Goal: Task Accomplishment & Management: Complete application form

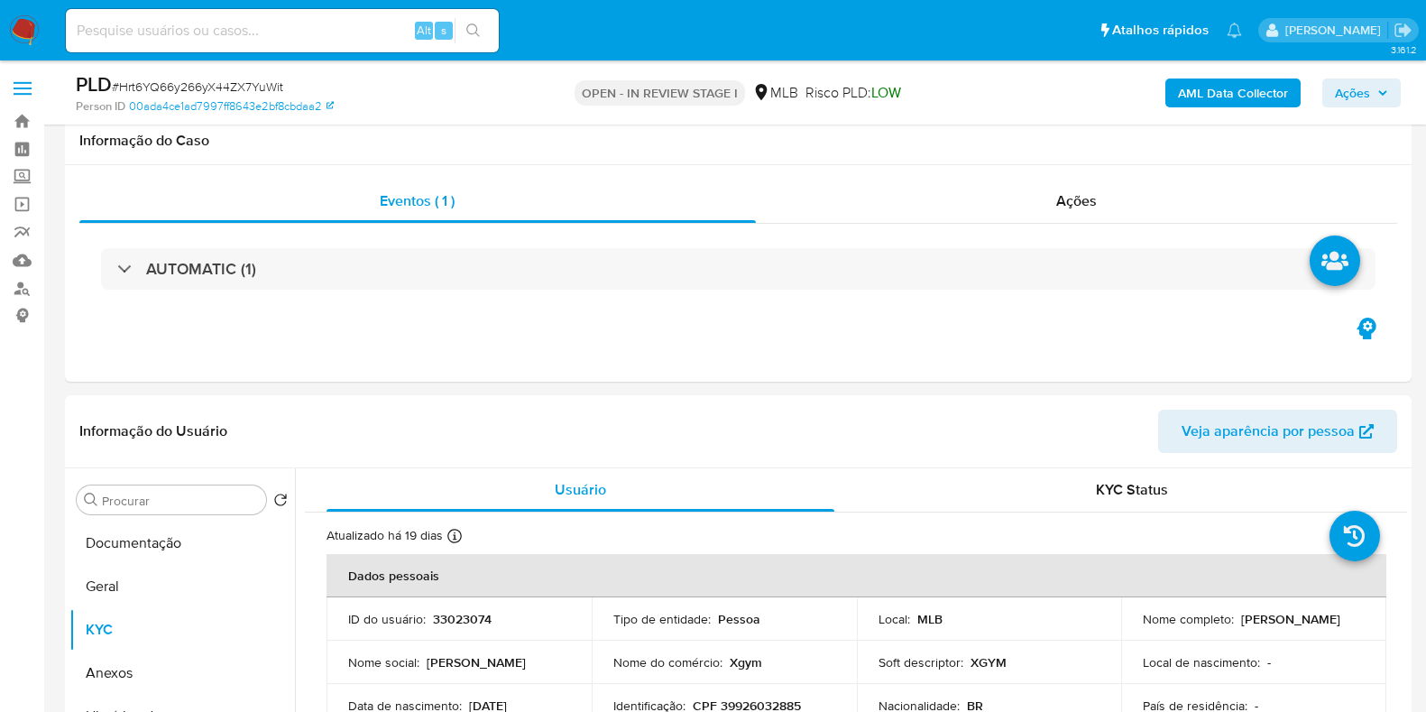
select select "10"
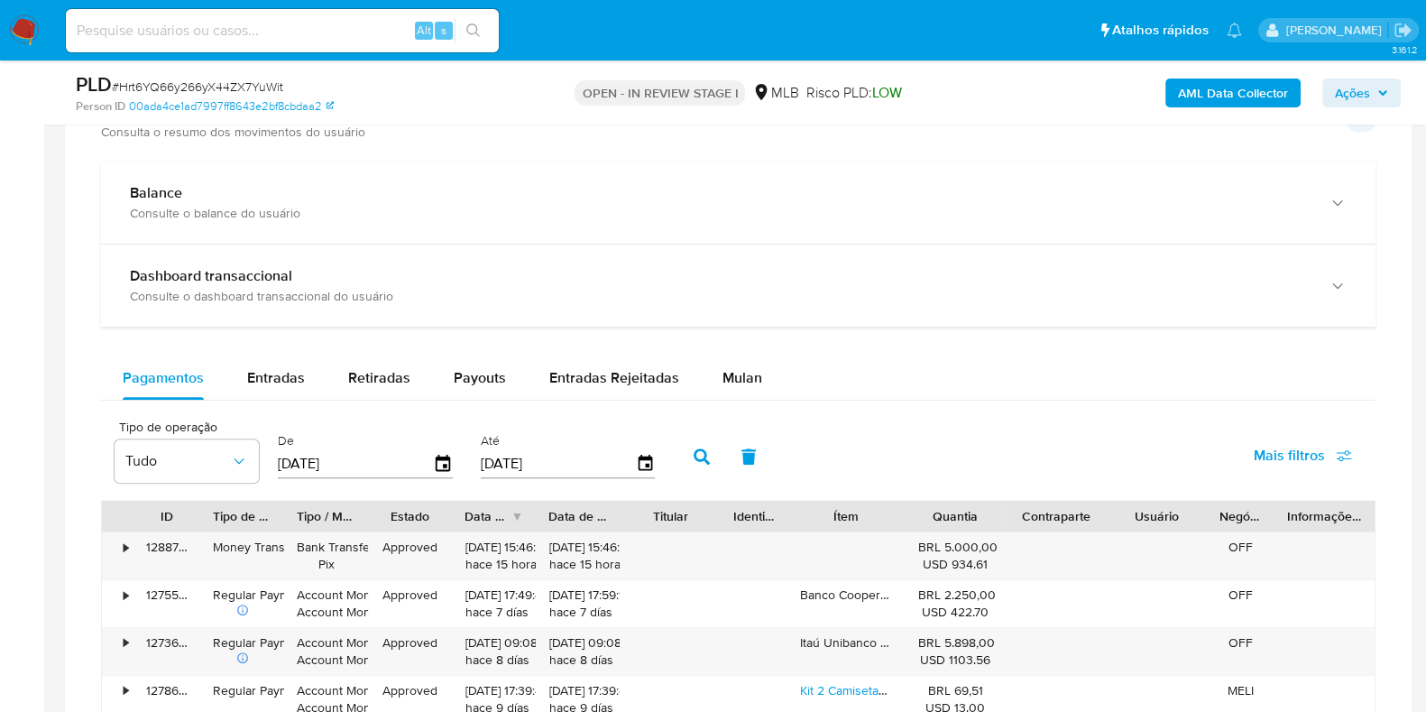
scroll to position [1015, 0]
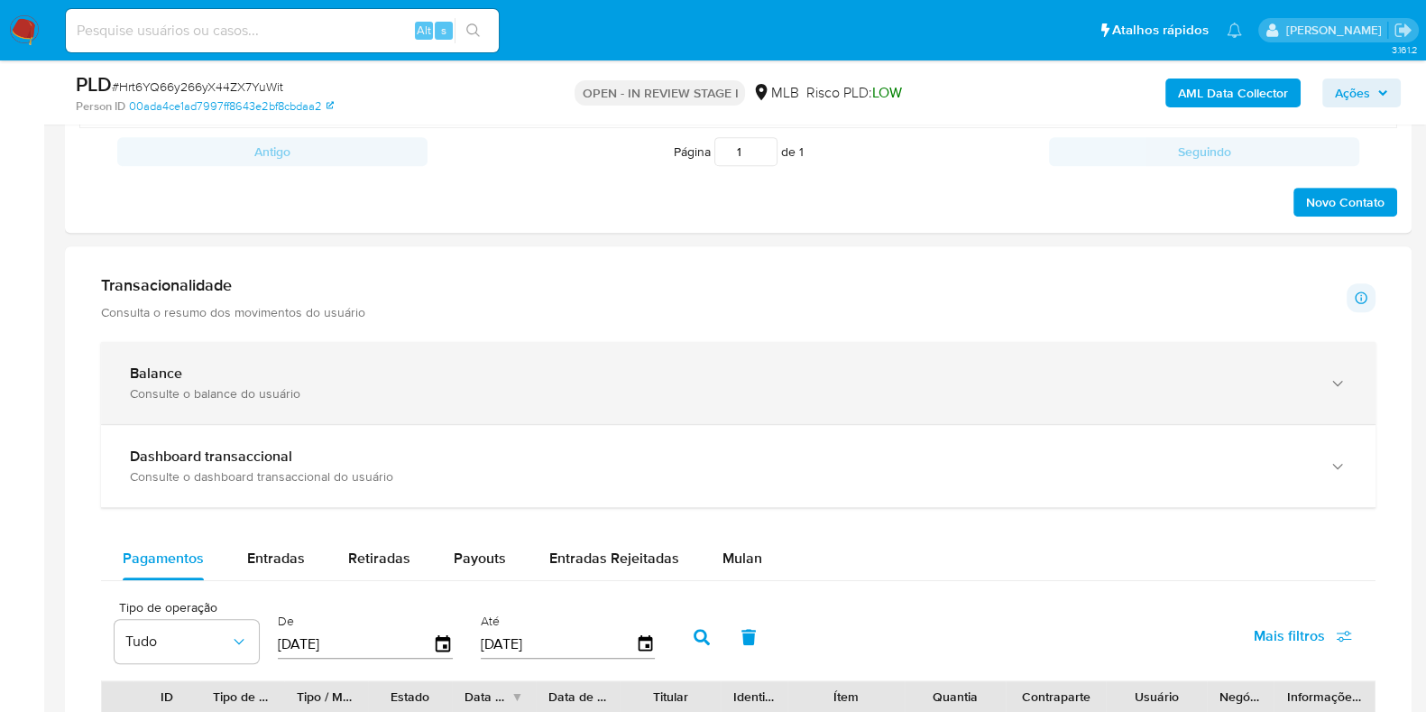
drag, startPoint x: 390, startPoint y: 399, endPoint x: 451, endPoint y: 378, distance: 65.0
click at [389, 399] on div "Balance Consulte o balance do usuário" at bounding box center [738, 383] width 1274 height 82
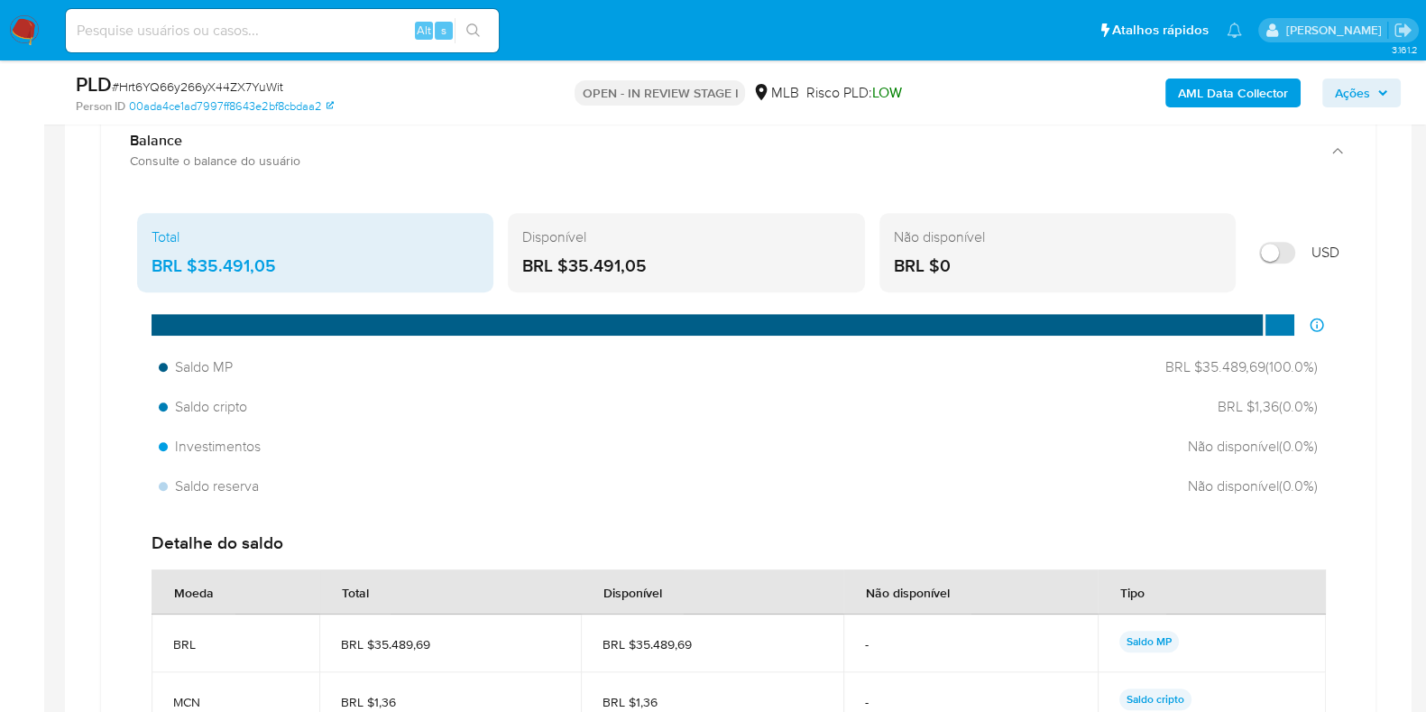
scroll to position [1464, 0]
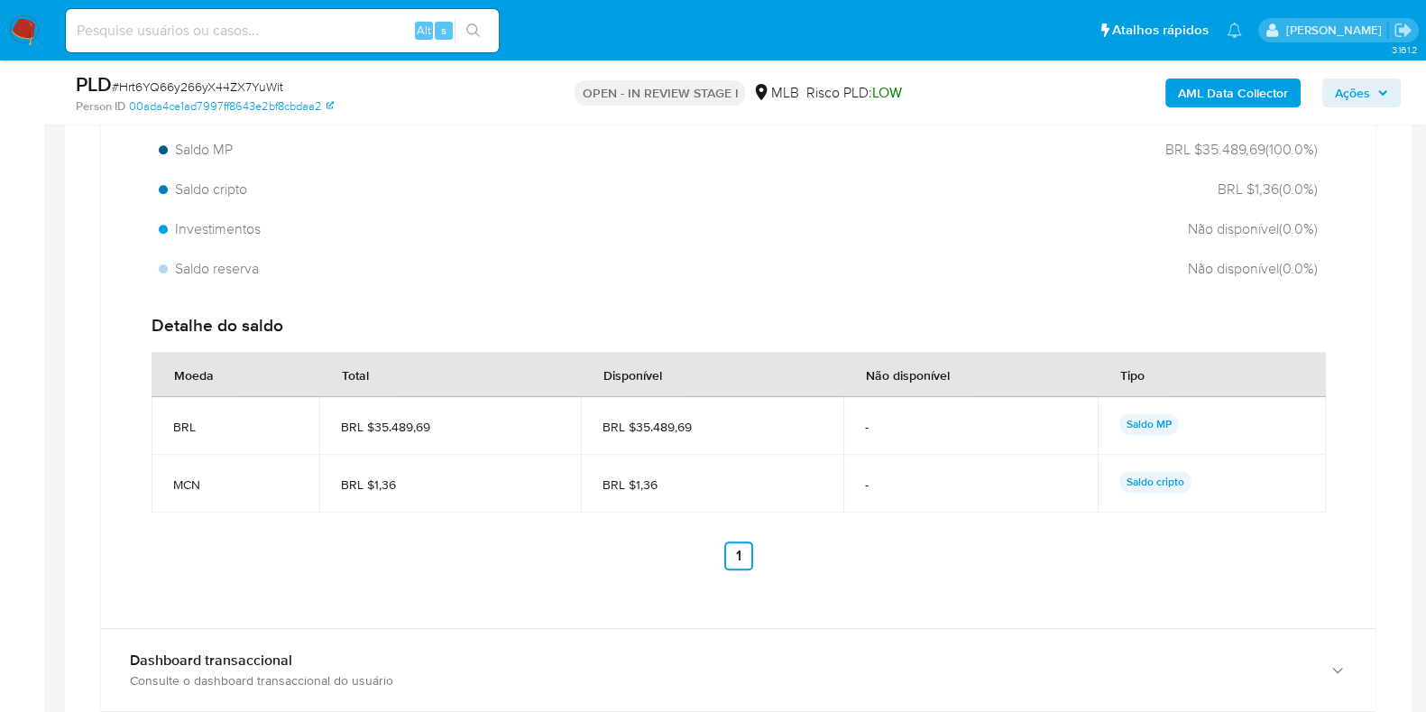
drag, startPoint x: 702, startPoint y: 423, endPoint x: 636, endPoint y: 427, distance: 66.9
click at [634, 427] on span "BRL $35.489,69" at bounding box center [711, 426] width 218 height 16
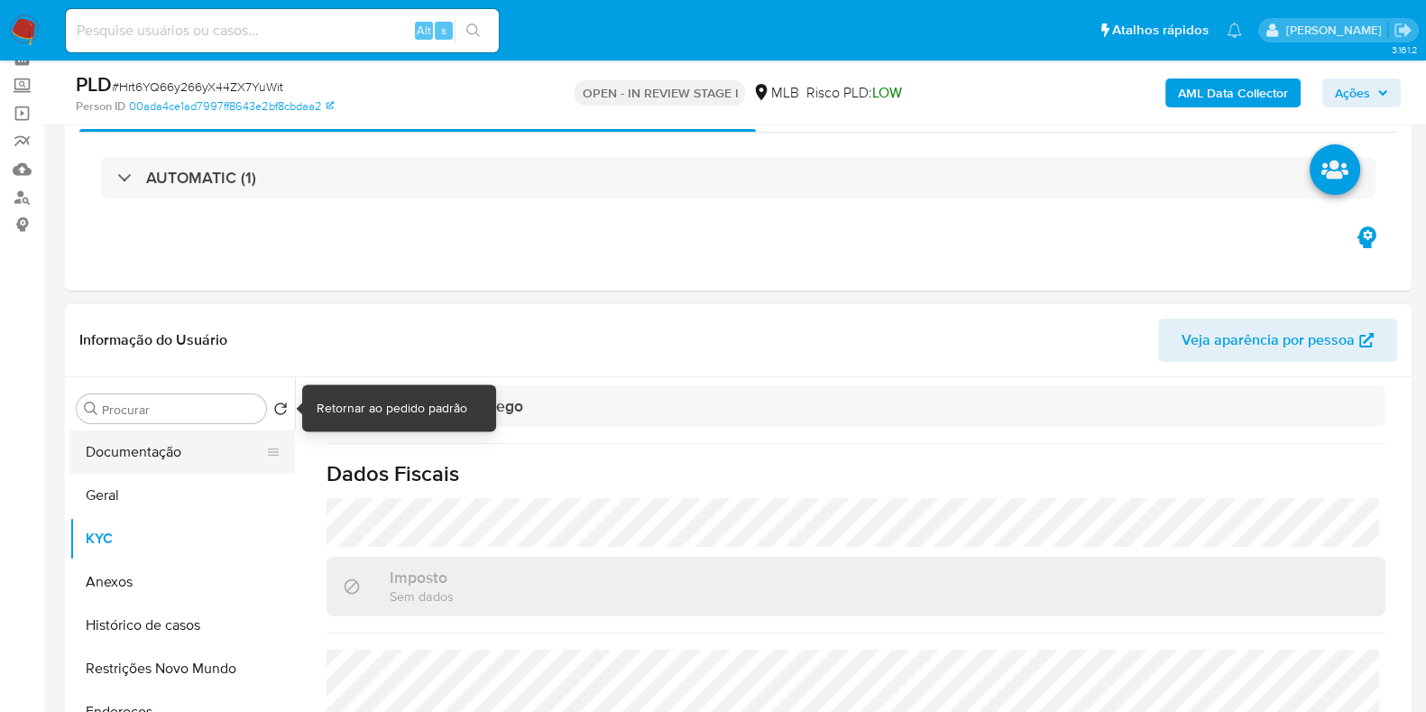
scroll to position [112, 0]
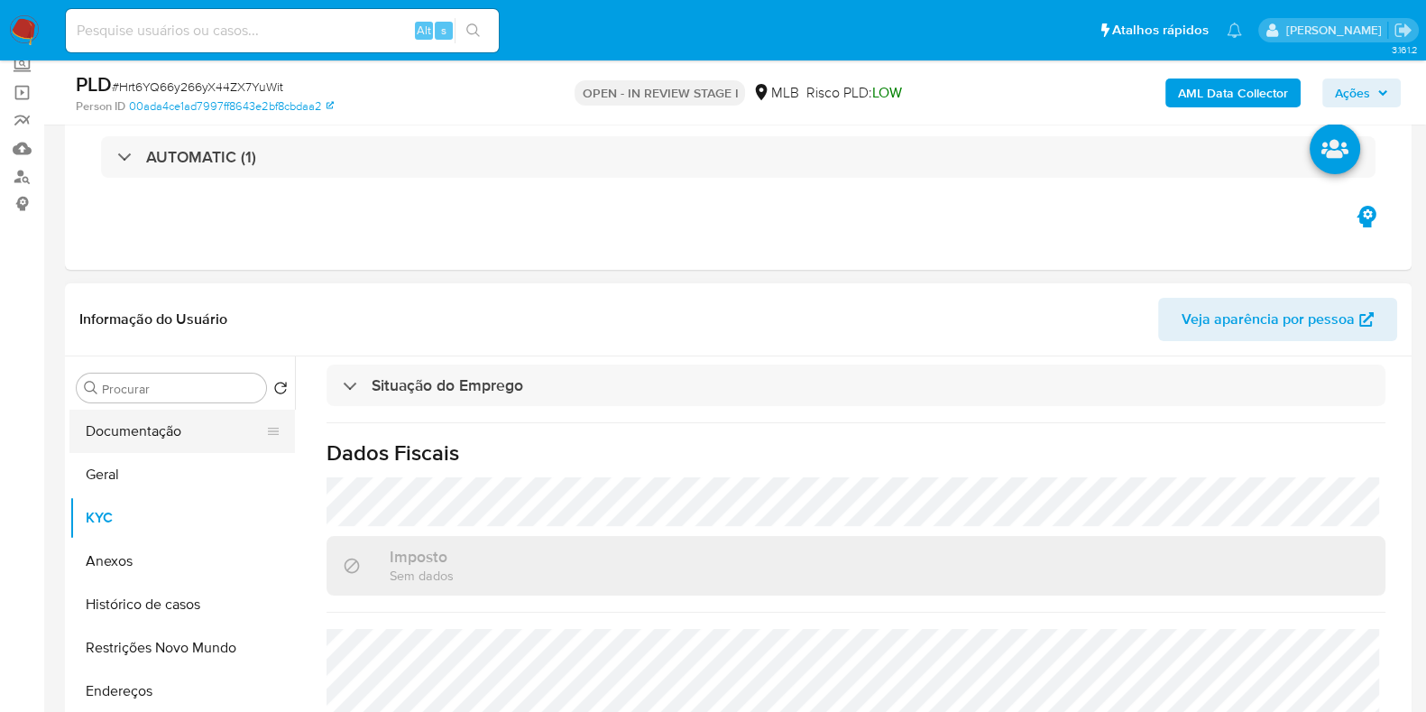
click at [184, 418] on button "Documentação" at bounding box center [174, 430] width 211 height 43
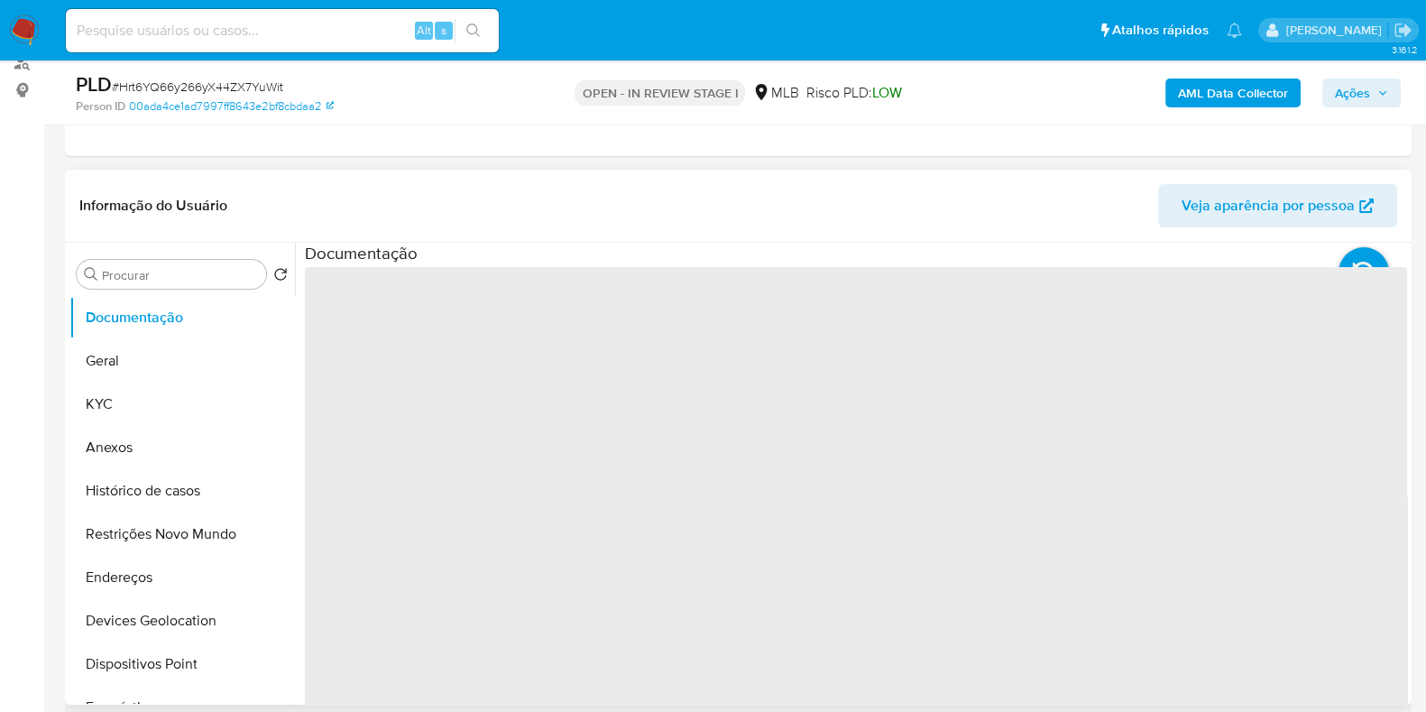
scroll to position [338, 0]
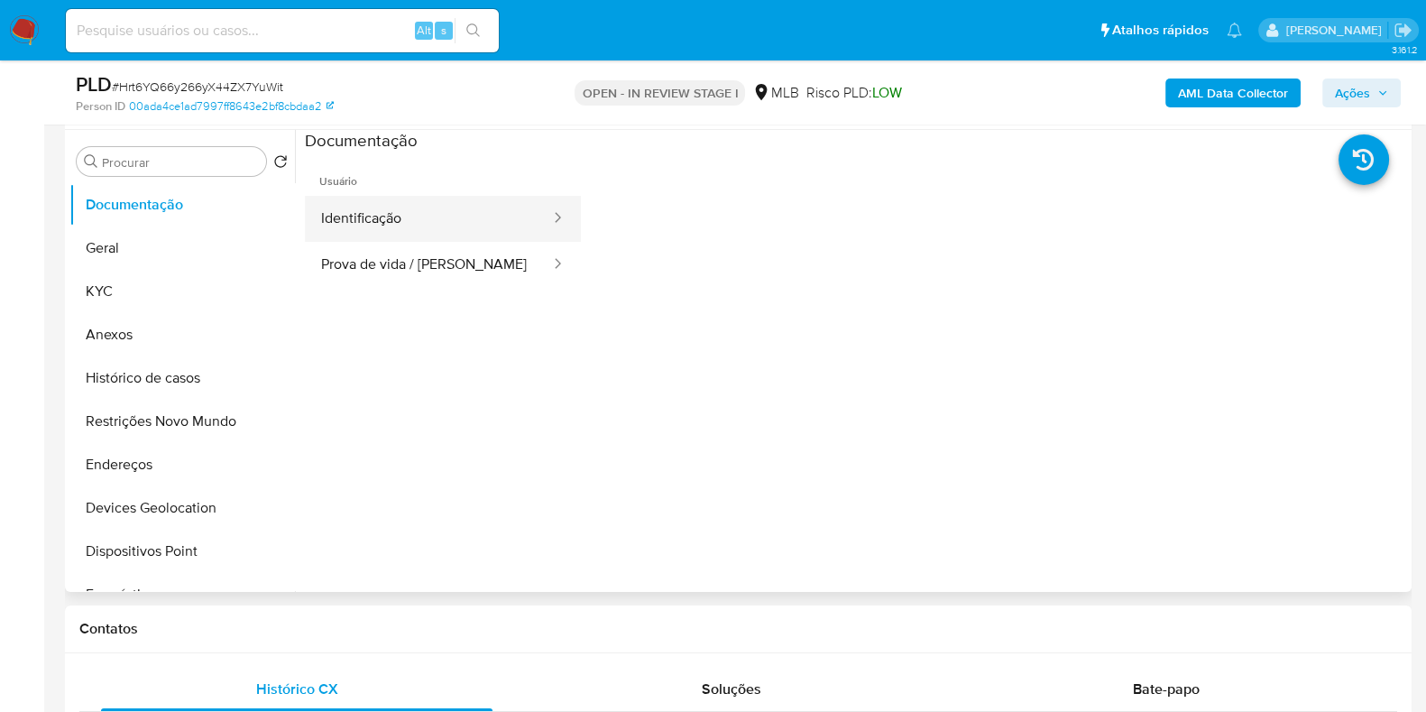
click at [407, 196] on button "Identificação" at bounding box center [428, 219] width 247 height 46
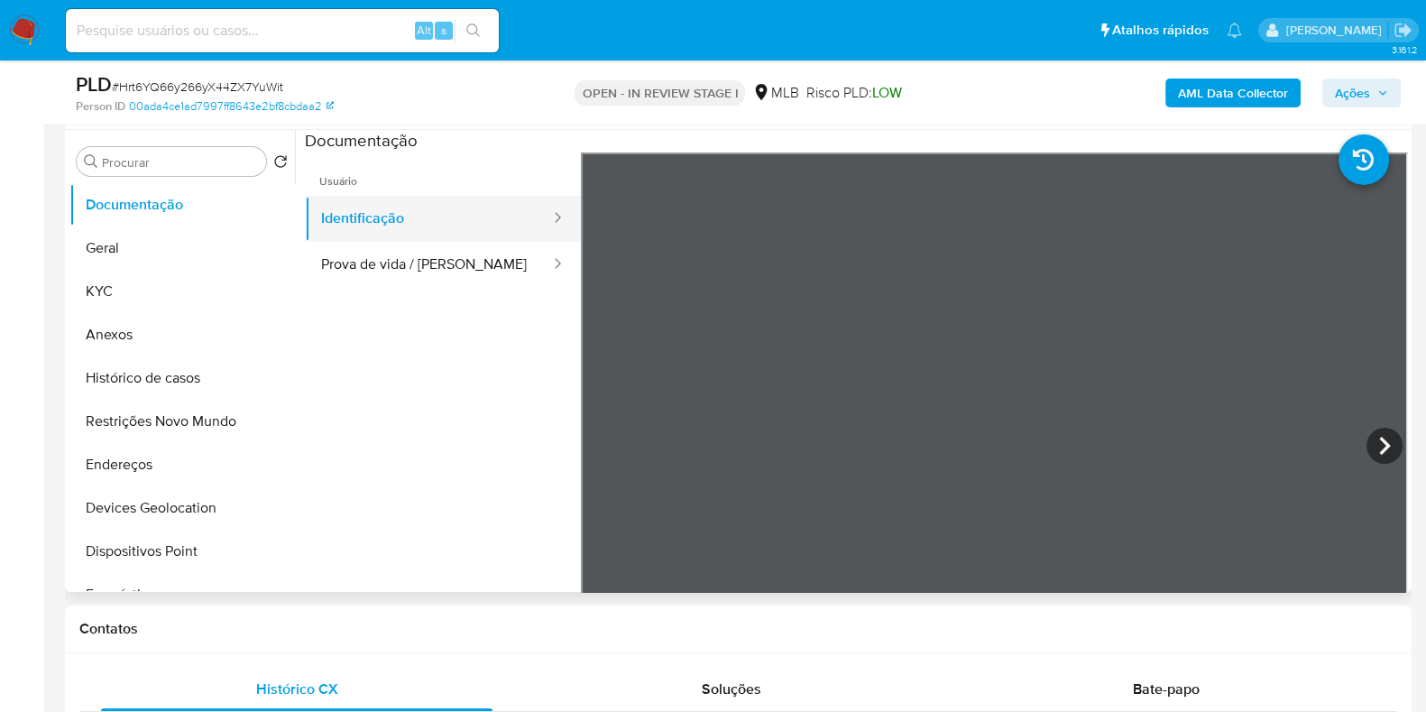
click at [417, 212] on button "Identificação" at bounding box center [428, 219] width 247 height 46
click at [441, 269] on button "Prova de vida / [PERSON_NAME]" at bounding box center [428, 265] width 247 height 46
click at [431, 234] on button "Identificação" at bounding box center [428, 219] width 247 height 46
click at [115, 247] on button "Geral" at bounding box center [174, 247] width 211 height 43
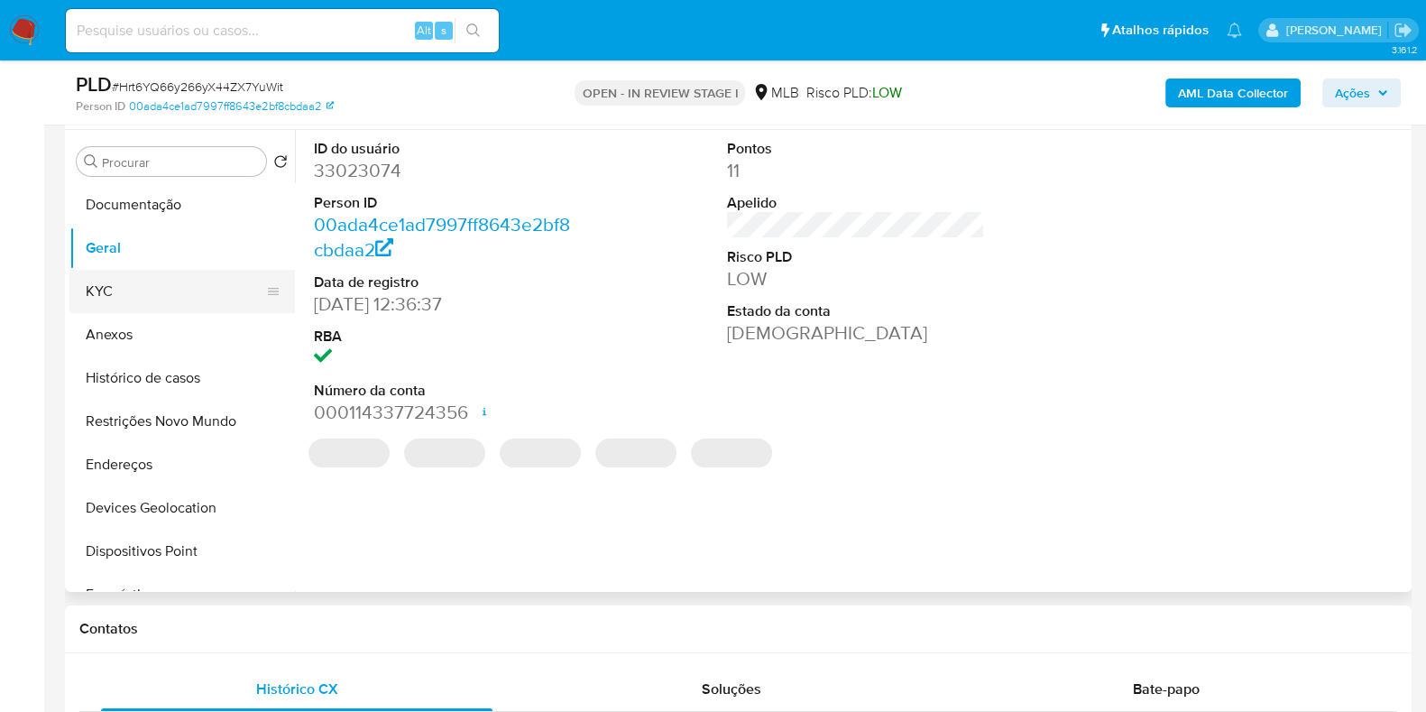
click at [175, 286] on button "KYC" at bounding box center [174, 291] width 211 height 43
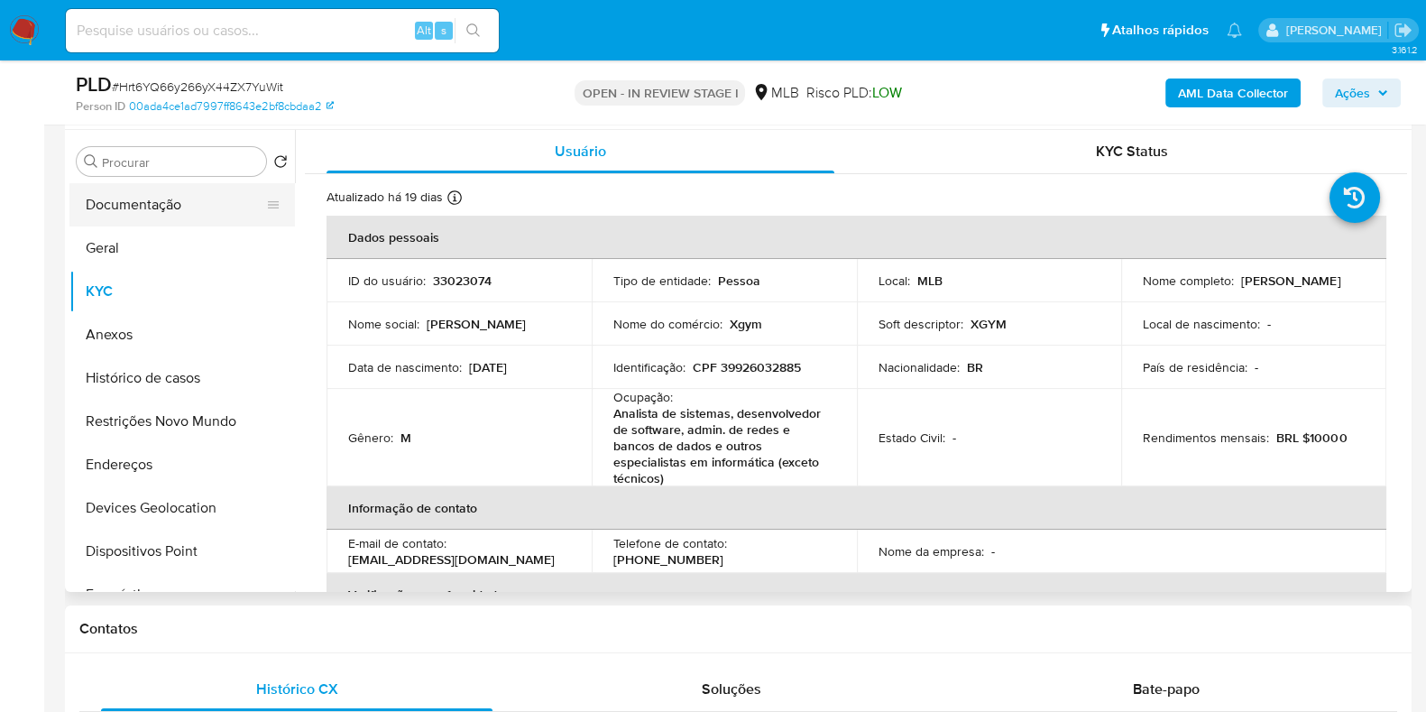
click at [119, 214] on button "Documentação" at bounding box center [174, 204] width 211 height 43
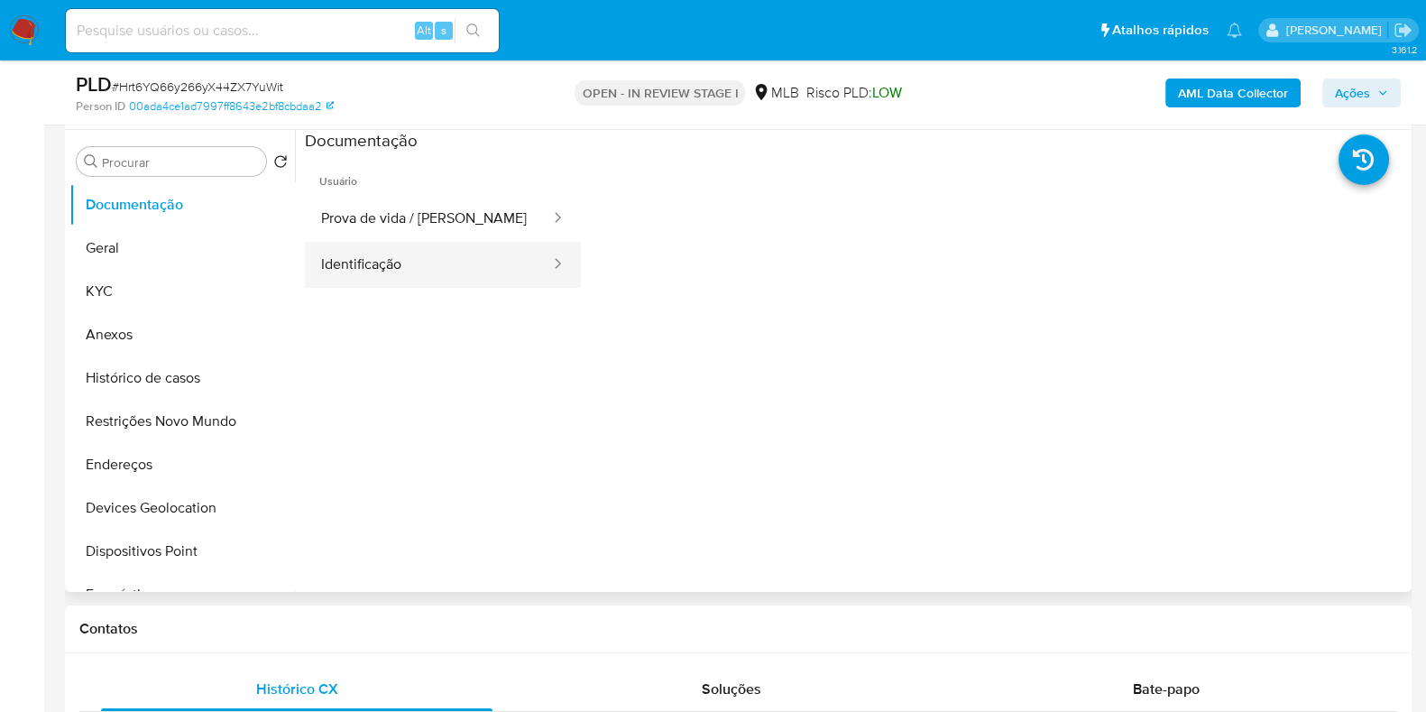
click at [393, 242] on button "Identificação" at bounding box center [428, 265] width 247 height 46
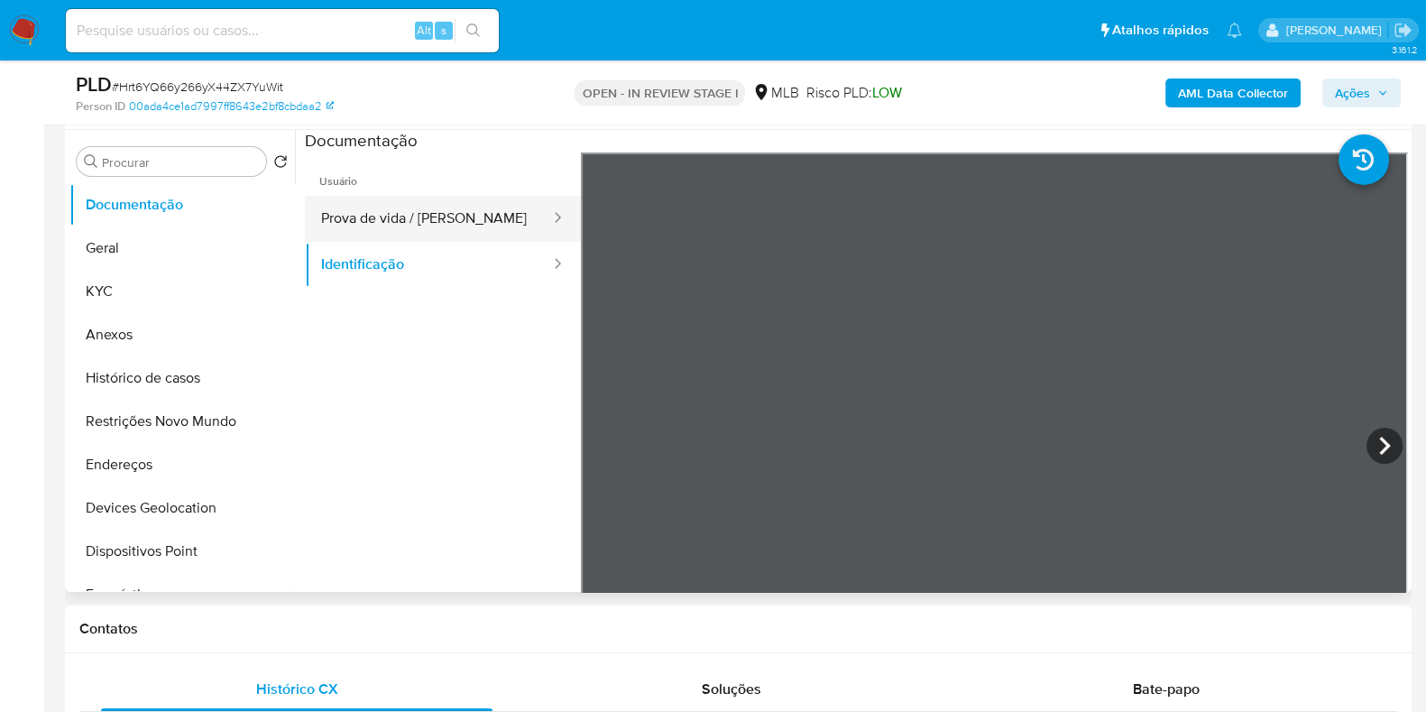
click at [420, 225] on button "Prova de vida / [PERSON_NAME]" at bounding box center [428, 219] width 247 height 46
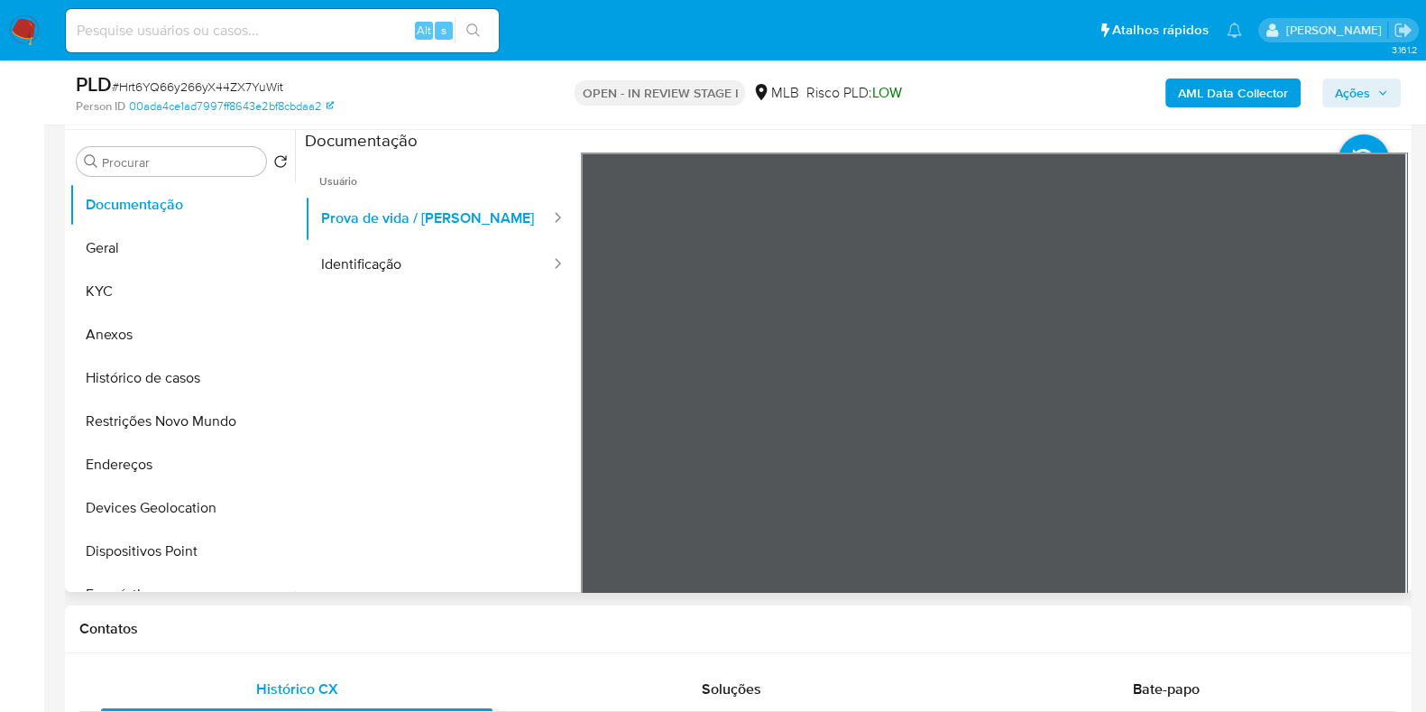
scroll to position [58, 0]
click at [1121, 290] on div at bounding box center [994, 448] width 827 height 592
click at [172, 232] on button "Geral" at bounding box center [174, 247] width 211 height 43
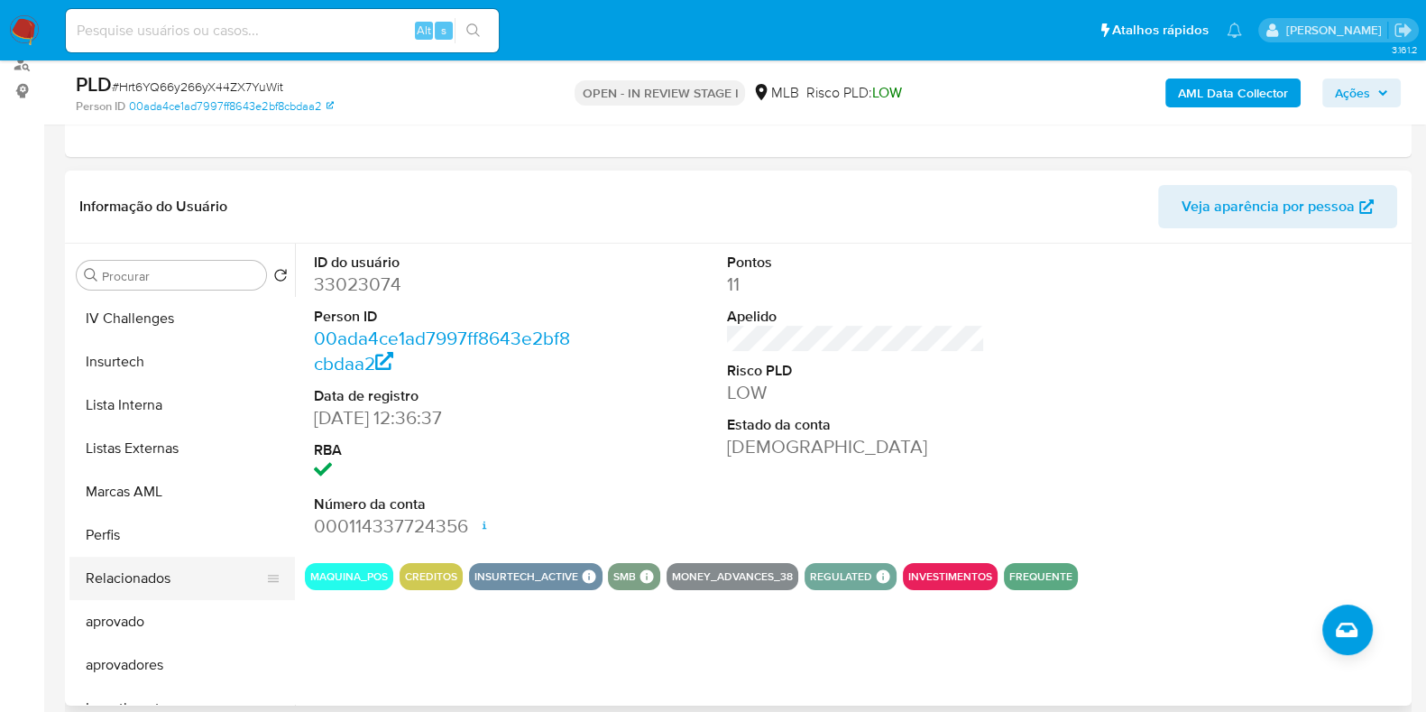
scroll to position [901, 0]
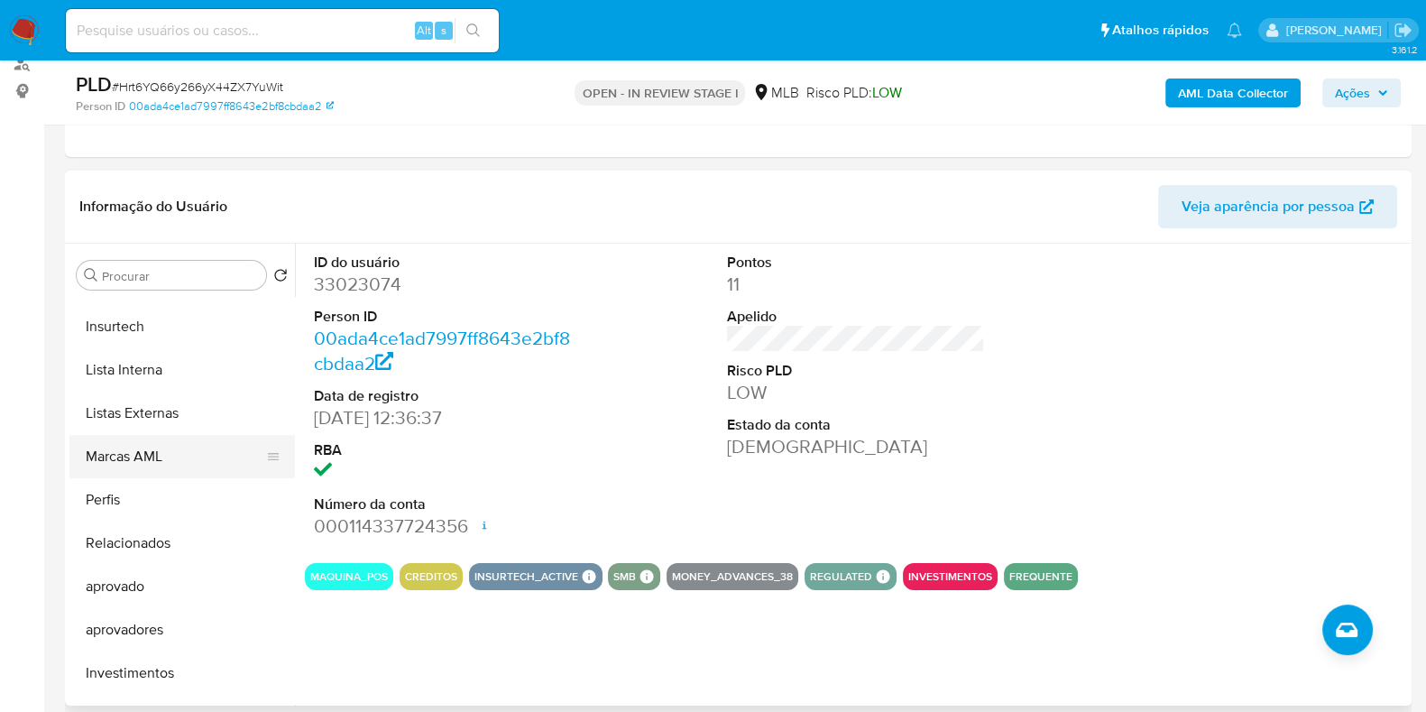
click at [171, 444] on button "Marcas AML" at bounding box center [174, 456] width 211 height 43
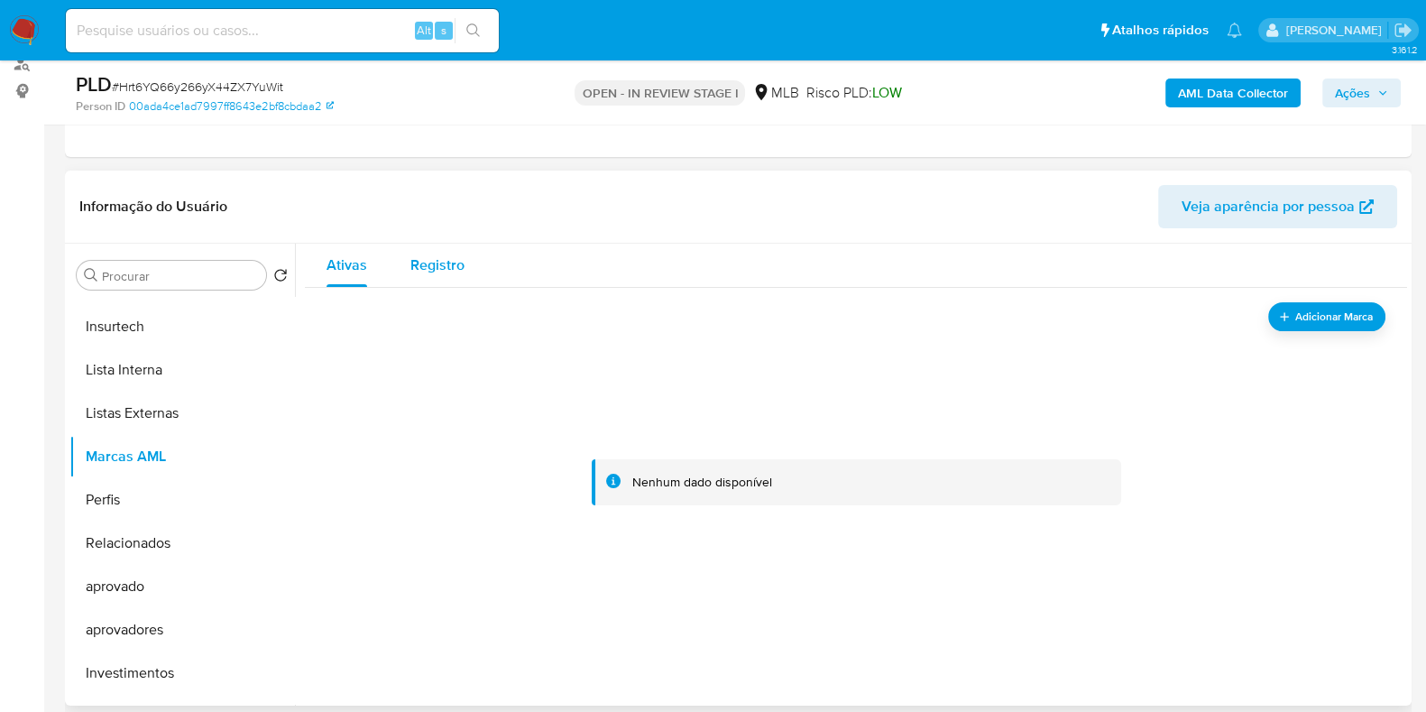
click at [424, 272] on div "Registro" at bounding box center [437, 264] width 54 height 43
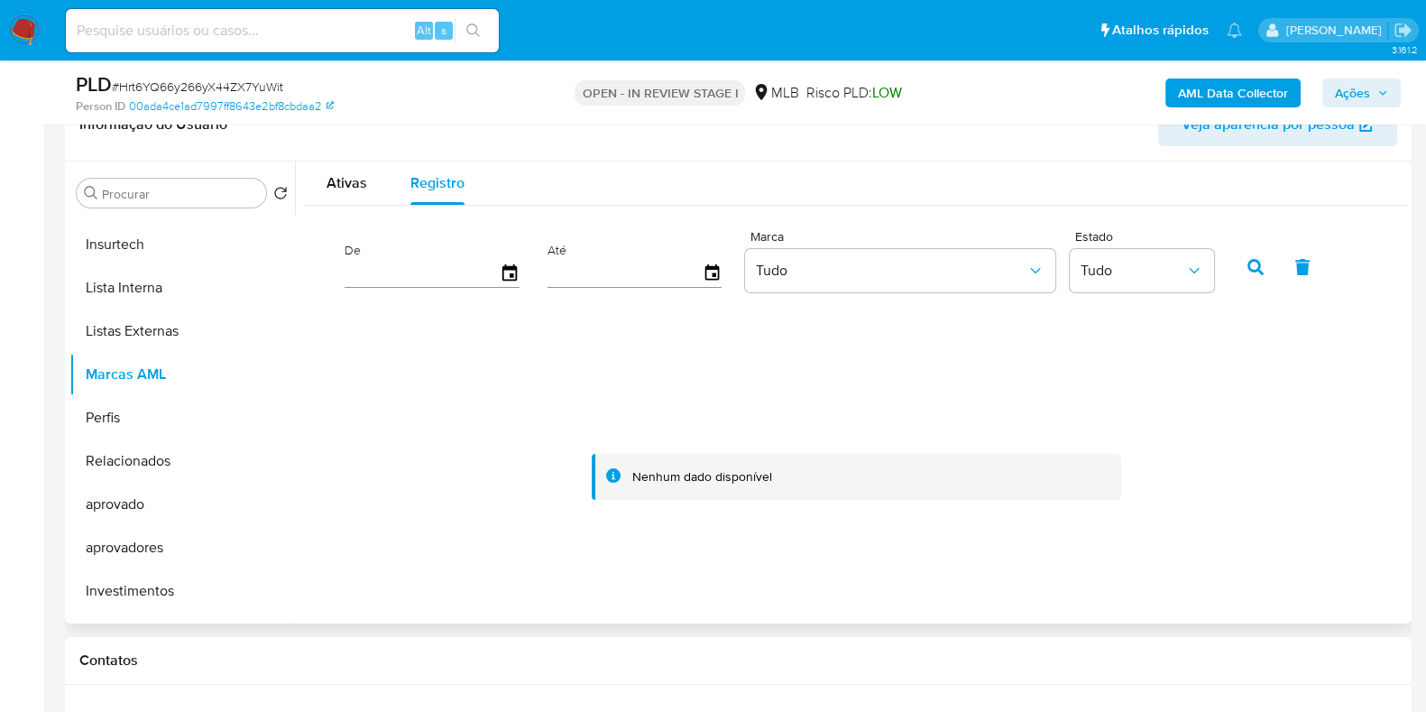
scroll to position [338, 0]
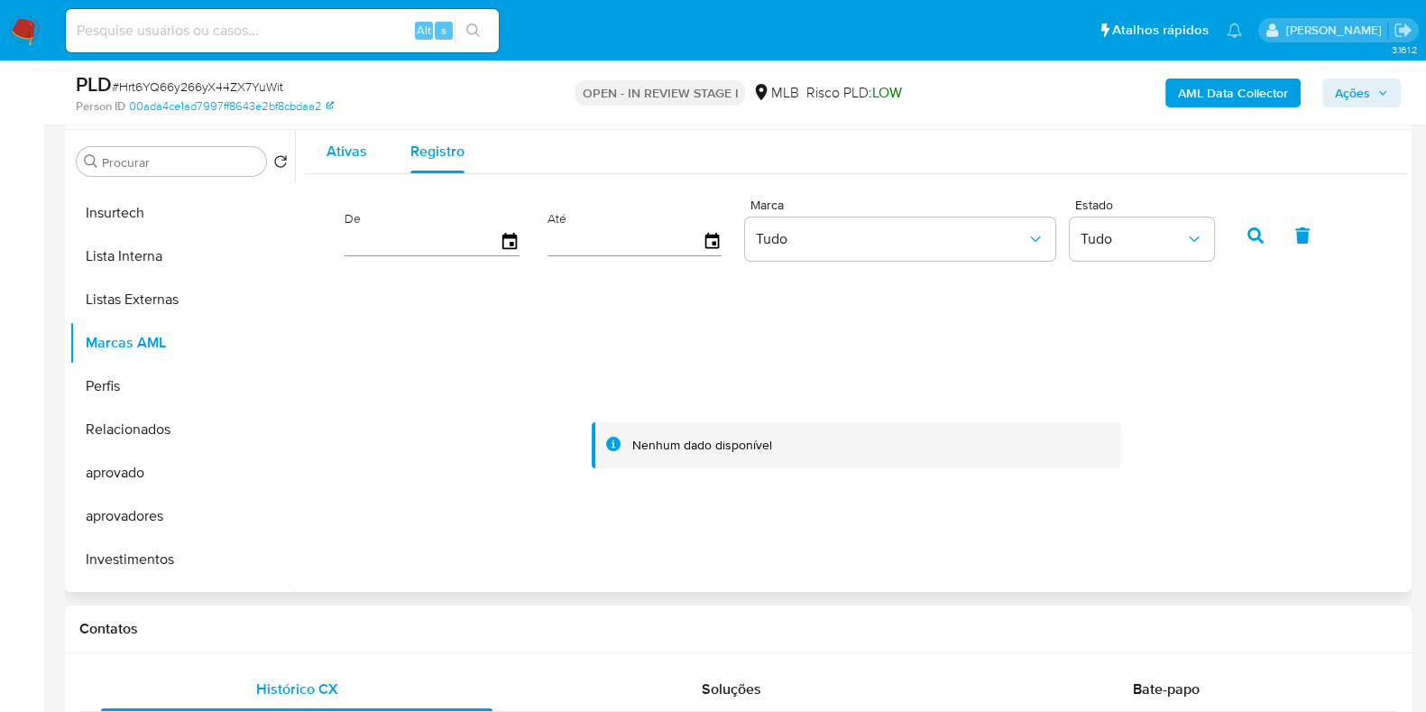
click at [341, 153] on span "Ativas" at bounding box center [346, 151] width 41 height 21
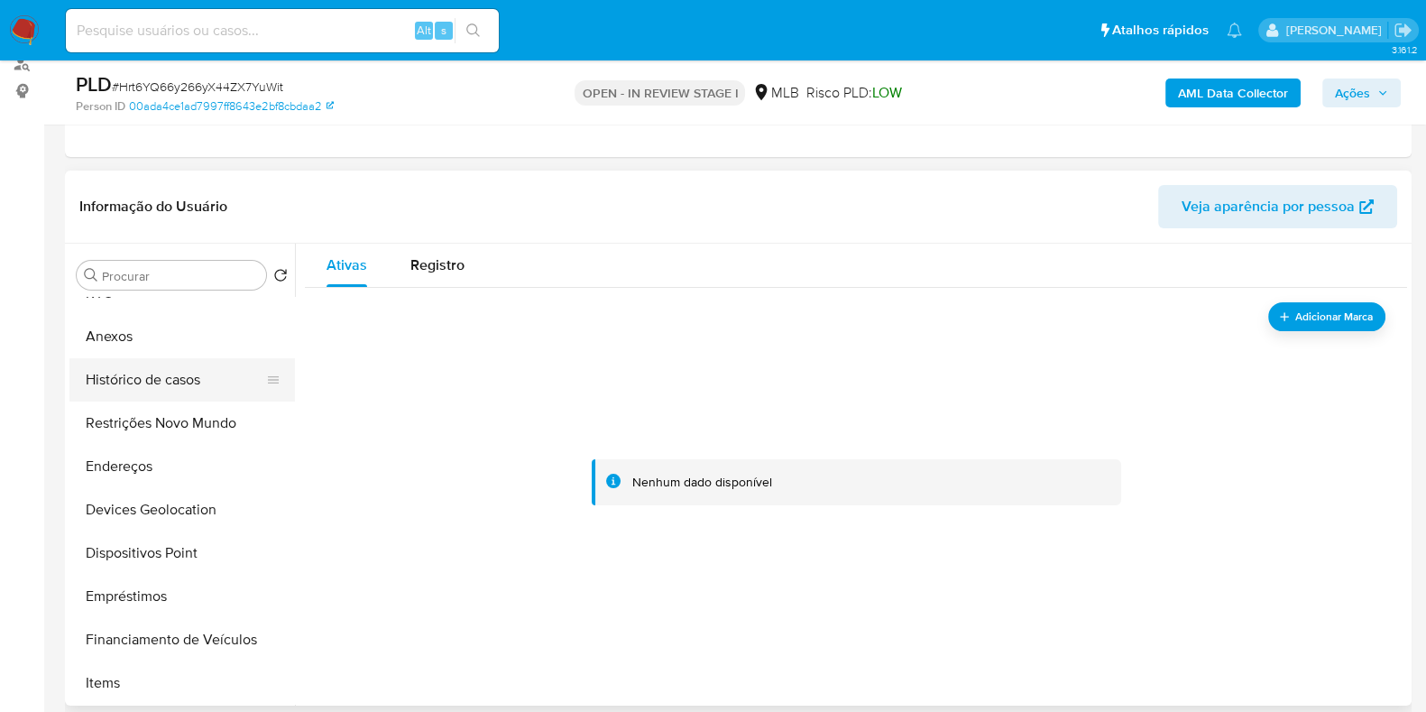
scroll to position [0, 0]
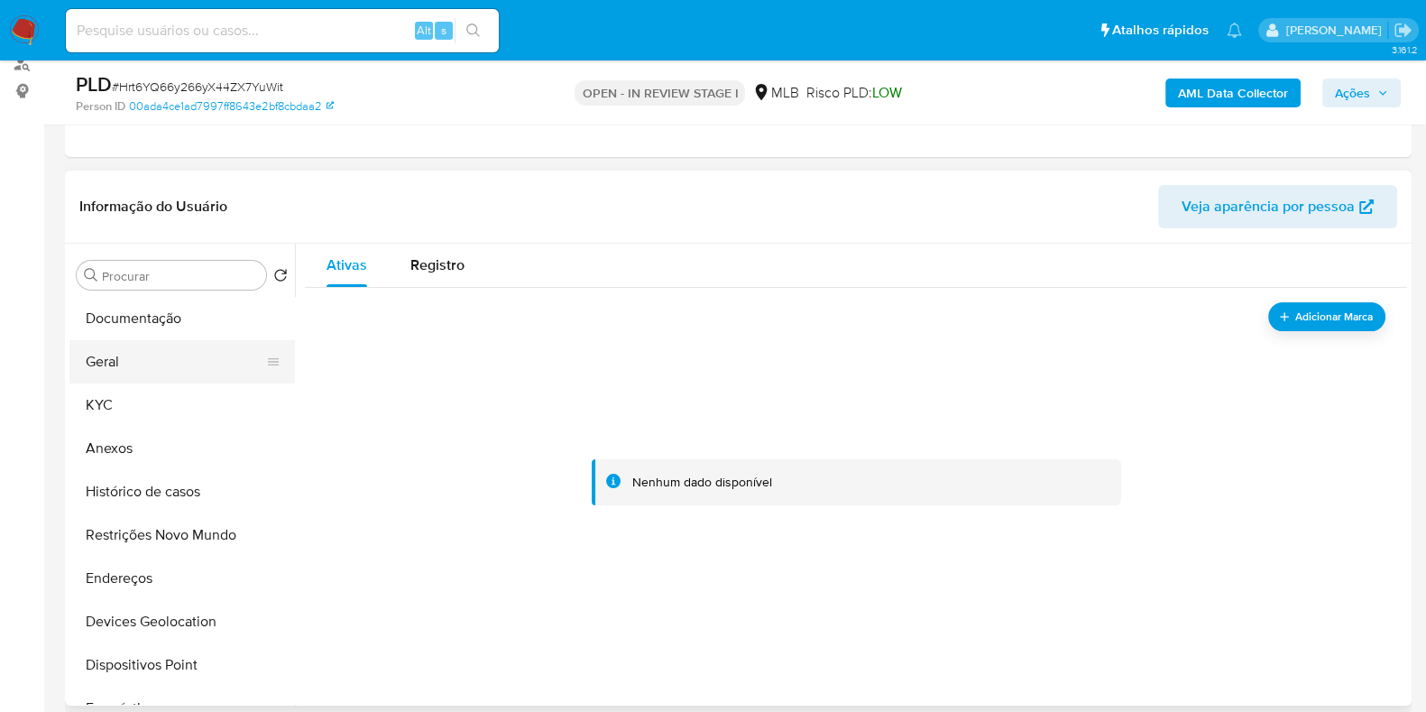
click at [155, 366] on button "Geral" at bounding box center [174, 361] width 211 height 43
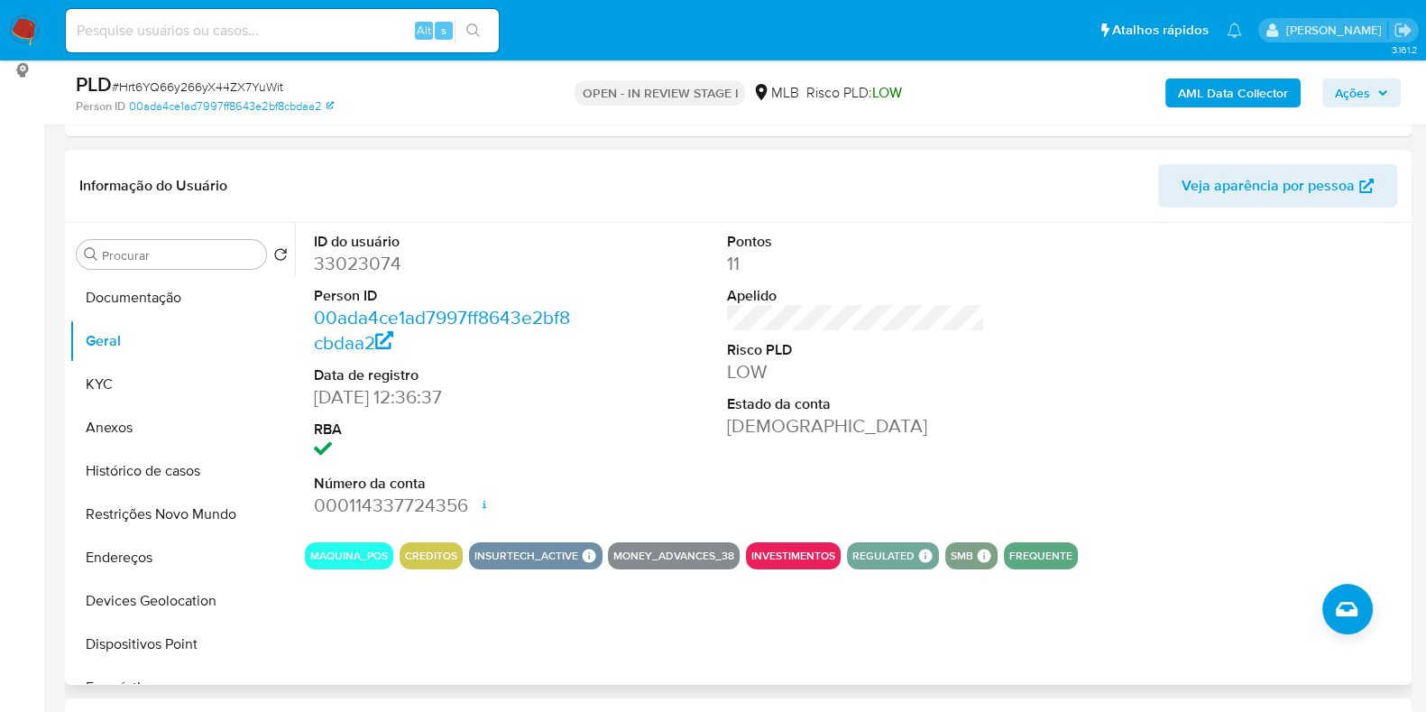
scroll to position [225, 0]
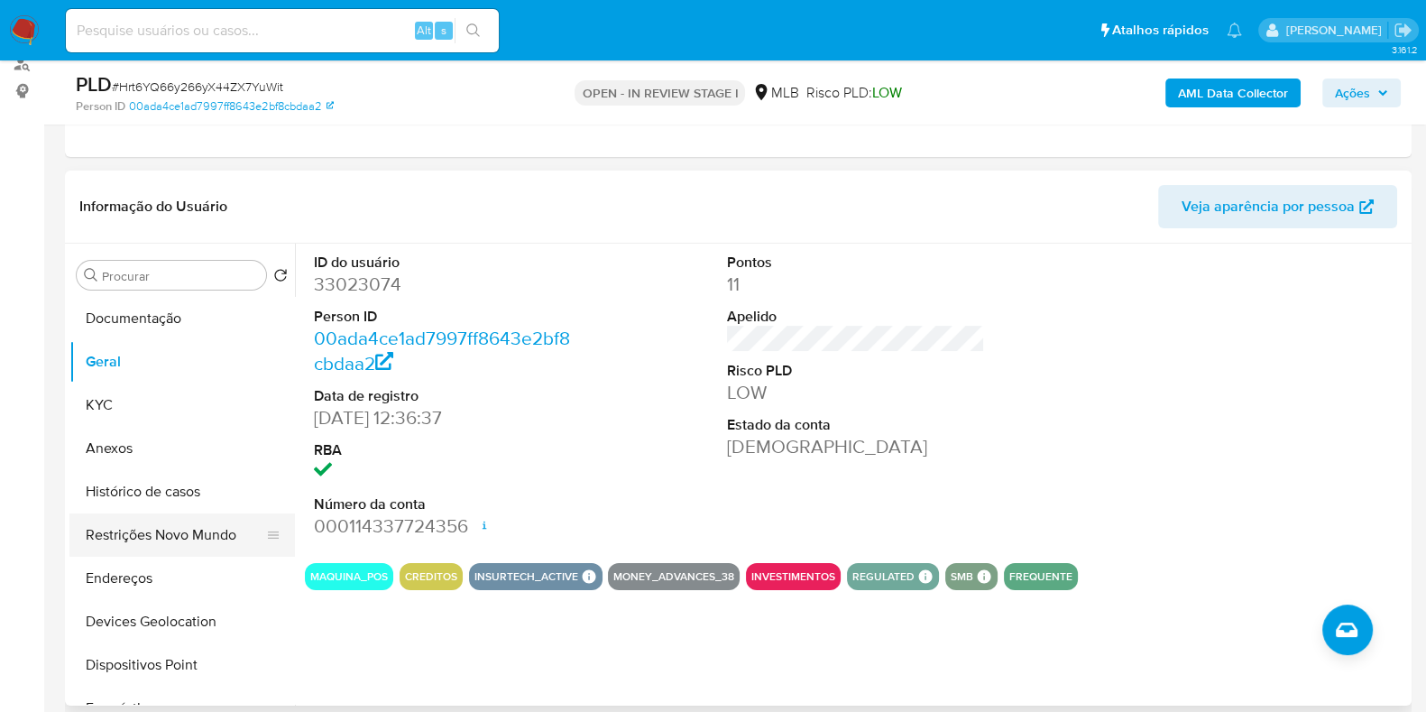
click at [158, 535] on button "Restrições Novo Mundo" at bounding box center [174, 534] width 211 height 43
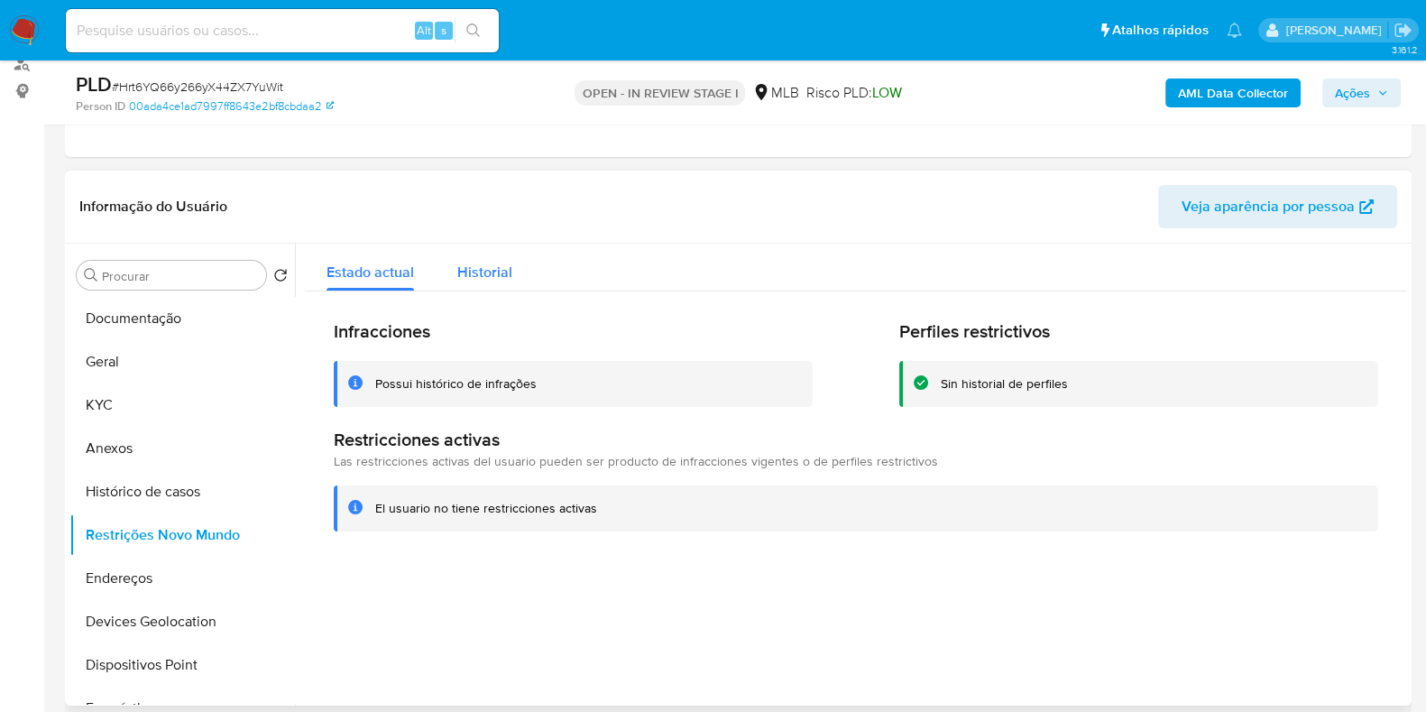
drag, startPoint x: 498, startPoint y: 245, endPoint x: 498, endPoint y: 264, distance: 18.9
click at [498, 261] on div "Historial" at bounding box center [484, 267] width 55 height 48
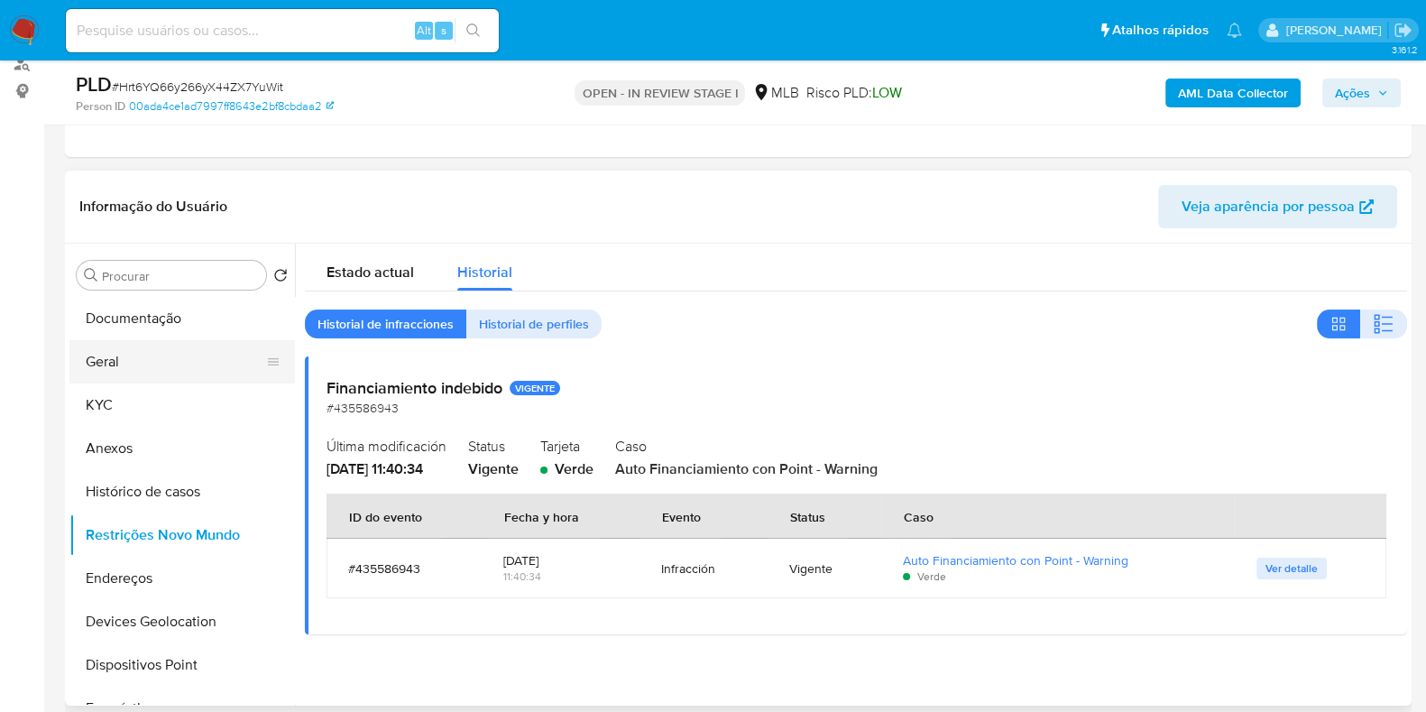
click at [137, 364] on button "Geral" at bounding box center [174, 361] width 211 height 43
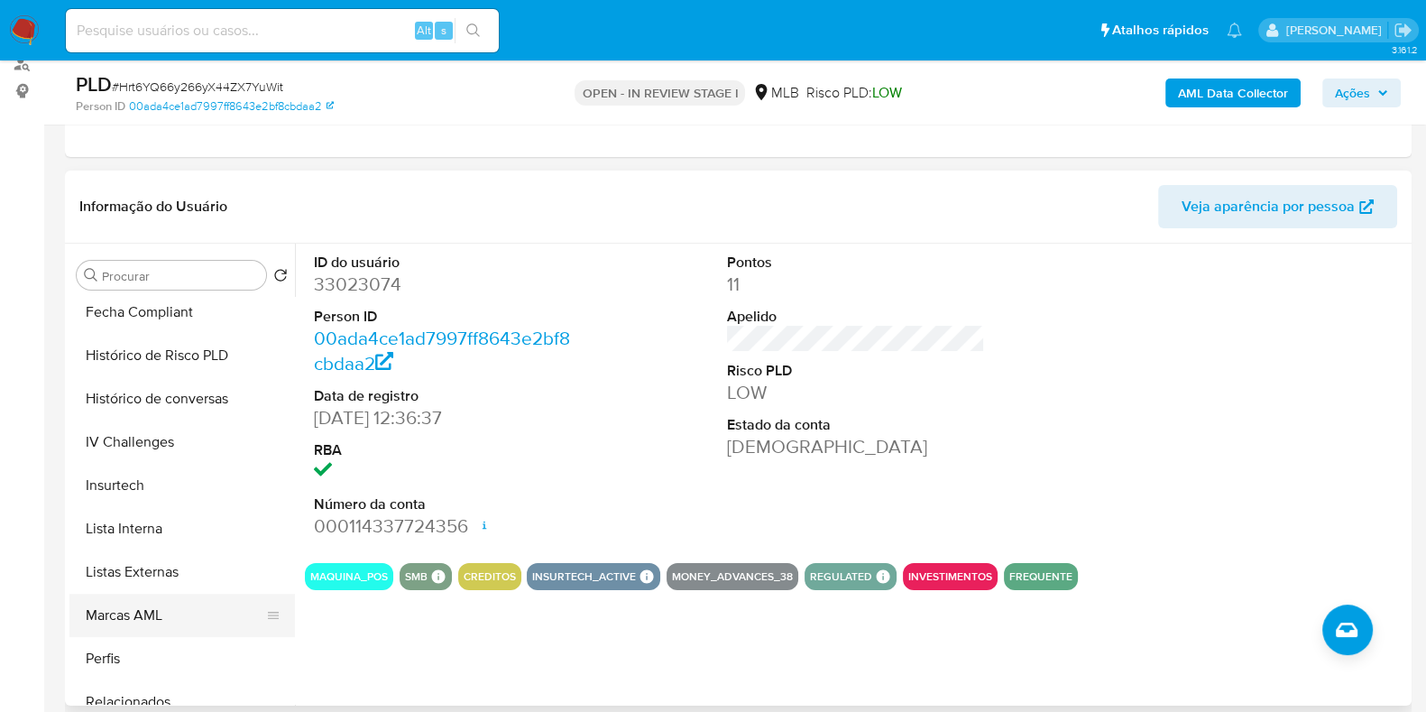
scroll to position [788, 0]
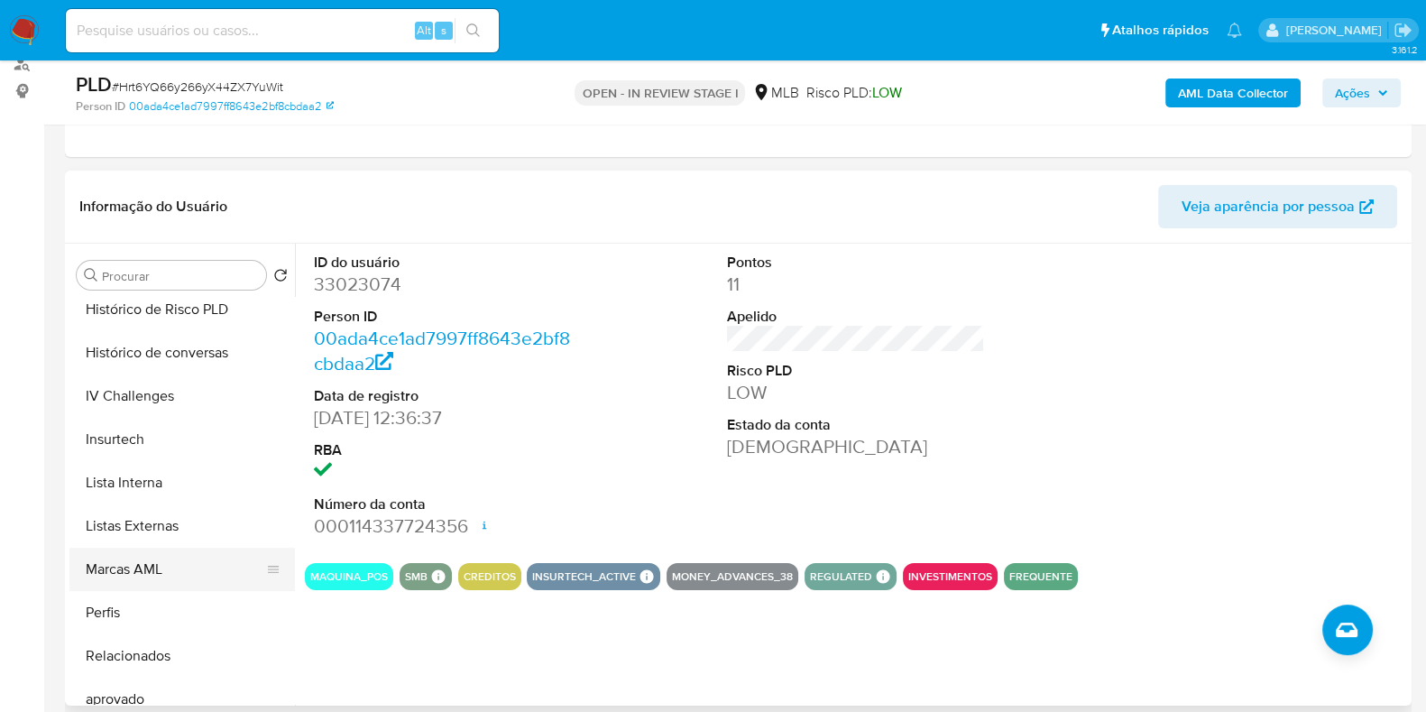
click at [142, 547] on button "Marcas AML" at bounding box center [174, 568] width 211 height 43
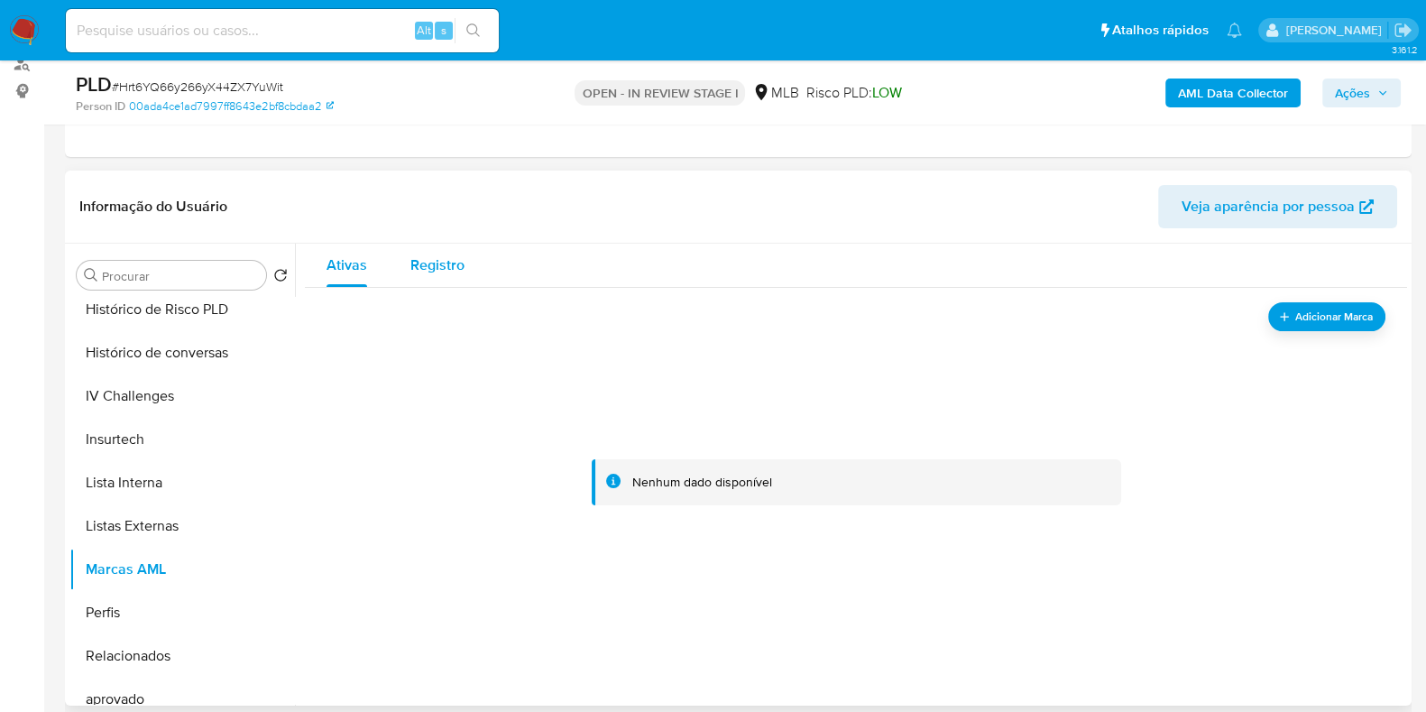
drag, startPoint x: 460, startPoint y: 254, endPoint x: 442, endPoint y: 264, distance: 20.6
click at [460, 256] on span "Registro" at bounding box center [437, 264] width 54 height 21
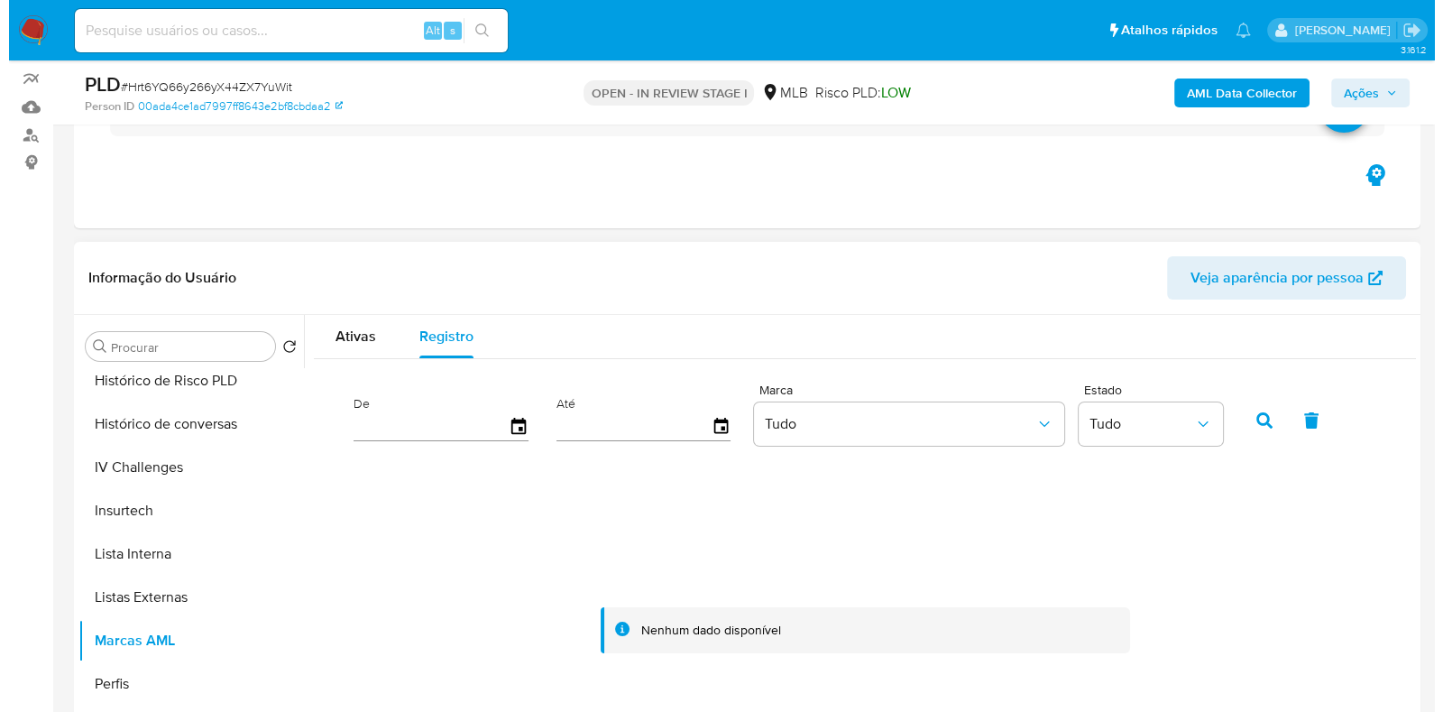
scroll to position [225, 0]
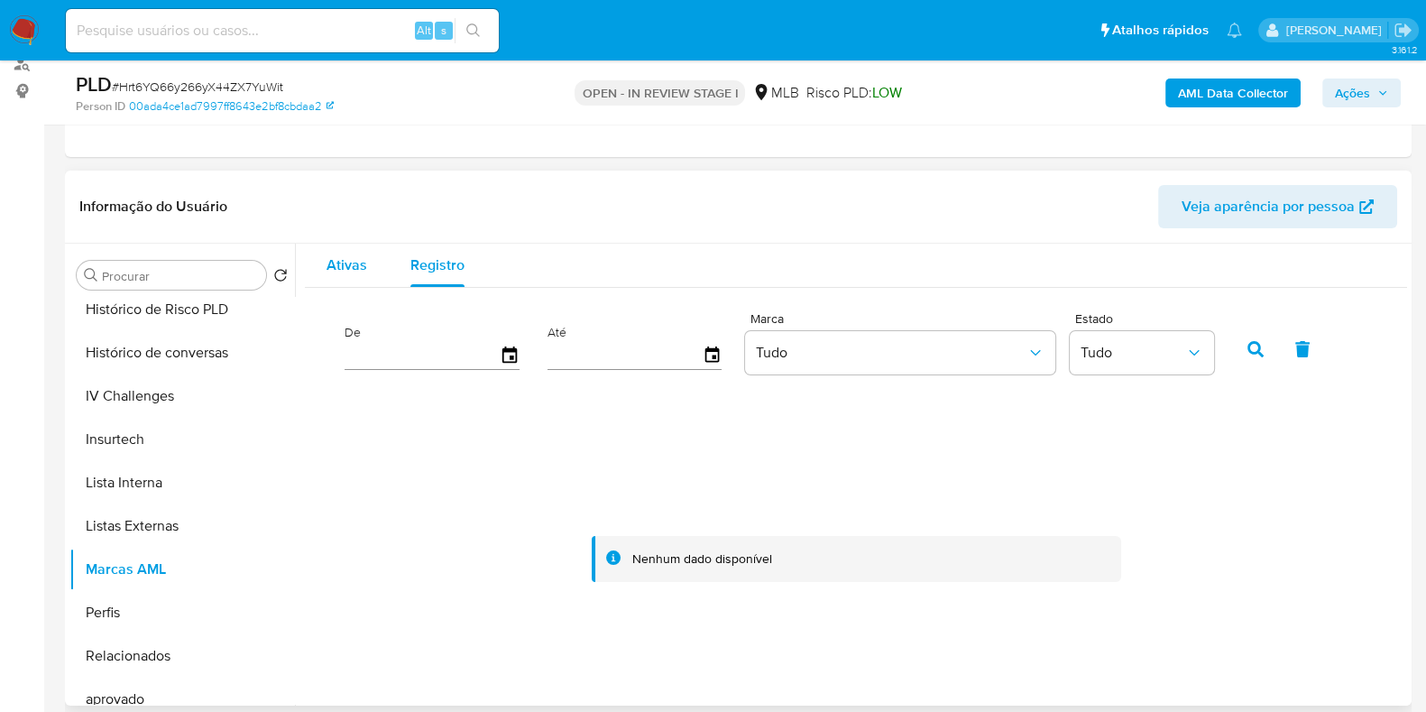
click at [338, 261] on span "Ativas" at bounding box center [346, 264] width 41 height 21
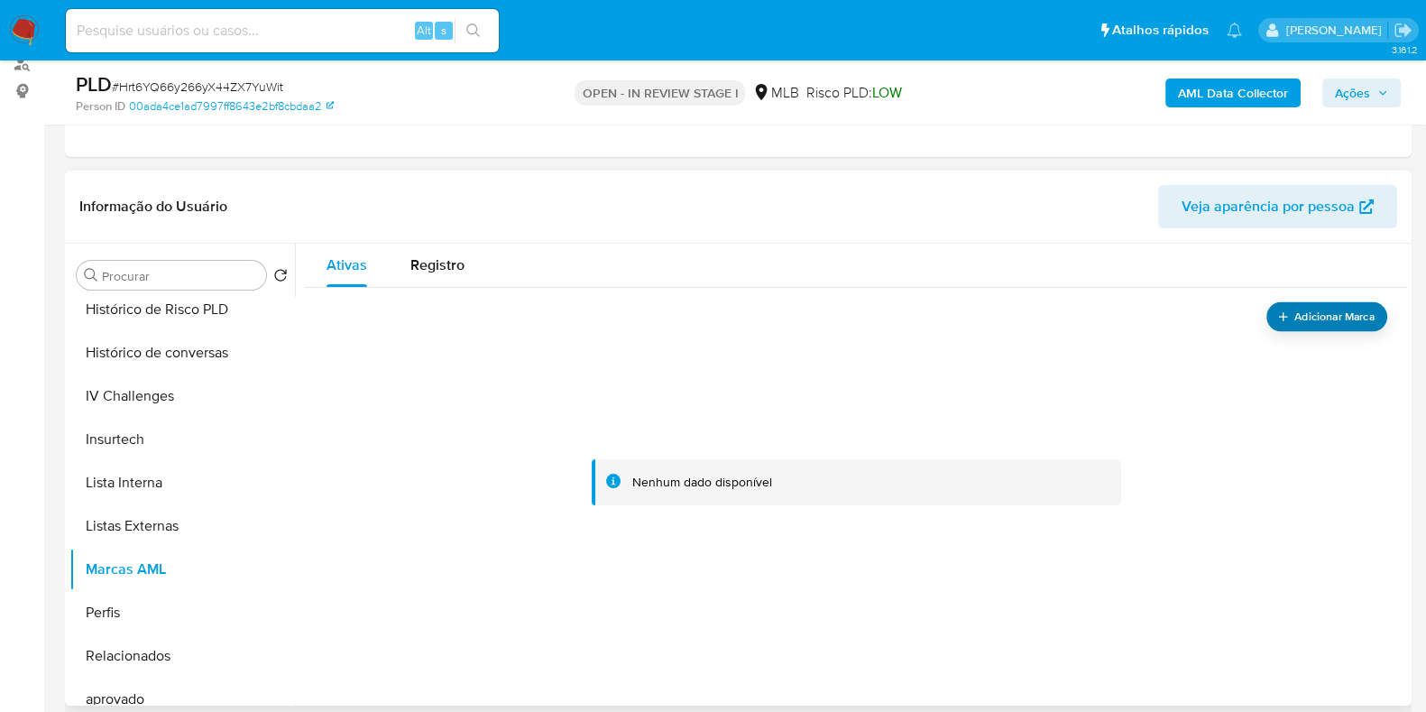
click at [1307, 326] on button "Adicionar Marca" at bounding box center [1326, 316] width 121 height 30
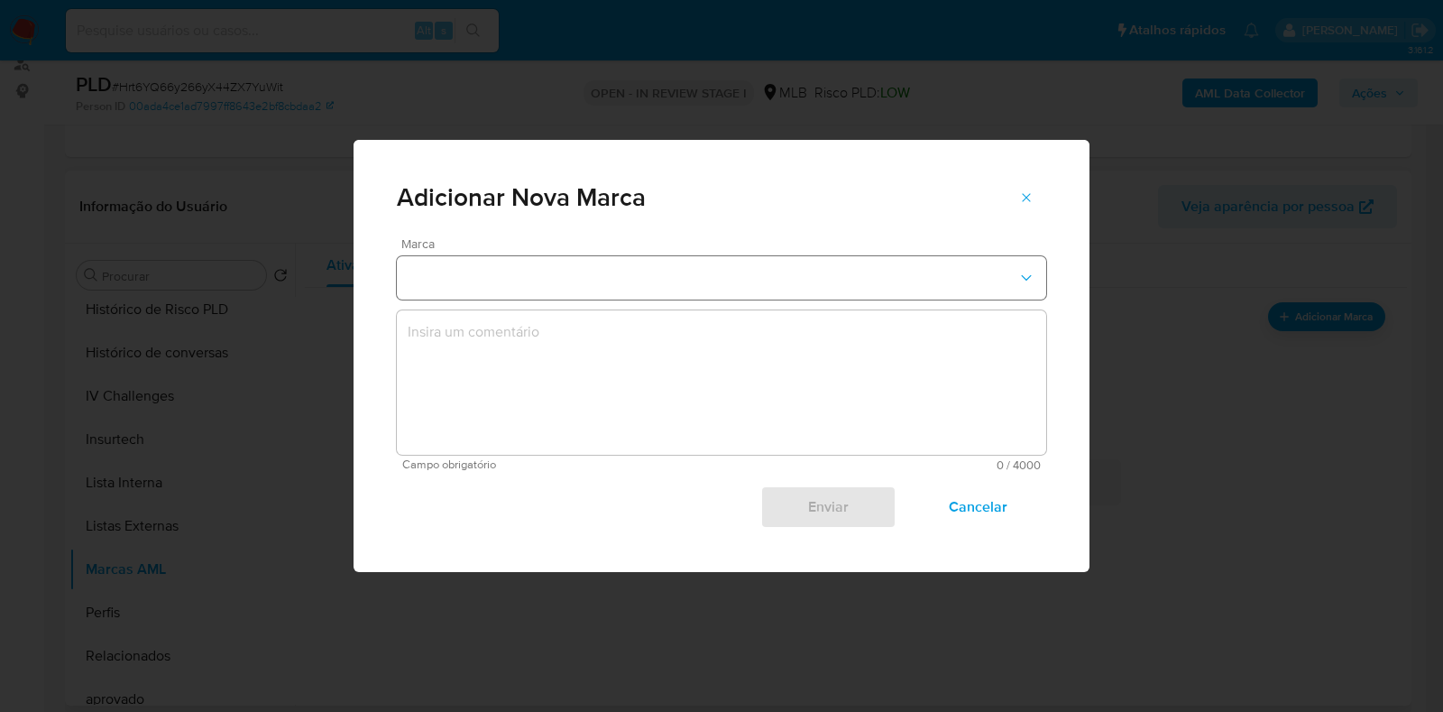
click at [666, 276] on button "marks-modal" at bounding box center [721, 277] width 649 height 43
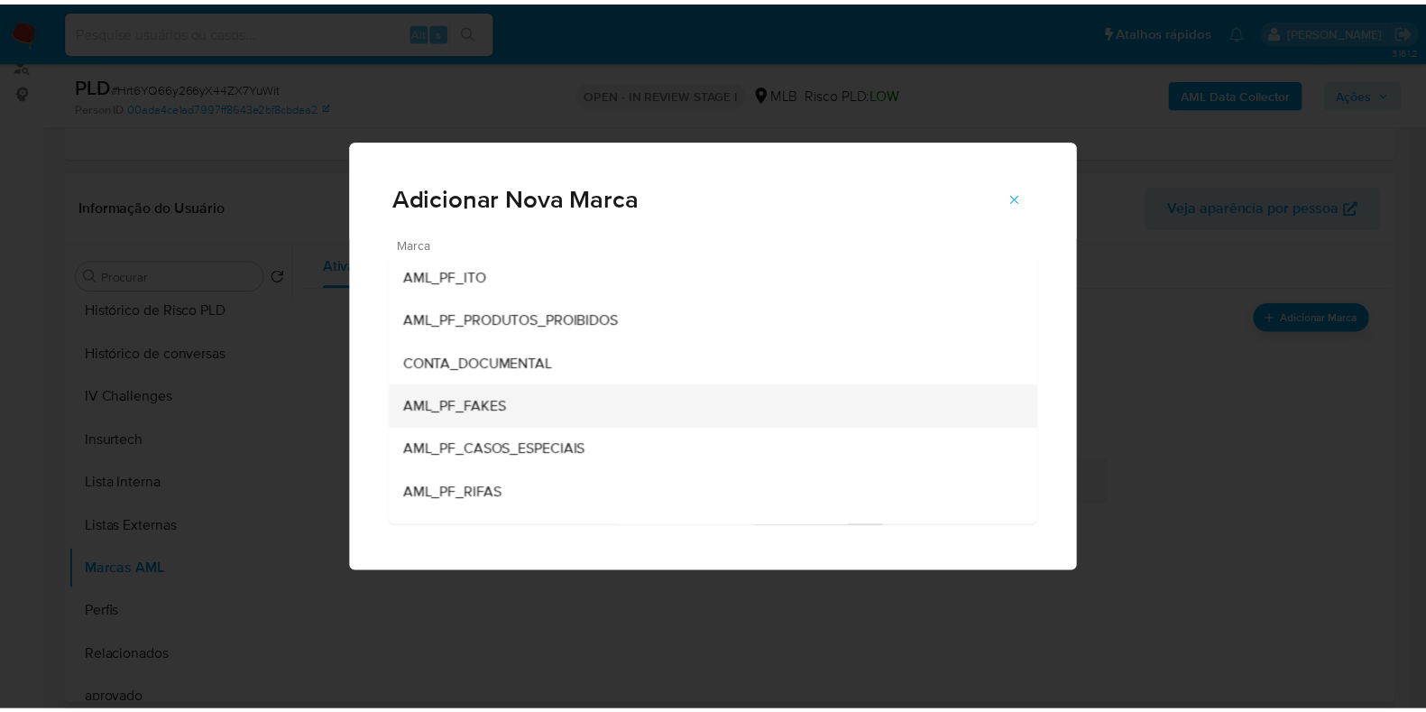
scroll to position [112, 0]
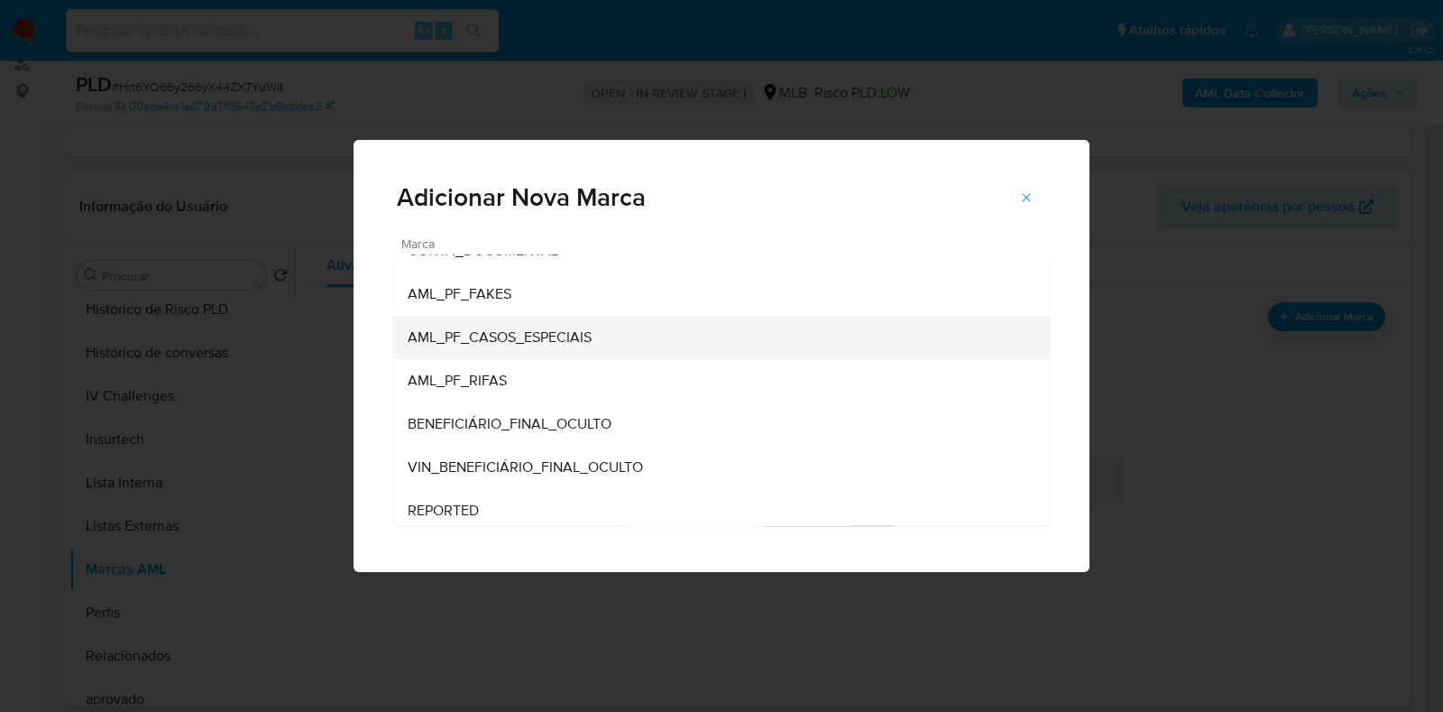
click at [539, 337] on span "AML_PF_CASOS_ESPECIAIS" at bounding box center [500, 337] width 184 height 18
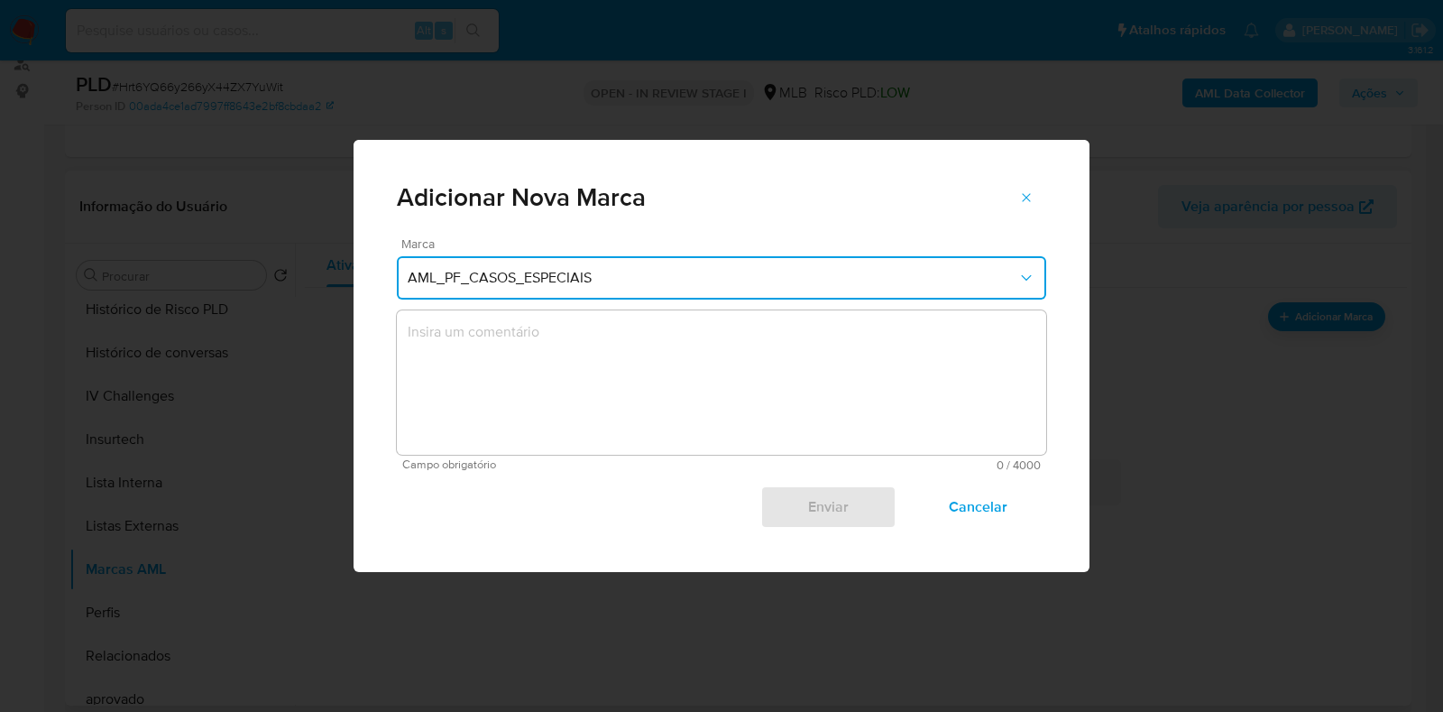
click at [555, 363] on textarea "marks-modal" at bounding box center [721, 382] width 649 height 144
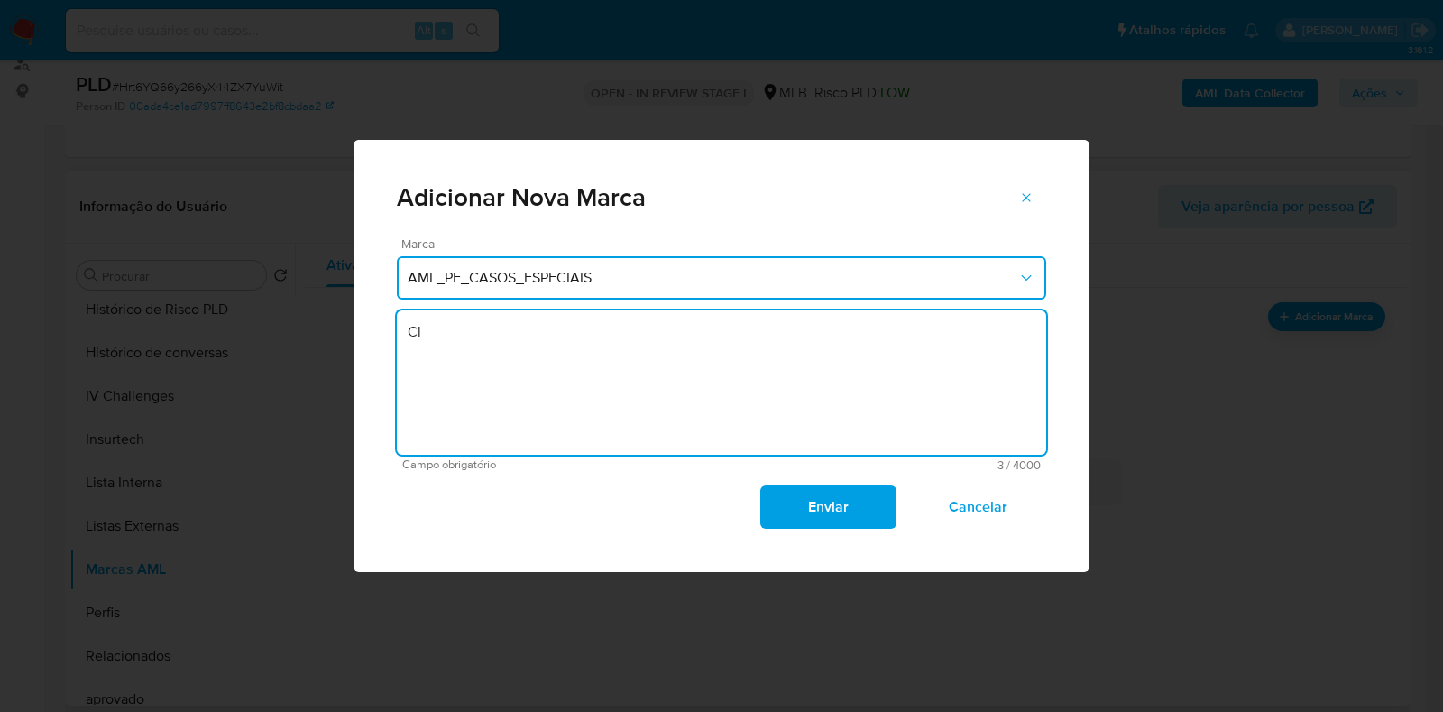
type textarea "C"
drag, startPoint x: 505, startPoint y: 341, endPoint x: 515, endPoint y: 359, distance: 20.6
click at [505, 344] on textarea "Foi verificado em analise, que cliente recebe recursos marjoritáriamente" at bounding box center [721, 382] width 649 height 144
click at [557, 327] on textarea "Foi verificado em analise, que cliente recebe recursos marjoritáriamente" at bounding box center [721, 382] width 649 height 144
click at [0, 0] on lt-strong "á" at bounding box center [0, 0] width 0 height 0
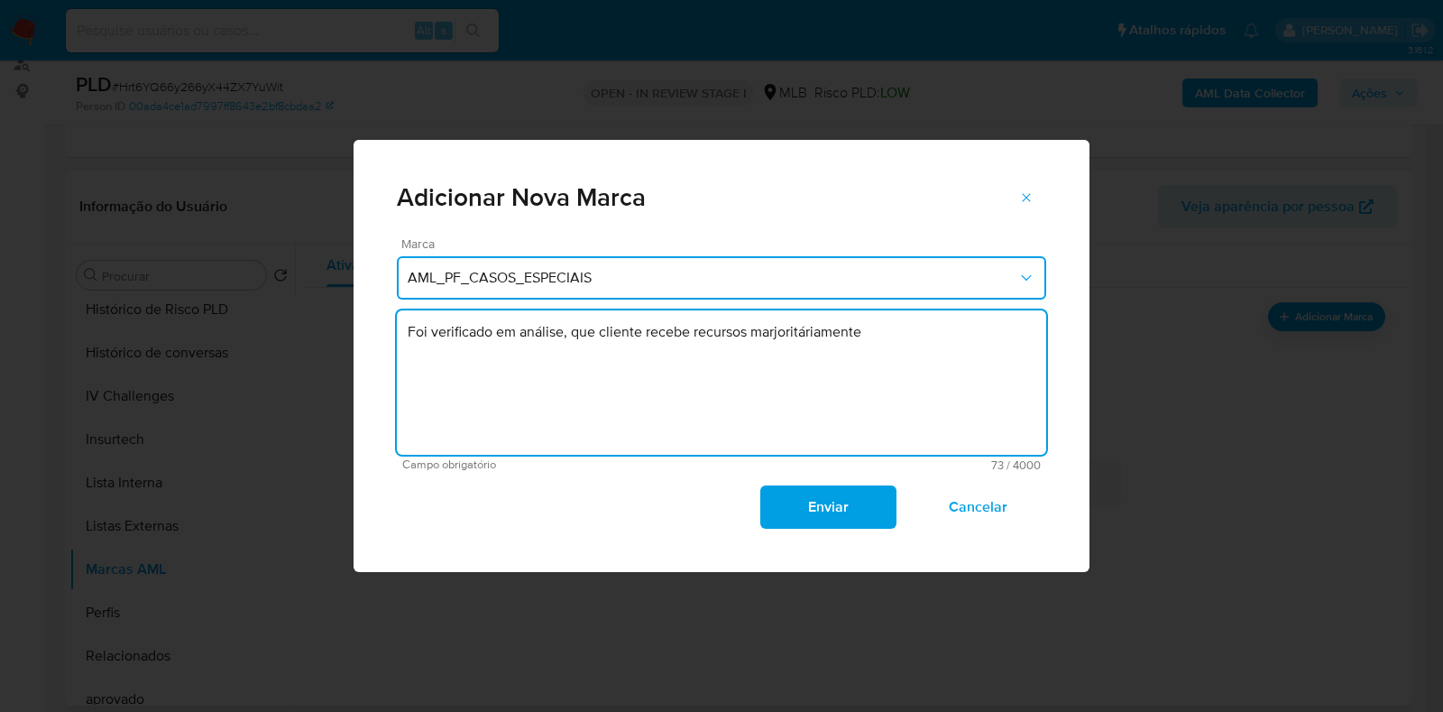
click at [841, 342] on textarea "Foi verificado em análise, que cliente recebe recursos marjoritáriamente" at bounding box center [721, 382] width 649 height 144
click at [0, 0] on lt-span "ma joritariamente" at bounding box center [0, 0] width 0 height 0
click at [892, 322] on textarea "Foi verificado em análise, que cliente recebe recursos majoritariamente" at bounding box center [721, 382] width 649 height 144
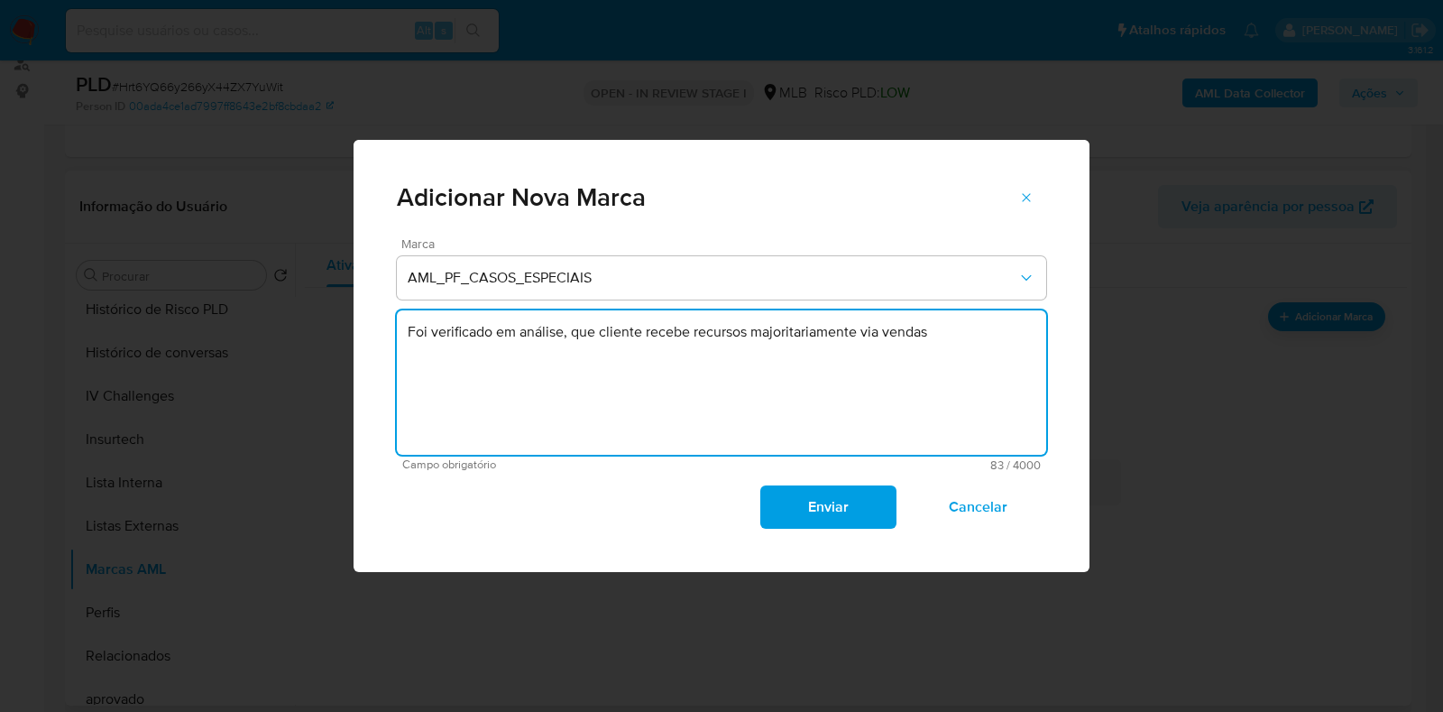
click at [945, 335] on textarea "Foi verificado em análise, que cliente recebe recursos majoritariamente via ven…" at bounding box center [721, 382] width 649 height 144
paste textarea "presenciais por máquina de cartões terminal POS"
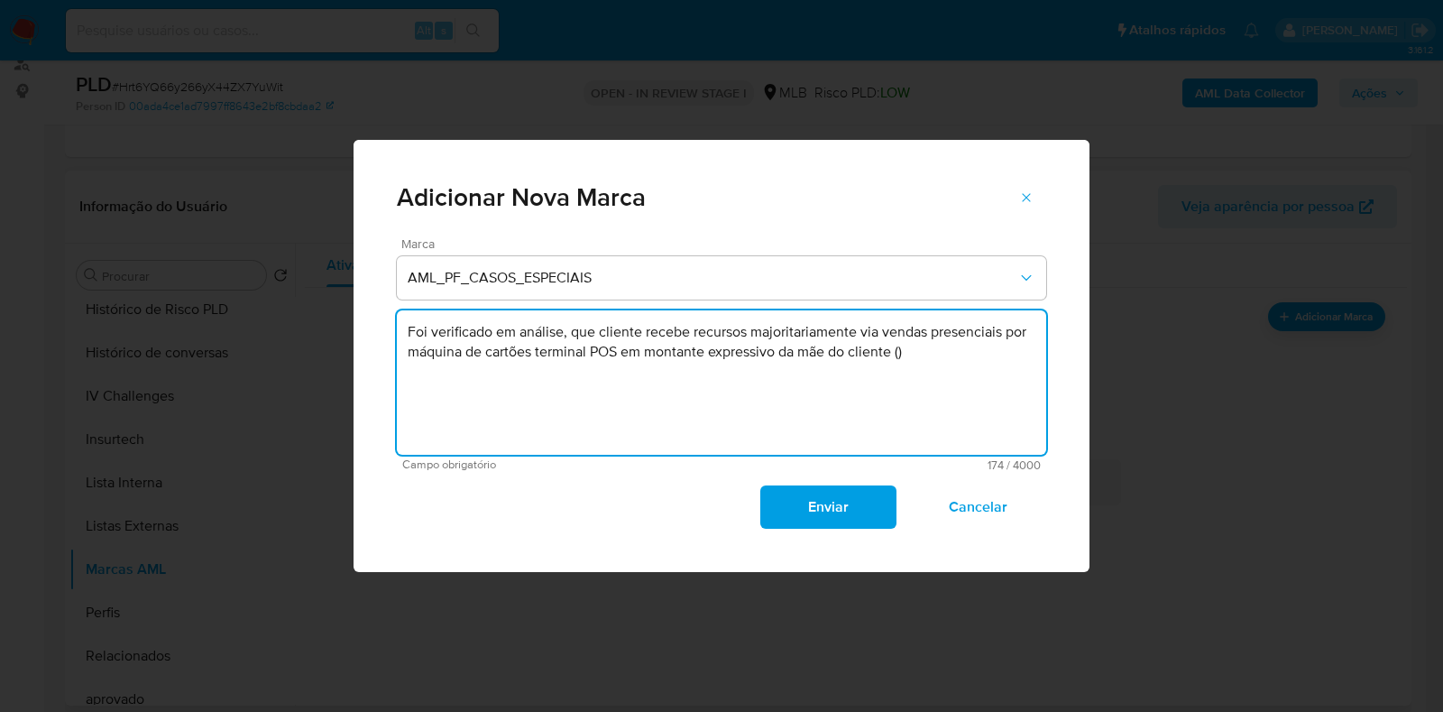
click at [902, 352] on textarea "Foi verificado em análise, que cliente recebe recursos majoritariamente via ven…" at bounding box center [721, 382] width 649 height 144
paste textarea "Isabel Cristina Silva Di Pietro - CPF 10242294839"
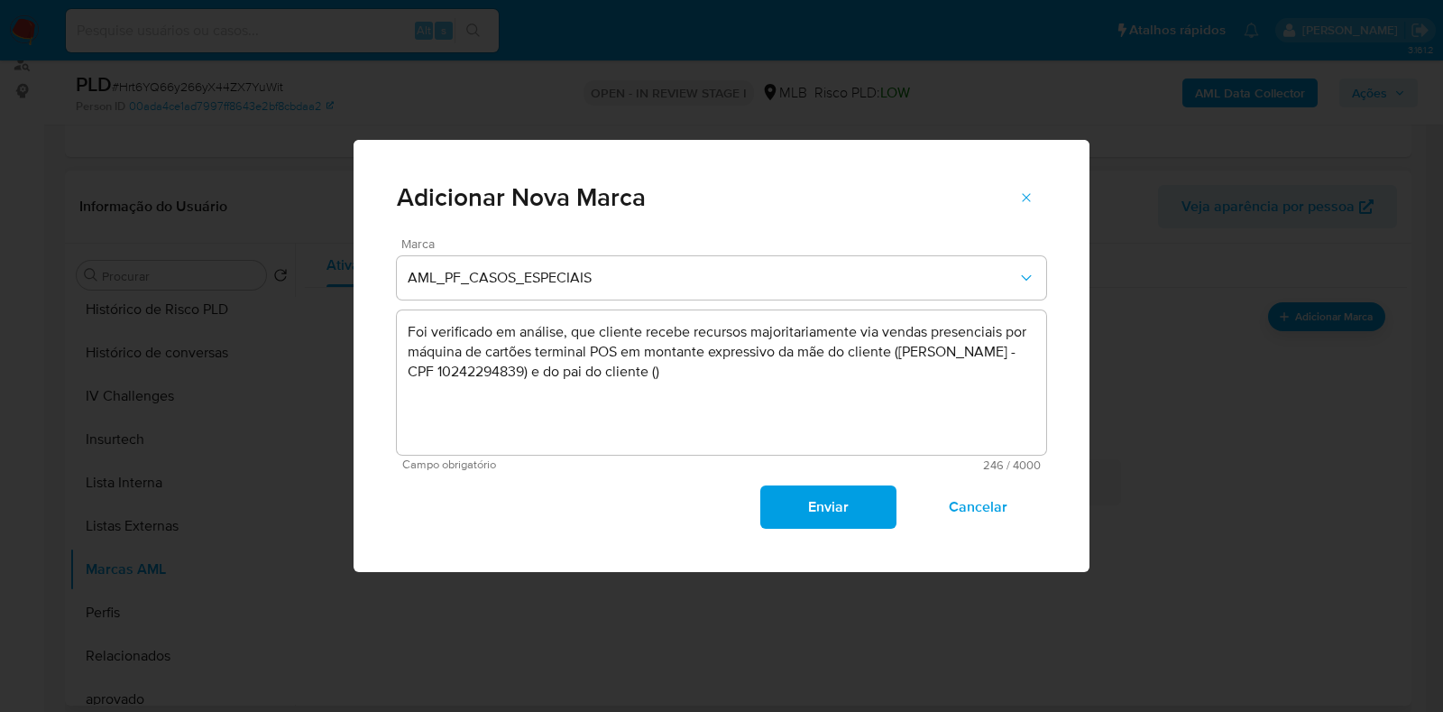
click at [723, 372] on textarea "Foi verificado em análise, que cliente recebe recursos majoritariamente via ven…" at bounding box center [721, 382] width 649 height 144
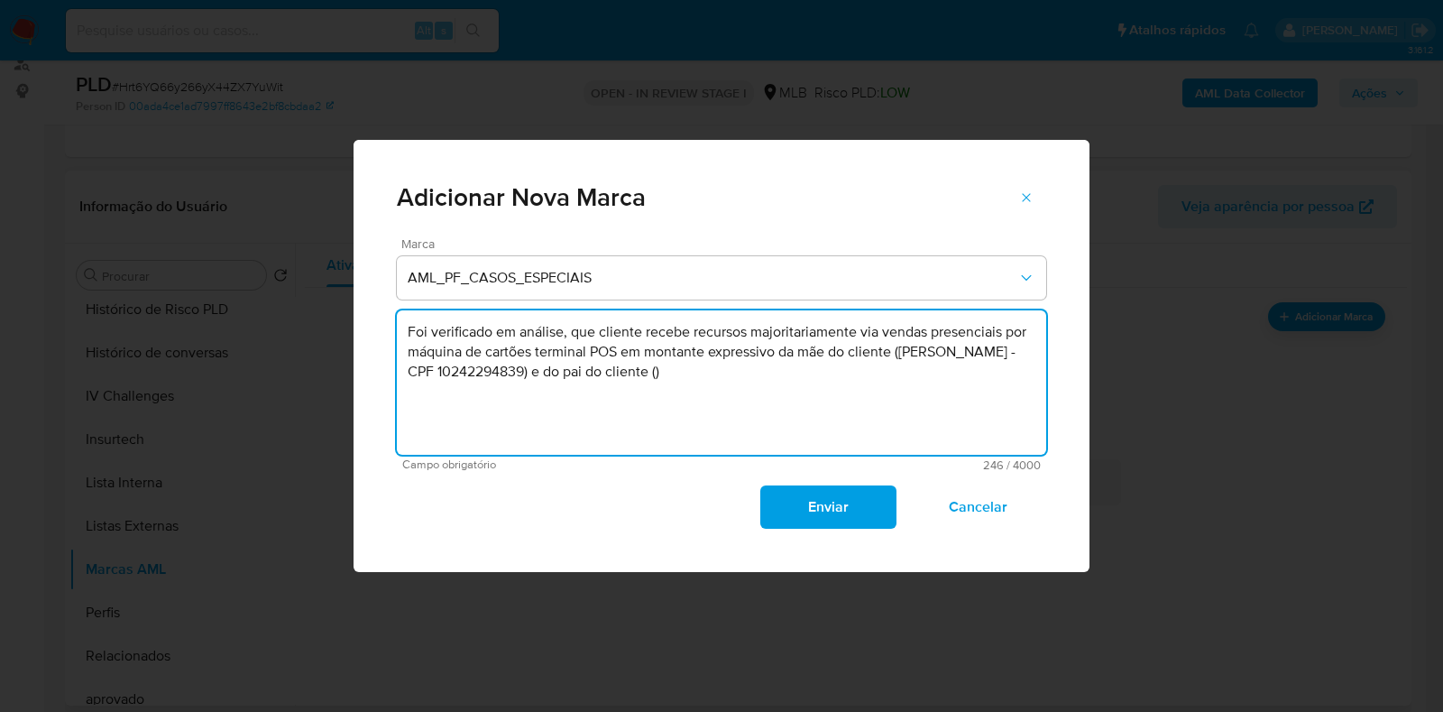
paste textarea "Fausto Angelo Di Pietro - CPF 01660200873"
type textarea "Foi verificado em análise, que cliente recebe recursos majoritariamente via ven…"
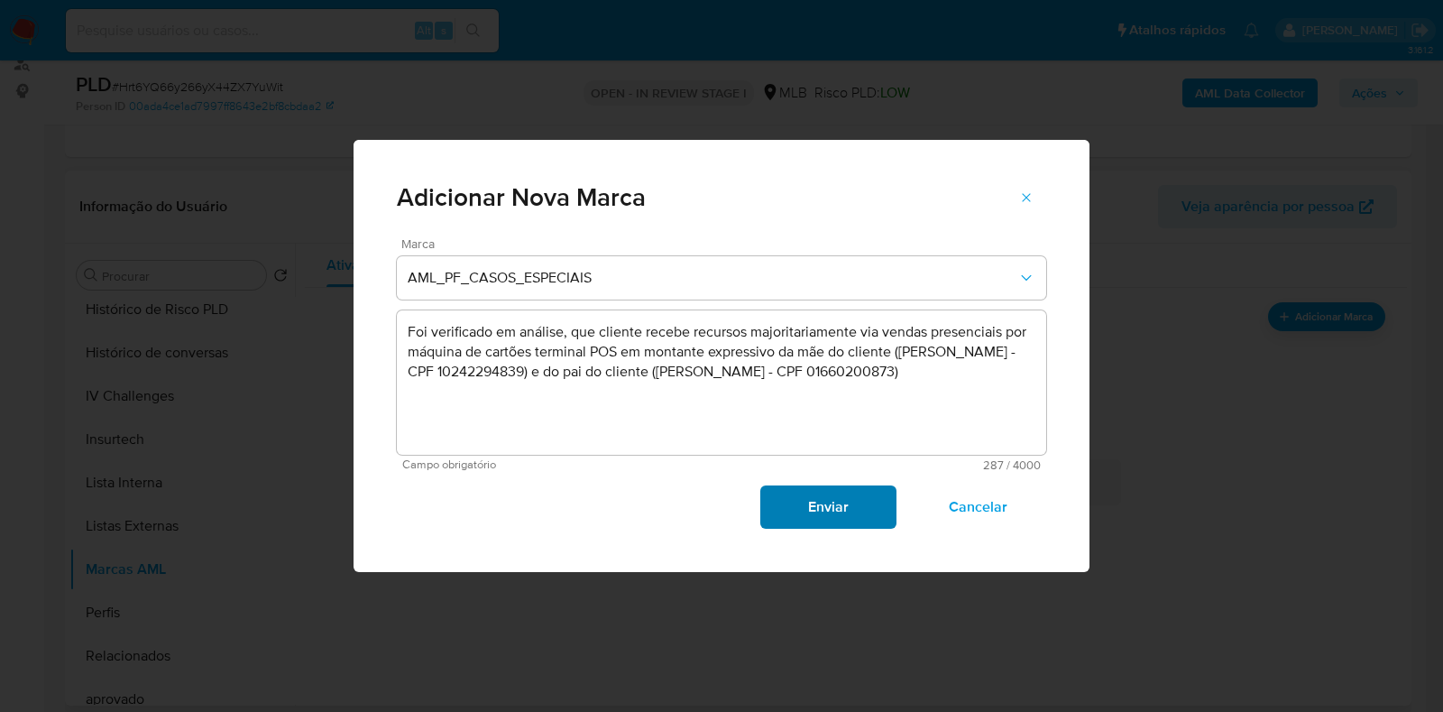
click at [808, 516] on span "Enviar" at bounding box center [828, 507] width 88 height 40
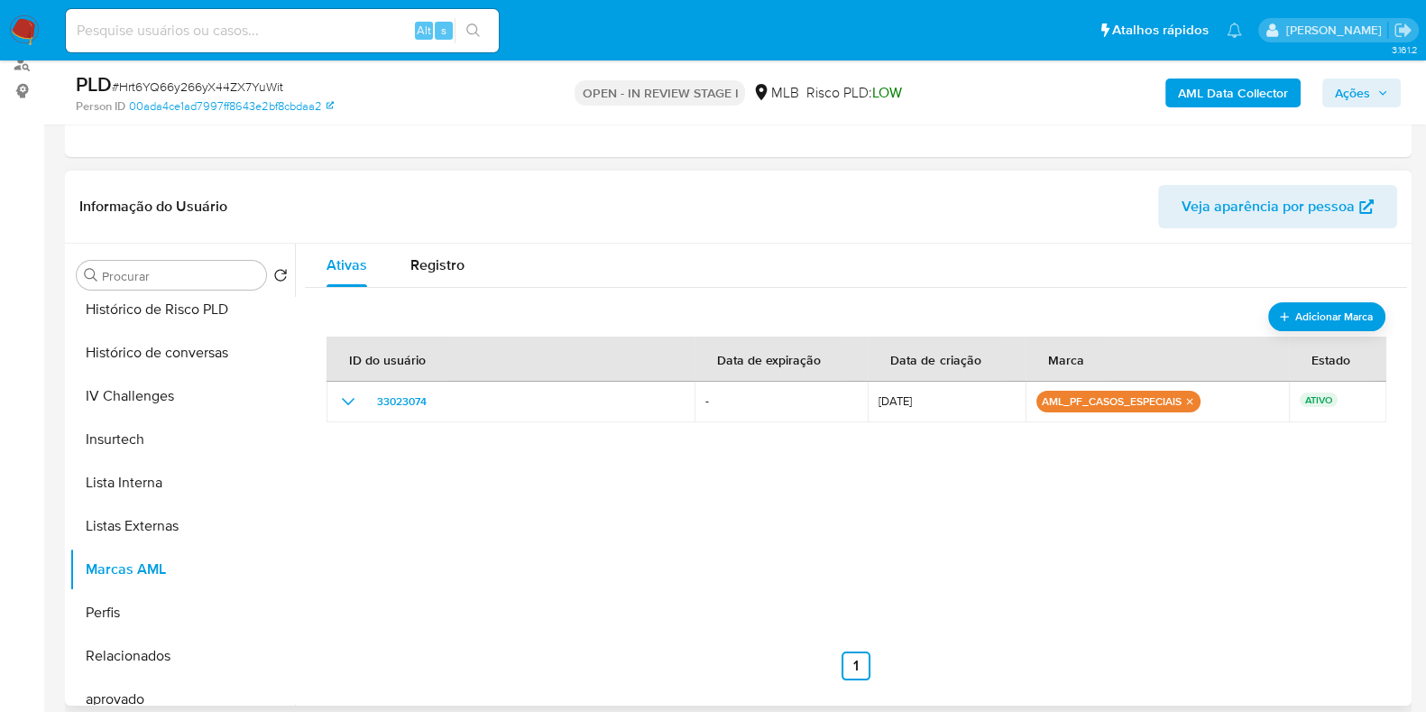
scroll to position [0, 0]
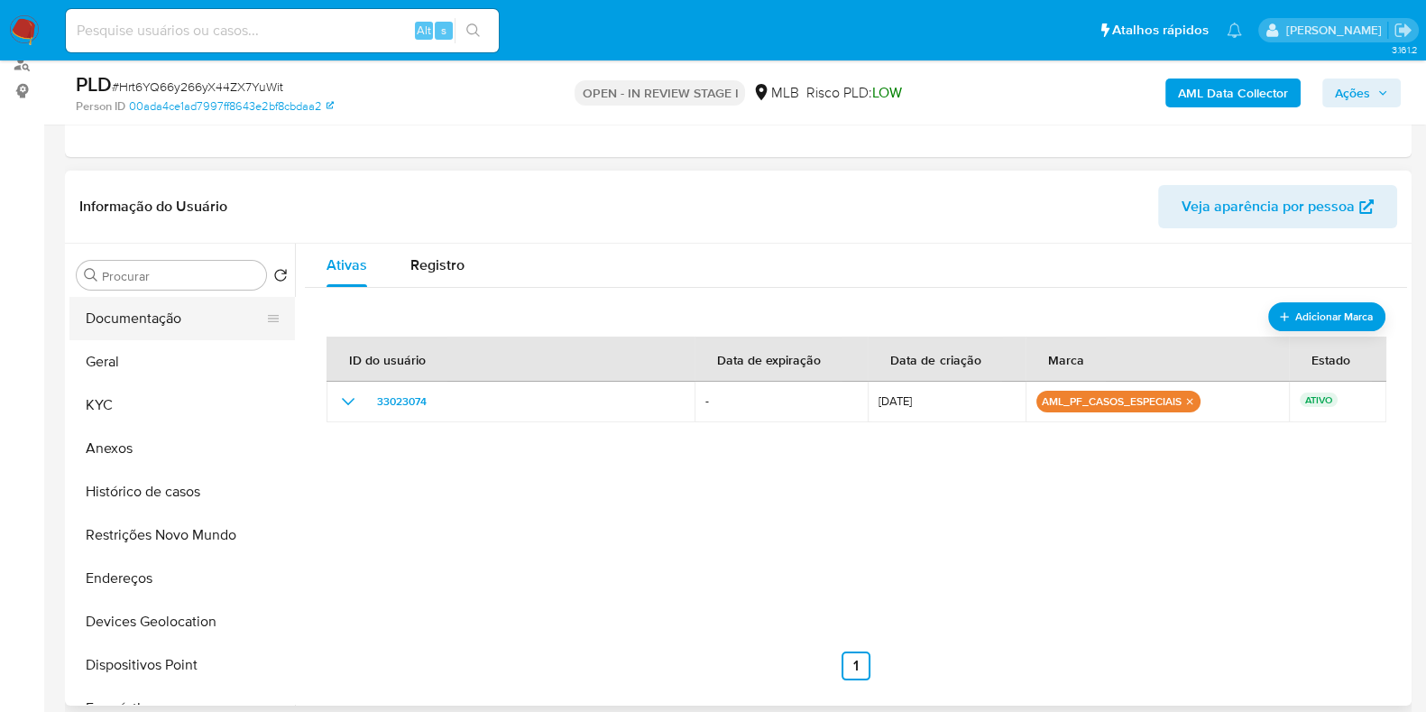
click at [179, 319] on button "Documentação" at bounding box center [174, 318] width 211 height 43
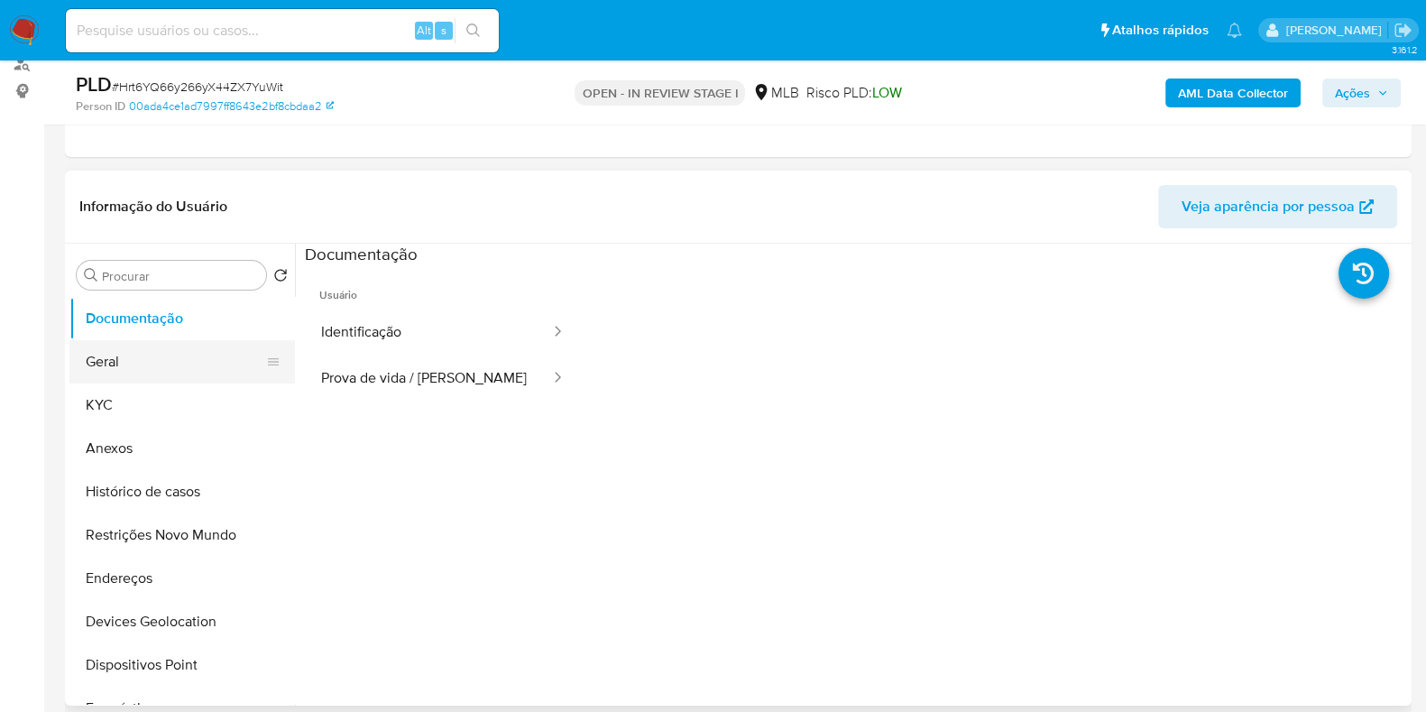
click at [167, 367] on button "Geral" at bounding box center [174, 361] width 211 height 43
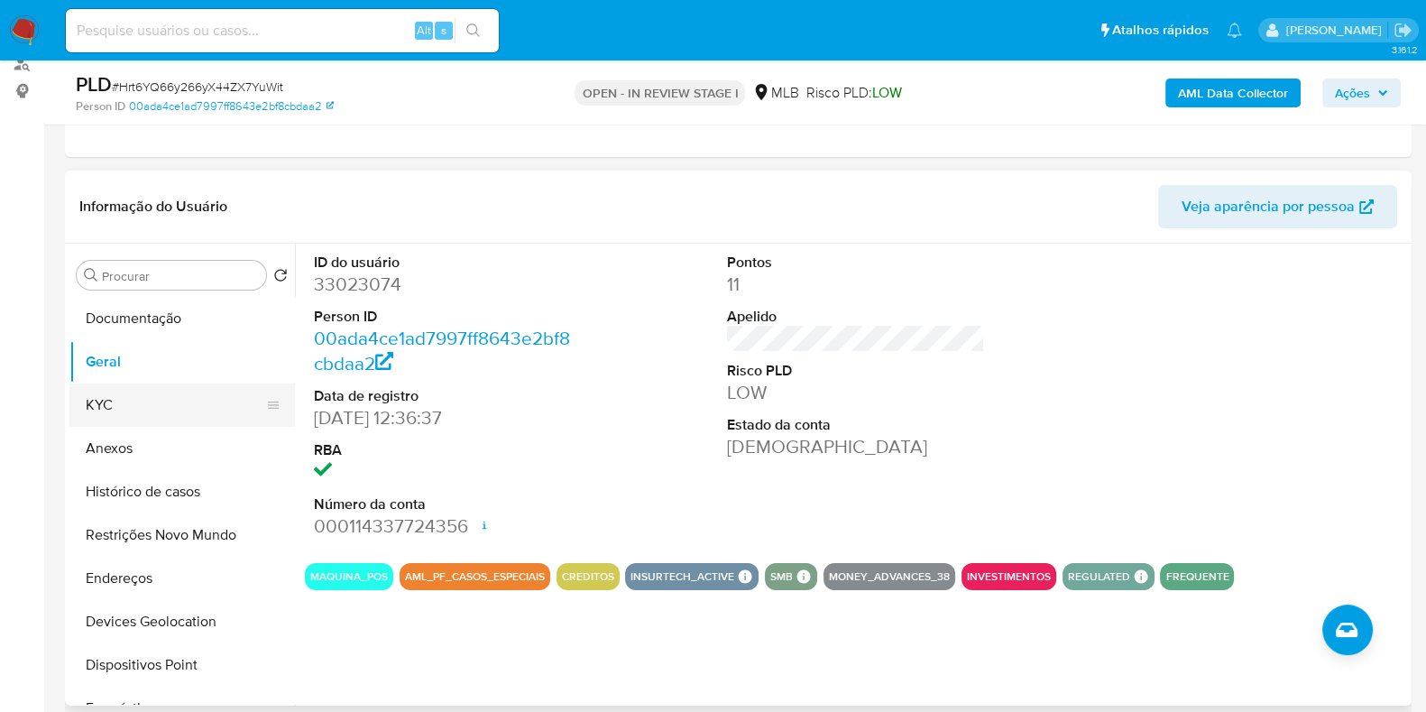
click at [105, 404] on button "KYC" at bounding box center [174, 404] width 211 height 43
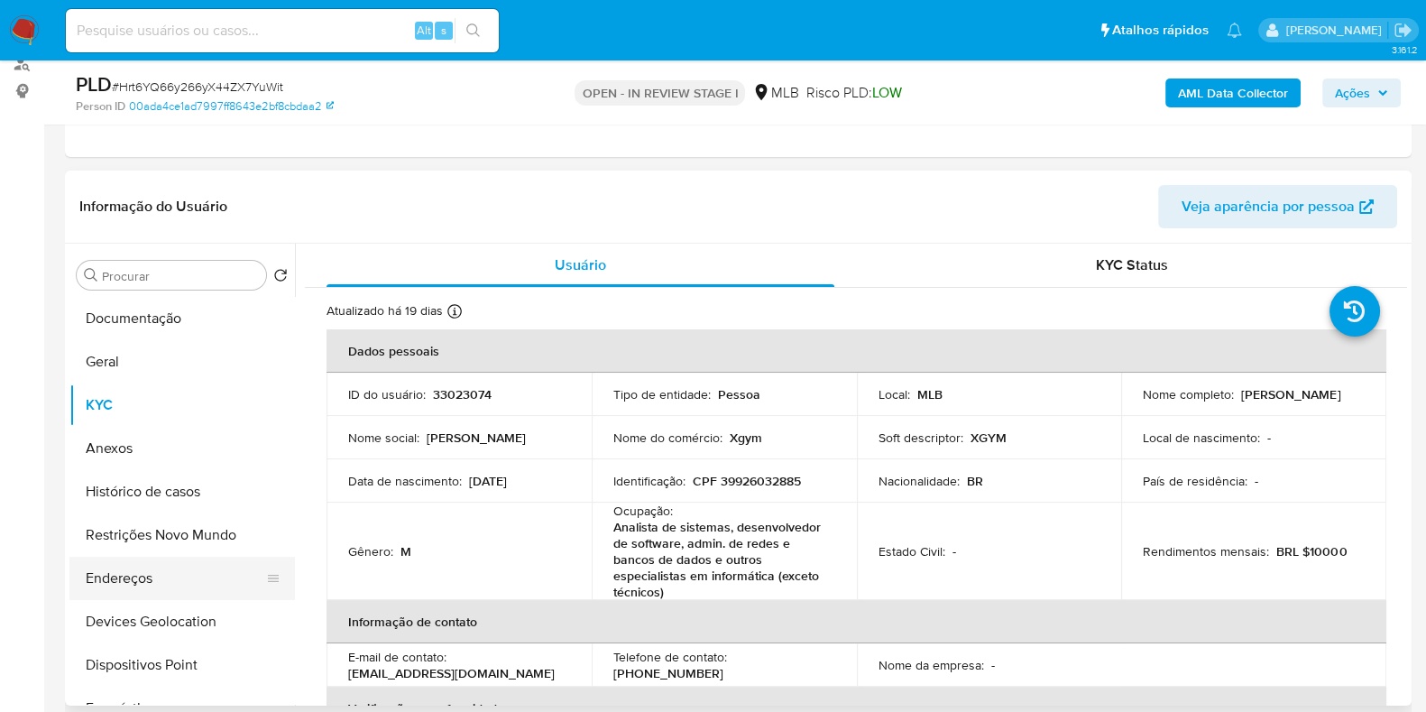
drag, startPoint x: 130, startPoint y: 579, endPoint x: 198, endPoint y: 571, distance: 69.0
click at [131, 579] on button "Endereços" at bounding box center [174, 577] width 211 height 43
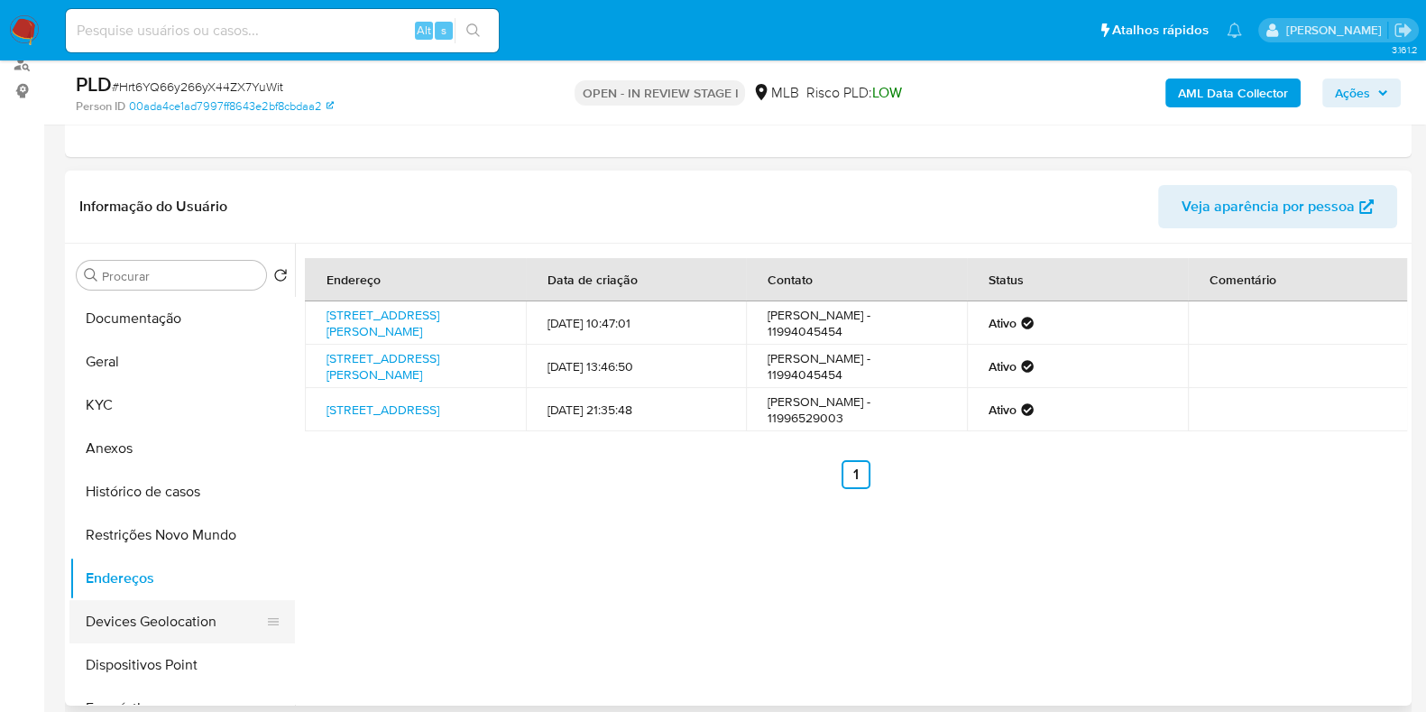
click at [162, 622] on button "Devices Geolocation" at bounding box center [174, 621] width 211 height 43
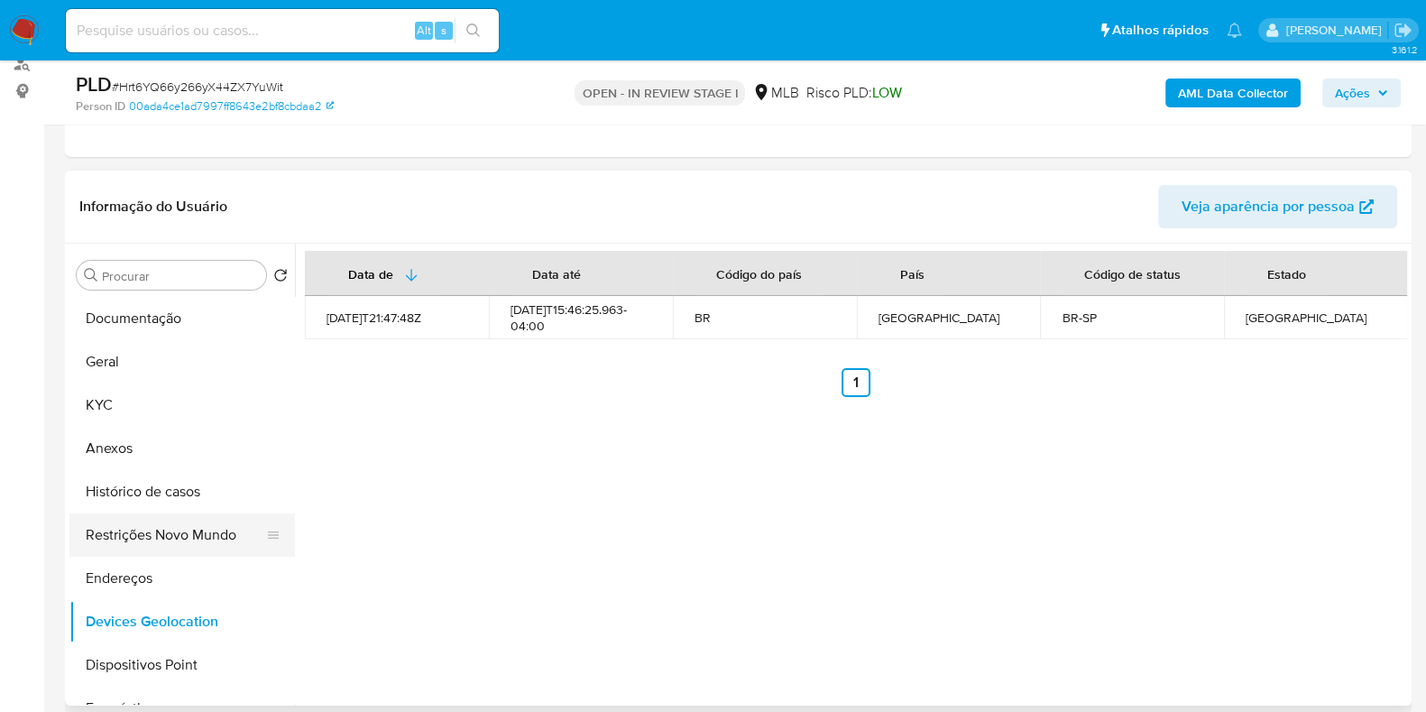
click at [185, 535] on button "Restrições Novo Mundo" at bounding box center [174, 534] width 211 height 43
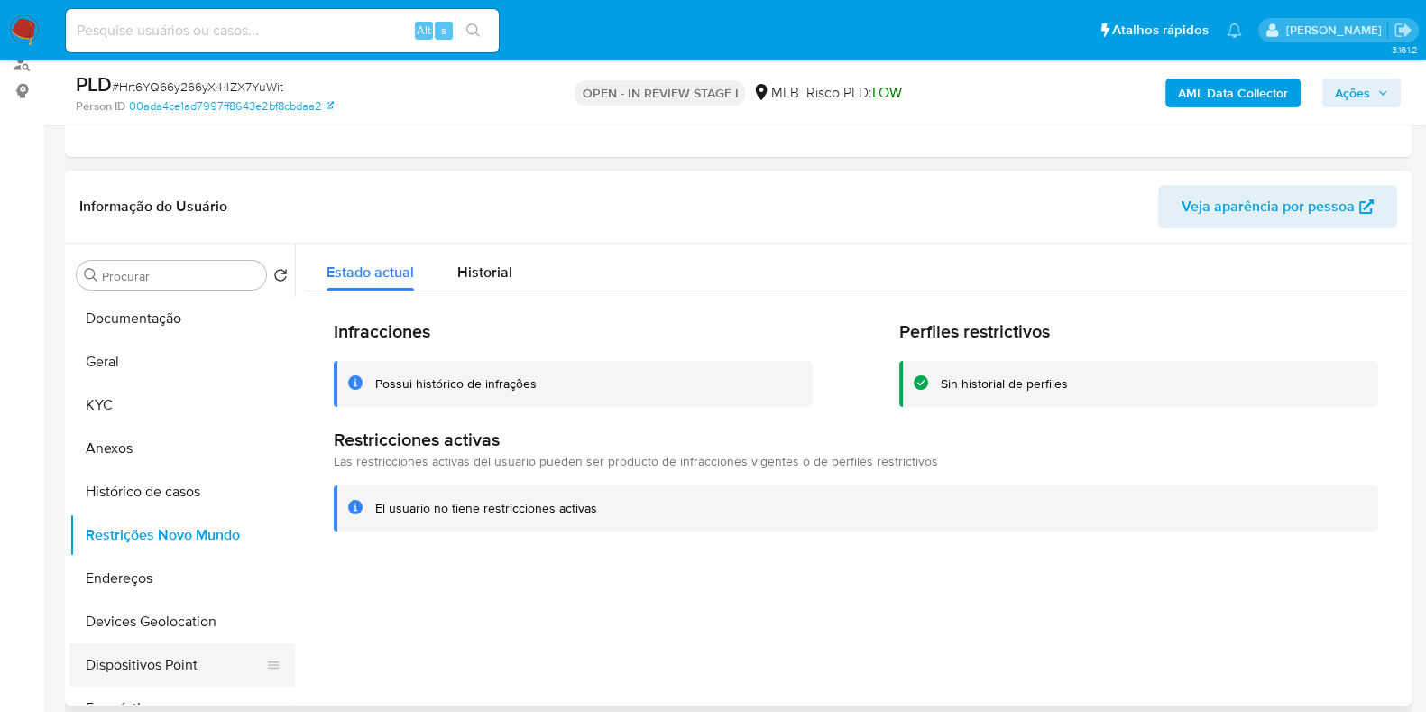
click at [178, 651] on button "Dispositivos Point" at bounding box center [174, 664] width 211 height 43
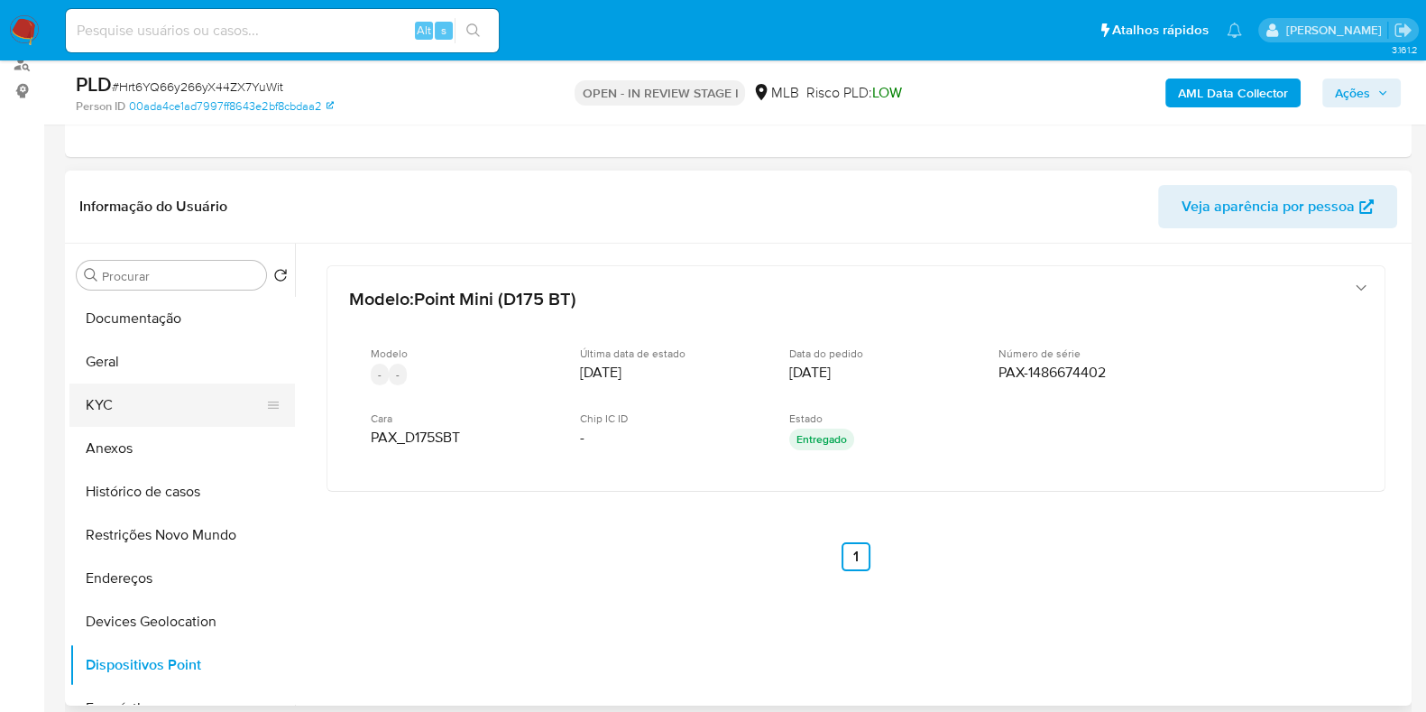
click at [124, 402] on button "KYC" at bounding box center [174, 404] width 211 height 43
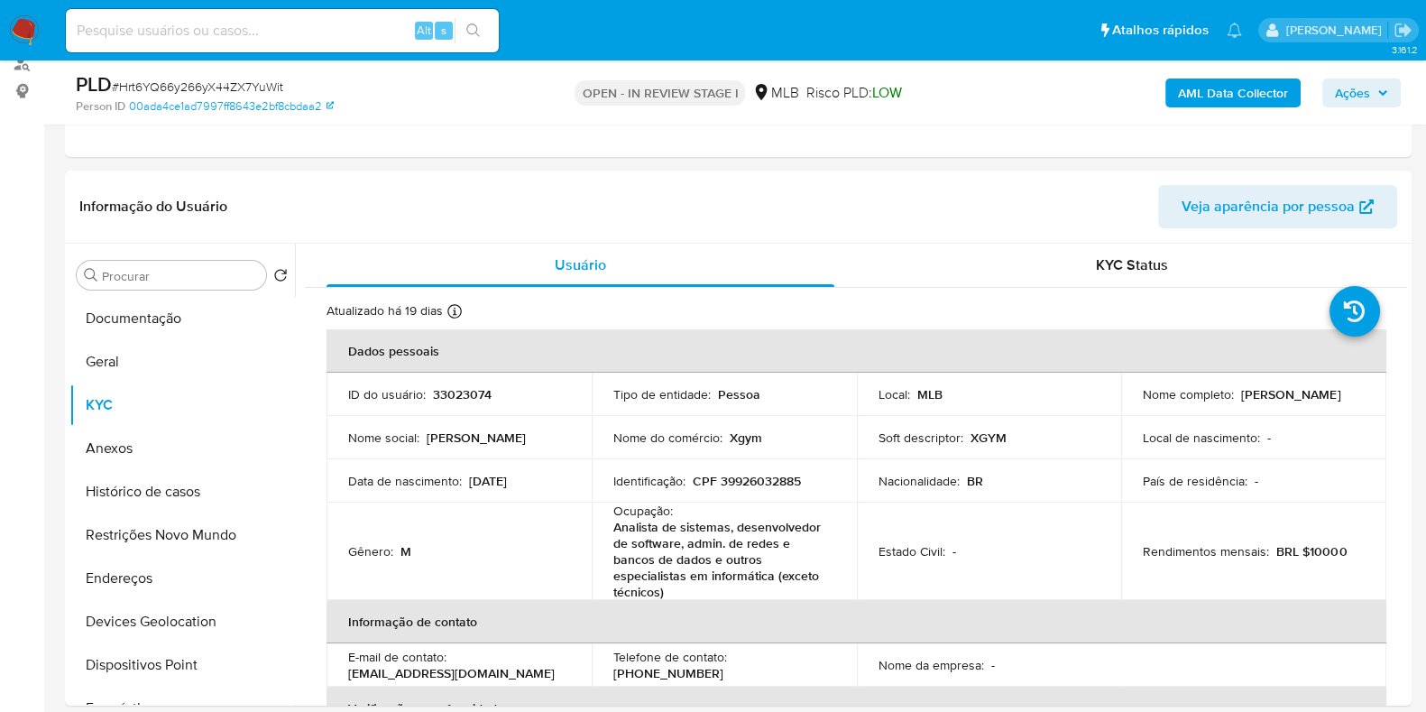
click at [1248, 91] on b "AML Data Collector" at bounding box center [1233, 92] width 110 height 29
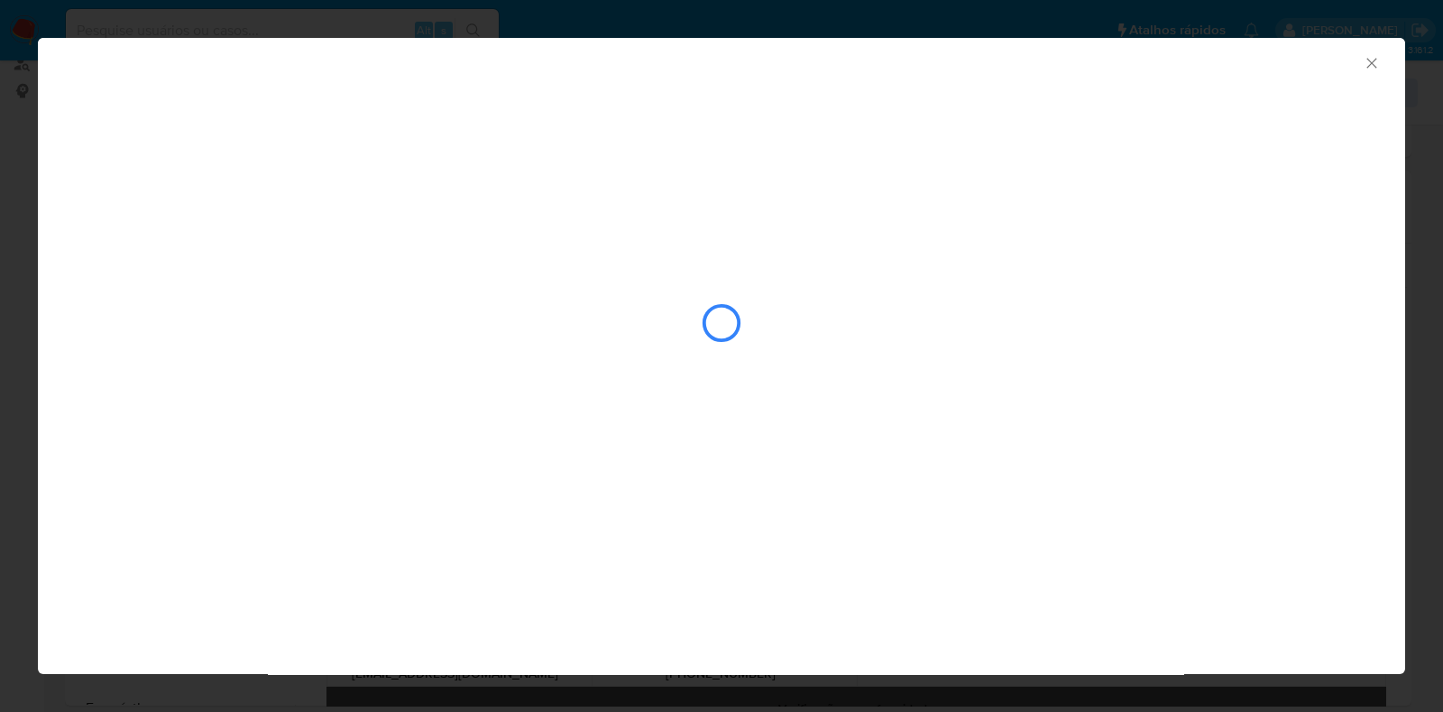
drag, startPoint x: 1142, startPoint y: 512, endPoint x: 986, endPoint y: 567, distance: 165.4
click at [986, 567] on div "AML Data Collector" at bounding box center [721, 356] width 1367 height 636
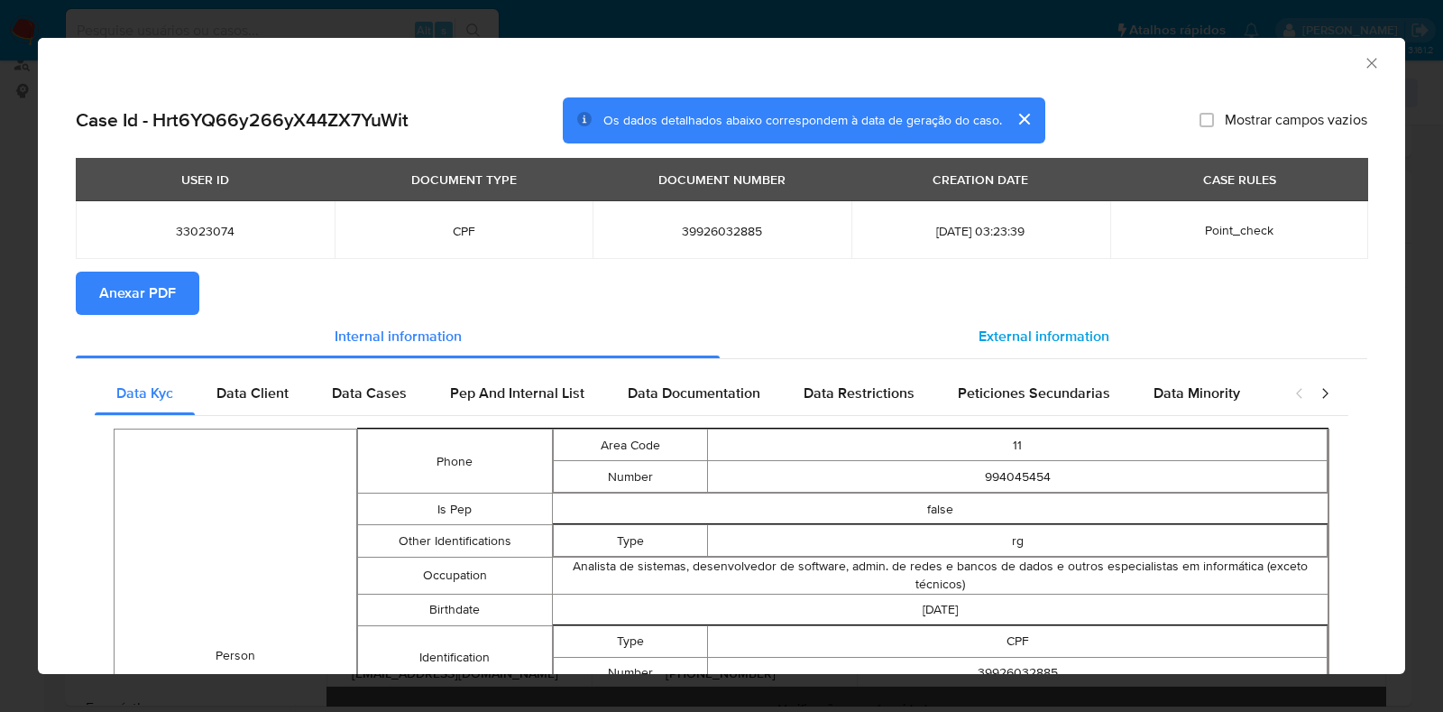
click at [1072, 318] on div "External information" at bounding box center [1043, 336] width 647 height 43
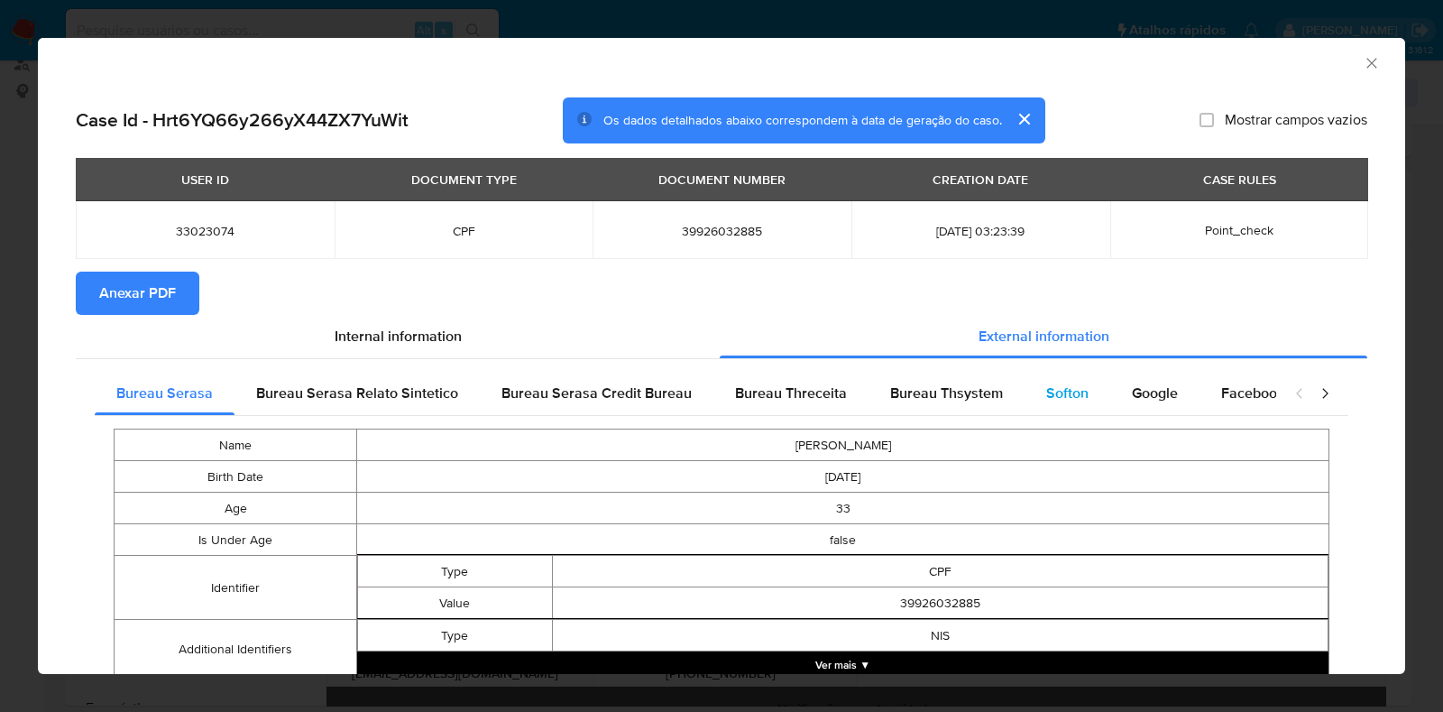
click at [1046, 387] on span "Softon" at bounding box center [1067, 392] width 42 height 21
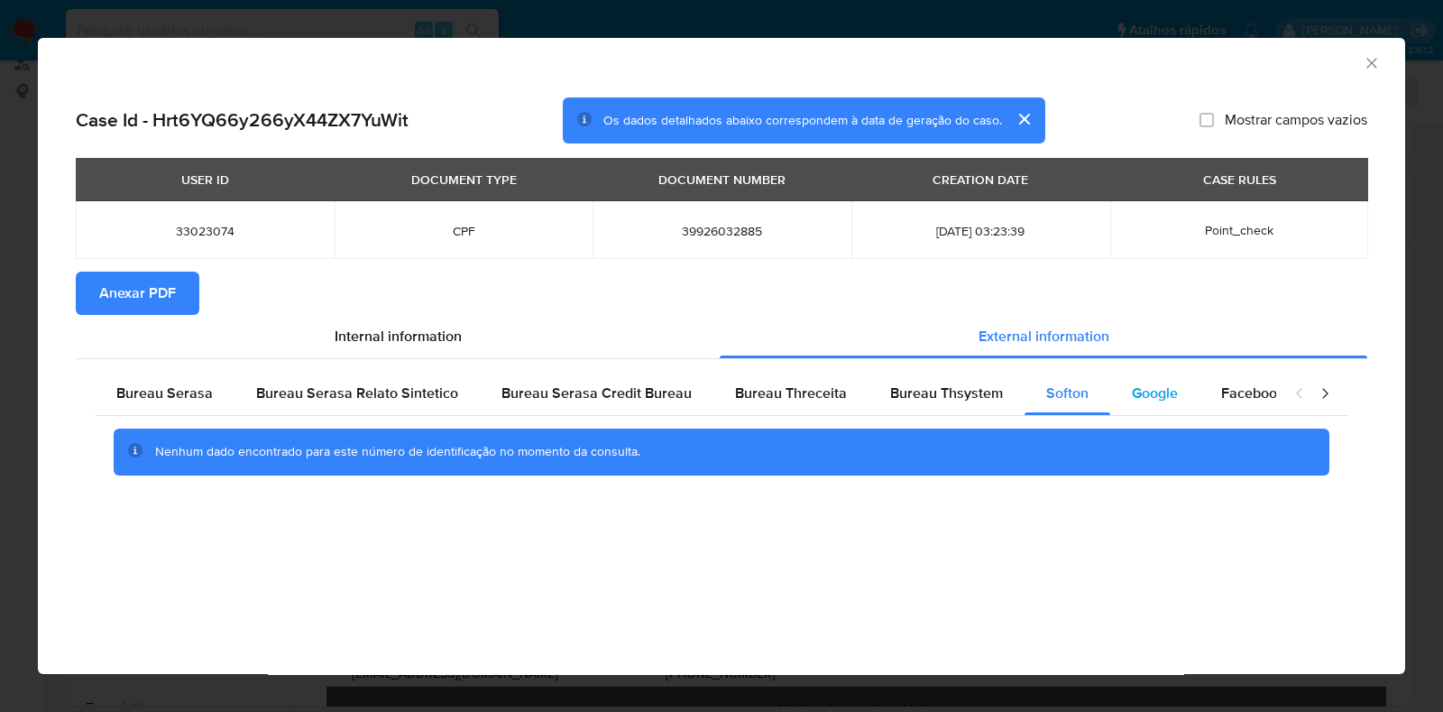
click at [1152, 390] on span "Google" at bounding box center [1155, 392] width 46 height 21
click at [128, 301] on span "Anexar PDF" at bounding box center [137, 293] width 77 height 40
click at [1373, 56] on icon "Fechar a janela" at bounding box center [1372, 63] width 18 height 18
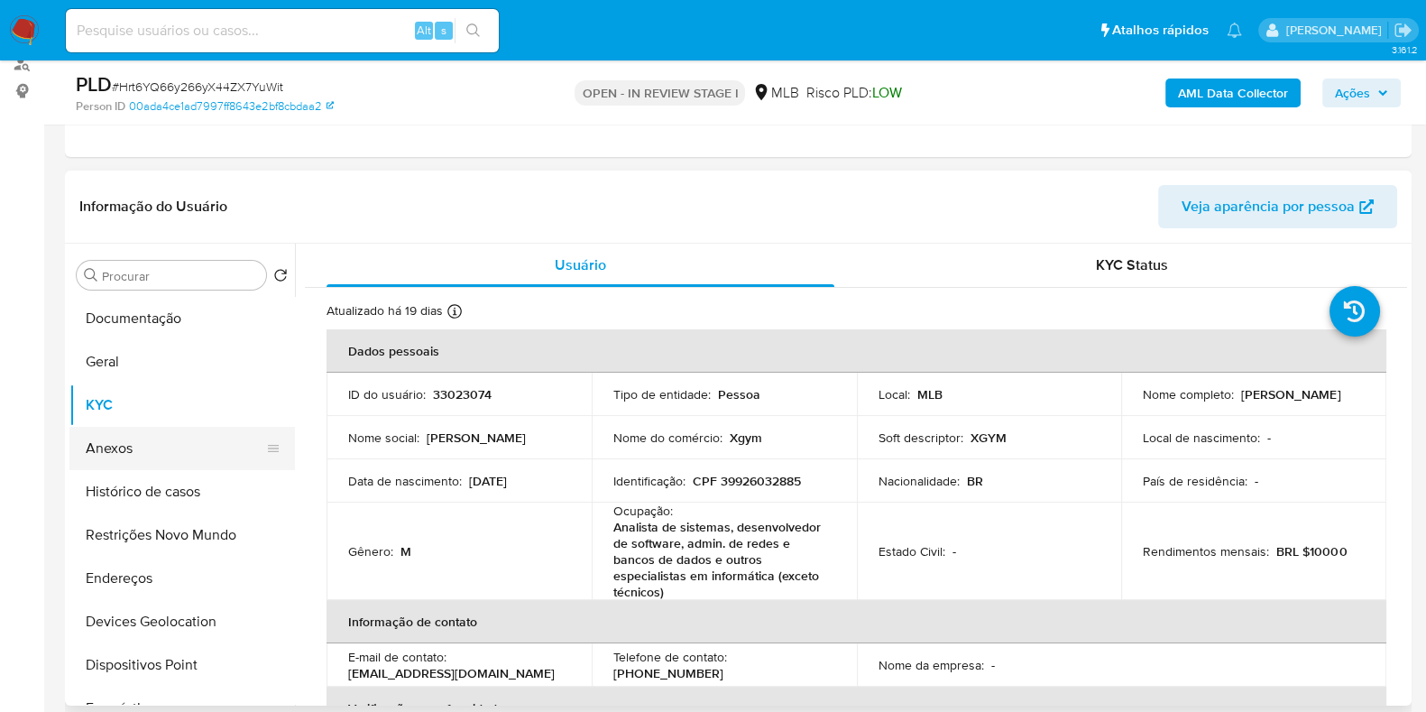
click at [138, 444] on button "Anexos" at bounding box center [174, 448] width 211 height 43
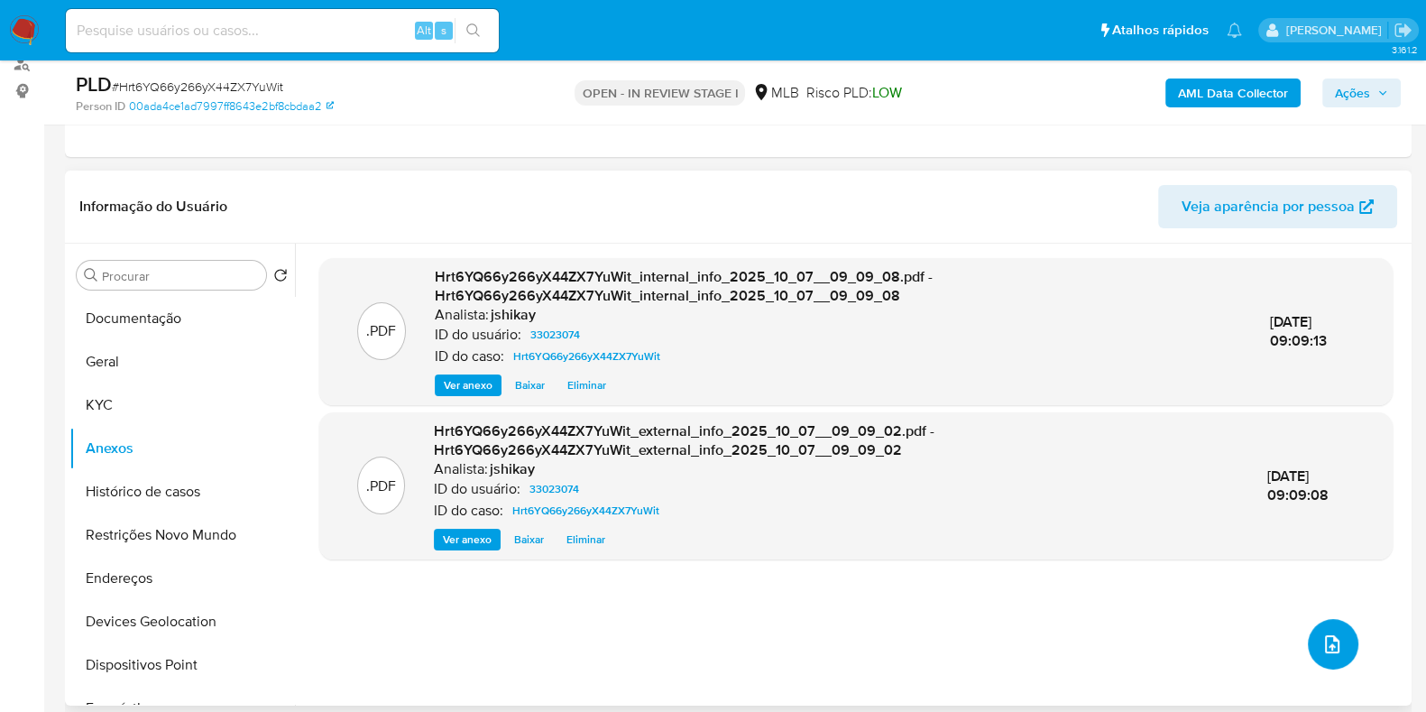
click at [1318, 655] on button "upload-file" at bounding box center [1333, 644] width 50 height 50
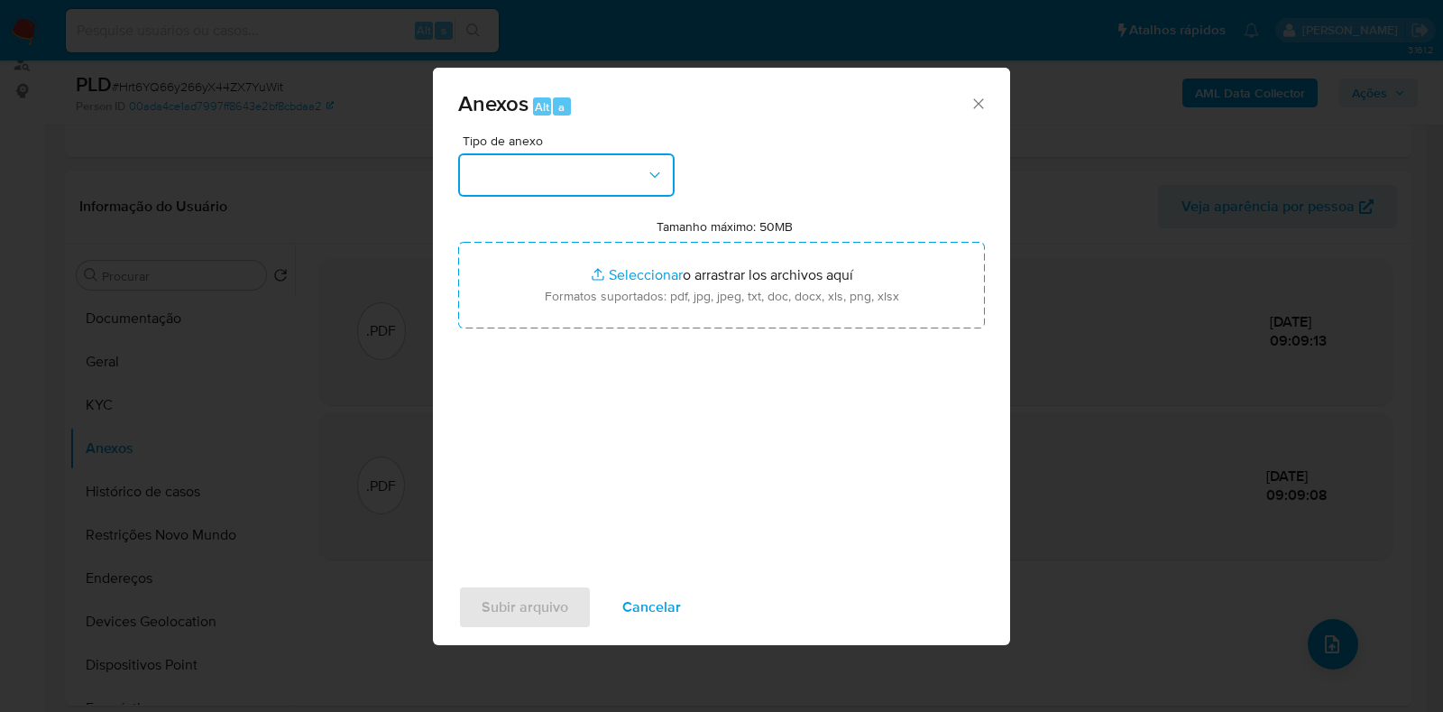
click at [579, 174] on button "button" at bounding box center [566, 174] width 216 height 43
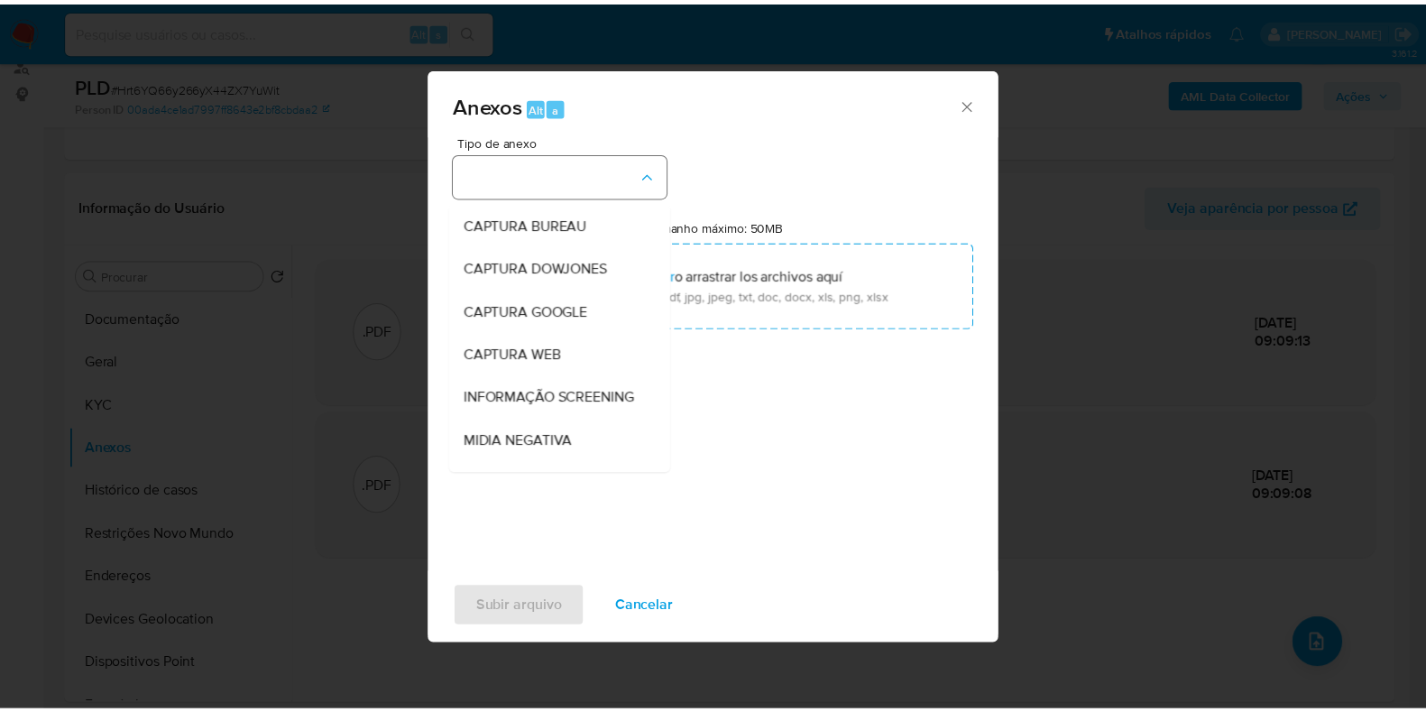
scroll to position [112, 0]
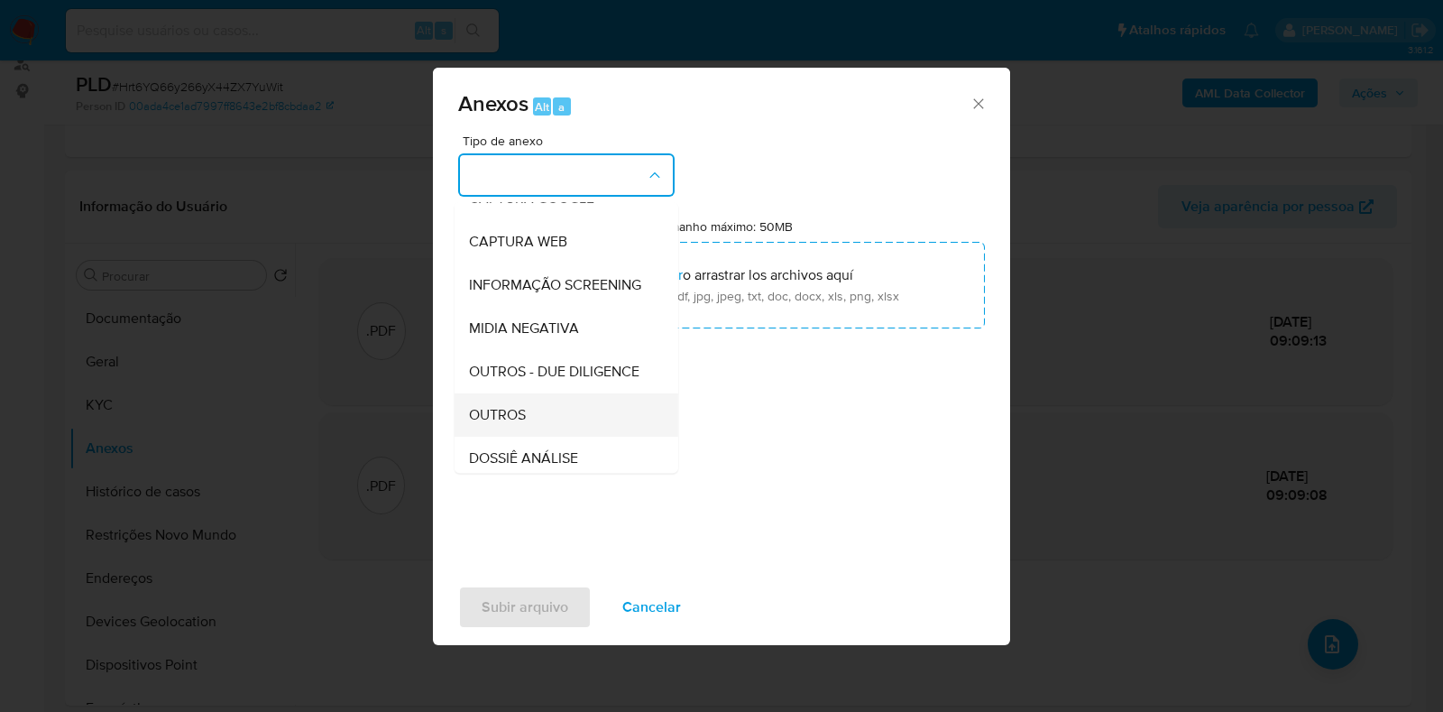
click at [520, 424] on span "OUTROS" at bounding box center [497, 415] width 57 height 18
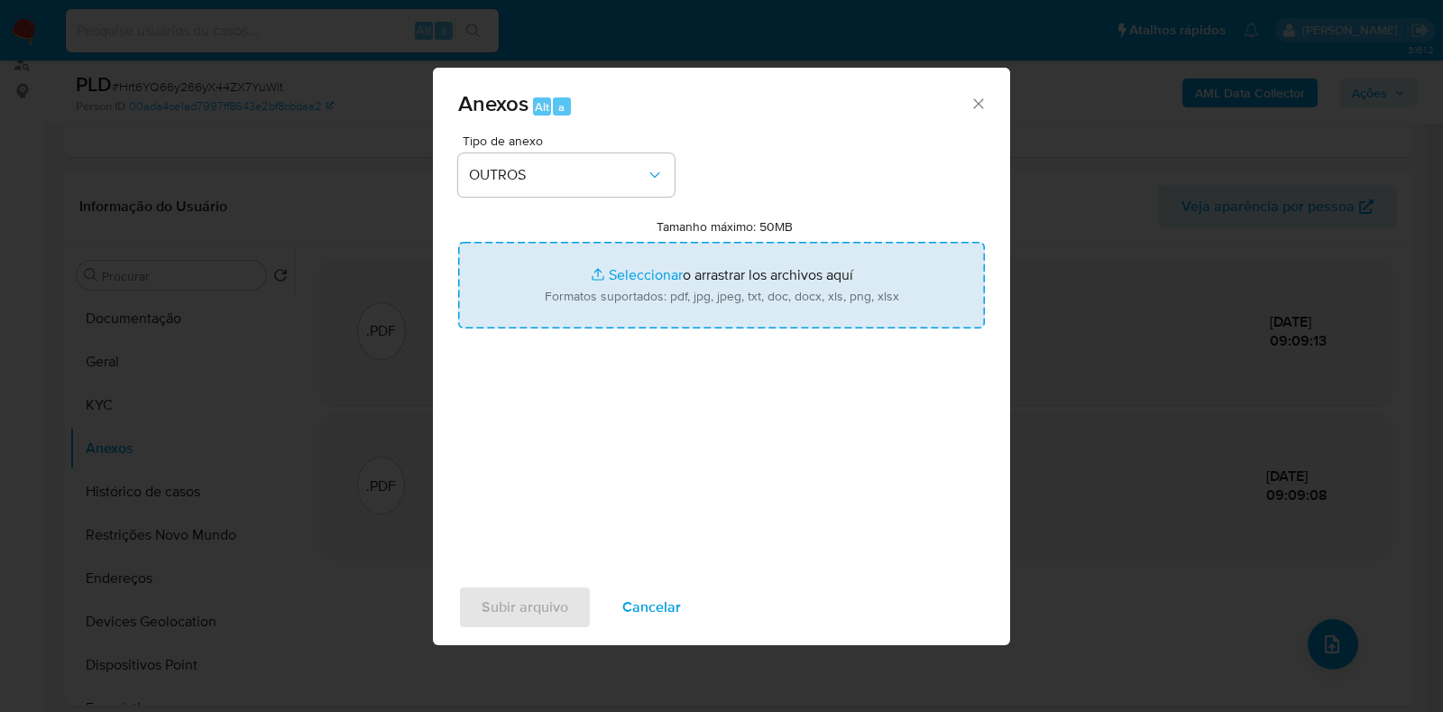
click at [578, 298] on input "Tamanho máximo: 50MB Seleccionar archivos" at bounding box center [721, 285] width 527 height 87
click at [622, 273] on input "Tamanho máximo: 50MB Seleccionar archivos" at bounding box center [721, 285] width 527 height 87
type input "C:\fakepath\Mulan 33023074_2025_10_06_17_16_08 - Resumen TX.pdf"
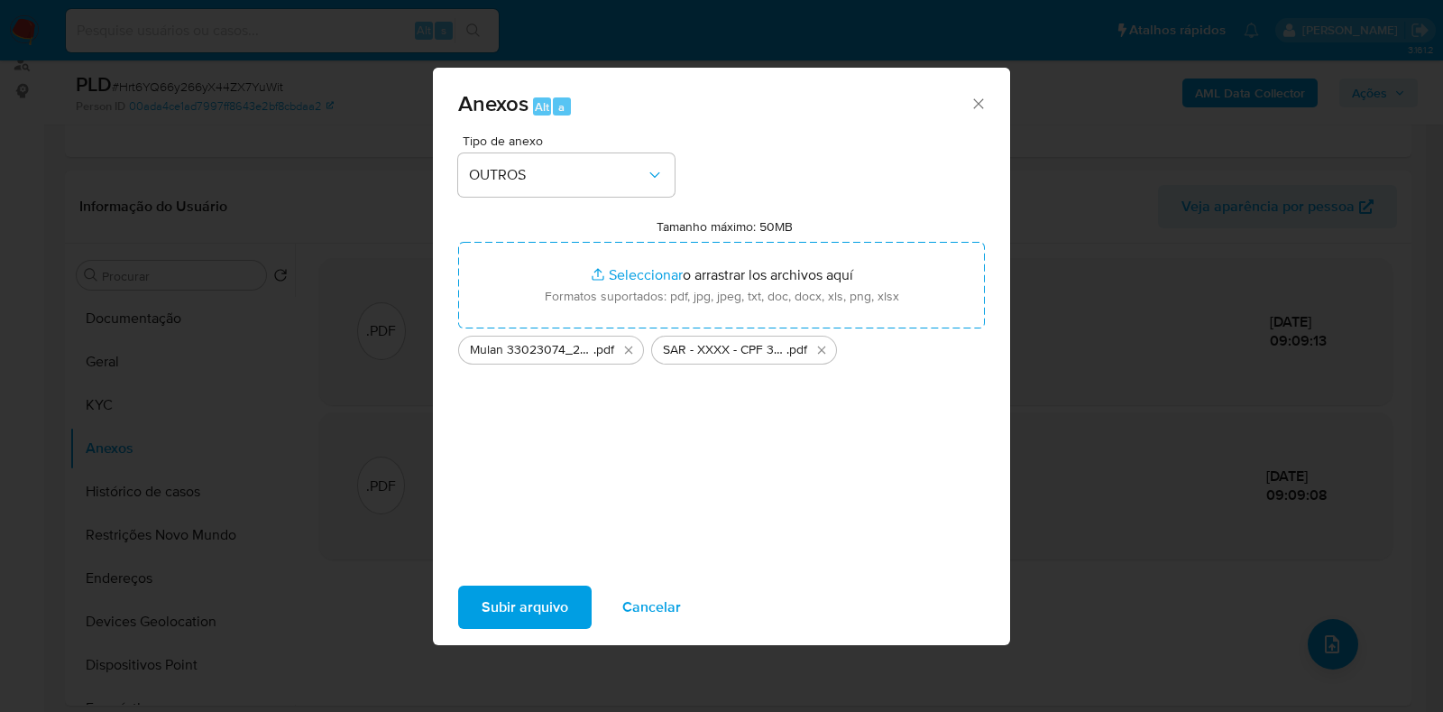
click at [529, 601] on span "Subir arquivo" at bounding box center [525, 607] width 87 height 40
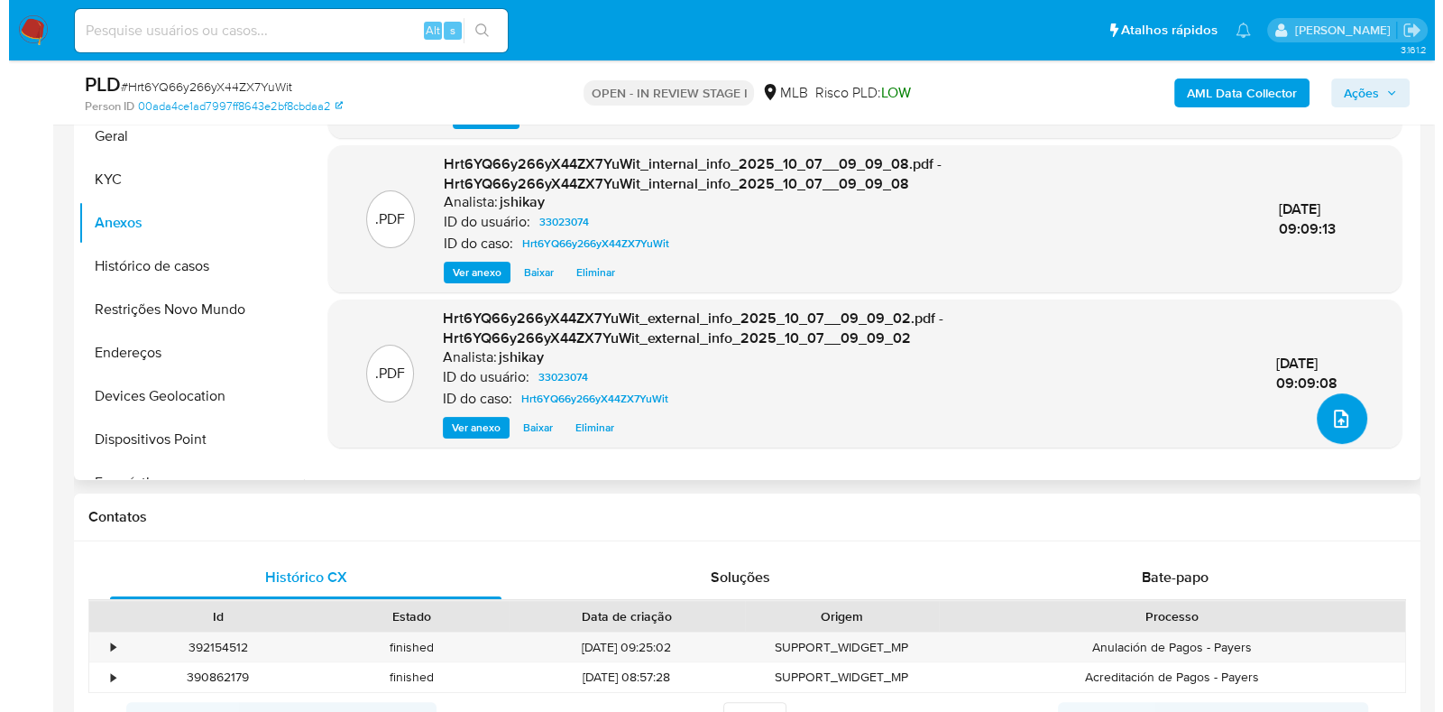
scroll to position [225, 0]
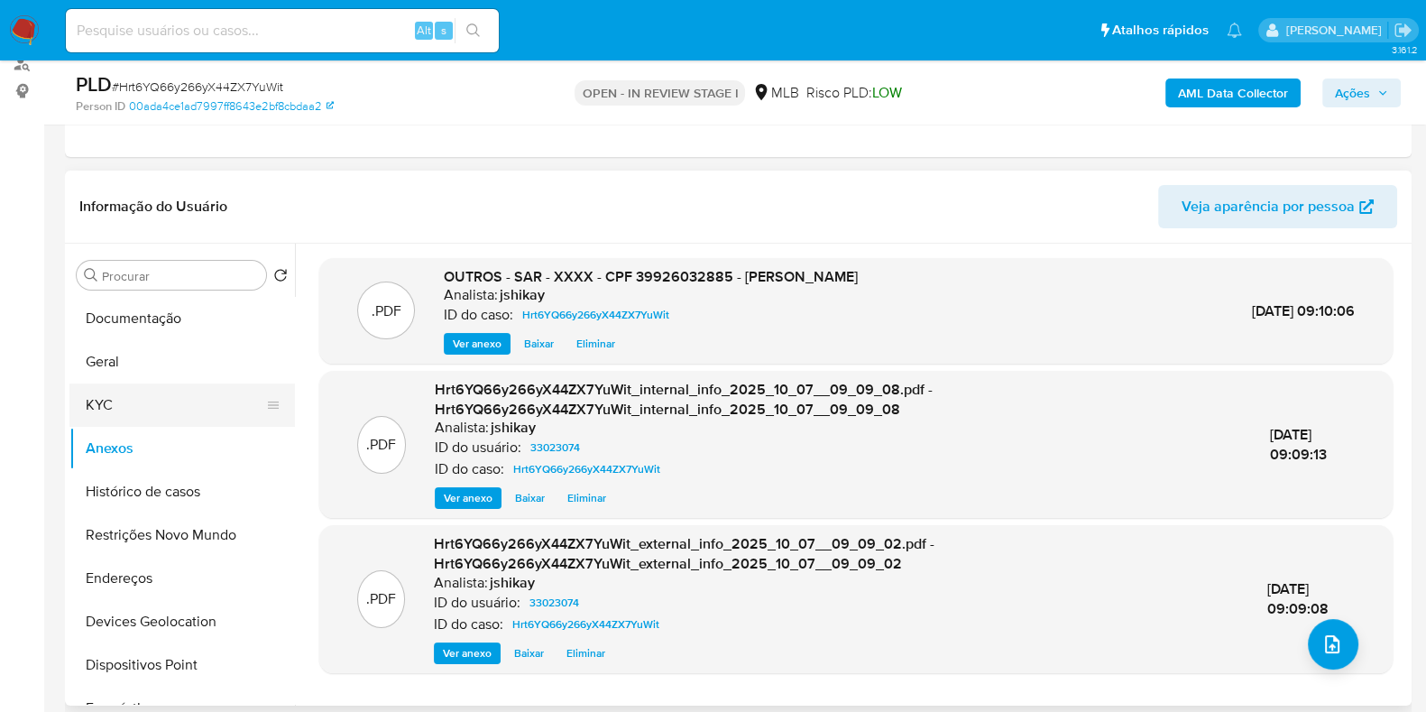
drag, startPoint x: 151, startPoint y: 371, endPoint x: 153, endPoint y: 405, distance: 34.4
click at [151, 372] on button "Geral" at bounding box center [181, 361] width 225 height 43
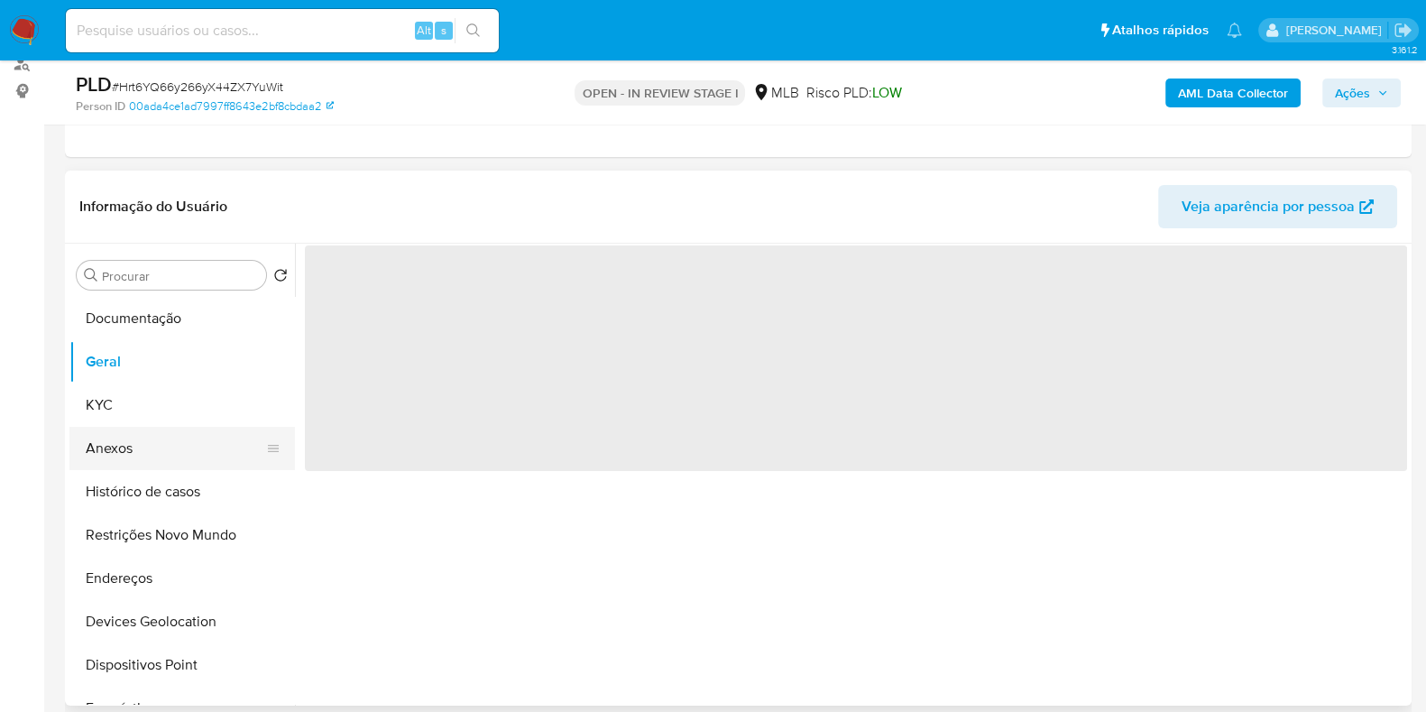
click at [151, 440] on button "Anexos" at bounding box center [174, 448] width 211 height 43
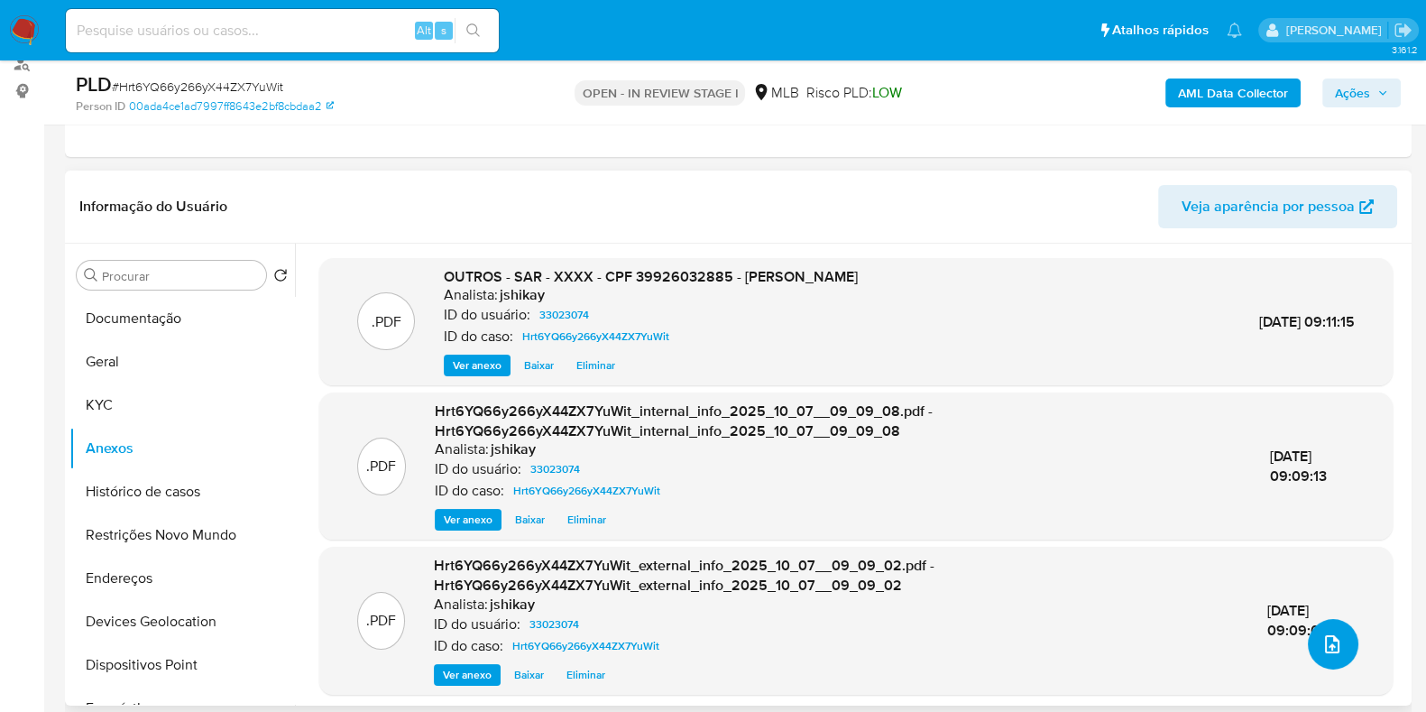
click at [1327, 656] on button "upload-file" at bounding box center [1333, 644] width 50 height 50
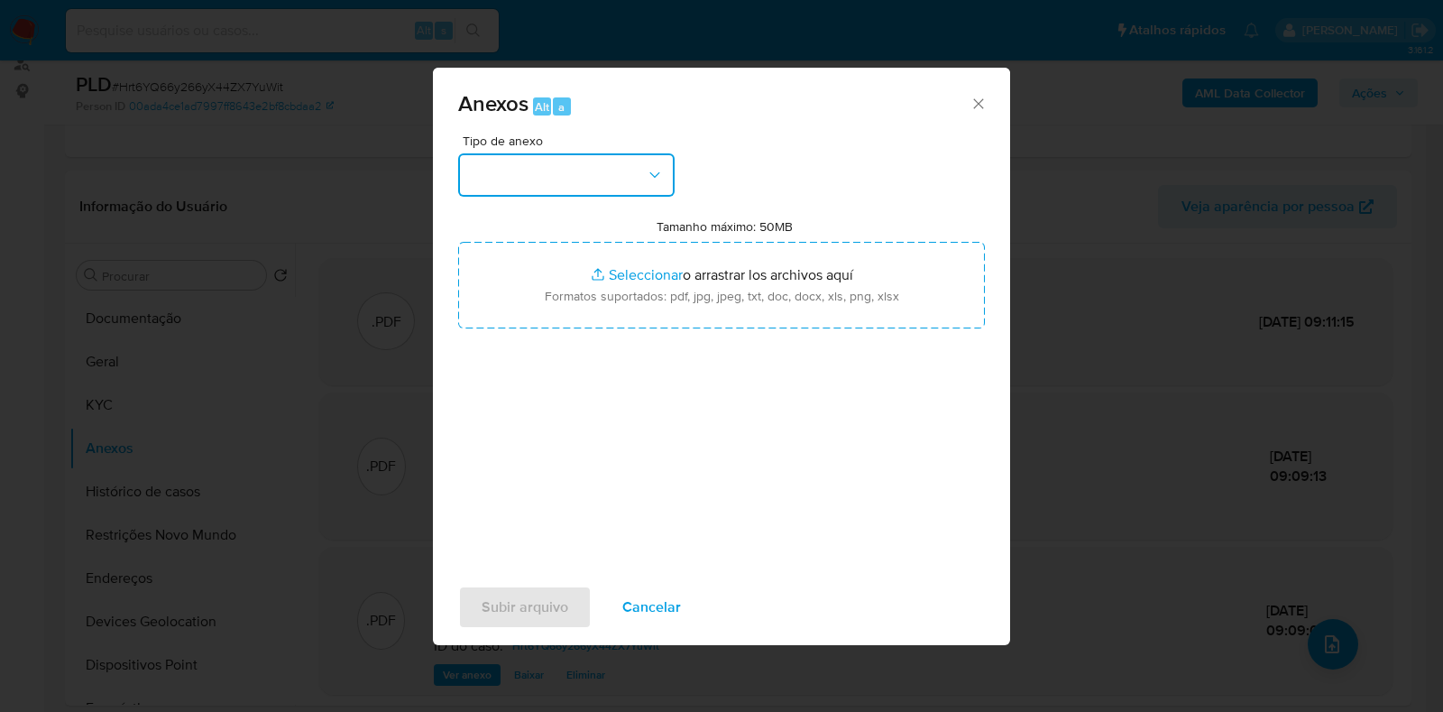
click at [578, 171] on button "button" at bounding box center [566, 174] width 216 height 43
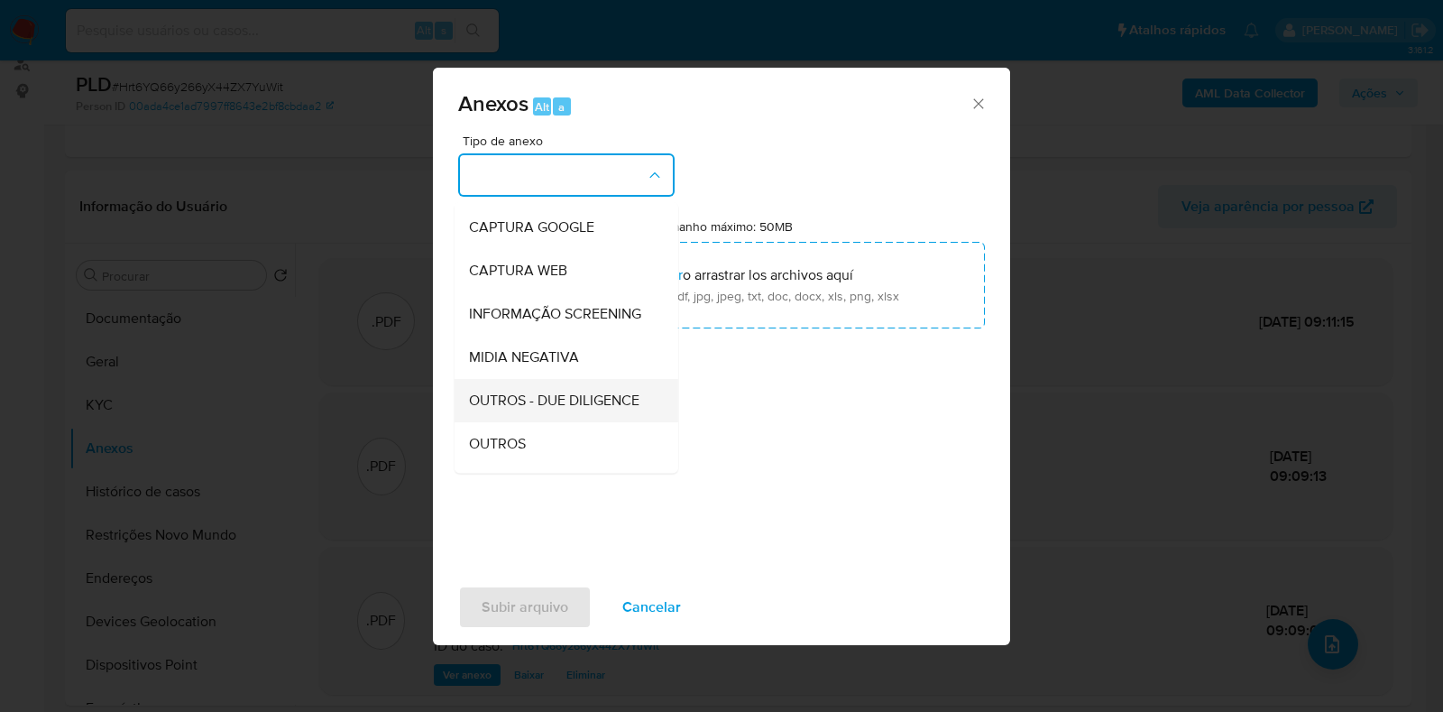
scroll to position [112, 0]
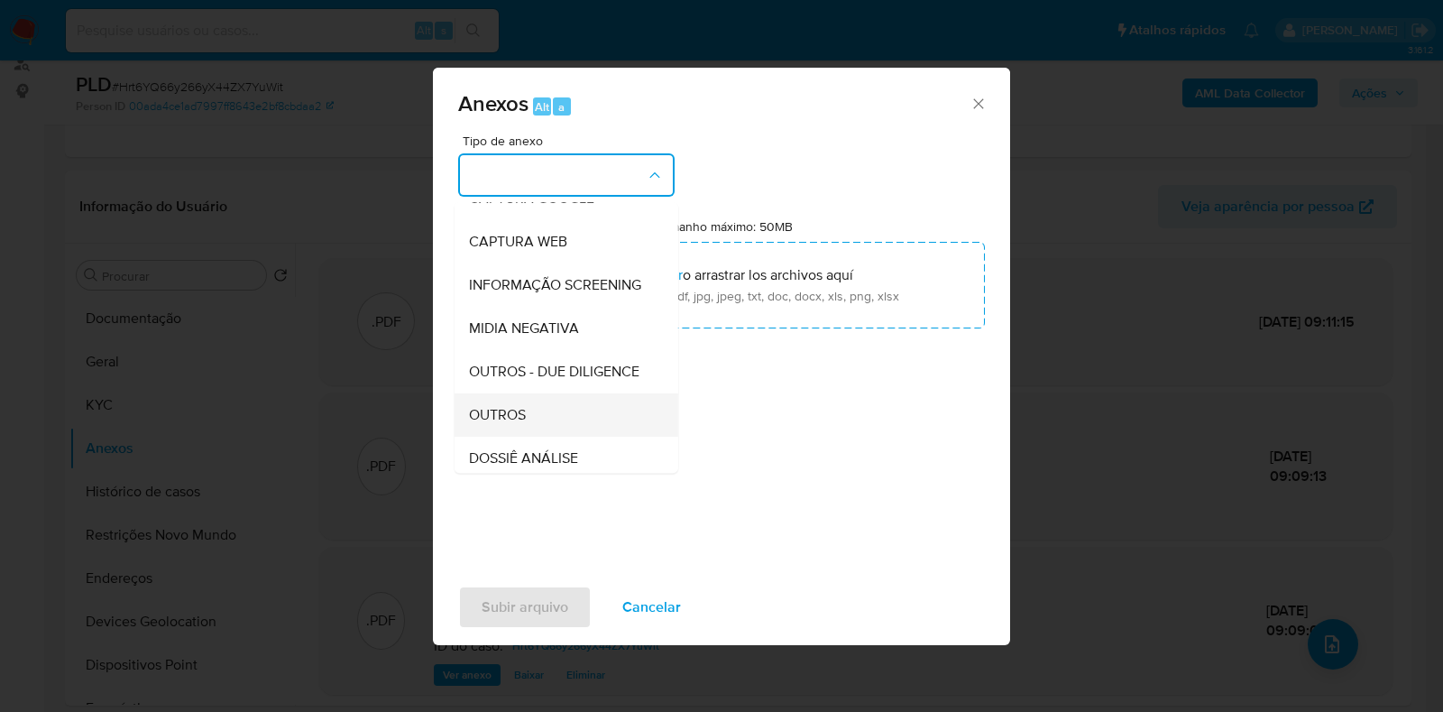
click at [527, 436] on div "OUTROS" at bounding box center [561, 414] width 184 height 43
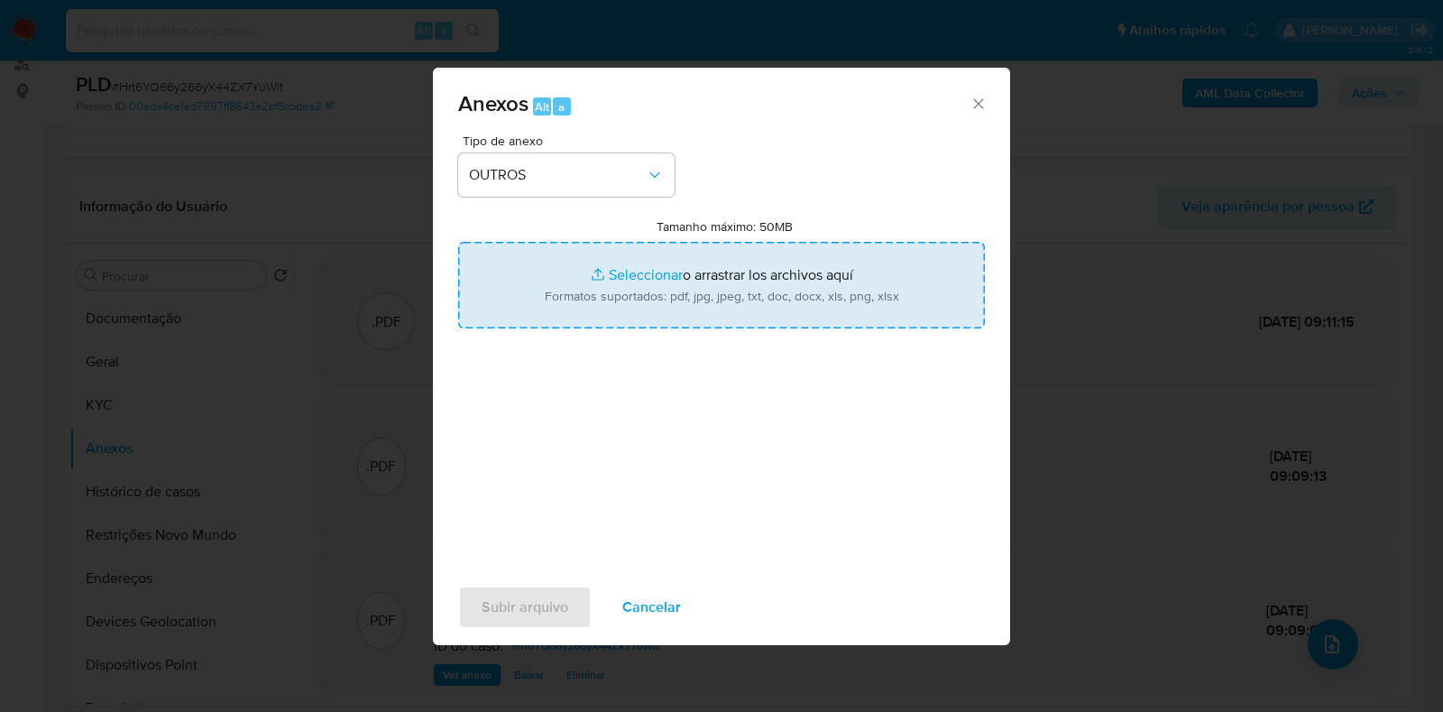
click at [630, 280] on input "Tamanho máximo: 50MB Seleccionar archivos" at bounding box center [721, 285] width 527 height 87
type input "C:\fakepath\Mulan 33023074_2025_10_06_17_16_08 - Resumen TX.pdf"
click at [528, 606] on span "Subir arquivo" at bounding box center [525, 607] width 87 height 40
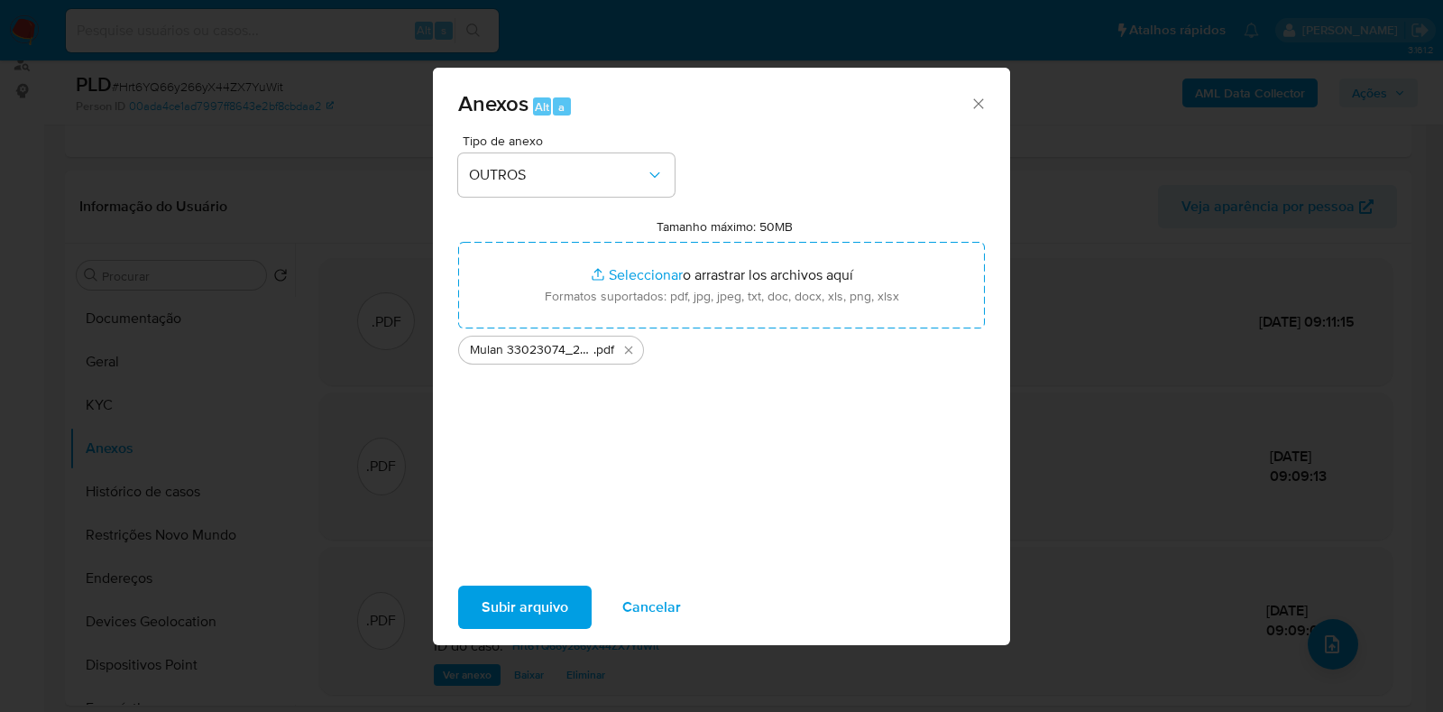
click at [496, 609] on span "Subir arquivo" at bounding box center [525, 607] width 87 height 40
click at [527, 614] on span "Subir arquivo" at bounding box center [525, 607] width 87 height 40
click at [976, 95] on icon "Cerrar" at bounding box center [978, 104] width 18 height 18
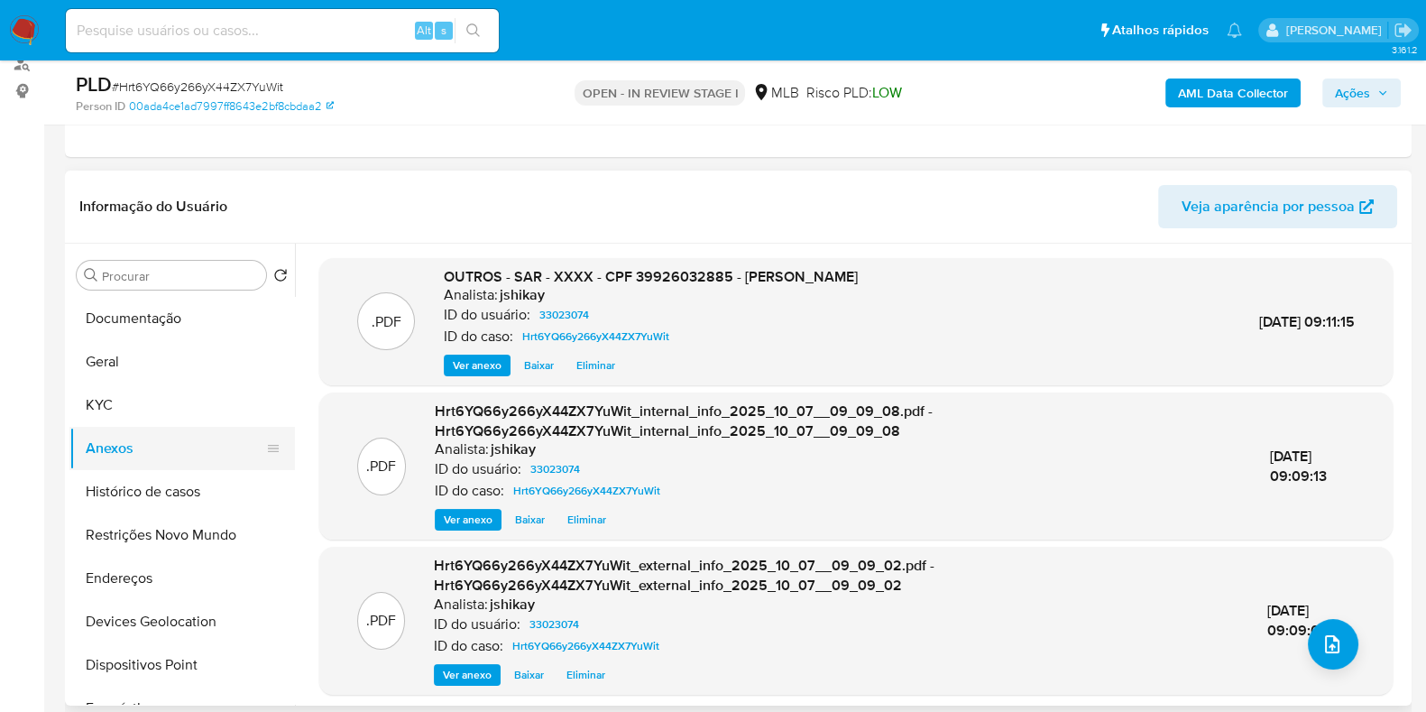
click at [124, 427] on button "Anexos" at bounding box center [174, 448] width 211 height 43
click at [133, 406] on button "KYC" at bounding box center [174, 404] width 211 height 43
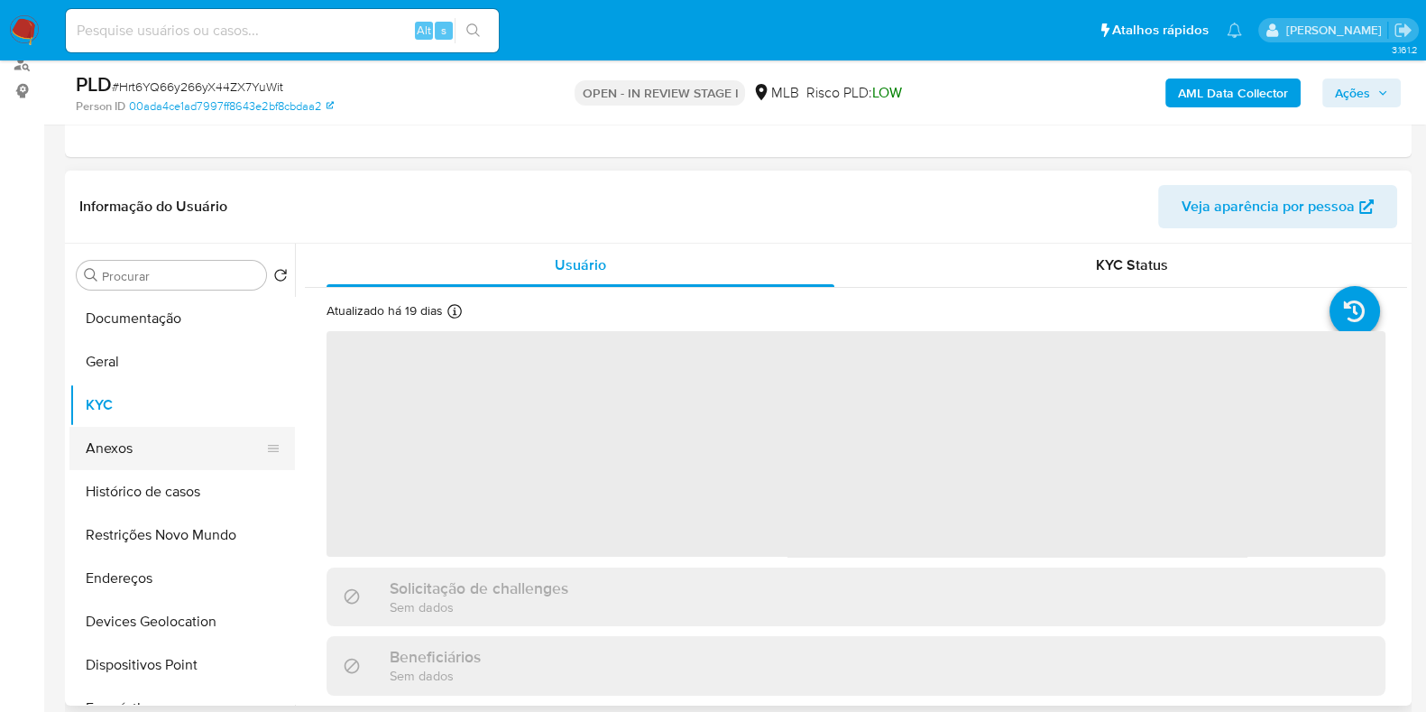
click at [136, 435] on button "Anexos" at bounding box center [174, 448] width 211 height 43
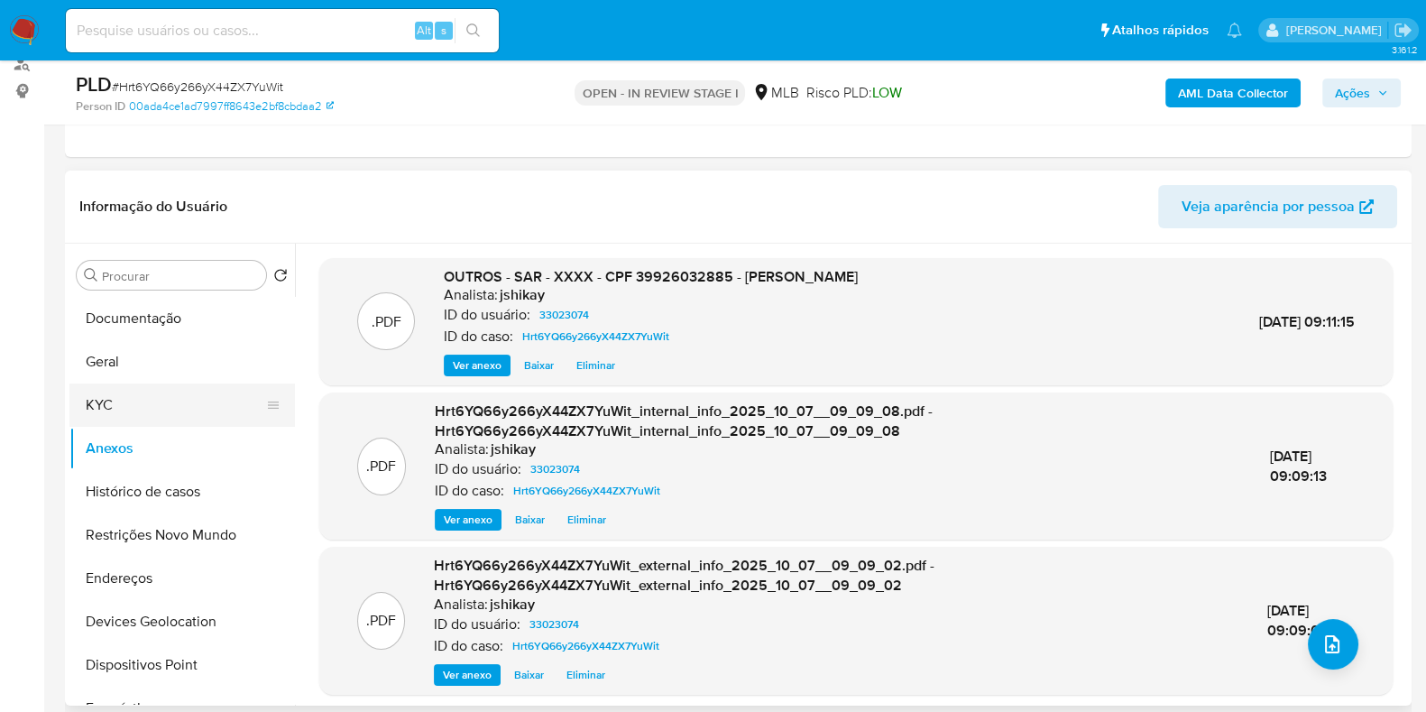
click at [130, 394] on button "KYC" at bounding box center [174, 404] width 211 height 43
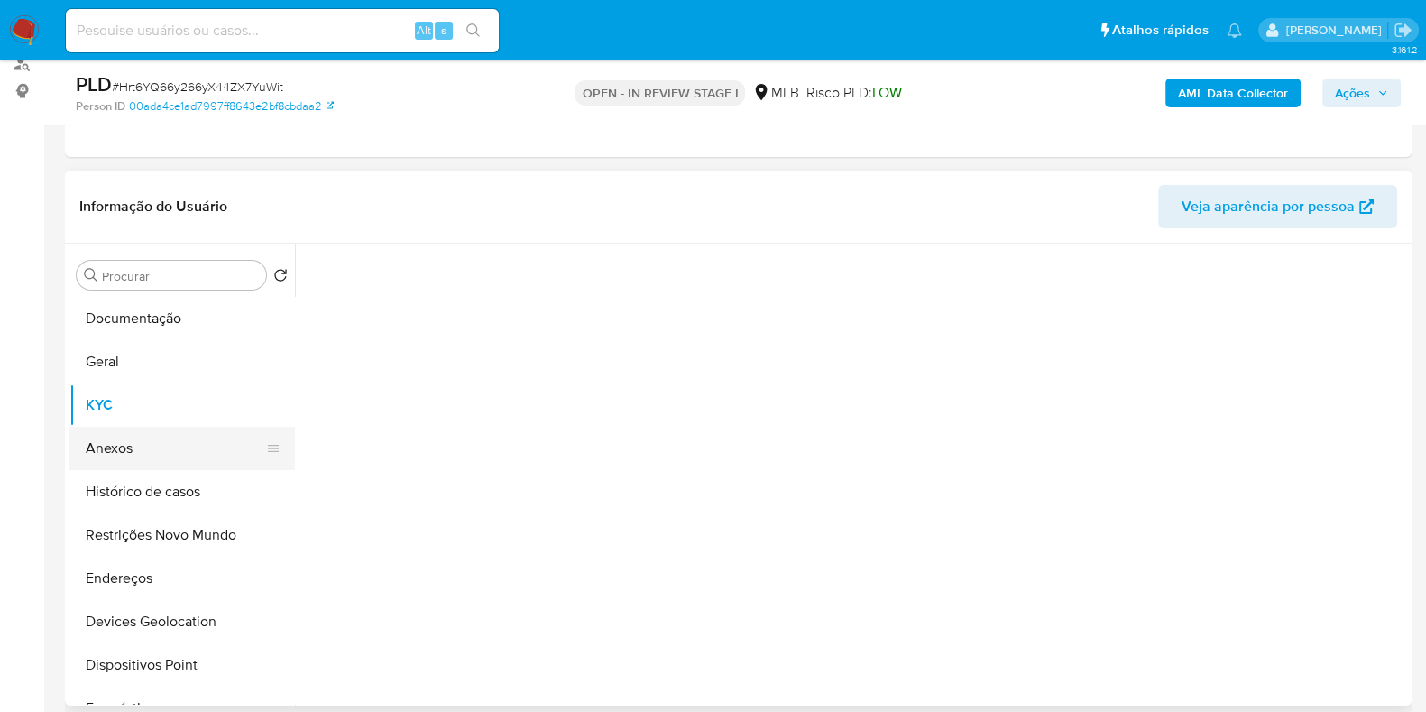
click at [135, 432] on button "Anexos" at bounding box center [174, 448] width 211 height 43
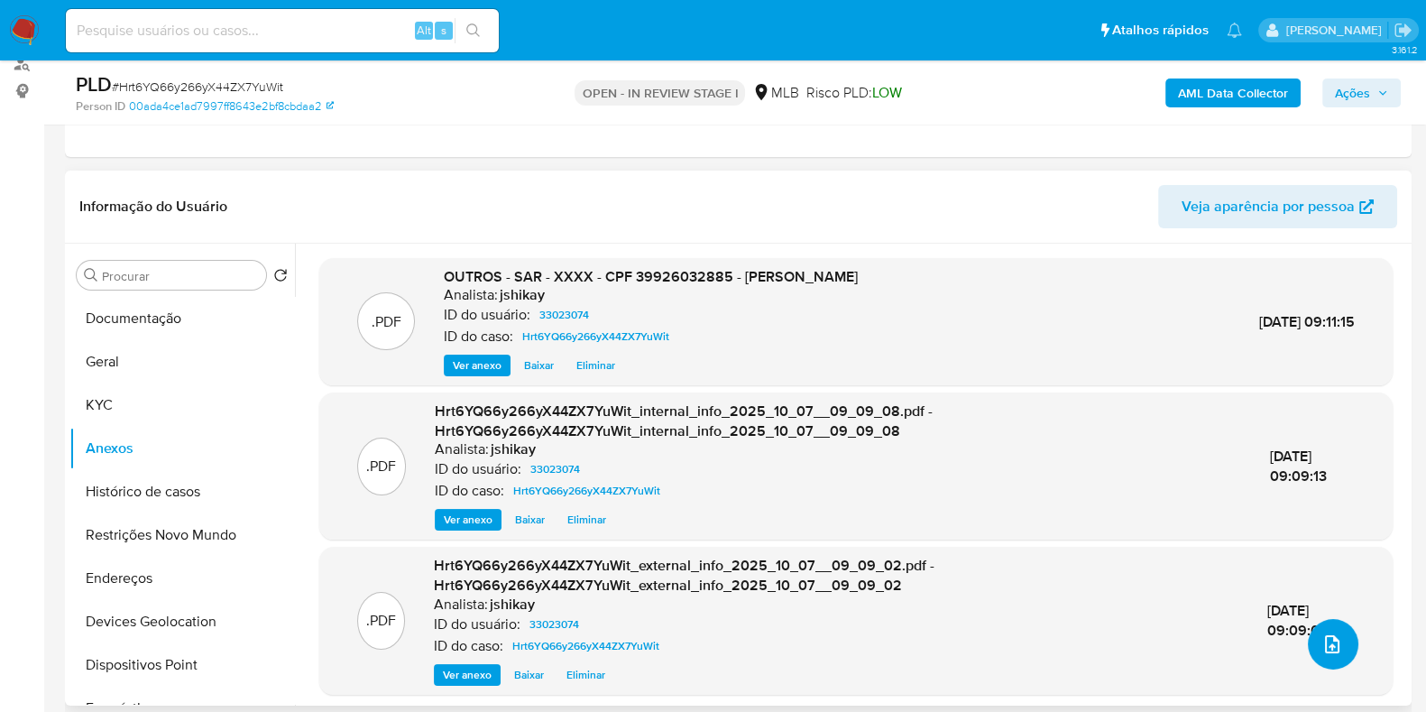
click at [1338, 654] on button "upload-file" at bounding box center [1333, 644] width 50 height 50
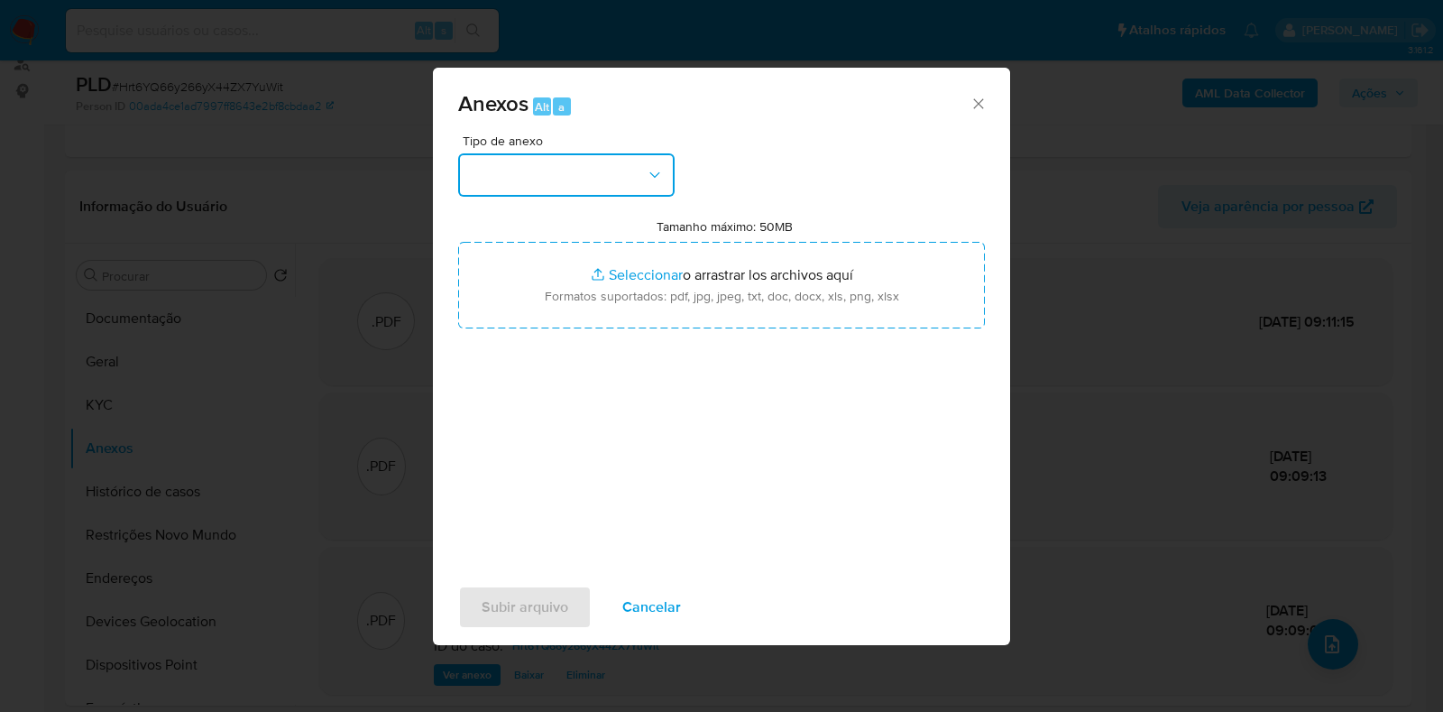
drag, startPoint x: 528, startPoint y: 184, endPoint x: 532, endPoint y: 194, distance: 10.9
click at [528, 184] on button "button" at bounding box center [566, 174] width 216 height 43
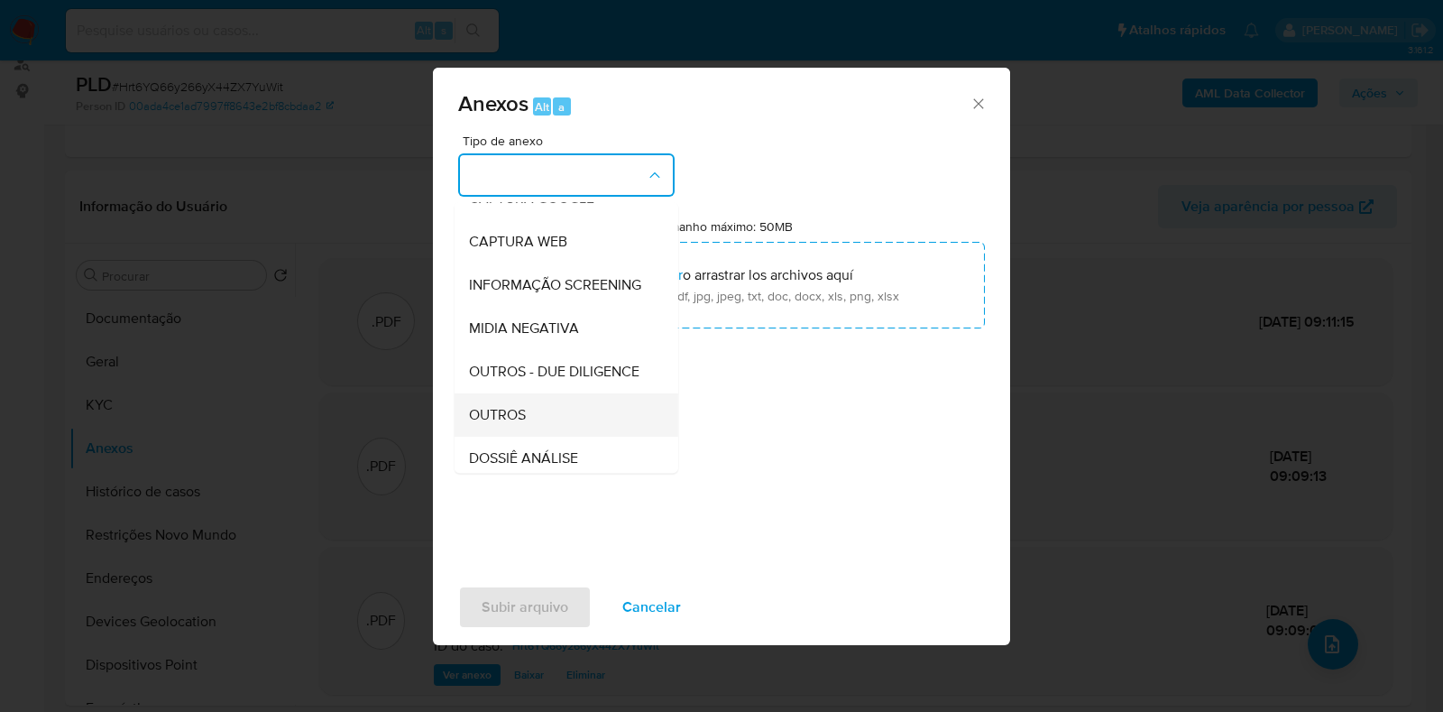
click at [500, 424] on span "OUTROS" at bounding box center [497, 415] width 57 height 18
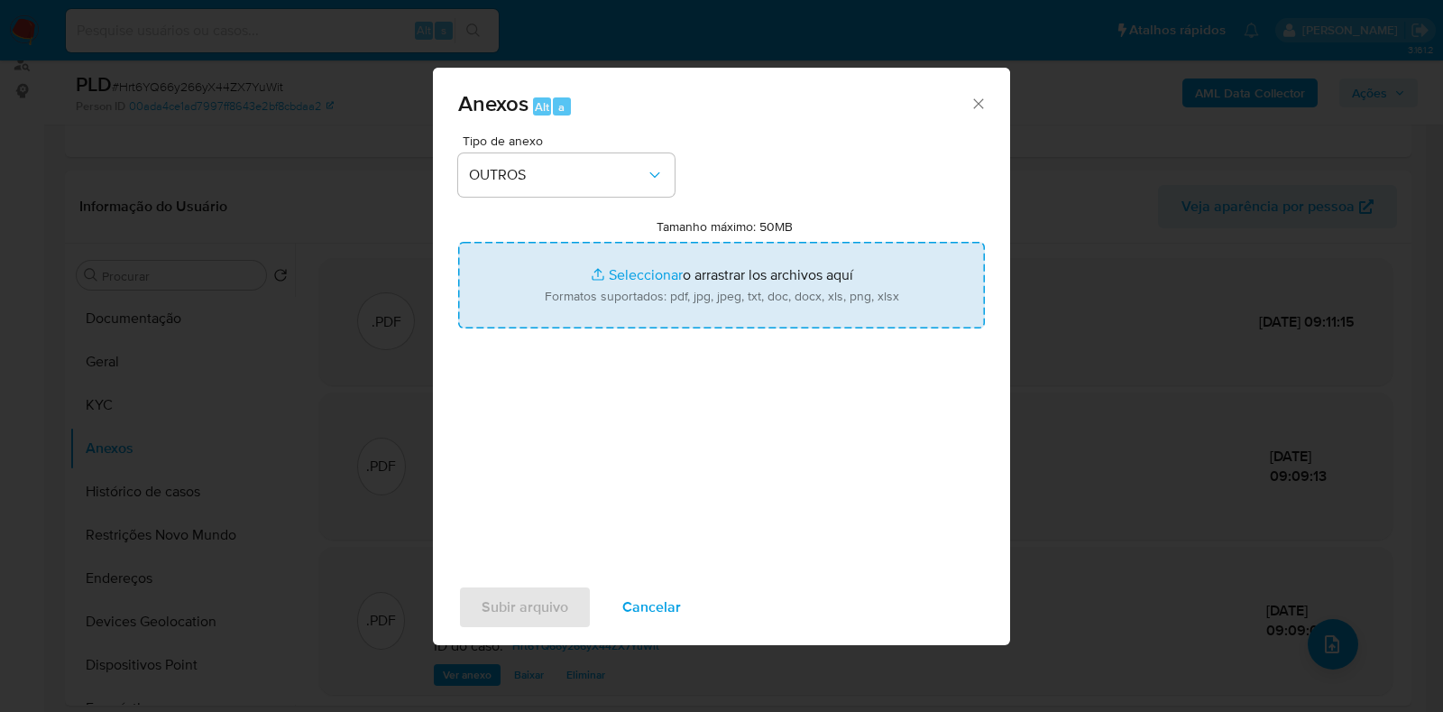
click at [604, 263] on input "Tamanho máximo: 50MB Seleccionar archivos" at bounding box center [721, 285] width 527 height 87
type input "C:\fakepath\Mulan 33023074_2025_10_06_17_16_08 - Resumen TX.pdf"
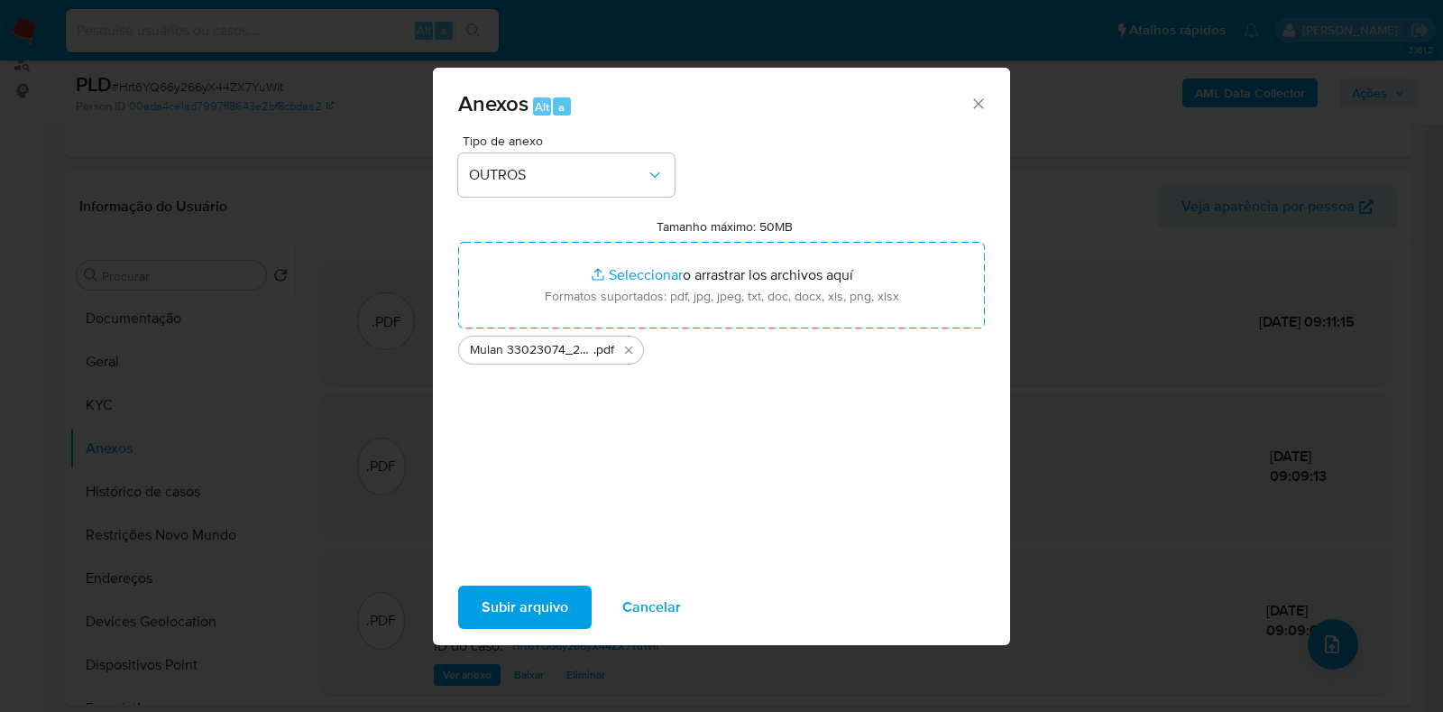
click at [494, 593] on span "Subir arquivo" at bounding box center [525, 607] width 87 height 40
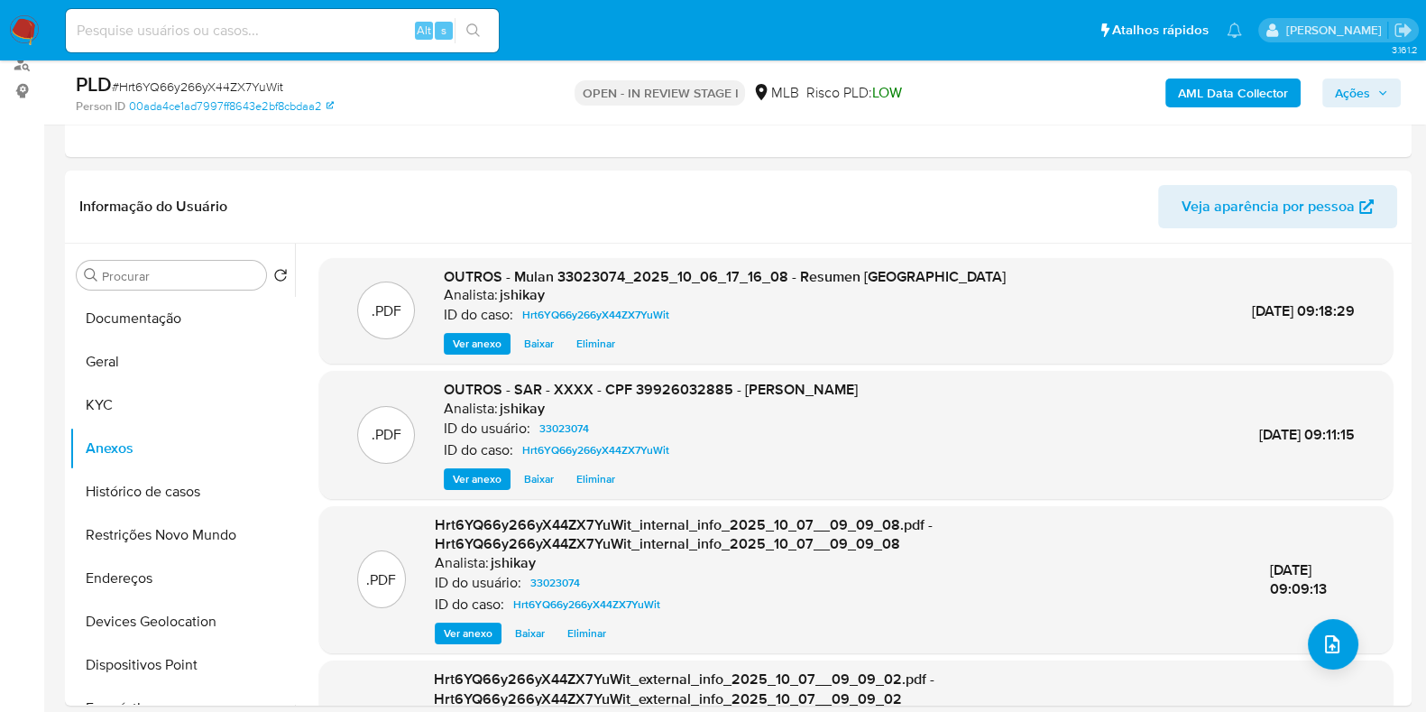
drag, startPoint x: 1366, startPoint y: 98, endPoint x: 1336, endPoint y: 105, distance: 31.3
click at [1366, 97] on span "Ações" at bounding box center [1352, 92] width 35 height 29
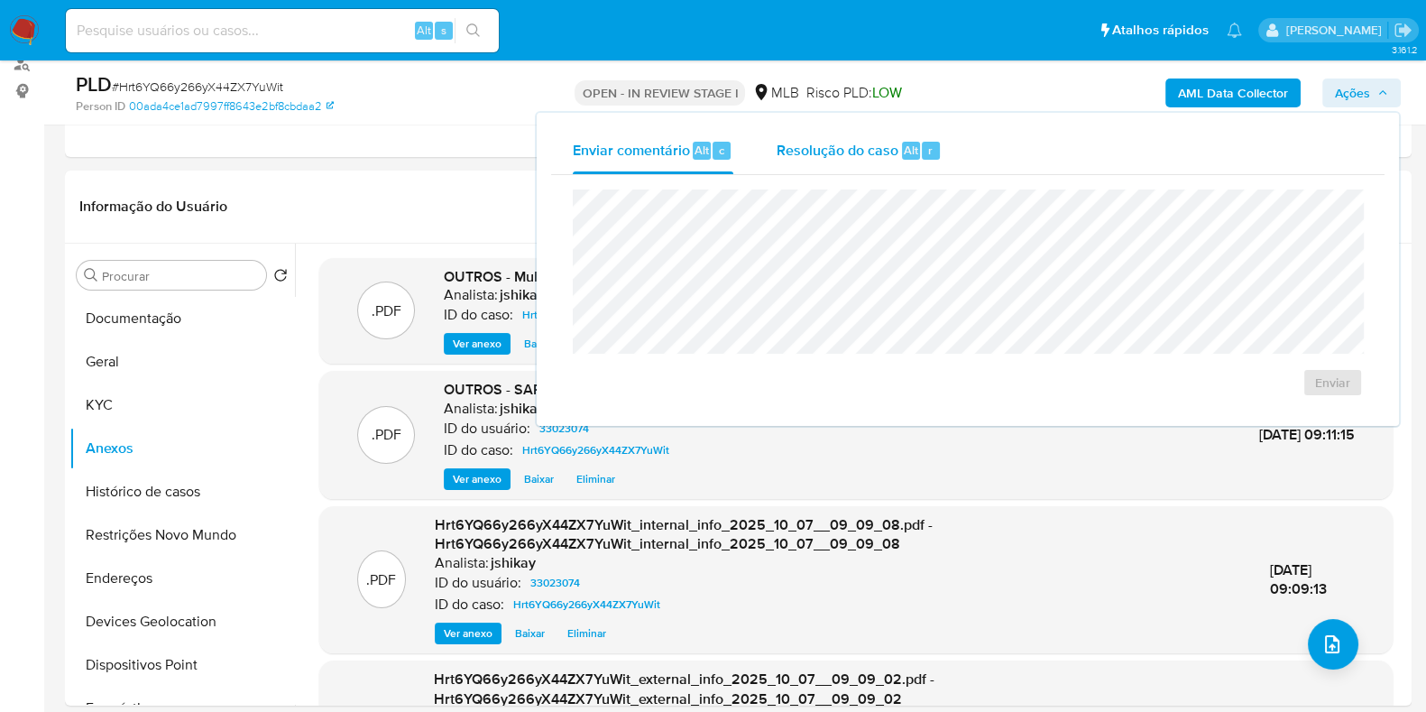
click at [856, 159] on span "Resolução do caso" at bounding box center [837, 149] width 122 height 21
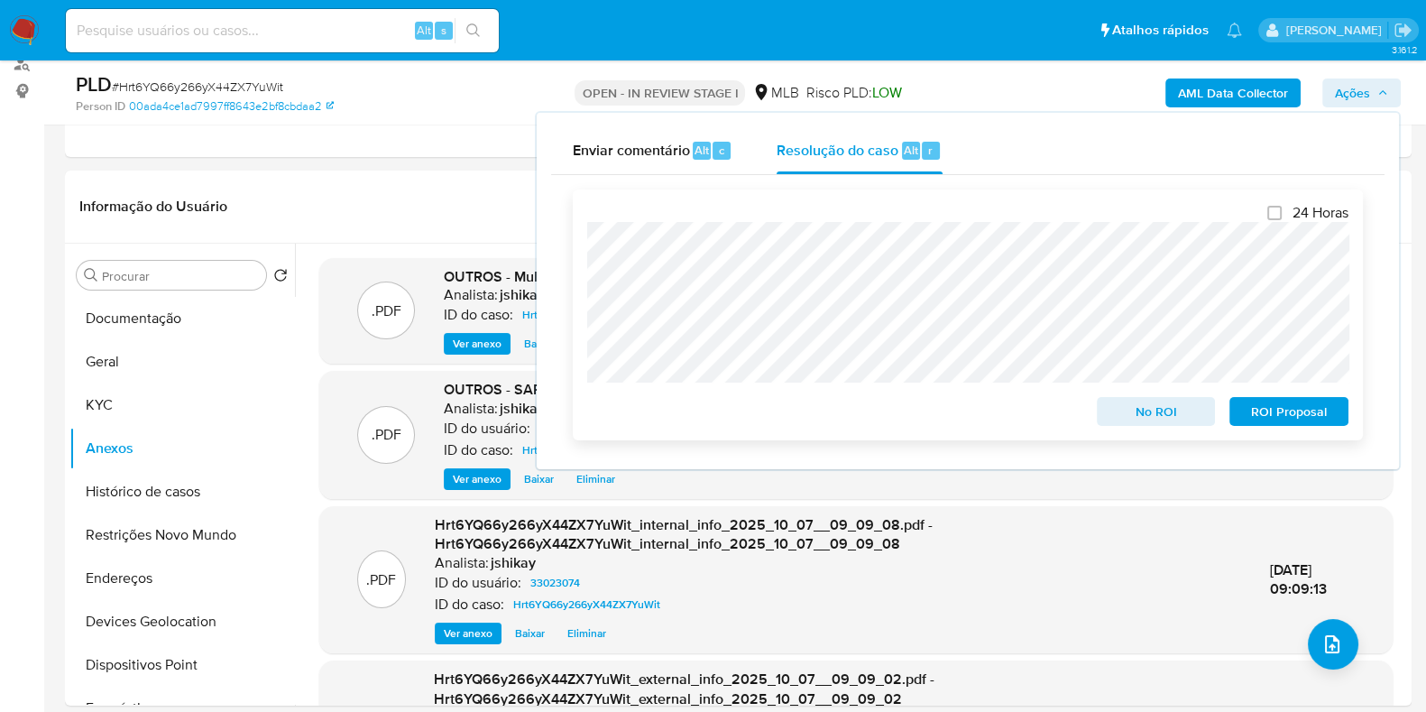
click at [1295, 422] on span "ROI Proposal" at bounding box center [1289, 411] width 94 height 25
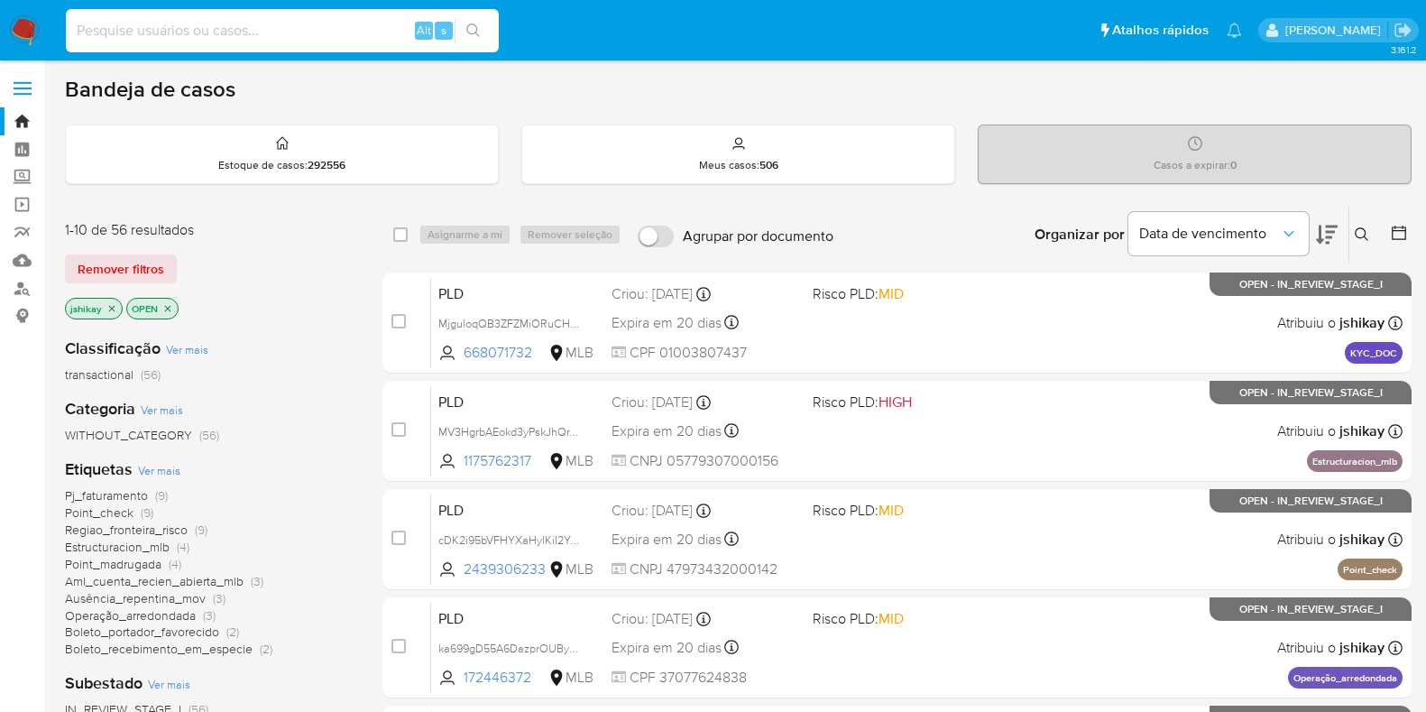
click at [115, 31] on input at bounding box center [282, 30] width 433 height 23
type input "1936015918"
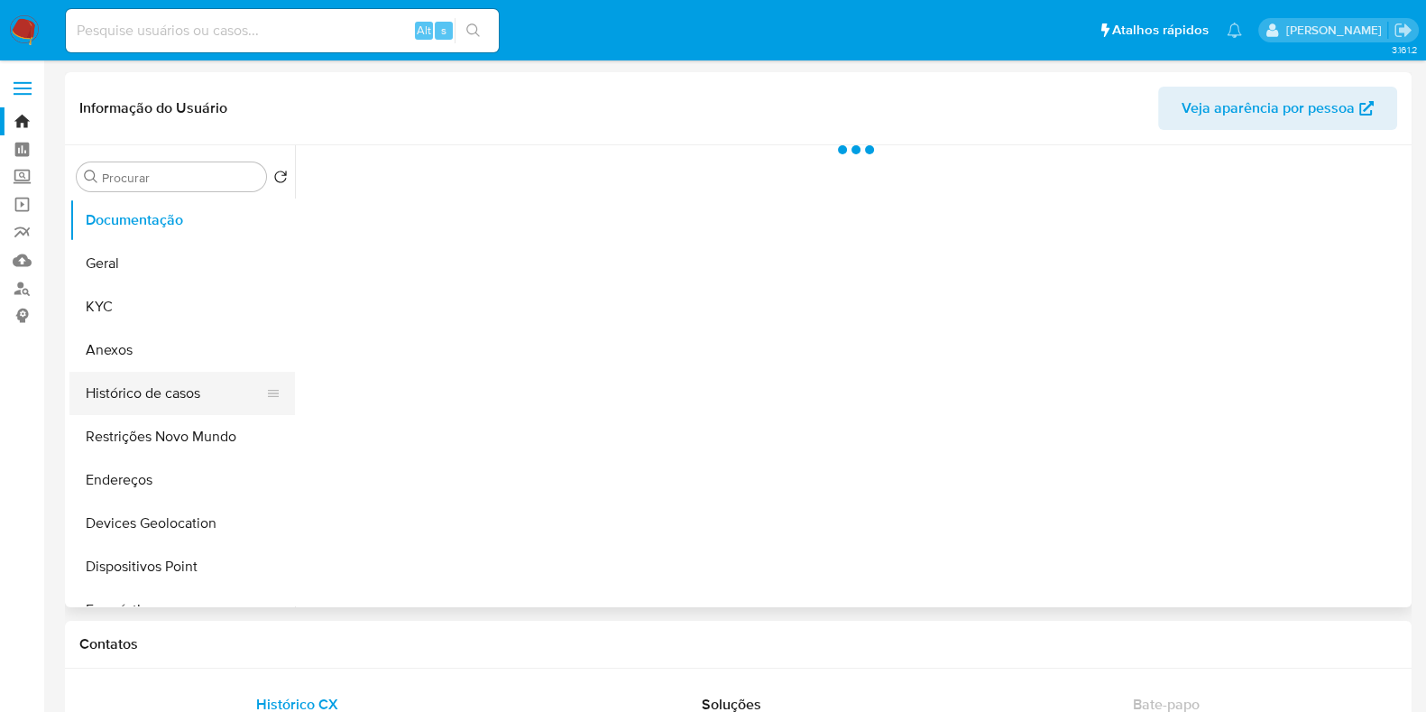
click at [161, 402] on button "Histórico de casos" at bounding box center [174, 393] width 211 height 43
select select "10"
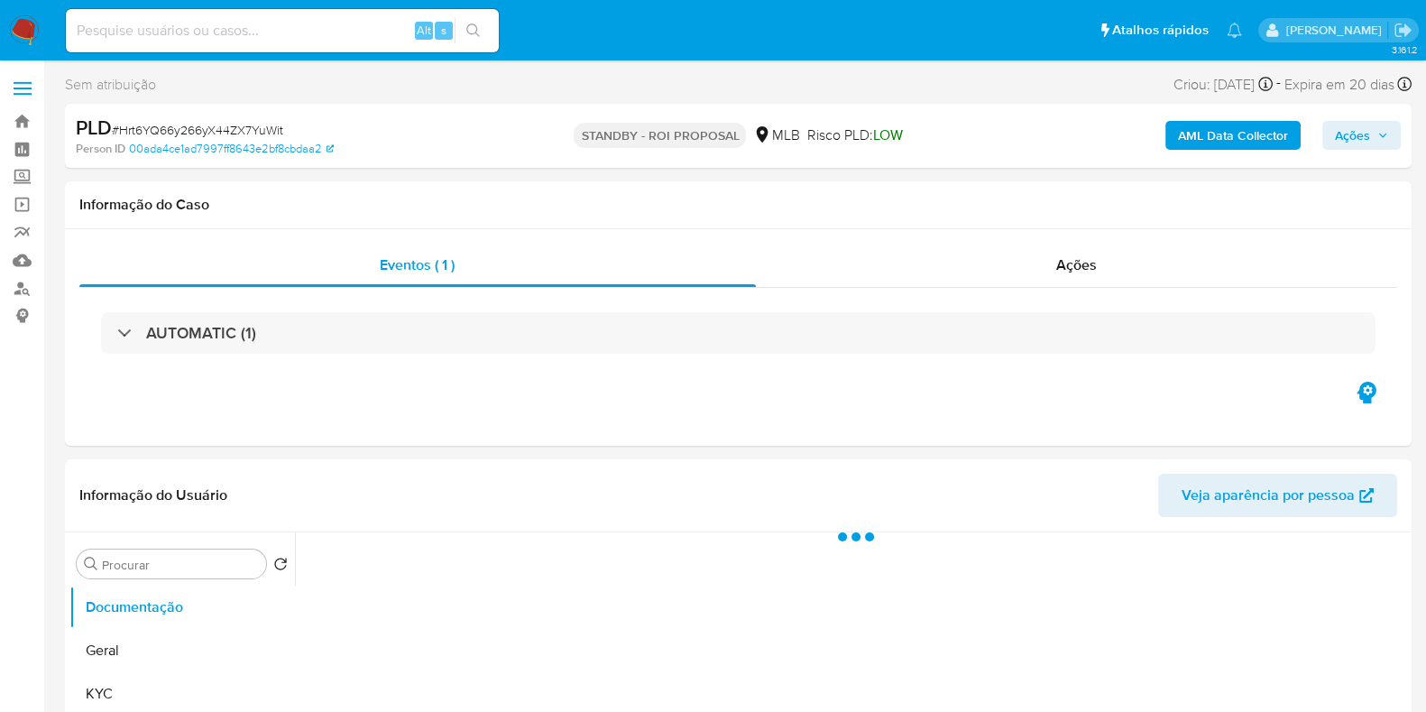
select select "10"
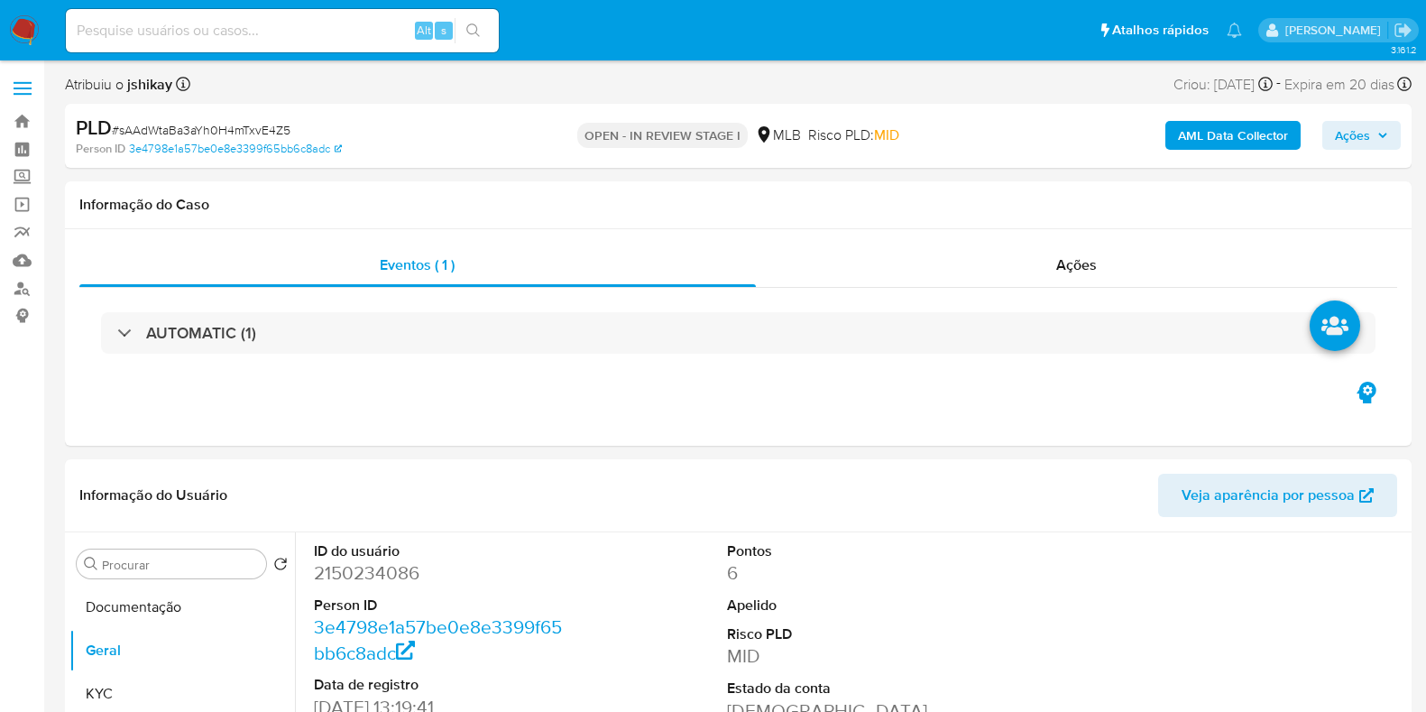
select select "10"
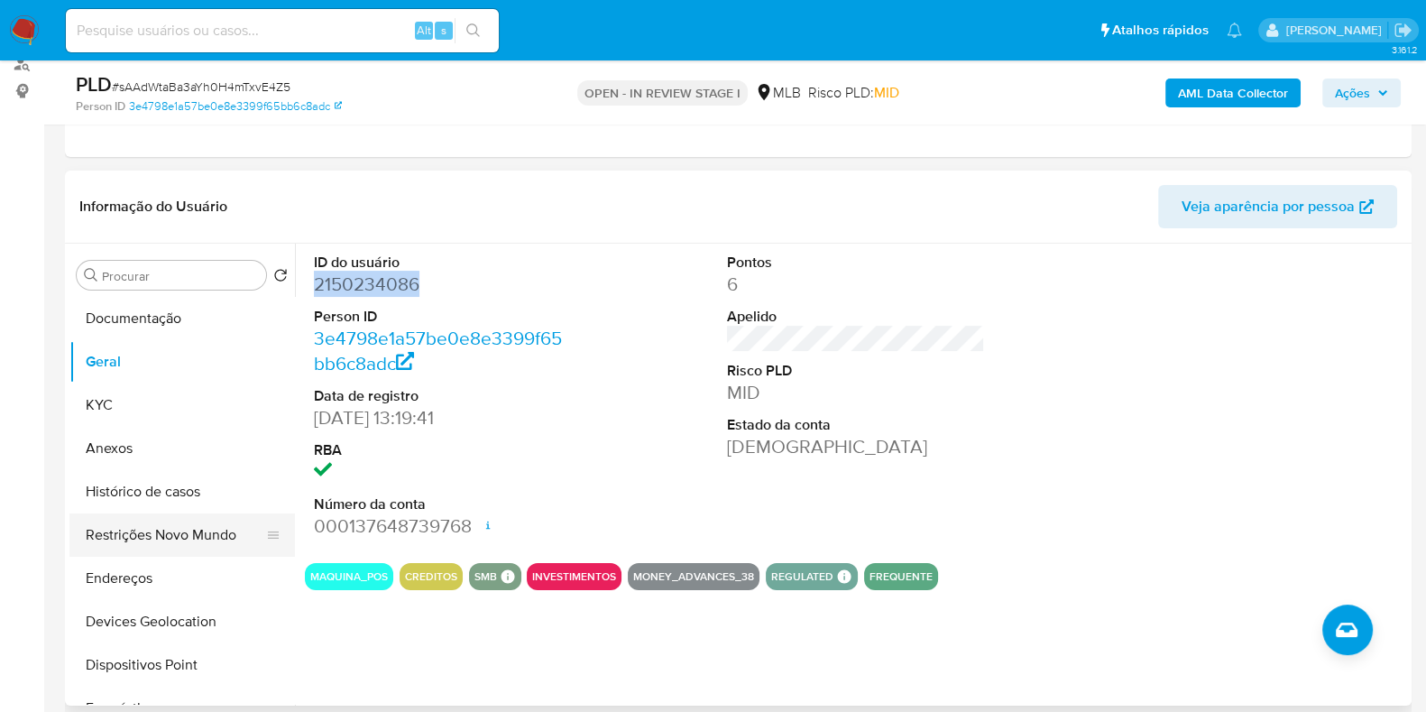
scroll to position [225, 0]
click at [158, 403] on button "KYC" at bounding box center [174, 404] width 211 height 43
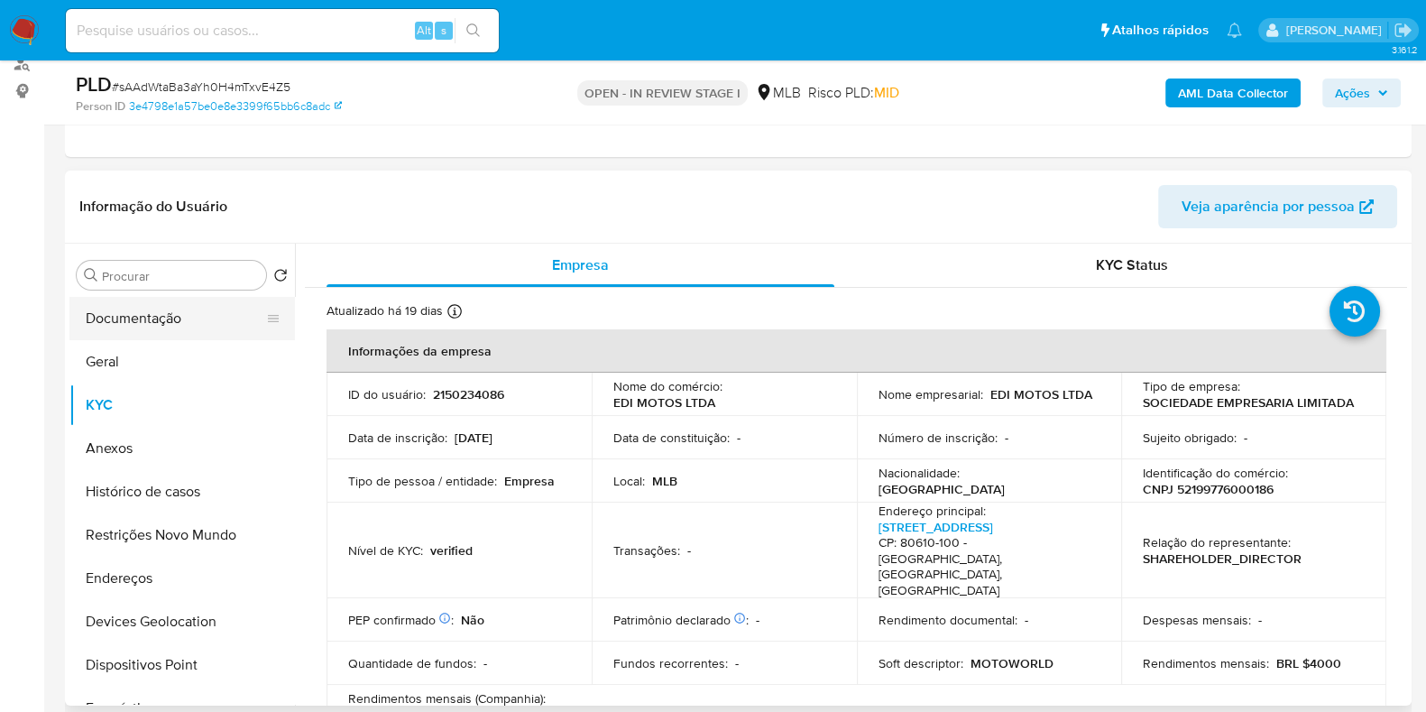
click at [138, 317] on button "Documentação" at bounding box center [174, 318] width 211 height 43
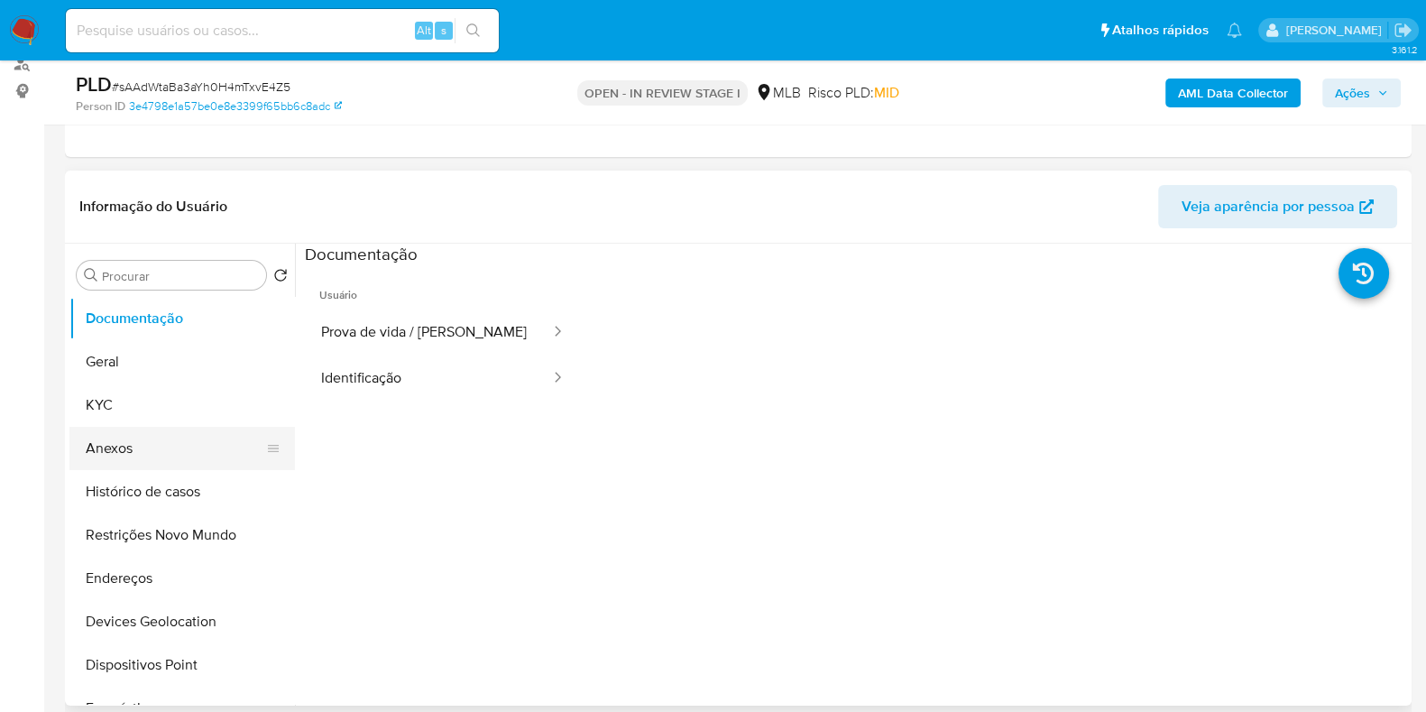
click at [163, 448] on button "Anexos" at bounding box center [174, 448] width 211 height 43
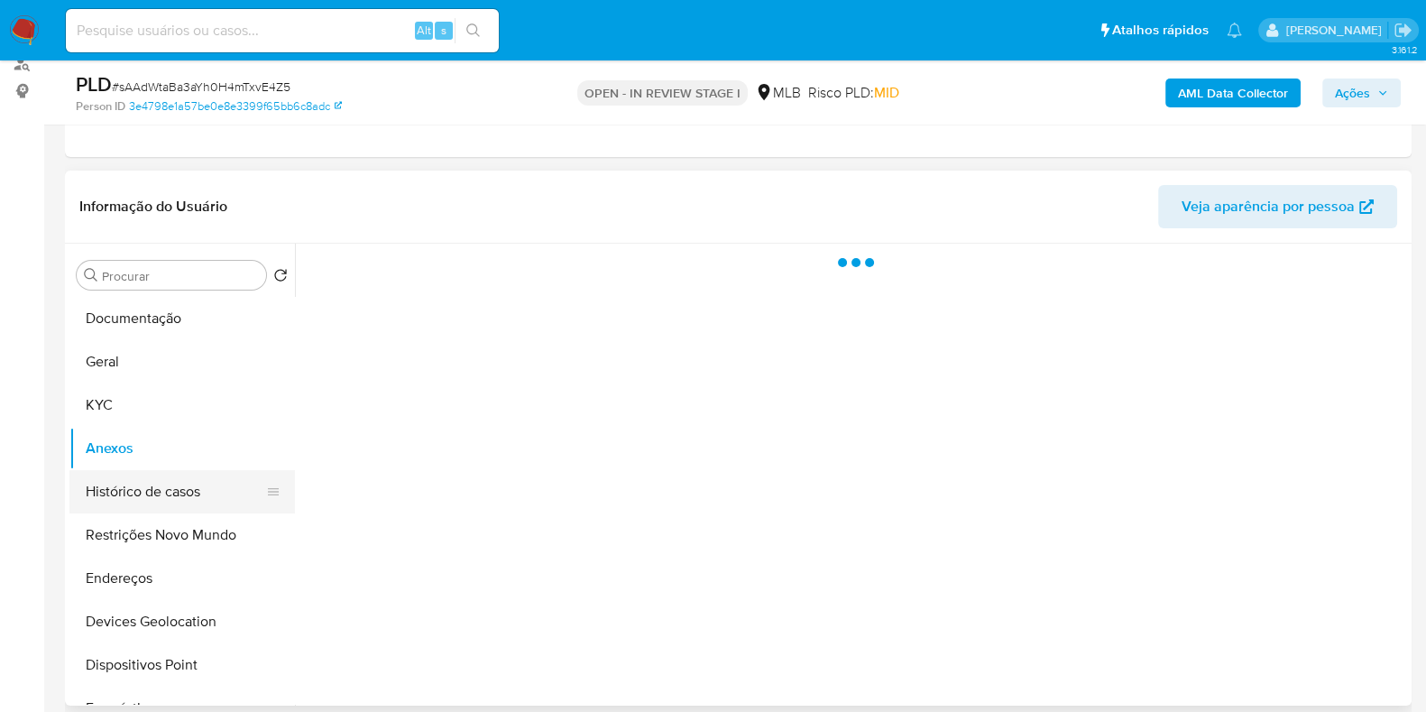
click at [158, 487] on button "Histórico de casos" at bounding box center [174, 491] width 211 height 43
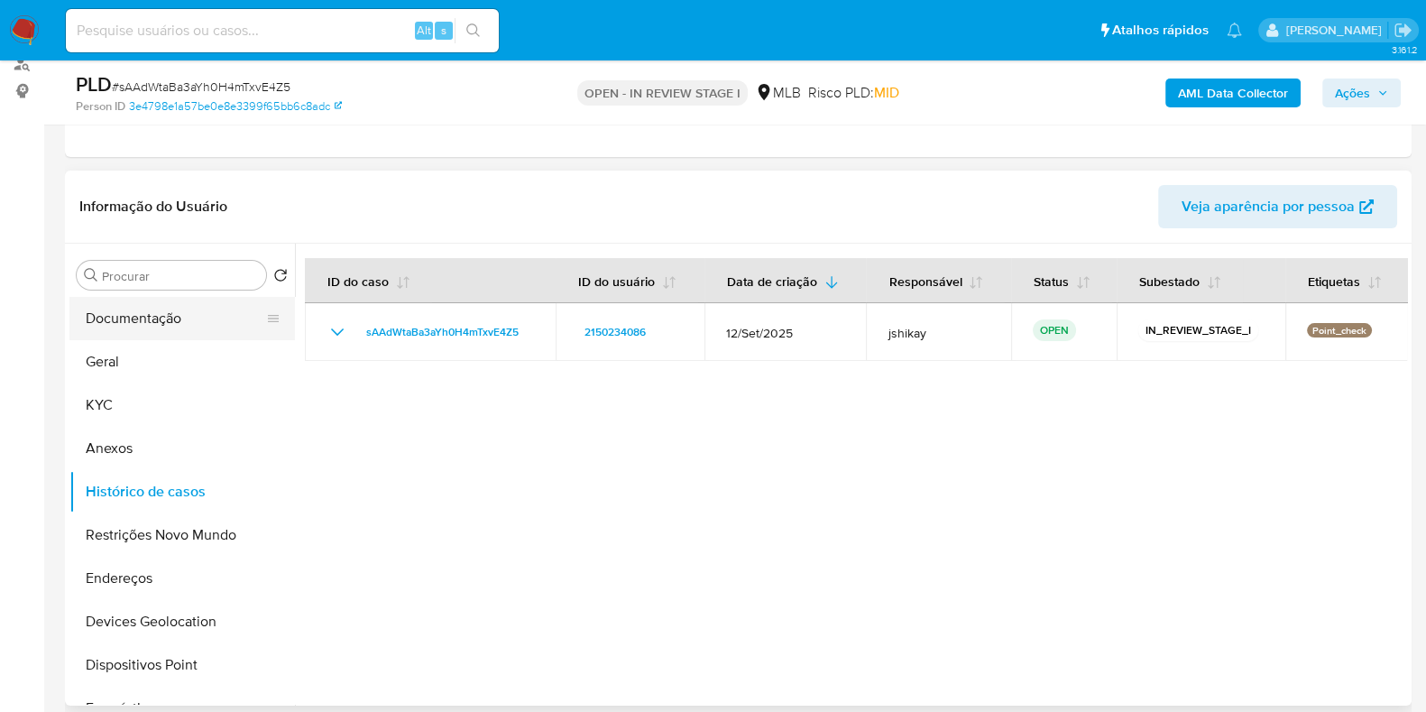
click at [120, 314] on button "Documentação" at bounding box center [174, 318] width 211 height 43
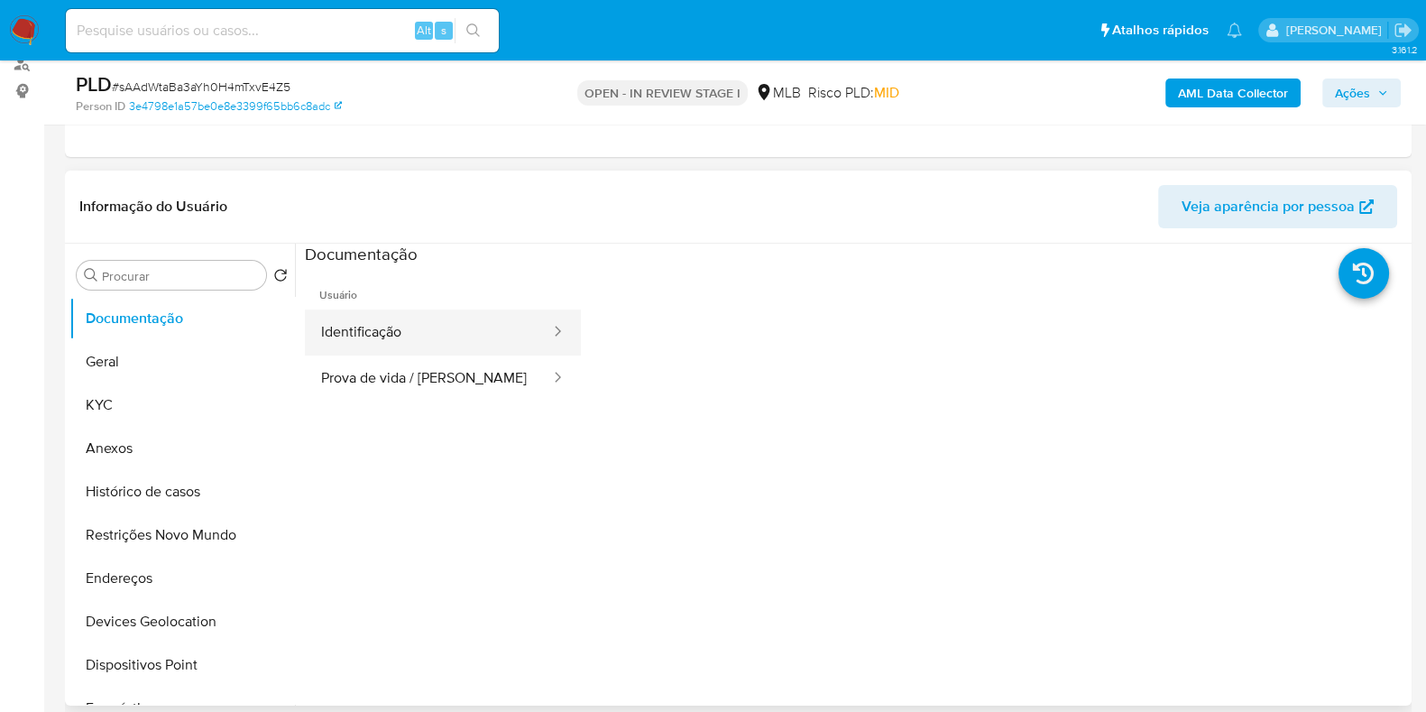
click at [372, 344] on button "Identificação" at bounding box center [428, 332] width 247 height 46
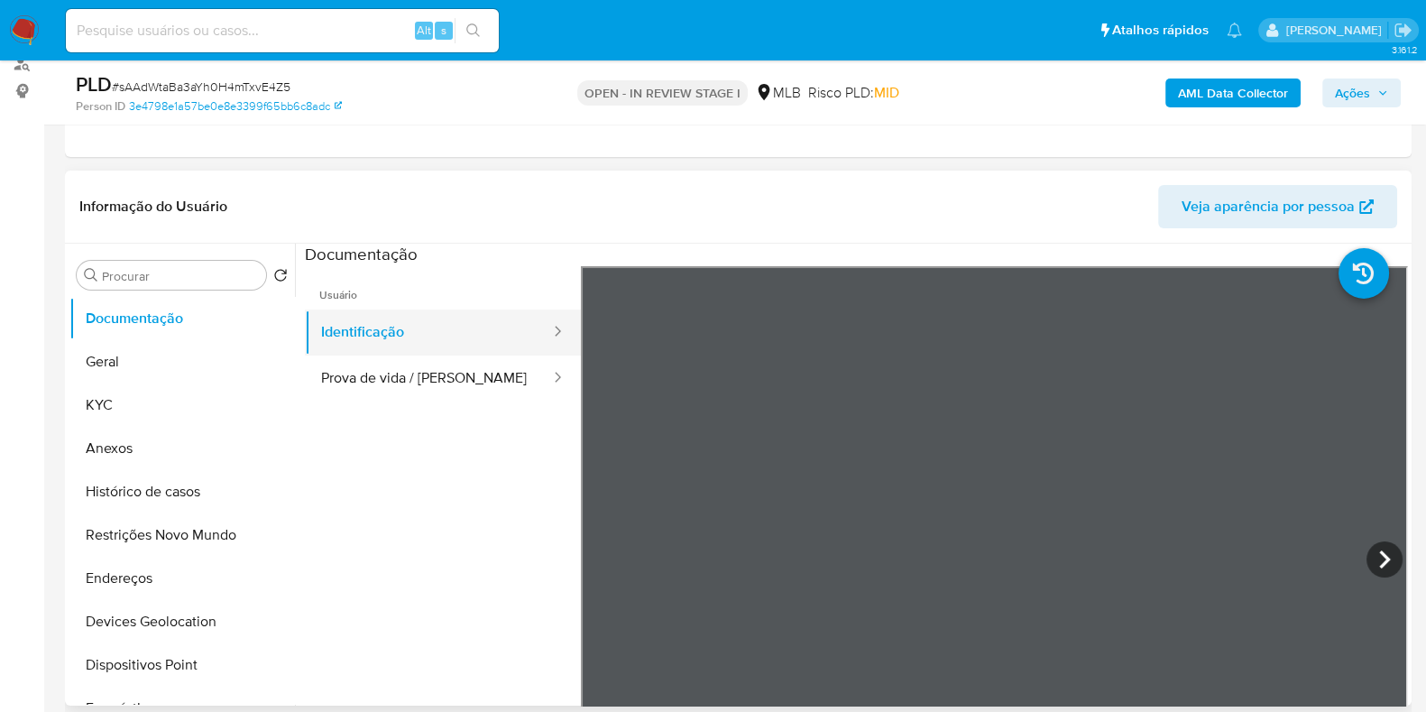
click at [439, 346] on button "Identificação" at bounding box center [428, 332] width 247 height 46
click at [446, 363] on button "Prova de vida / Selfie" at bounding box center [428, 378] width 247 height 46
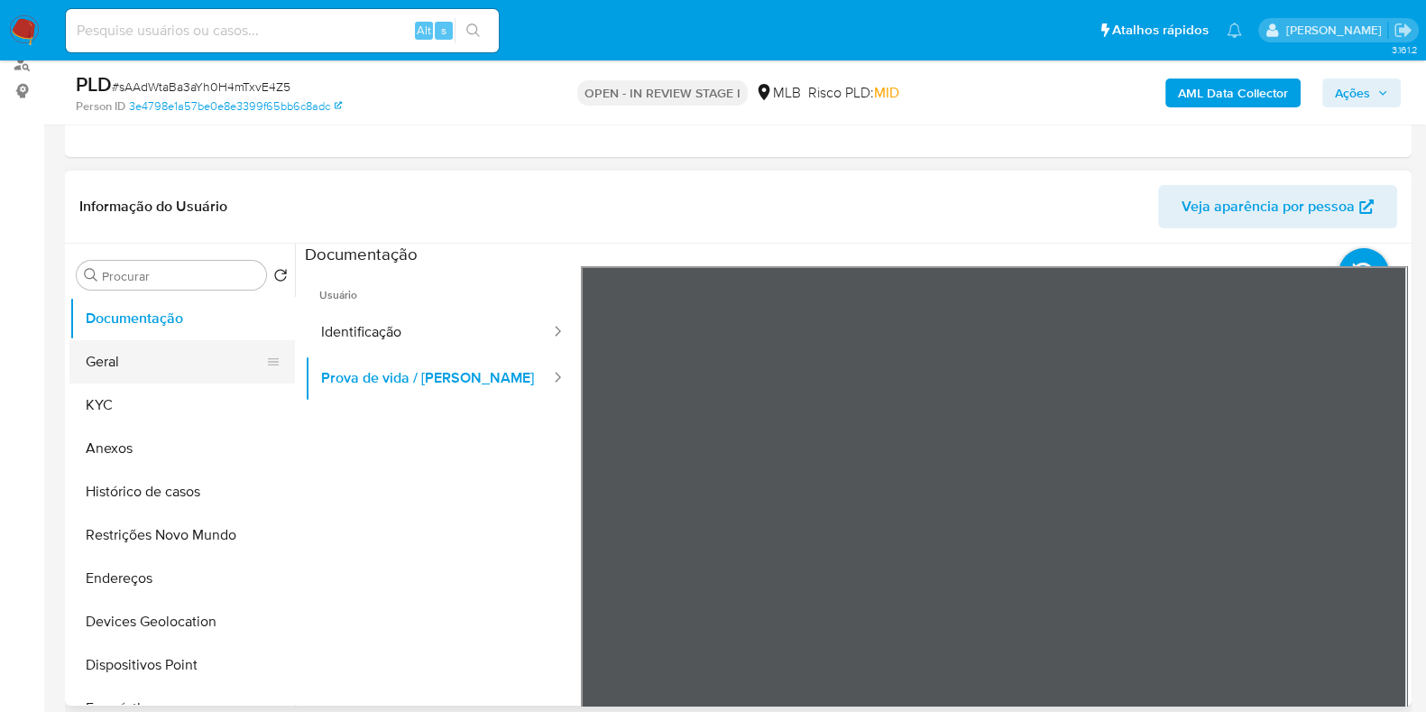
click at [131, 378] on button "Geral" at bounding box center [174, 361] width 211 height 43
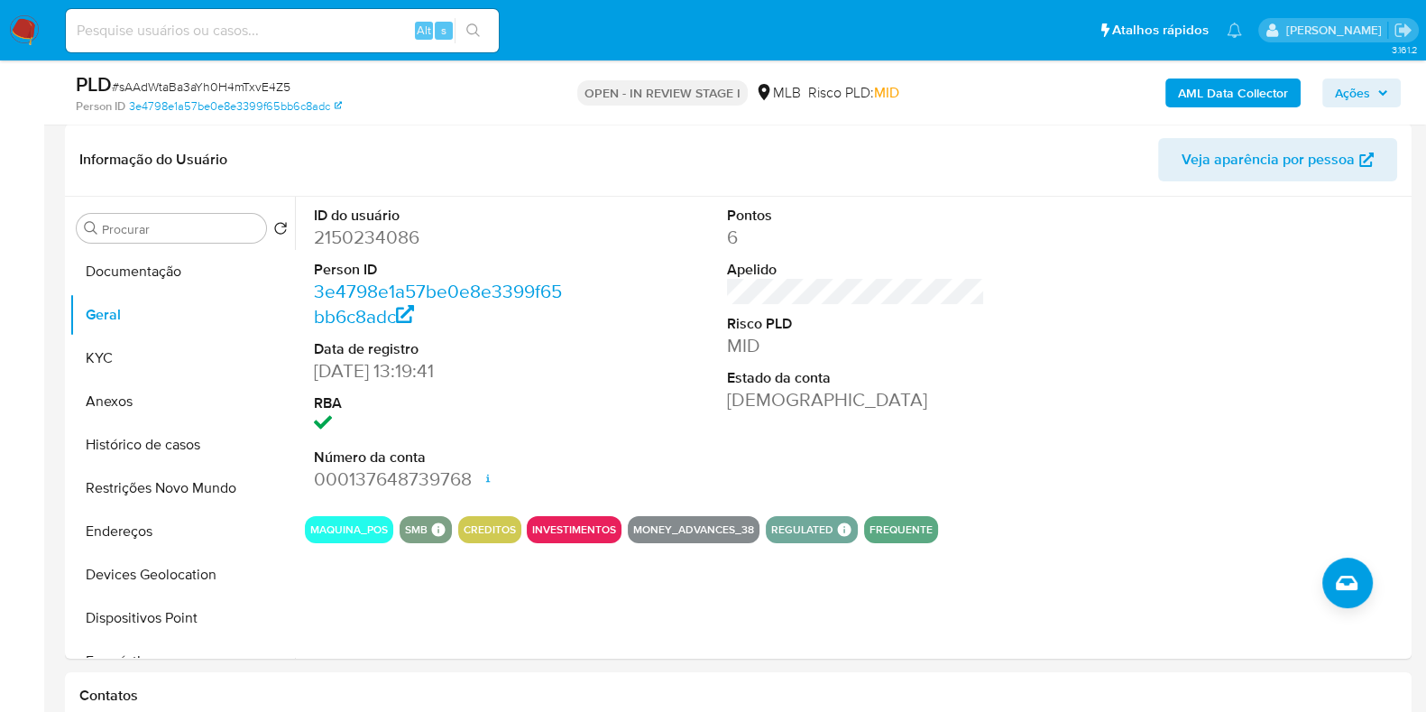
scroll to position [275, 0]
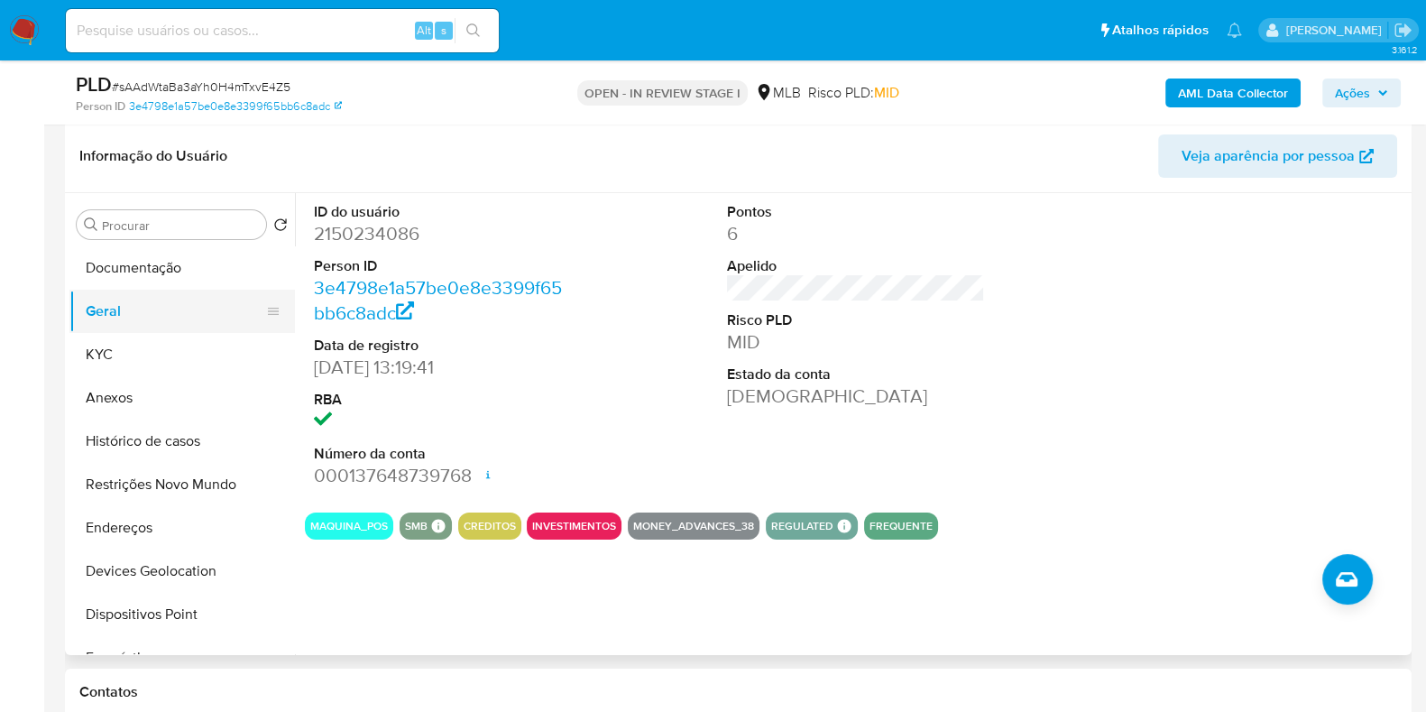
click at [162, 318] on button "Geral" at bounding box center [174, 310] width 211 height 43
click at [142, 353] on button "KYC" at bounding box center [174, 354] width 211 height 43
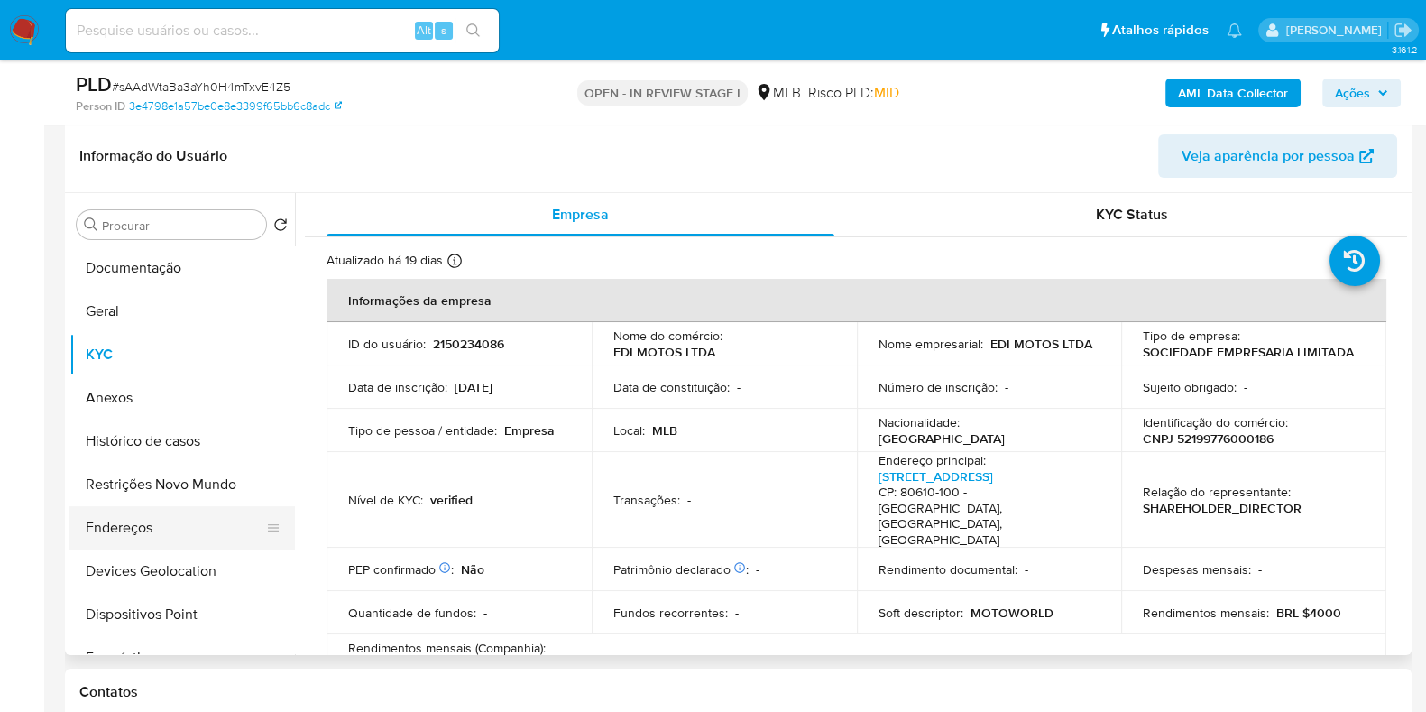
drag, startPoint x: 177, startPoint y: 538, endPoint x: 177, endPoint y: 527, distance: 11.7
click at [177, 536] on button "Endereços" at bounding box center [174, 527] width 211 height 43
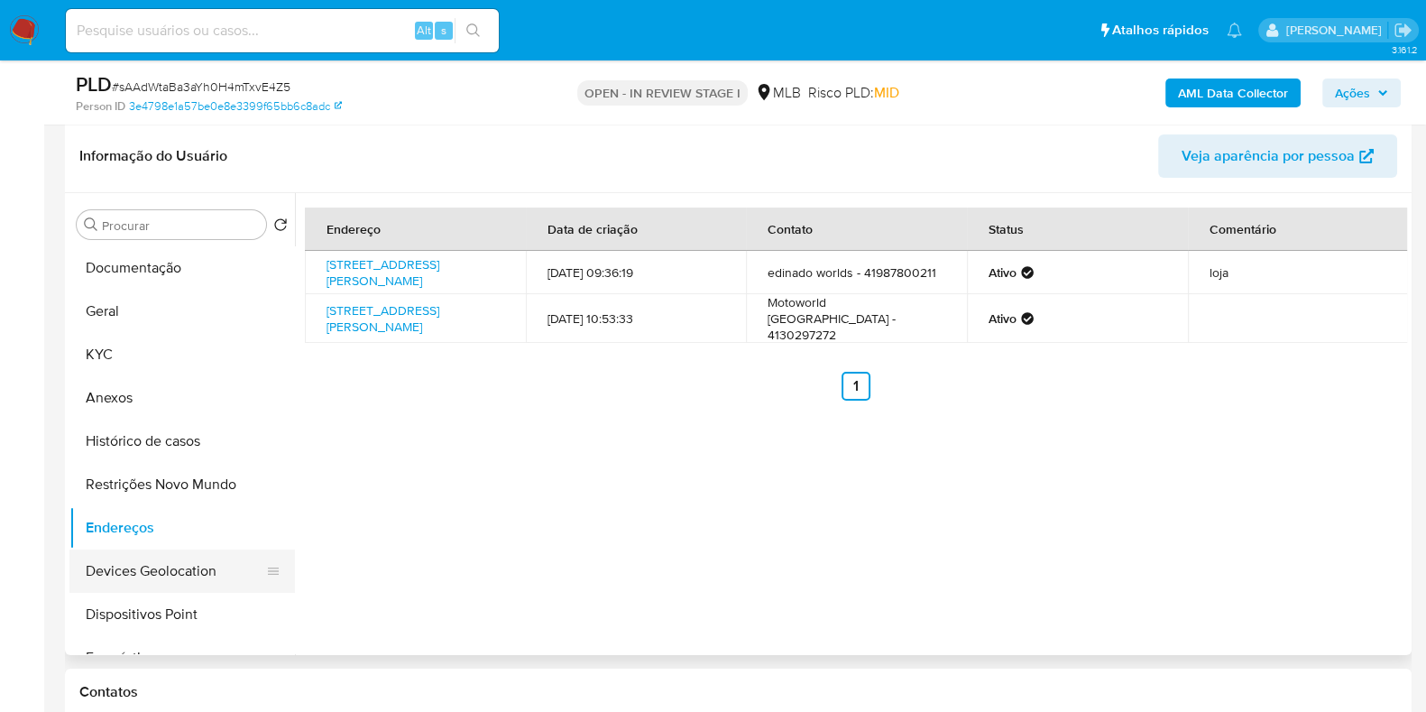
click at [142, 578] on button "Devices Geolocation" at bounding box center [174, 570] width 211 height 43
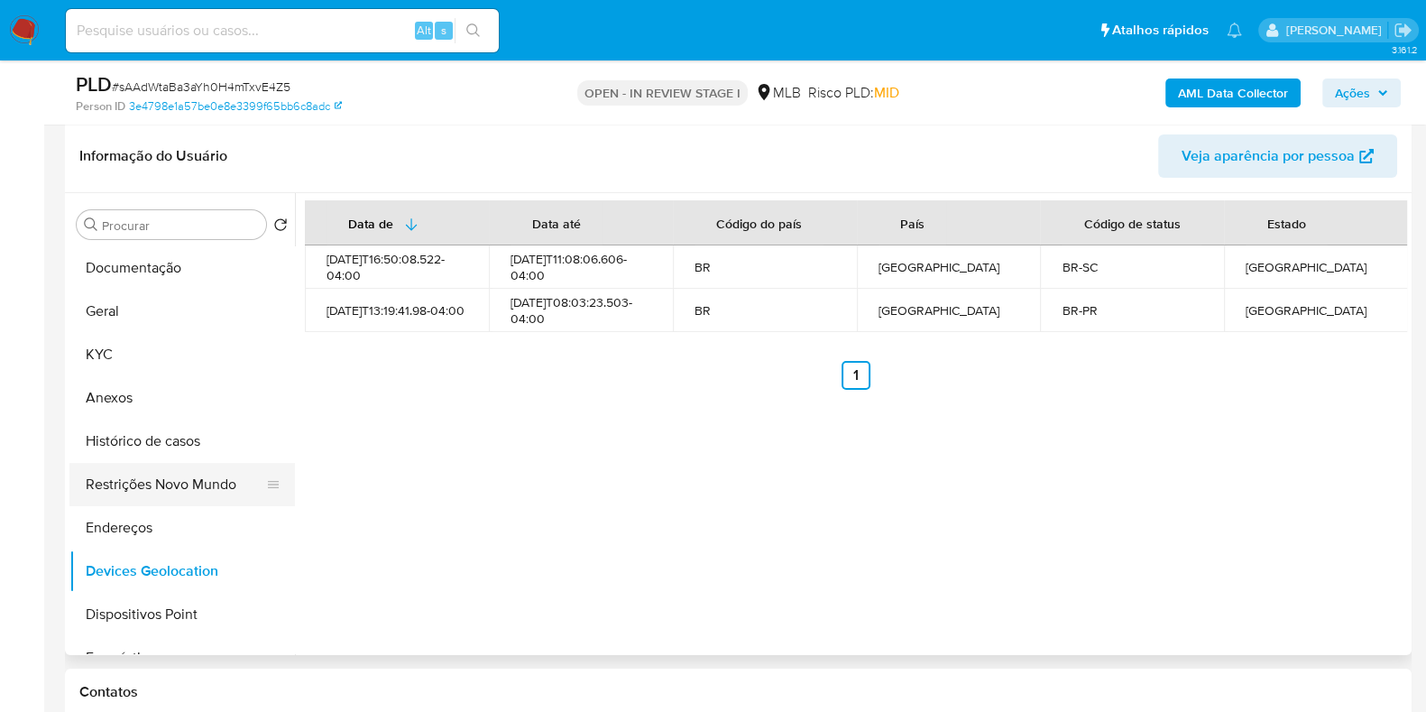
click at [171, 475] on button "Restrições Novo Mundo" at bounding box center [174, 484] width 211 height 43
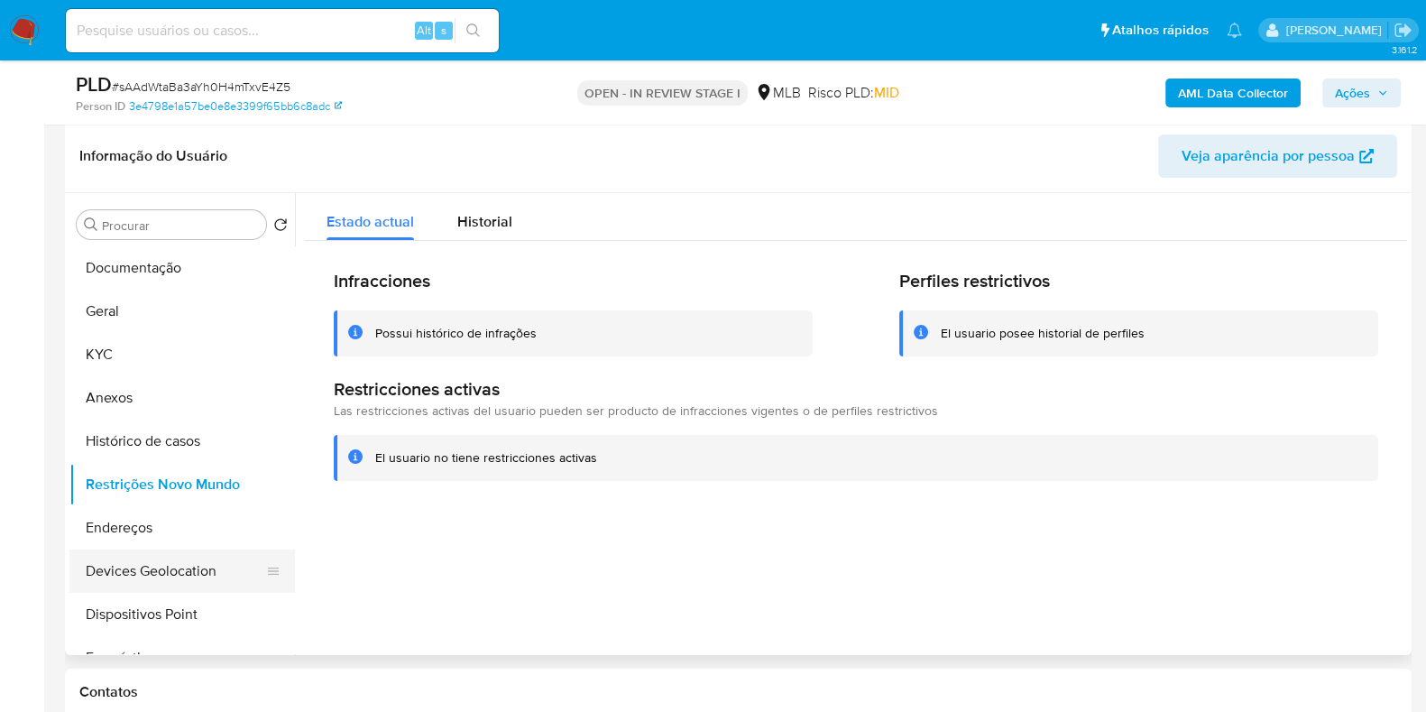
drag, startPoint x: 153, startPoint y: 608, endPoint x: 188, endPoint y: 584, distance: 41.5
click at [153, 608] on button "Dispositivos Point" at bounding box center [181, 613] width 225 height 43
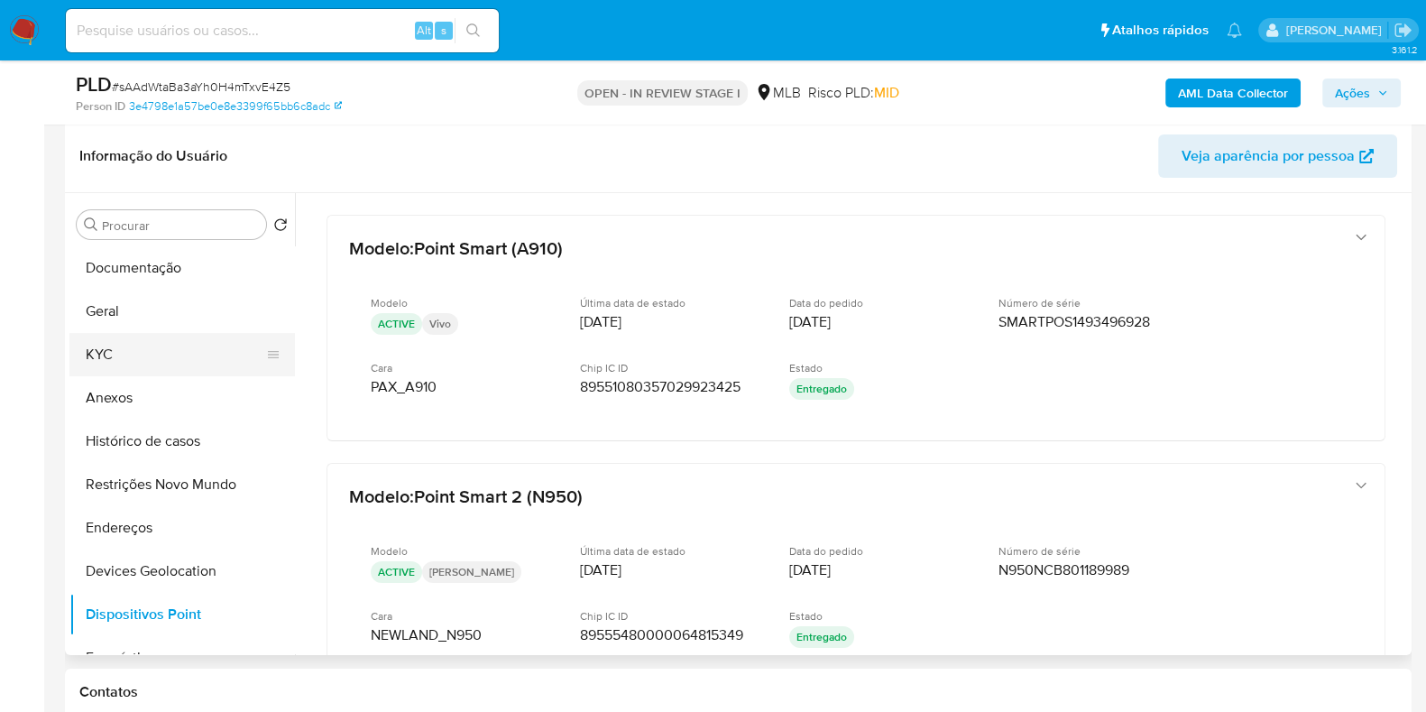
click at [113, 344] on button "KYC" at bounding box center [174, 354] width 211 height 43
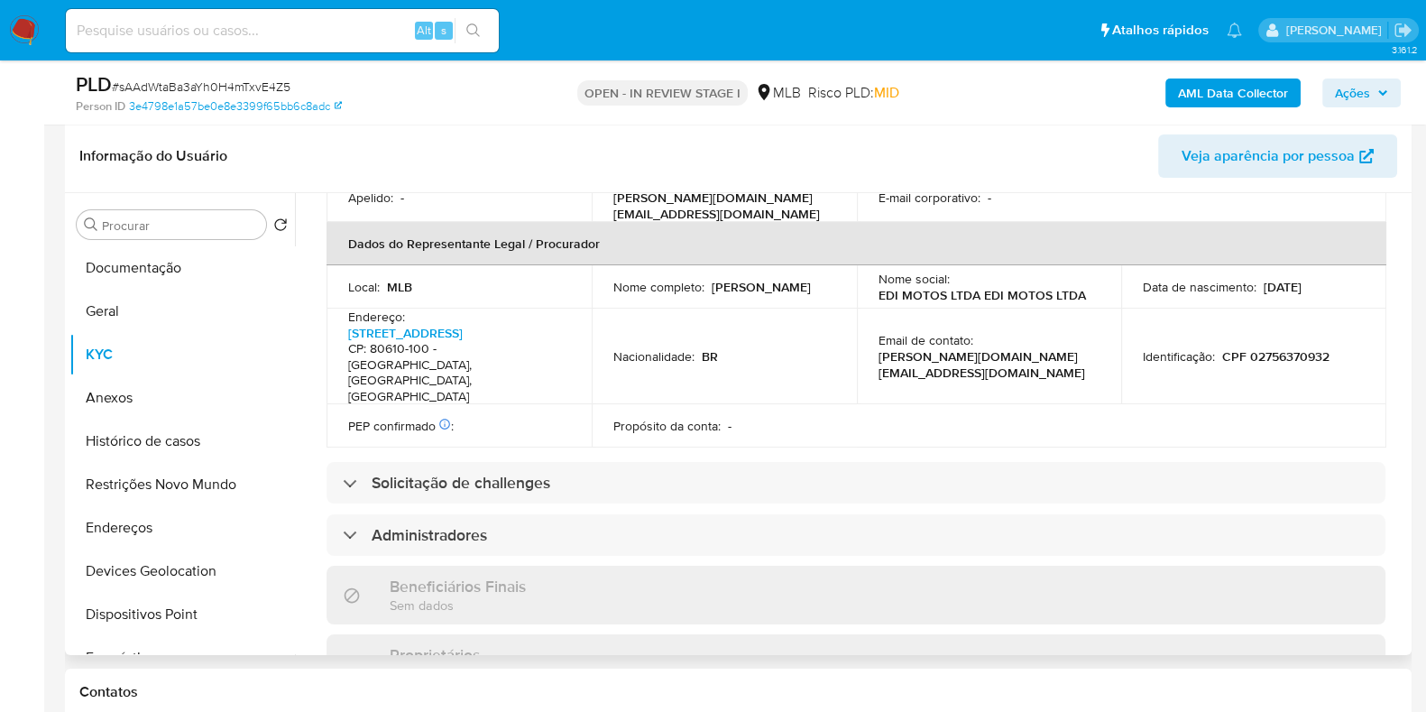
scroll to position [1005, 0]
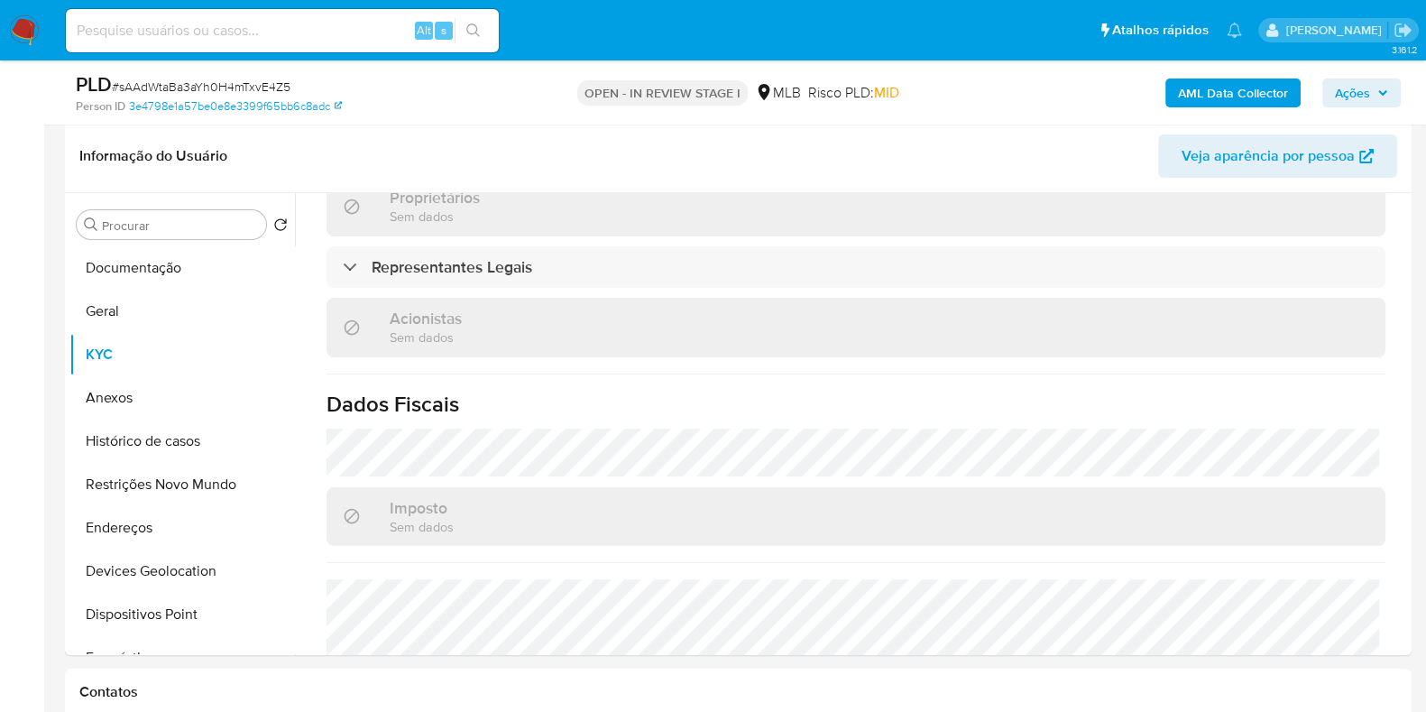
click at [1247, 97] on b "AML Data Collector" at bounding box center [1233, 92] width 110 height 29
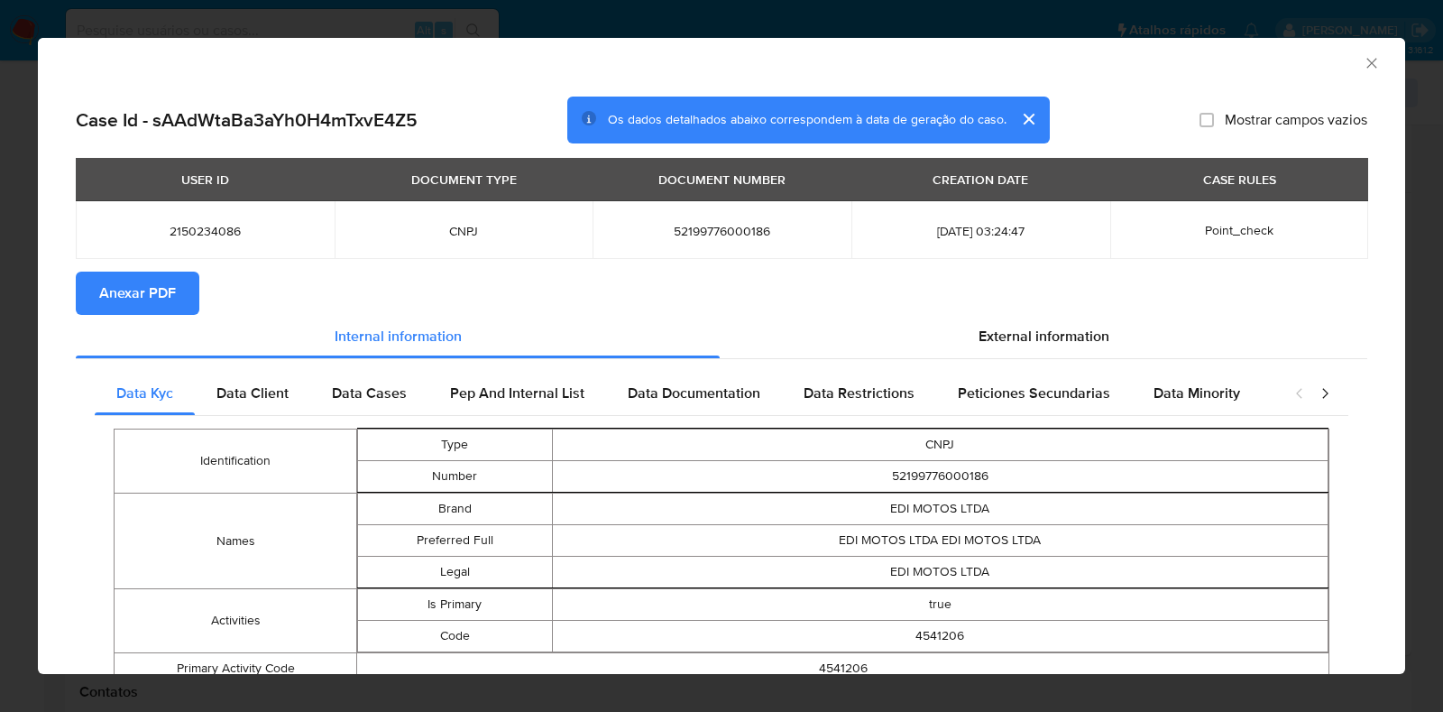
click at [137, 293] on span "Anexar PDF" at bounding box center [137, 293] width 77 height 40
click at [1363, 65] on icon "Fechar a janela" at bounding box center [1372, 63] width 18 height 18
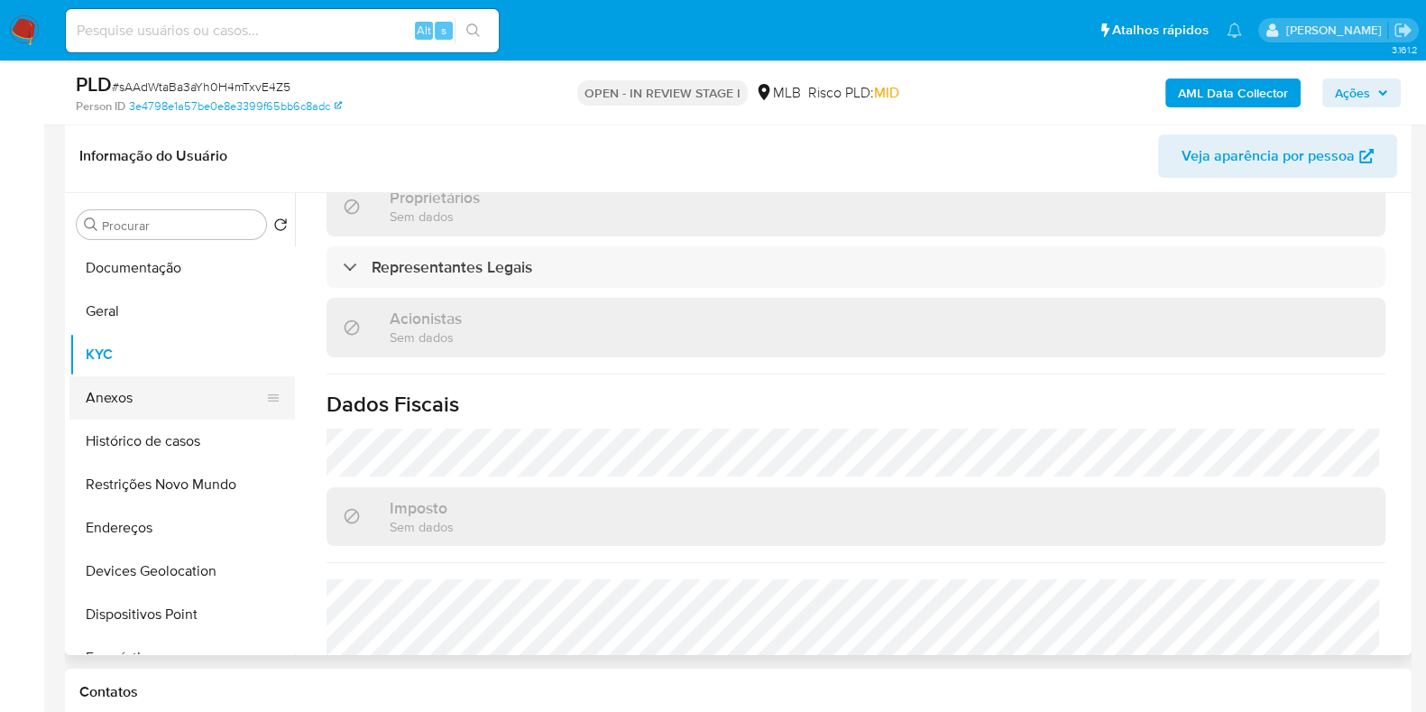
click at [133, 390] on button "Anexos" at bounding box center [174, 397] width 211 height 43
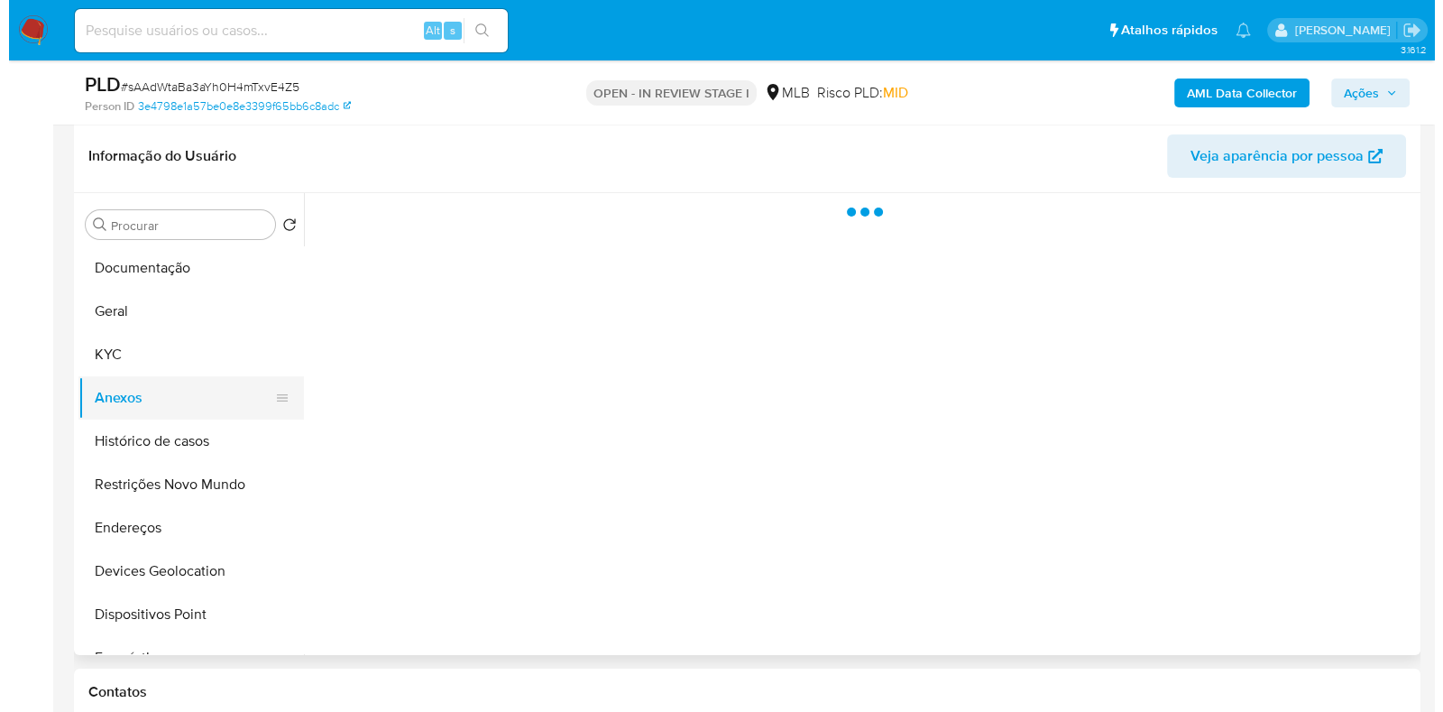
scroll to position [0, 0]
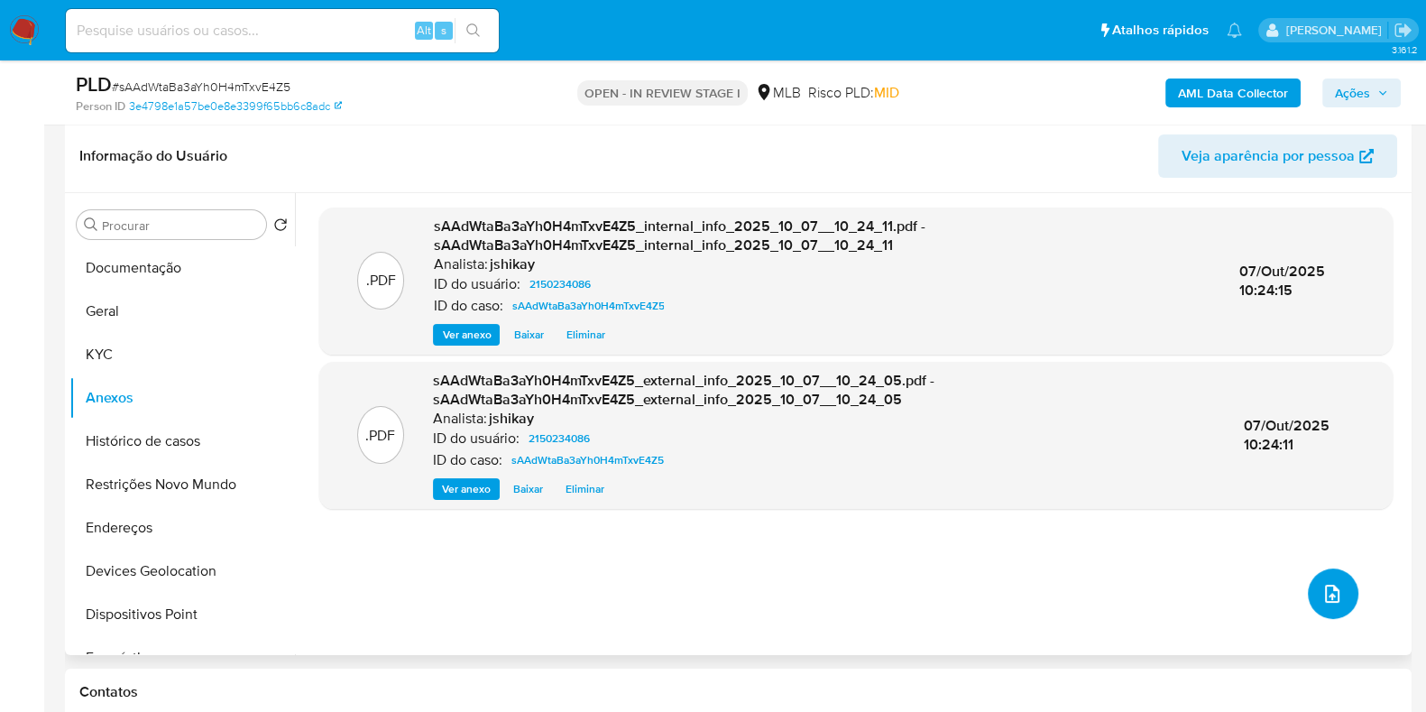
click at [1321, 587] on icon "upload-file" at bounding box center [1332, 594] width 22 height 22
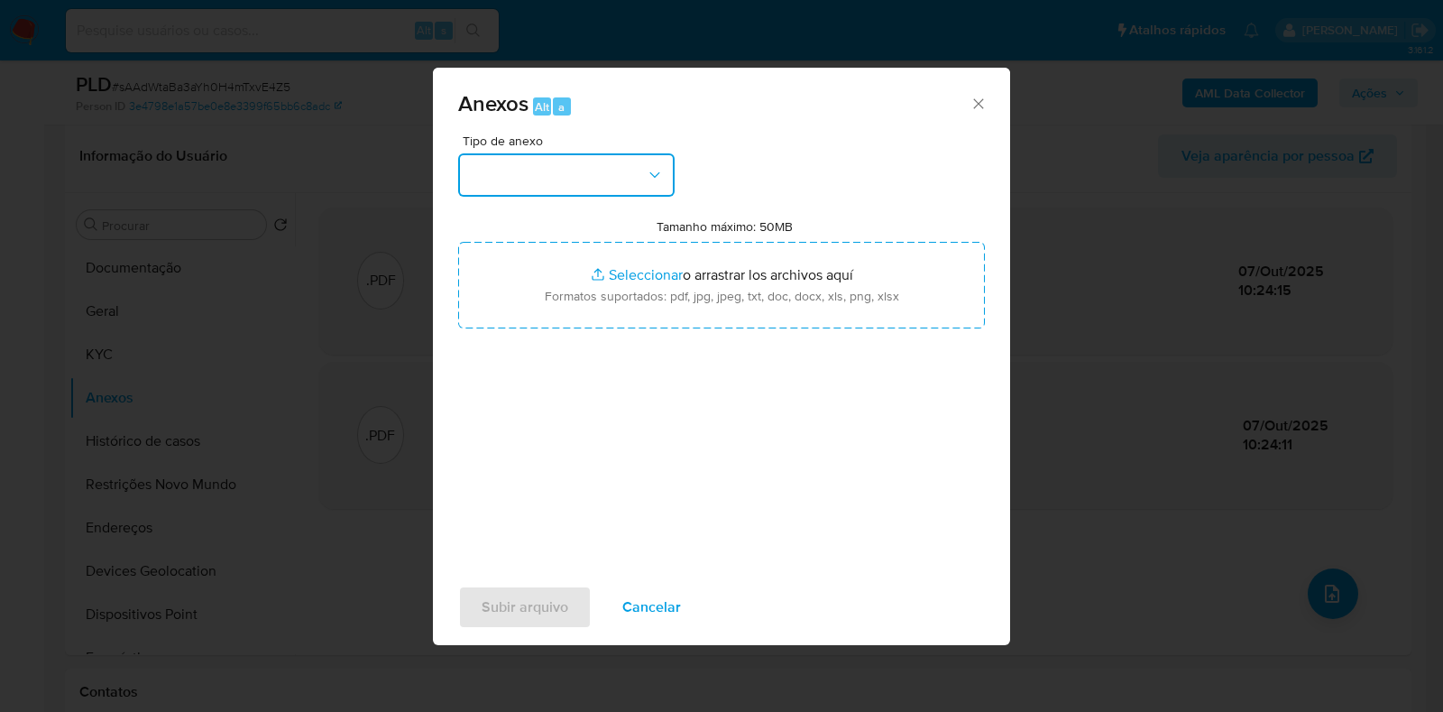
click at [552, 183] on button "button" at bounding box center [566, 174] width 216 height 43
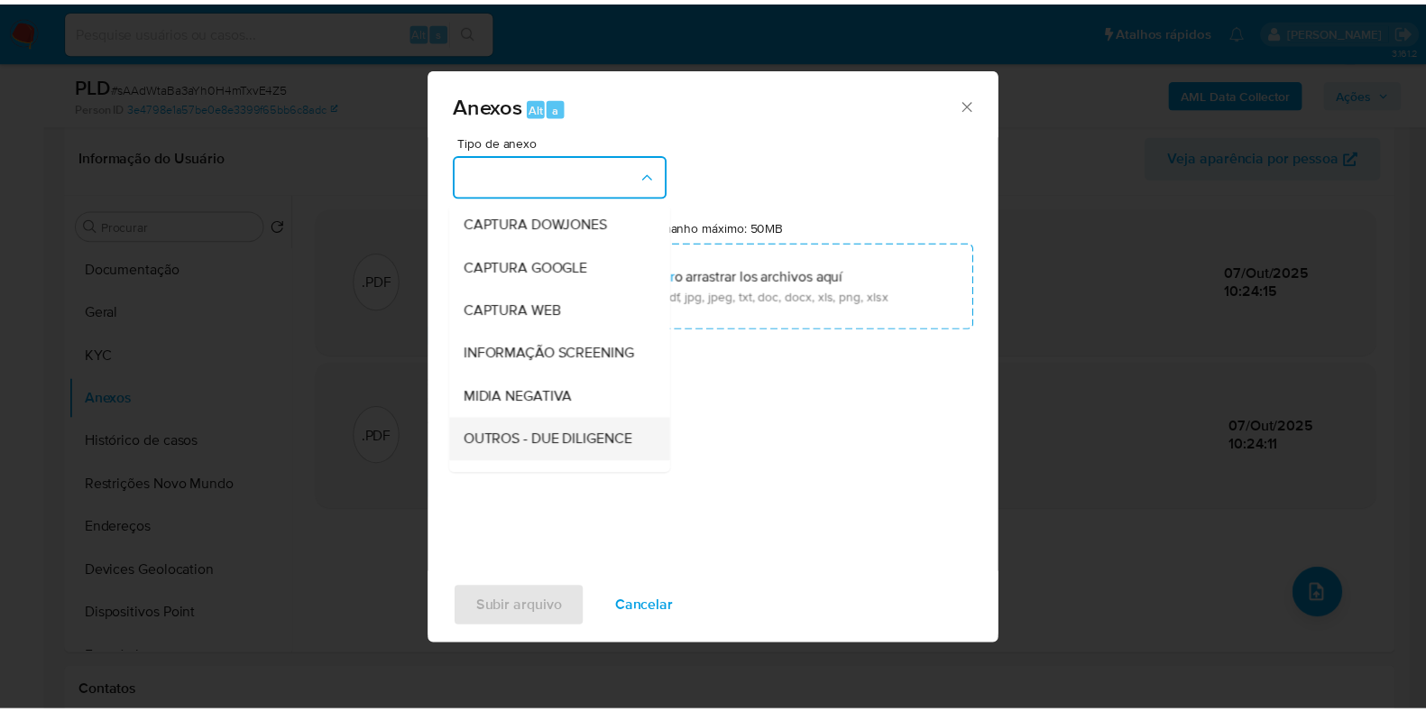
scroll to position [112, 0]
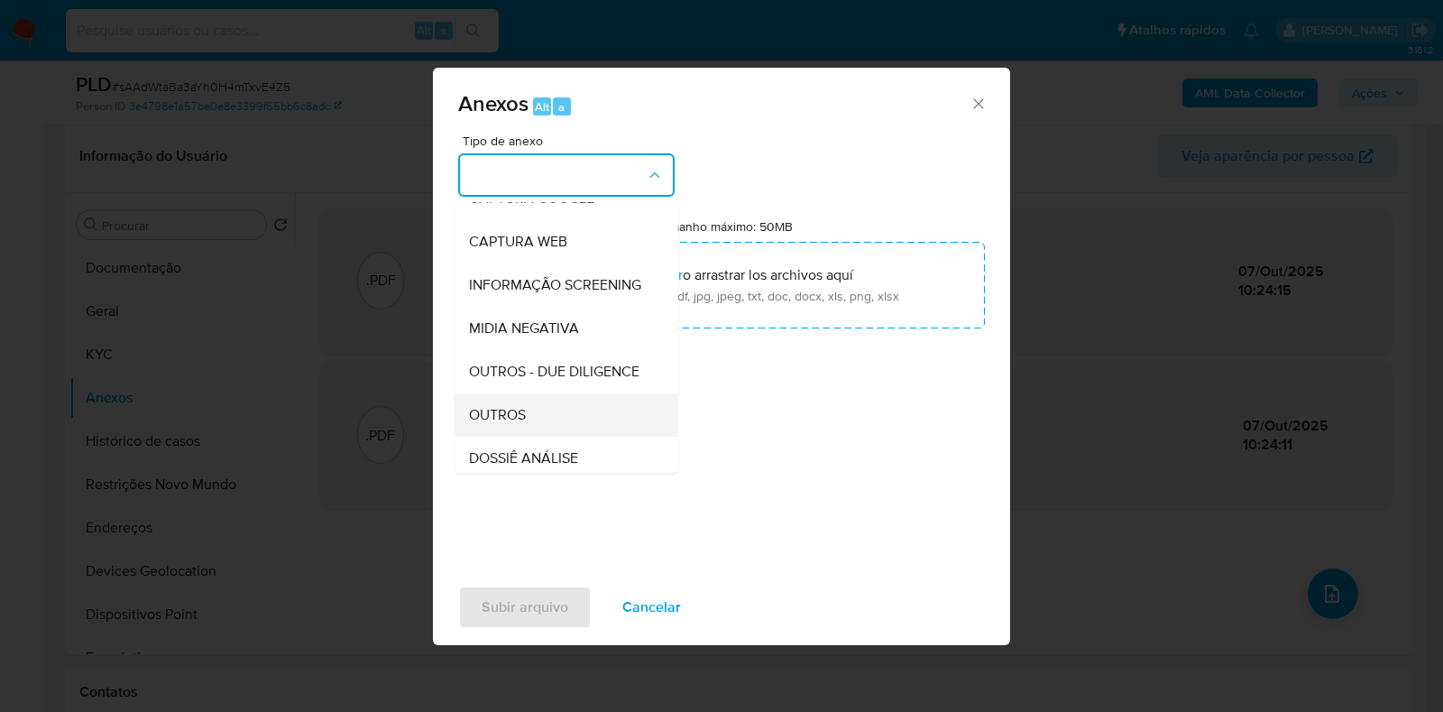
click at [544, 436] on div "OUTROS" at bounding box center [561, 414] width 184 height 43
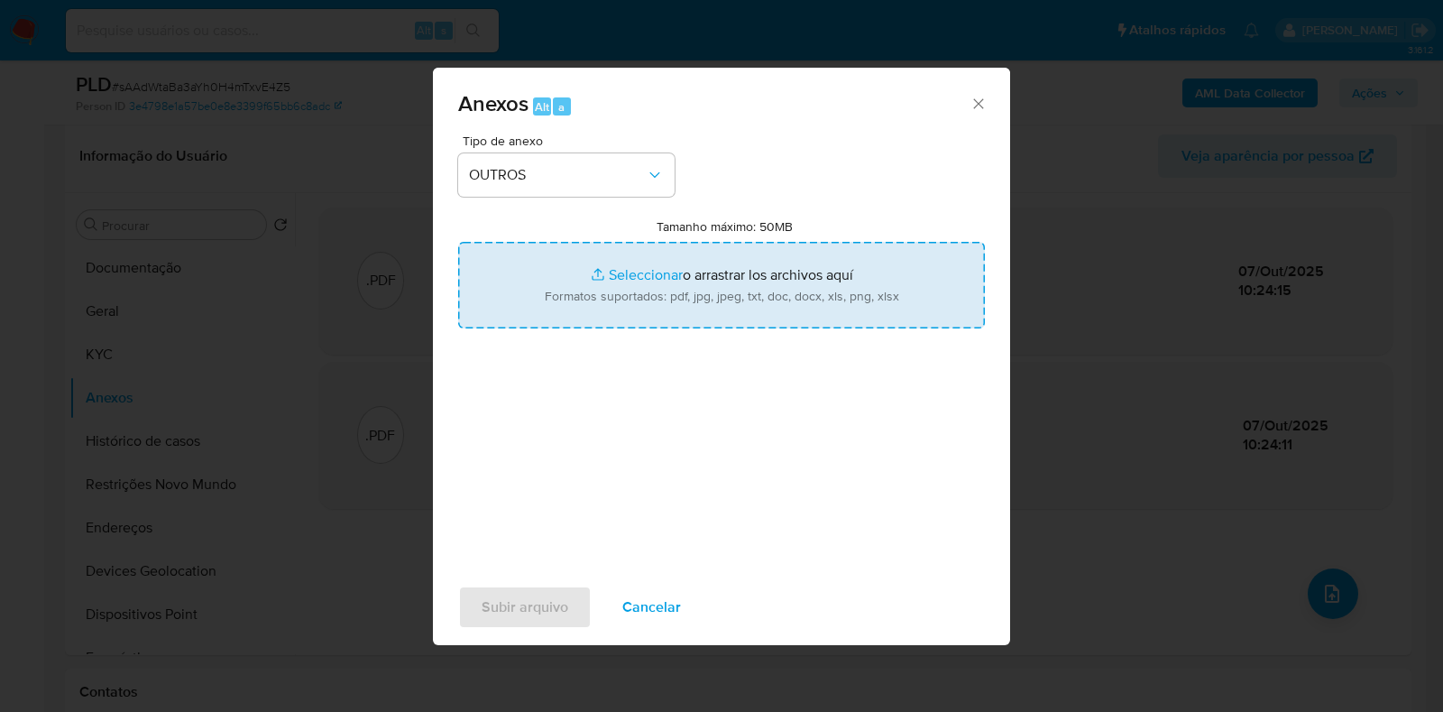
click at [641, 280] on input "Tamanho máximo: 50MB Seleccionar archivos" at bounding box center [721, 285] width 527 height 87
type input "C:\fakepath\Mulan 2150234086_2025_10_06_17_20_06 - Resumen TX.pdf"
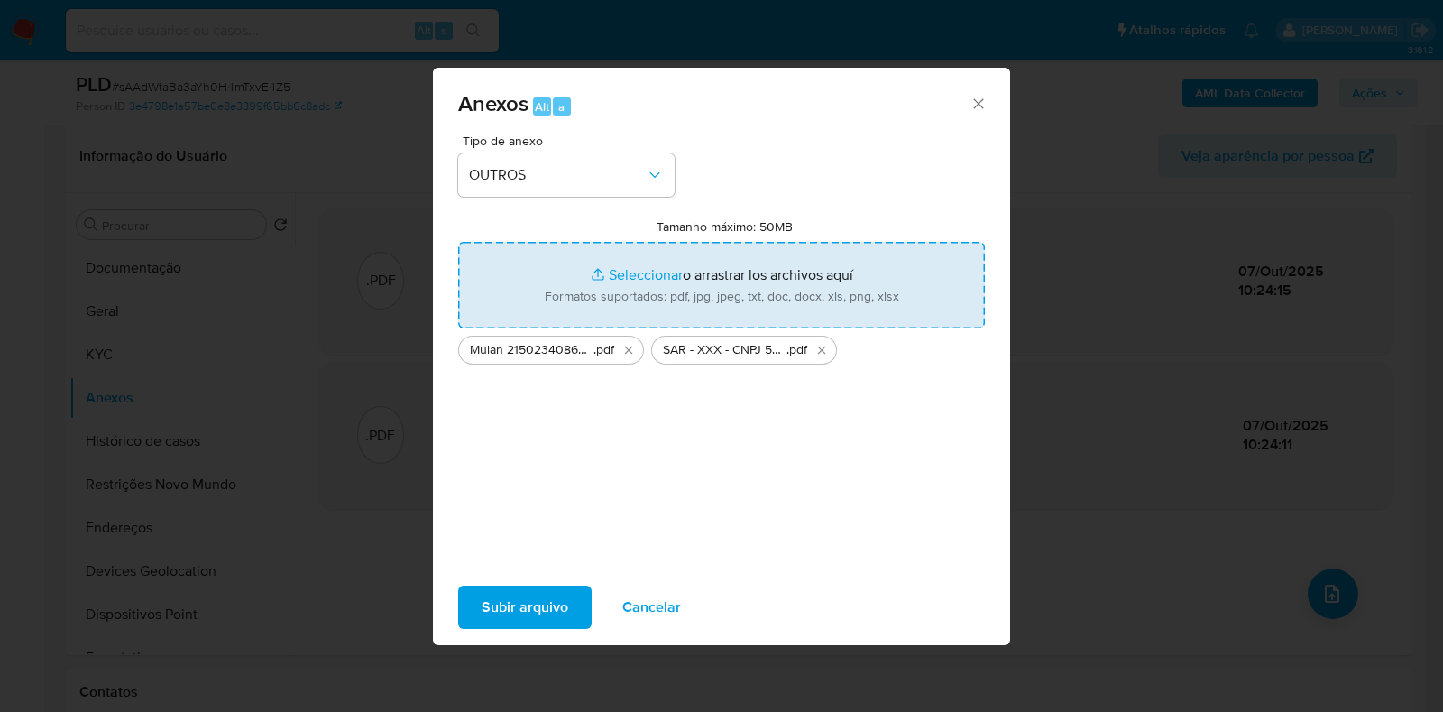
click at [549, 608] on span "Subir arquivo" at bounding box center [525, 607] width 87 height 40
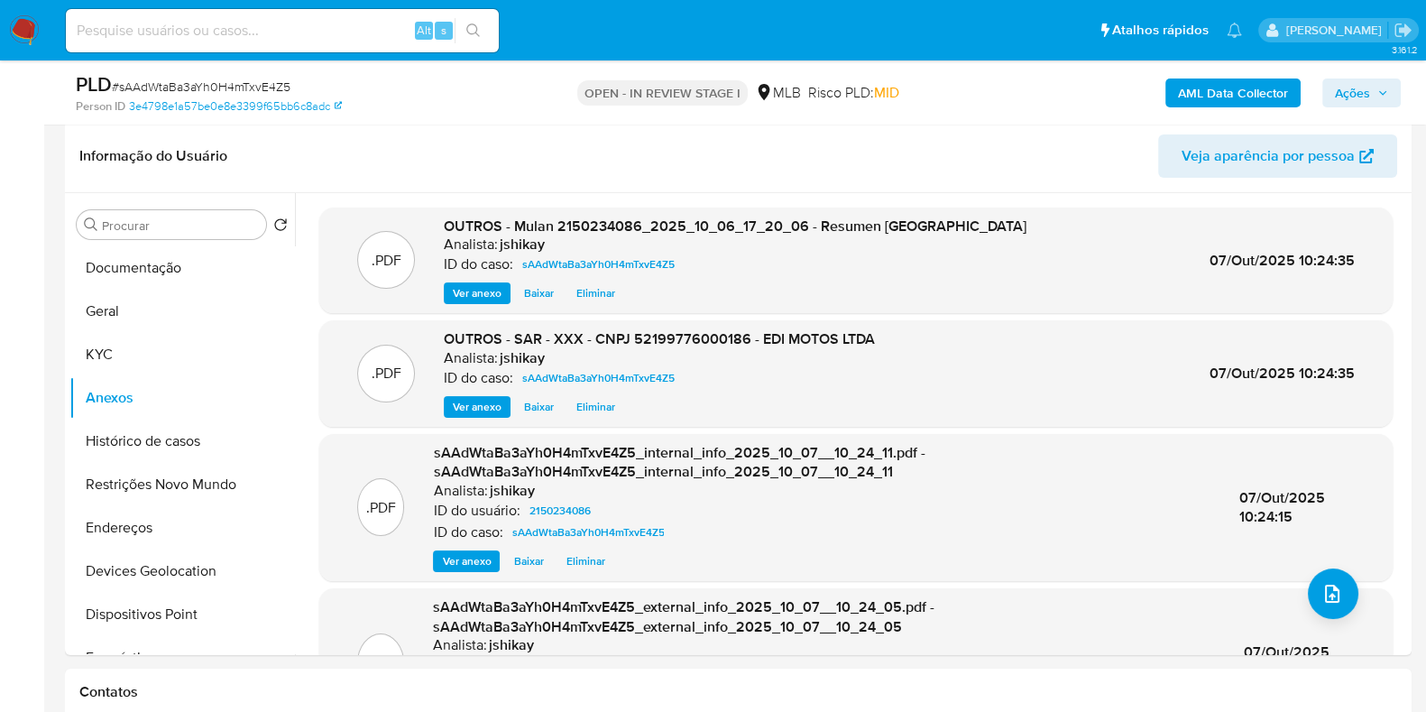
click at [1366, 80] on span "Ações" at bounding box center [1352, 92] width 35 height 29
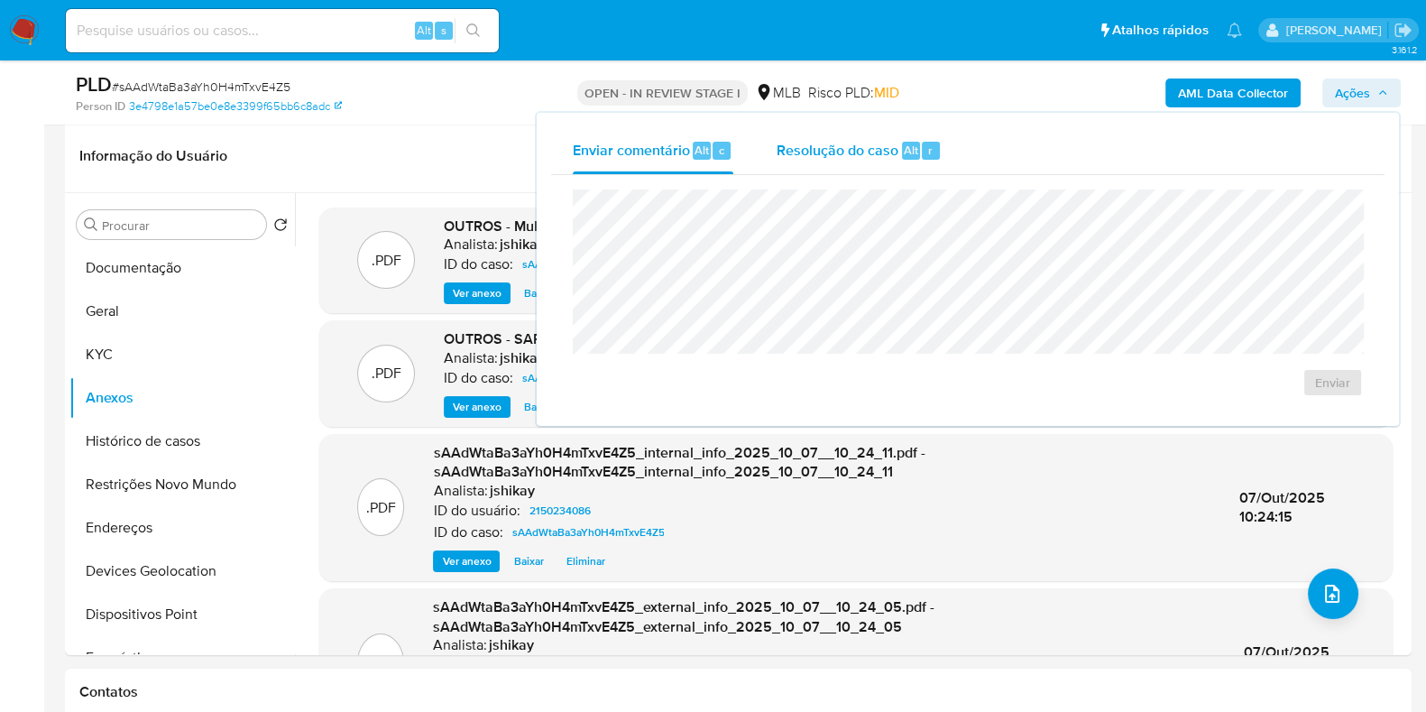
click at [831, 152] on span "Resolução do caso" at bounding box center [837, 149] width 122 height 21
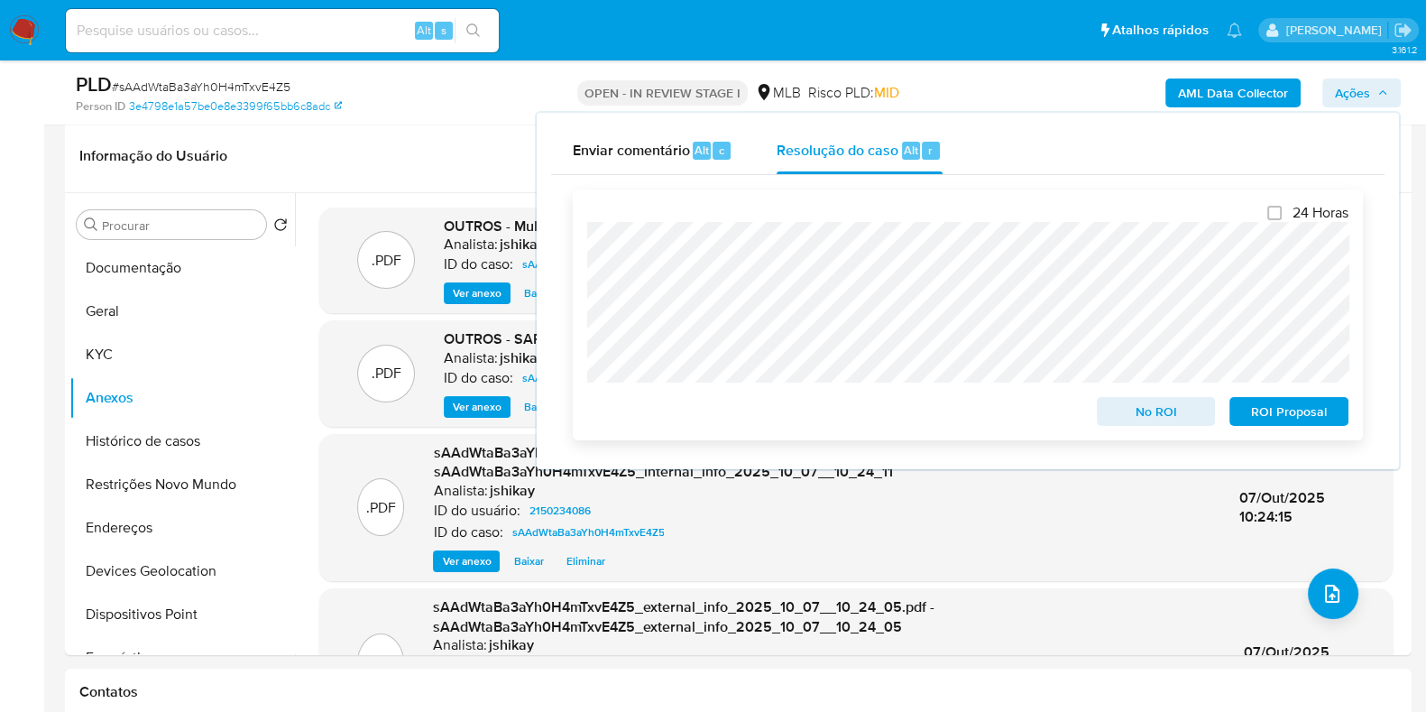
click at [1292, 416] on span "ROI Proposal" at bounding box center [1289, 411] width 94 height 25
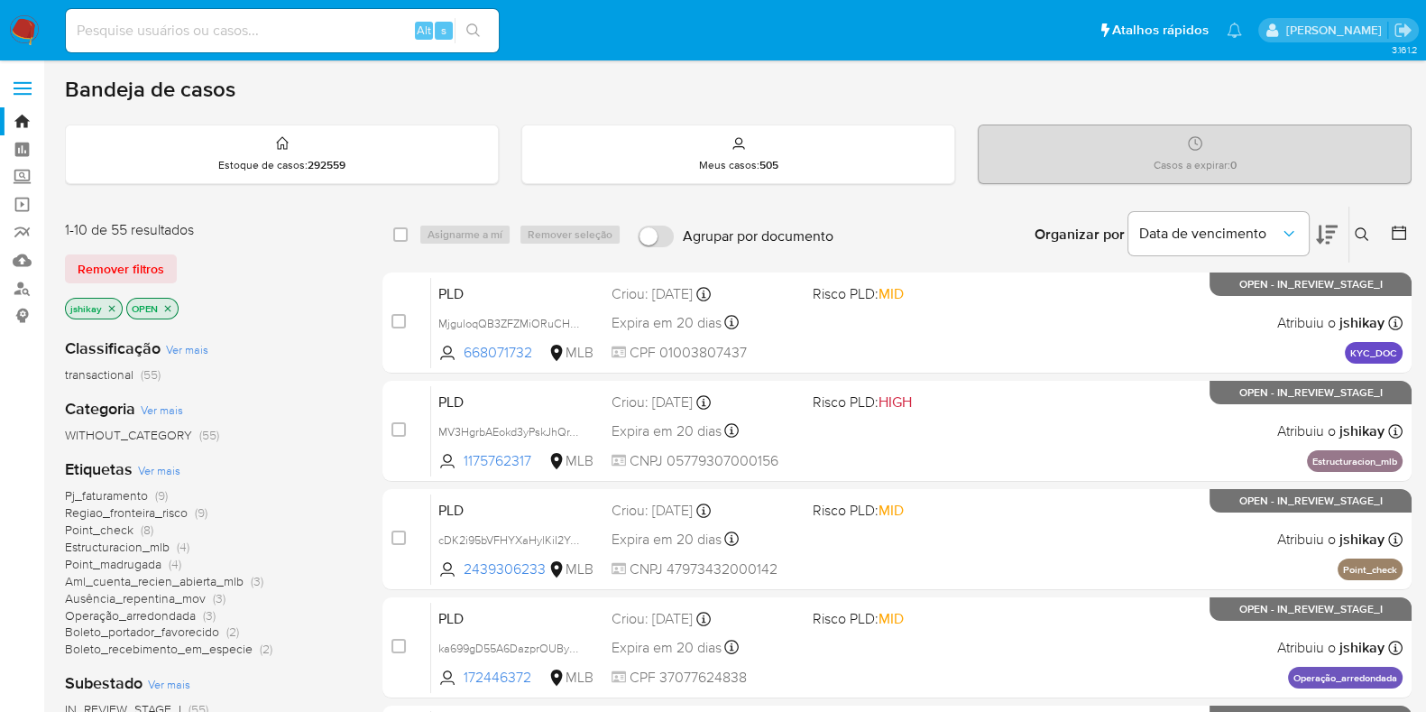
click at [243, 41] on input at bounding box center [282, 30] width 433 height 23
click at [244, 23] on input at bounding box center [282, 30] width 433 height 23
paste input "1520538451"
type input "1520538451"
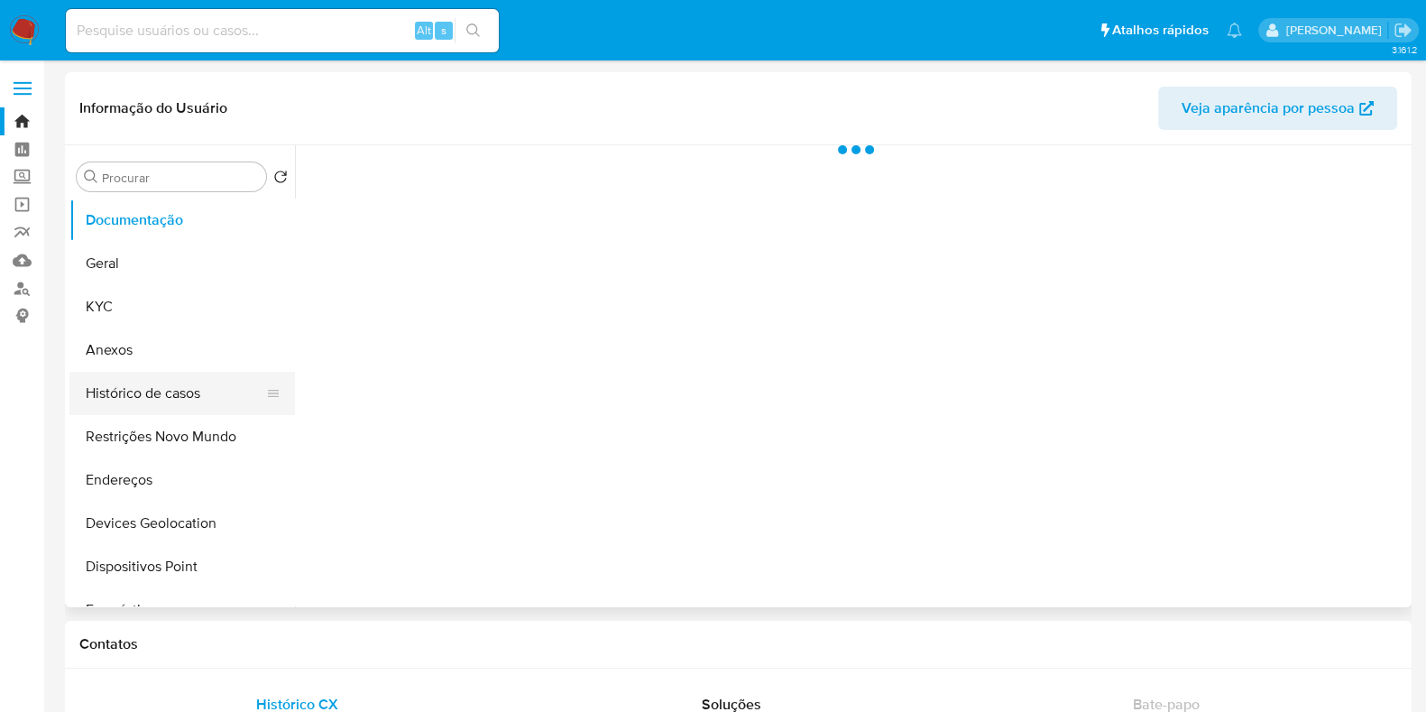
click at [188, 385] on button "Histórico de casos" at bounding box center [174, 393] width 211 height 43
select select "10"
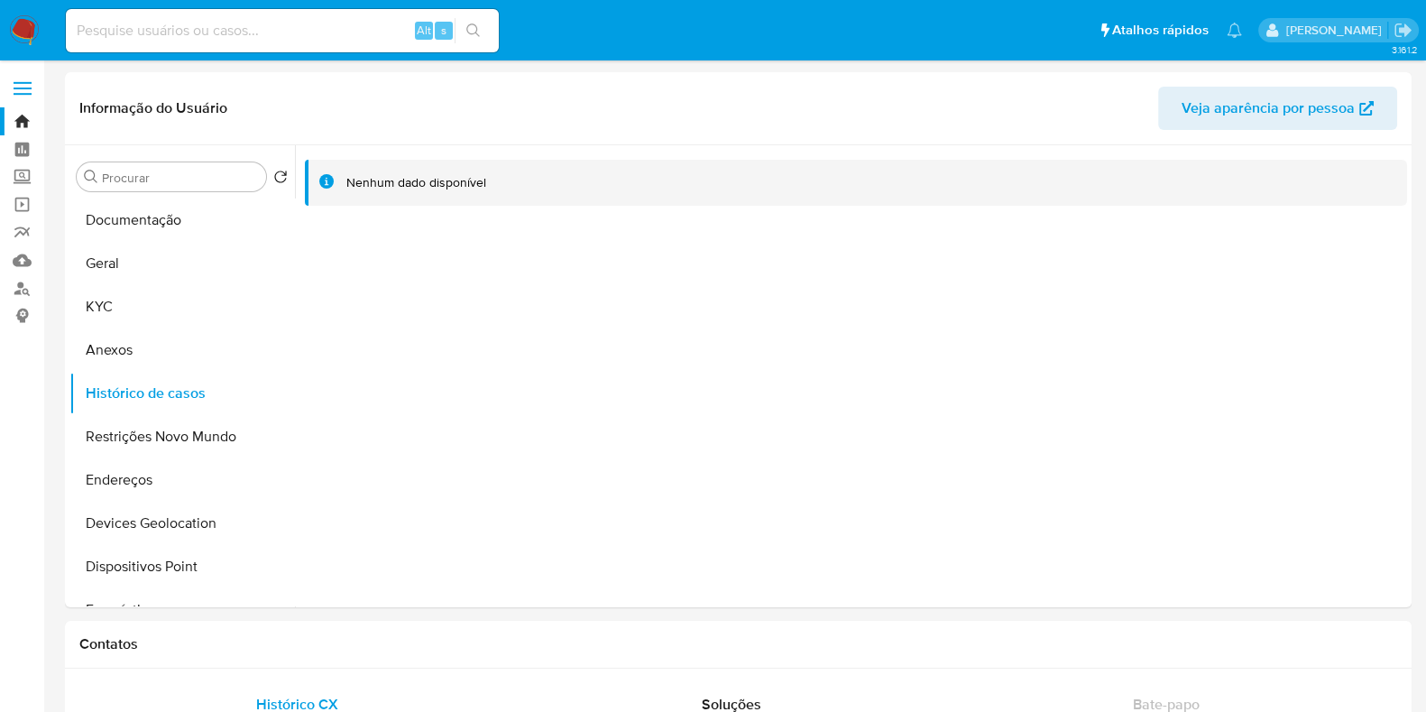
click at [18, 14] on nav "Alt s Atalhos rápidos Presiona las siguientes teclas para acceder a algunas de …" at bounding box center [713, 30] width 1426 height 60
click at [33, 33] on img at bounding box center [24, 30] width 31 height 31
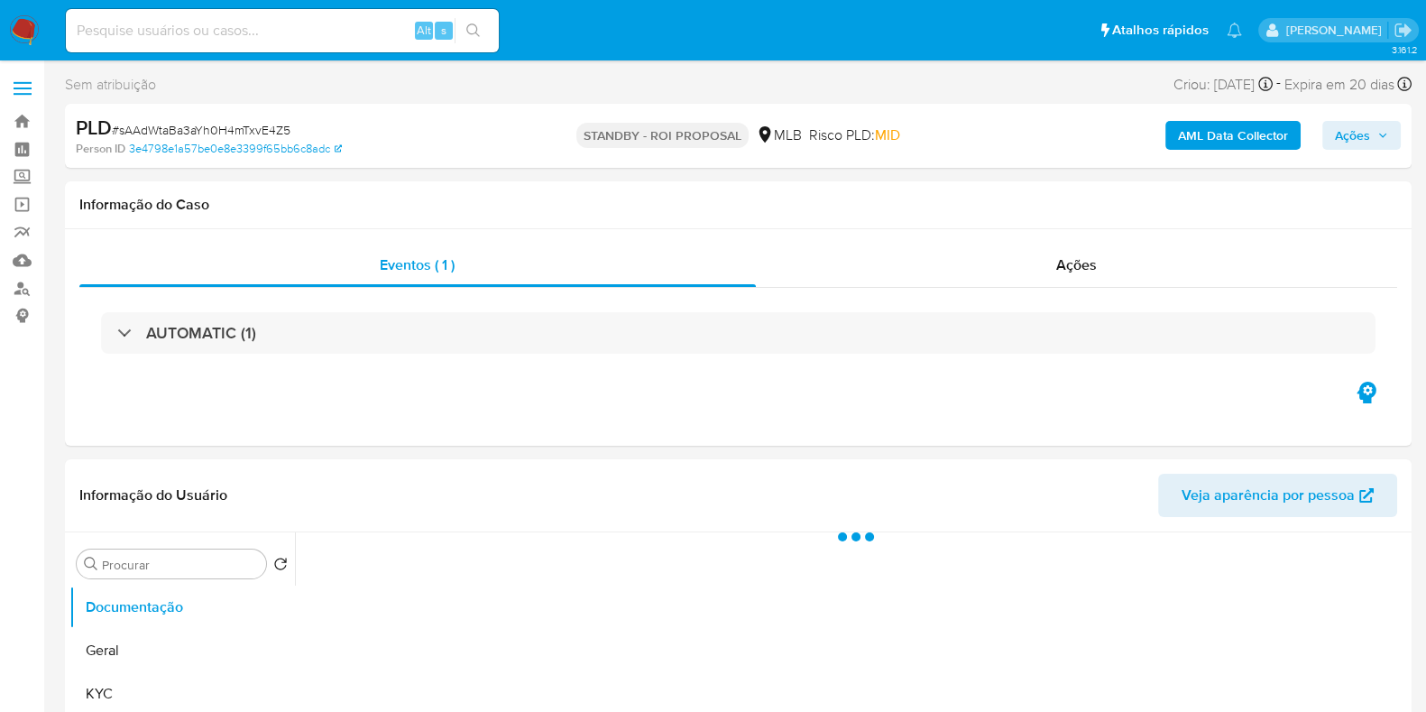
select select "10"
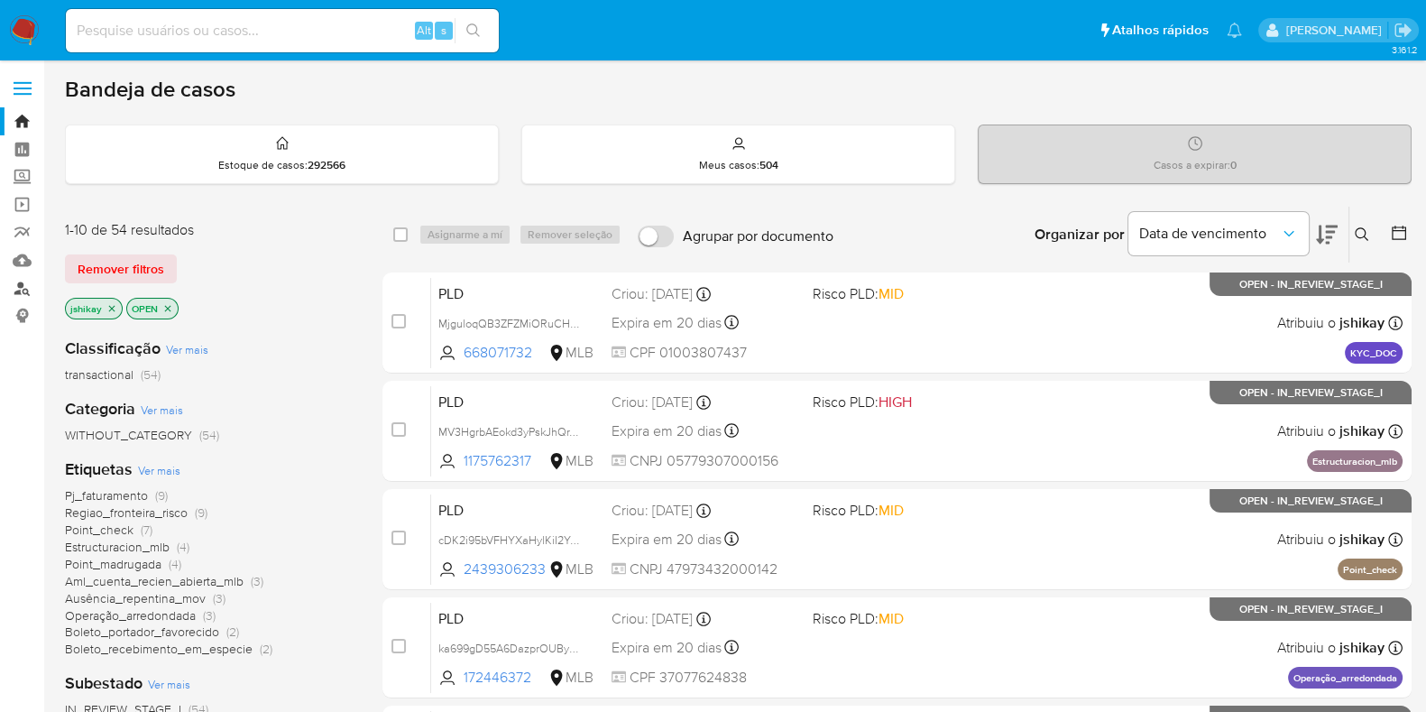
click at [24, 283] on link "Localizador de pessoas" at bounding box center [107, 288] width 215 height 28
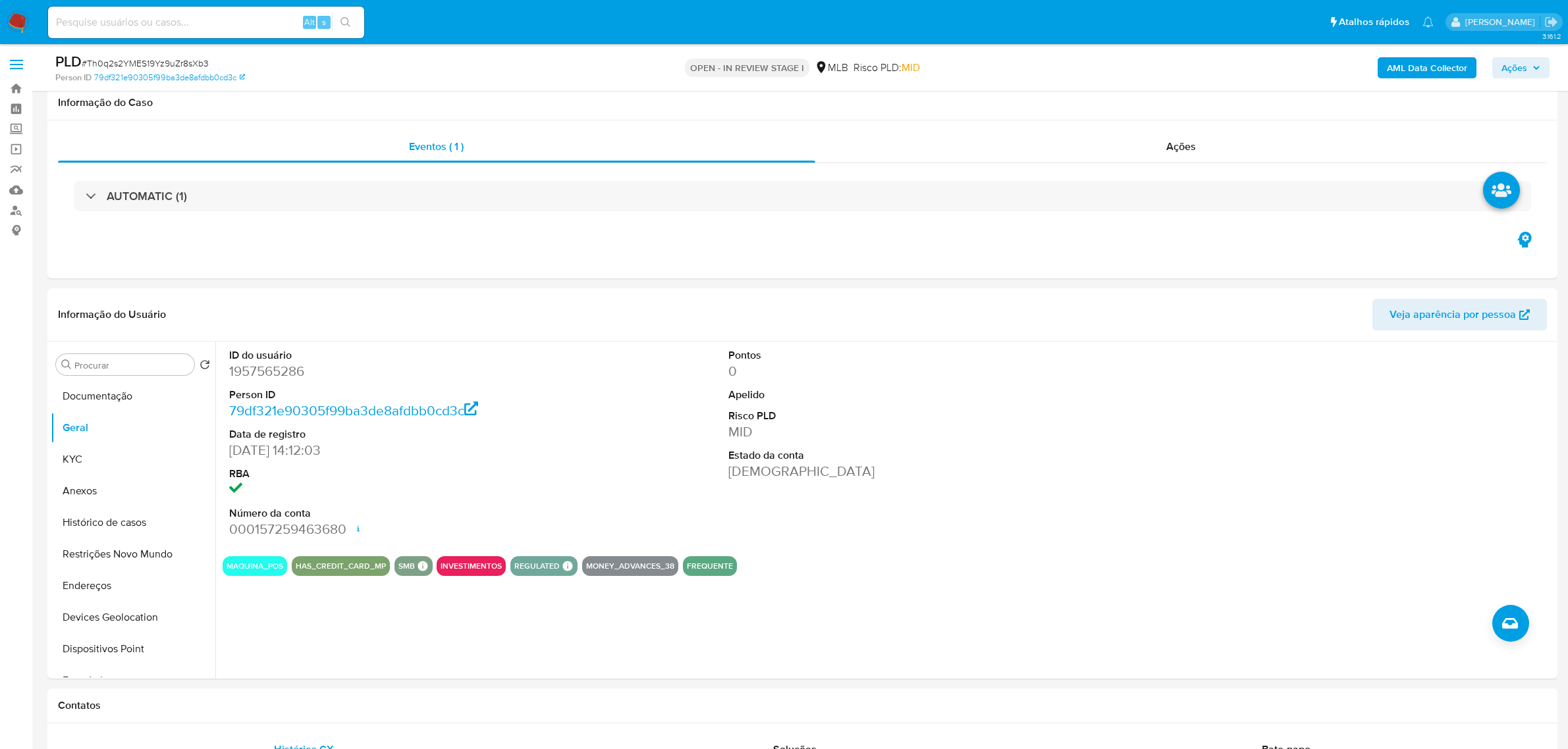
select select "10"
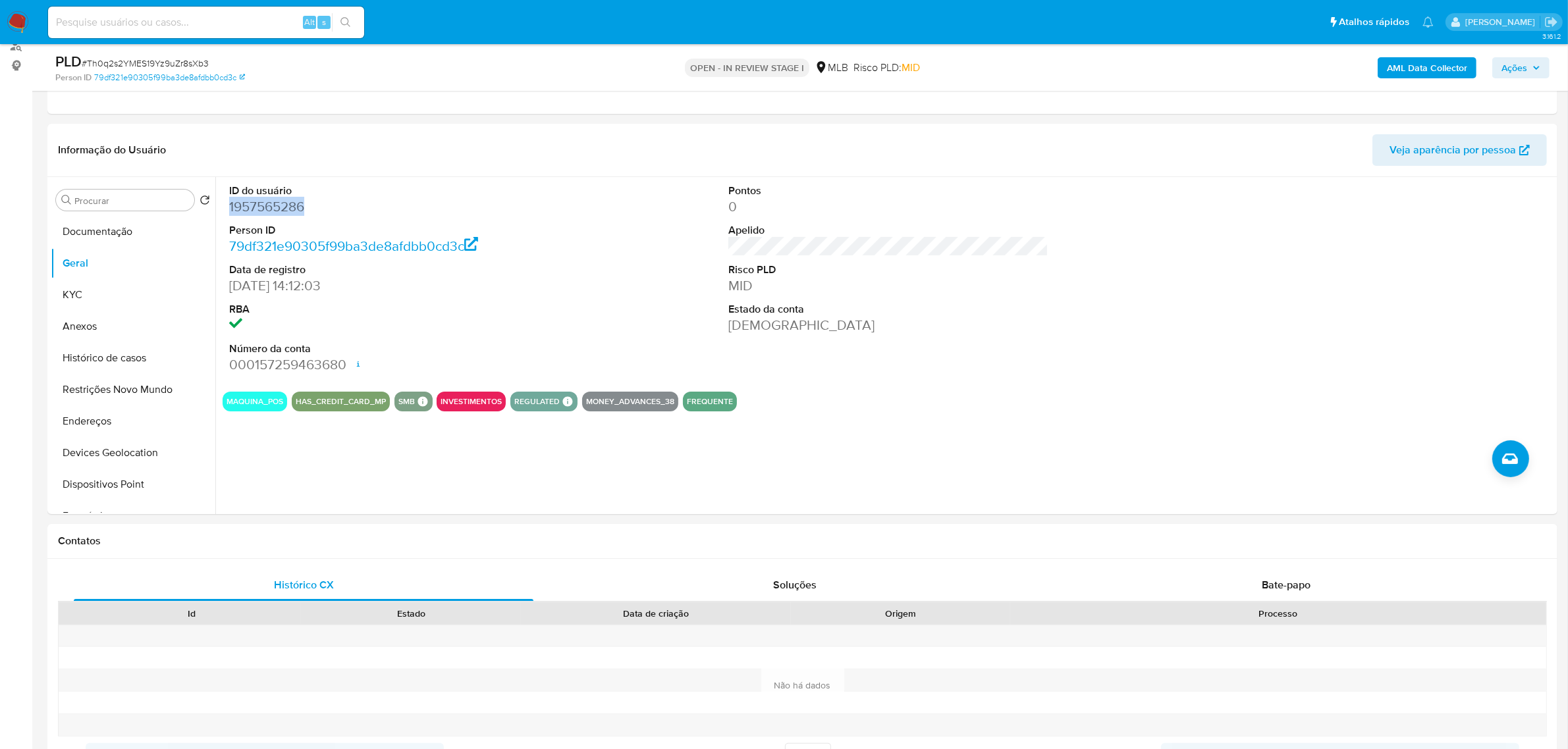
click at [119, 358] on button "Histórico de casos" at bounding box center [132, 358] width 164 height 31
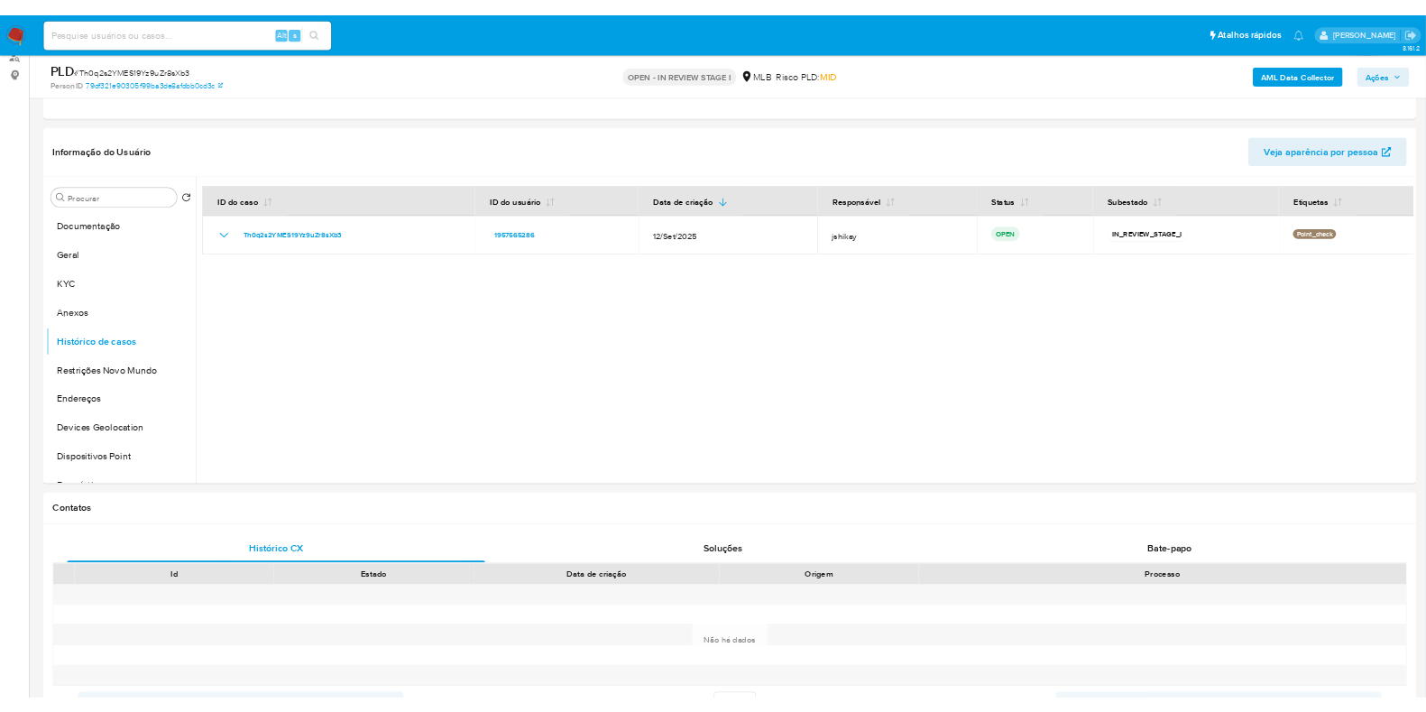
scroll to position [225, 0]
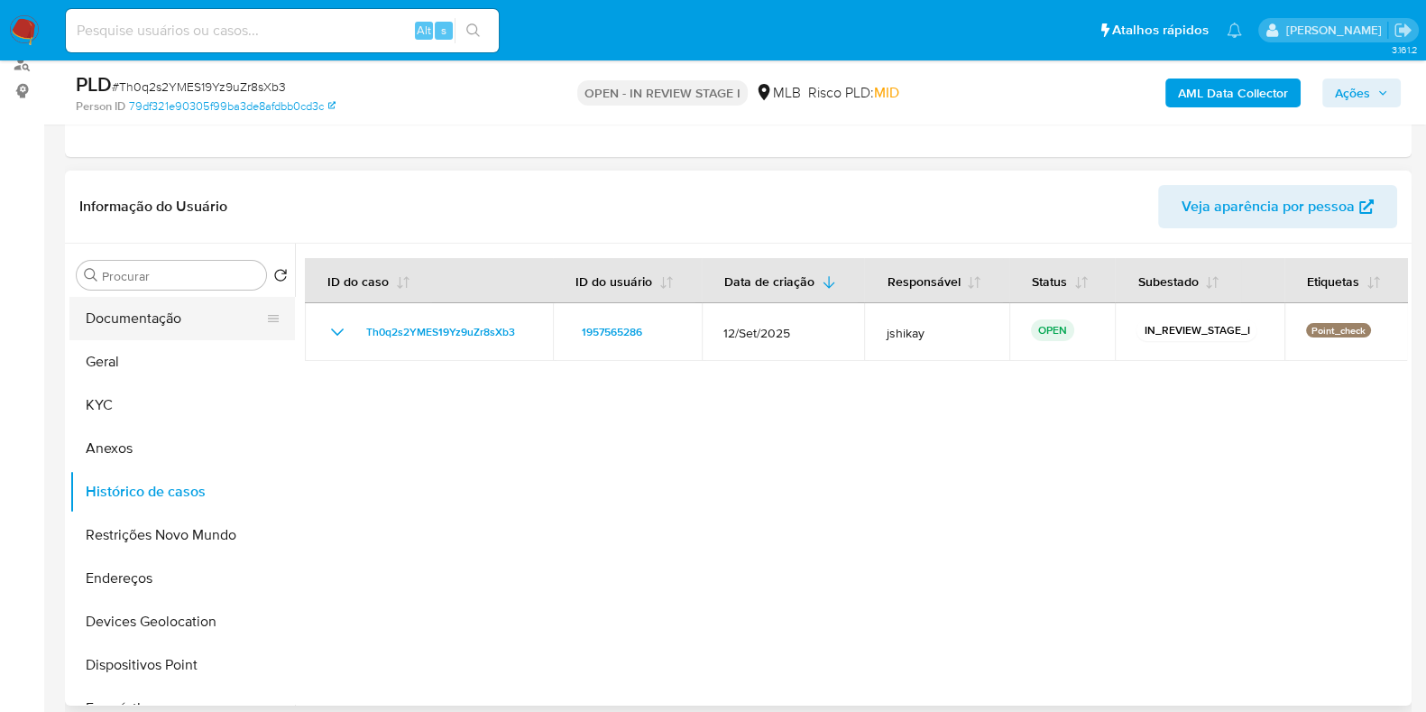
click at [166, 316] on button "Documentação" at bounding box center [174, 318] width 211 height 43
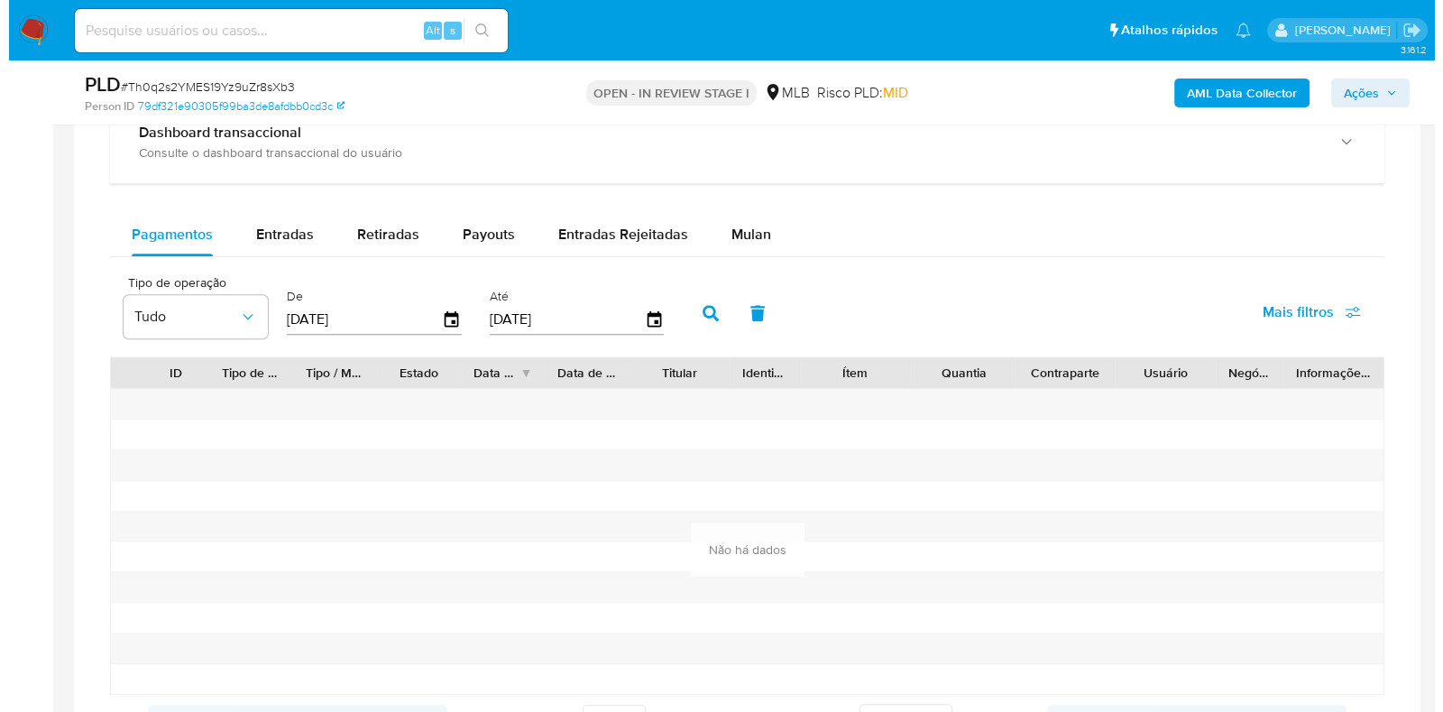
scroll to position [1464, 0]
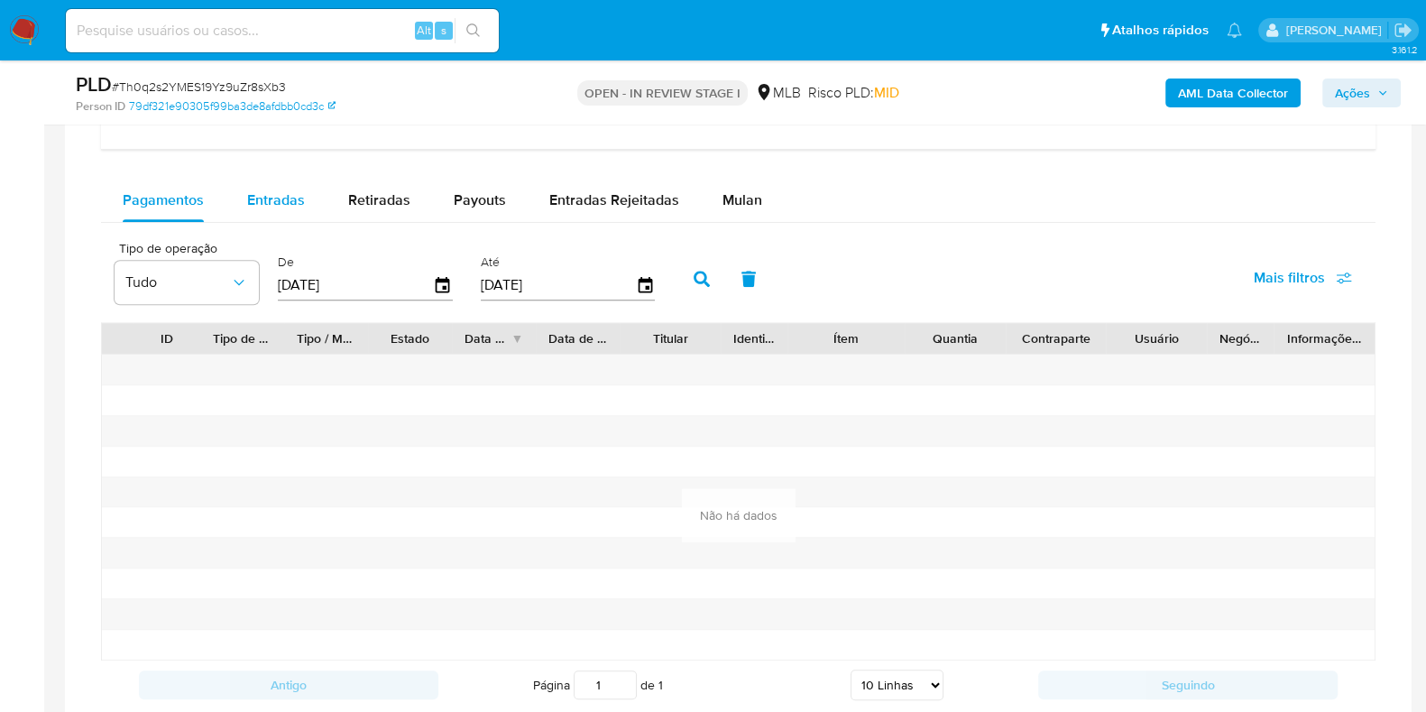
click at [271, 200] on span "Entradas" at bounding box center [276, 199] width 58 height 21
select select "10"
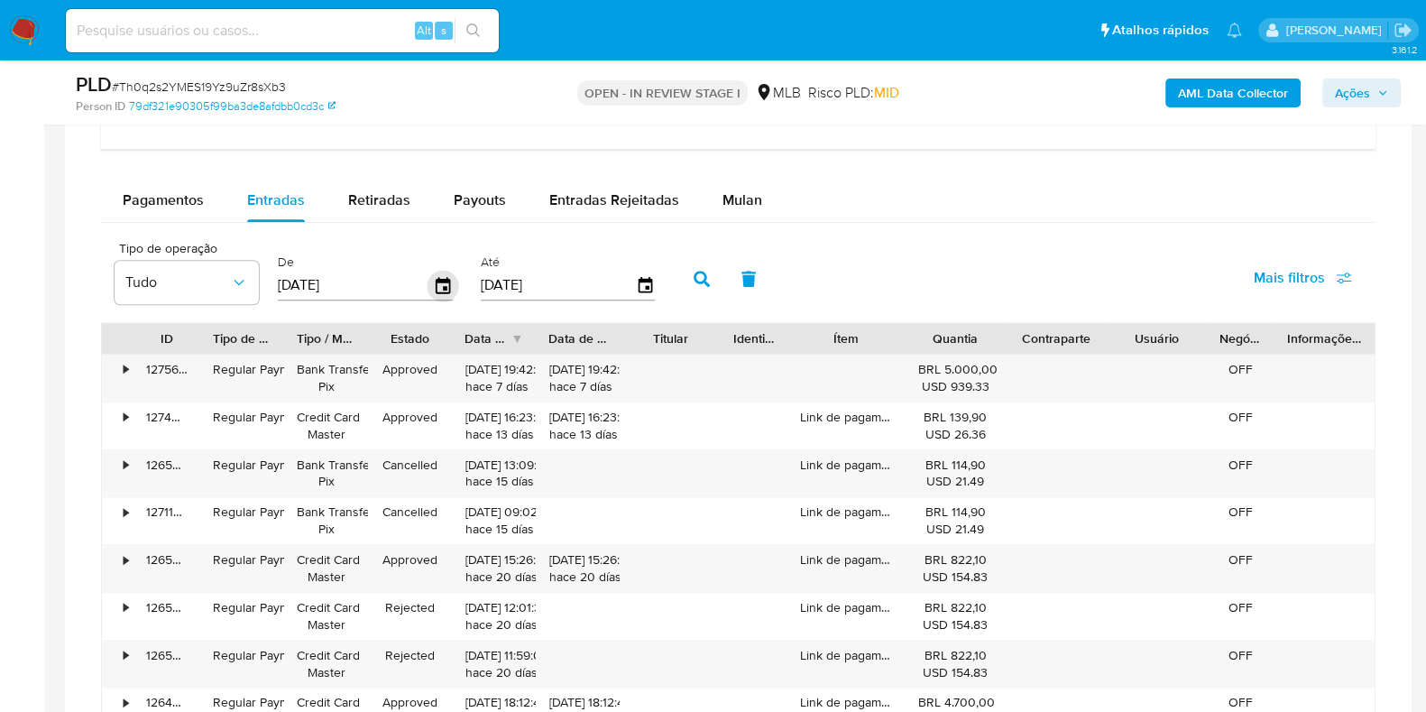
click at [437, 284] on icon "button" at bounding box center [443, 286] width 32 height 32
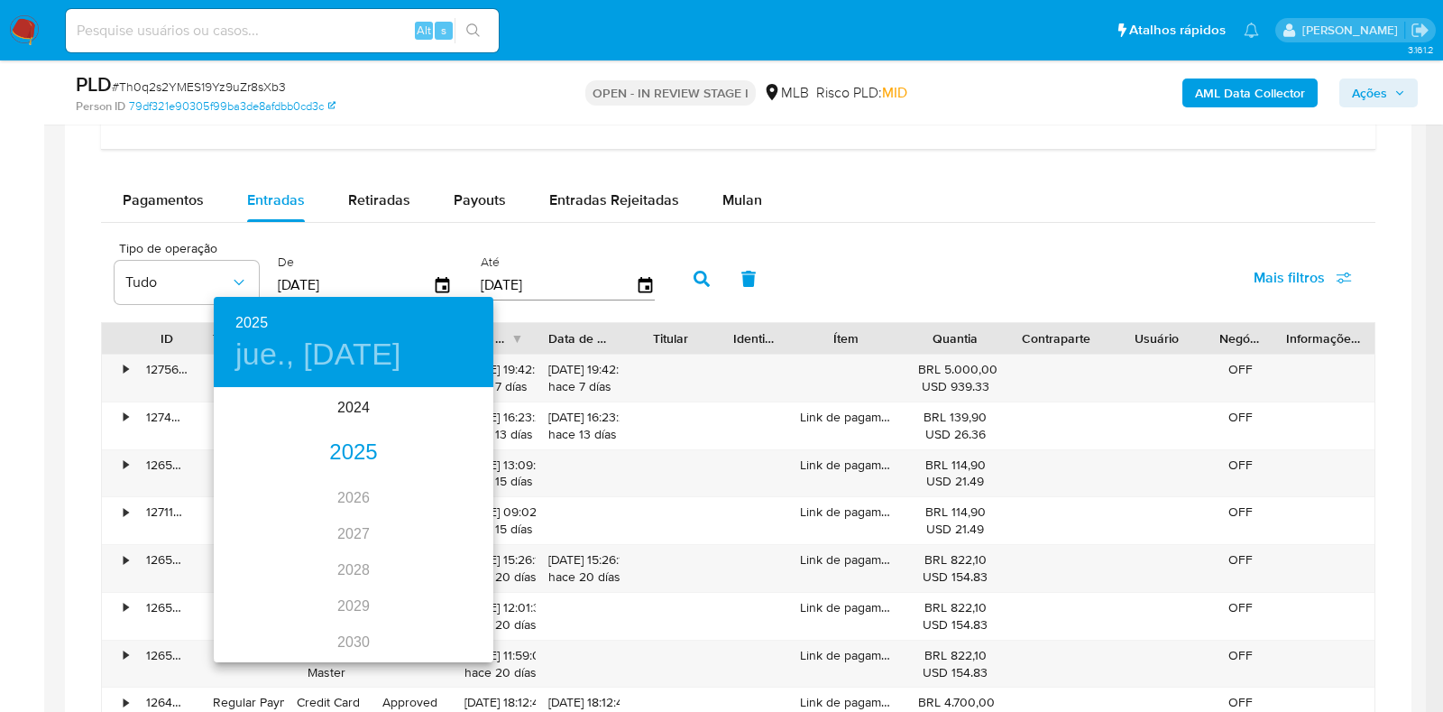
click at [352, 448] on div "2025" at bounding box center [354, 453] width 280 height 36
click at [350, 547] on div "ago." at bounding box center [353, 559] width 93 height 68
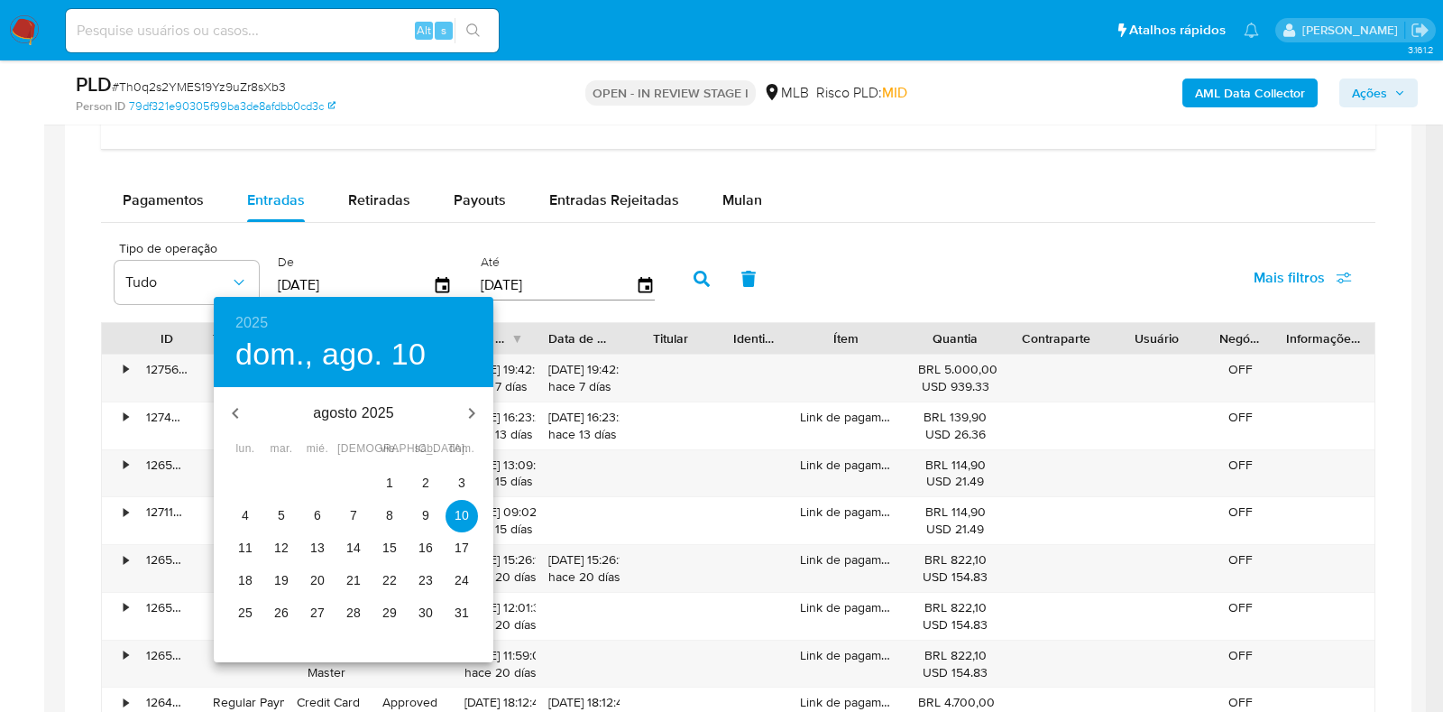
click at [382, 473] on button "1" at bounding box center [389, 483] width 32 height 32
type input "01/08/2025"
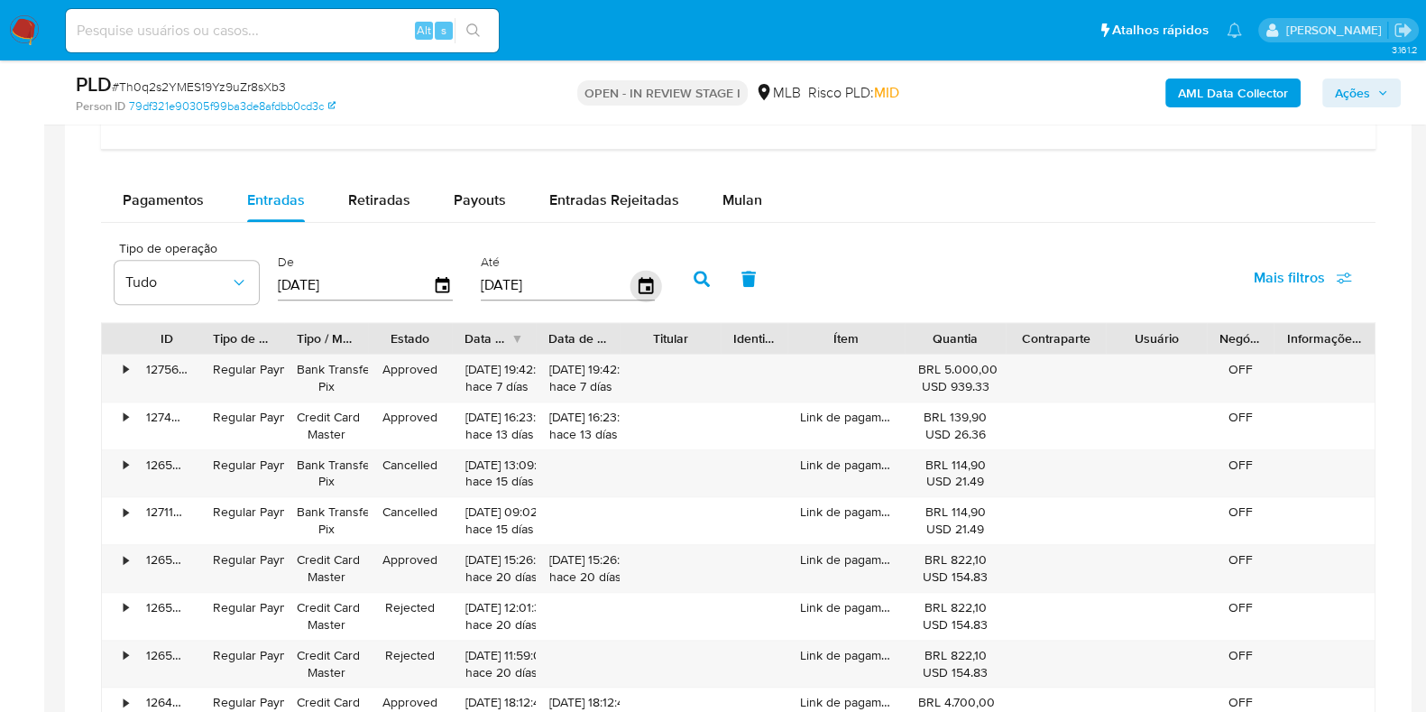
click at [646, 276] on icon "button" at bounding box center [645, 286] width 32 height 32
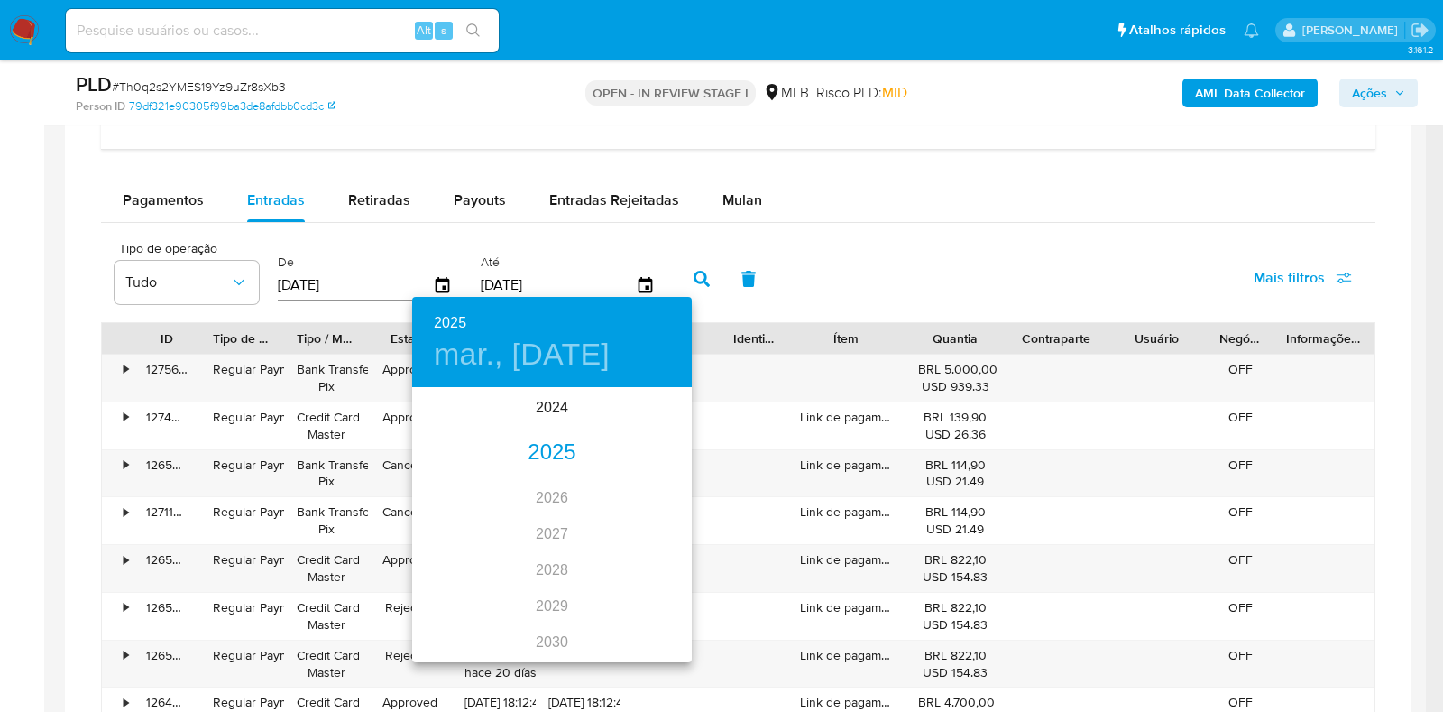
click at [562, 456] on div "2025" at bounding box center [552, 453] width 280 height 36
click at [446, 628] on div "oct." at bounding box center [458, 626] width 93 height 68
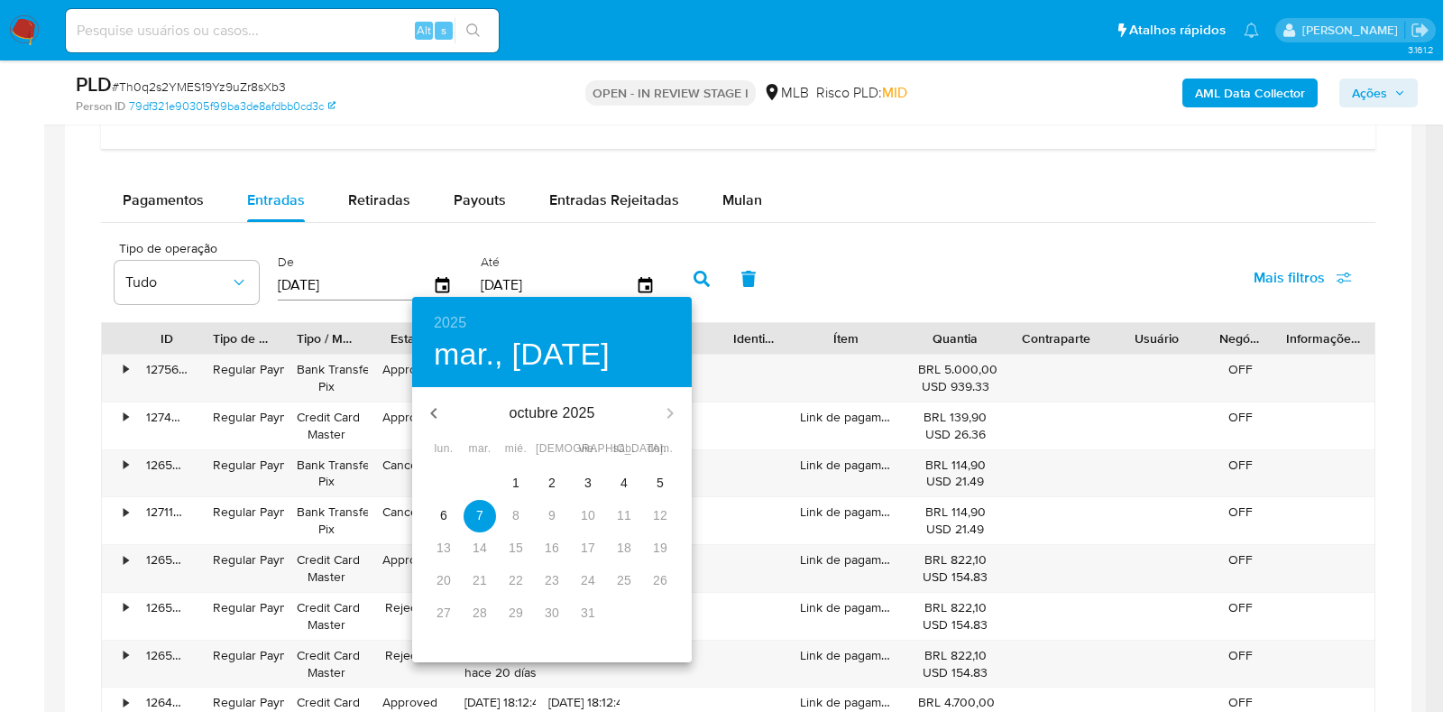
click at [664, 470] on button "5" at bounding box center [660, 483] width 32 height 32
type input "05/10/2025"
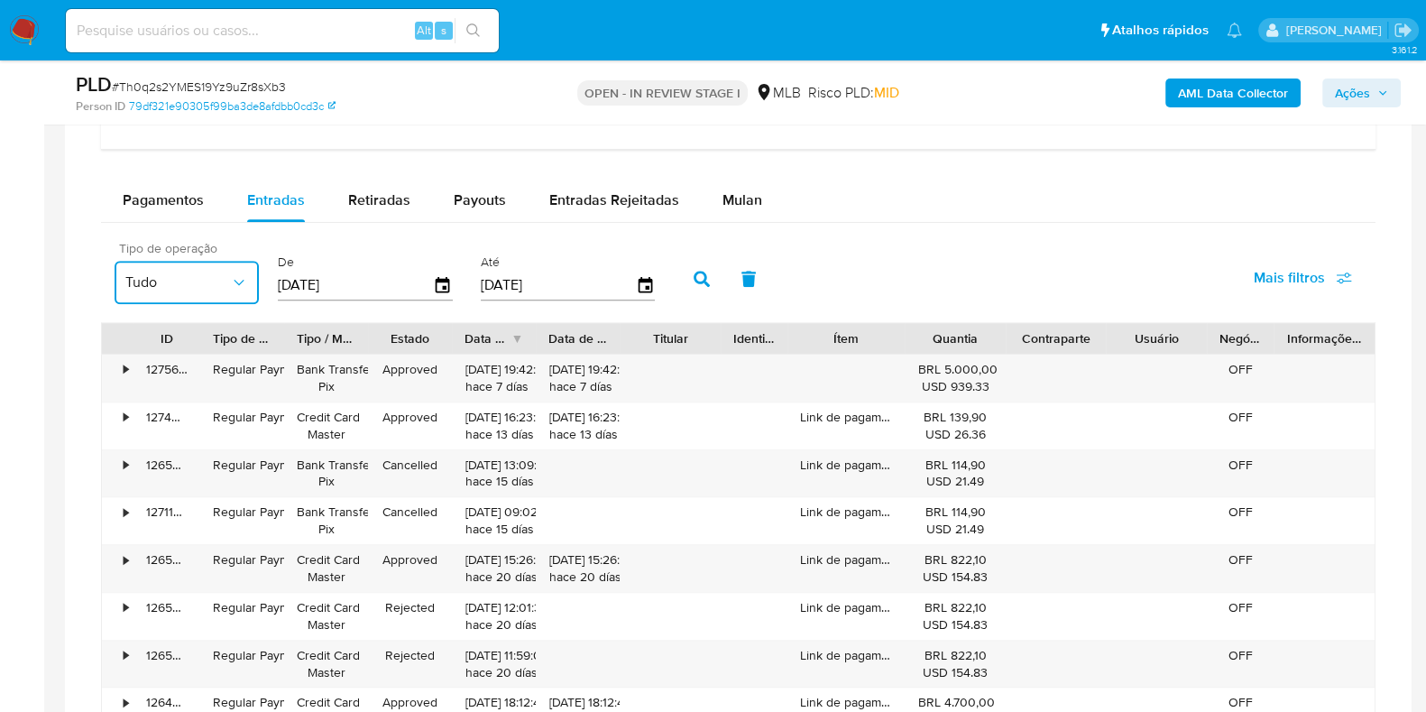
click at [203, 268] on button "Tudo" at bounding box center [187, 282] width 144 height 43
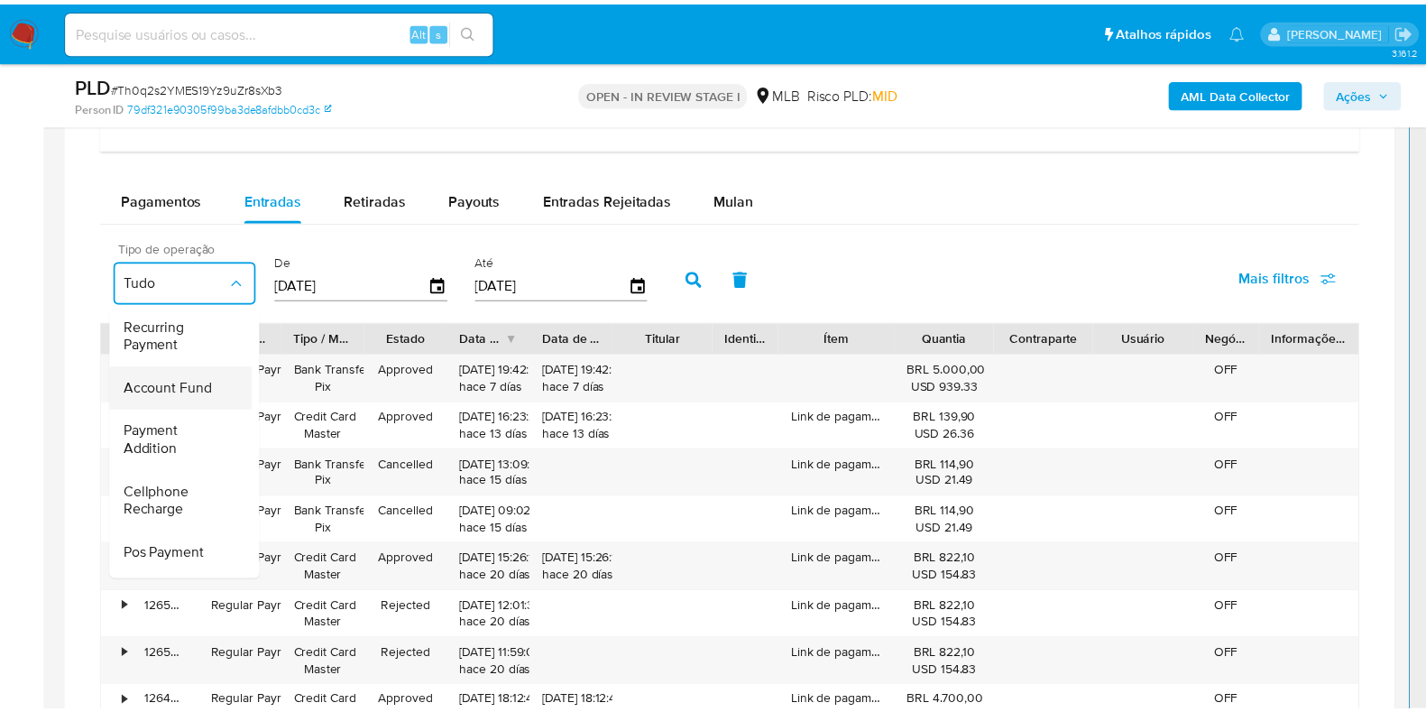
scroll to position [270, 0]
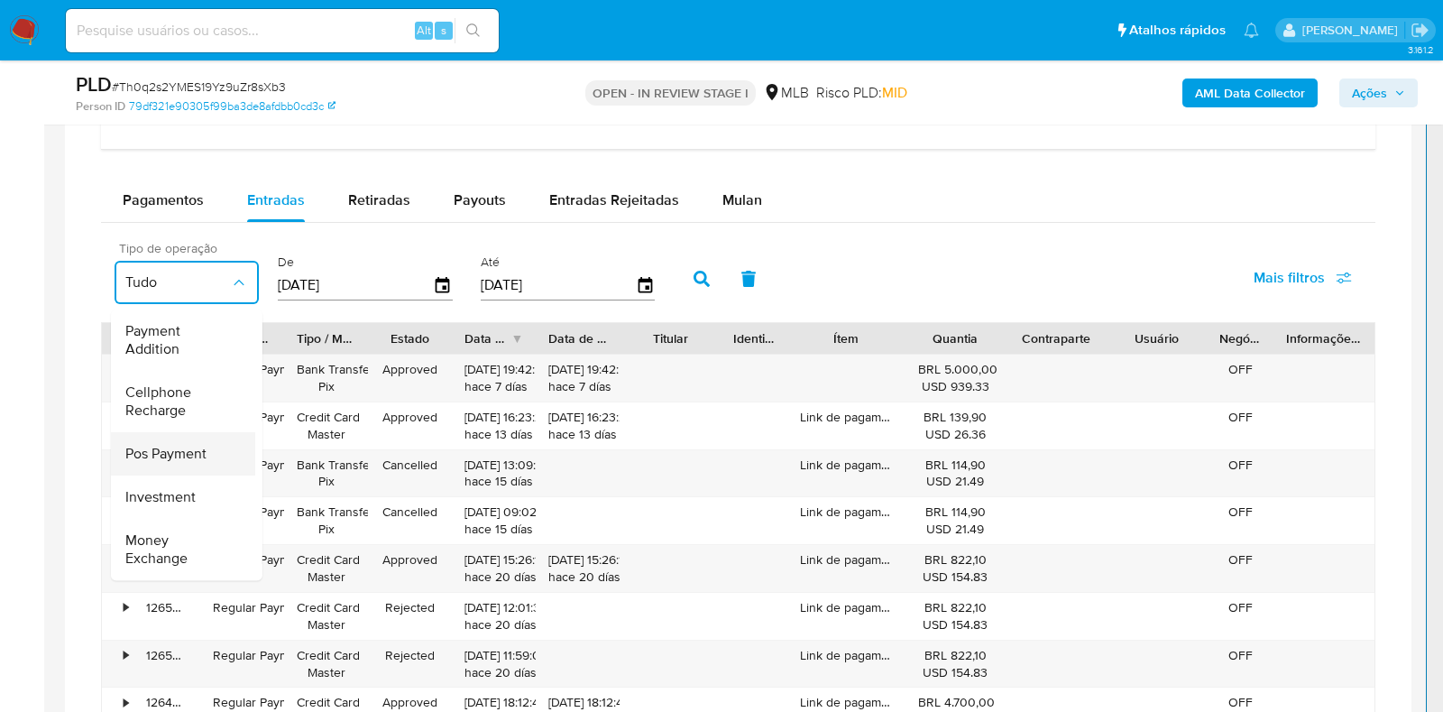
click at [188, 445] on span "Pos Payment" at bounding box center [165, 454] width 81 height 18
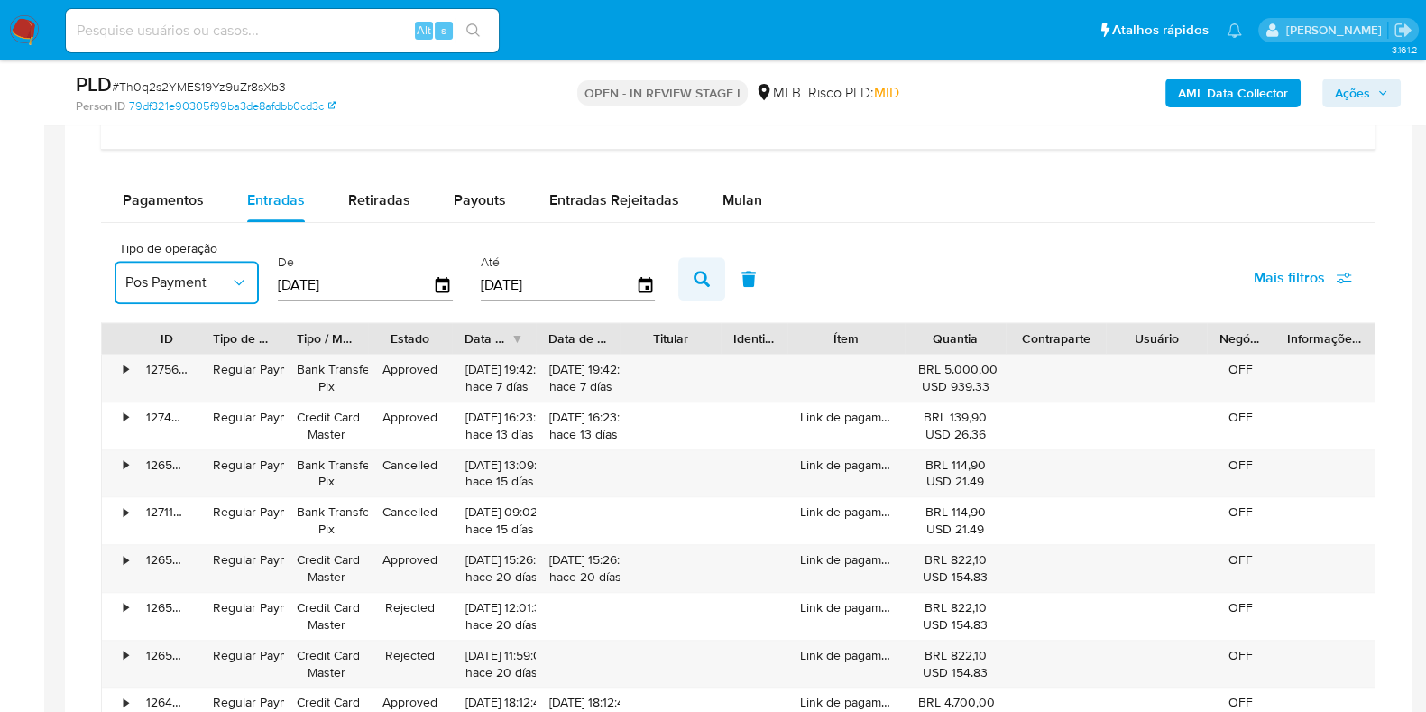
click at [693, 272] on icon "button" at bounding box center [701, 279] width 16 height 16
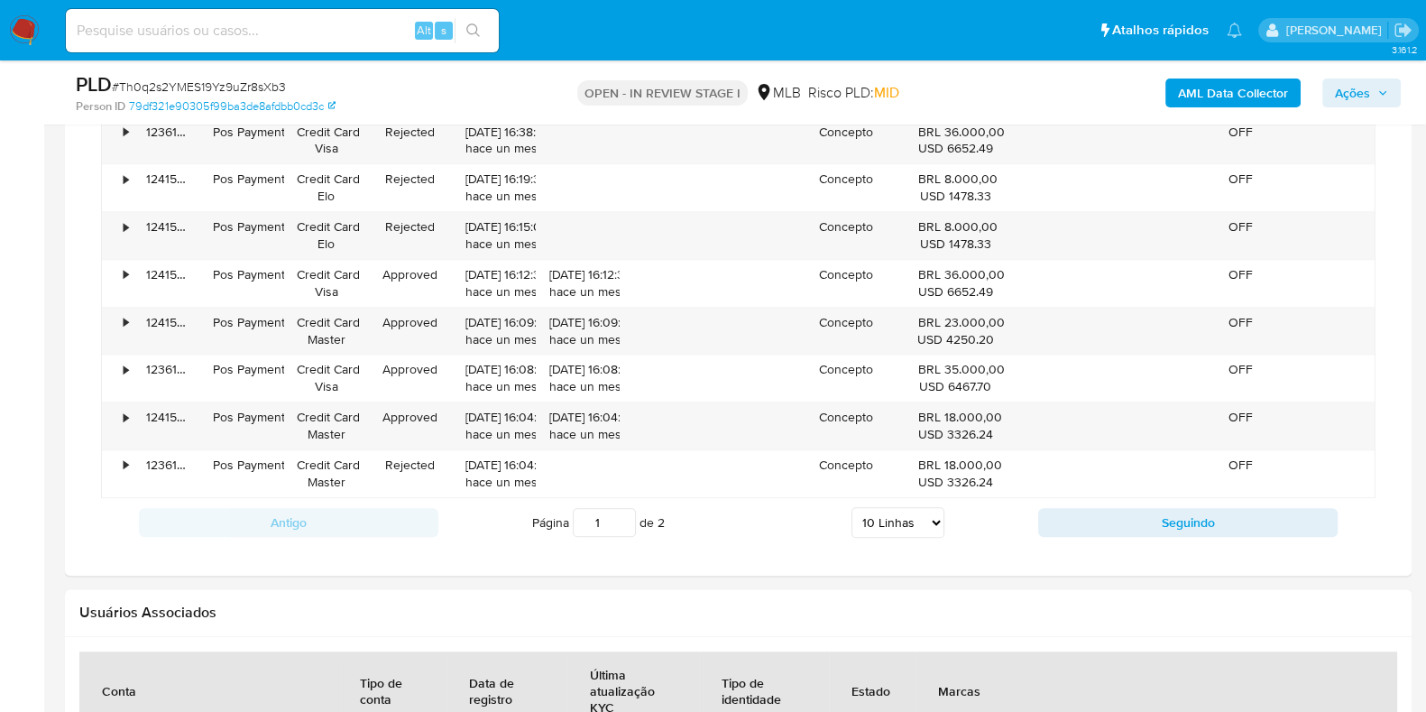
scroll to position [1803, 0]
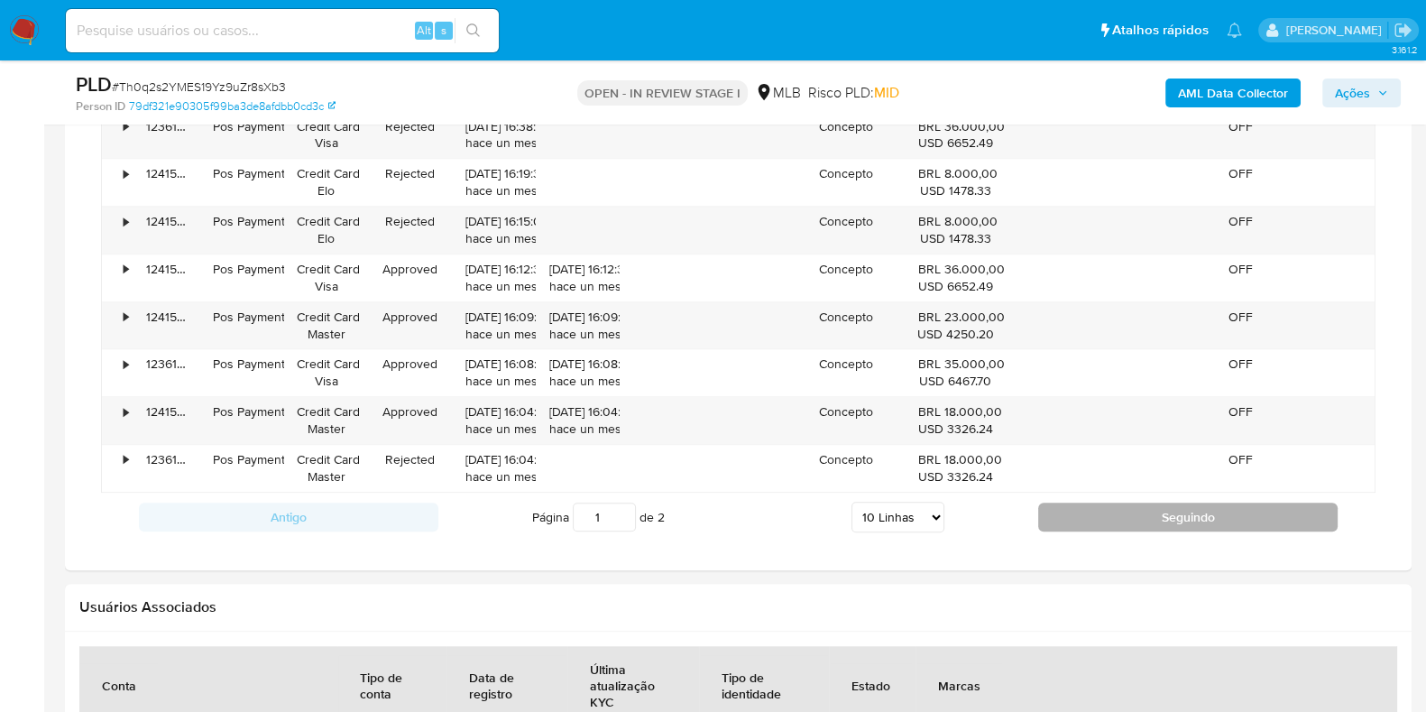
click at [1157, 510] on button "Seguindo" at bounding box center [1187, 516] width 299 height 29
type input "2"
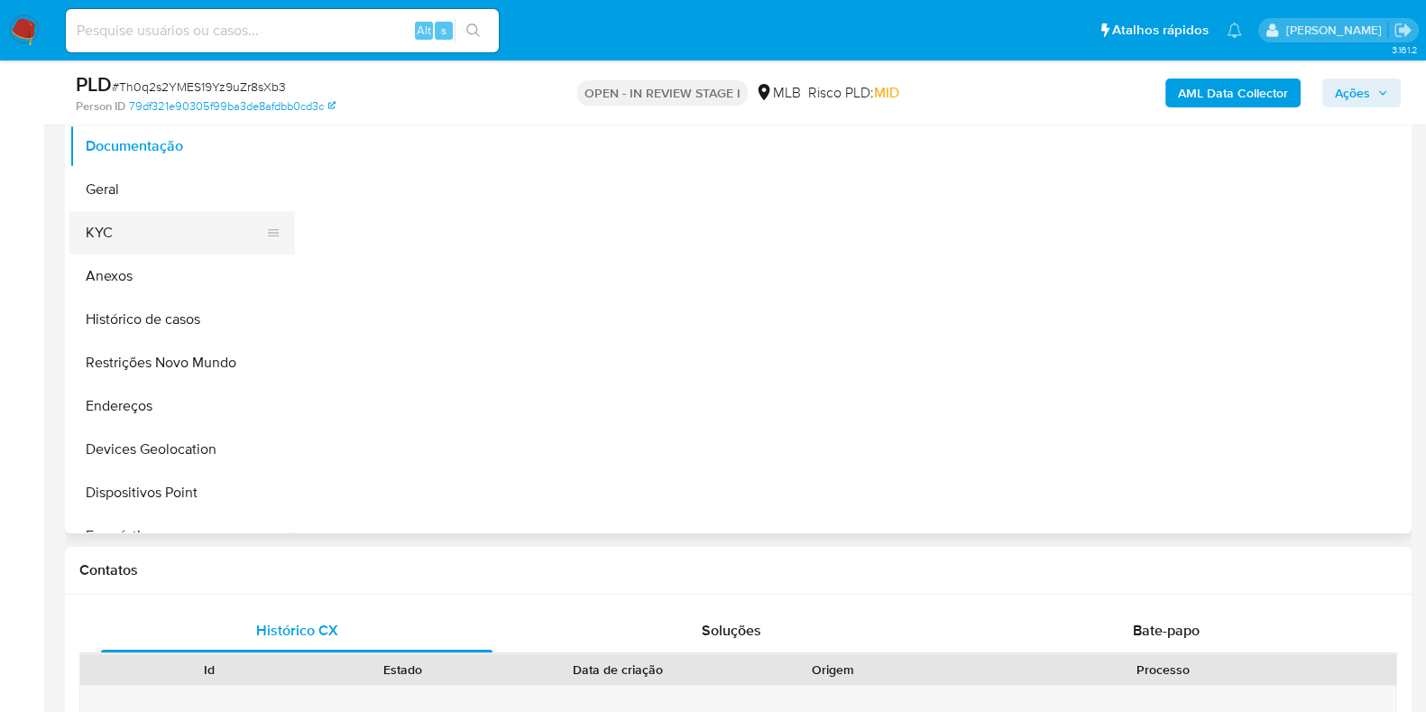
scroll to position [338, 0]
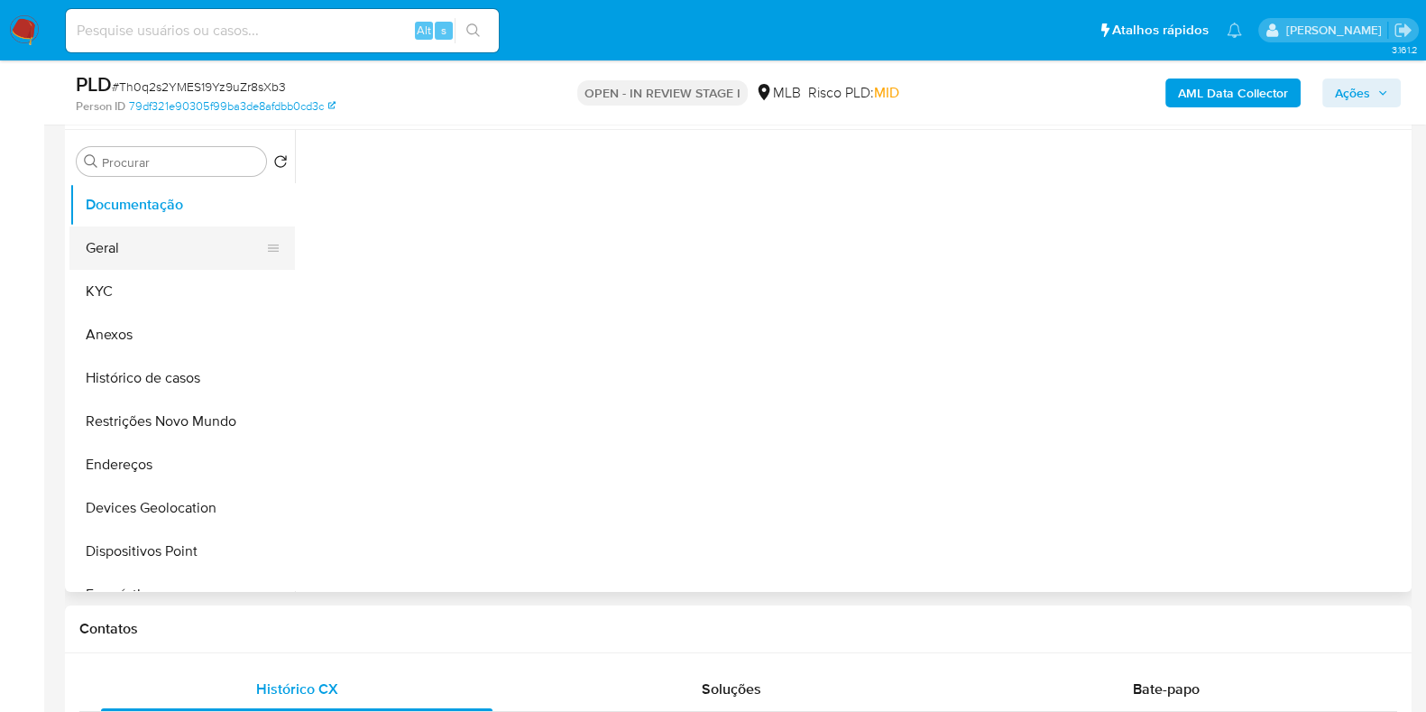
click at [133, 235] on button "Geral" at bounding box center [174, 247] width 211 height 43
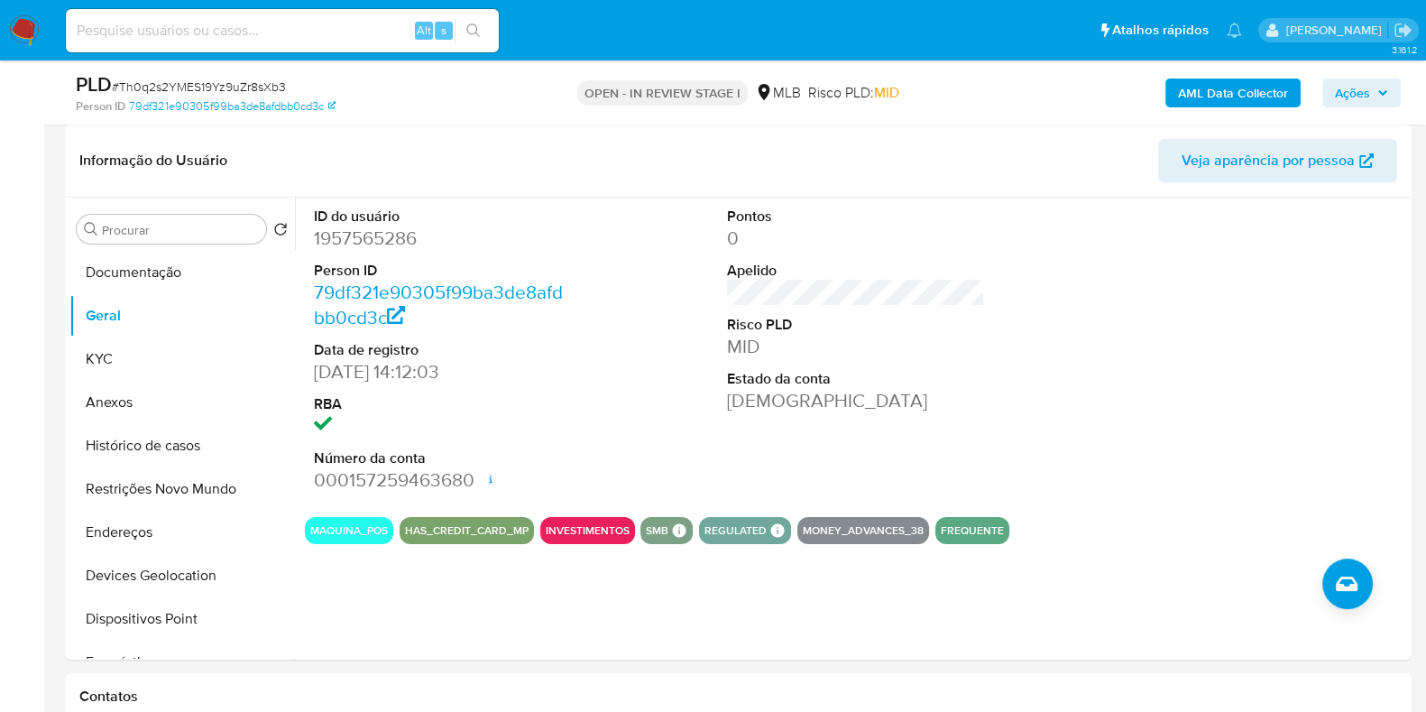
scroll to position [268, 0]
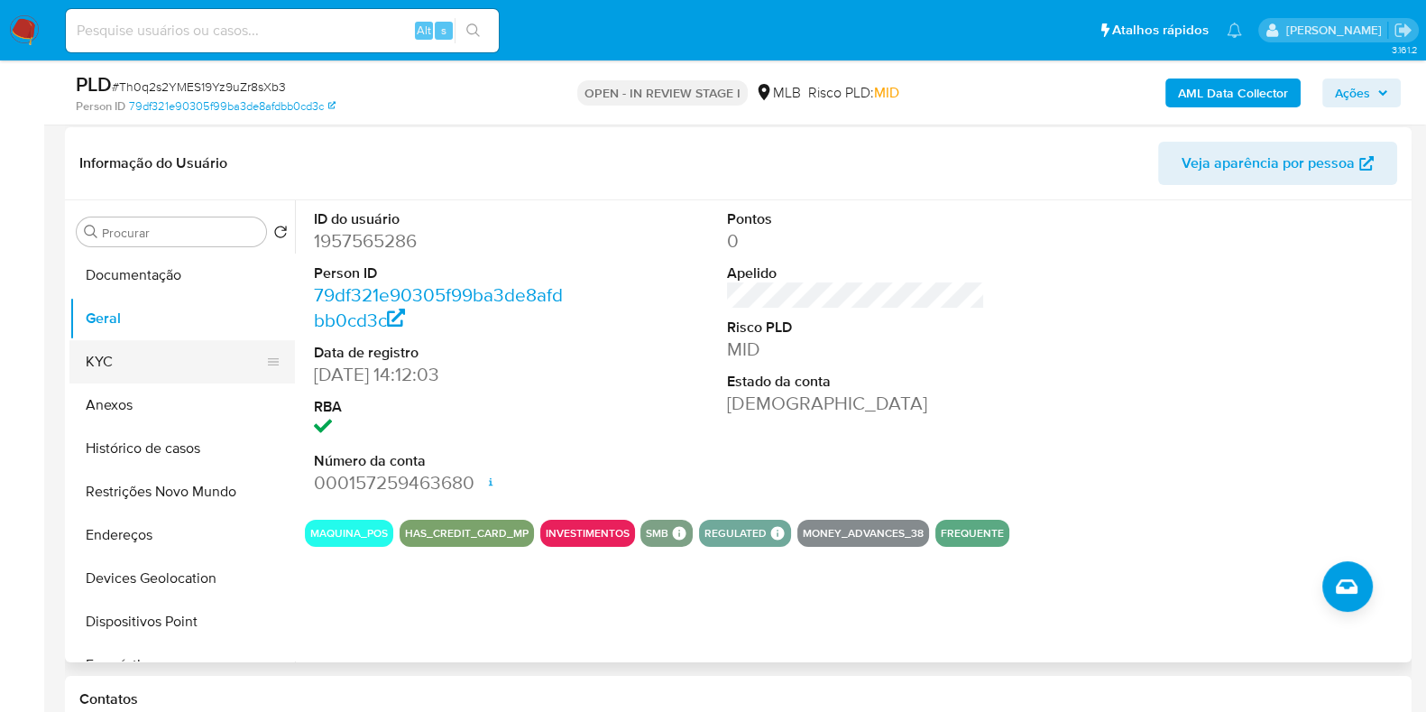
drag, startPoint x: 103, startPoint y: 376, endPoint x: 262, endPoint y: 341, distance: 162.6
click at [104, 375] on button "KYC" at bounding box center [174, 361] width 211 height 43
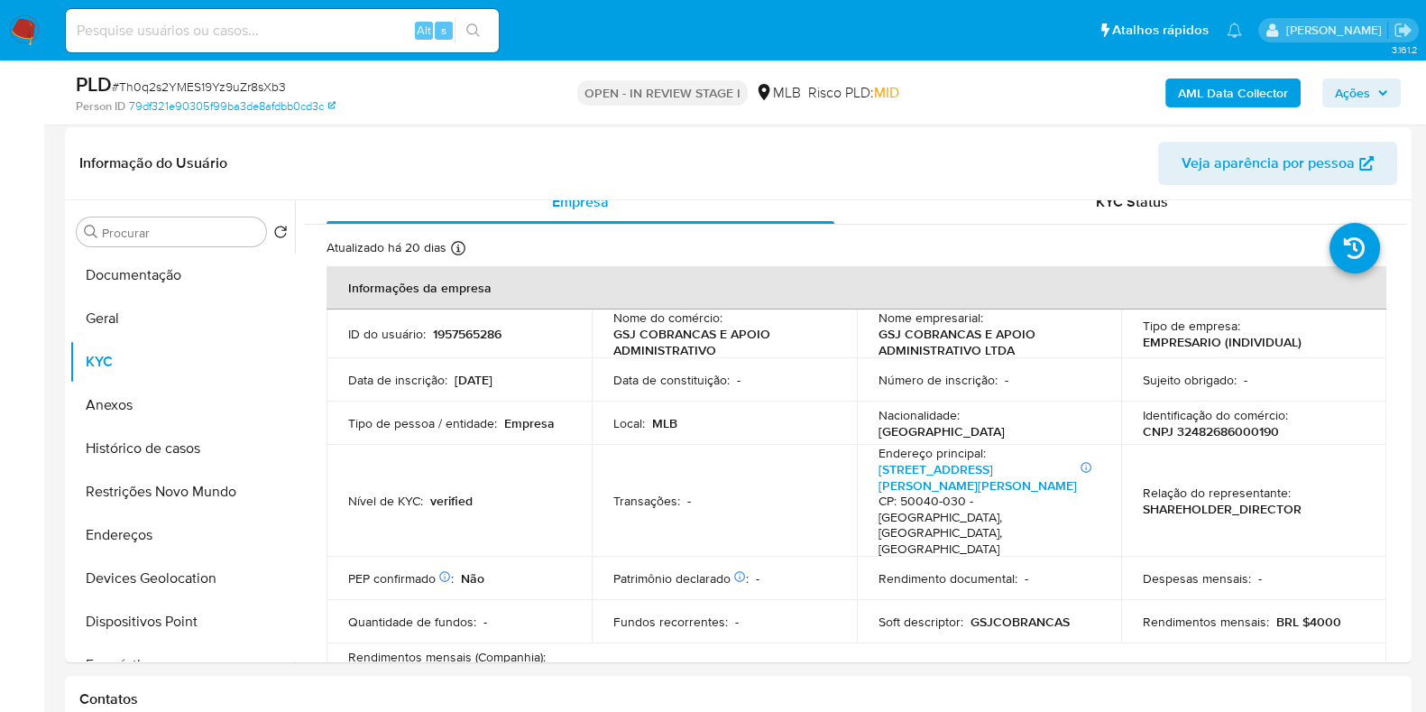
scroll to position [0, 0]
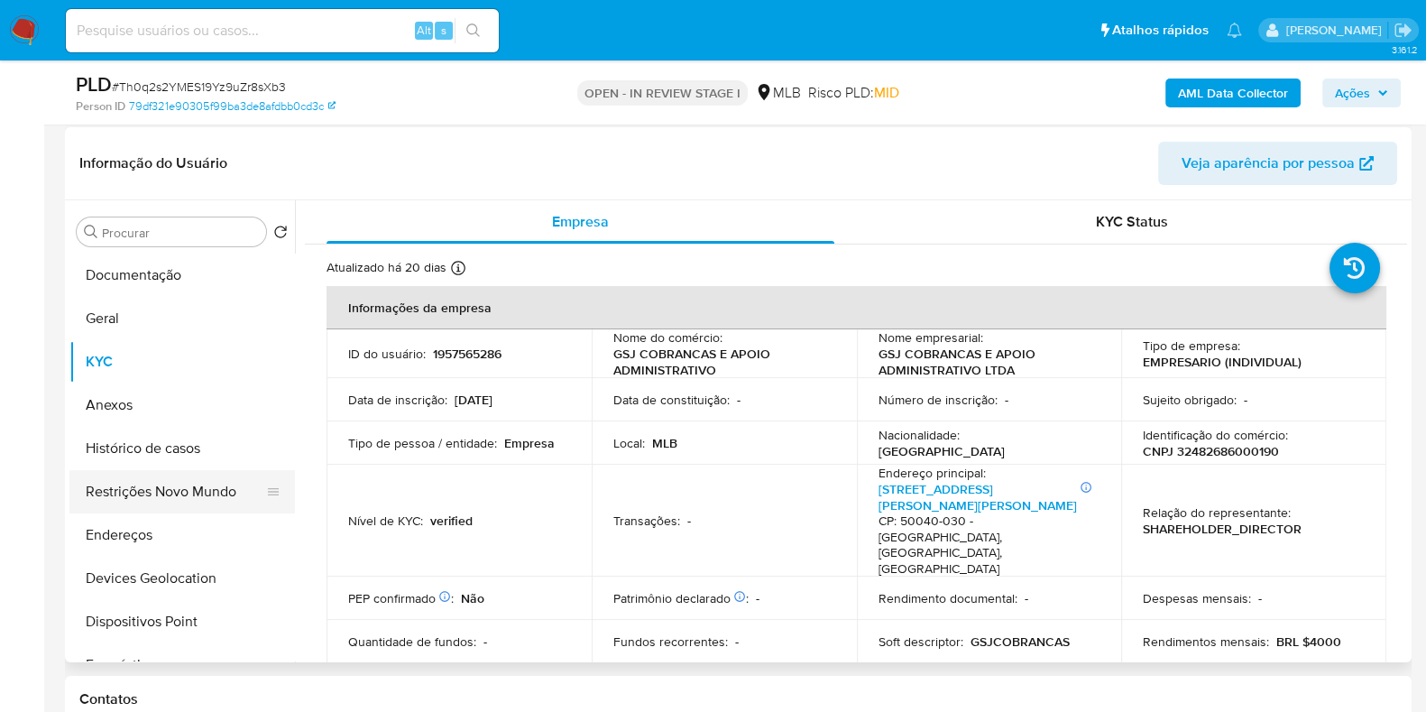
click at [158, 525] on button "Endereços" at bounding box center [181, 534] width 225 height 43
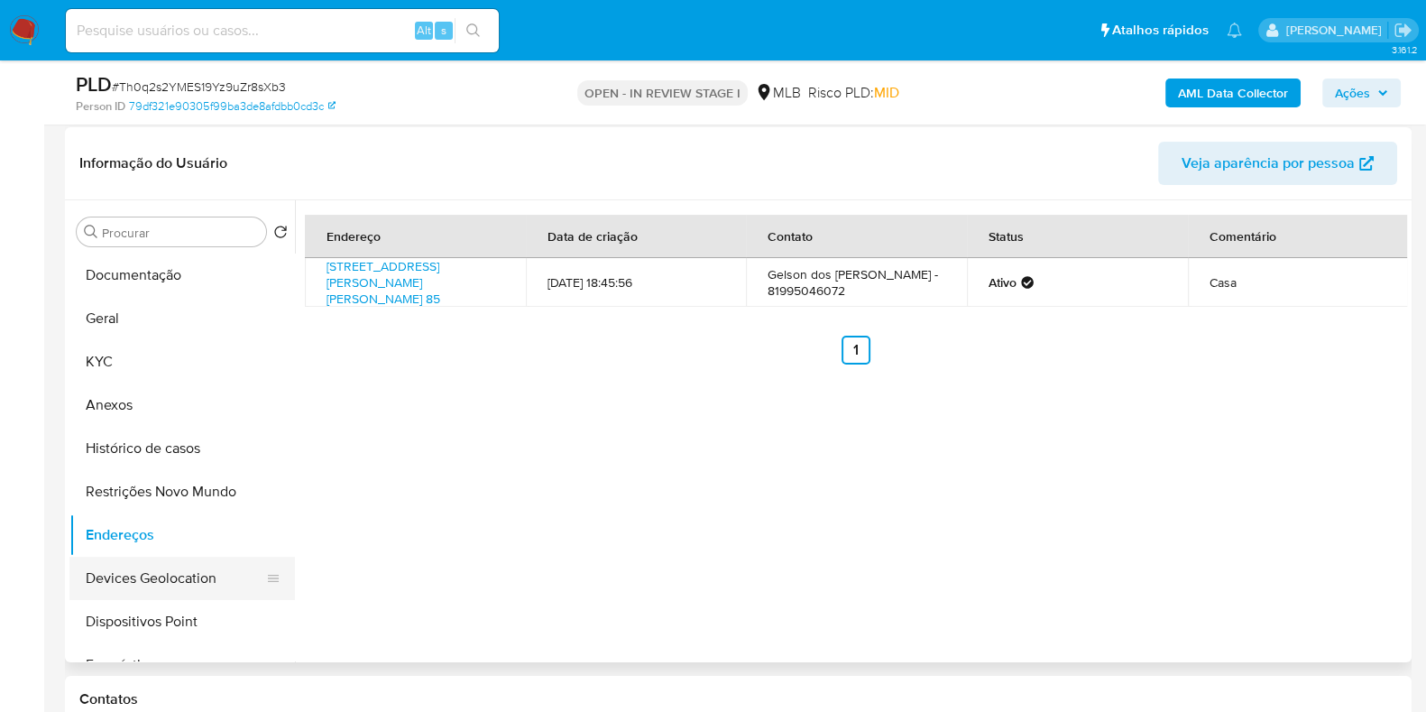
click at [173, 583] on button "Devices Geolocation" at bounding box center [174, 577] width 211 height 43
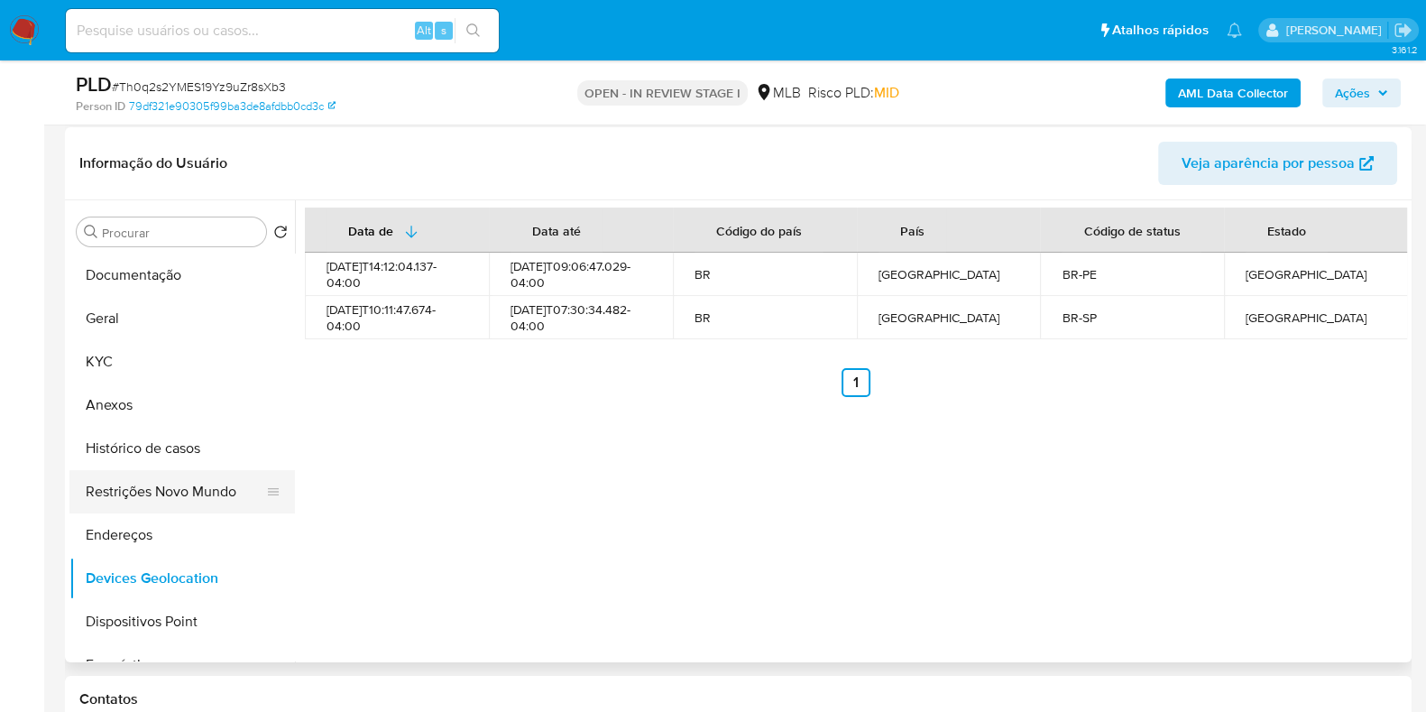
click at [198, 473] on button "Restrições Novo Mundo" at bounding box center [174, 491] width 211 height 43
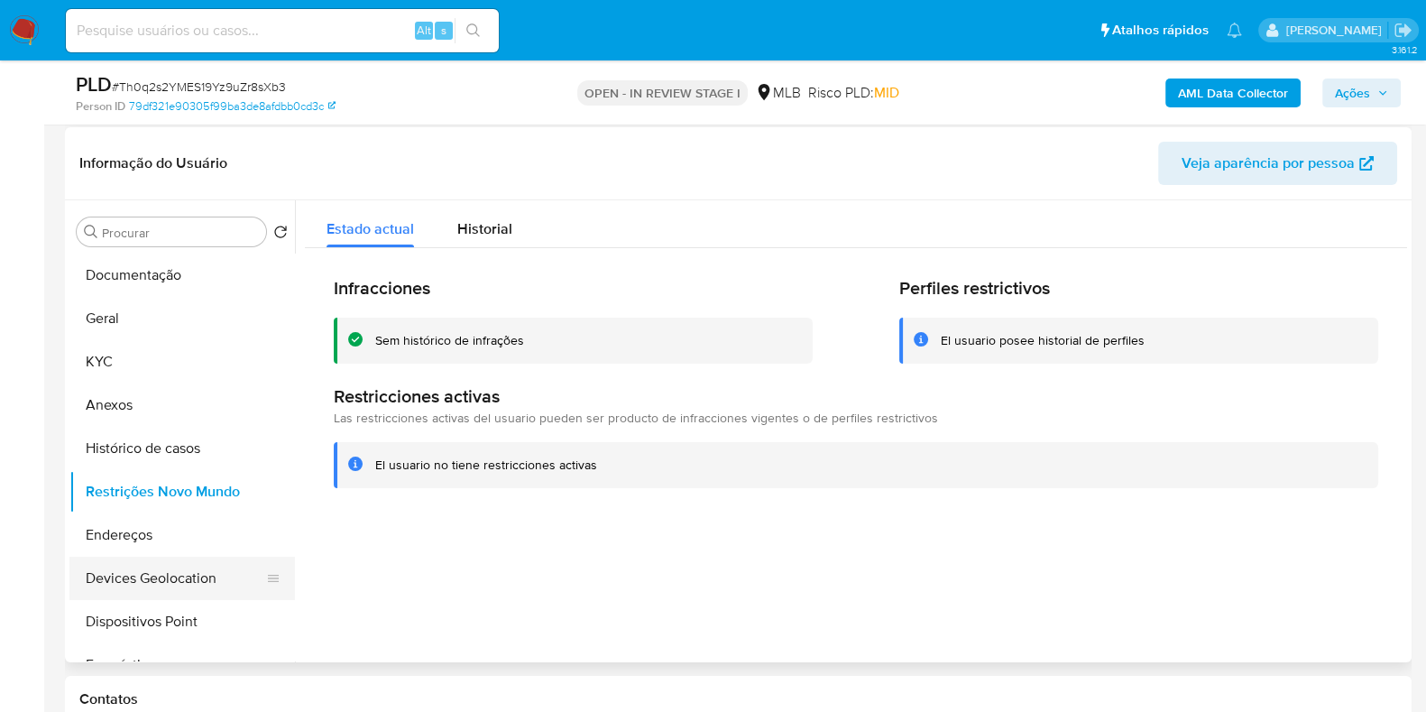
drag, startPoint x: 159, startPoint y: 619, endPoint x: 242, endPoint y: 597, distance: 85.7
click at [162, 618] on button "Dispositivos Point" at bounding box center [181, 621] width 225 height 43
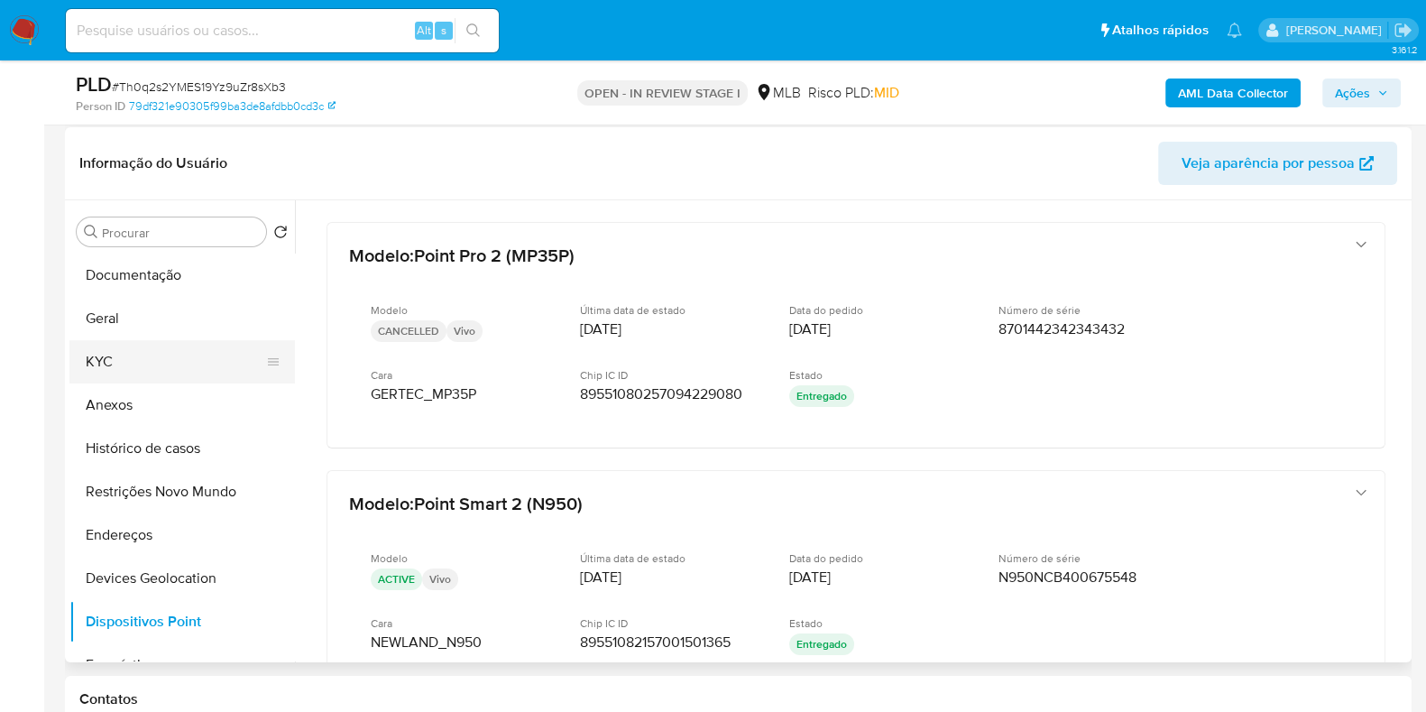
click at [146, 358] on button "KYC" at bounding box center [174, 361] width 211 height 43
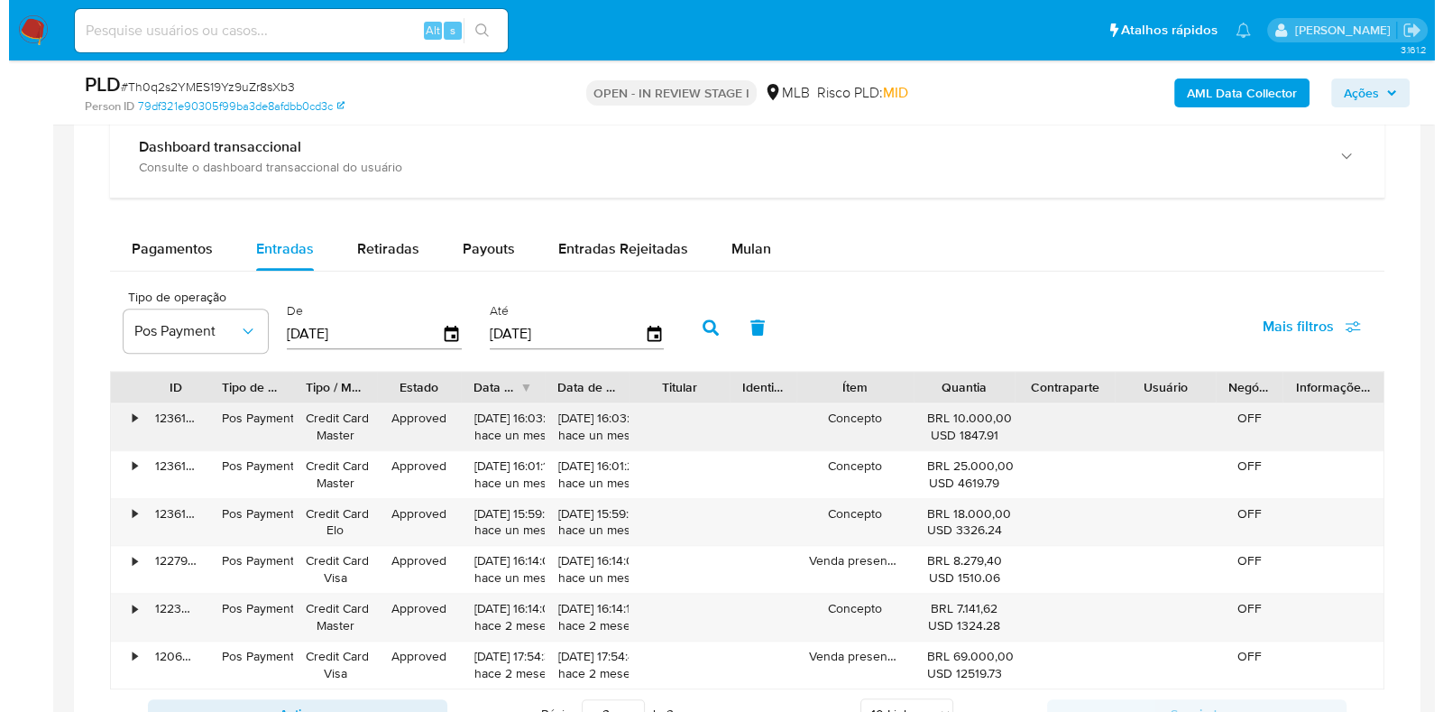
scroll to position [1508, 0]
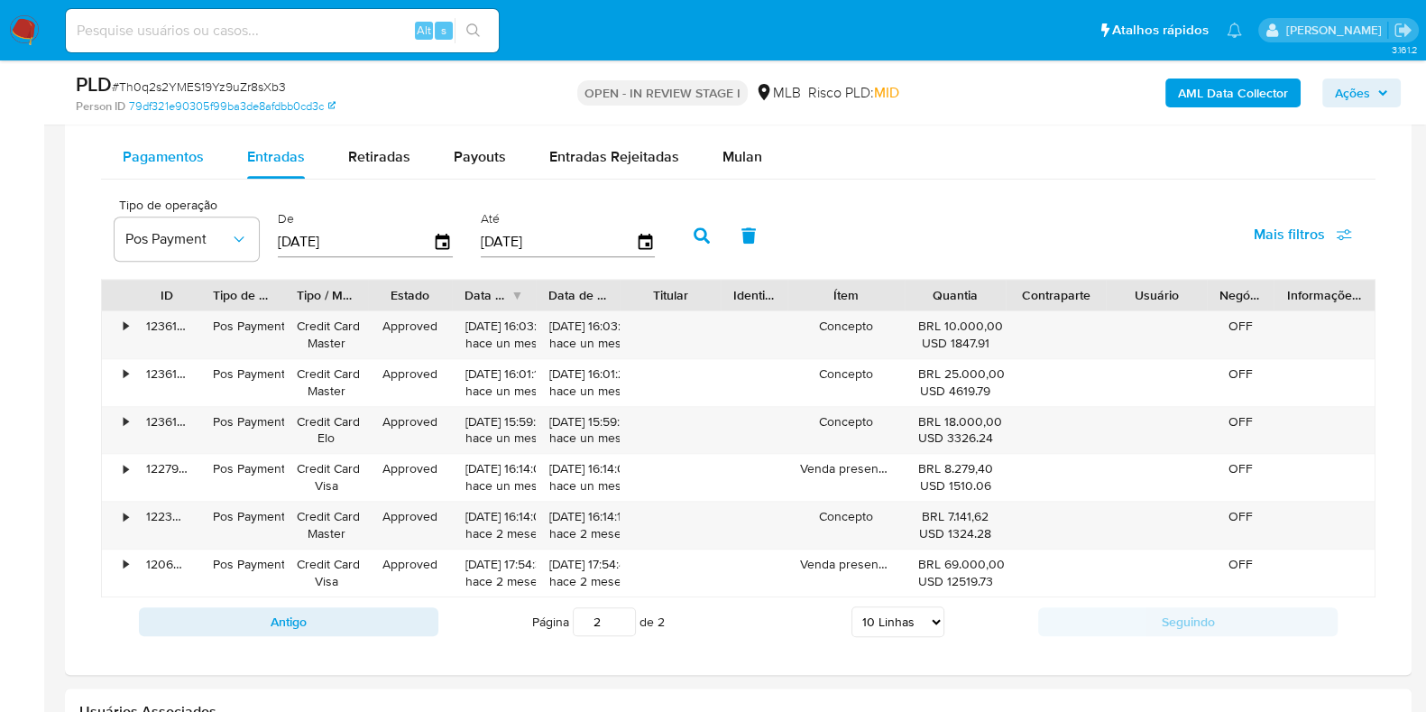
click at [182, 141] on div "Pagamentos" at bounding box center [163, 156] width 81 height 43
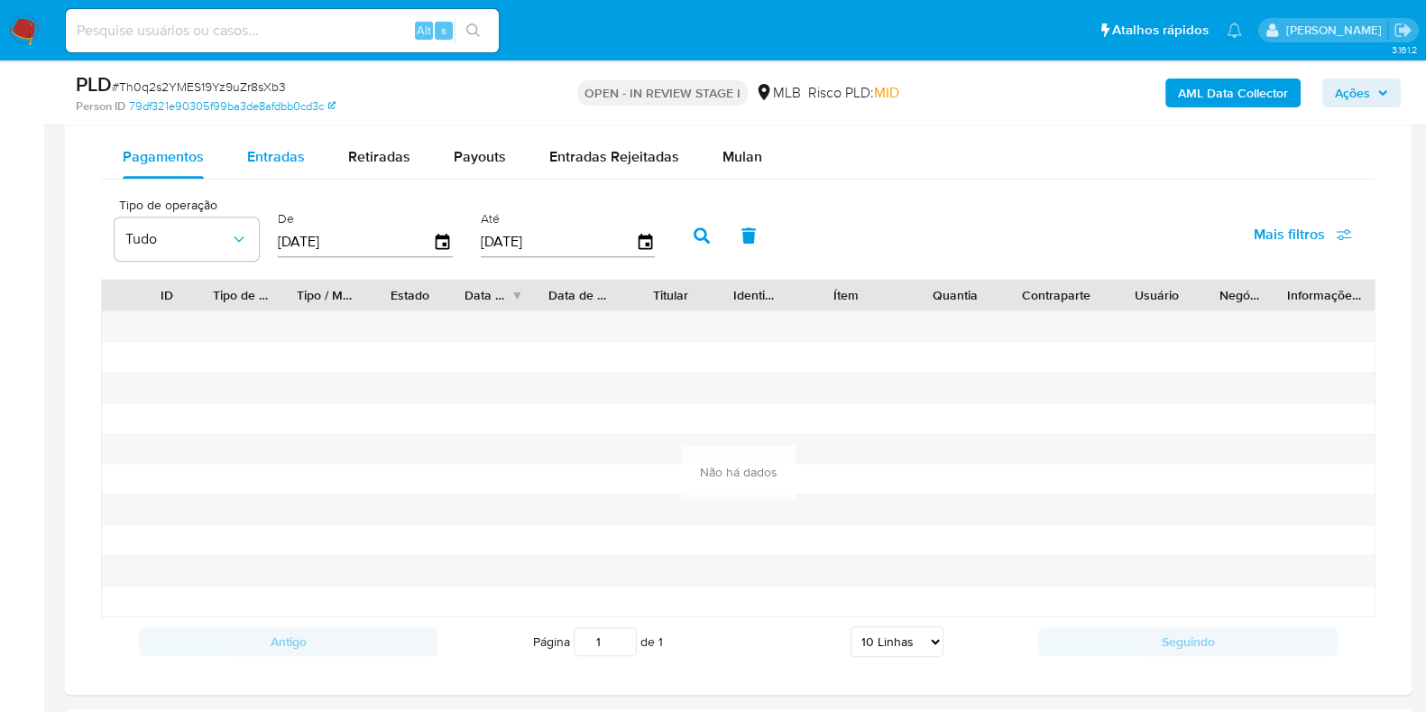
click at [250, 151] on span "Entradas" at bounding box center [276, 156] width 58 height 21
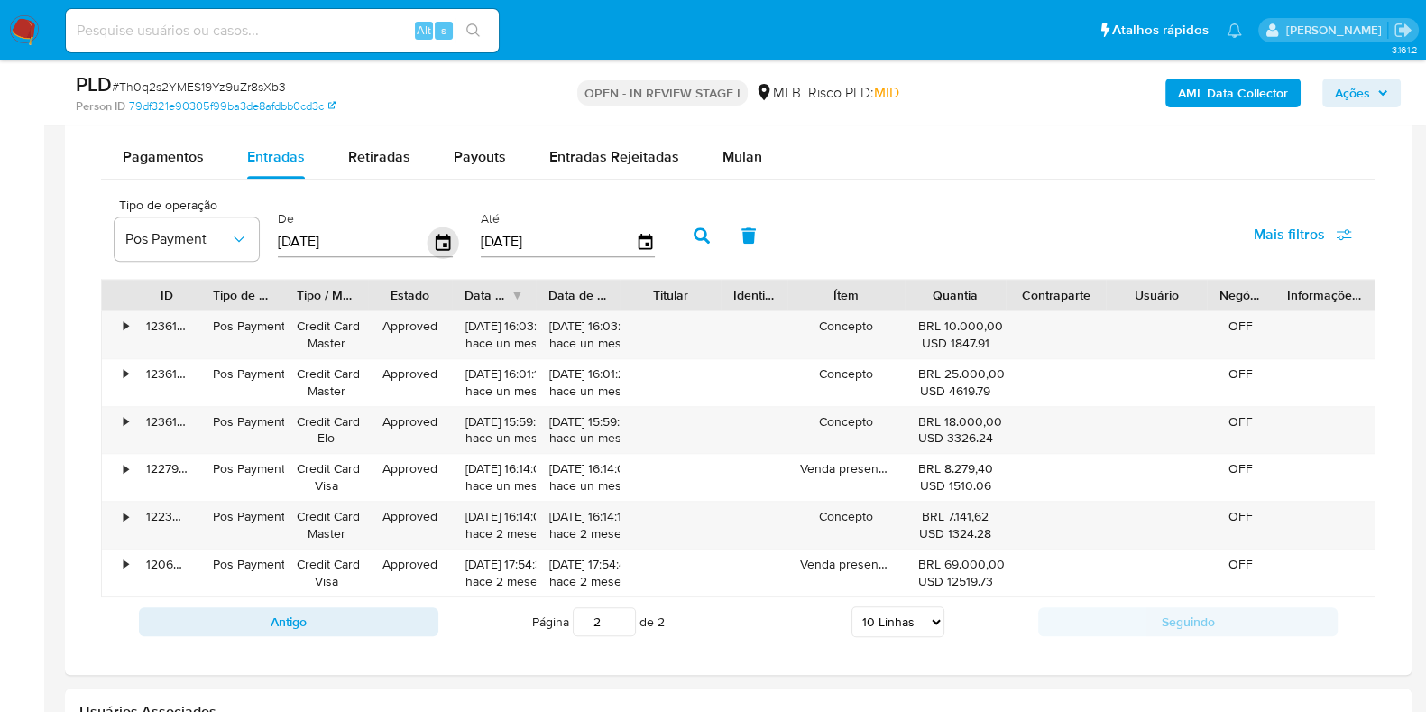
click at [445, 238] on icon "button" at bounding box center [443, 242] width 32 height 32
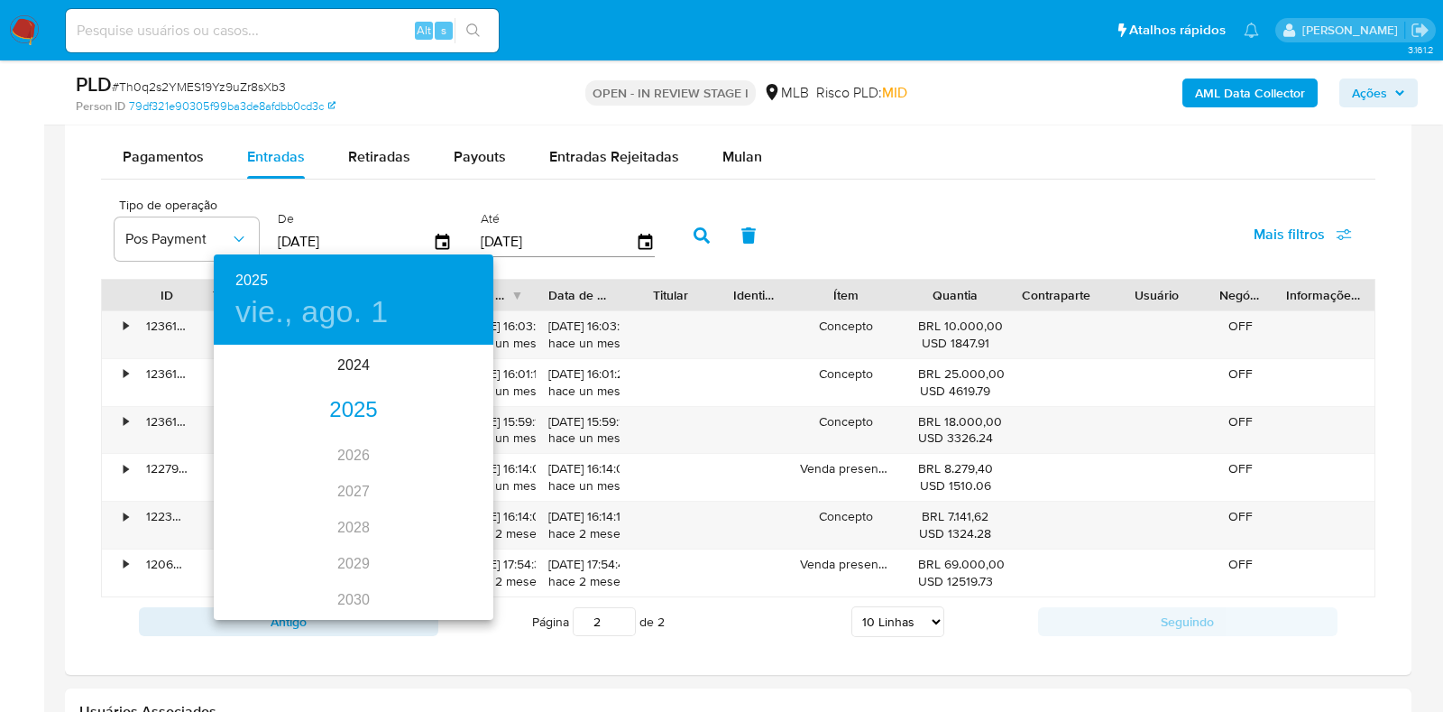
click at [356, 420] on div "2025" at bounding box center [354, 410] width 280 height 36
click at [250, 520] on div "jul." at bounding box center [260, 516] width 93 height 68
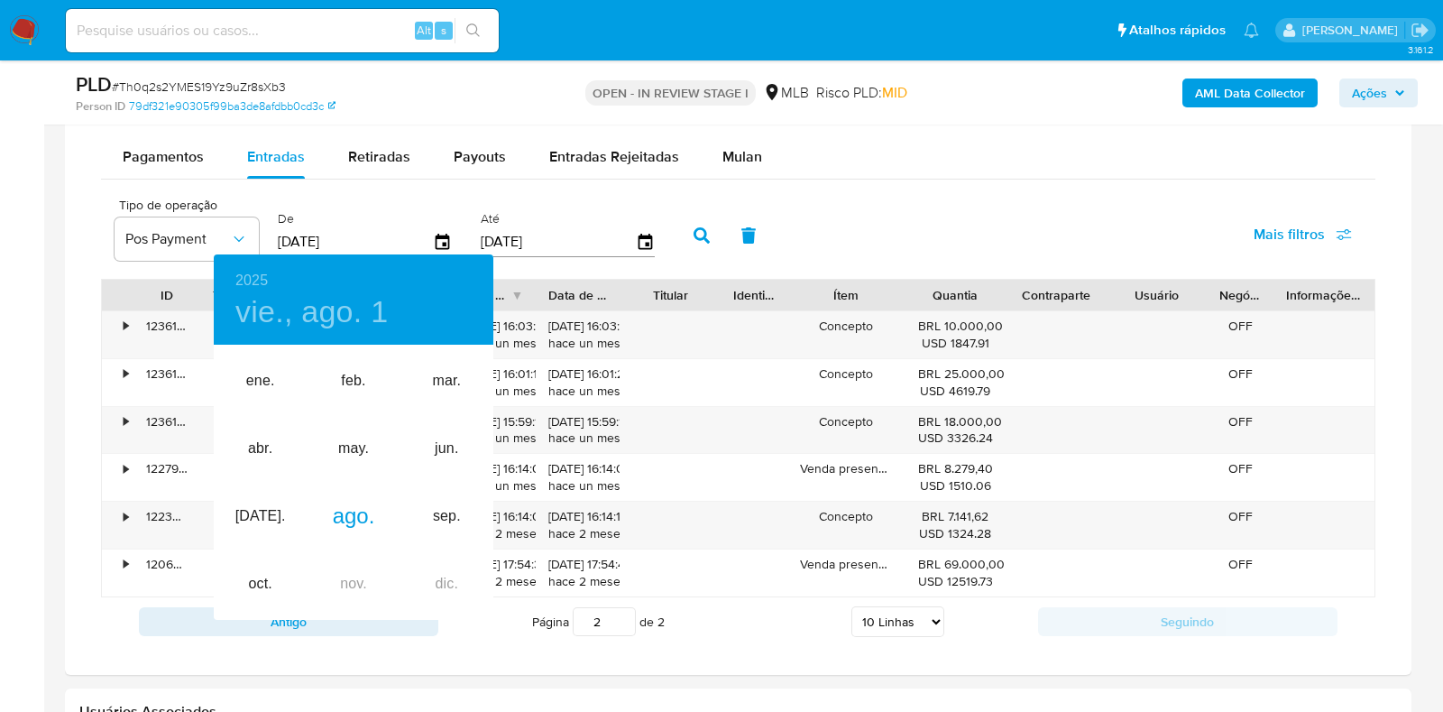
type input "01/07/2025"
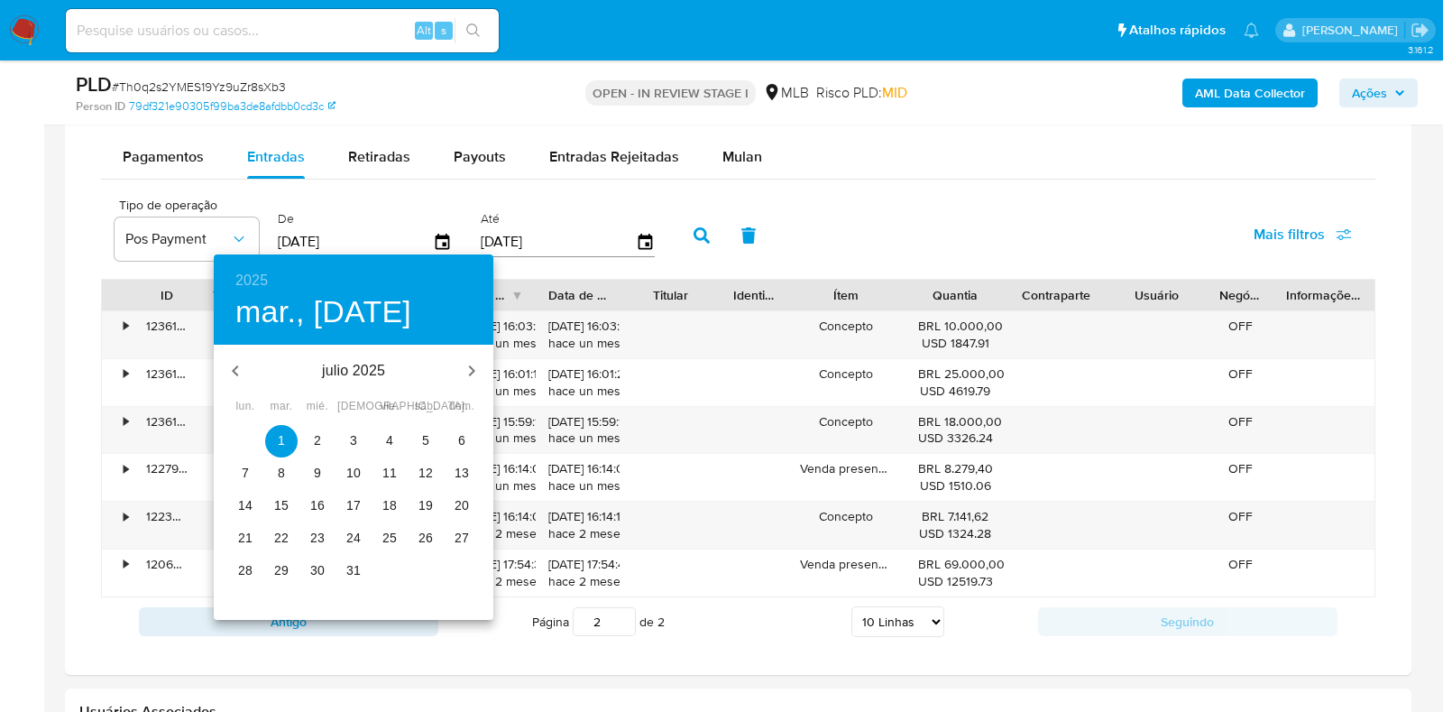
click at [266, 438] on span "1" at bounding box center [281, 440] width 32 height 18
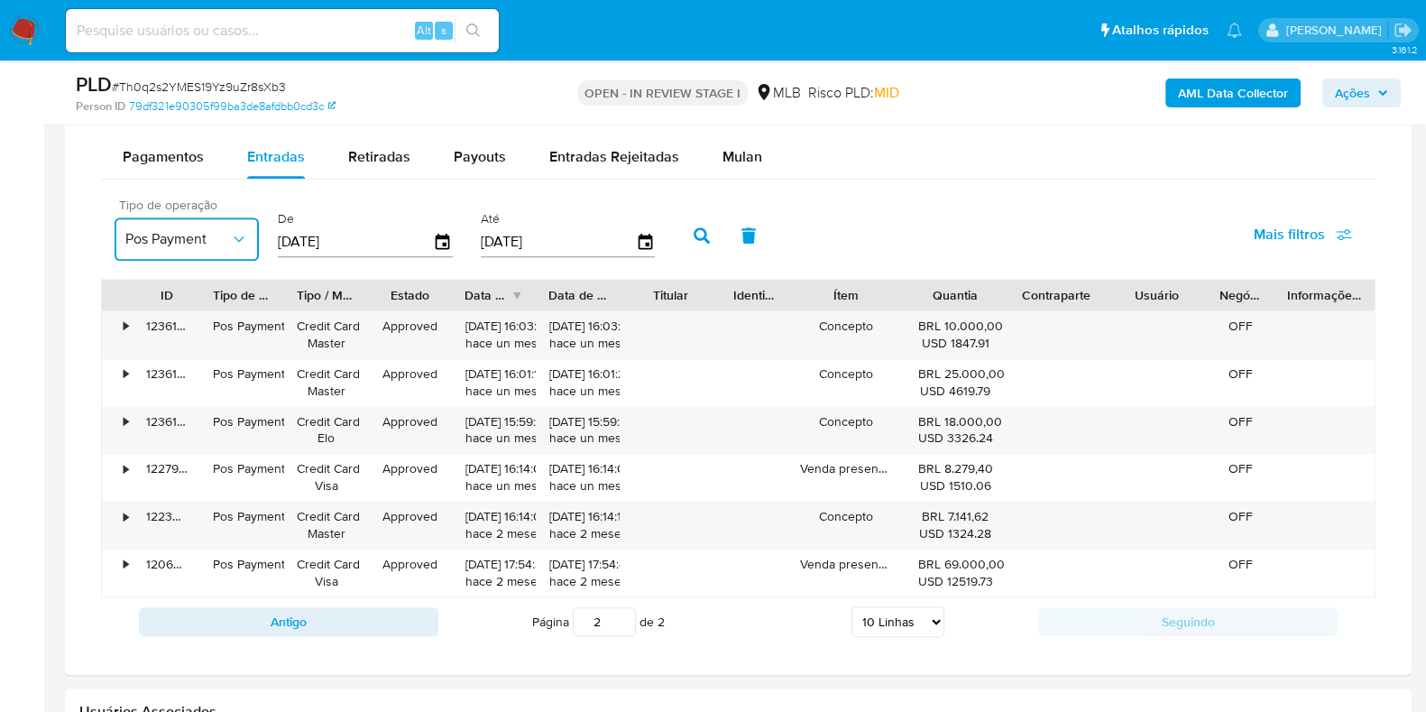
click at [214, 230] on span "Pos Payment" at bounding box center [177, 239] width 105 height 18
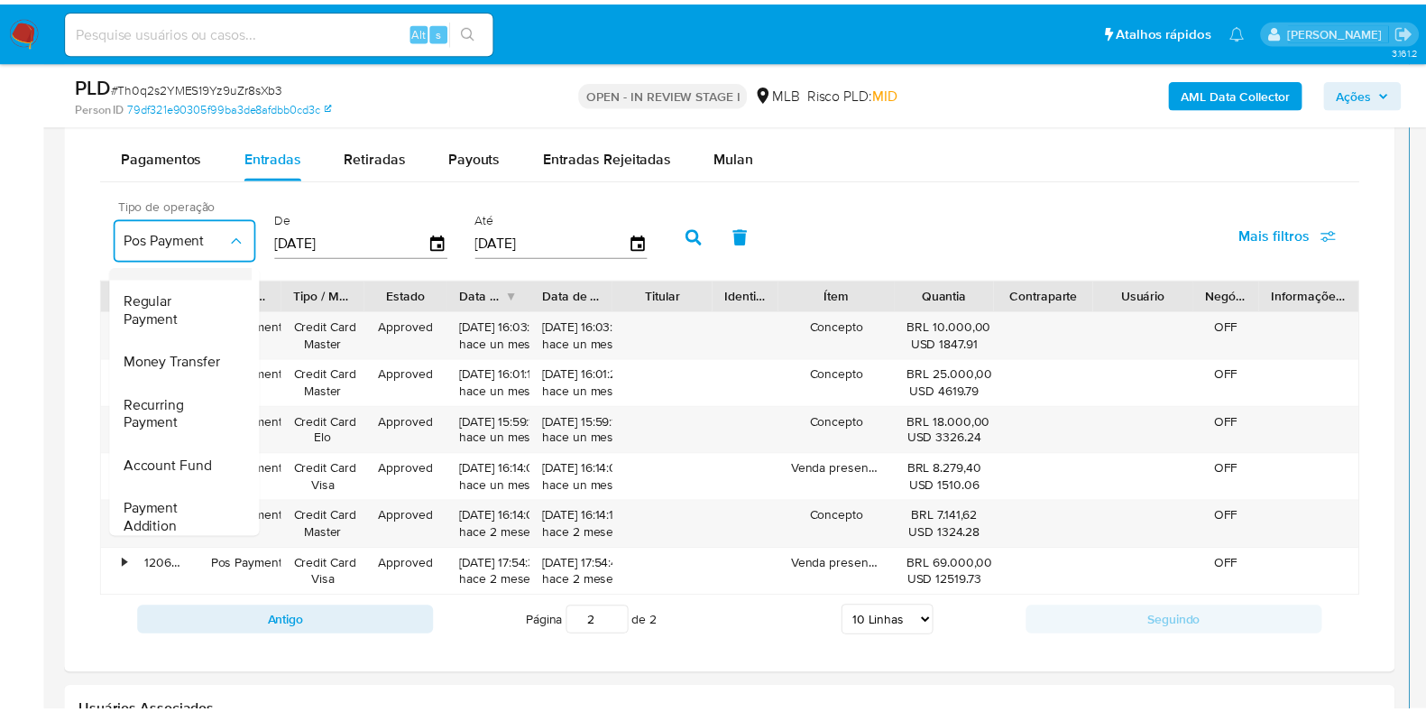
scroll to position [0, 0]
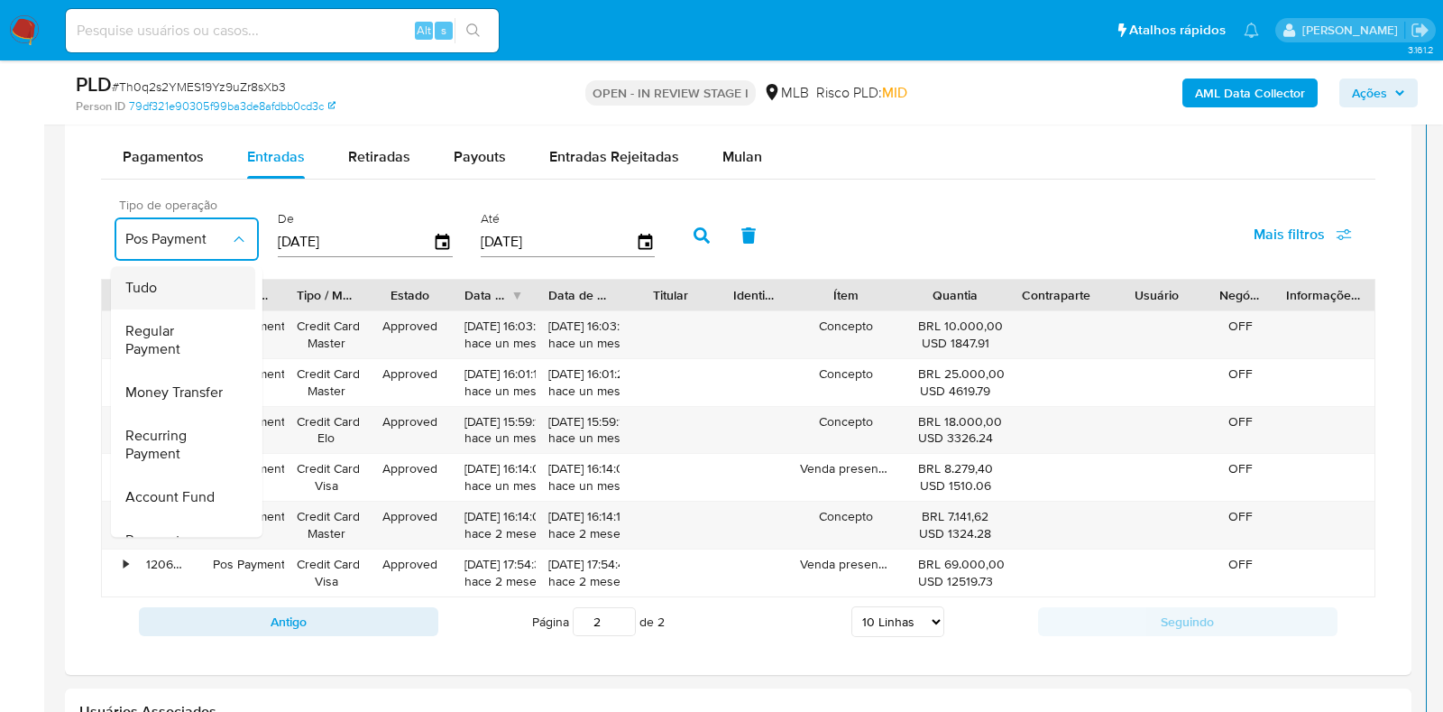
click at [171, 280] on div "Tudo" at bounding box center [177, 288] width 105 height 43
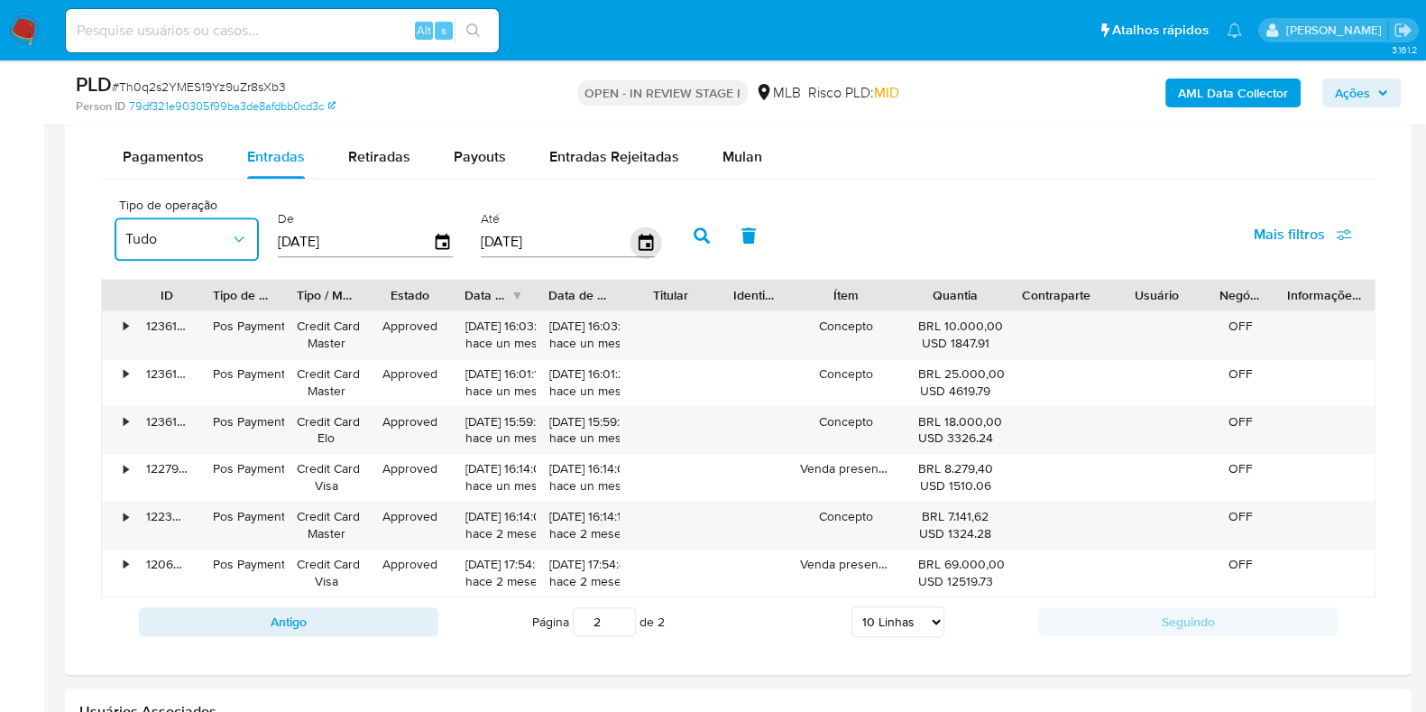
click at [640, 236] on icon "button" at bounding box center [645, 242] width 32 height 32
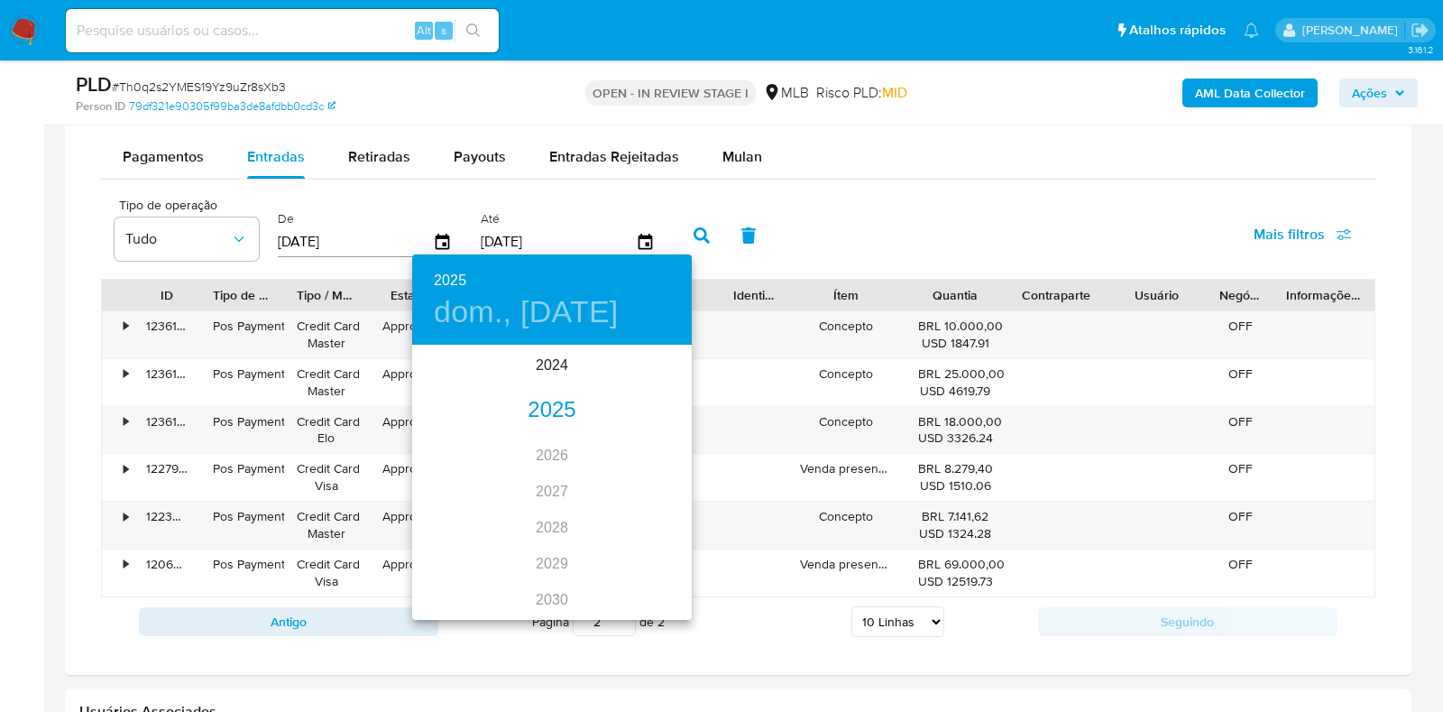
click at [544, 408] on div "2025" at bounding box center [552, 410] width 280 height 36
click at [461, 507] on div "jul." at bounding box center [458, 516] width 93 height 68
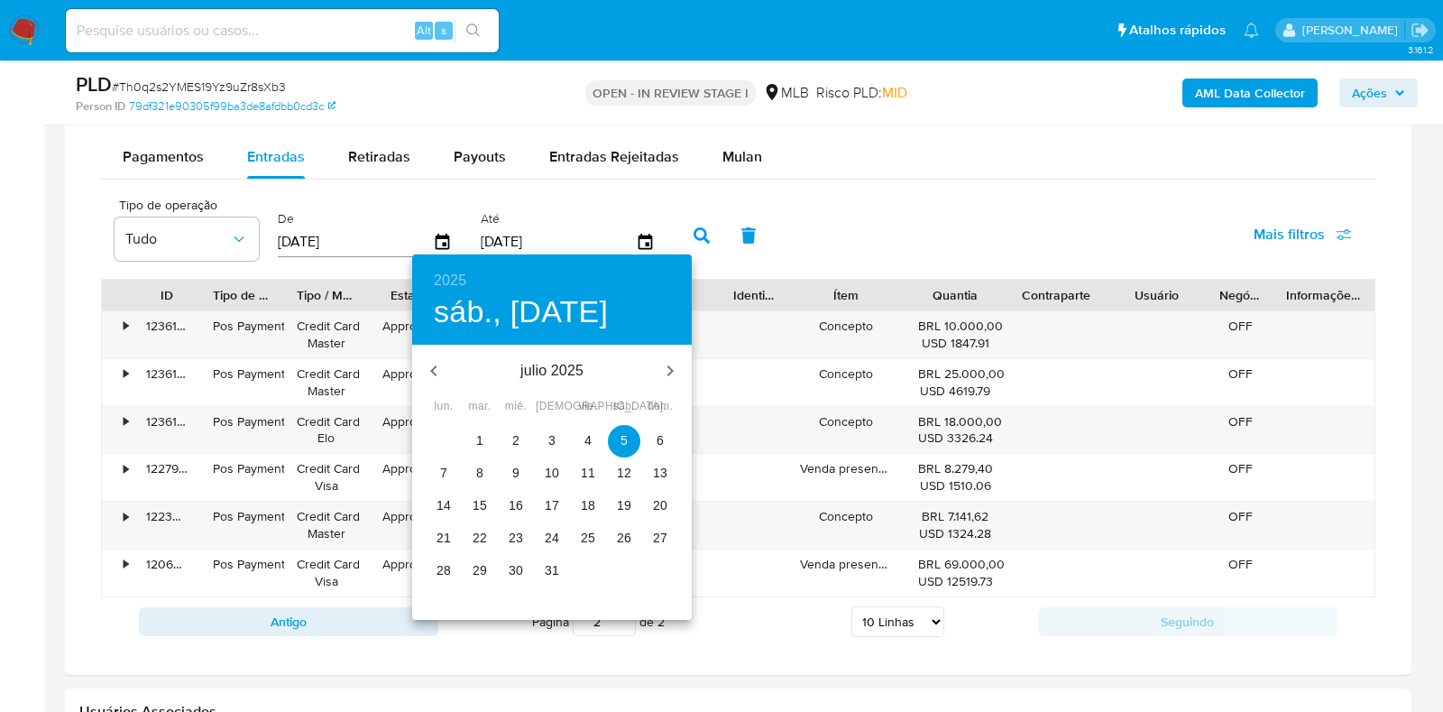
click at [554, 565] on p "31" at bounding box center [552, 570] width 14 height 18
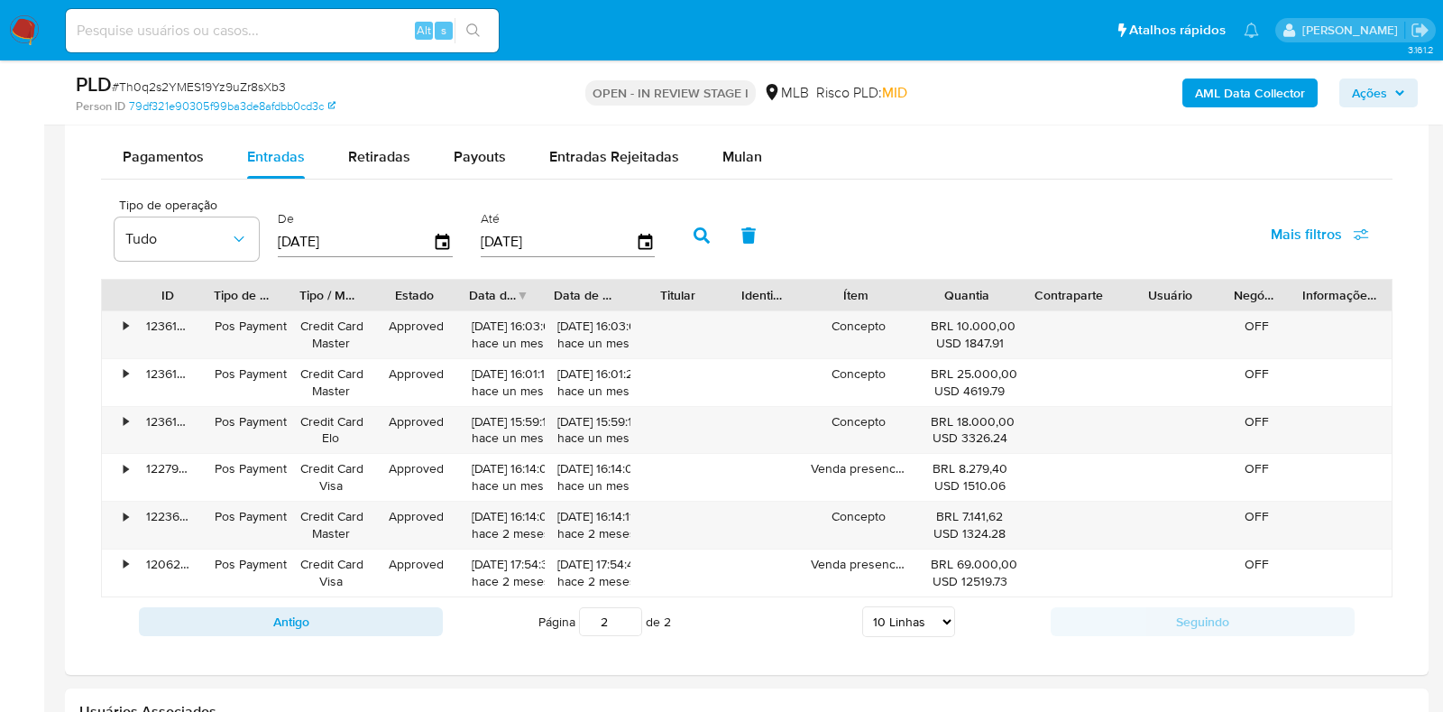
type input "31/07/2025"
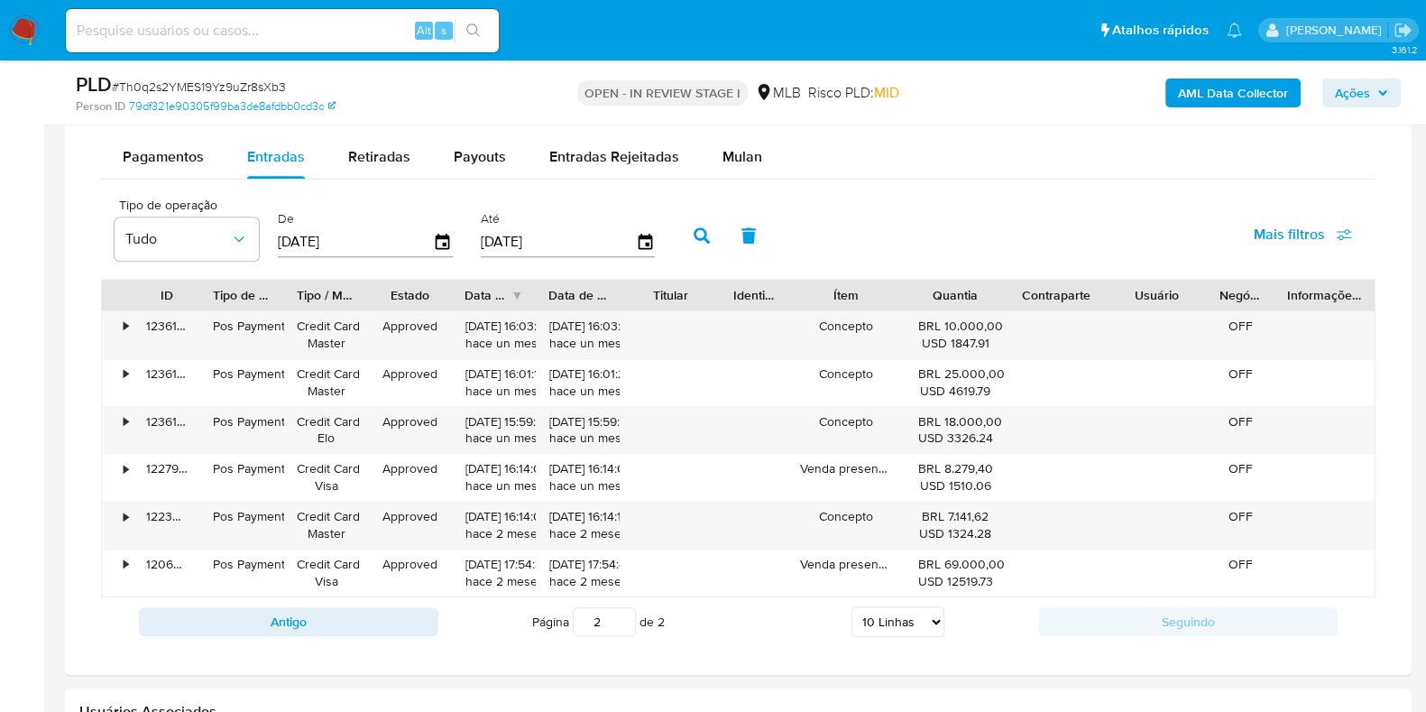
click at [693, 230] on icon "button" at bounding box center [701, 235] width 16 height 16
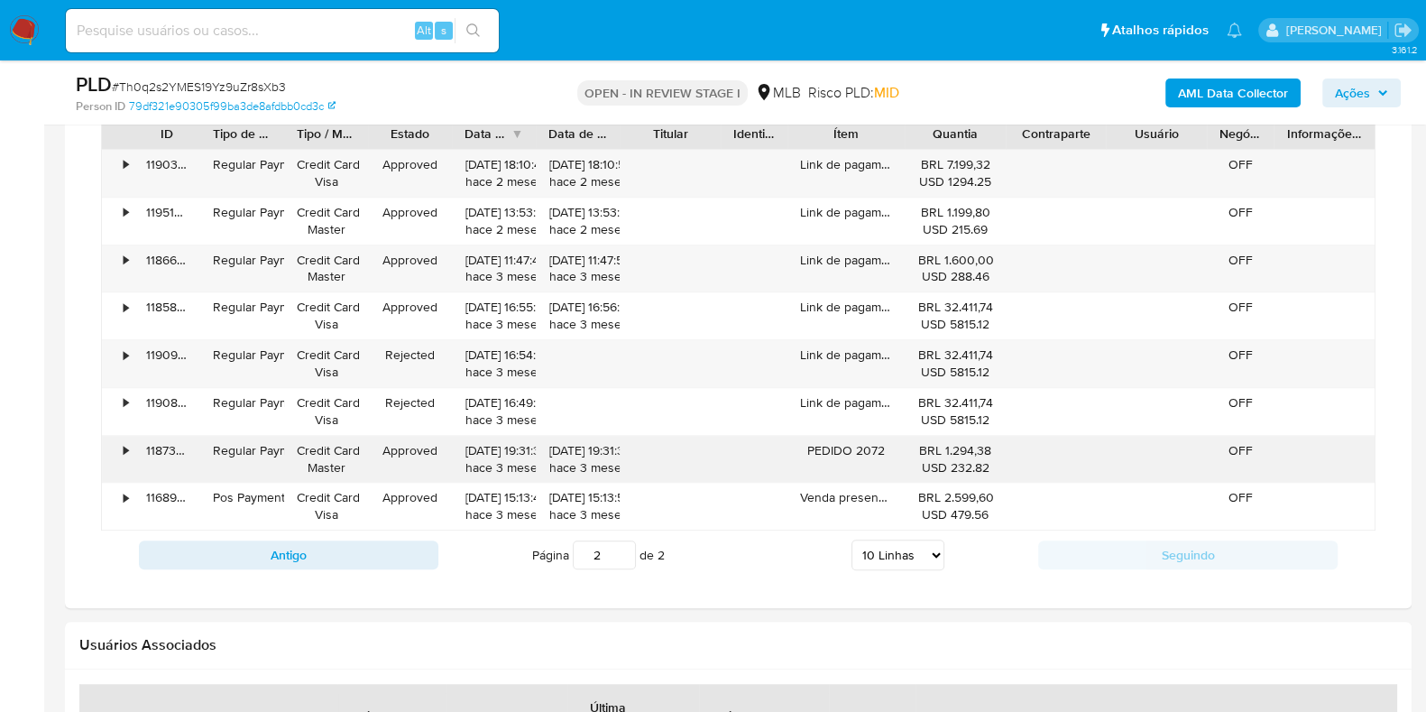
scroll to position [1621, 0]
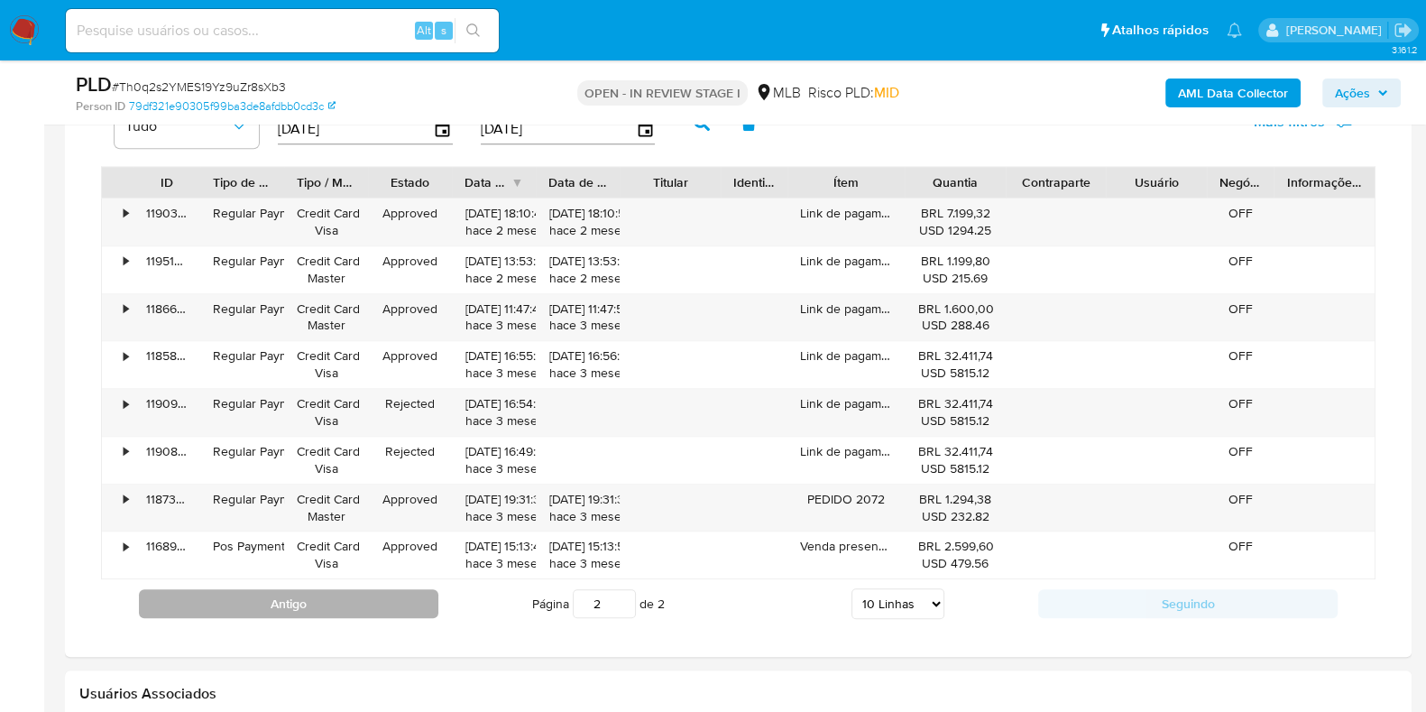
click at [324, 601] on button "Antigo" at bounding box center [288, 603] width 299 height 29
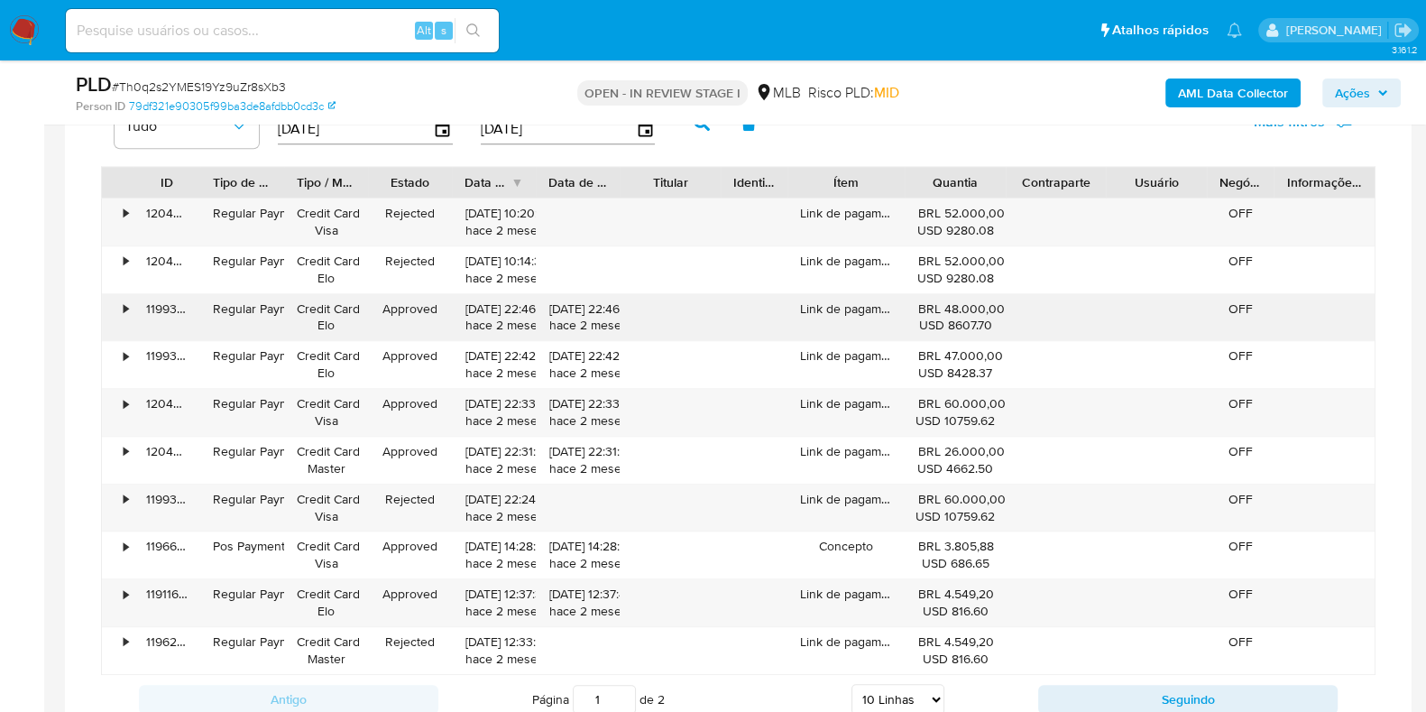
click at [128, 306] on div "•" at bounding box center [118, 317] width 32 height 47
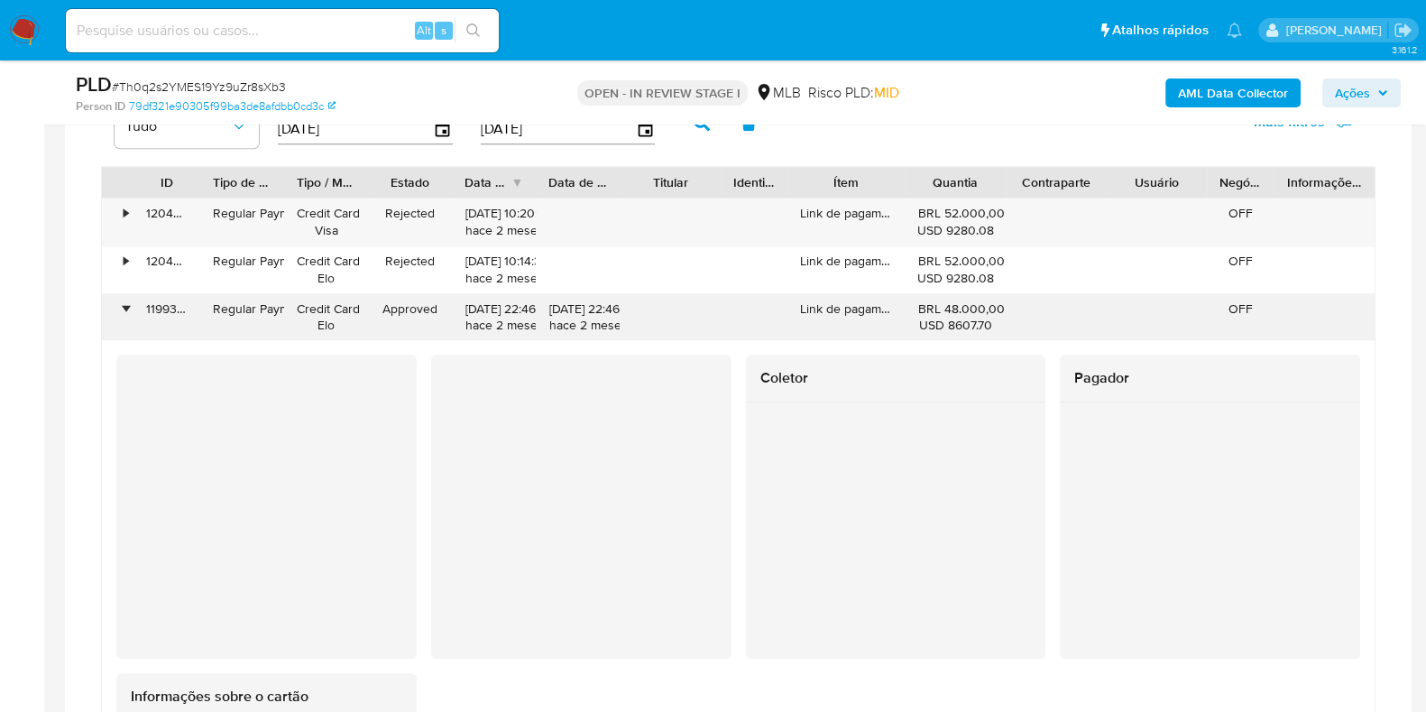
click at [128, 306] on div "•" at bounding box center [126, 308] width 5 height 17
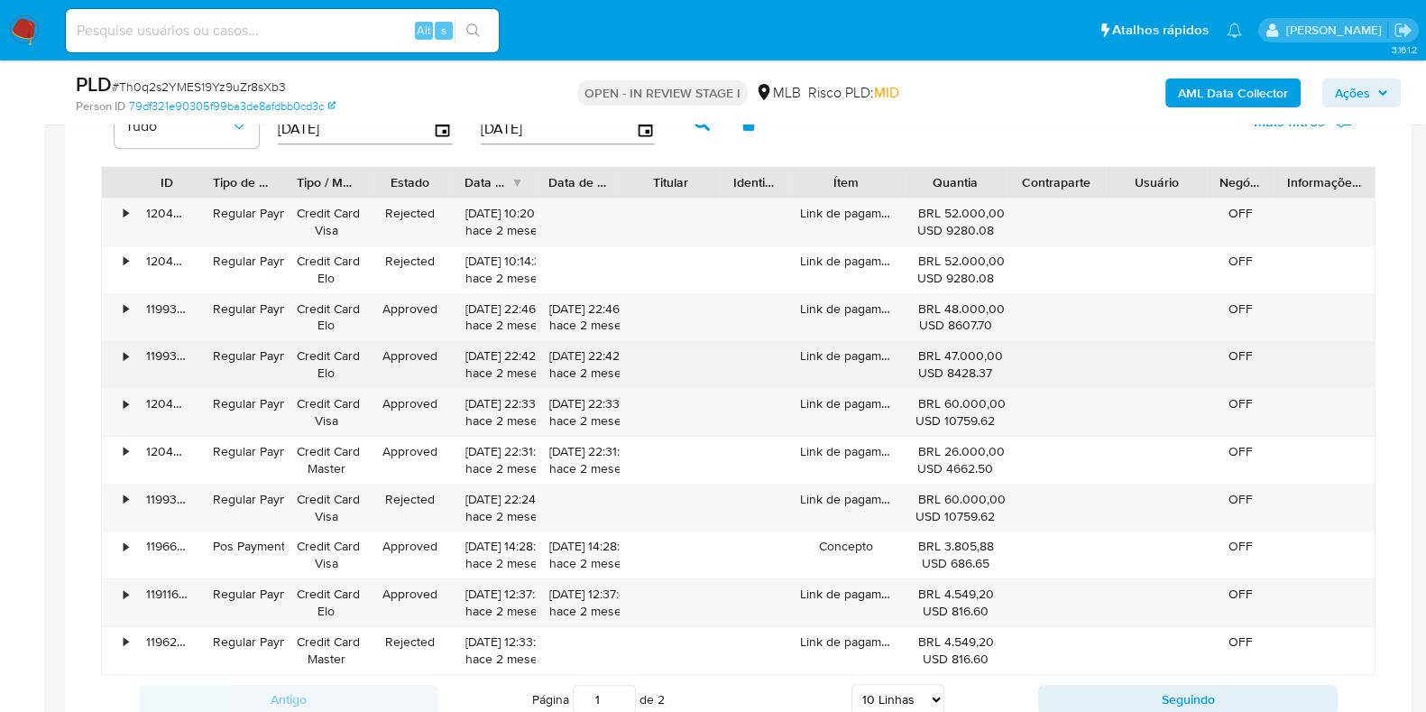
click at [683, 335] on div "• 120496633546 Regular Payment Credit Card Visa Rejected 31/07/2025 10:20:13 ha…" at bounding box center [738, 435] width 1274 height 477
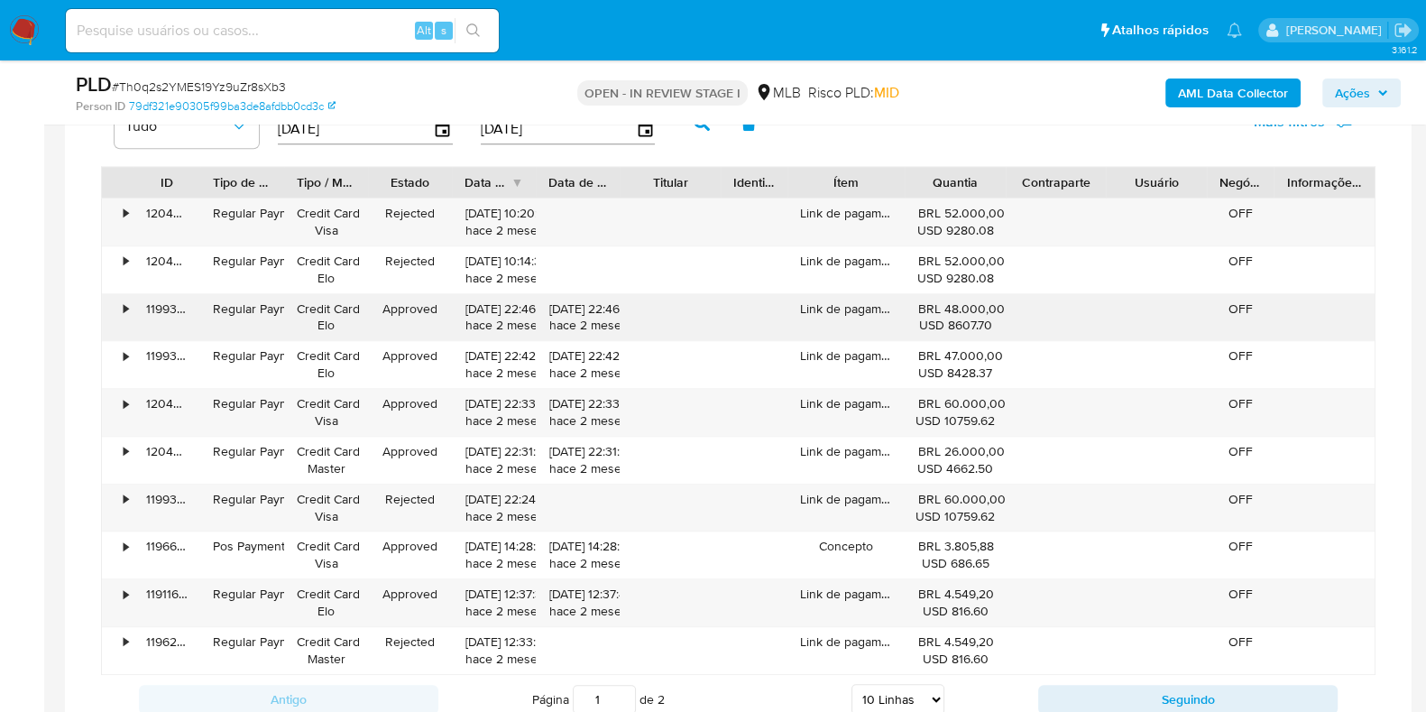
click at [131, 308] on div "•" at bounding box center [118, 317] width 32 height 47
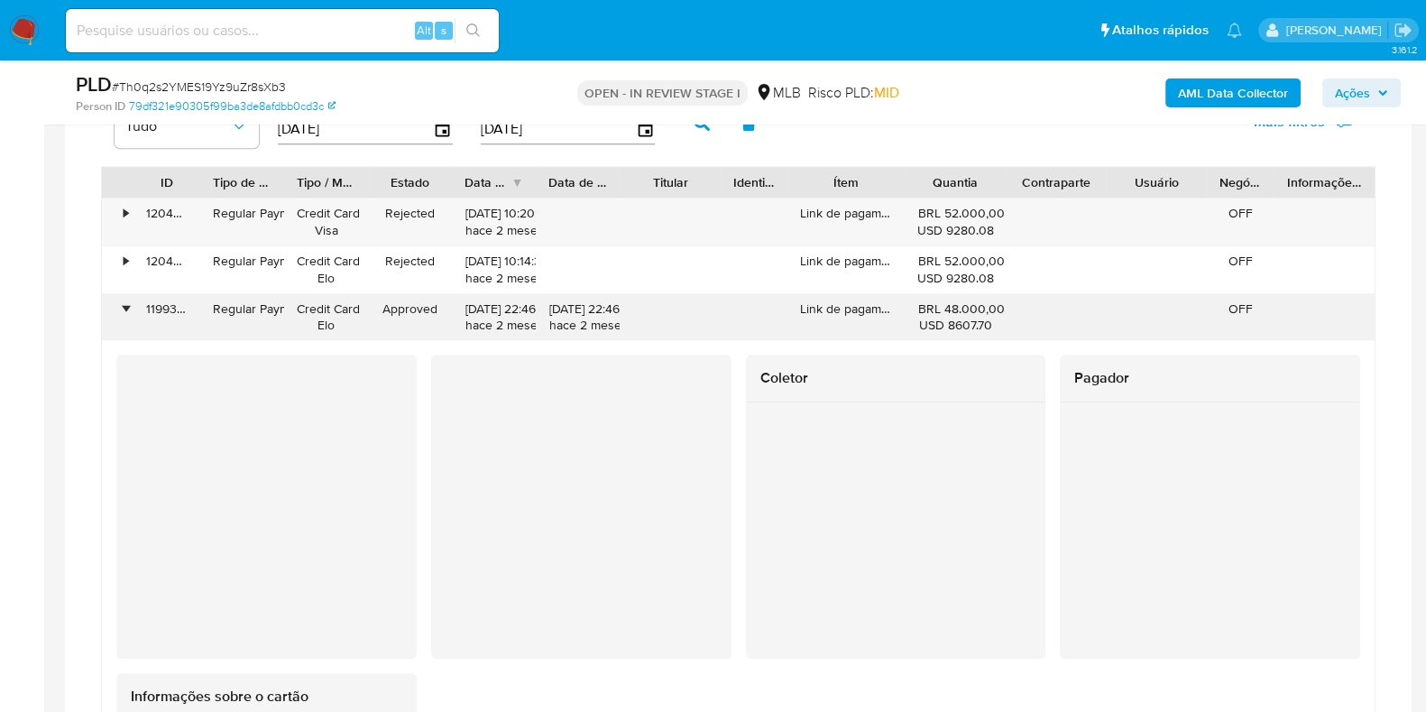
click at [131, 308] on div "•" at bounding box center [118, 317] width 32 height 47
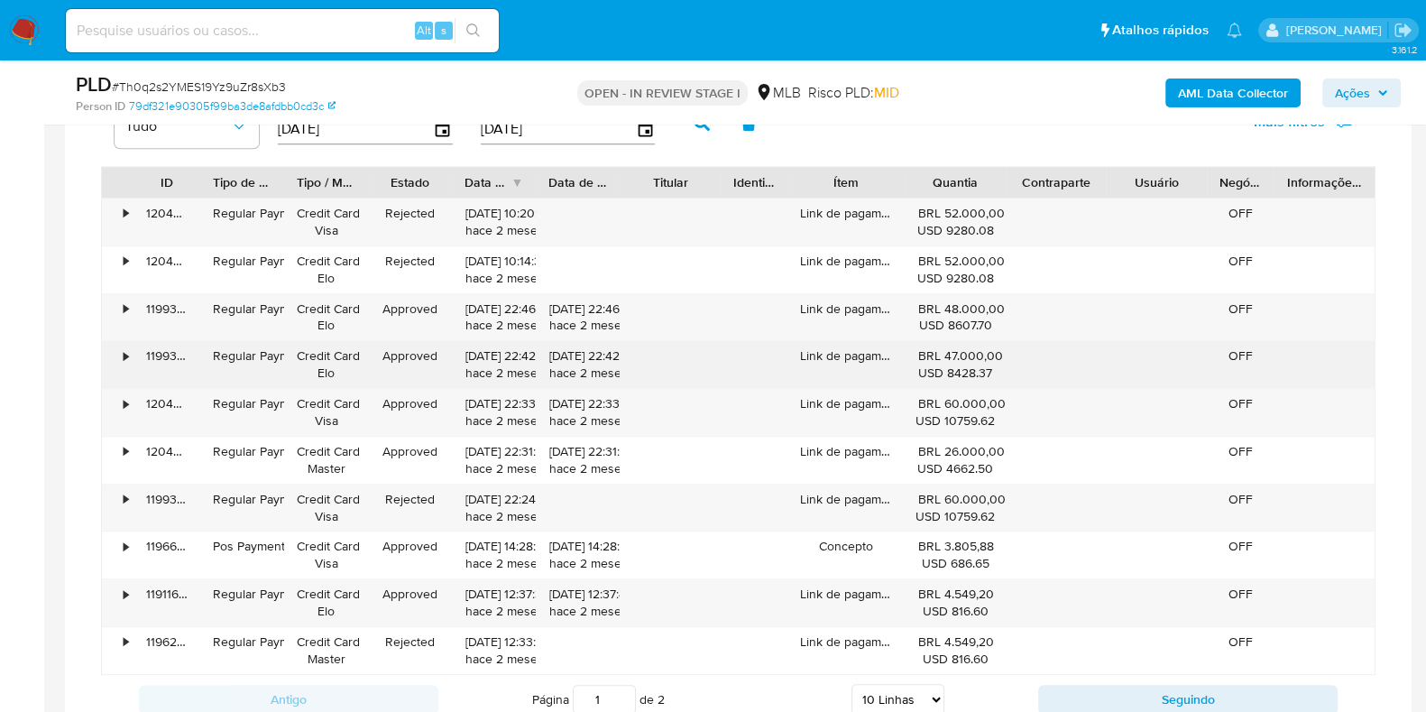
click at [126, 351] on div "•" at bounding box center [126, 355] width 5 height 17
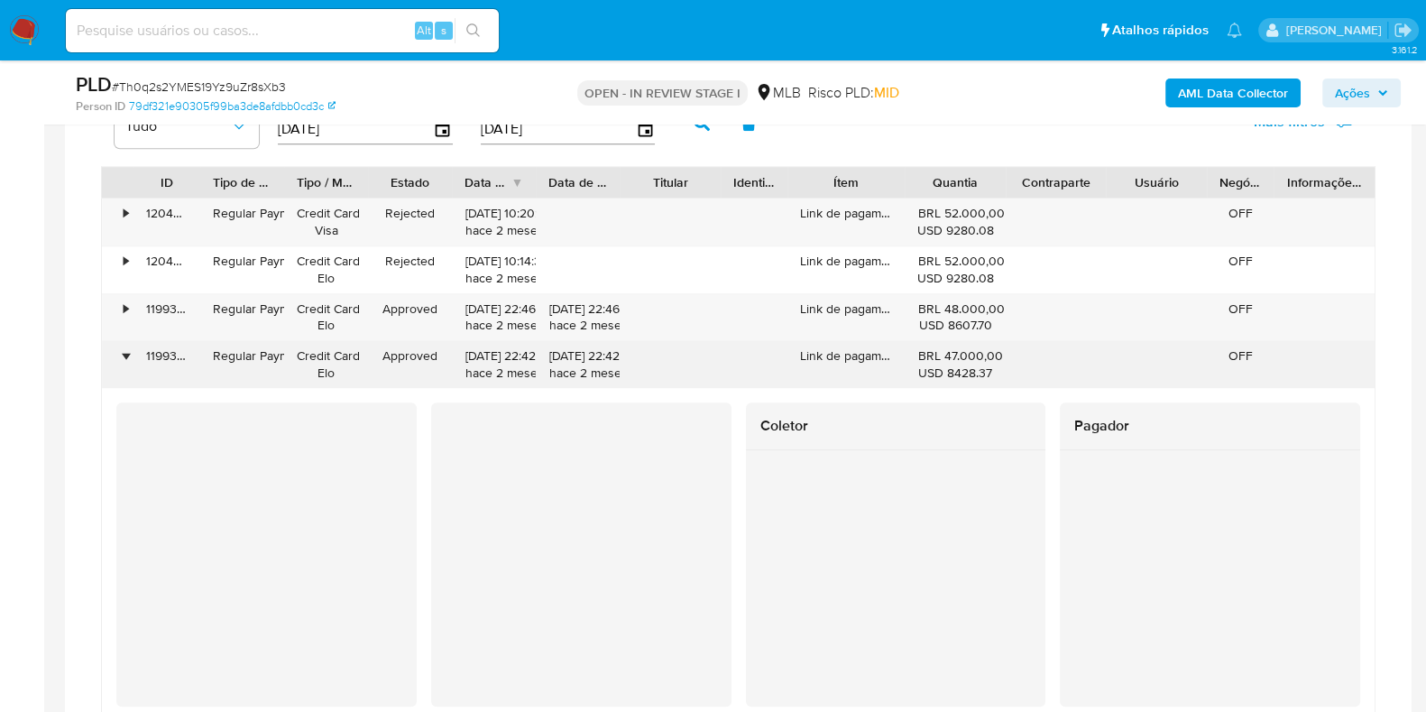
click at [125, 351] on div "•" at bounding box center [126, 355] width 5 height 17
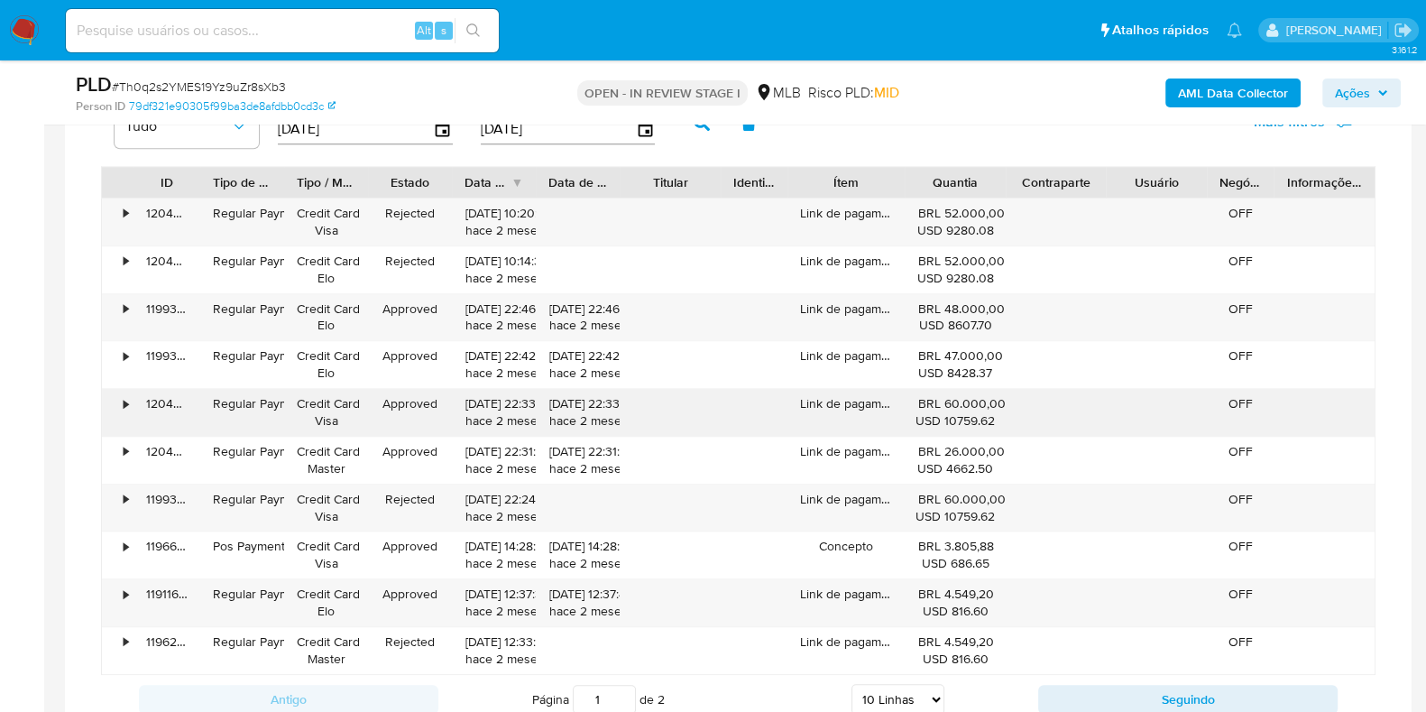
click at [118, 390] on div "•" at bounding box center [118, 412] width 32 height 47
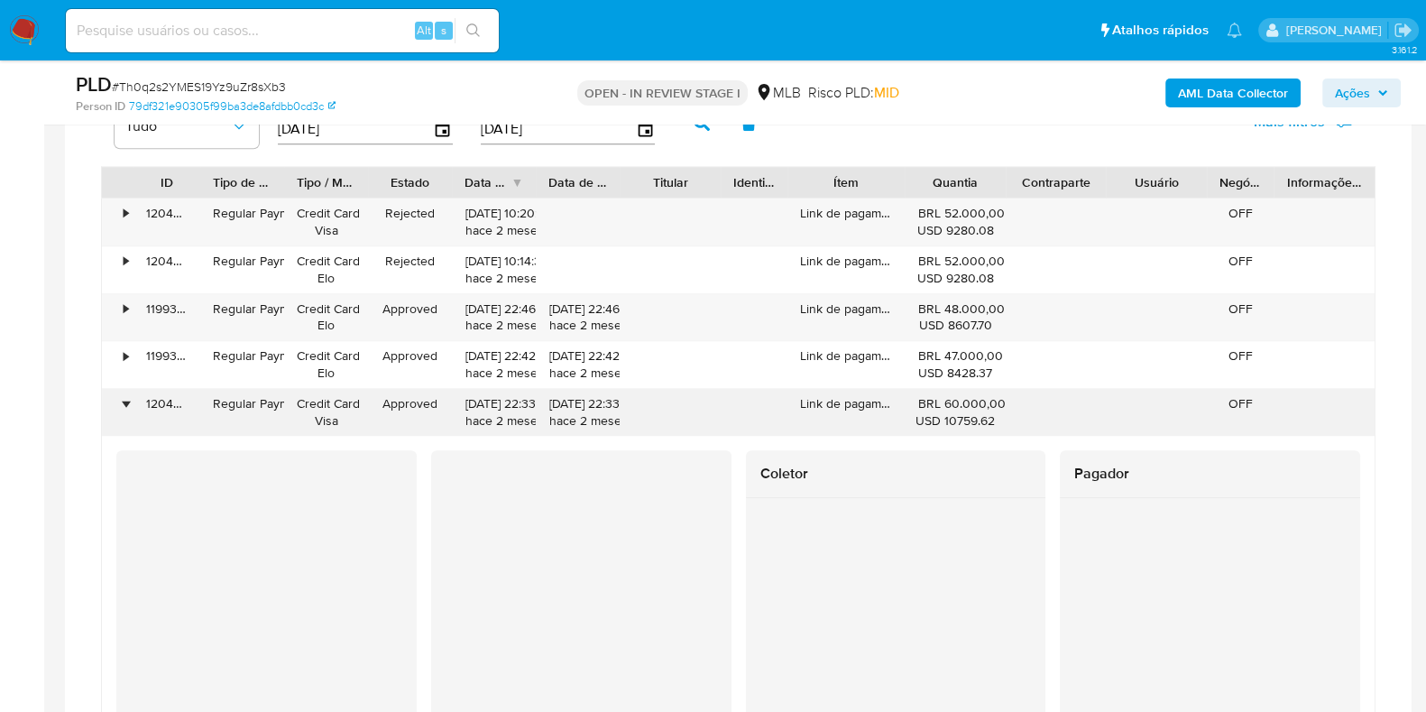
click at [124, 399] on div "•" at bounding box center [126, 403] width 5 height 17
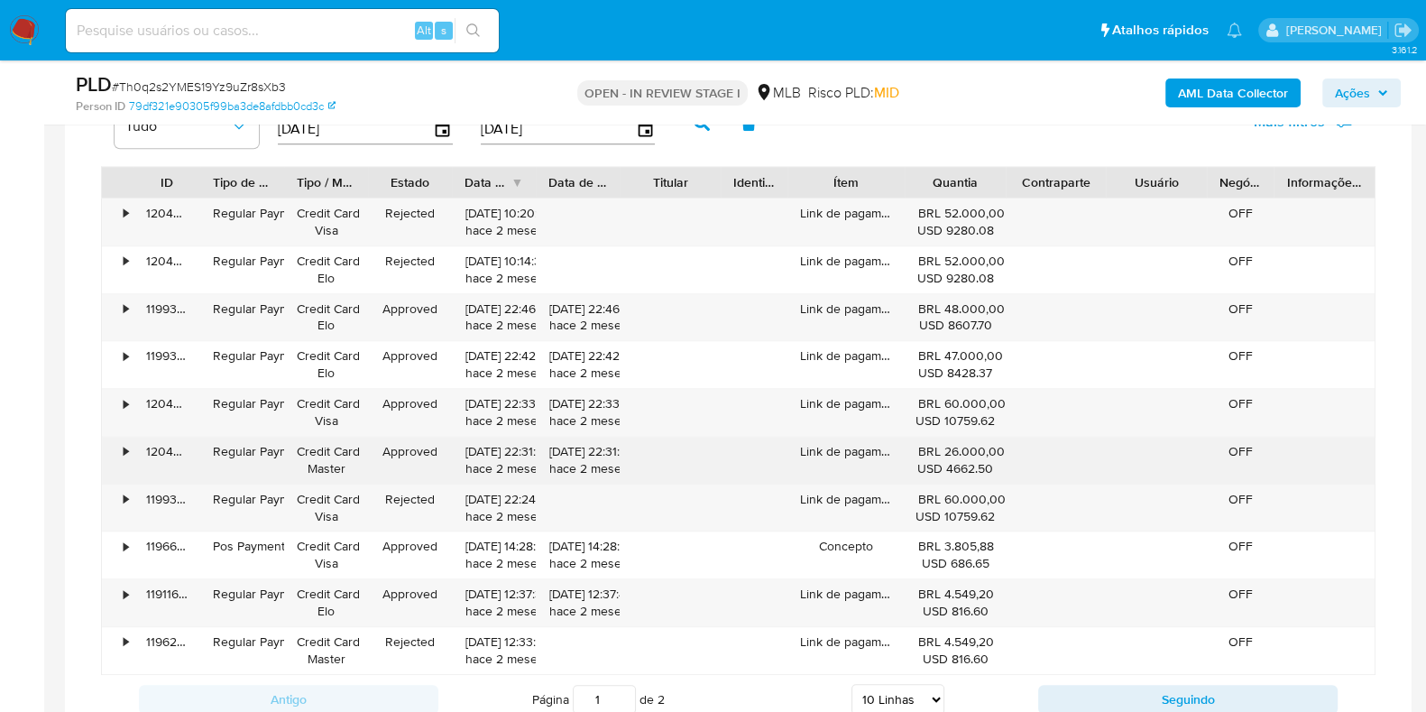
click at [126, 452] on div "•" at bounding box center [126, 451] width 5 height 17
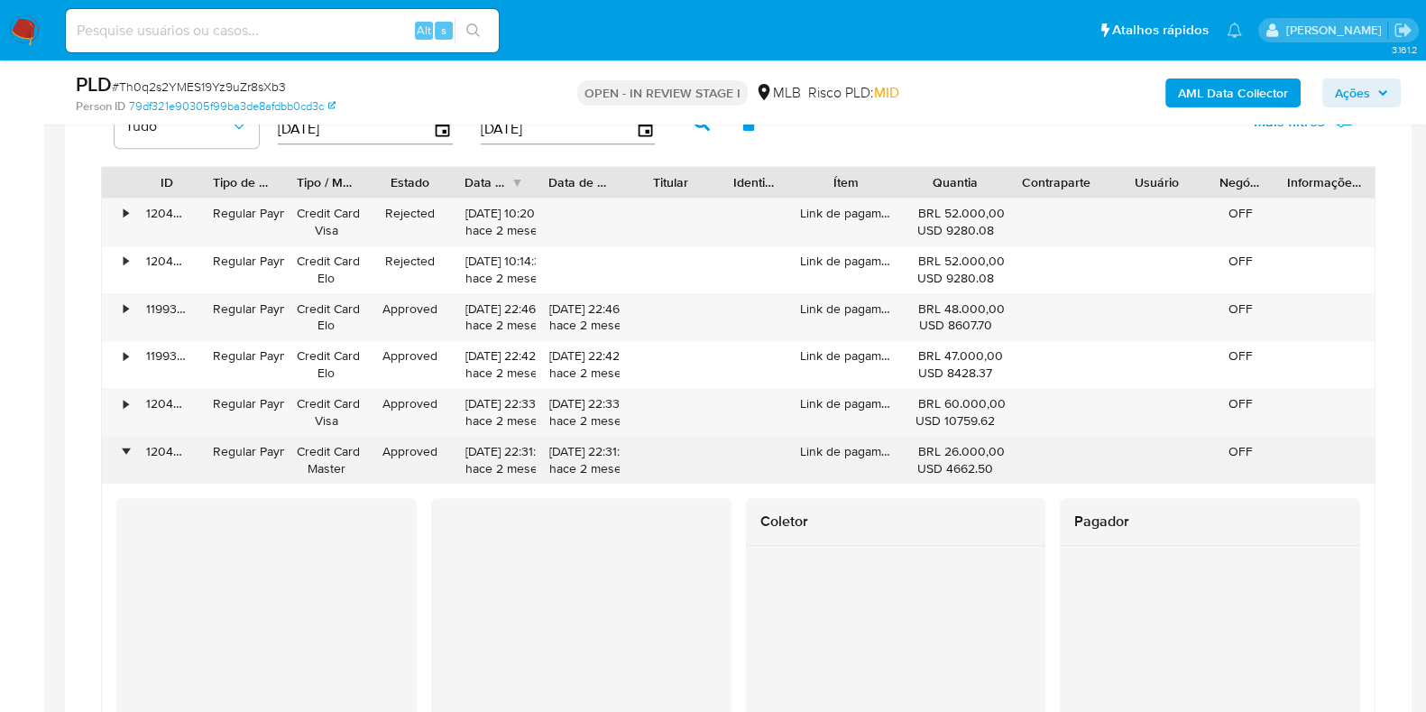
click at [126, 452] on div "•" at bounding box center [126, 451] width 5 height 17
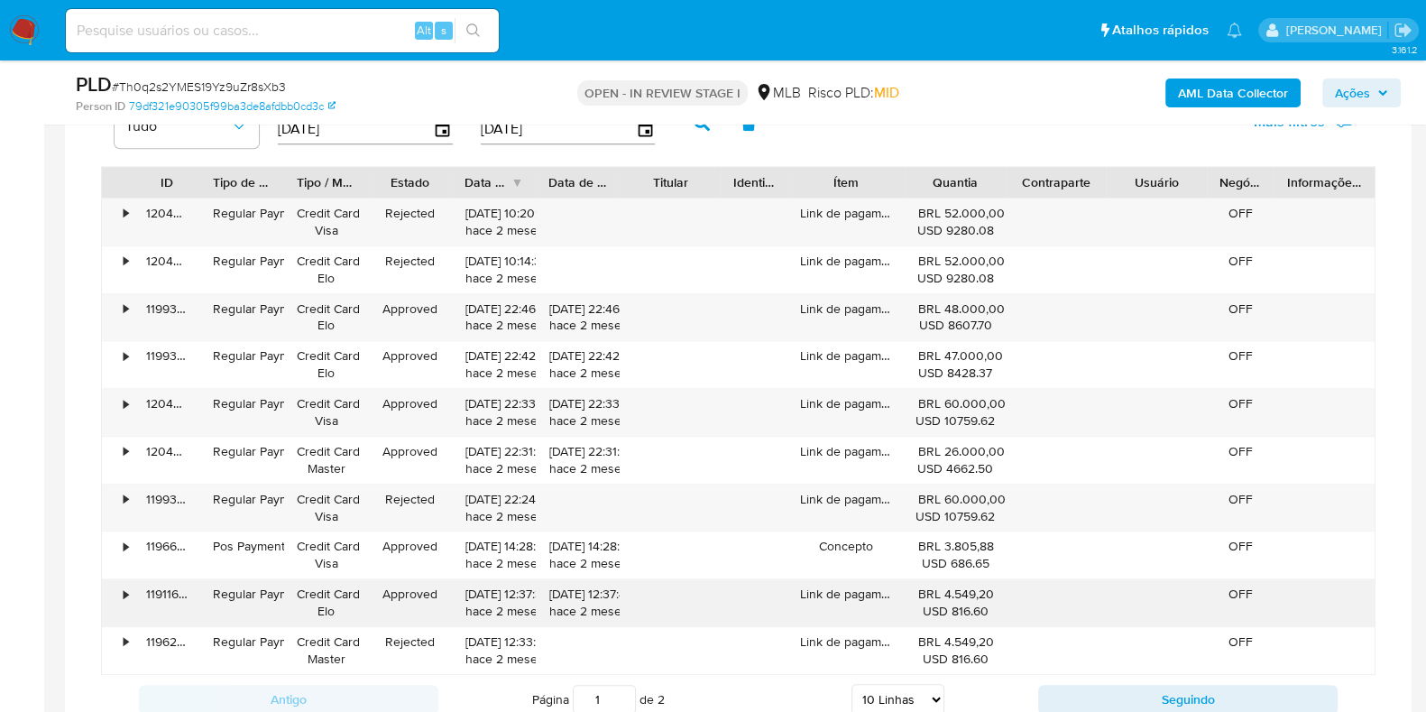
click at [124, 589] on div "•" at bounding box center [126, 593] width 5 height 17
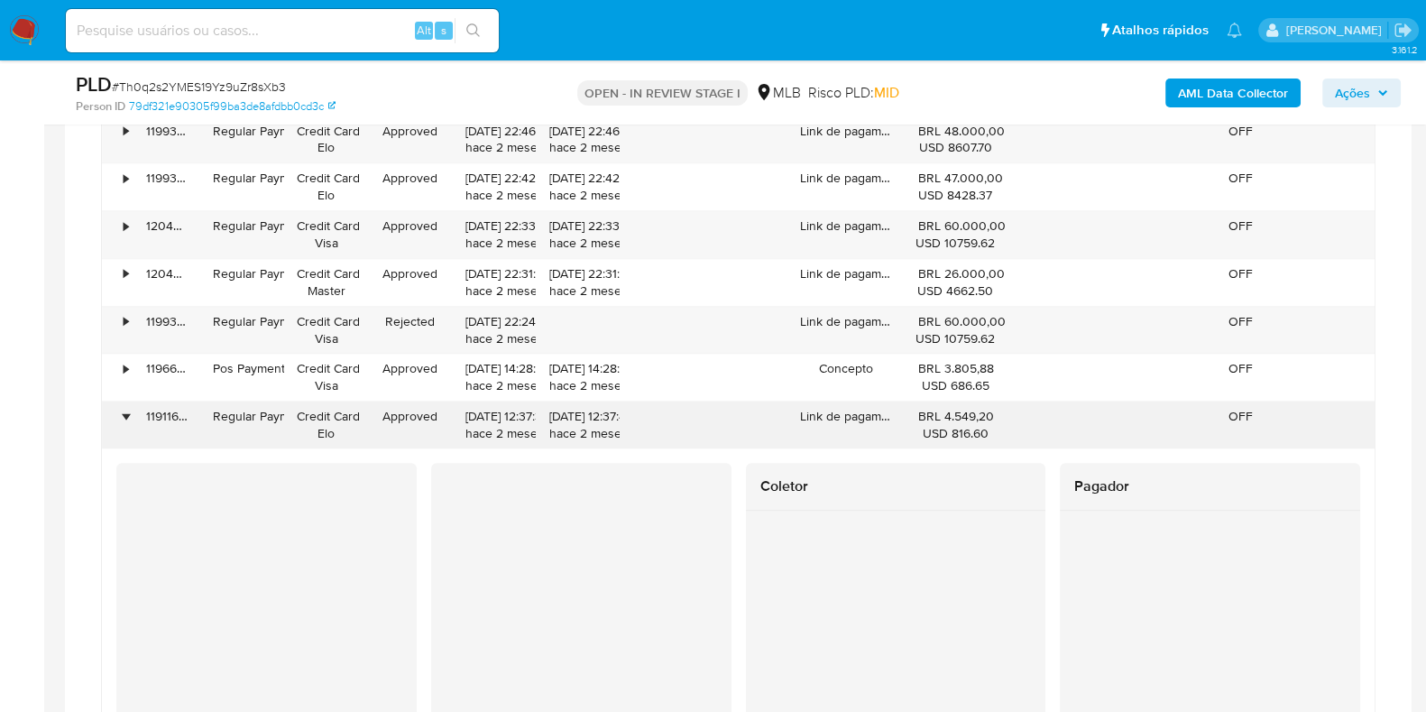
scroll to position [1846, 0]
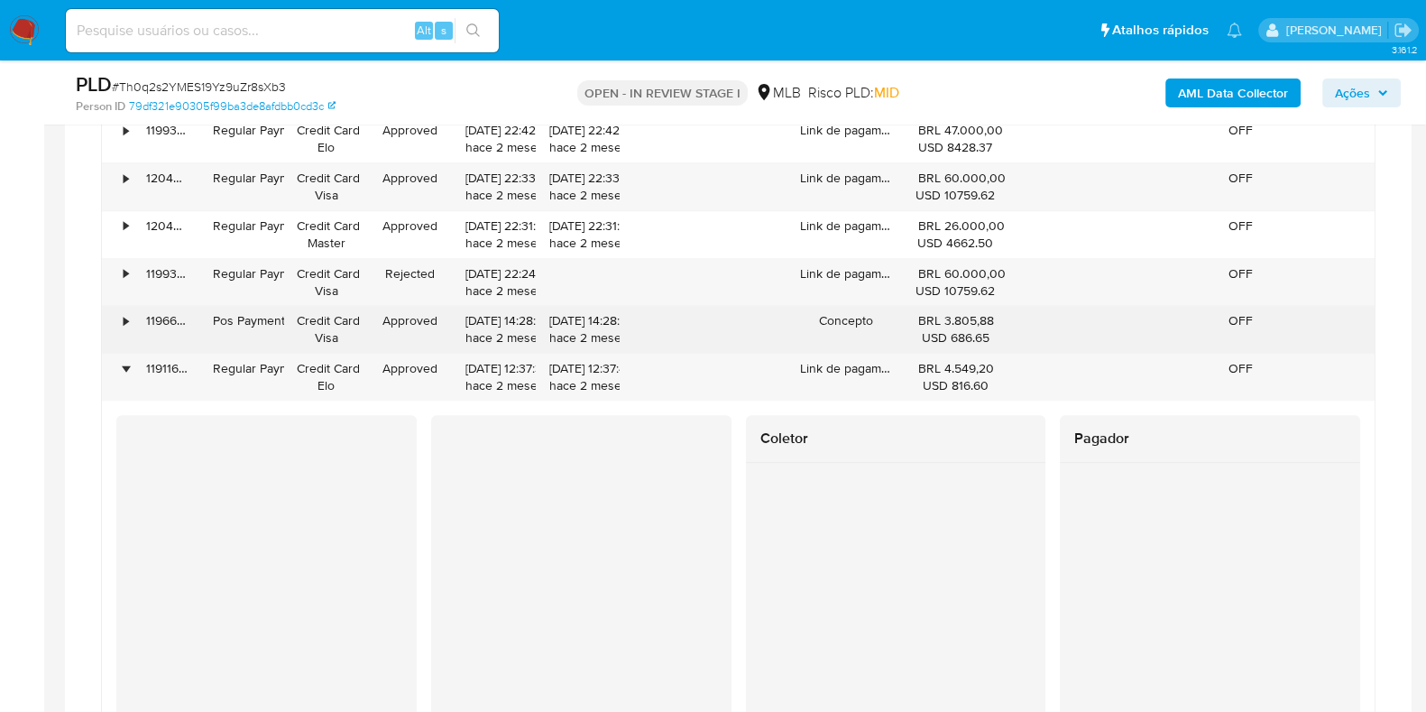
click at [130, 310] on div "•" at bounding box center [118, 329] width 32 height 47
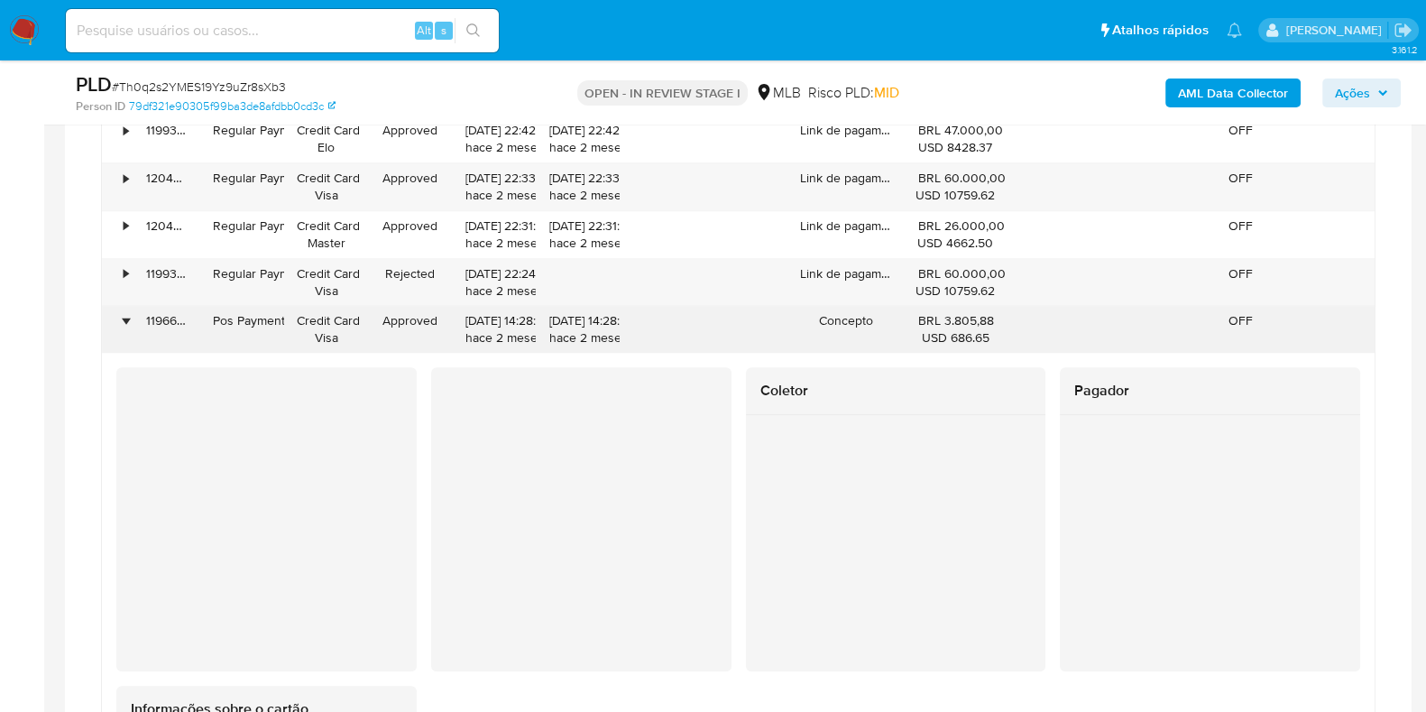
click at [117, 322] on div "•" at bounding box center [118, 329] width 32 height 47
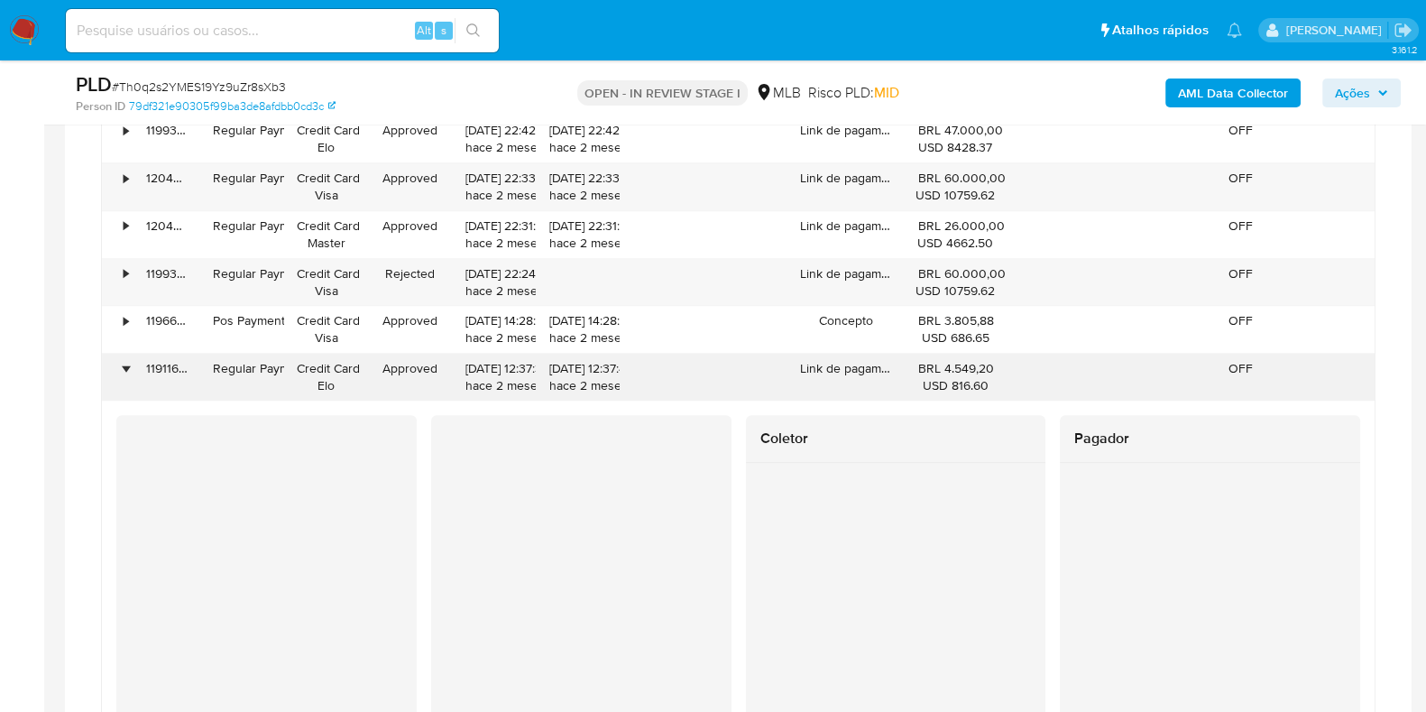
click at [121, 357] on div "•" at bounding box center [118, 376] width 32 height 47
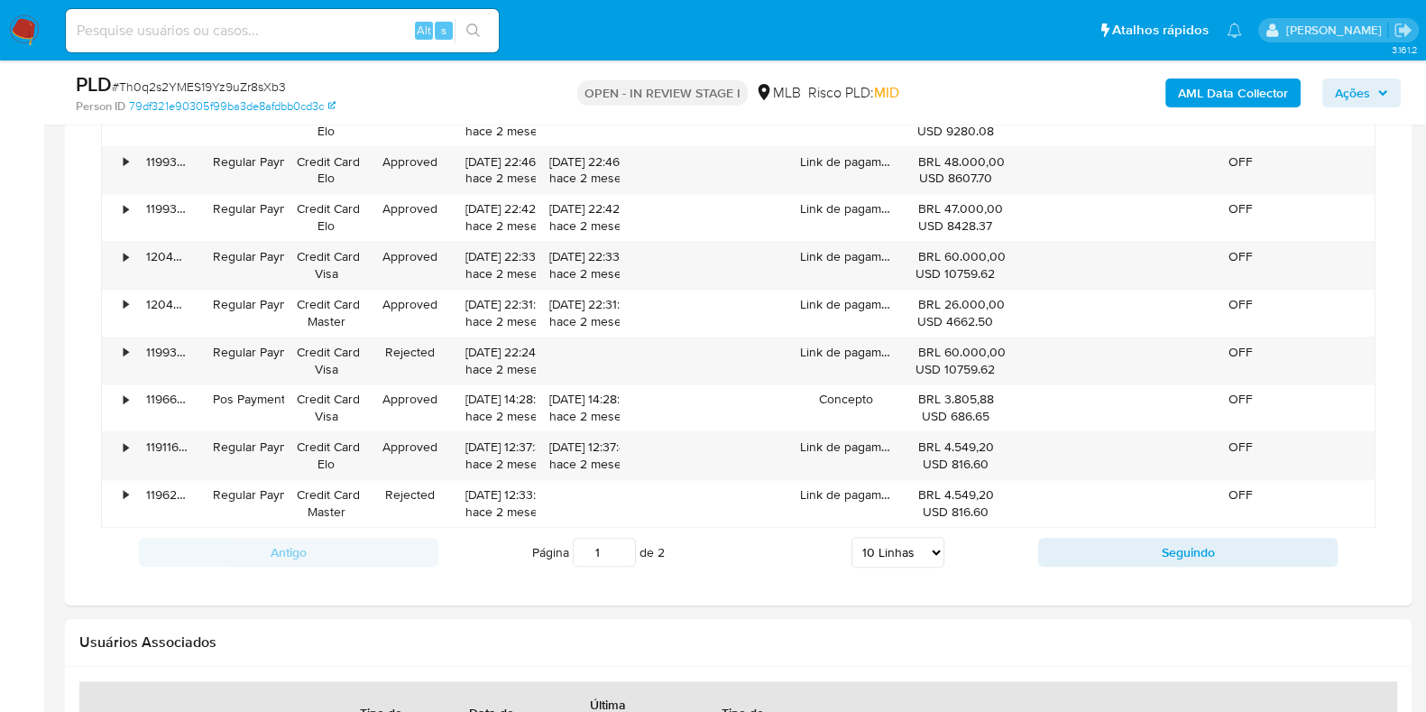
scroll to position [1733, 0]
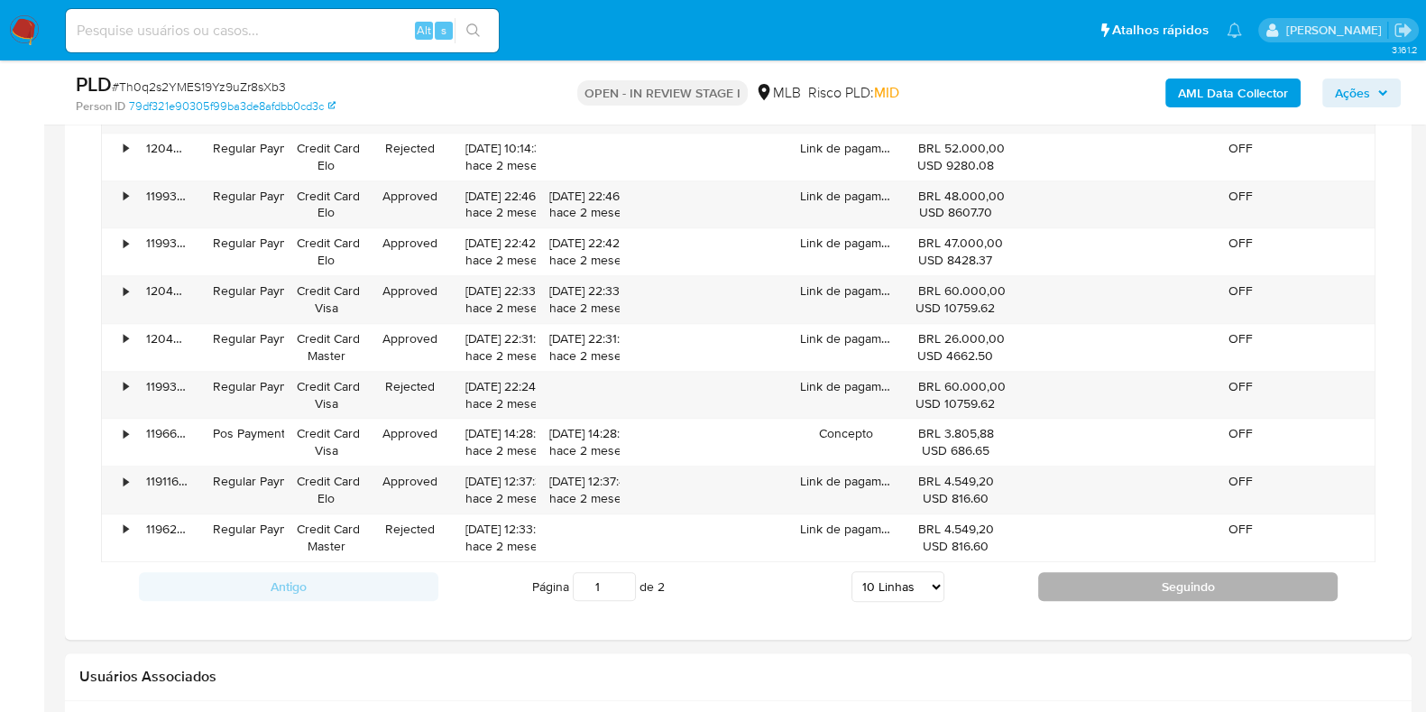
click at [1109, 584] on button "Seguindo" at bounding box center [1187, 586] width 299 height 29
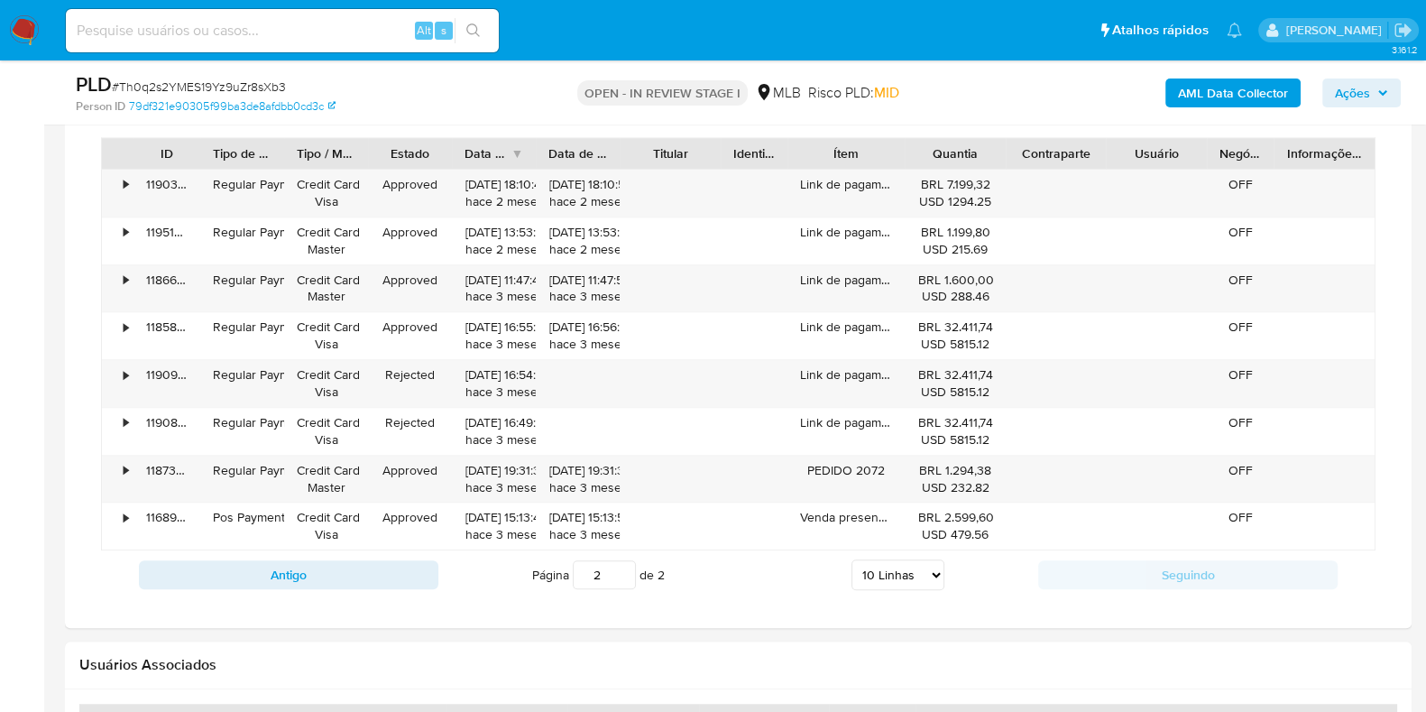
scroll to position [1621, 0]
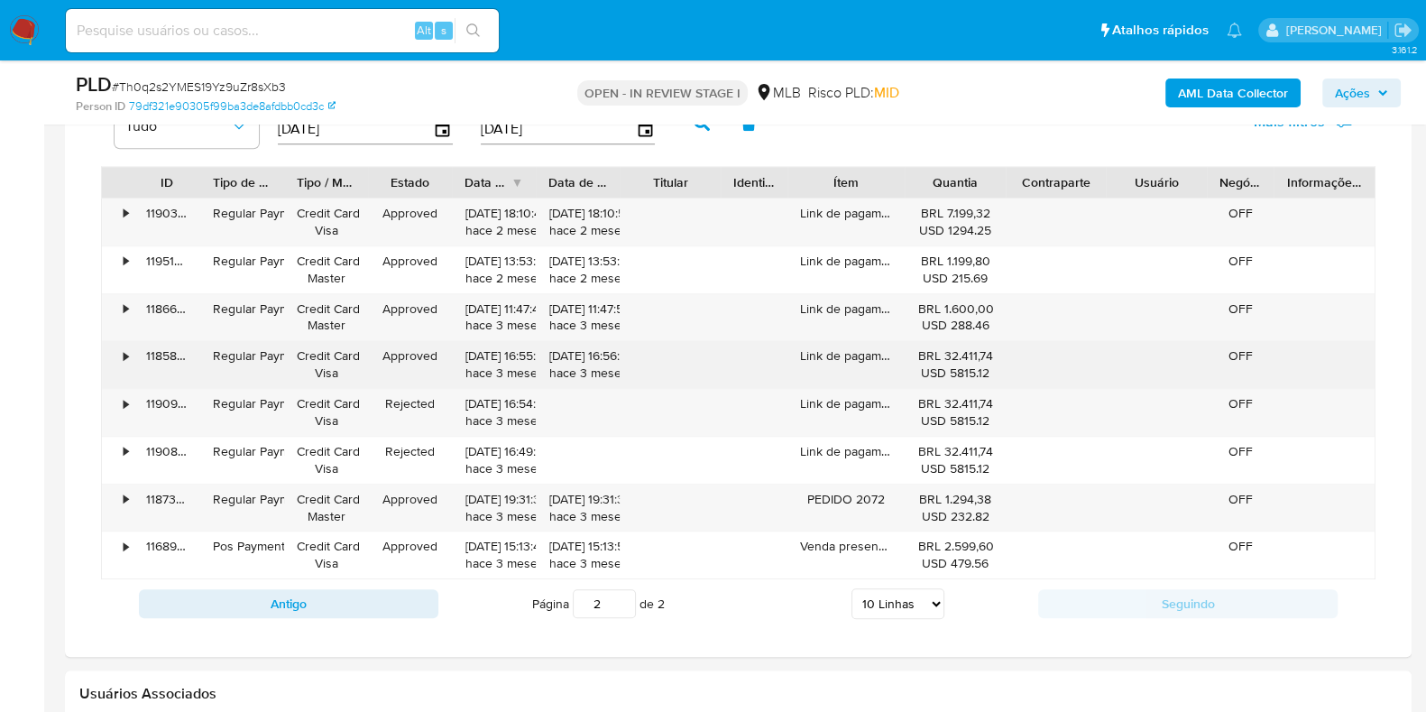
click at [127, 353] on div "•" at bounding box center [126, 355] width 5 height 17
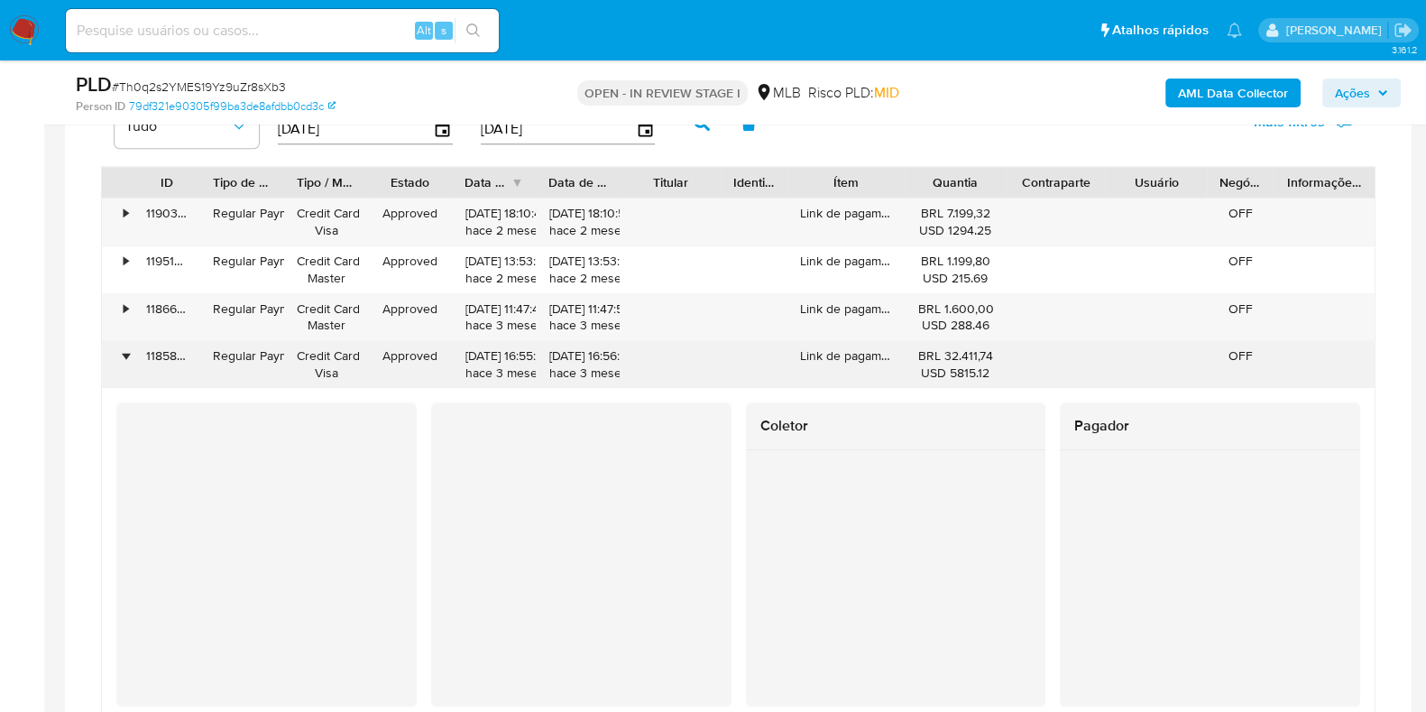
click at [127, 353] on div "•" at bounding box center [126, 355] width 5 height 17
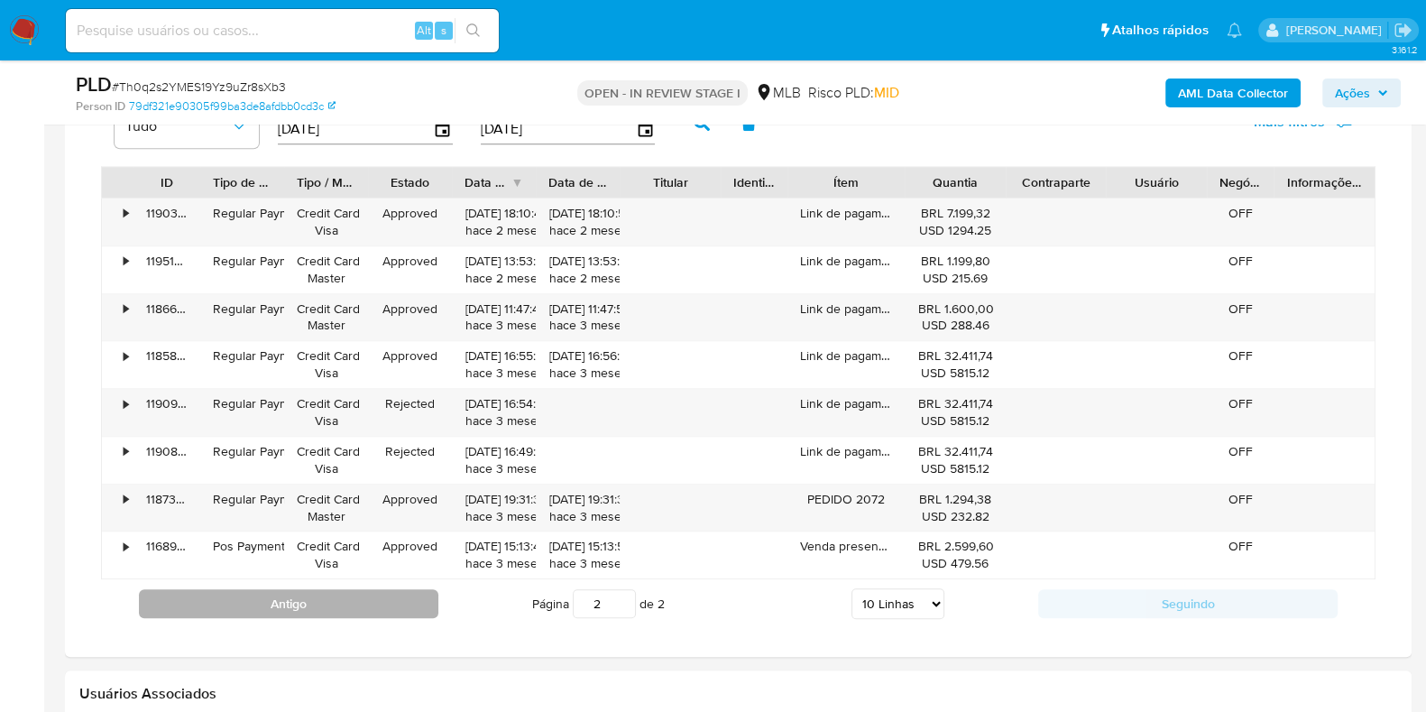
click at [383, 611] on button "Antigo" at bounding box center [288, 603] width 299 height 29
type input "1"
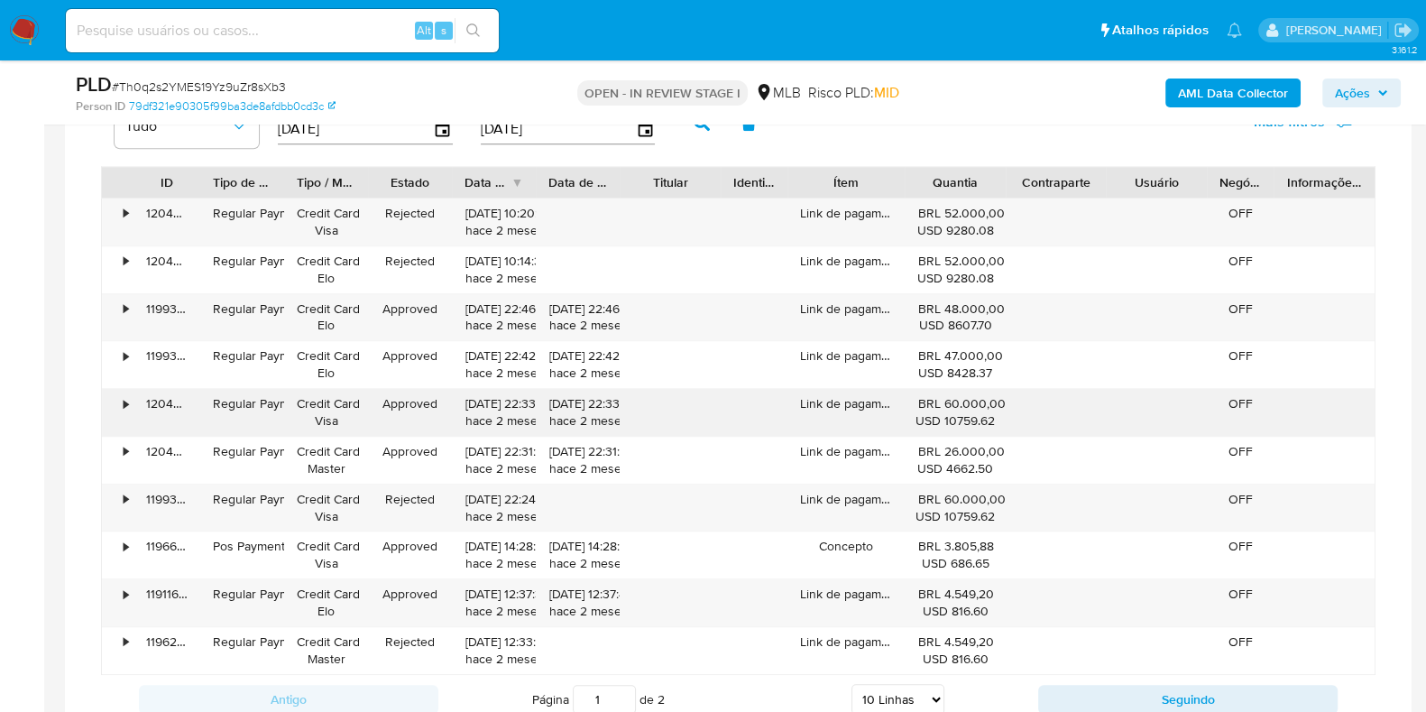
click at [124, 396] on div "•" at bounding box center [126, 403] width 5 height 17
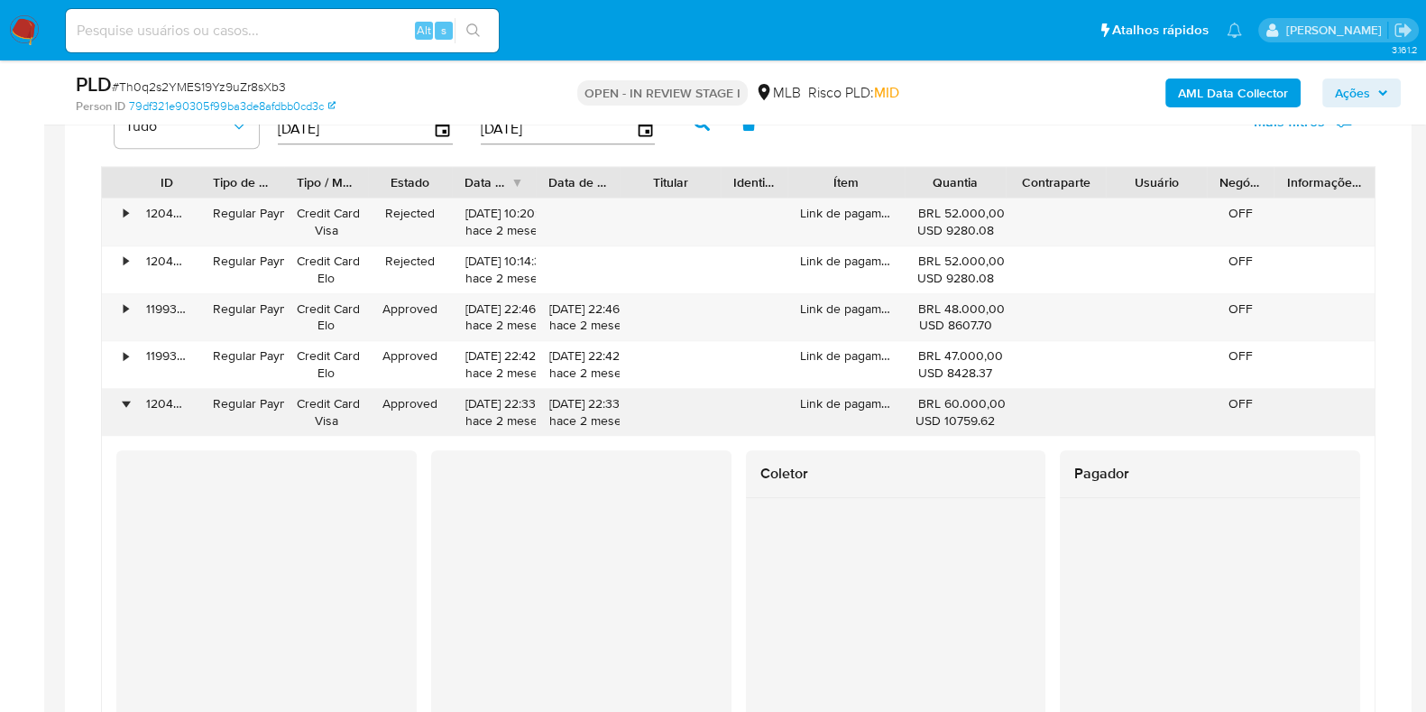
click at [124, 396] on div "•" at bounding box center [126, 403] width 5 height 17
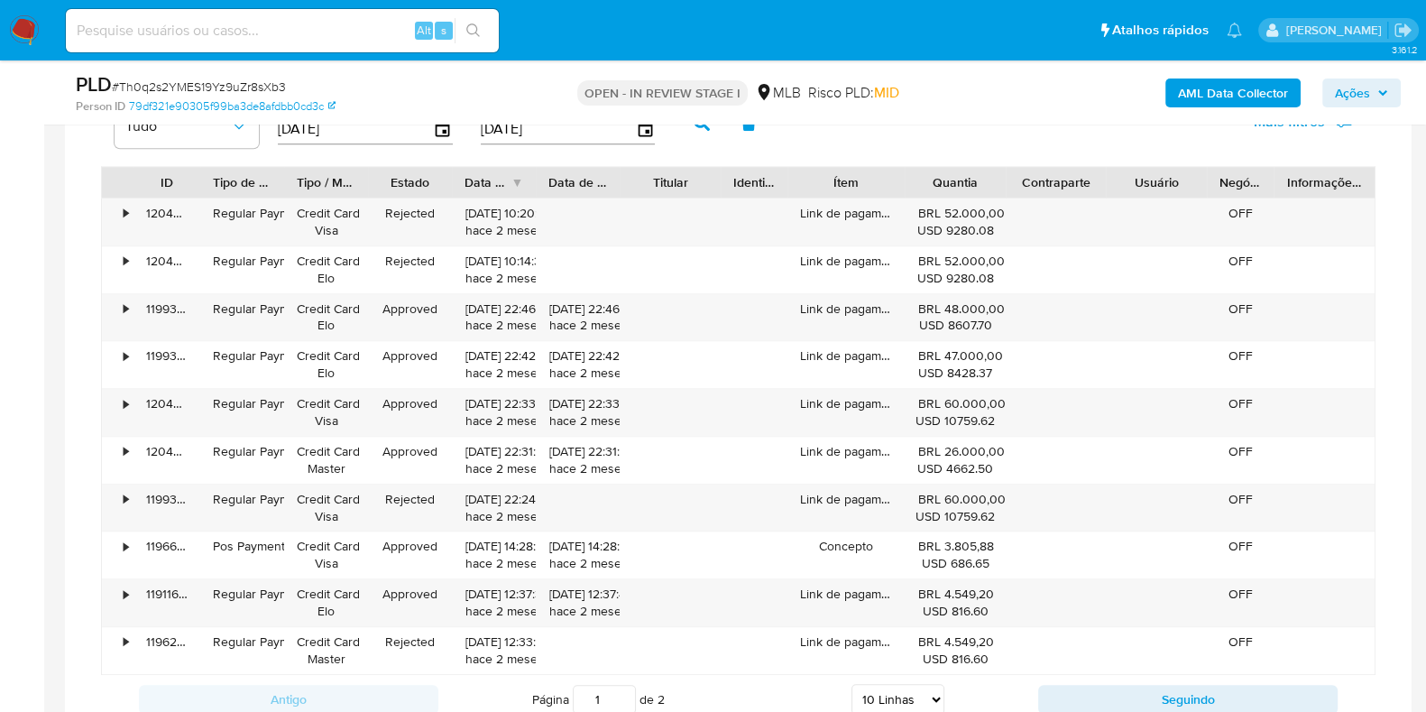
click at [1207, 96] on b "AML Data Collector" at bounding box center [1233, 92] width 110 height 29
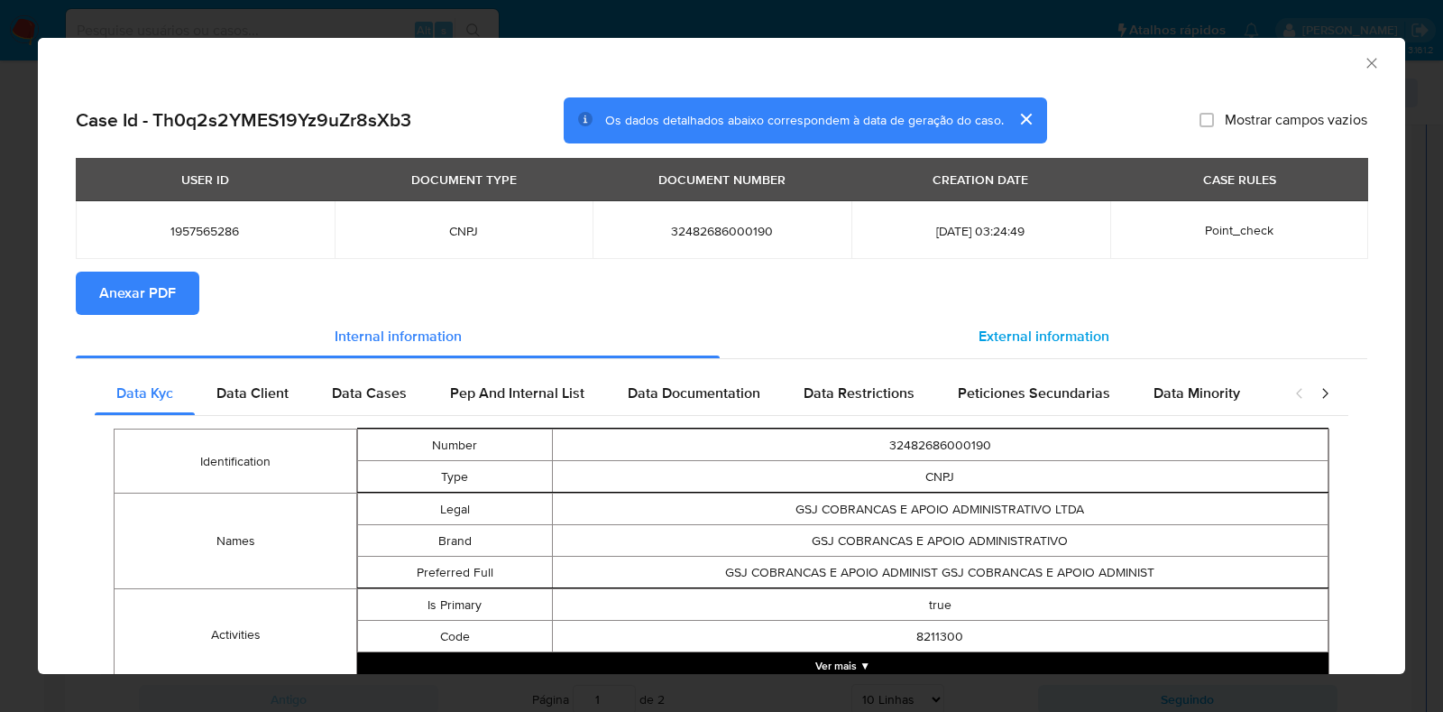
click at [1073, 332] on span "External information" at bounding box center [1043, 336] width 131 height 21
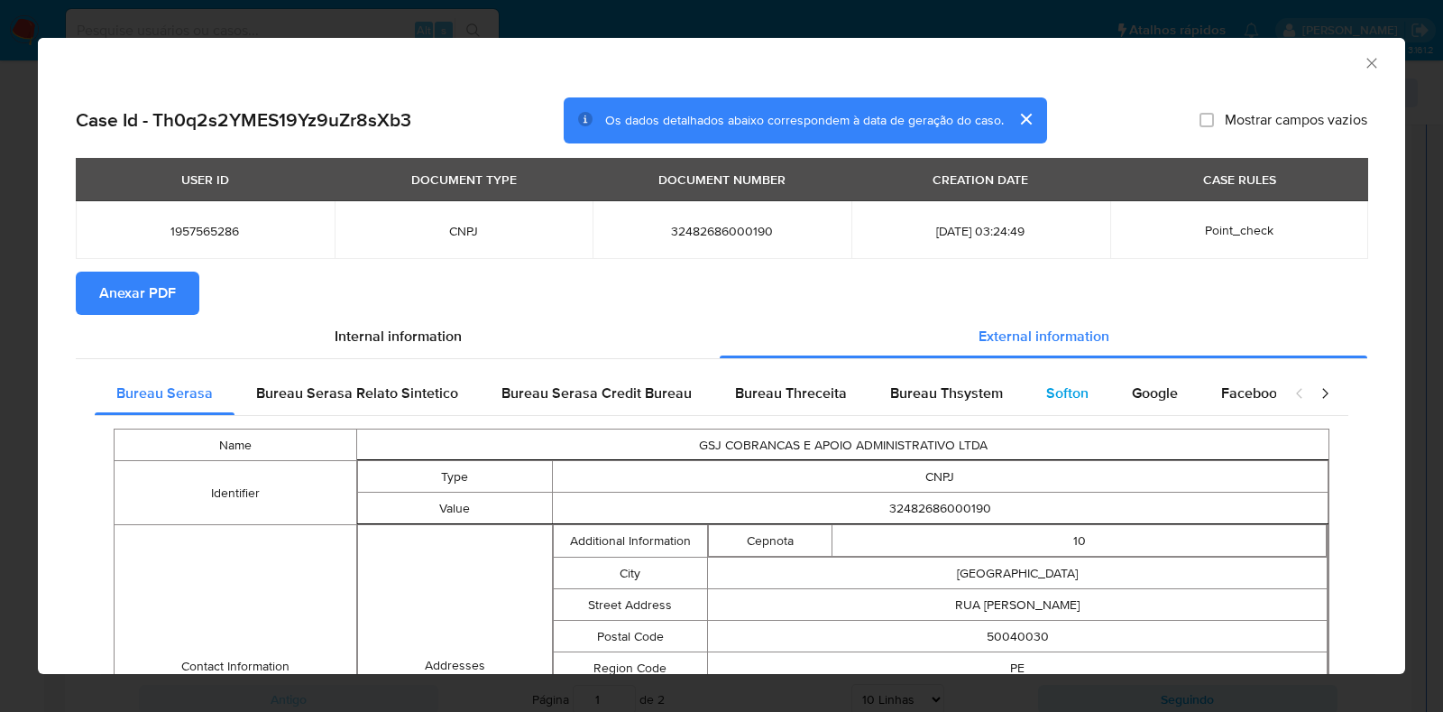
click at [1046, 386] on span "Softon" at bounding box center [1067, 392] width 42 height 21
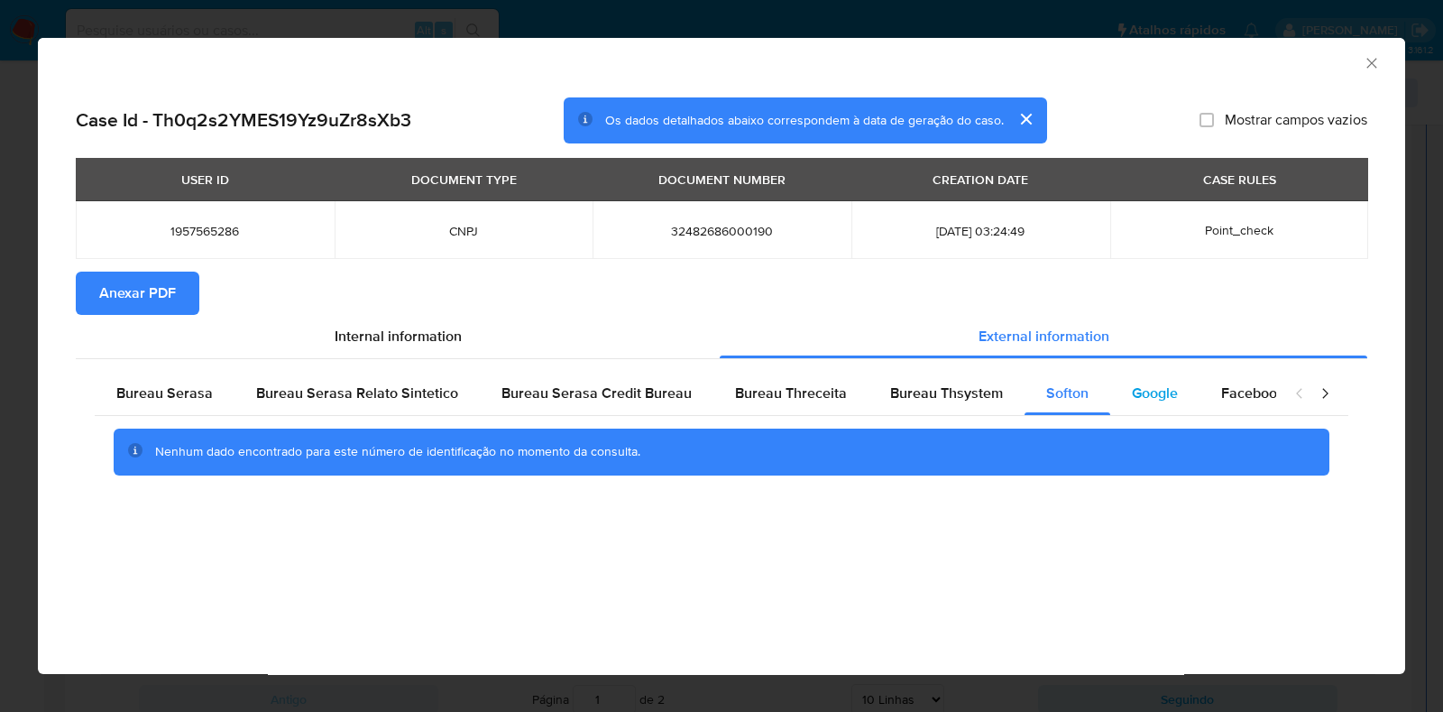
click at [1112, 393] on div "Google" at bounding box center [1154, 393] width 89 height 43
click at [163, 289] on span "Anexar PDF" at bounding box center [137, 293] width 77 height 40
click at [1367, 65] on icon "Fechar a janela" at bounding box center [1372, 63] width 18 height 18
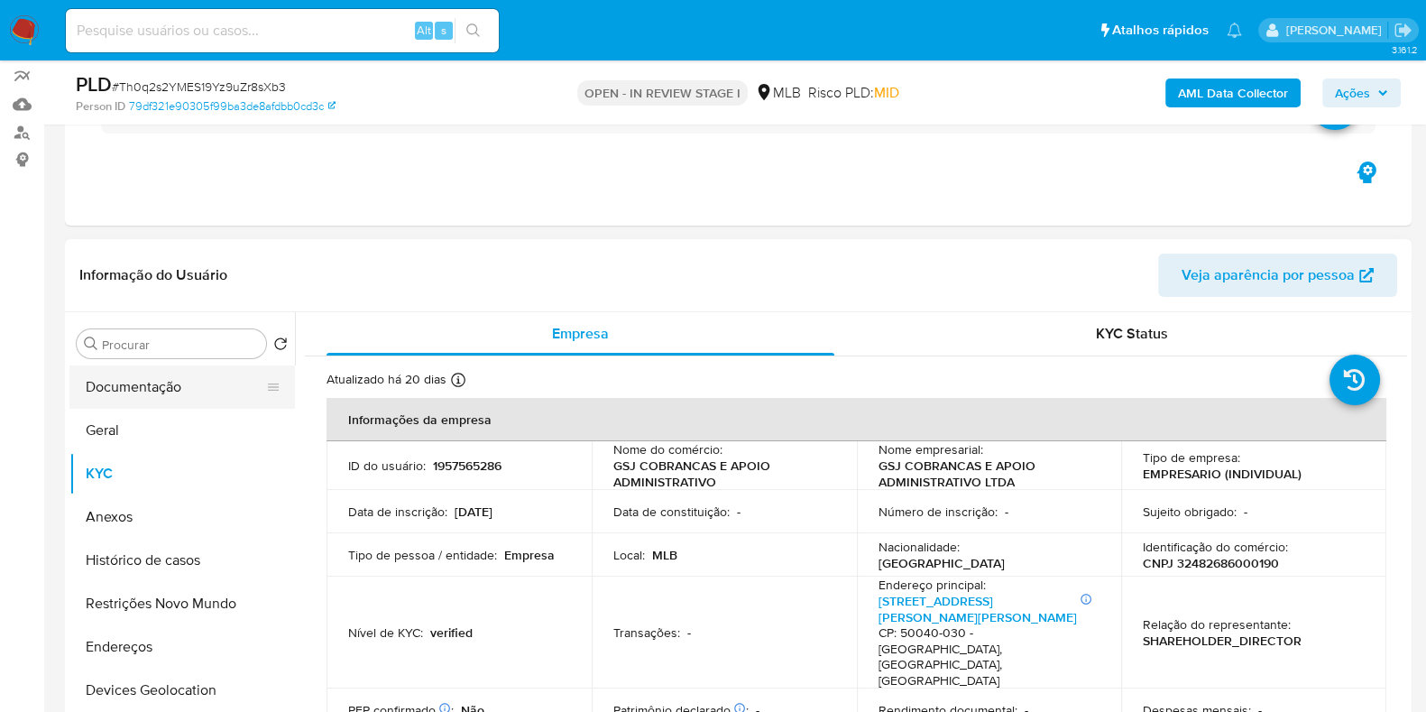
scroll to position [155, 0]
click at [129, 511] on button "Anexos" at bounding box center [174, 517] width 211 height 43
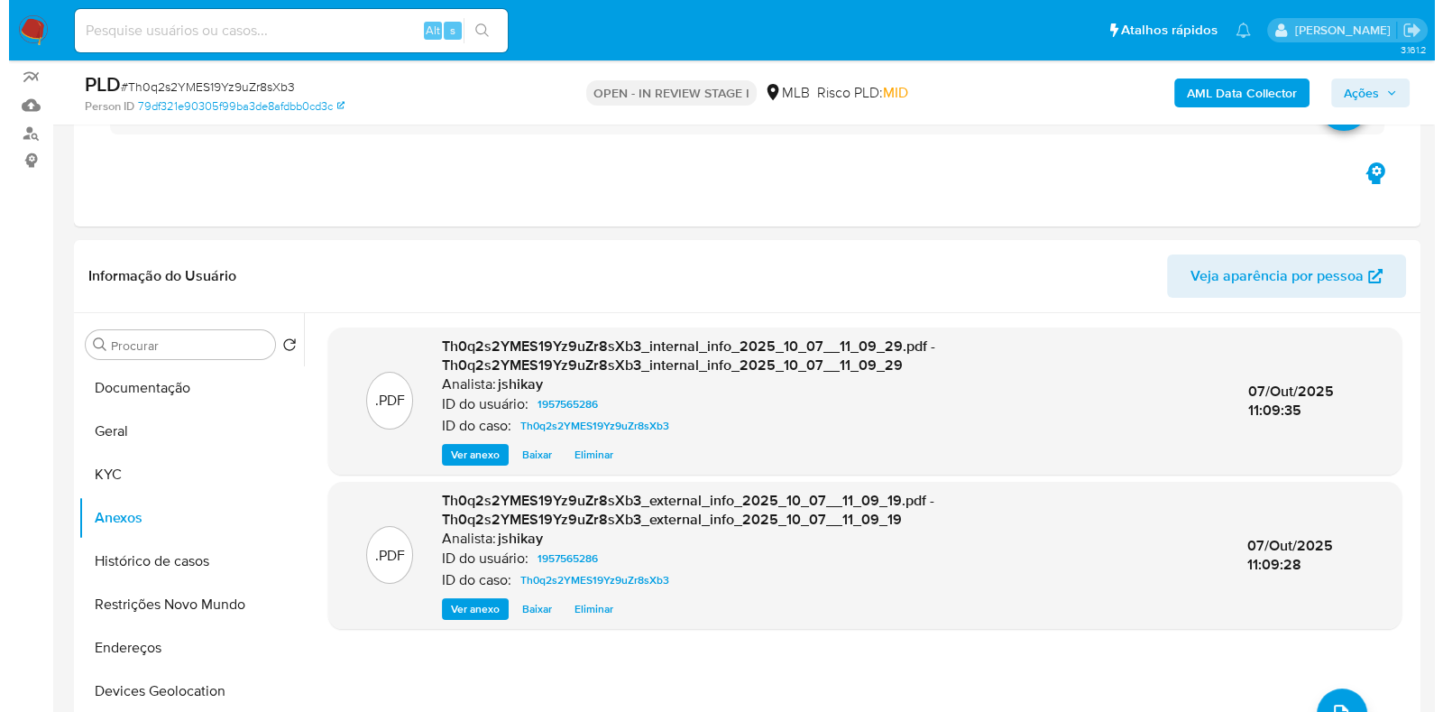
scroll to position [268, 0]
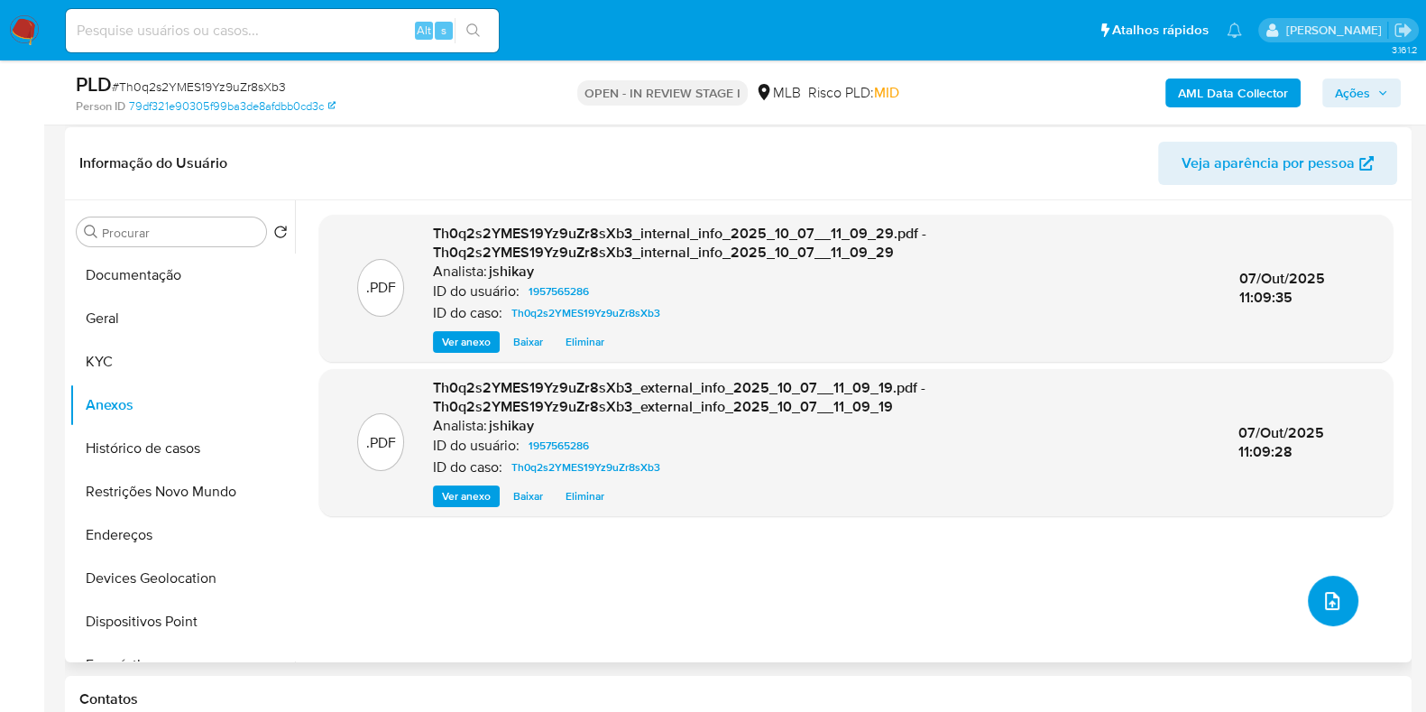
click at [1321, 597] on icon "upload-file" at bounding box center [1332, 601] width 22 height 22
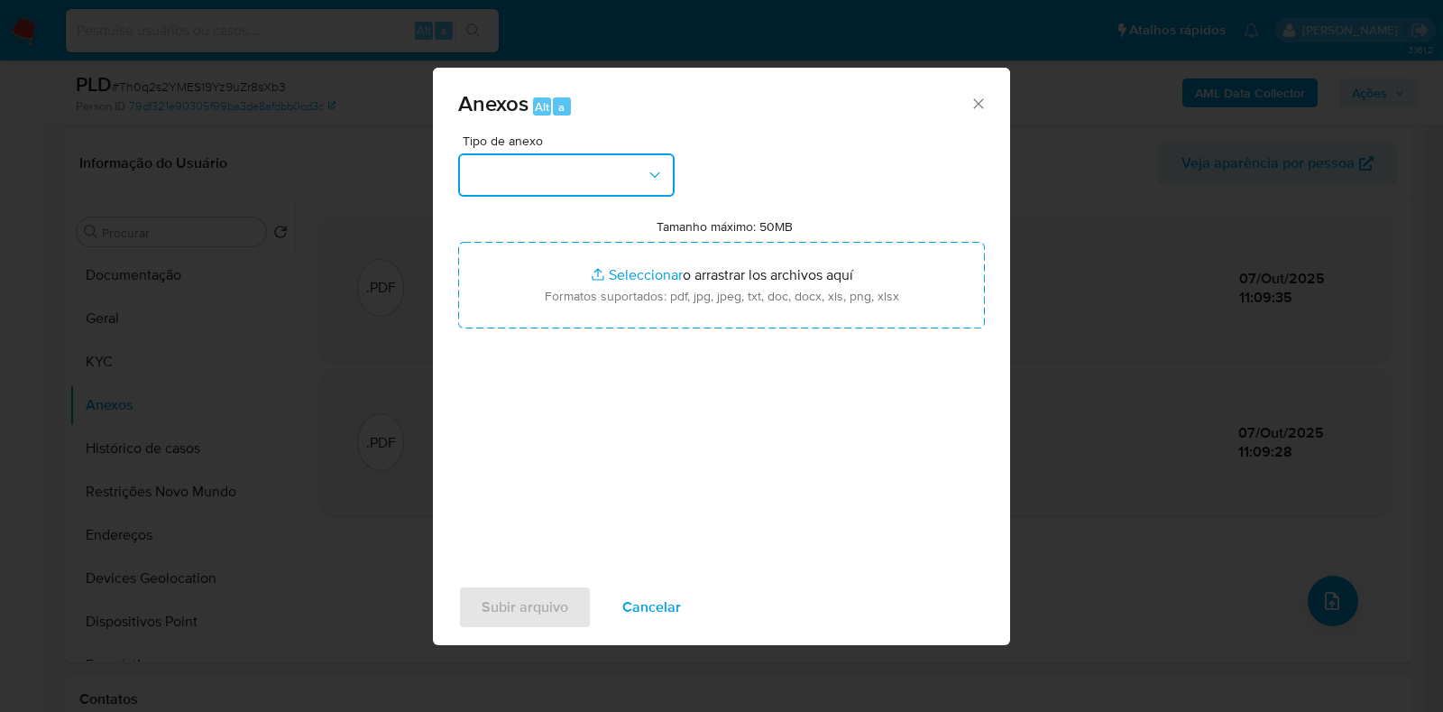
click at [478, 170] on button "button" at bounding box center [566, 174] width 216 height 43
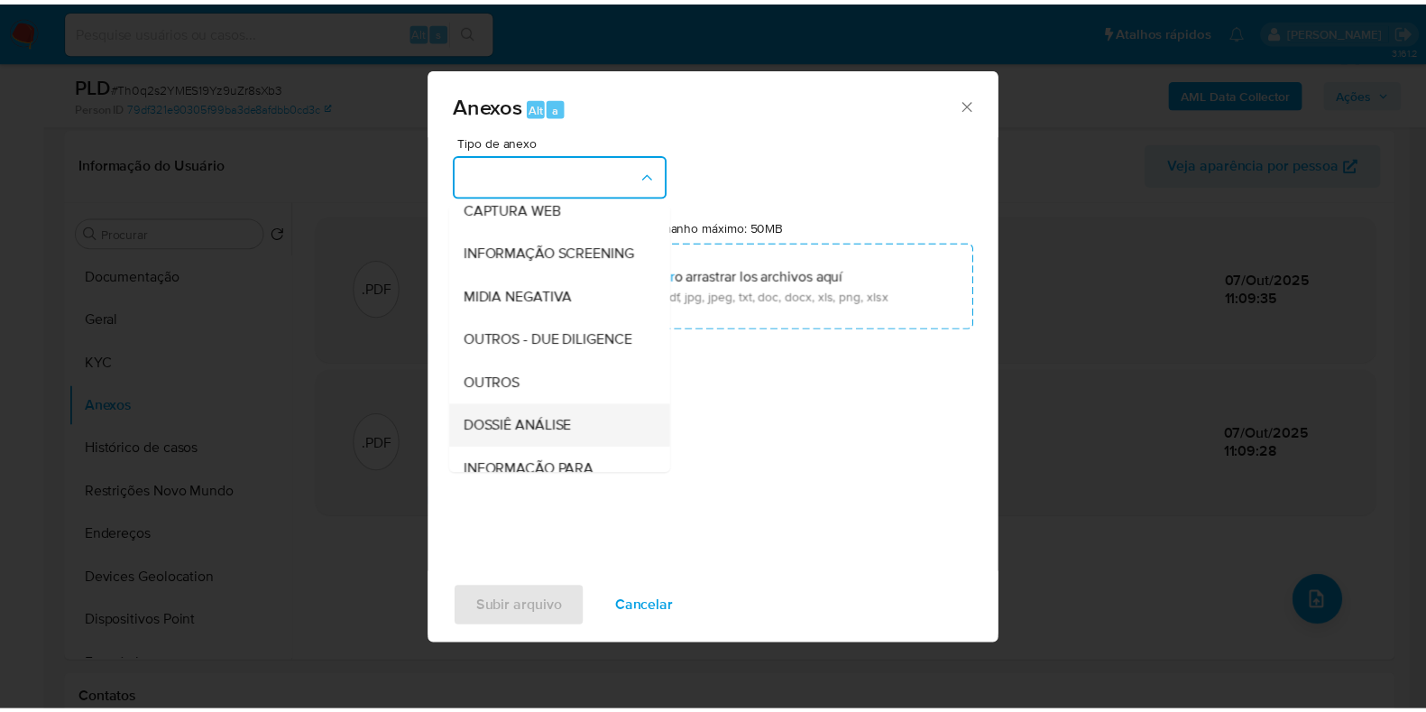
scroll to position [225, 0]
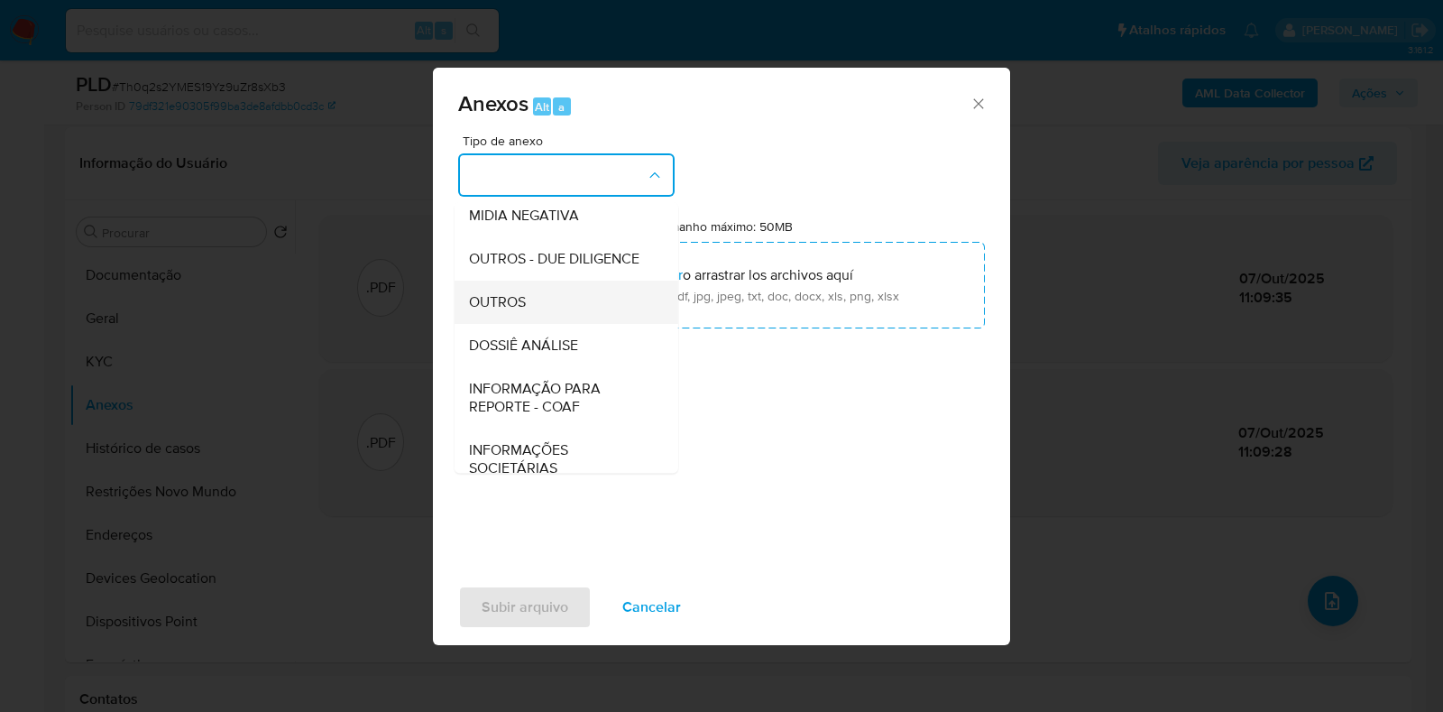
click at [531, 324] on div "OUTROS" at bounding box center [561, 301] width 184 height 43
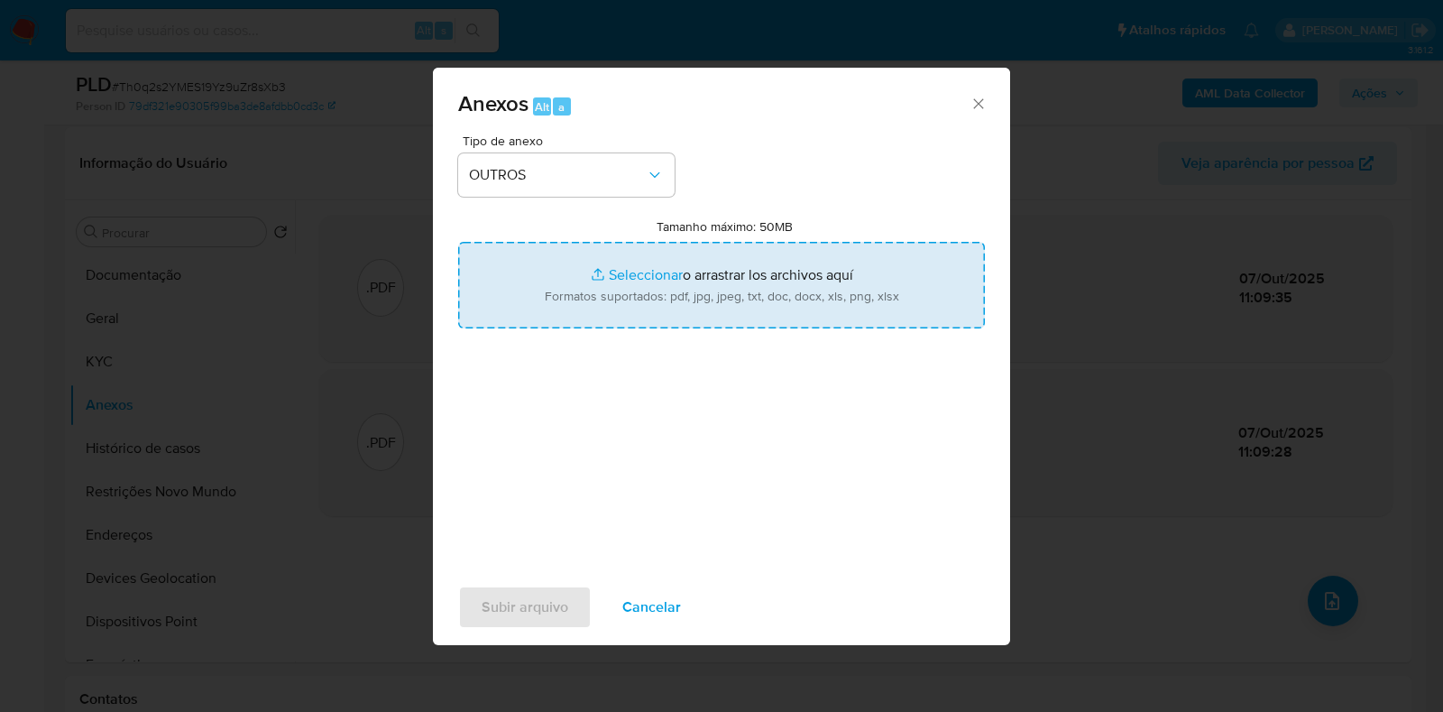
click at [617, 284] on input "Tamanho máximo: 50MB Seleccionar archivos" at bounding box center [721, 285] width 527 height 87
type input "C:\fakepath\SAR - XXXX - CNPJ 32482686000190 - GSJ COBRANCAS E APOIO ADMINISTRA…"
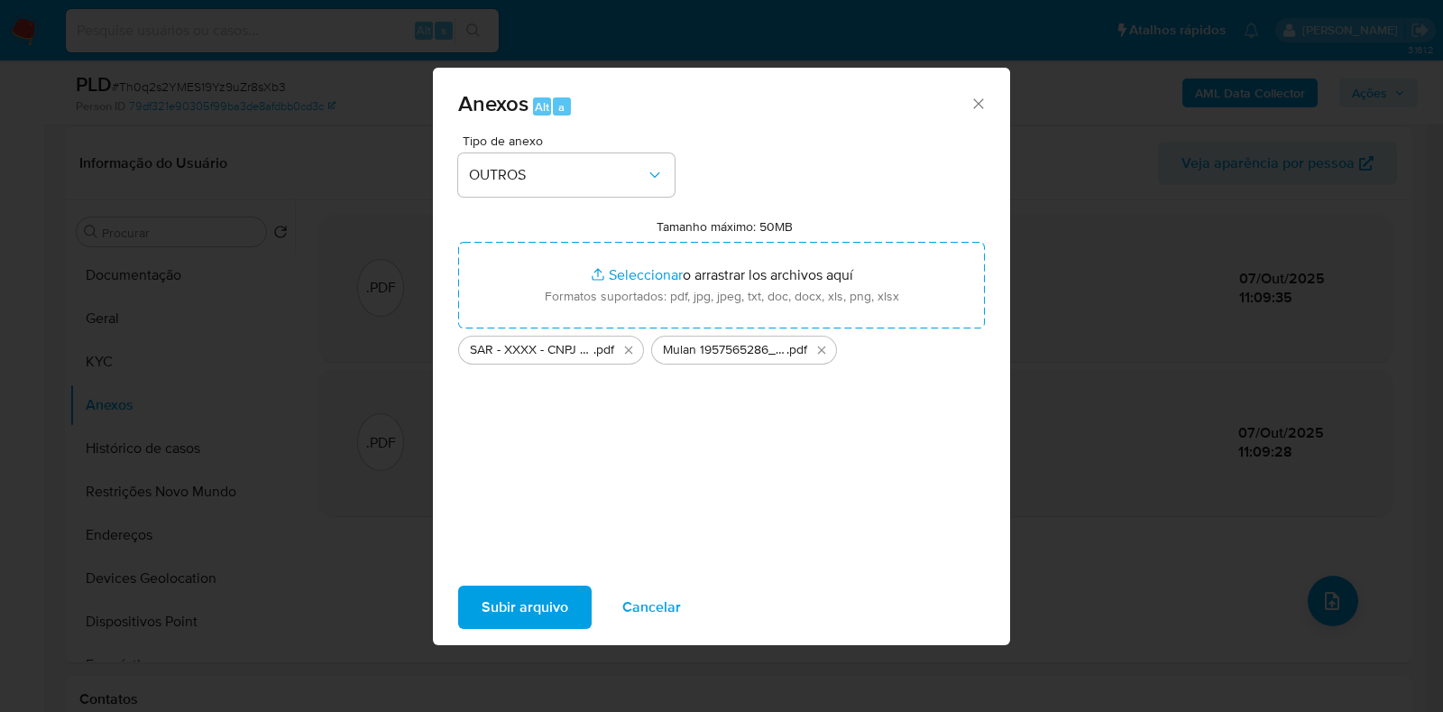
click at [550, 596] on span "Subir arquivo" at bounding box center [525, 607] width 87 height 40
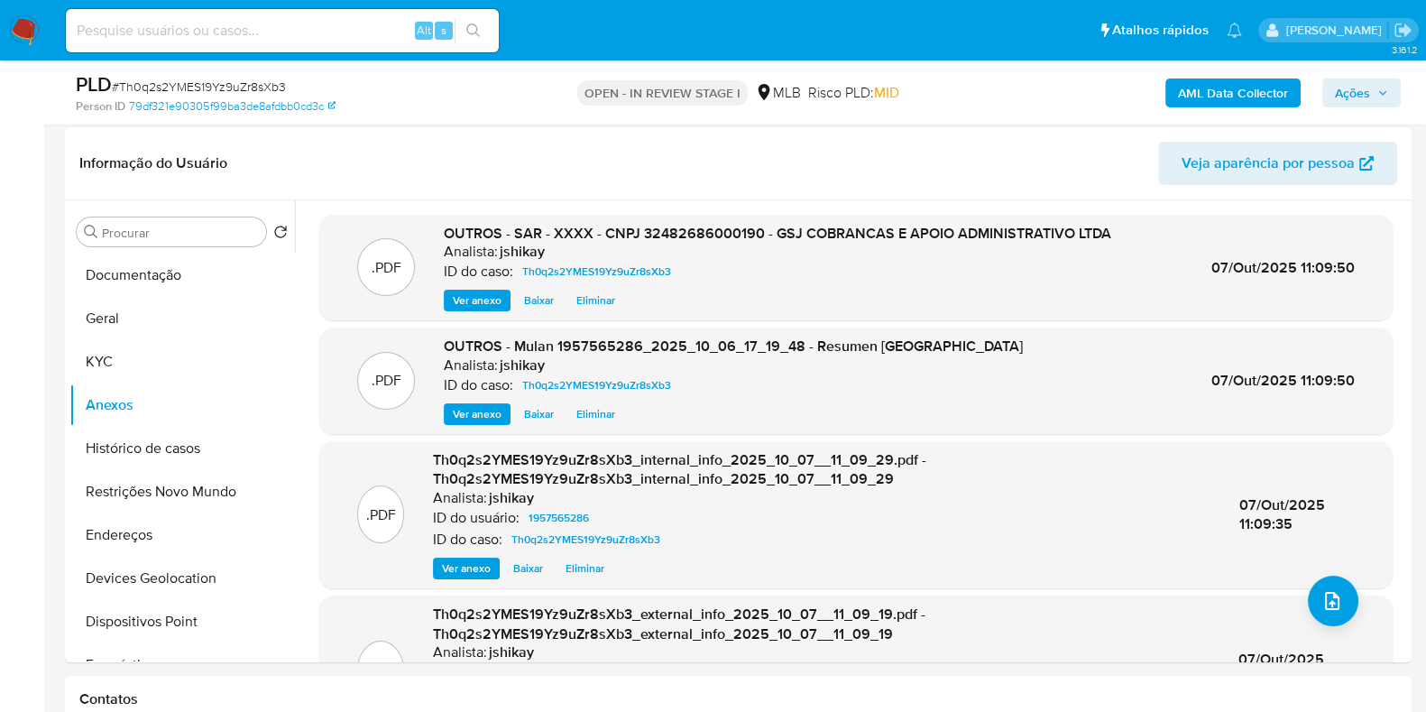
click at [1344, 92] on span "Ações" at bounding box center [1352, 92] width 35 height 29
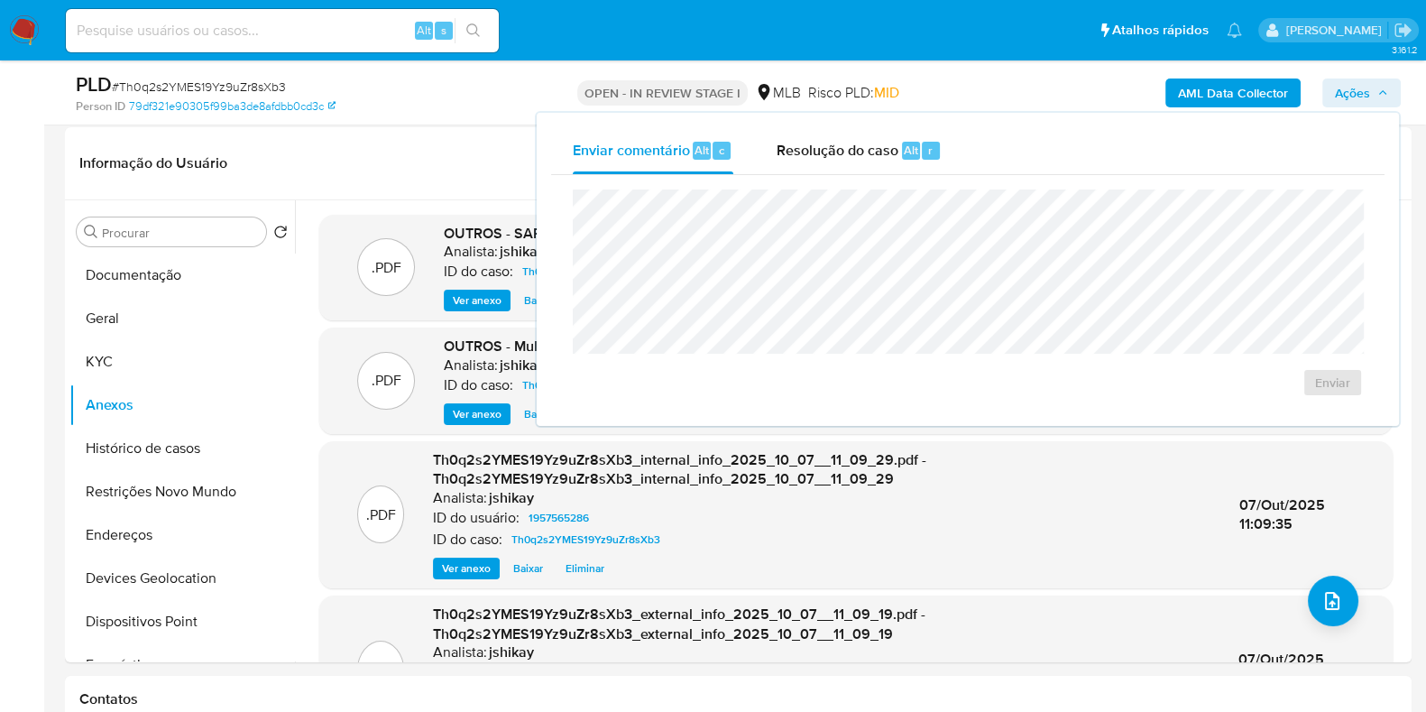
click at [848, 175] on div "Enviar" at bounding box center [967, 293] width 833 height 236
click at [818, 160] on div "Resolução do caso Alt r" at bounding box center [858, 150] width 165 height 47
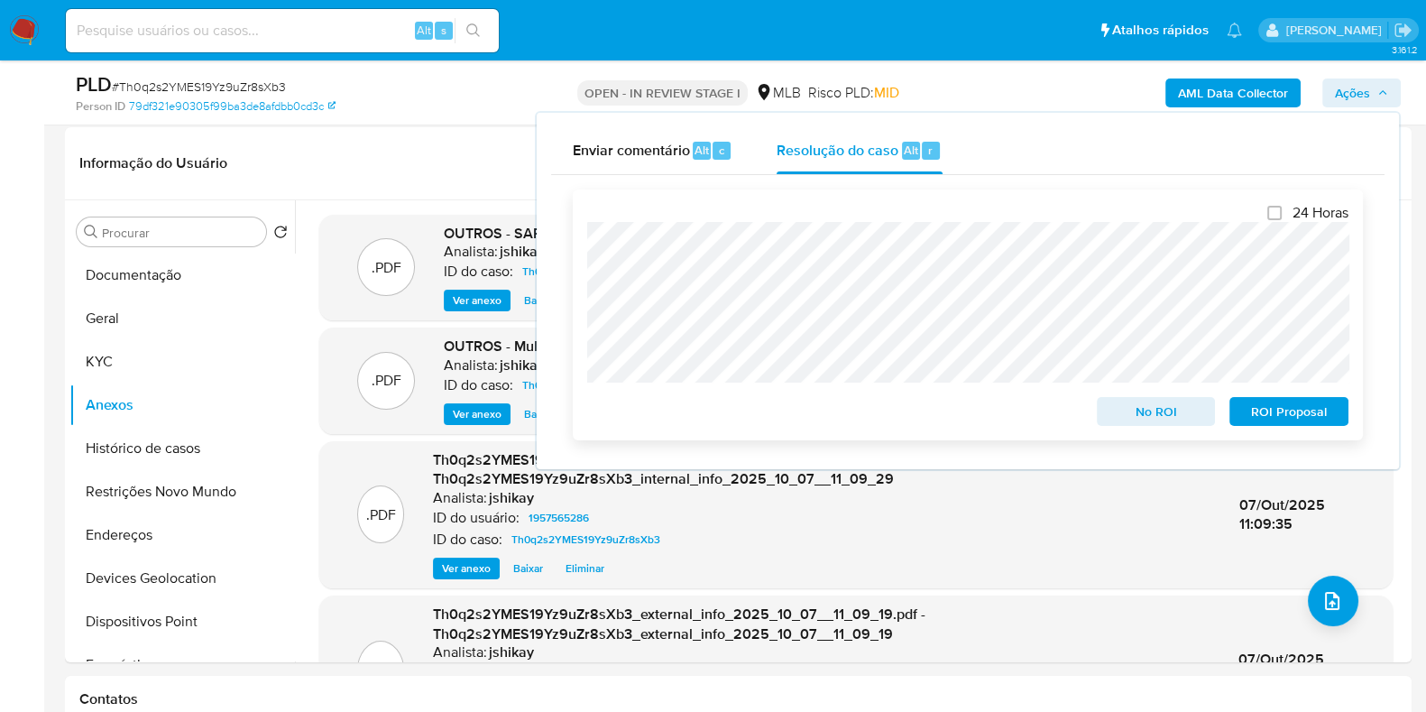
click at [1302, 421] on span "ROI Proposal" at bounding box center [1289, 411] width 94 height 25
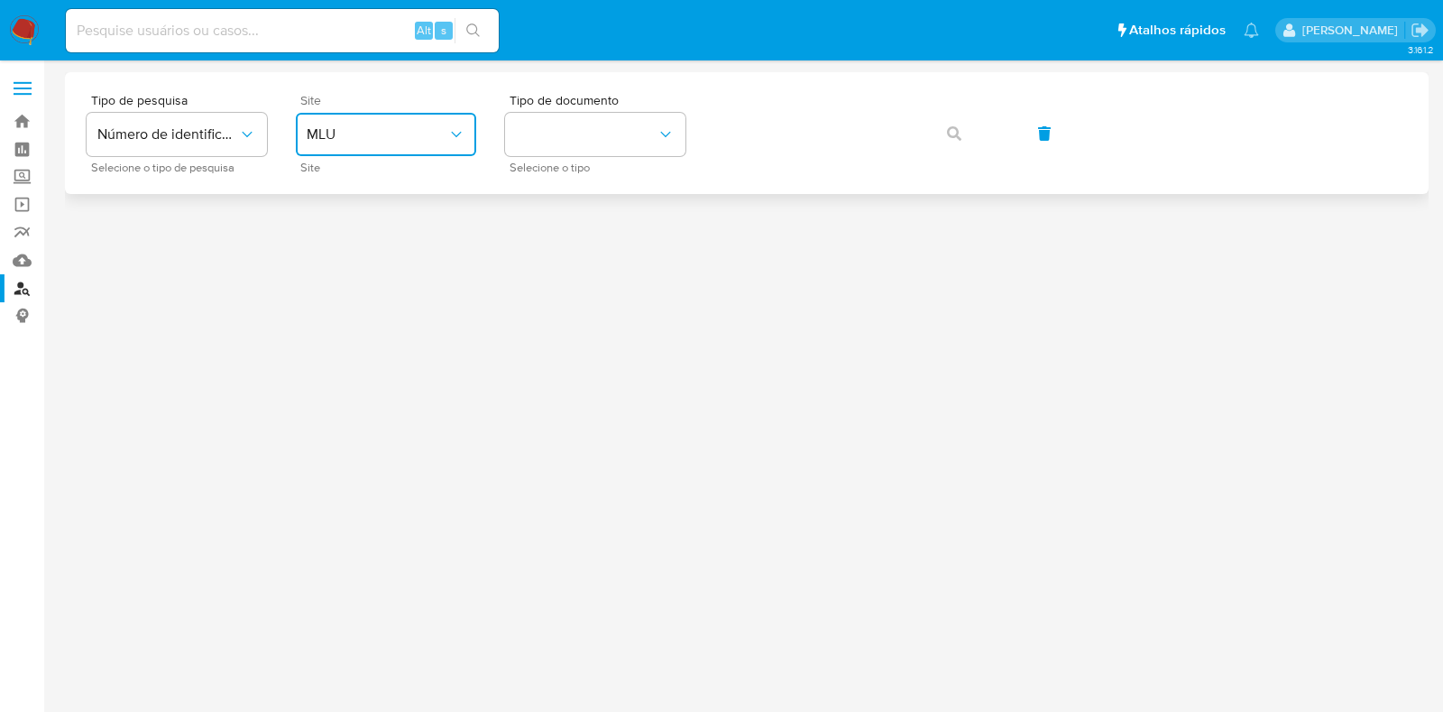
click at [374, 143] on button "MLU" at bounding box center [386, 134] width 180 height 43
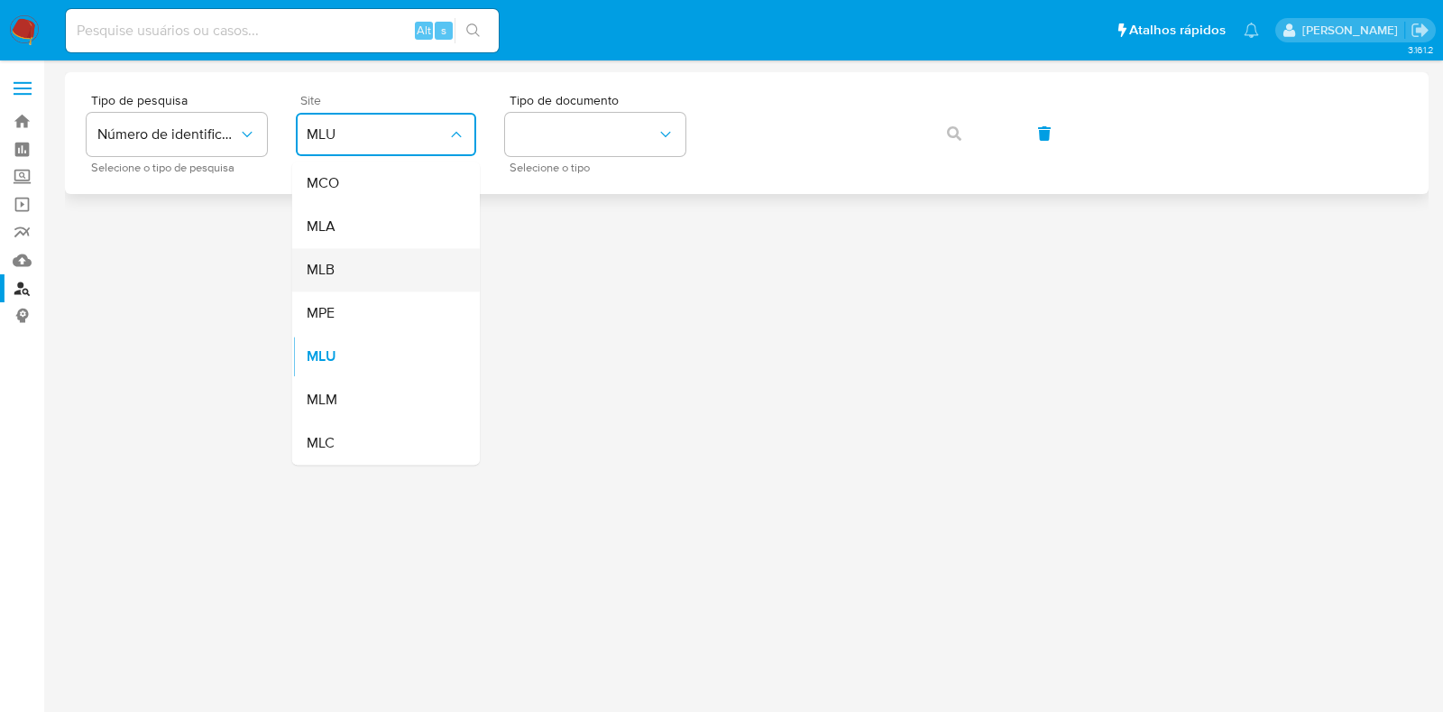
click at [364, 266] on div "MLB" at bounding box center [381, 269] width 148 height 43
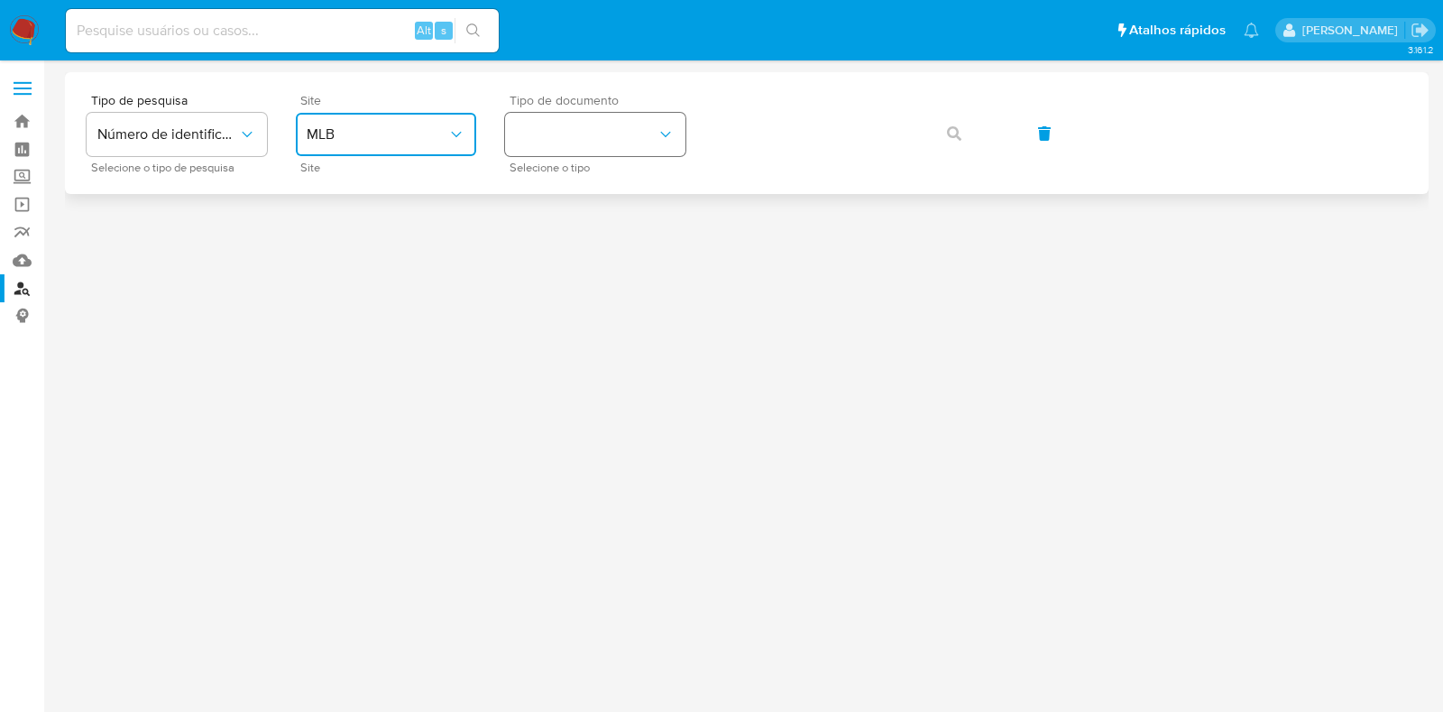
click at [537, 137] on button "identificationType" at bounding box center [595, 134] width 180 height 43
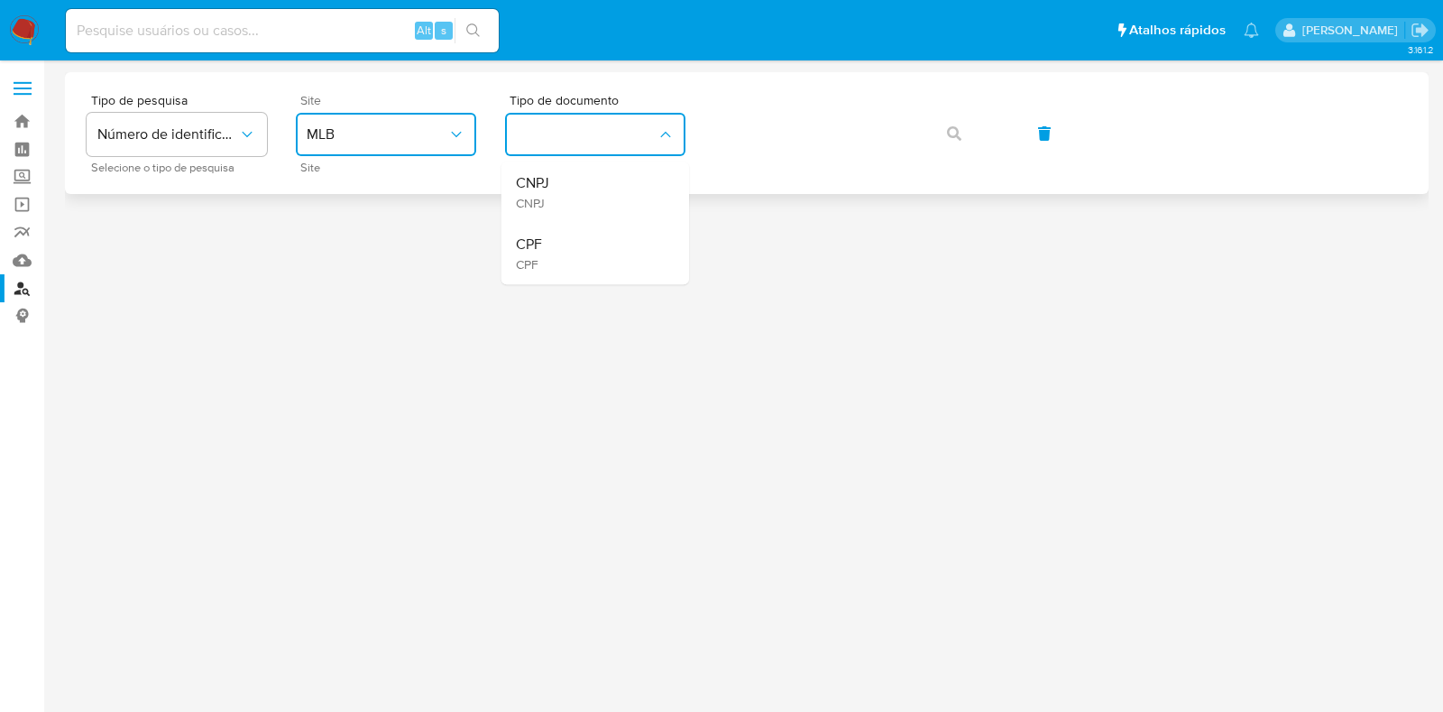
drag, startPoint x: 555, startPoint y: 242, endPoint x: 748, endPoint y: 164, distance: 208.0
click at [559, 241] on div "CPF CPF" at bounding box center [590, 253] width 148 height 61
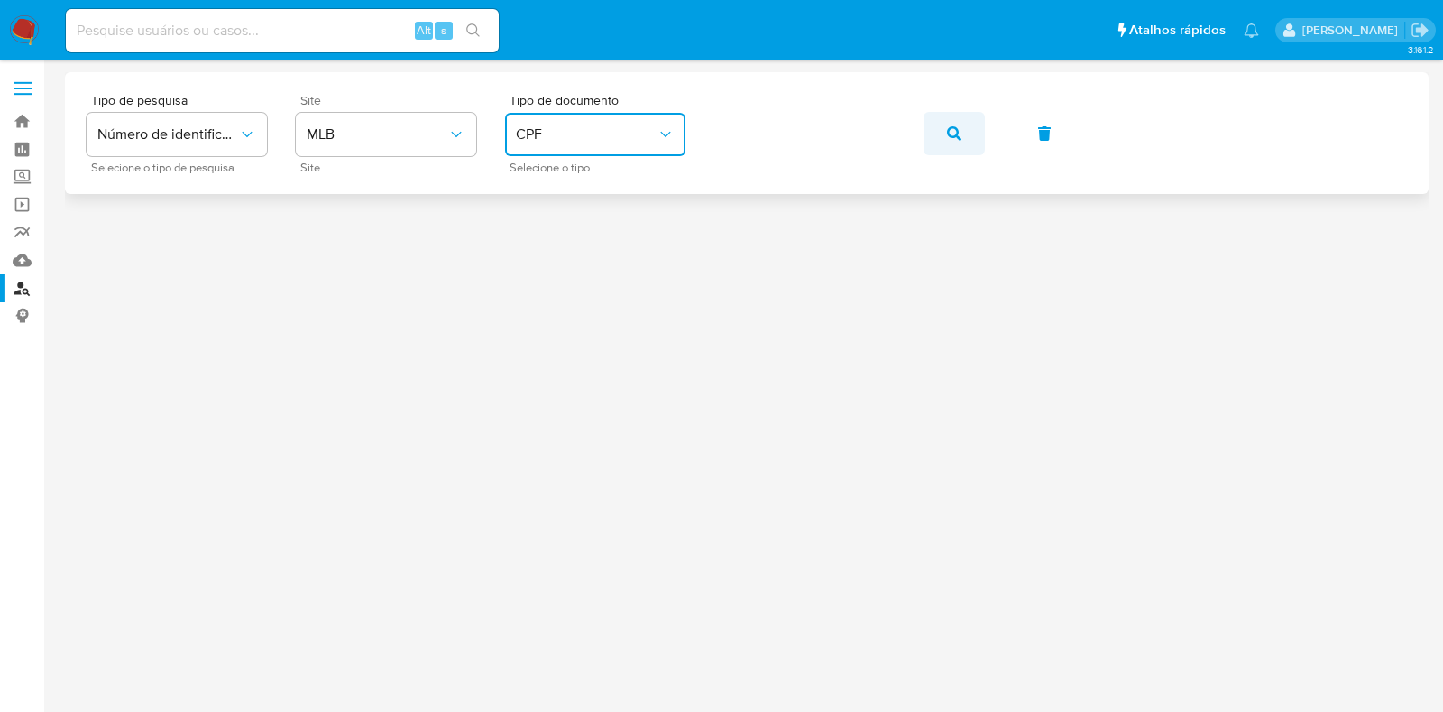
click at [956, 133] on icon "button" at bounding box center [954, 133] width 14 height 14
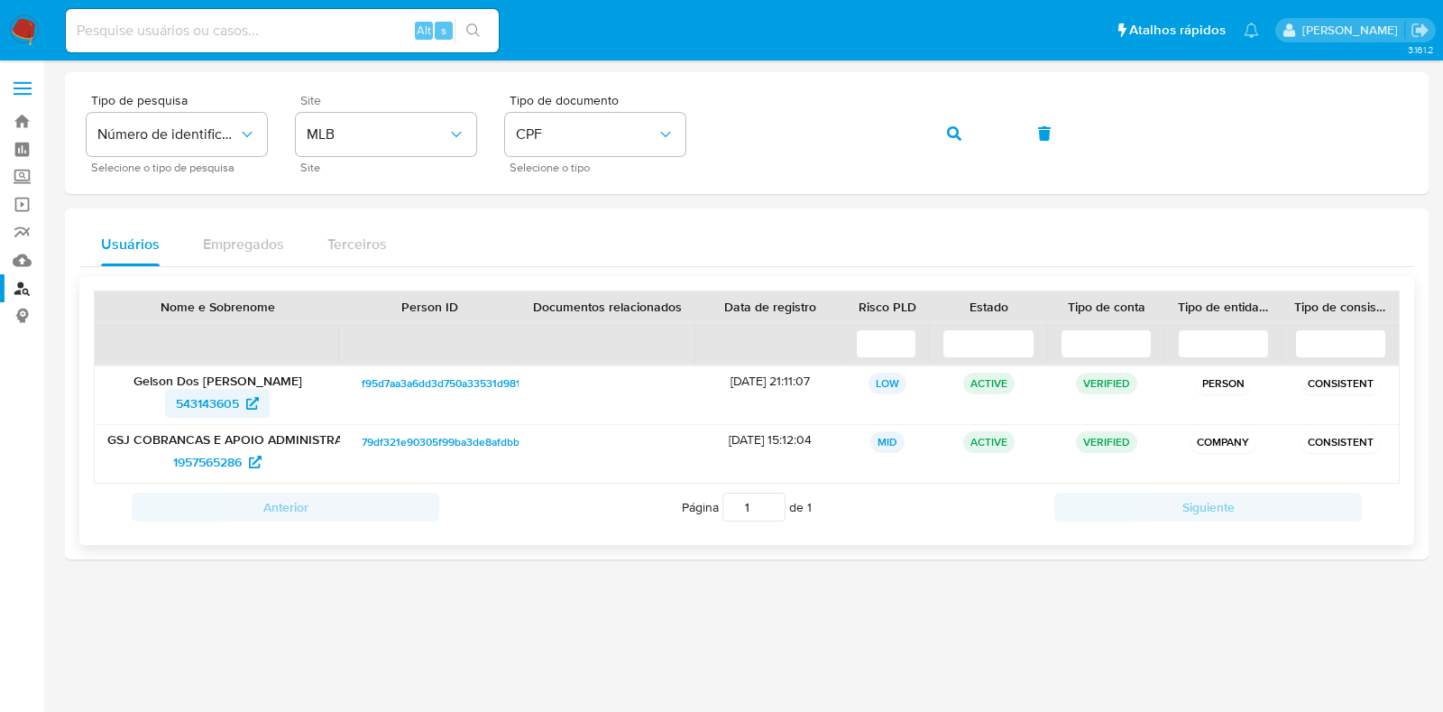
click at [216, 398] on span "543143605" at bounding box center [207, 403] width 63 height 29
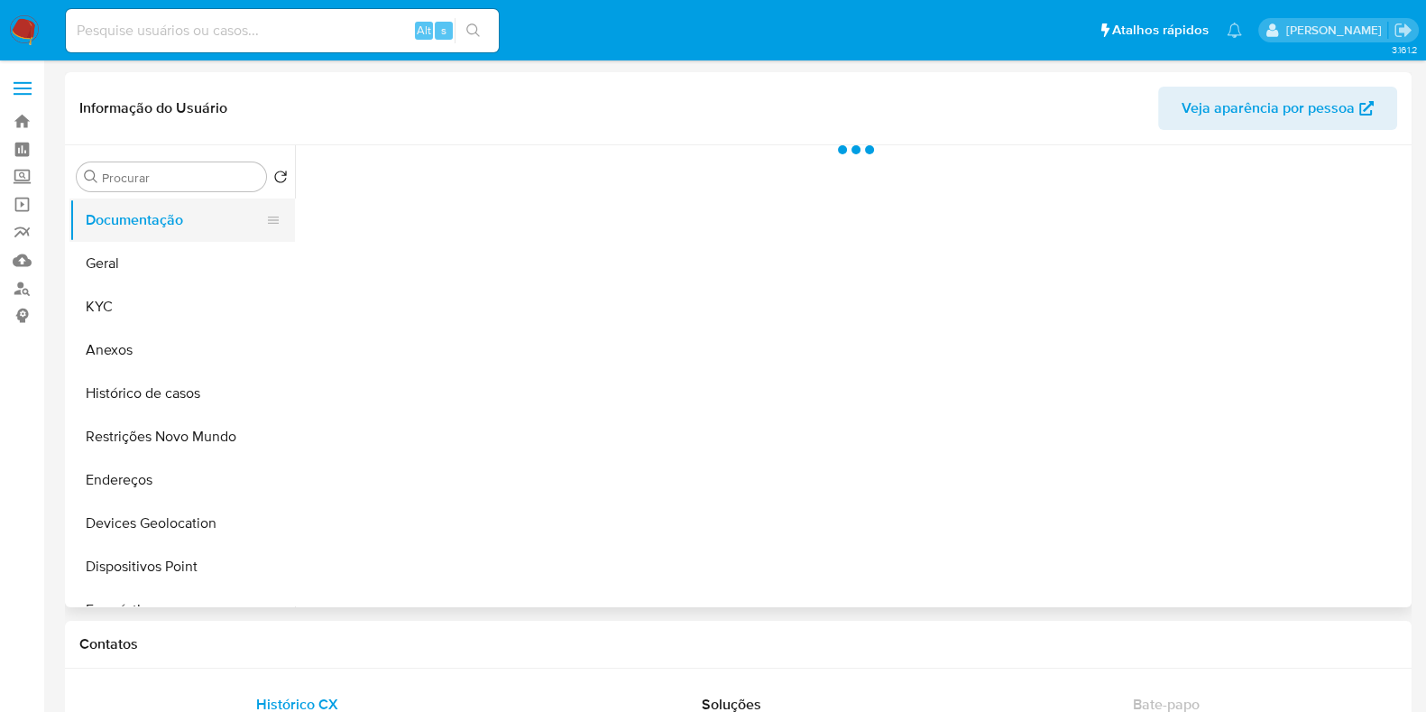
select select "10"
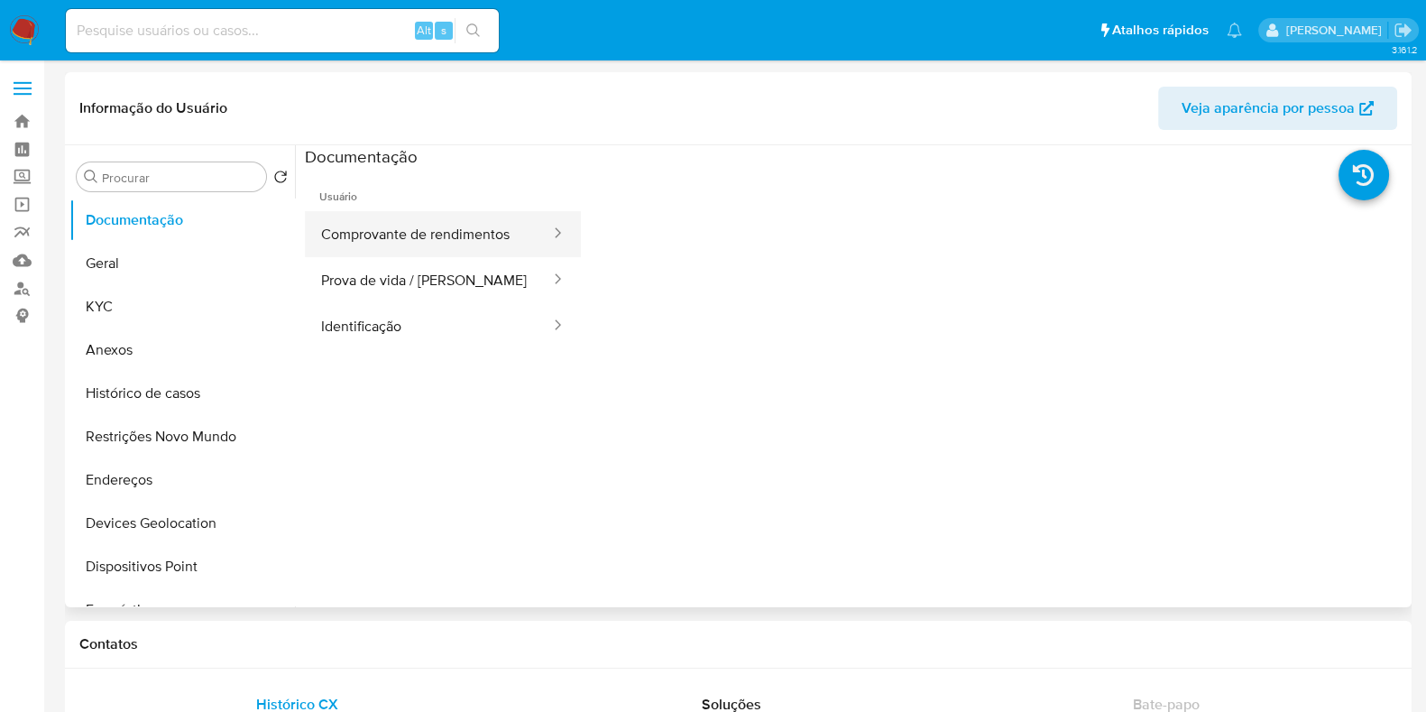
click at [389, 236] on button "Comprovante de rendimentos" at bounding box center [428, 234] width 247 height 46
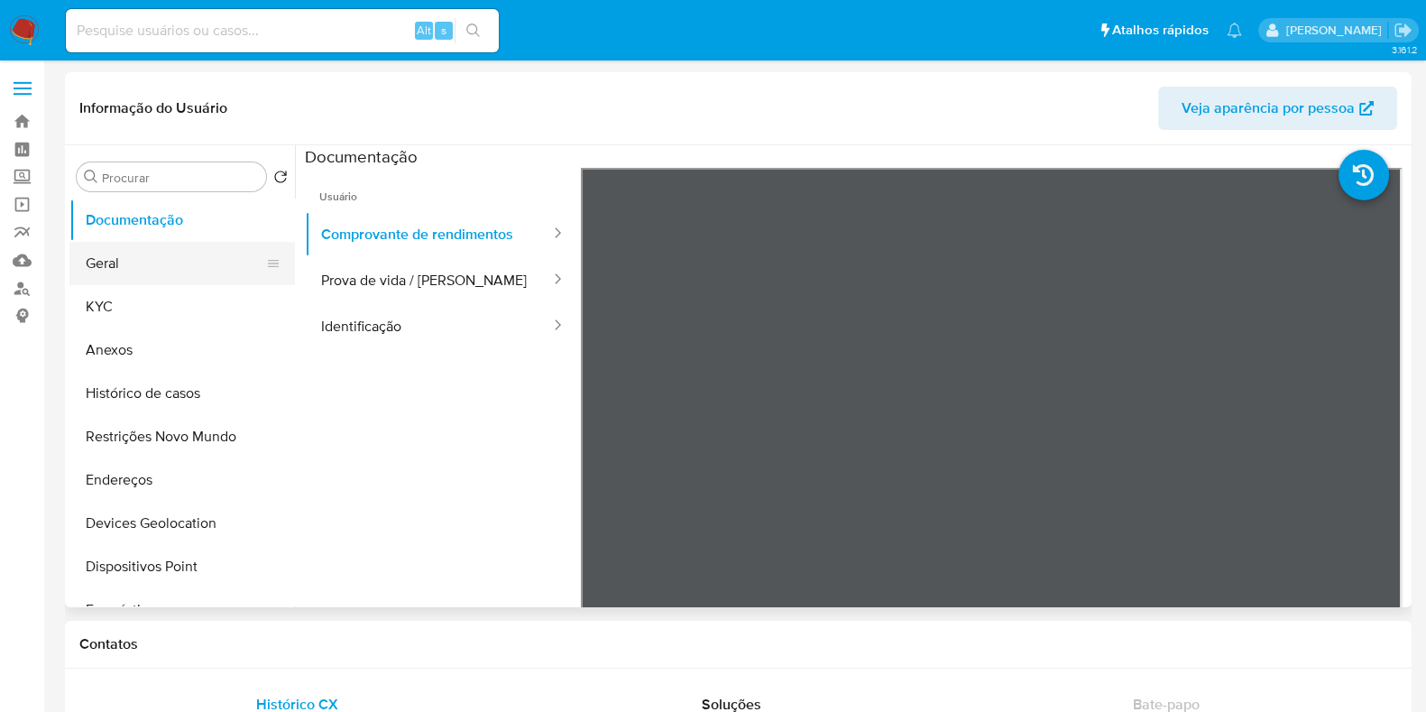
click at [160, 270] on button "Geral" at bounding box center [174, 263] width 211 height 43
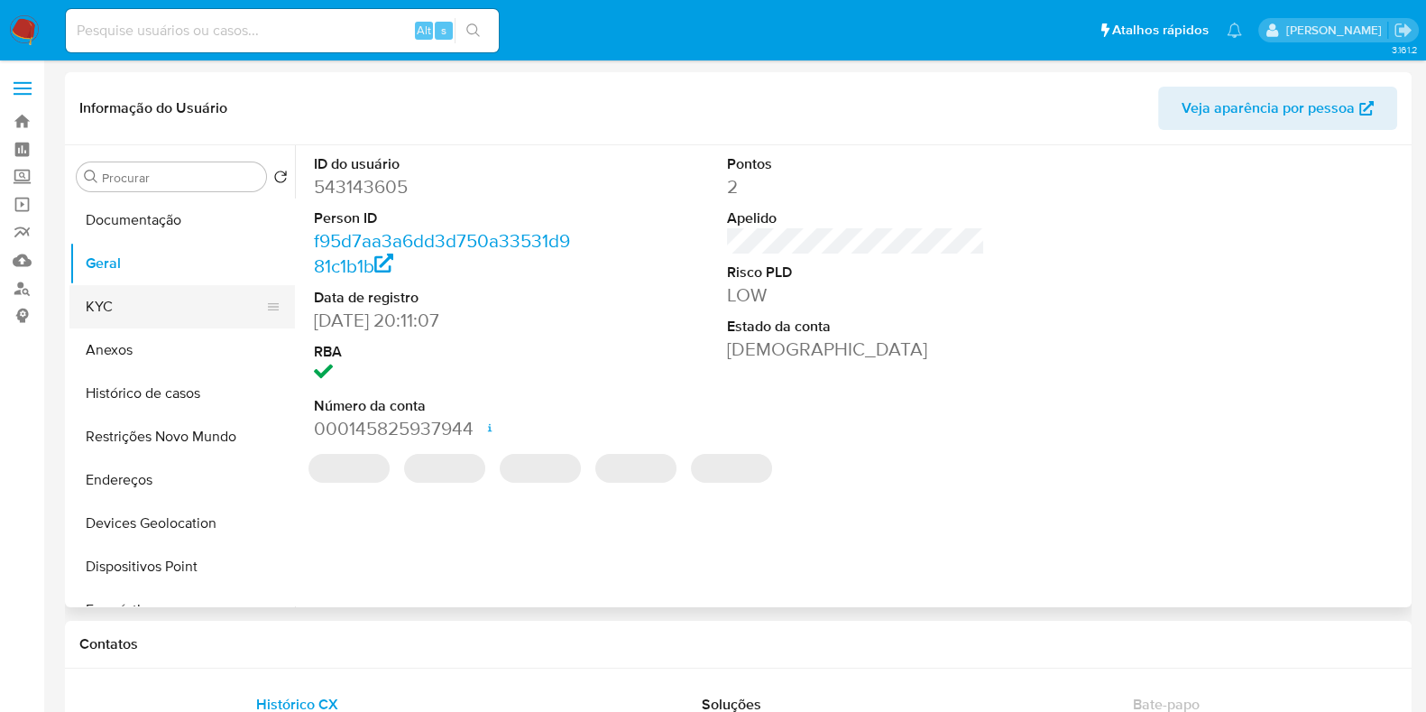
click at [149, 298] on button "KYC" at bounding box center [174, 306] width 211 height 43
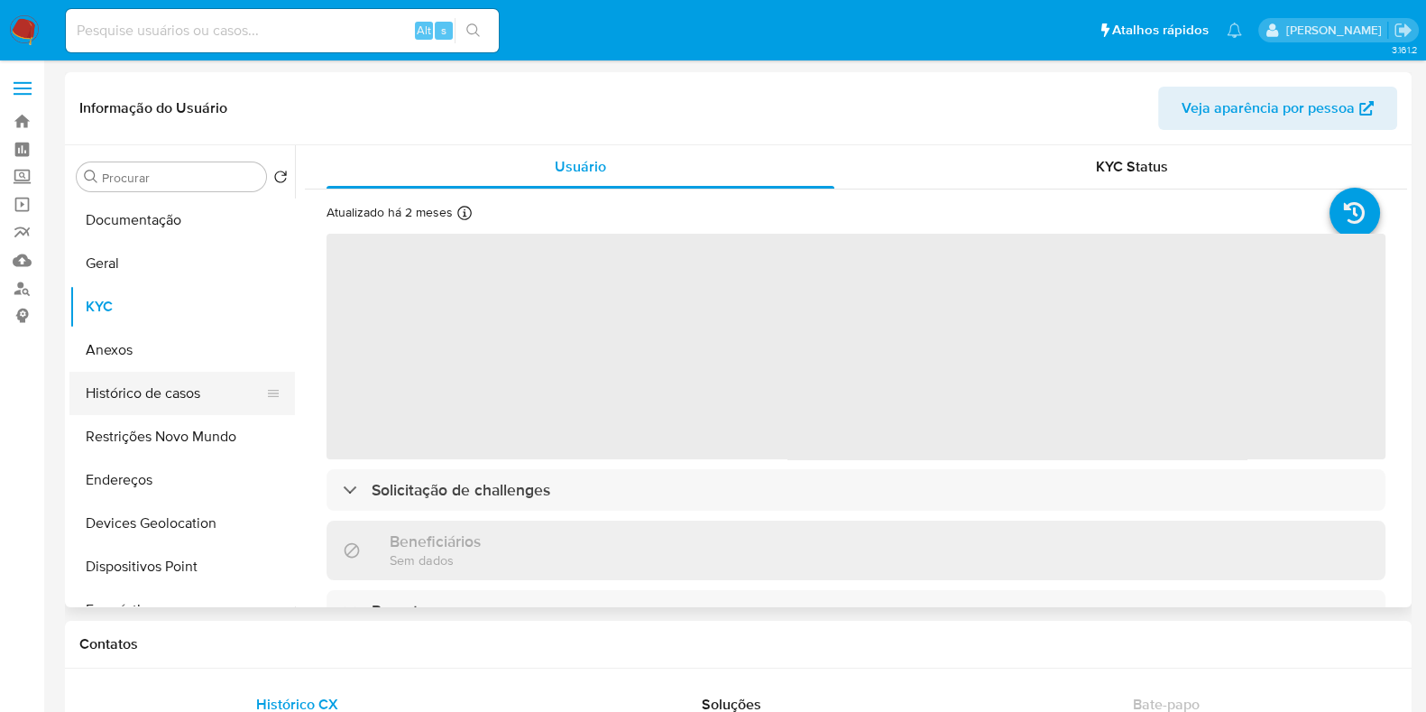
click at [176, 407] on button "Histórico de casos" at bounding box center [174, 393] width 211 height 43
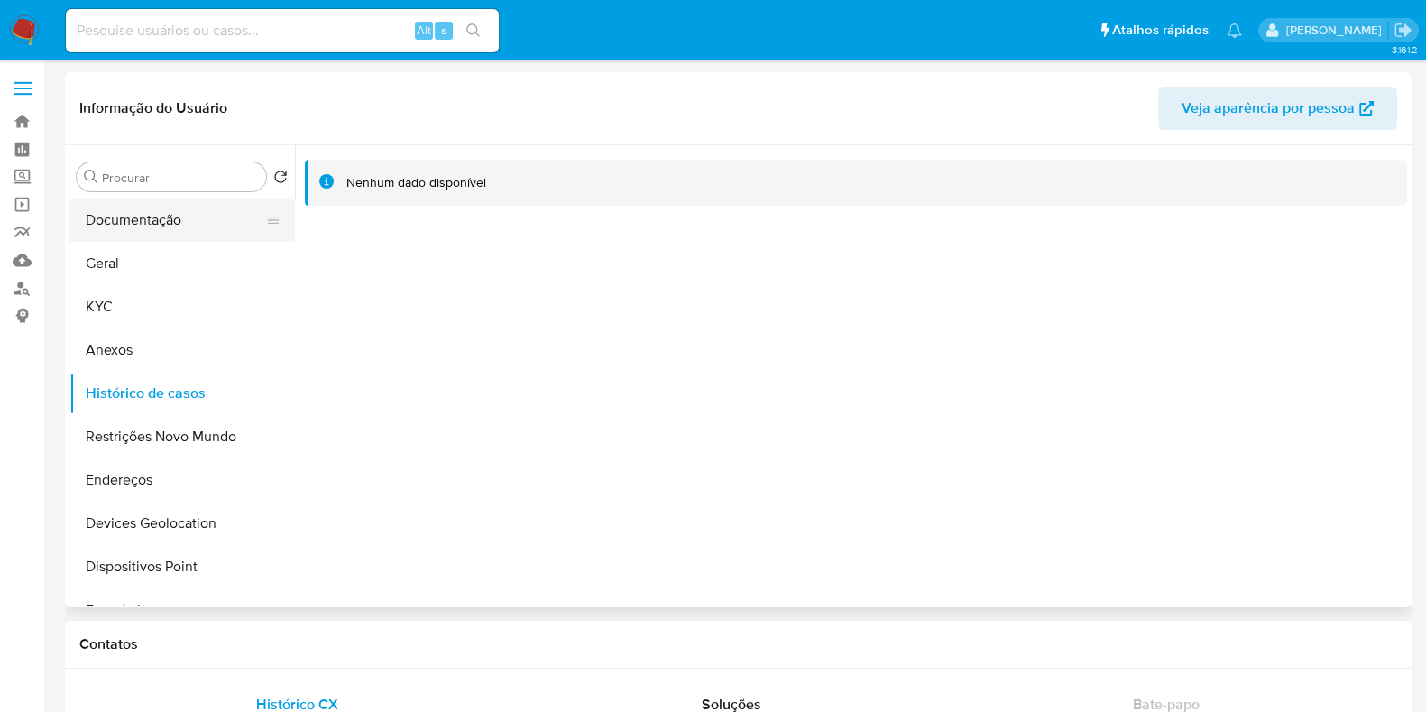
click at [178, 224] on button "Documentação" at bounding box center [174, 219] width 211 height 43
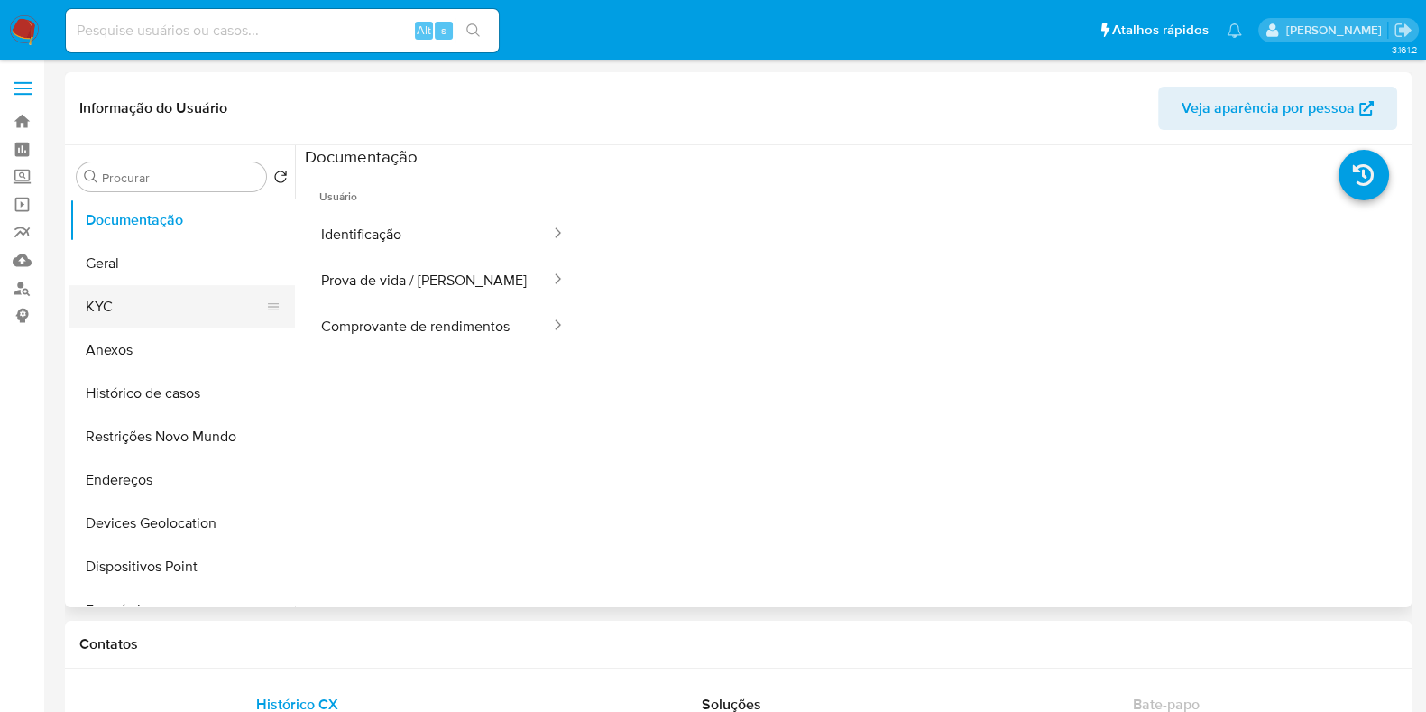
click at [179, 298] on button "KYC" at bounding box center [174, 306] width 211 height 43
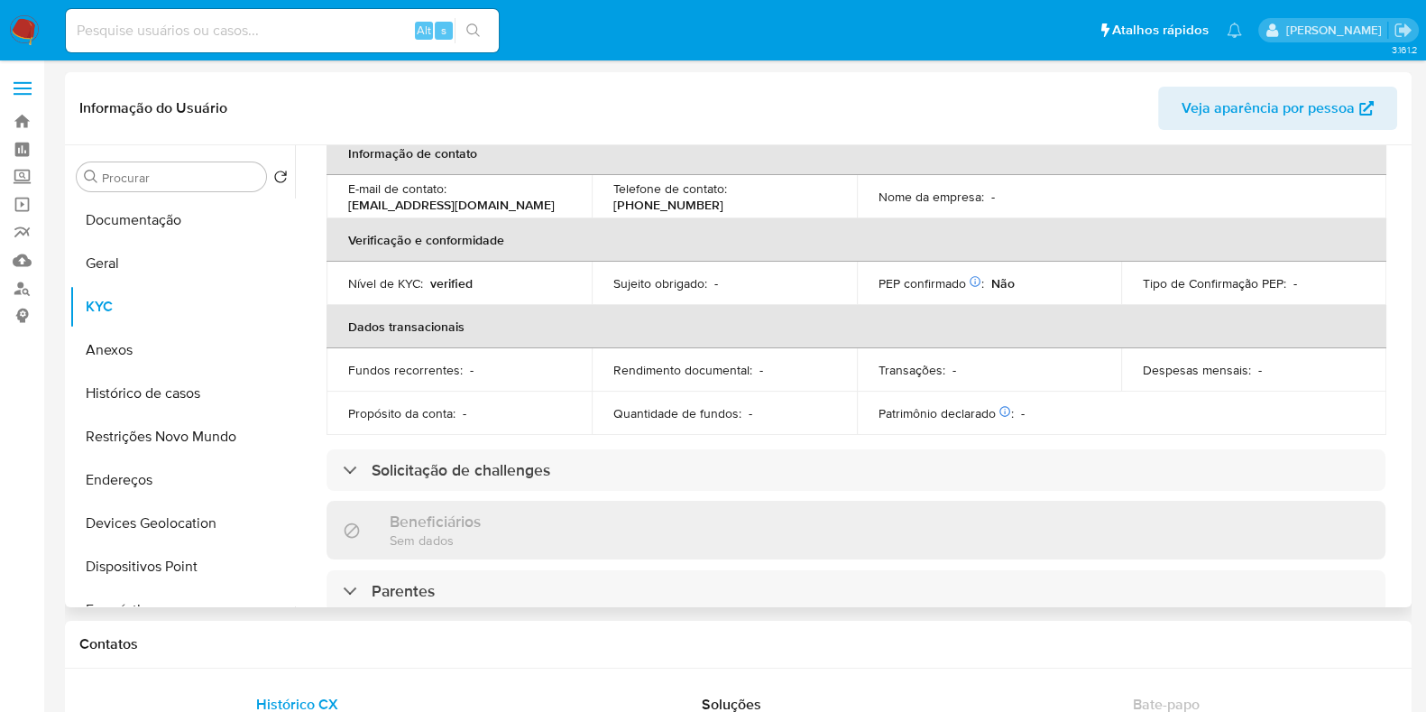
scroll to position [112, 0]
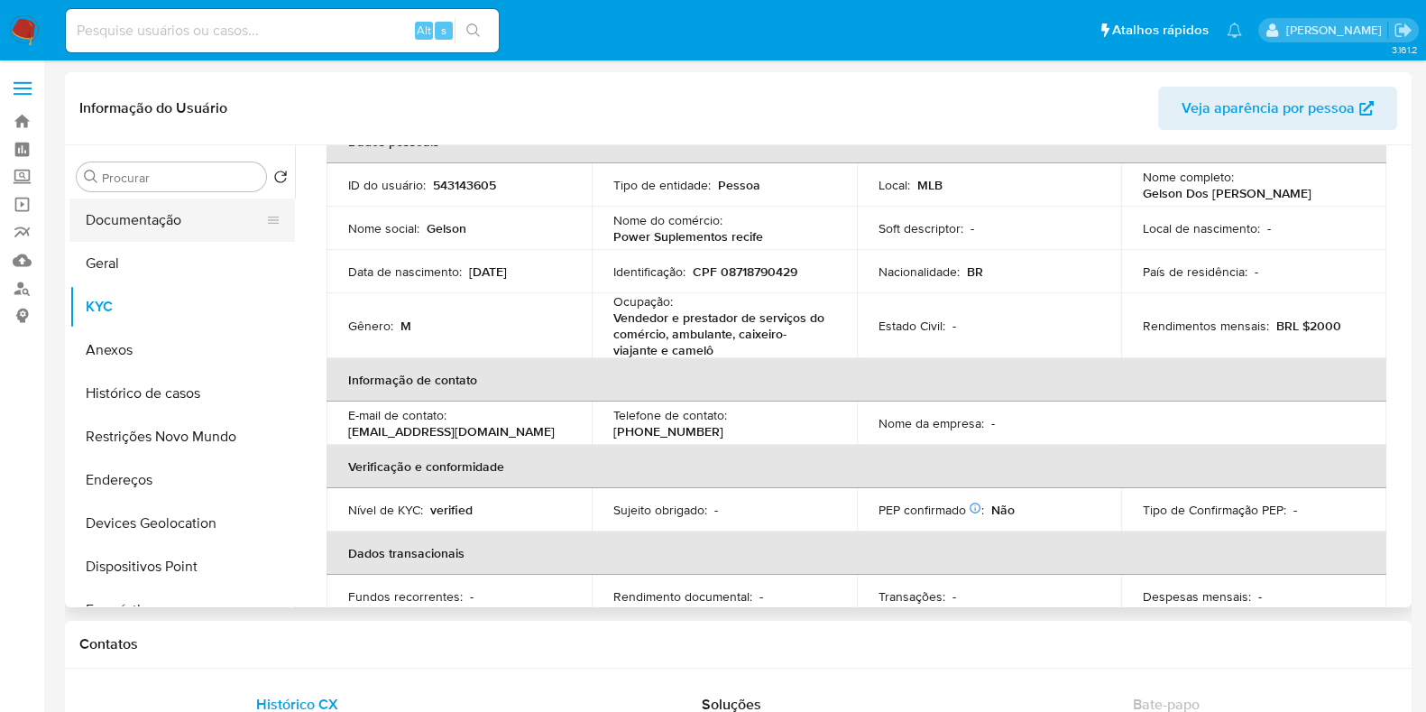
click at [82, 232] on button "Documentação" at bounding box center [174, 219] width 211 height 43
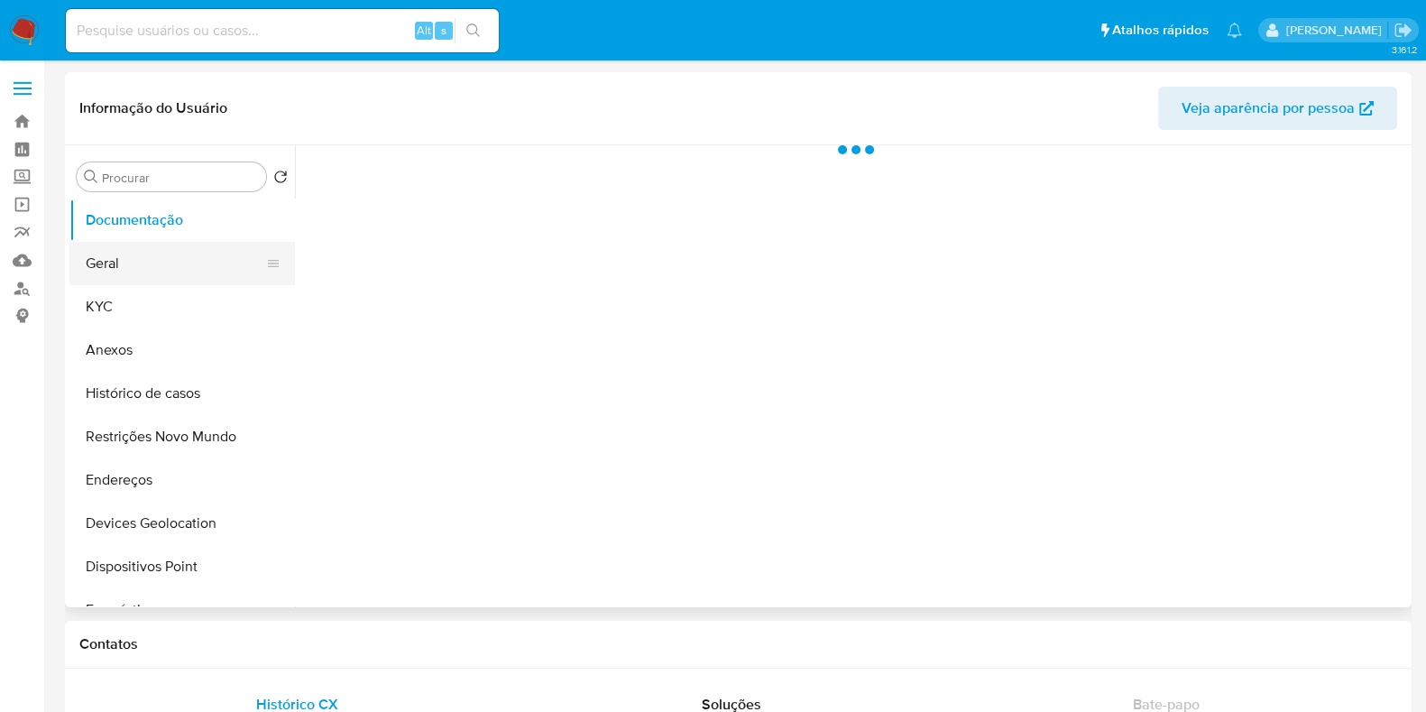
scroll to position [0, 0]
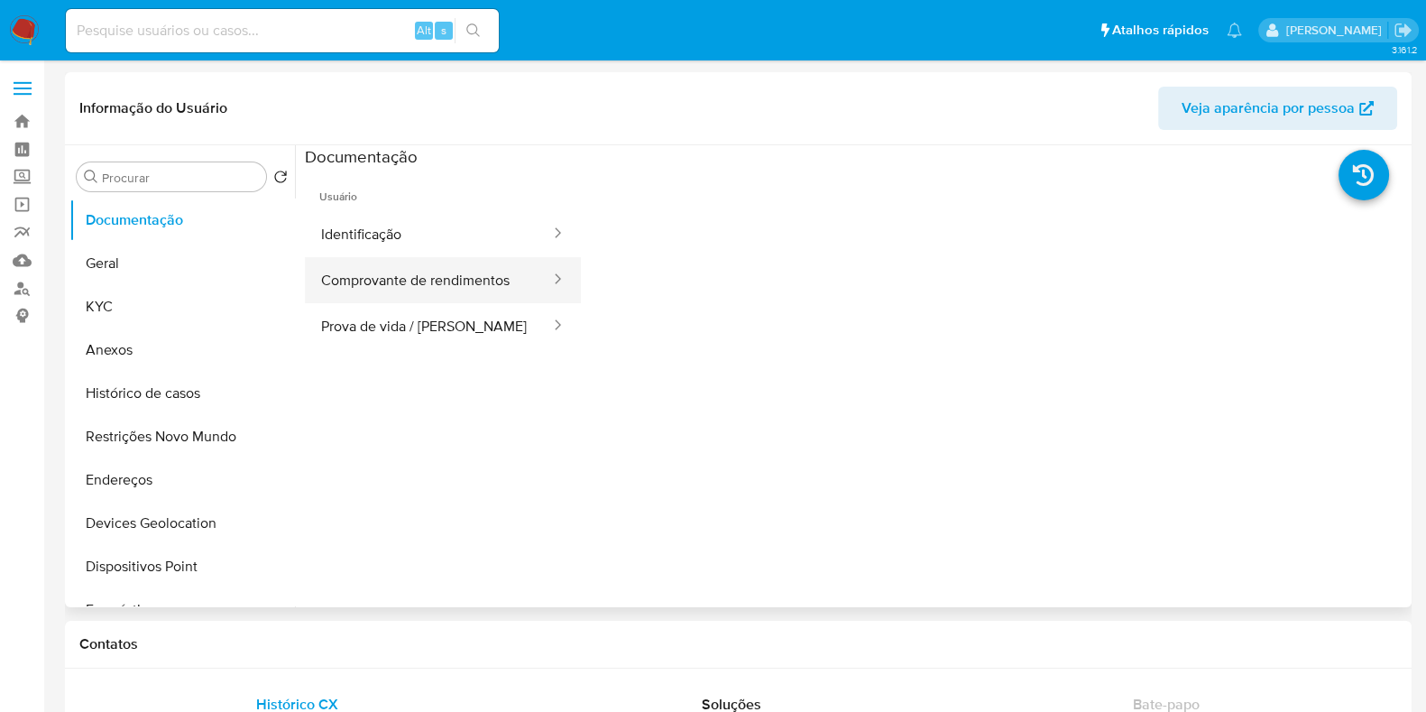
click at [421, 286] on button "Comprovante de rendimentos" at bounding box center [428, 280] width 247 height 46
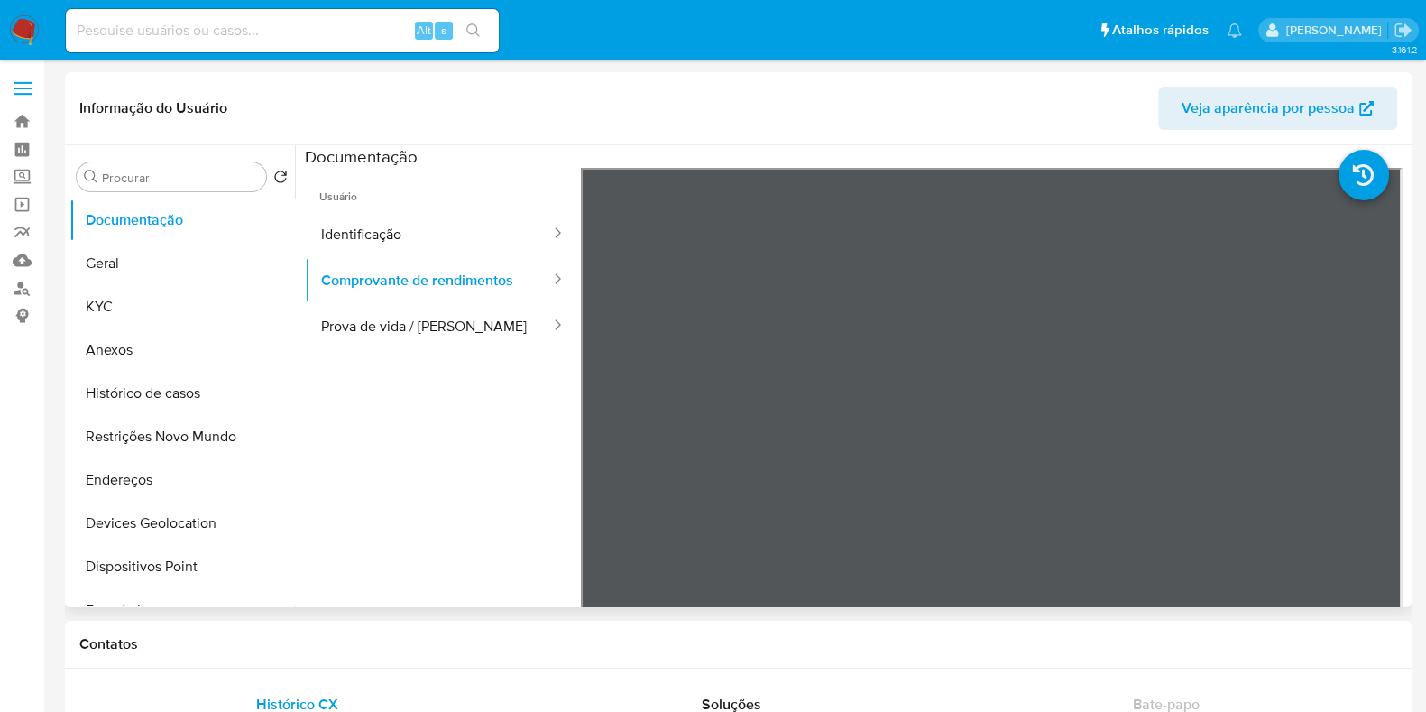
click at [1051, 82] on div "Informação do Usuário Veja aparência por pessoa" at bounding box center [738, 108] width 1346 height 73
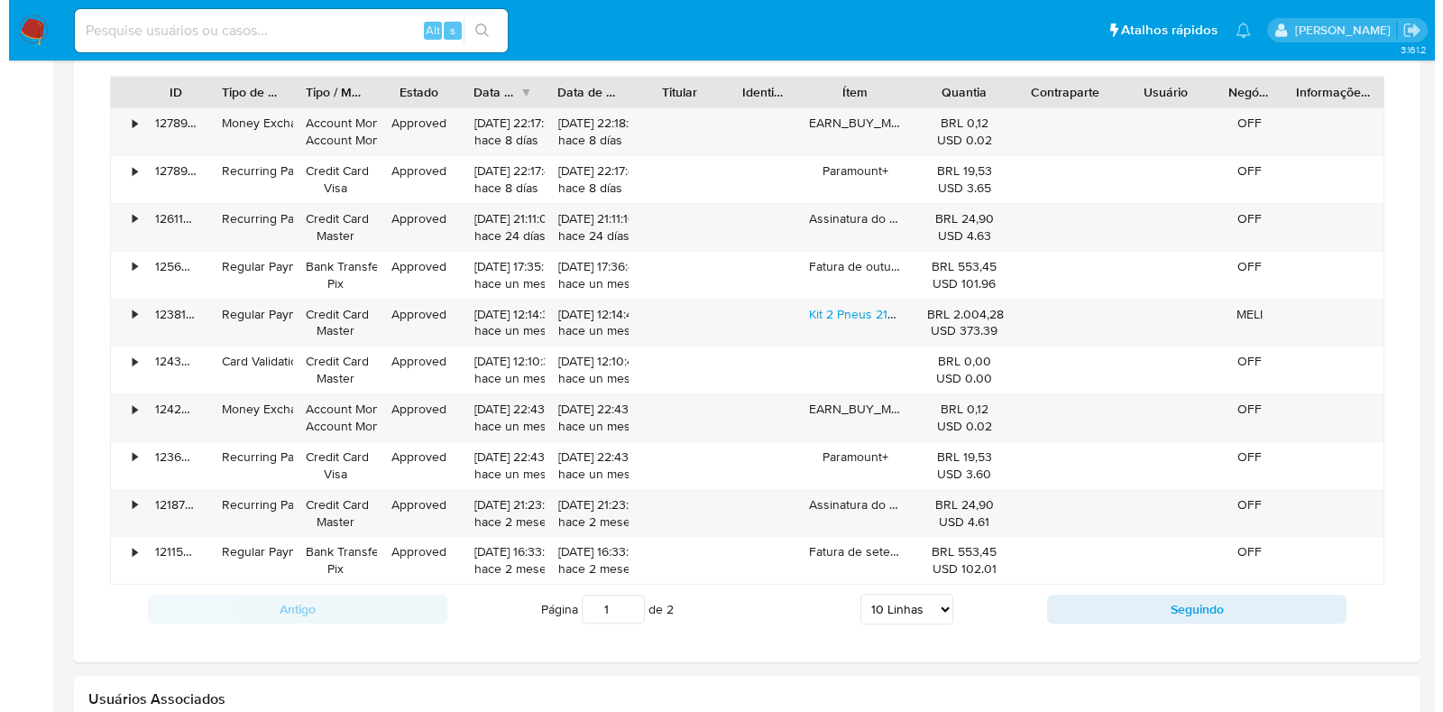
scroll to position [1015, 0]
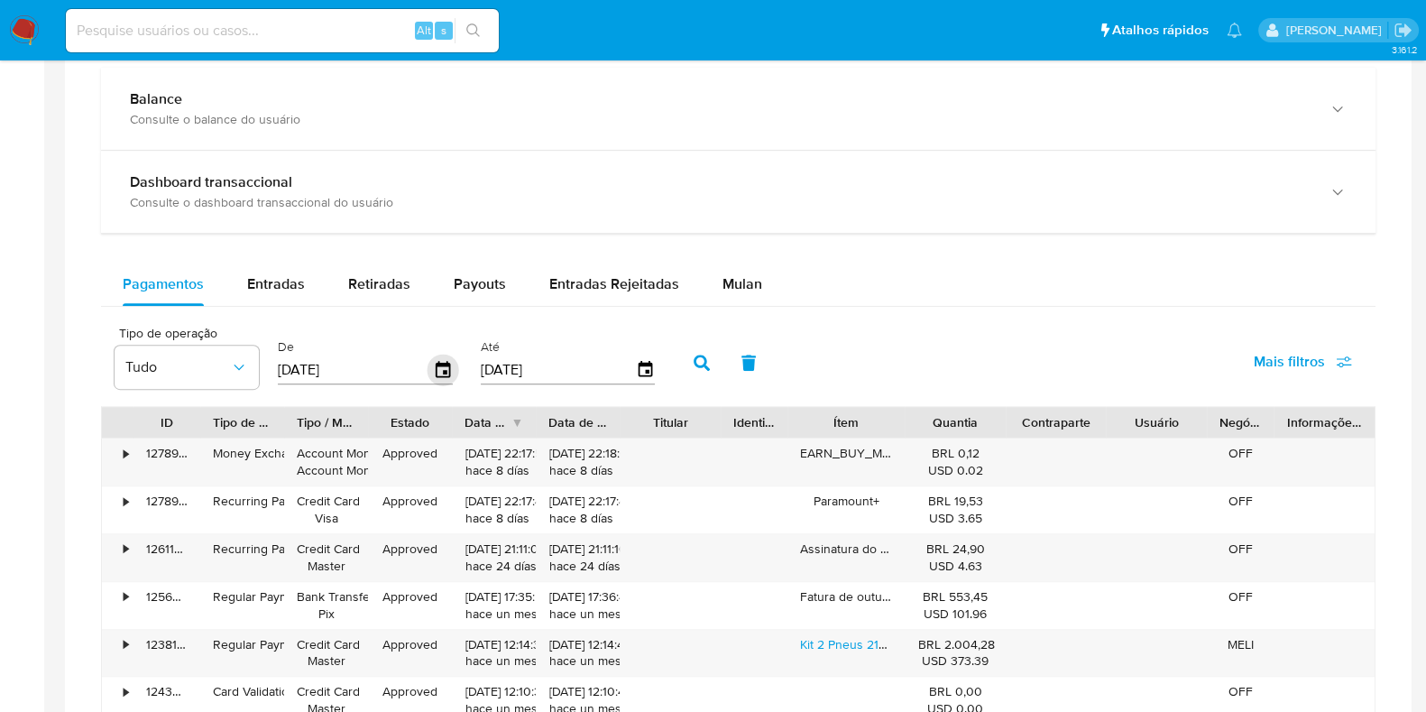
click at [436, 367] on icon "button" at bounding box center [443, 369] width 14 height 16
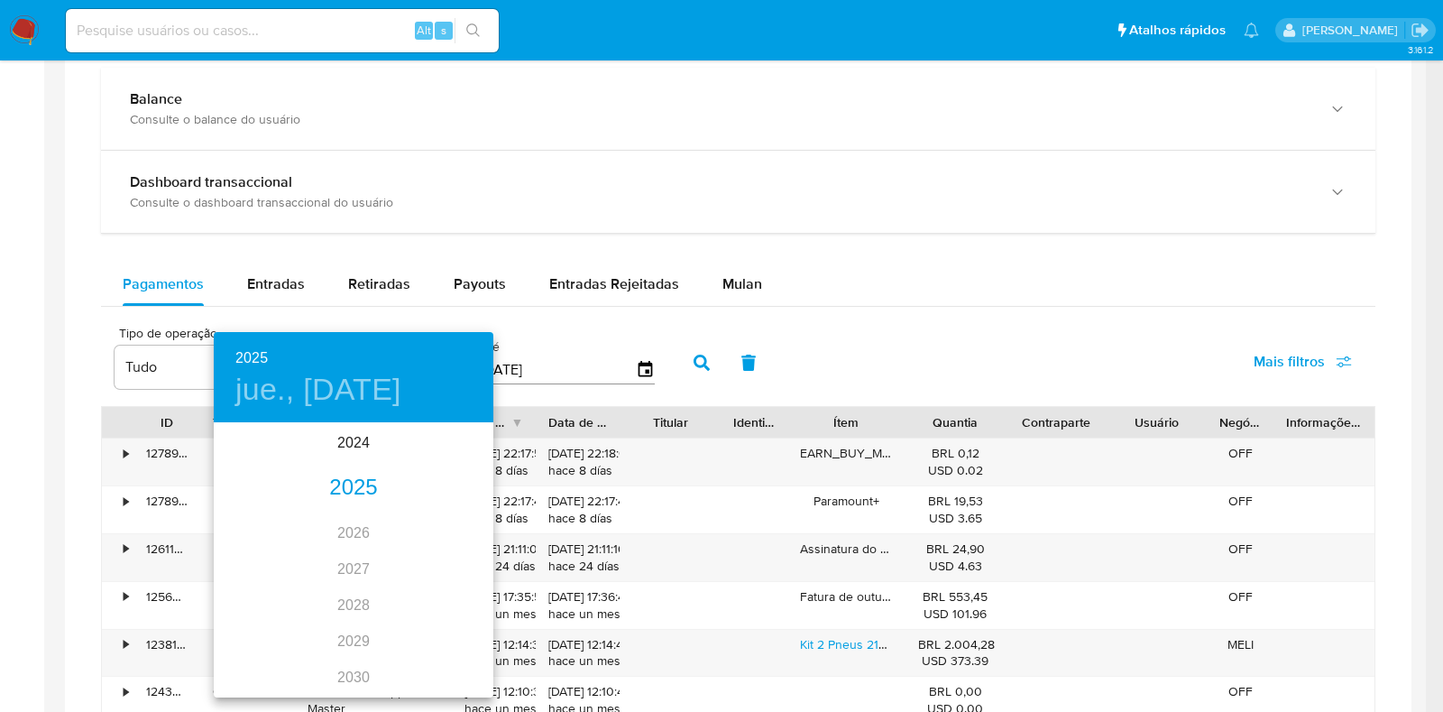
click at [355, 490] on div "2025" at bounding box center [354, 488] width 280 height 36
click at [353, 590] on div "ago." at bounding box center [353, 594] width 93 height 68
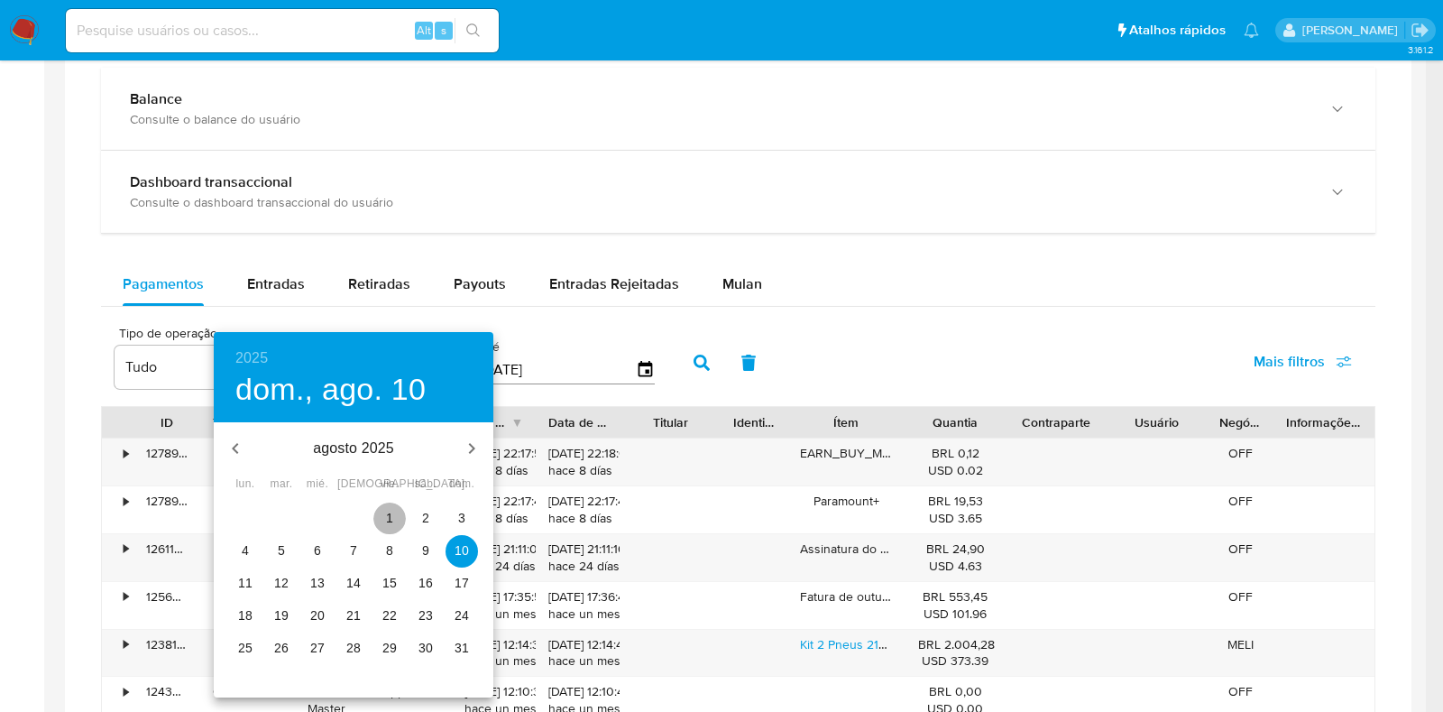
click at [389, 511] on p "1" at bounding box center [389, 518] width 7 height 18
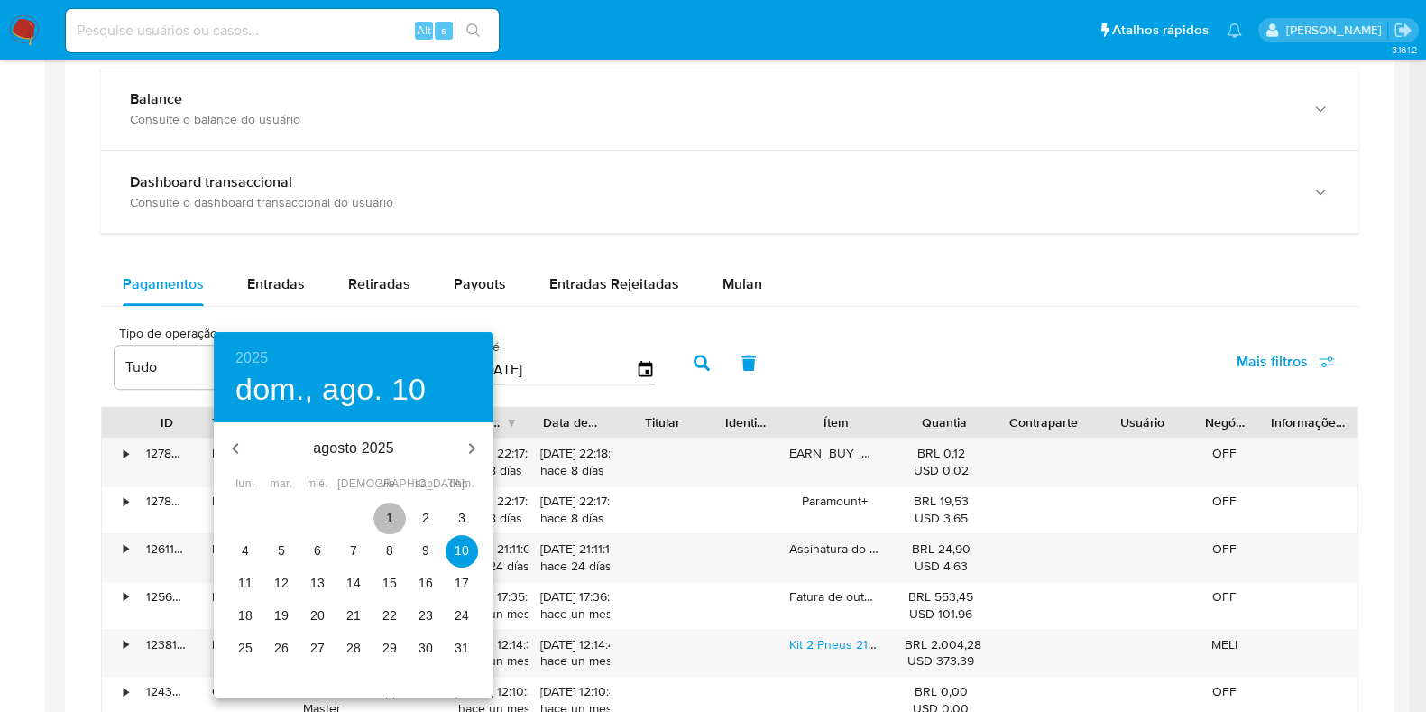
type input "[DATE]"
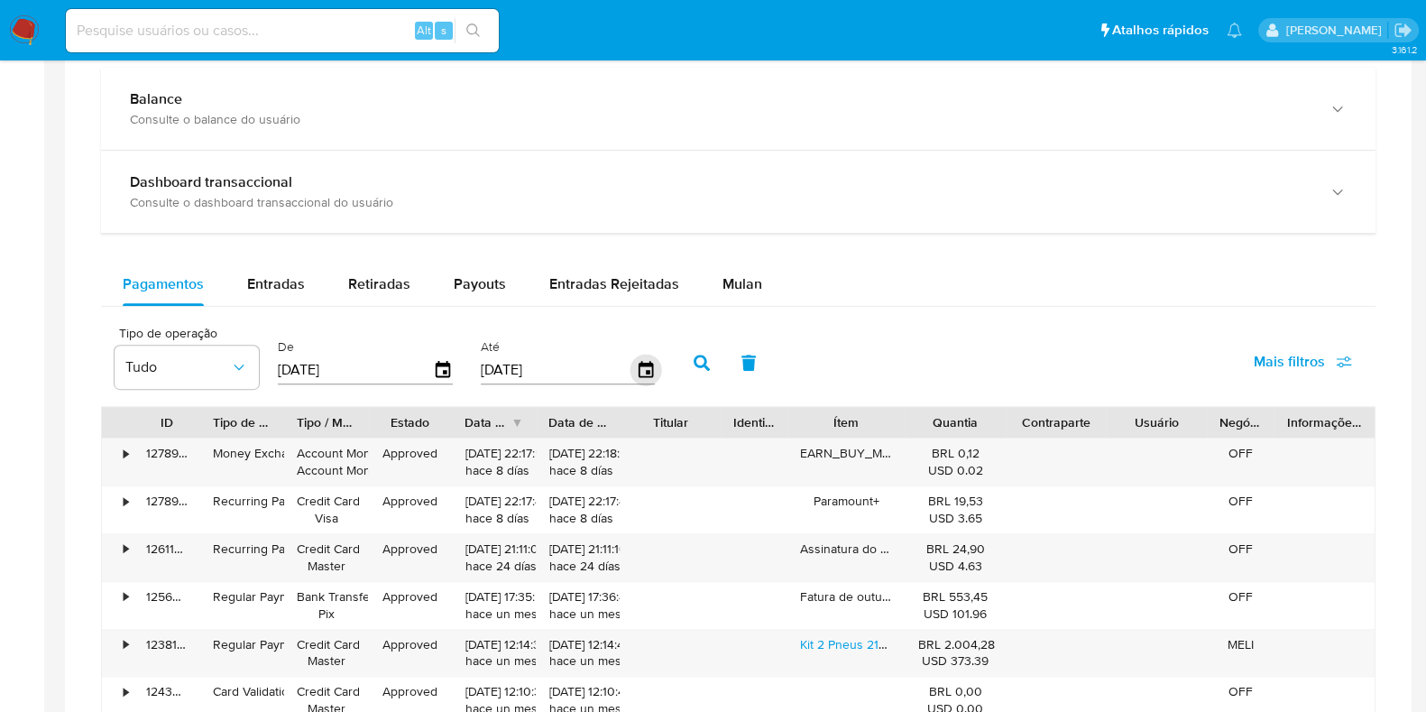
click at [639, 370] on icon "button" at bounding box center [645, 369] width 14 height 16
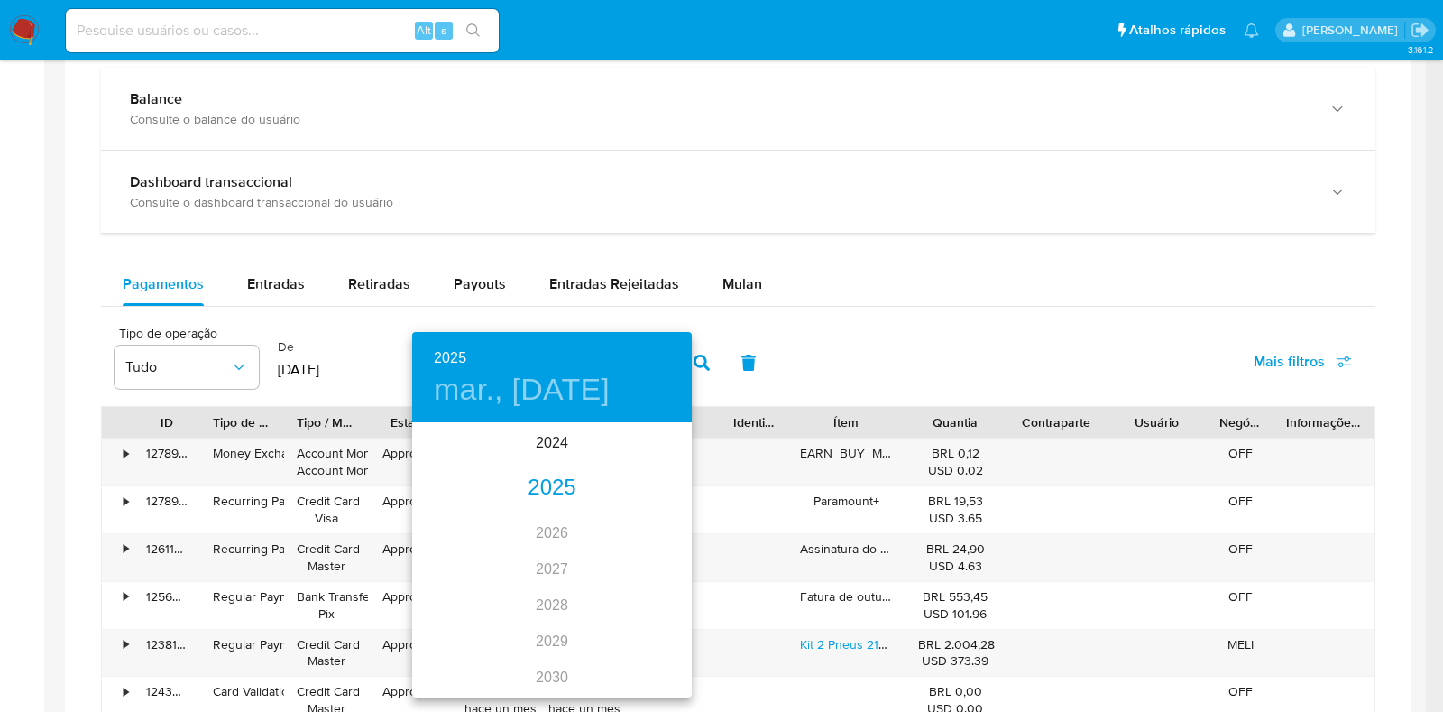
click at [535, 489] on div "2025" at bounding box center [552, 488] width 280 height 36
click at [454, 666] on div "oct." at bounding box center [458, 662] width 93 height 68
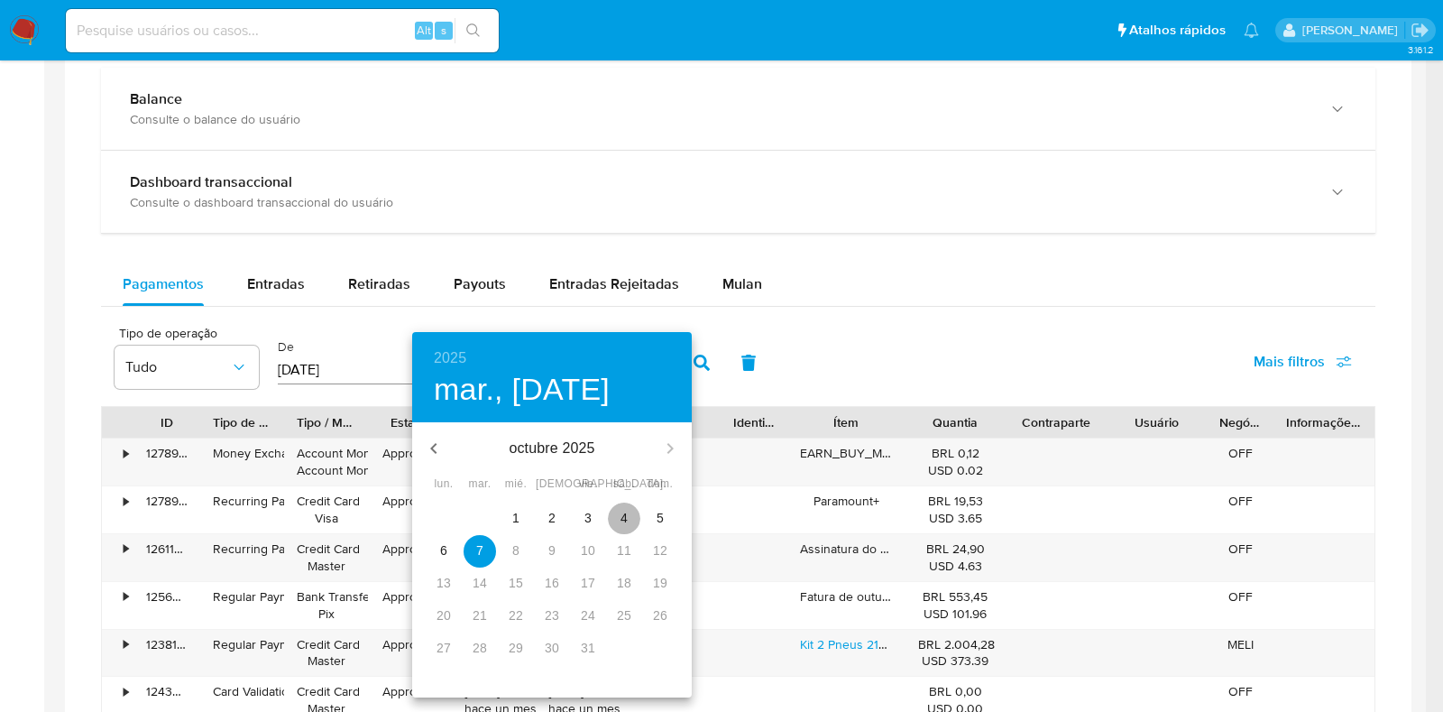
click at [622, 512] on p "4" at bounding box center [623, 518] width 7 height 18
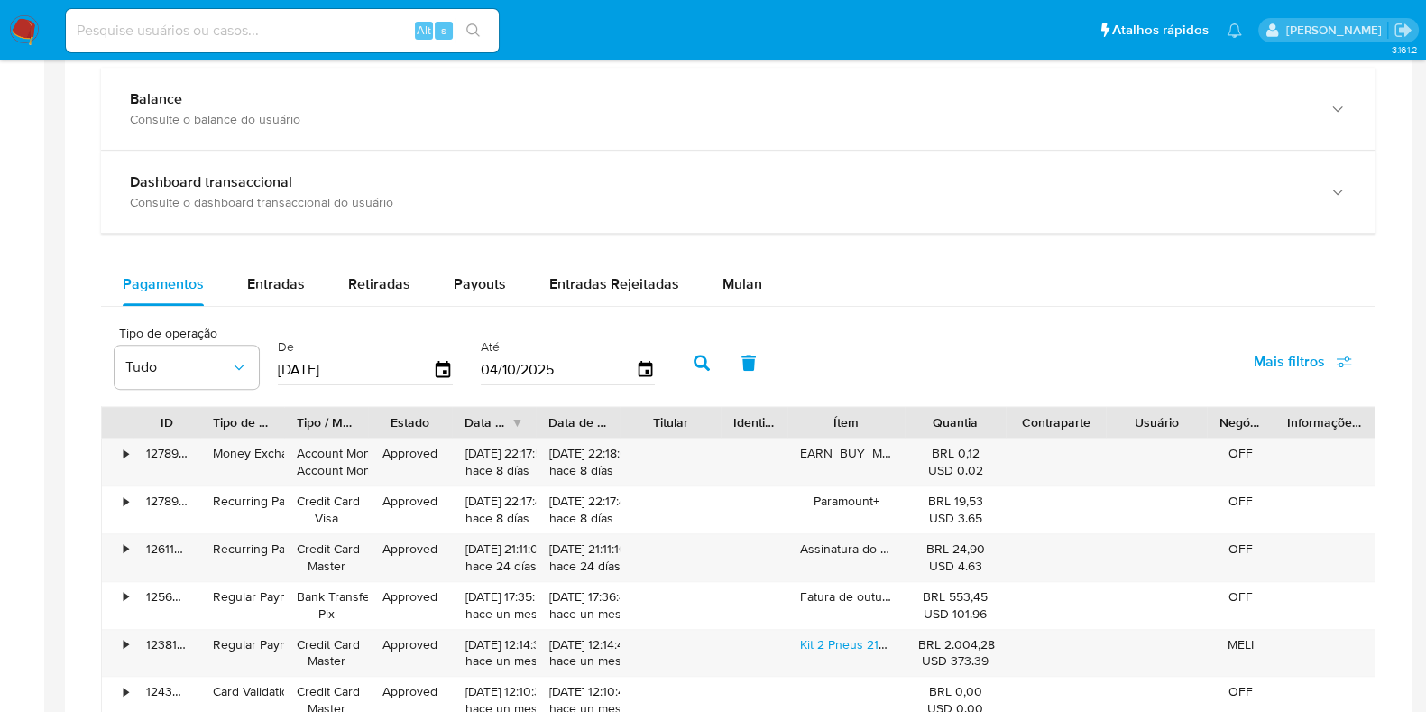
click at [693, 351] on button "button" at bounding box center [701, 362] width 47 height 43
click at [640, 370] on icon "button" at bounding box center [645, 369] width 14 height 16
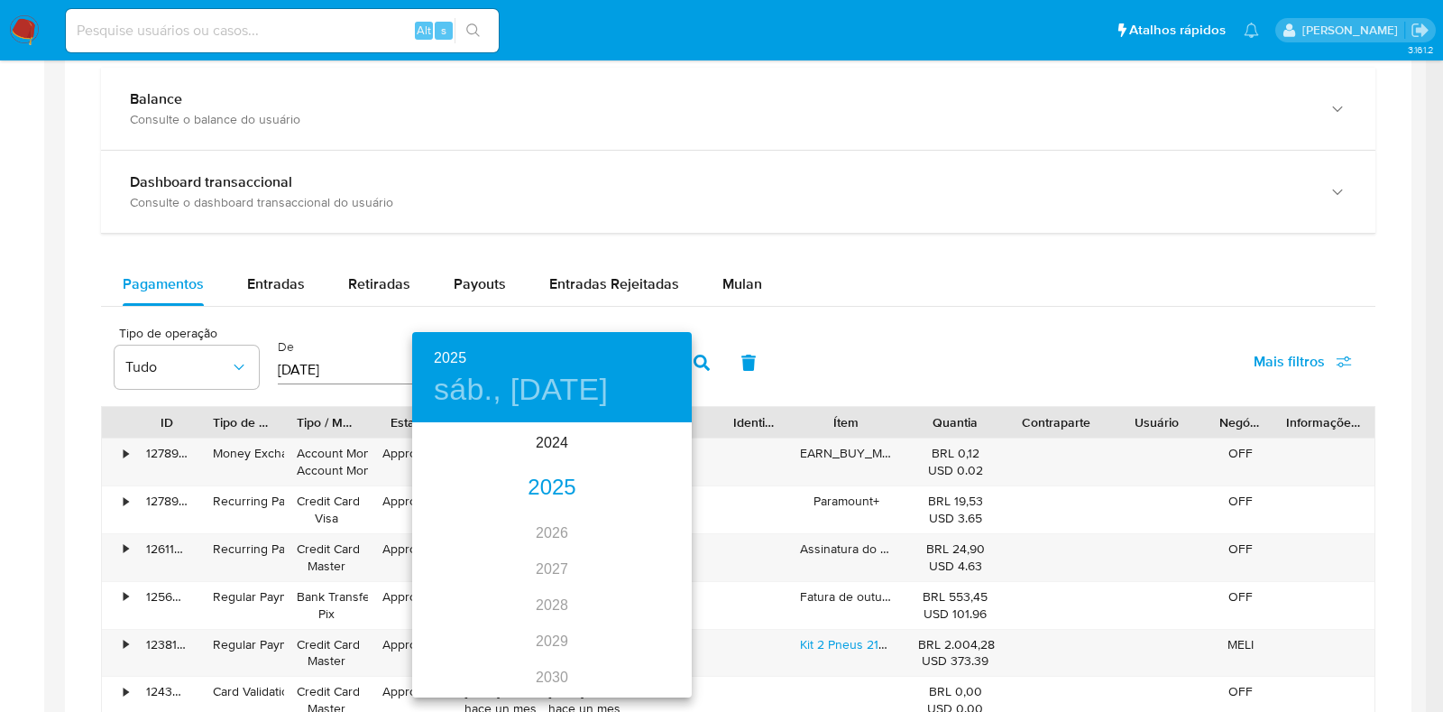
click at [555, 496] on div "2025" at bounding box center [552, 488] width 280 height 36
click at [460, 660] on div "oct." at bounding box center [458, 662] width 93 height 68
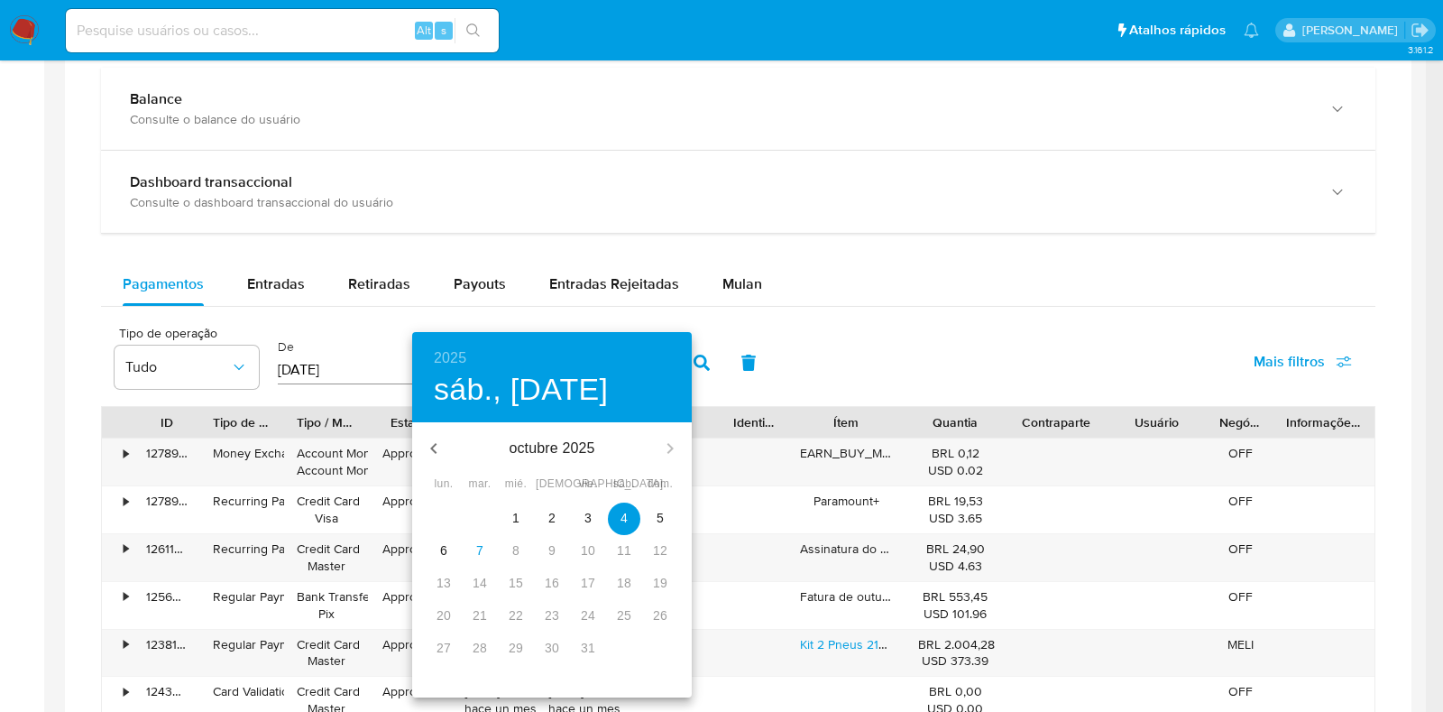
click at [665, 507] on button "5" at bounding box center [660, 518] width 32 height 32
type input "[DATE]"
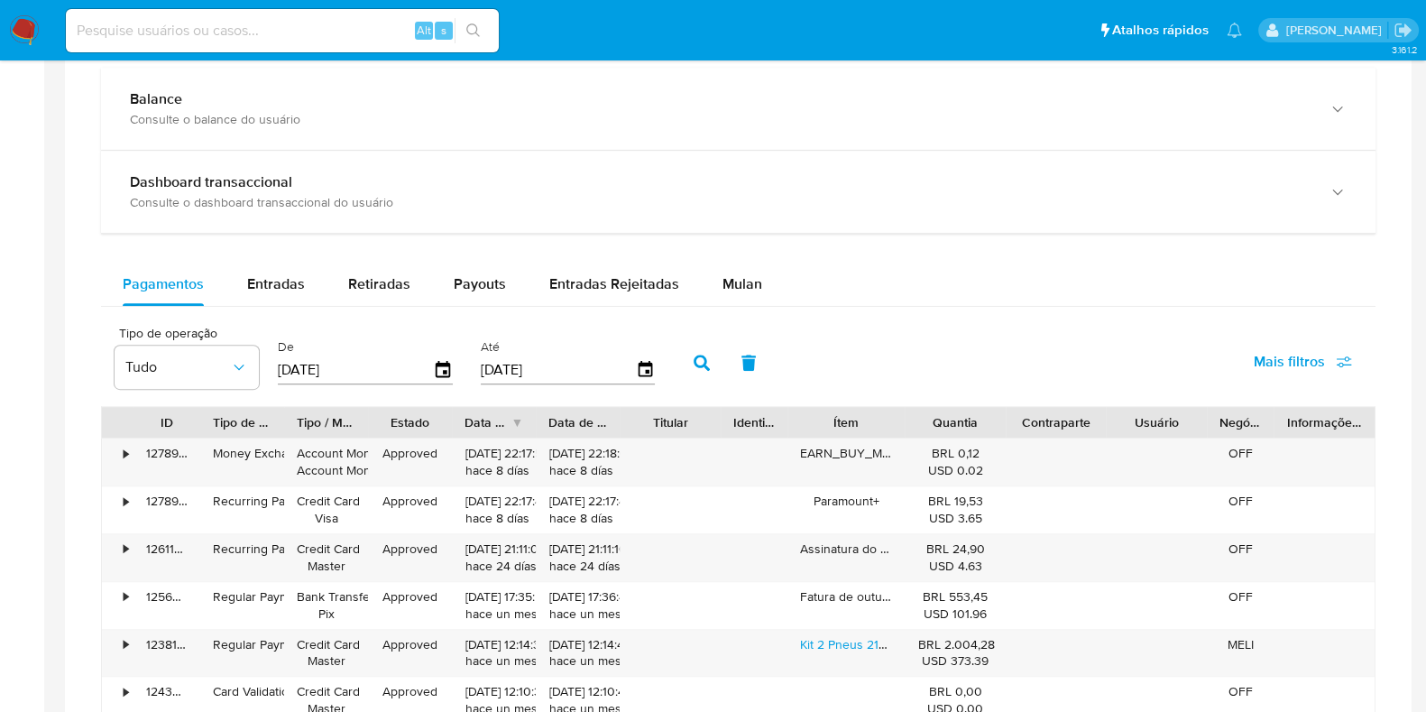
click at [694, 354] on icon "button" at bounding box center [701, 362] width 16 height 16
click at [208, 363] on span "Tudo" at bounding box center [177, 367] width 105 height 18
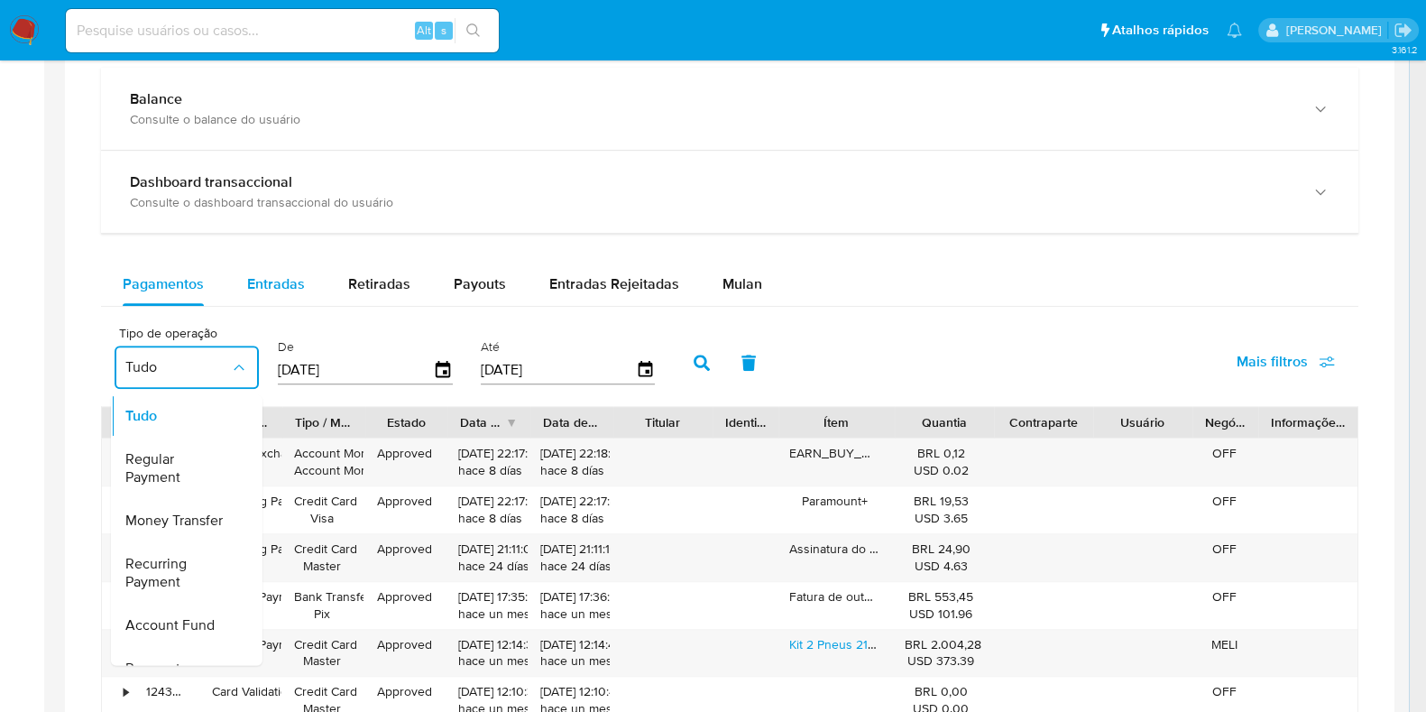
click at [271, 280] on span "Entradas" at bounding box center [276, 283] width 58 height 21
select select "10"
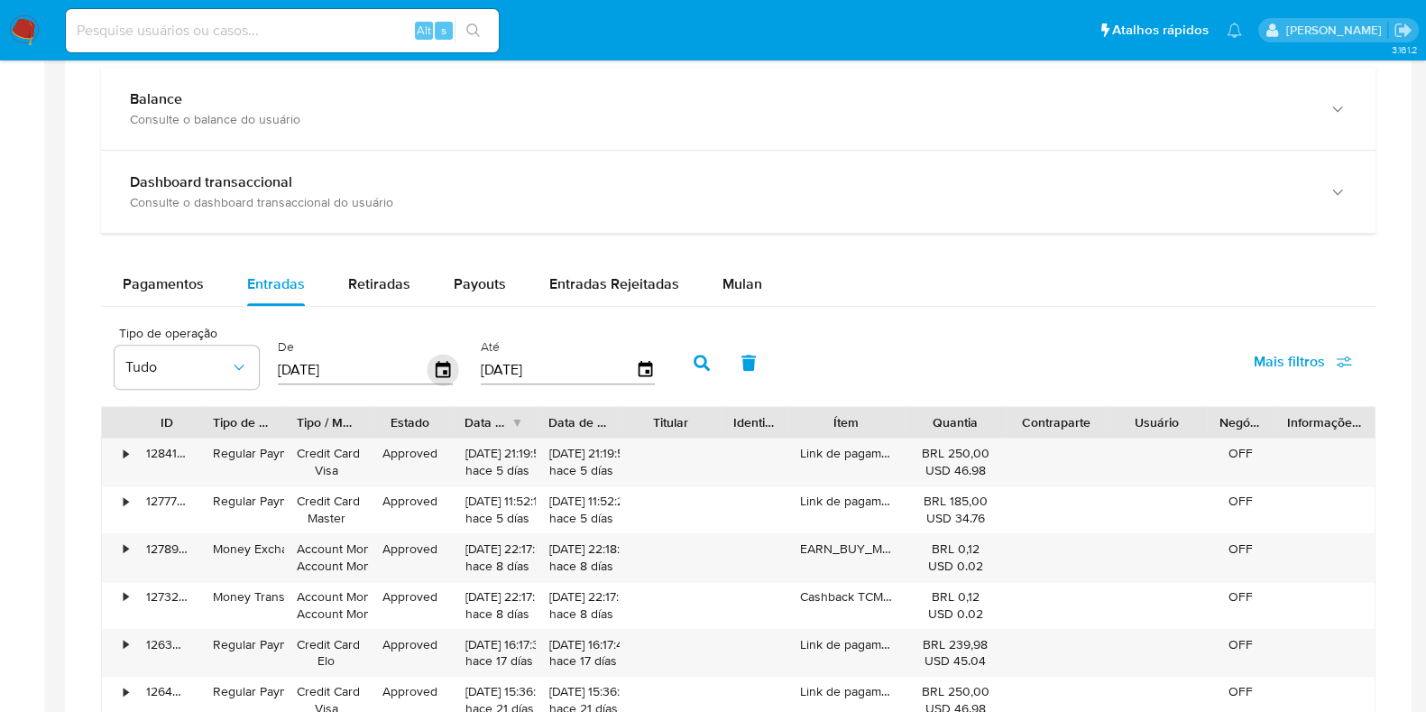
click at [446, 364] on icon "button" at bounding box center [443, 370] width 32 height 32
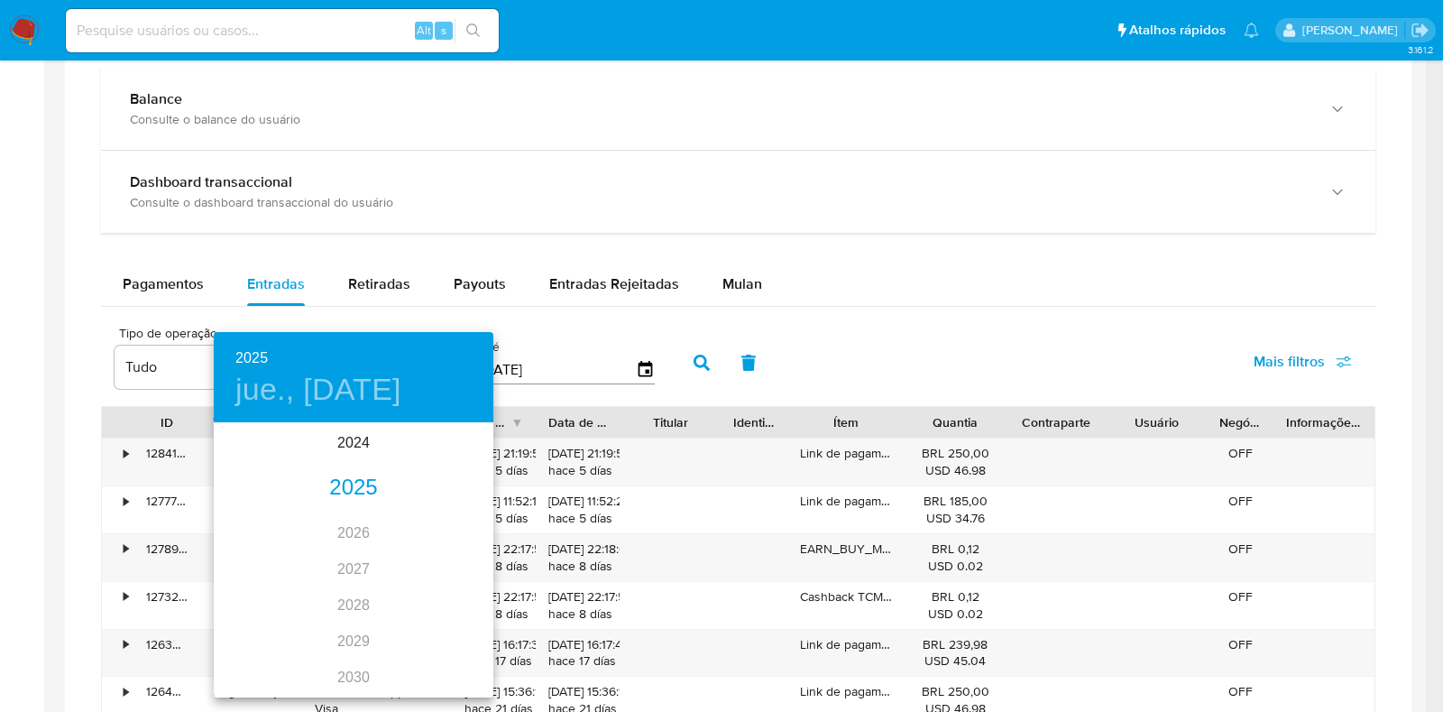
click at [356, 491] on div "2025" at bounding box center [354, 488] width 280 height 36
click at [345, 587] on div "ago." at bounding box center [353, 594] width 93 height 68
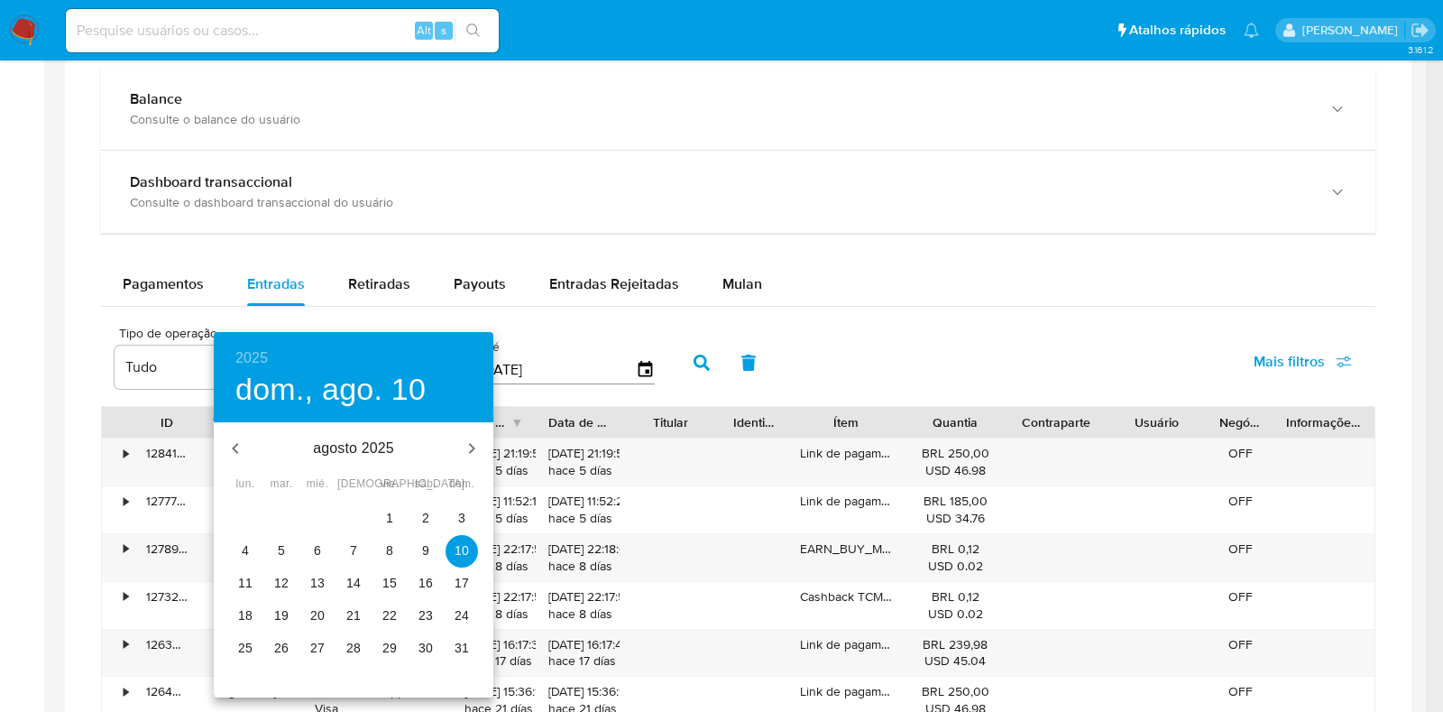
drag, startPoint x: 381, startPoint y: 513, endPoint x: 397, endPoint y: 510, distance: 15.6
click at [382, 513] on span "1" at bounding box center [389, 518] width 32 height 18
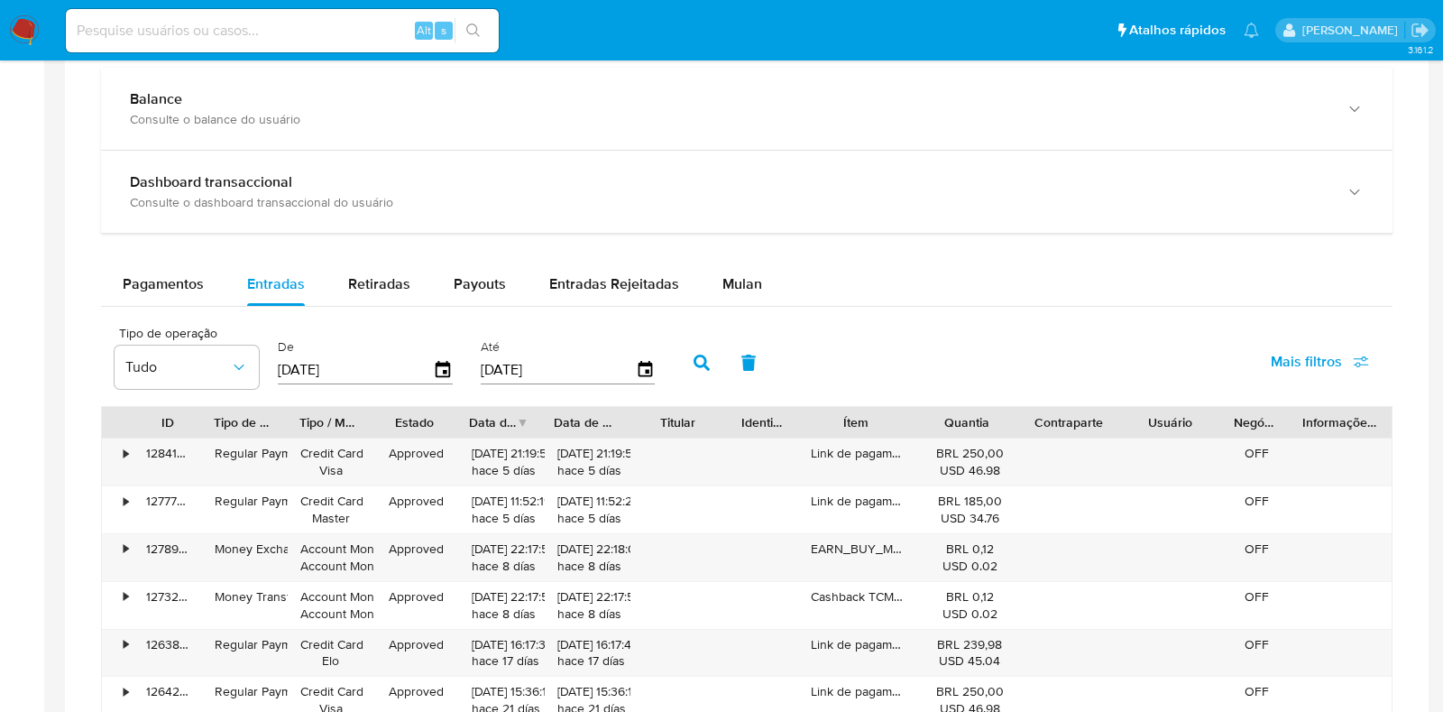
type input "01/08/2025"
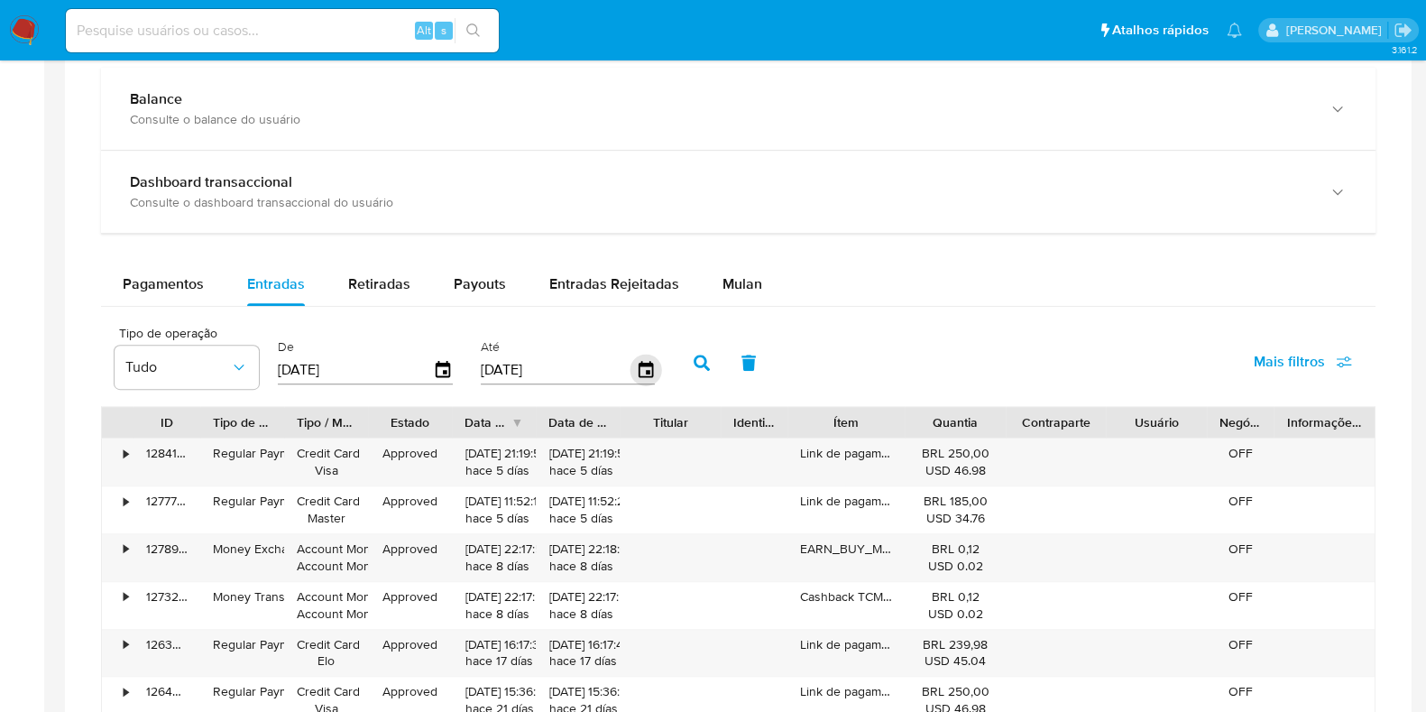
click at [638, 363] on icon "button" at bounding box center [645, 369] width 14 height 16
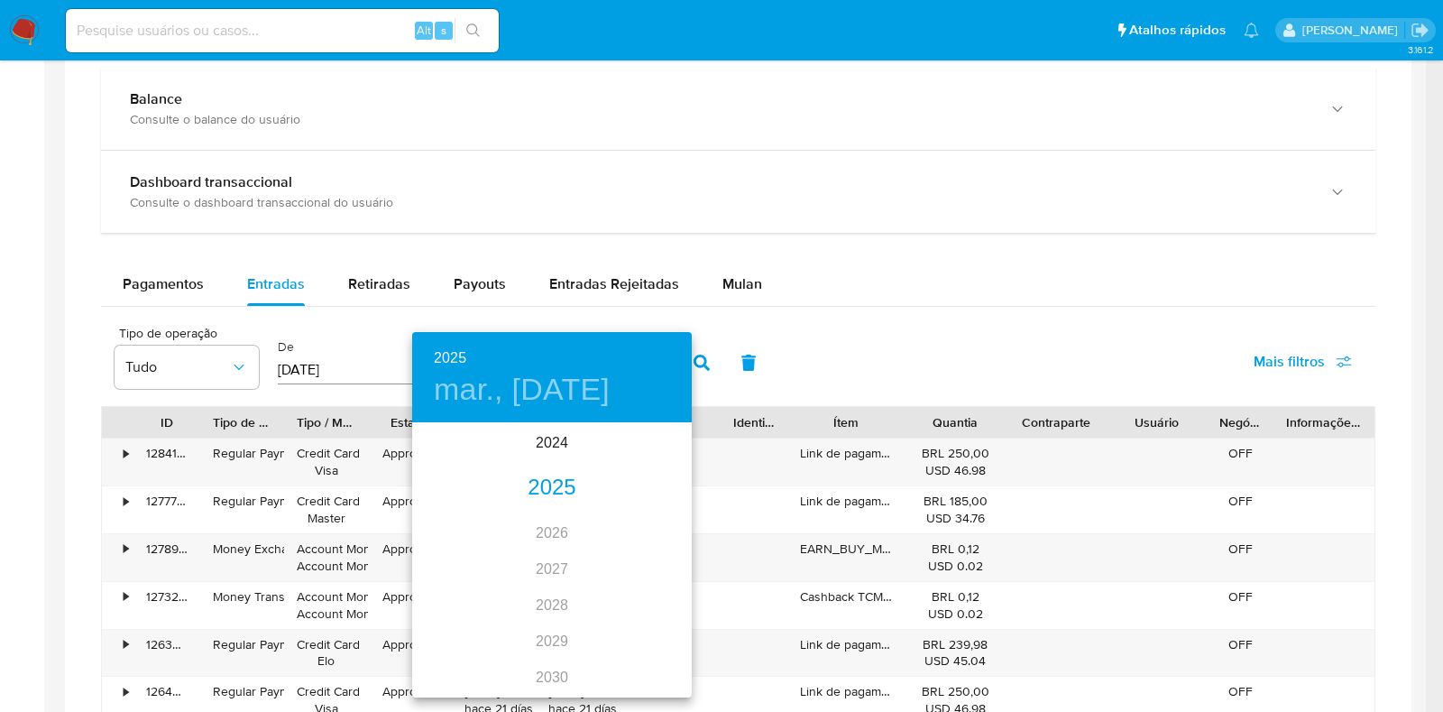
click at [564, 488] on div "2025" at bounding box center [552, 488] width 280 height 36
click at [467, 660] on div "oct." at bounding box center [458, 662] width 93 height 68
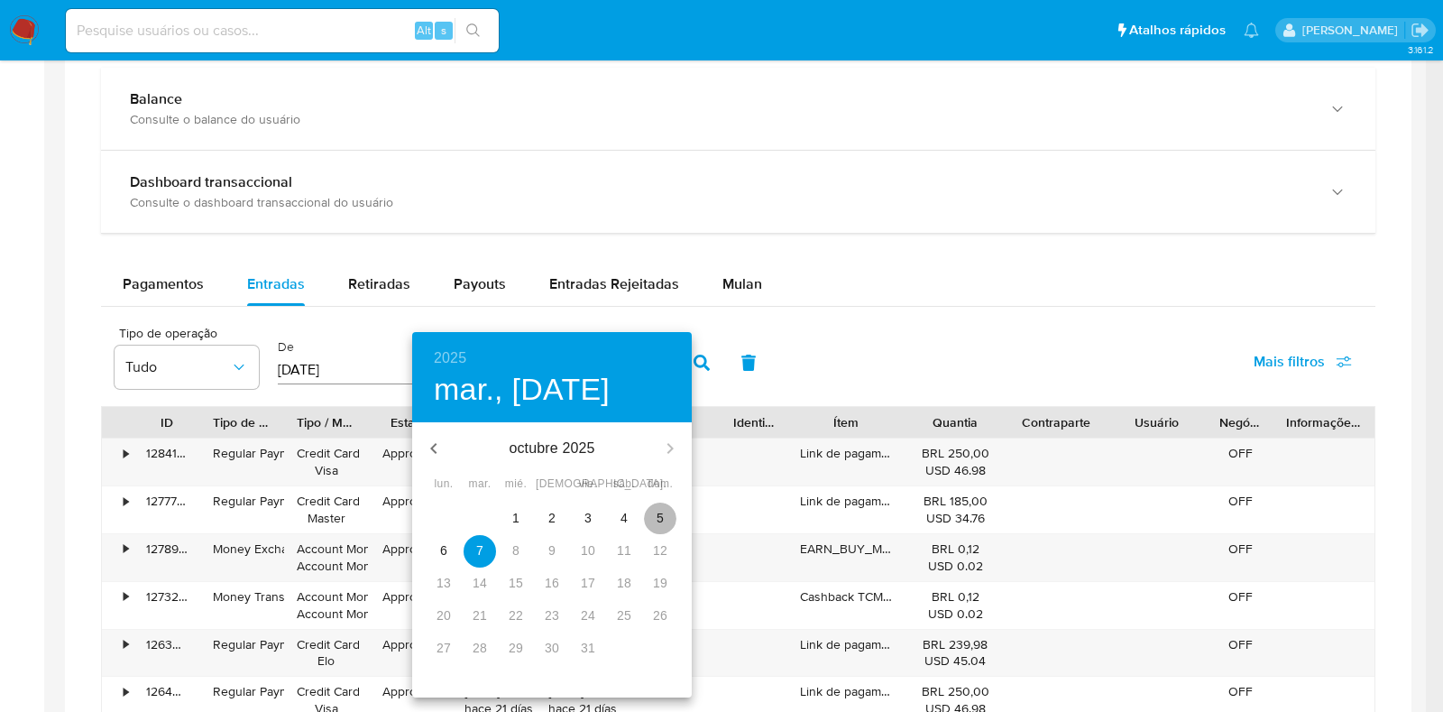
click at [663, 511] on p "5" at bounding box center [659, 518] width 7 height 18
type input "05/10/2025"
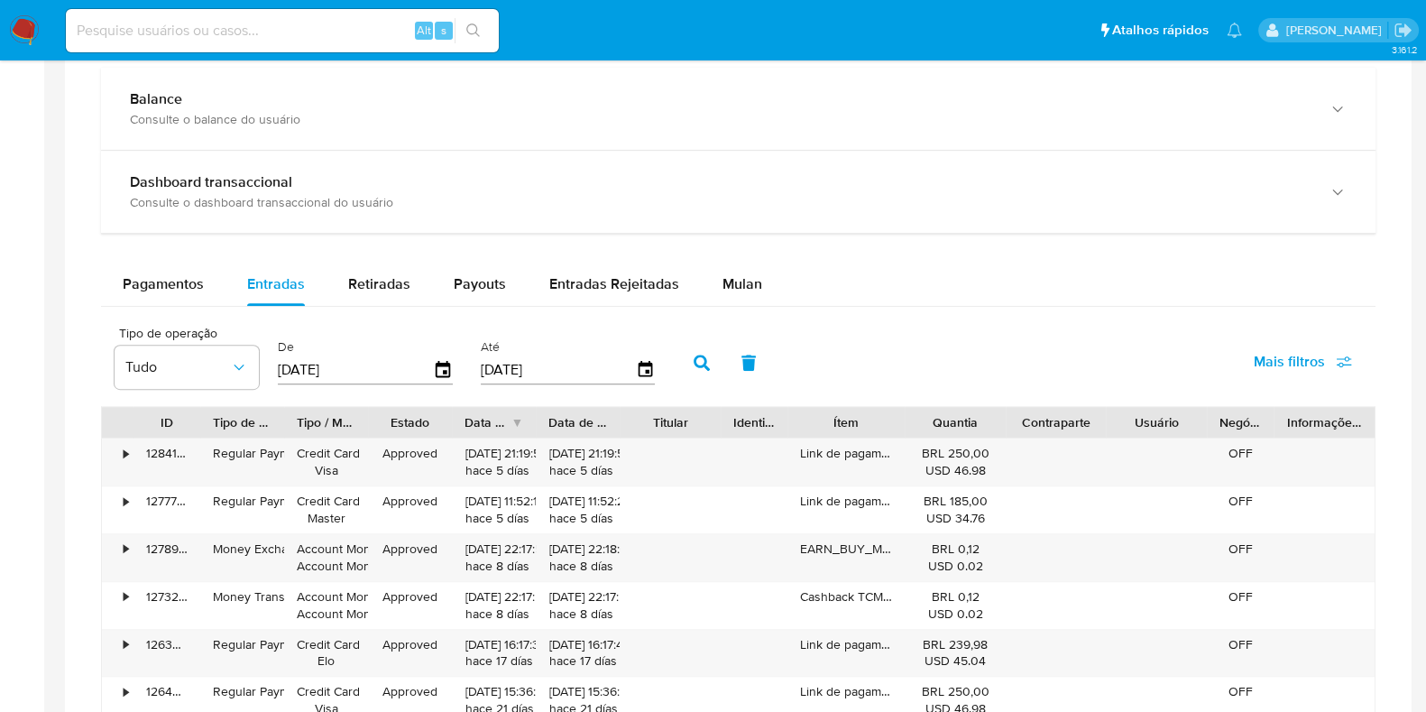
click at [693, 354] on icon "button" at bounding box center [701, 362] width 16 height 16
click at [183, 365] on span "Tudo" at bounding box center [177, 367] width 105 height 18
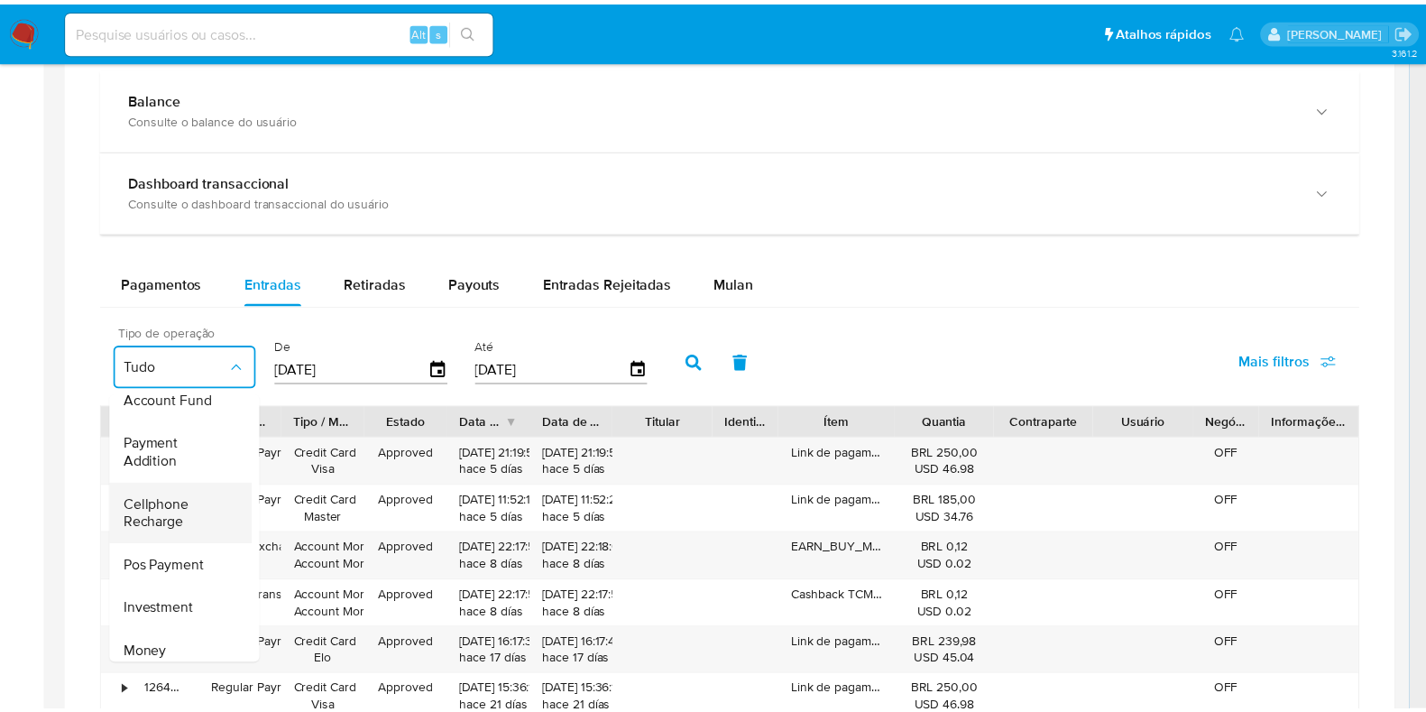
scroll to position [225, 0]
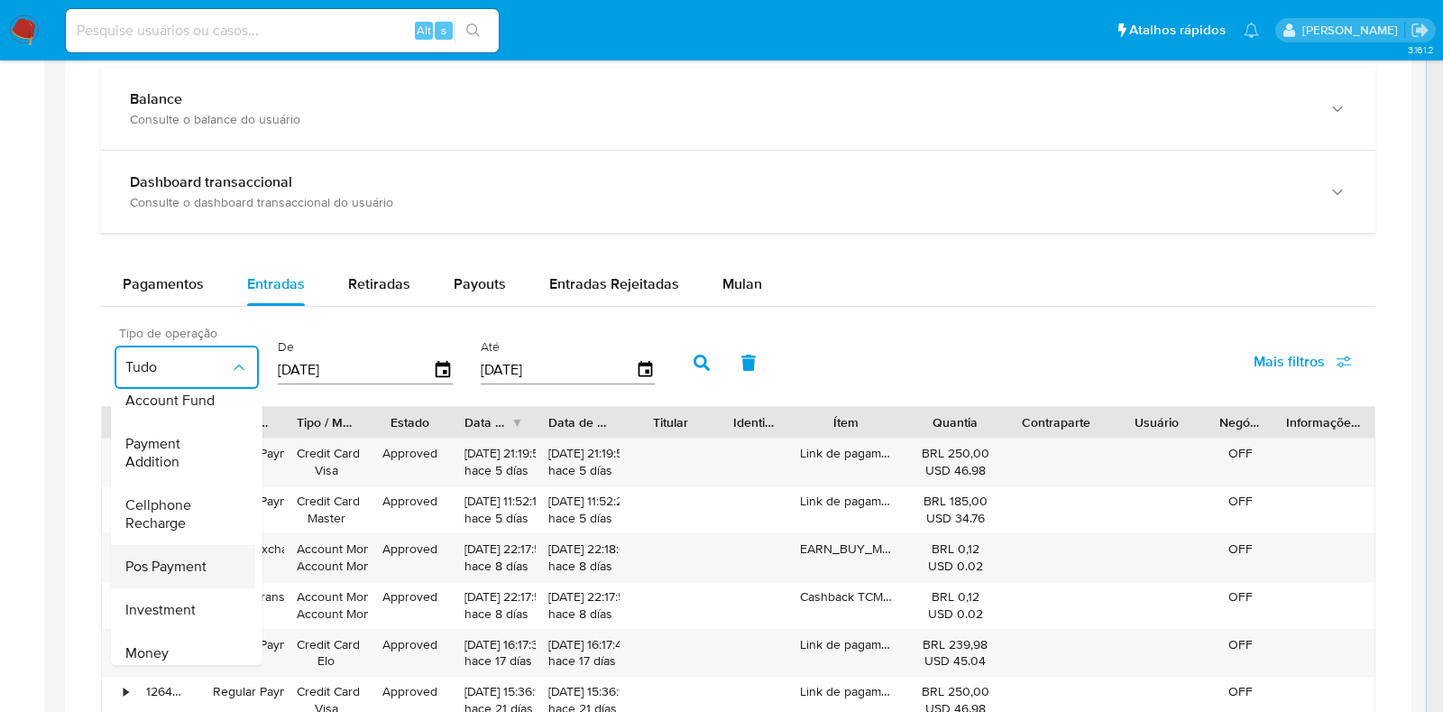
click at [188, 564] on span "Pos Payment" at bounding box center [165, 566] width 81 height 18
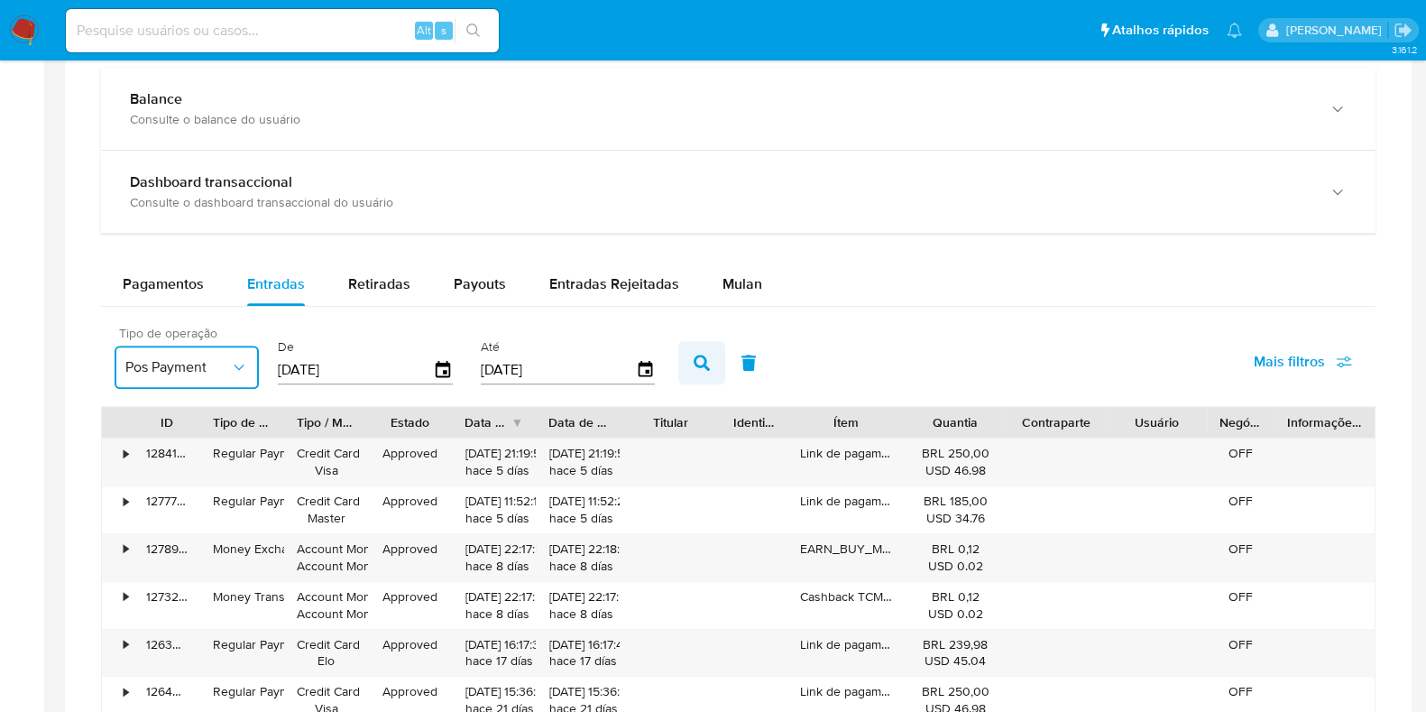
click at [699, 359] on icon "button" at bounding box center [701, 362] width 16 height 16
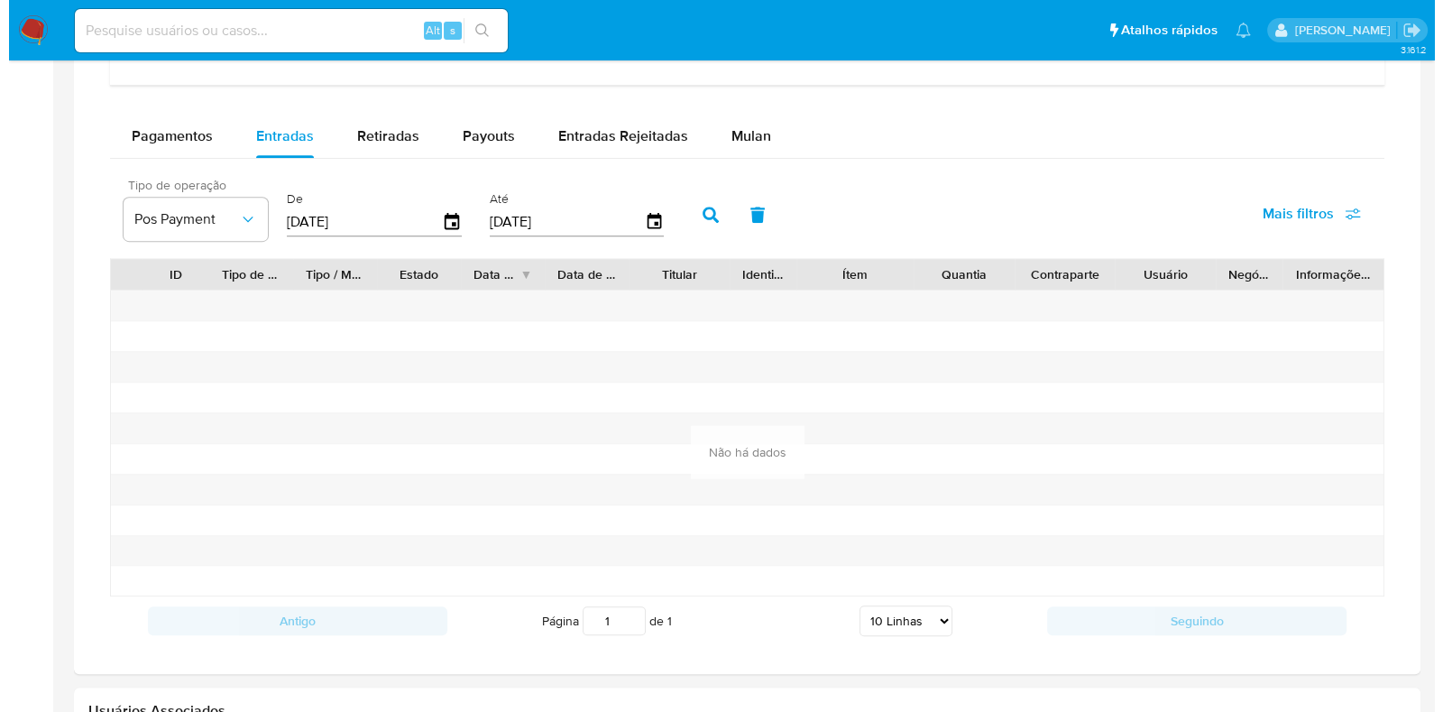
scroll to position [1127, 0]
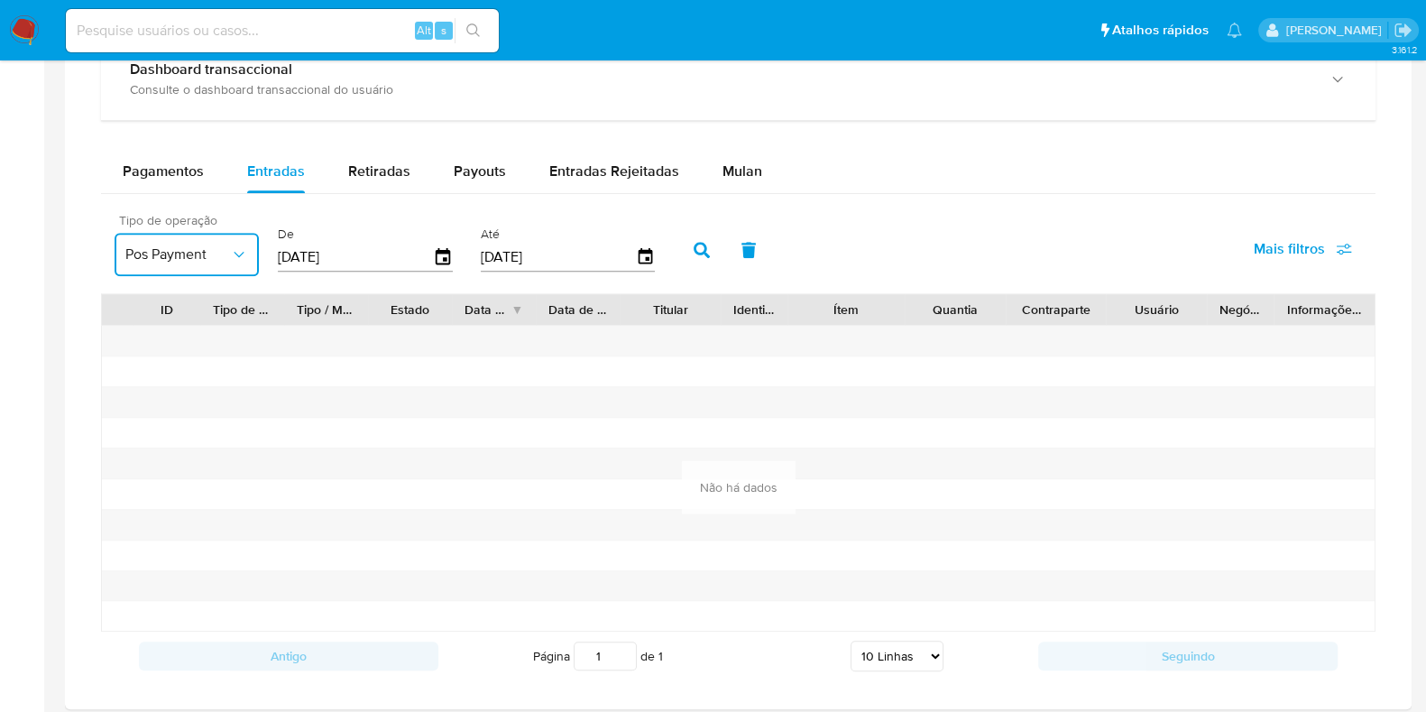
click at [238, 249] on icon "button" at bounding box center [239, 254] width 18 height 18
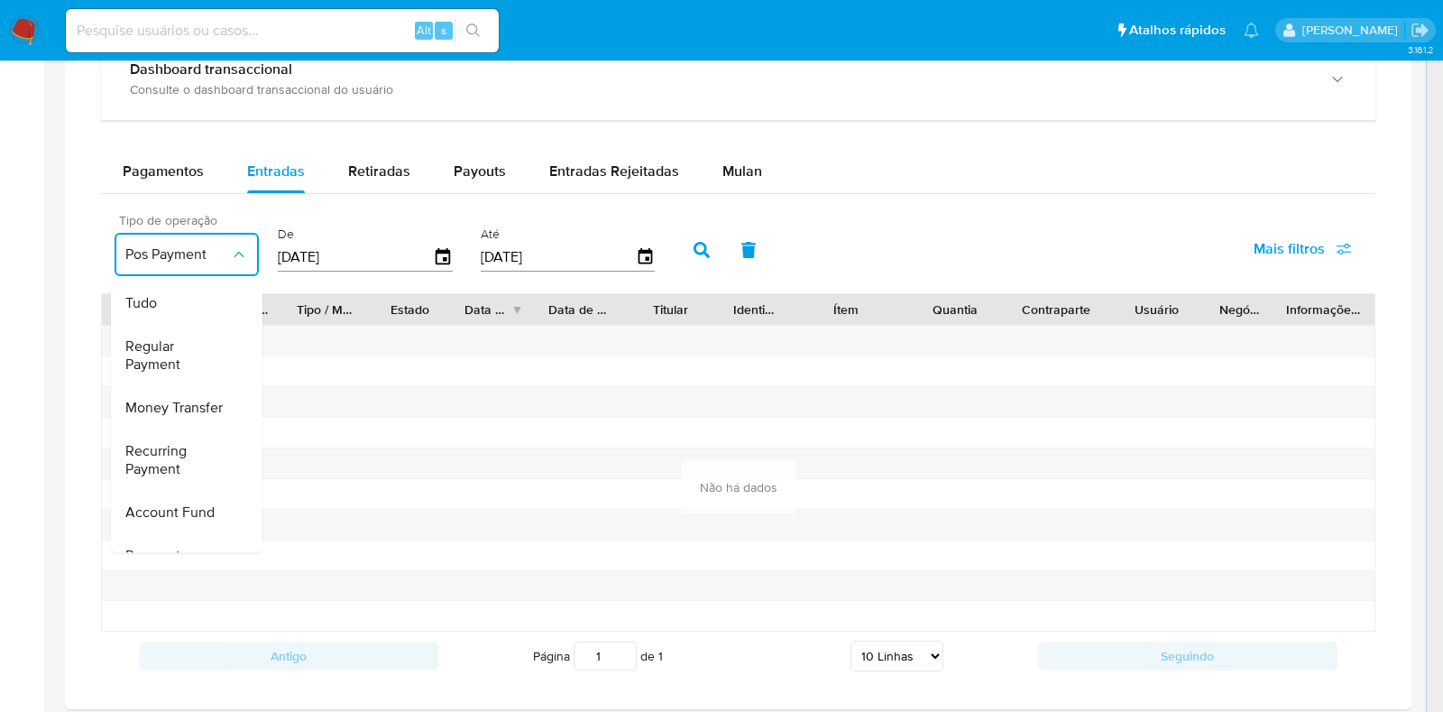
scroll to position [270, 0]
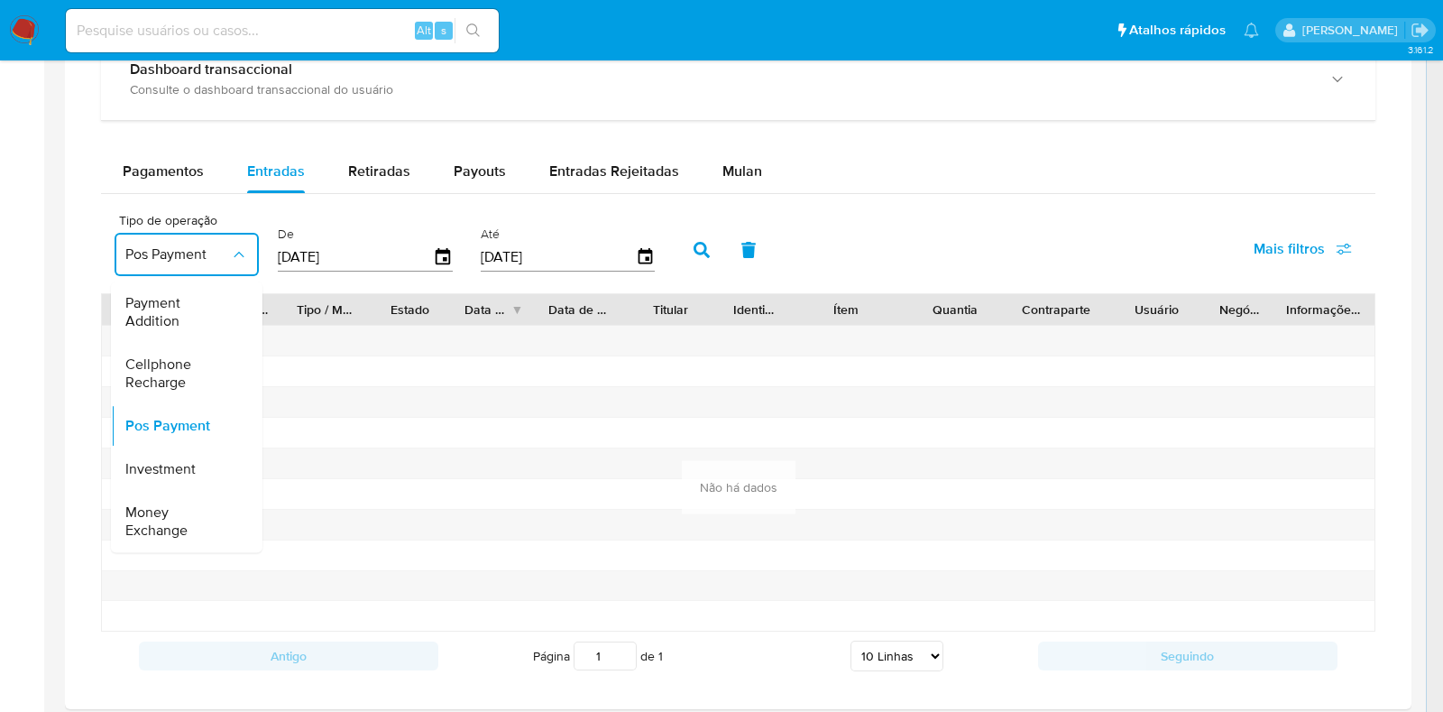
click at [462, 372] on div at bounding box center [494, 371] width 84 height 30
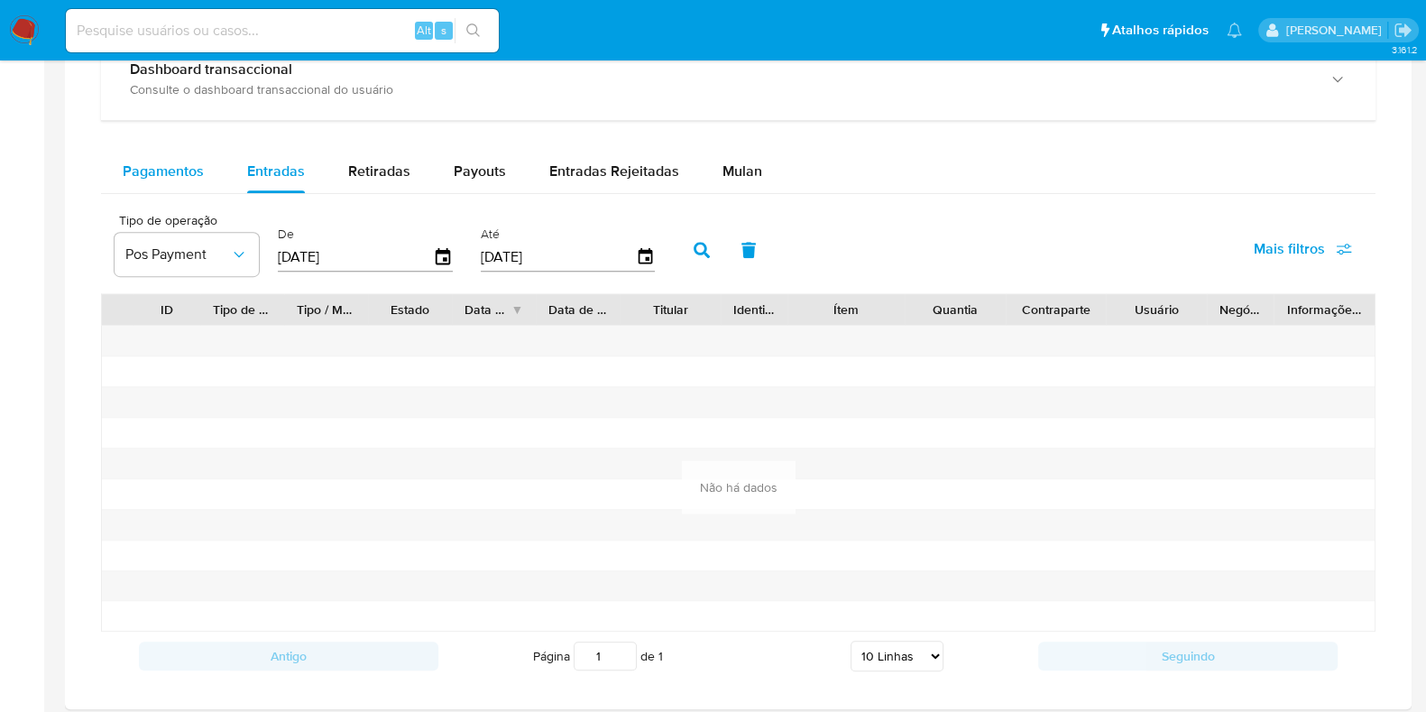
click at [165, 179] on span "Pagamentos" at bounding box center [163, 171] width 81 height 21
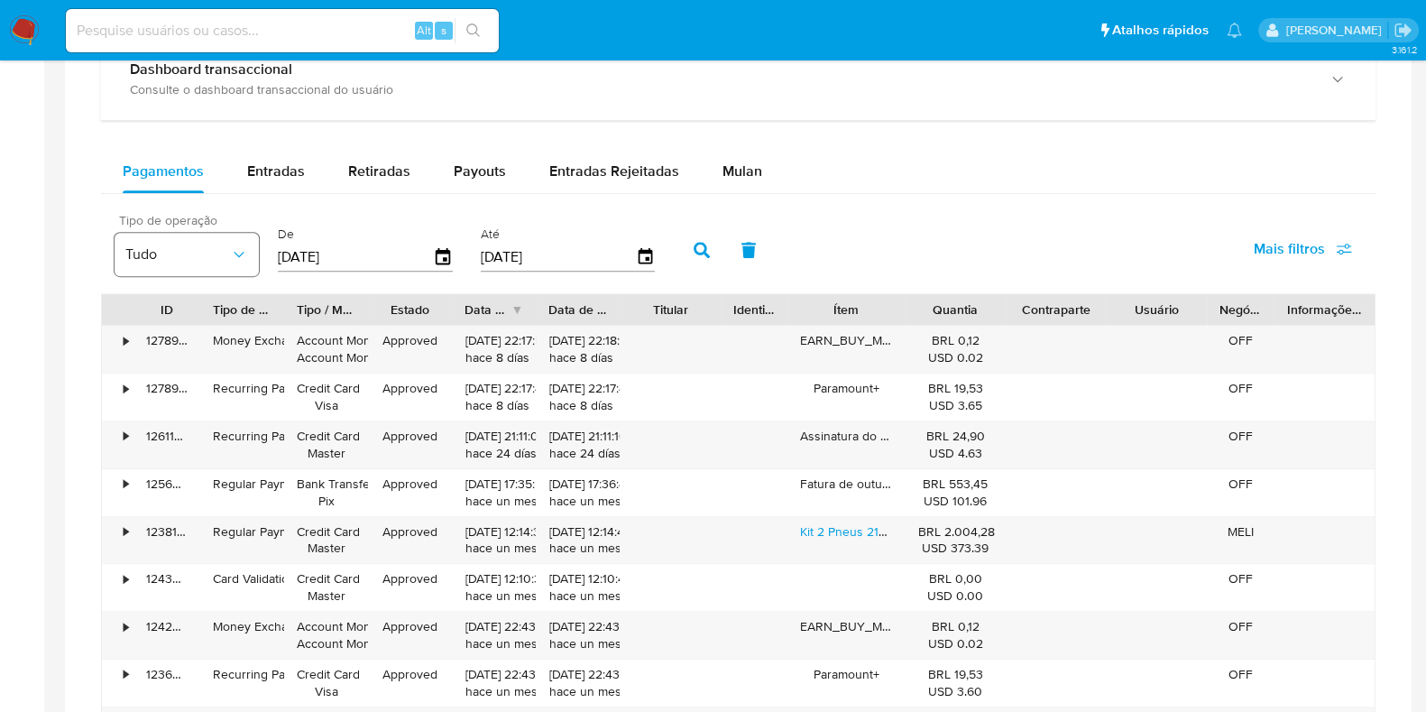
click at [222, 256] on span "Tudo" at bounding box center [177, 254] width 105 height 18
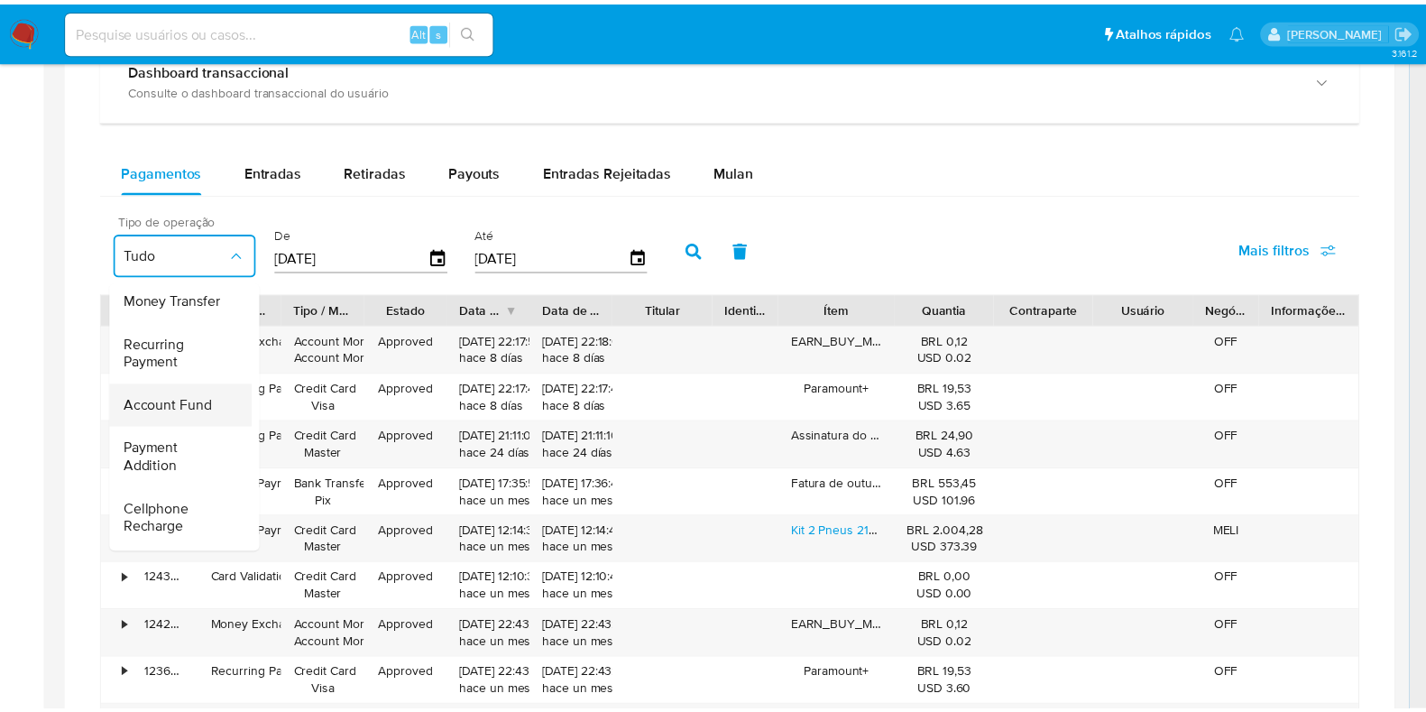
scroll to position [225, 0]
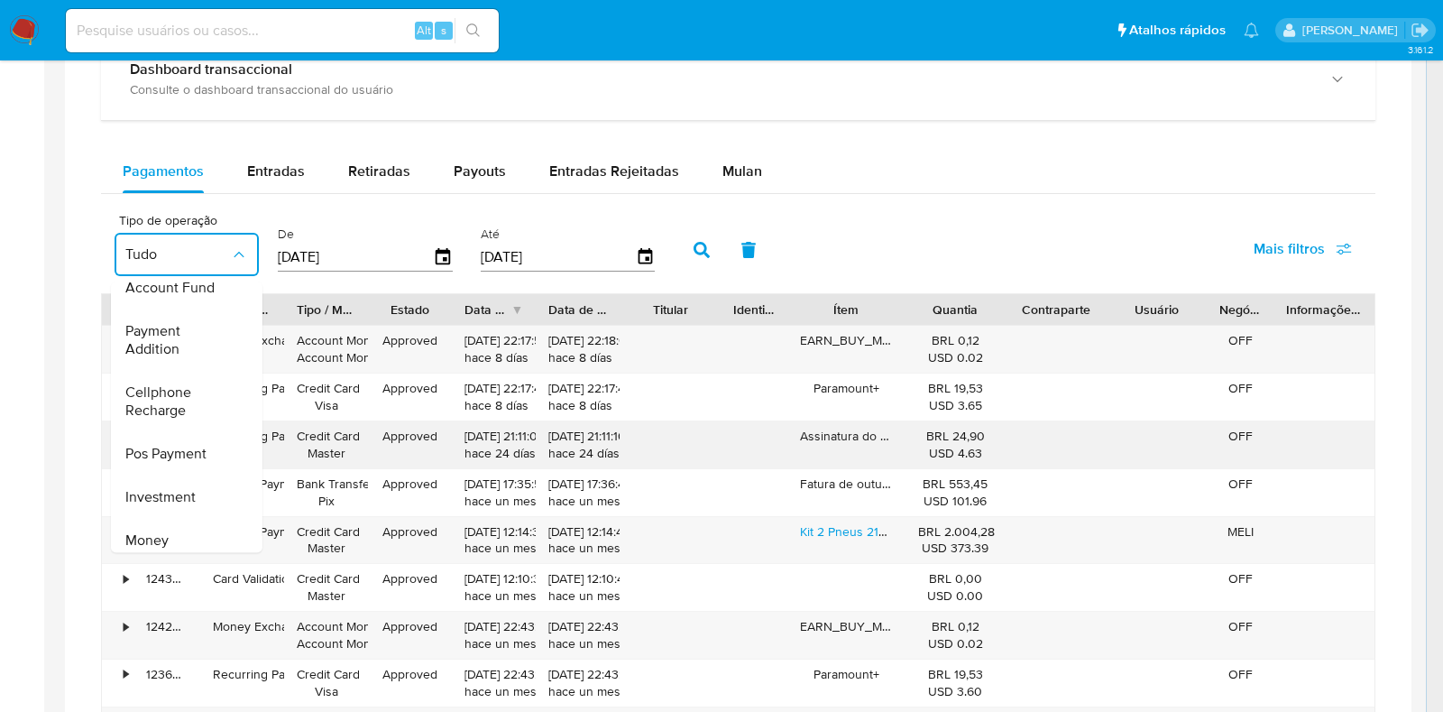
drag, startPoint x: 203, startPoint y: 447, endPoint x: 226, endPoint y: 434, distance: 27.1
click at [202, 448] on span "Pos Payment" at bounding box center [165, 454] width 81 height 18
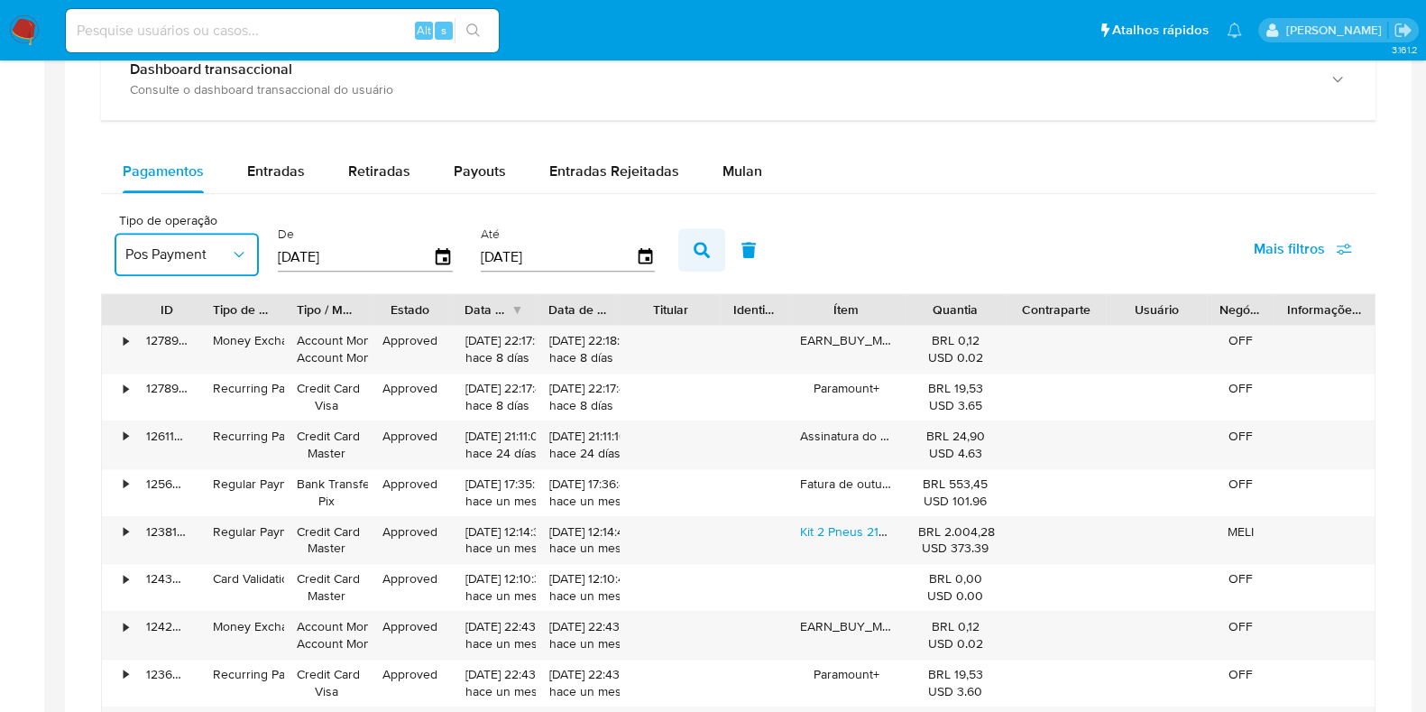
click at [681, 249] on button "button" at bounding box center [701, 249] width 47 height 43
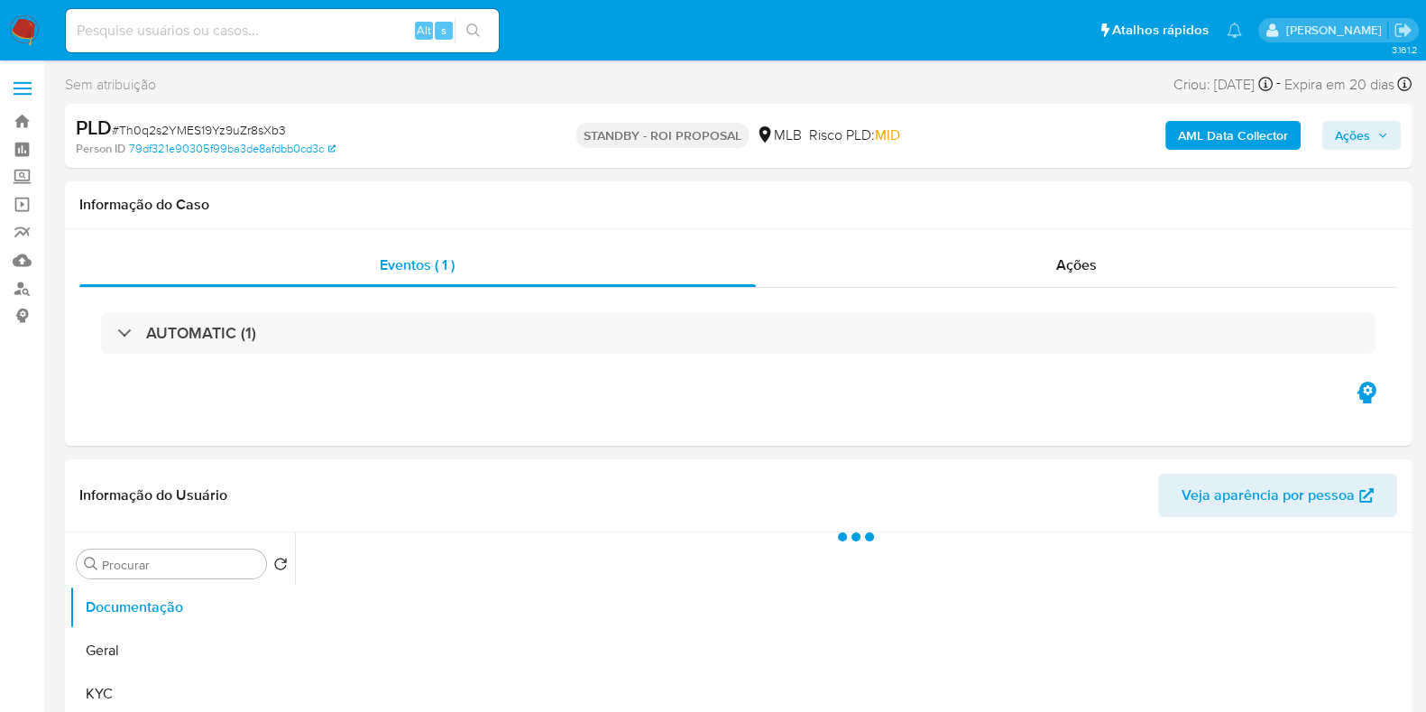
select select "10"
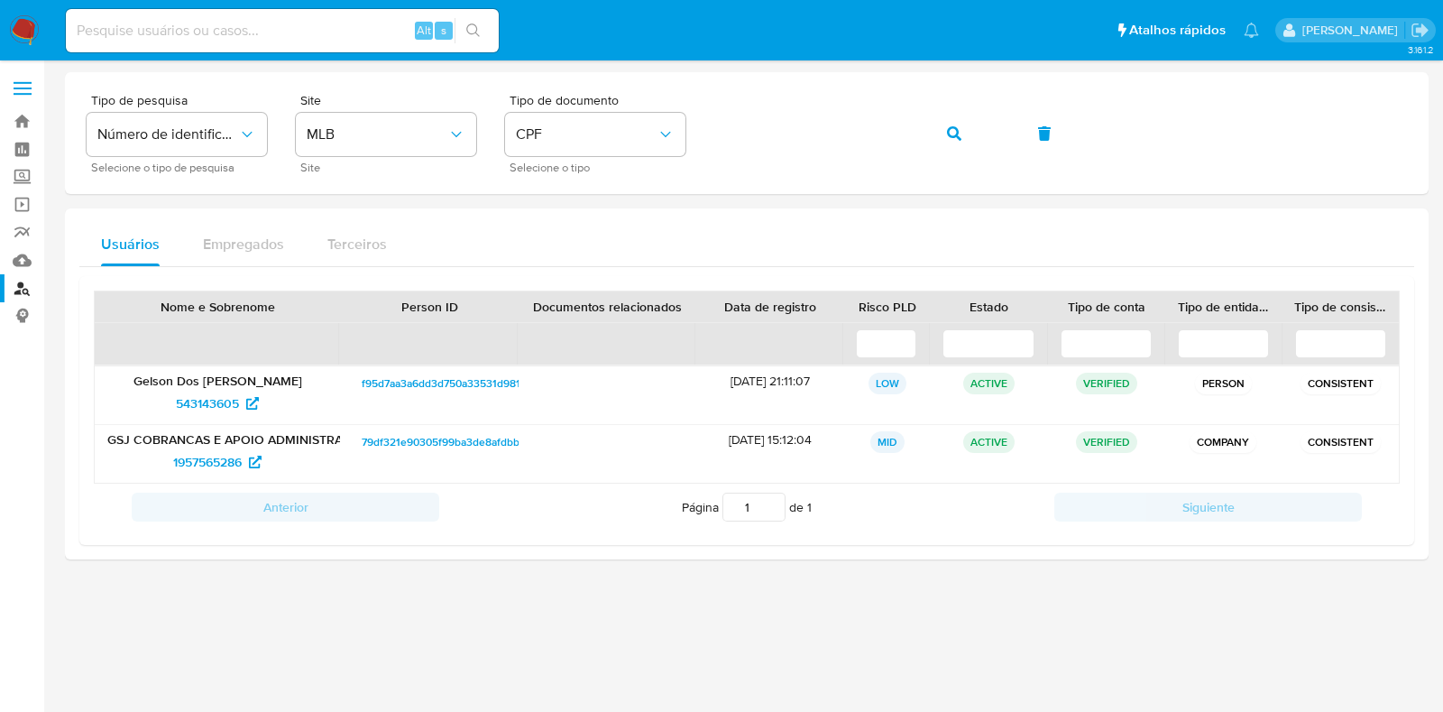
click at [32, 28] on img at bounding box center [24, 30] width 31 height 31
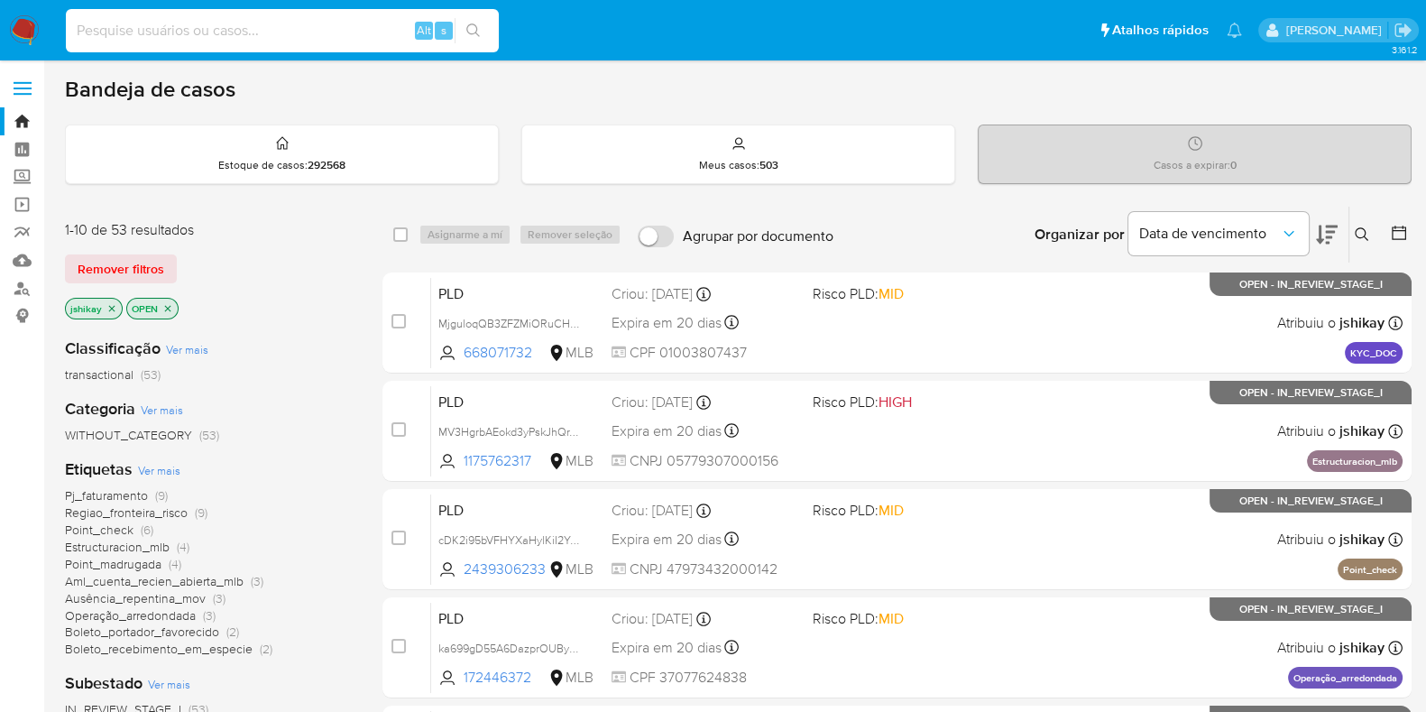
click at [243, 39] on input at bounding box center [282, 30] width 433 height 23
paste input "2654513937"
type input "2654513937"
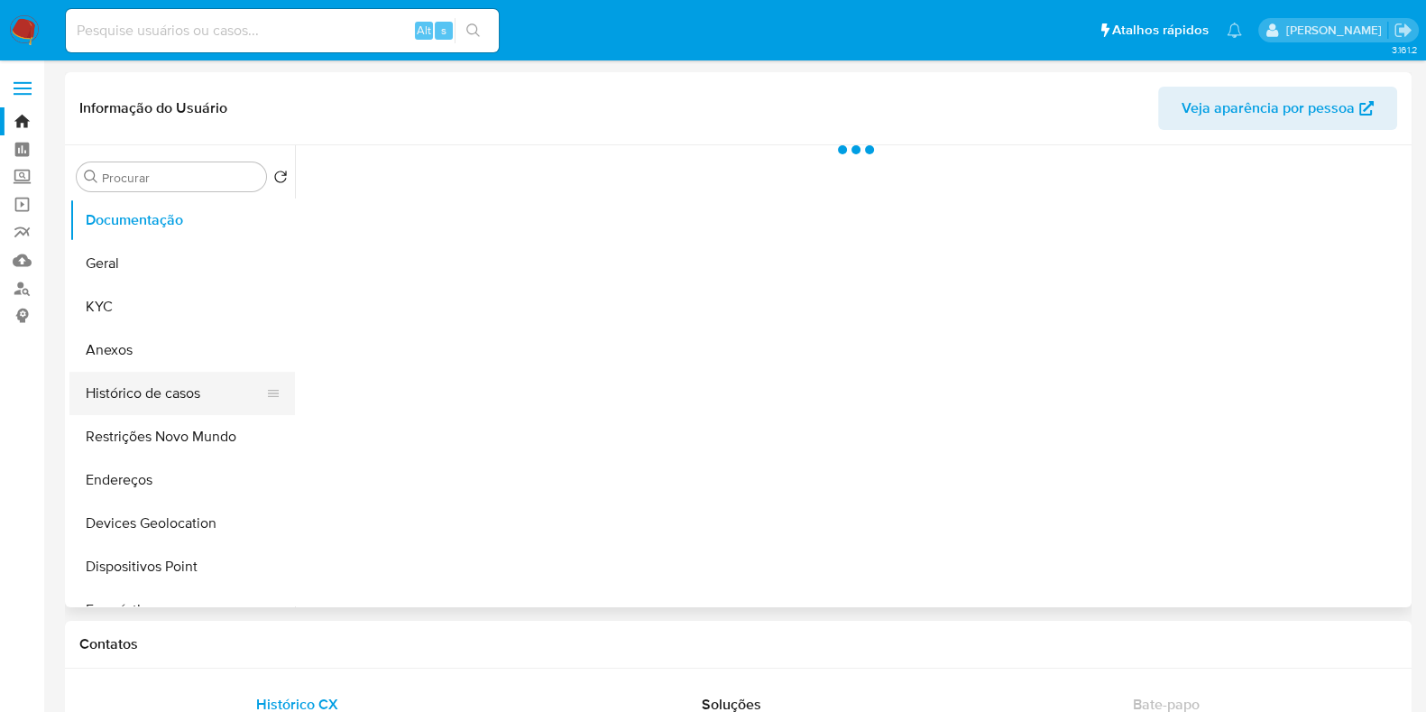
click at [176, 398] on button "Histórico de casos" at bounding box center [174, 393] width 211 height 43
select select "10"
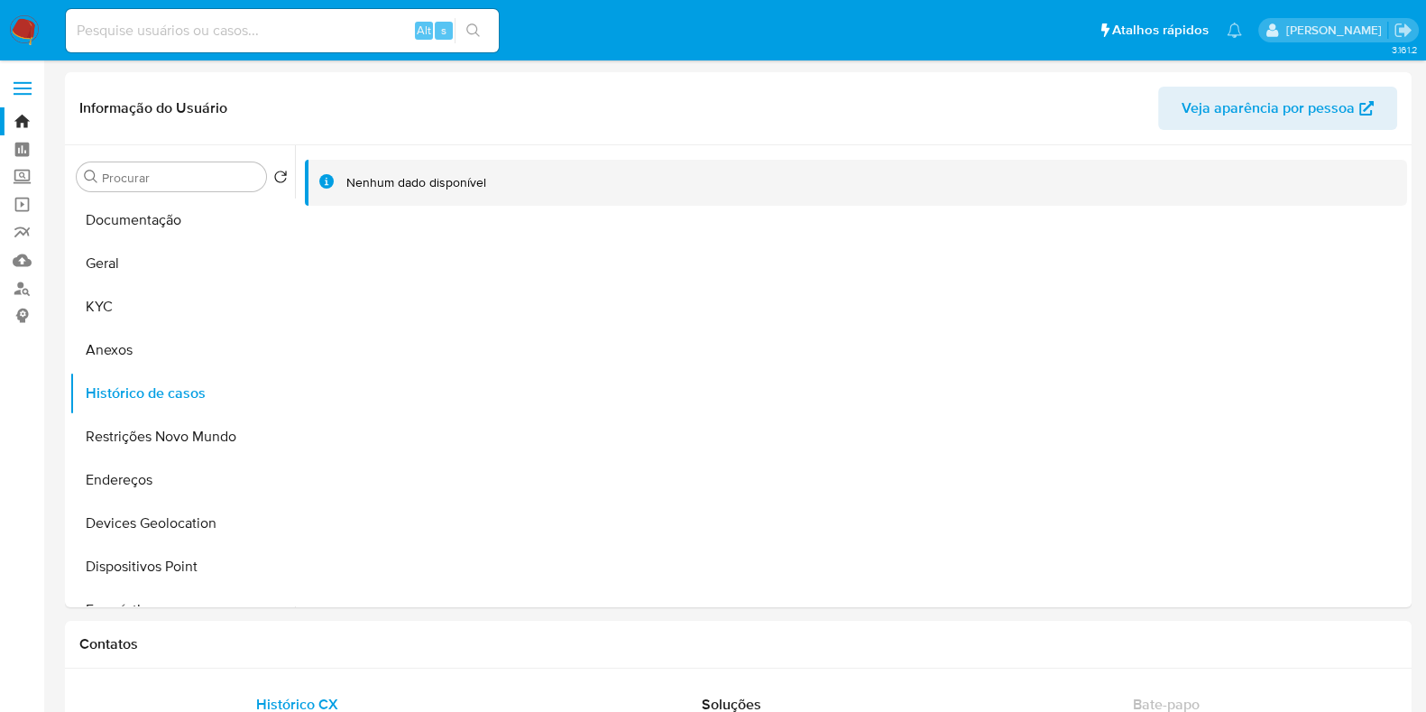
click at [245, 41] on input at bounding box center [282, 30] width 433 height 23
paste input "105758701"
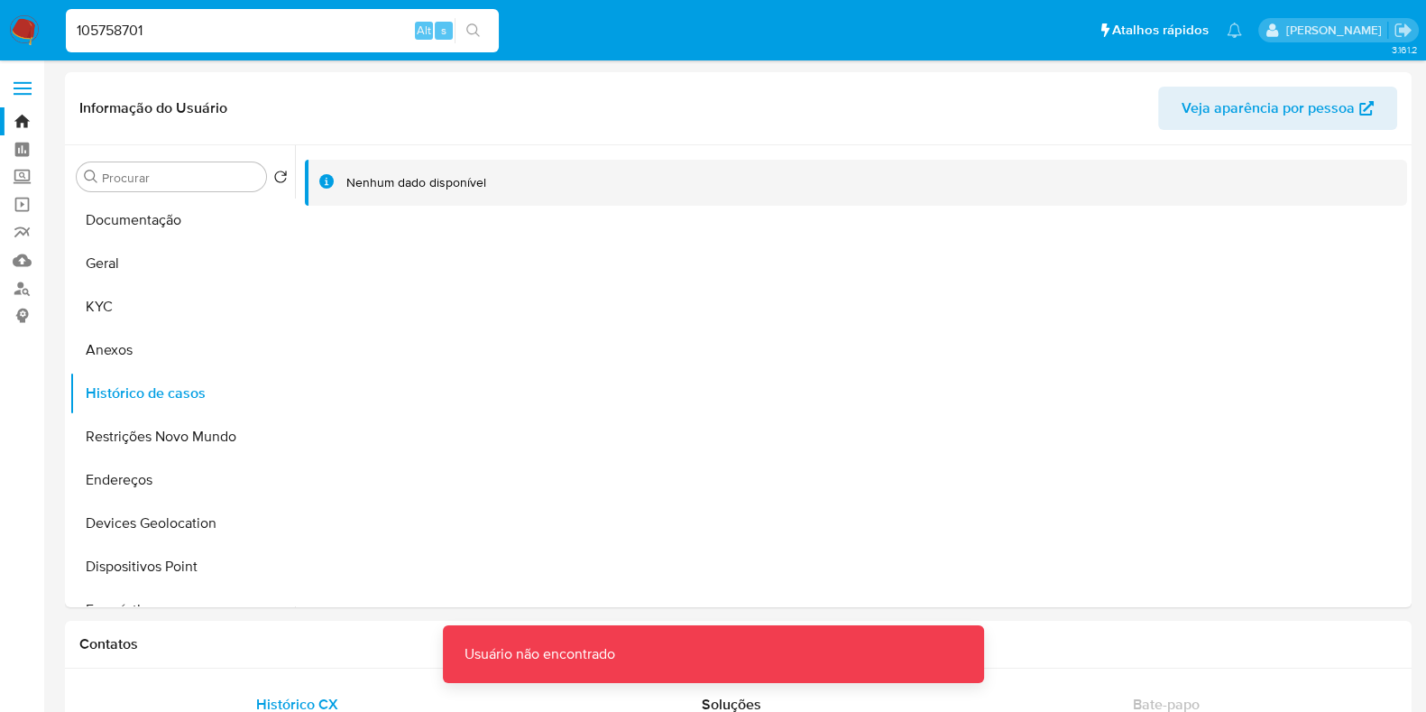
click at [193, 19] on input "105758701" at bounding box center [282, 30] width 433 height 23
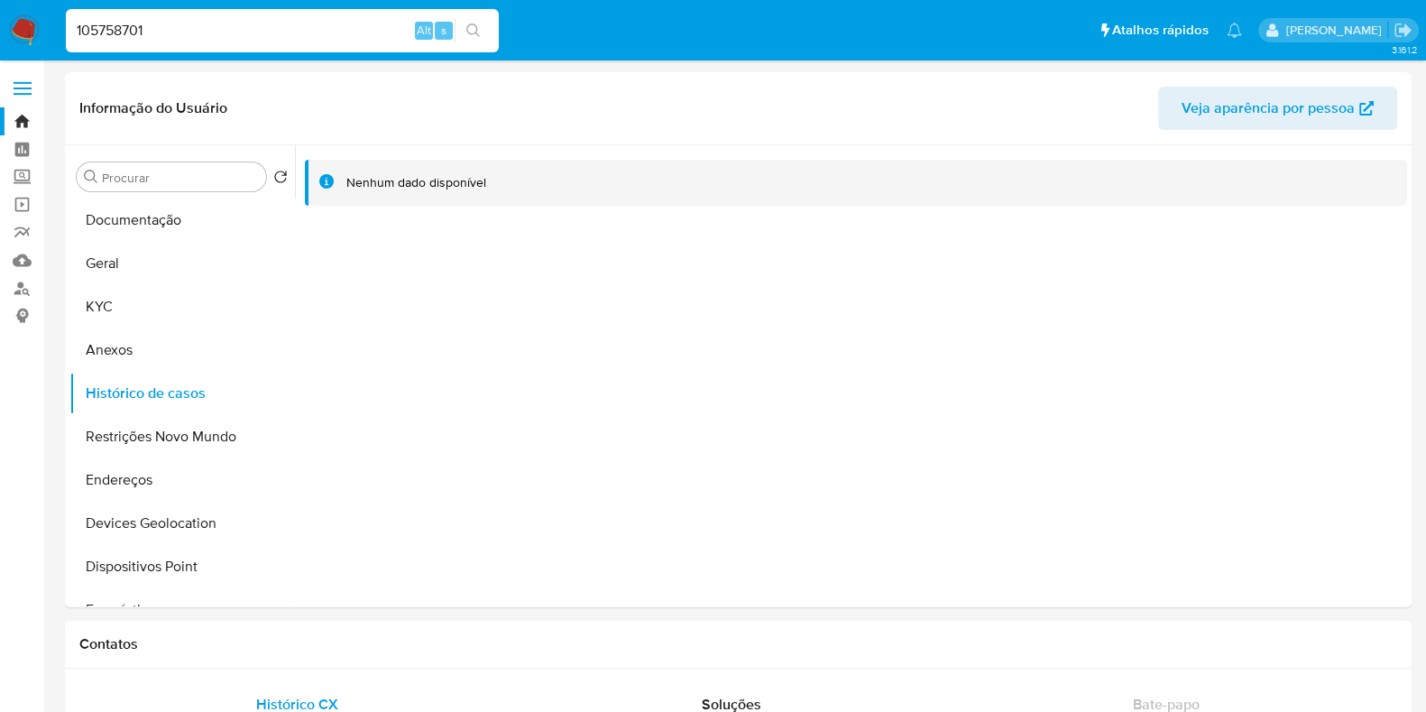
type input "105758701"
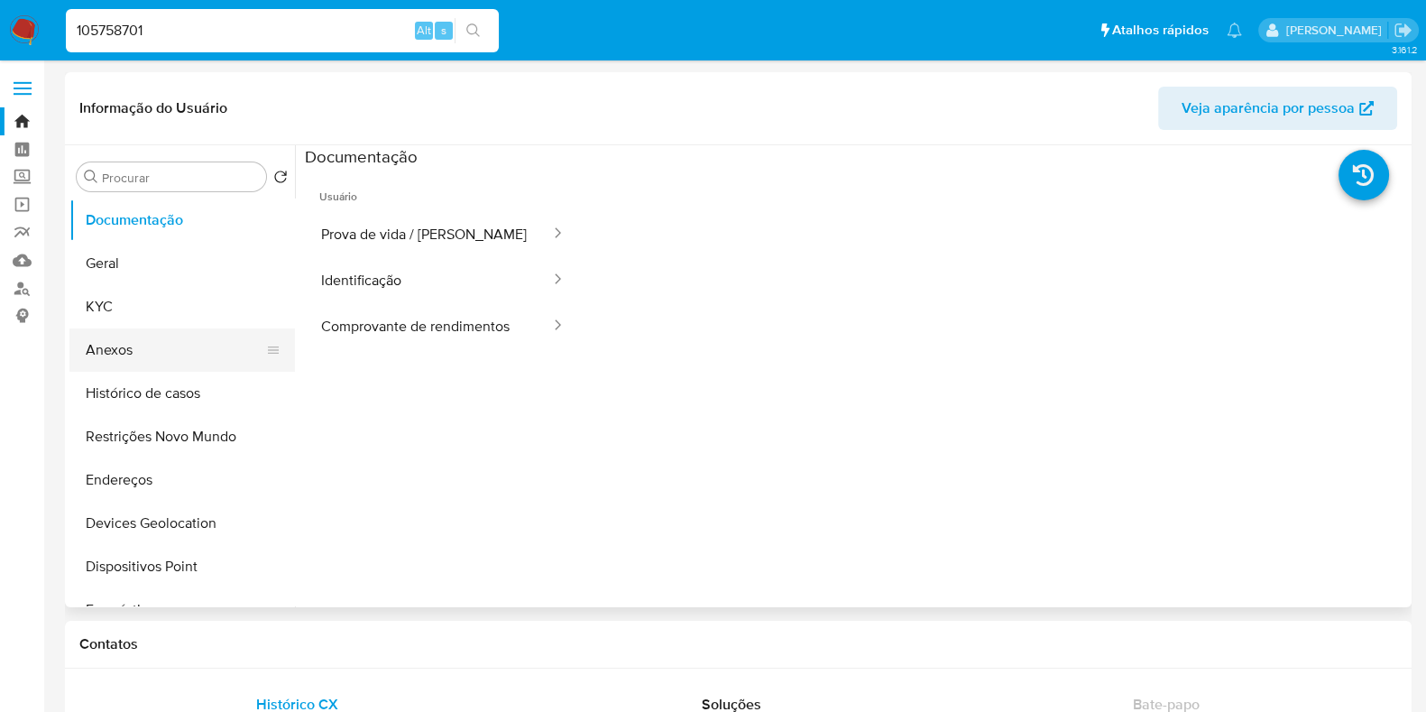
select select "10"
click at [185, 390] on button "Histórico de casos" at bounding box center [174, 393] width 211 height 43
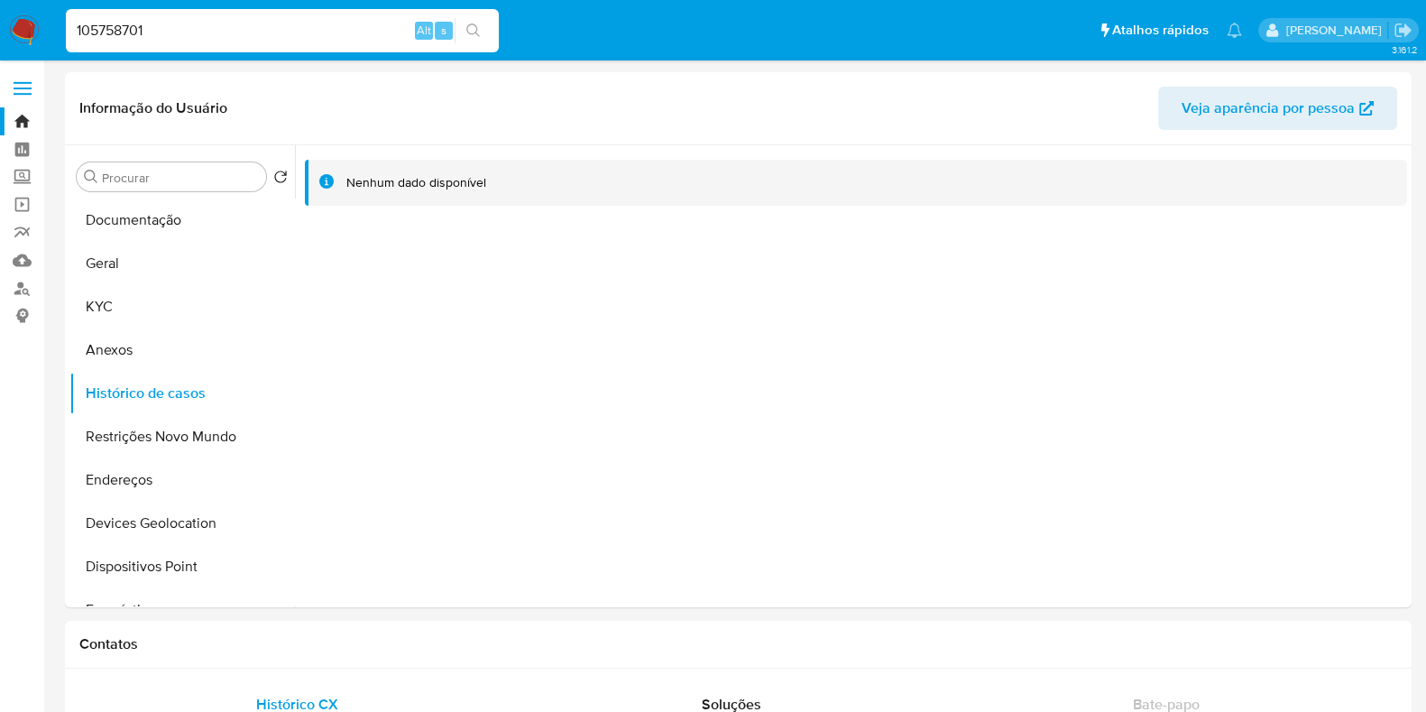
click at [8, 19] on nav "105758701 Alt s Atalhos rápidos Presiona las siguientes teclas para acceder a a…" at bounding box center [713, 30] width 1426 height 60
click at [16, 33] on img at bounding box center [24, 30] width 31 height 31
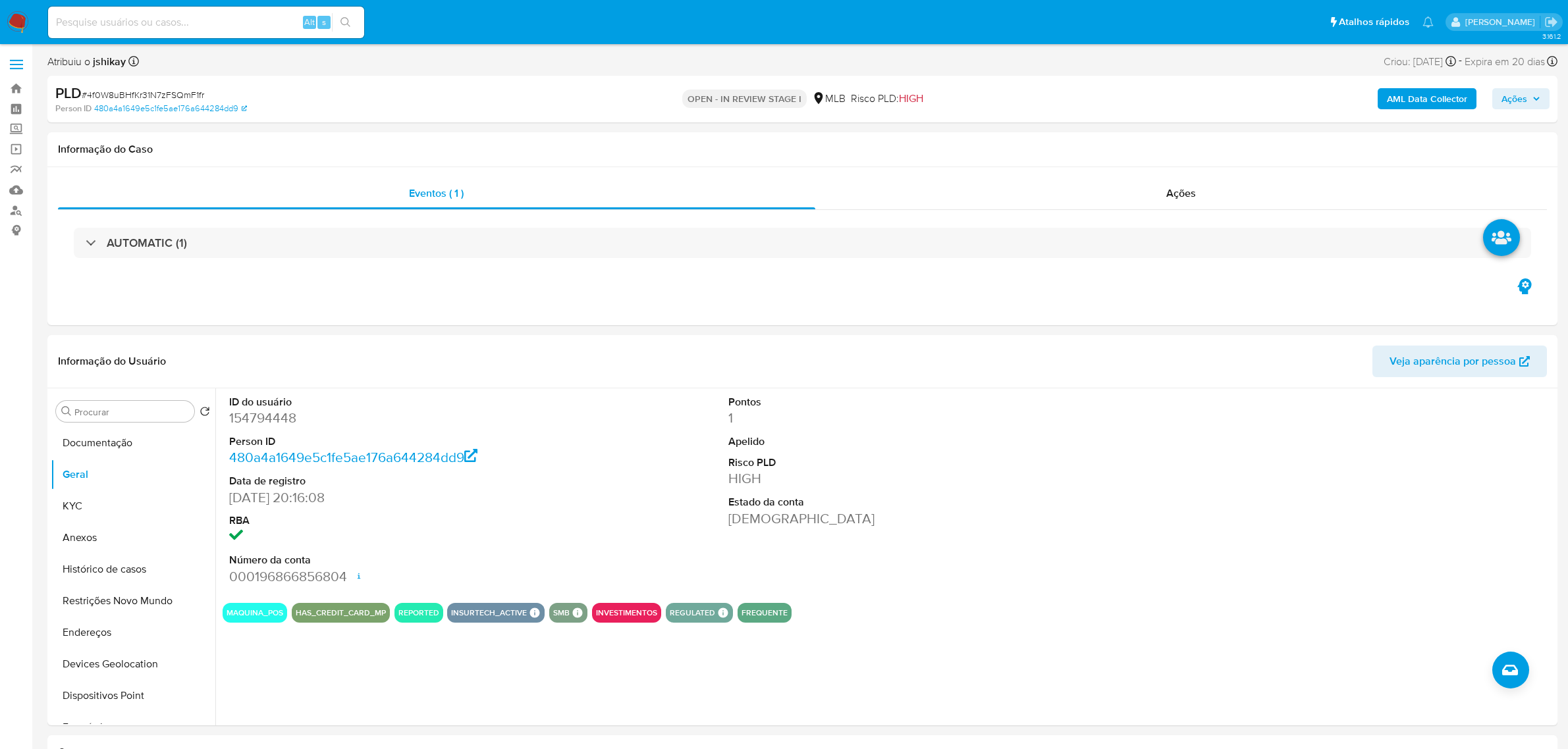
select select "10"
click at [151, 558] on button "Histórico de casos" at bounding box center [127, 569] width 154 height 31
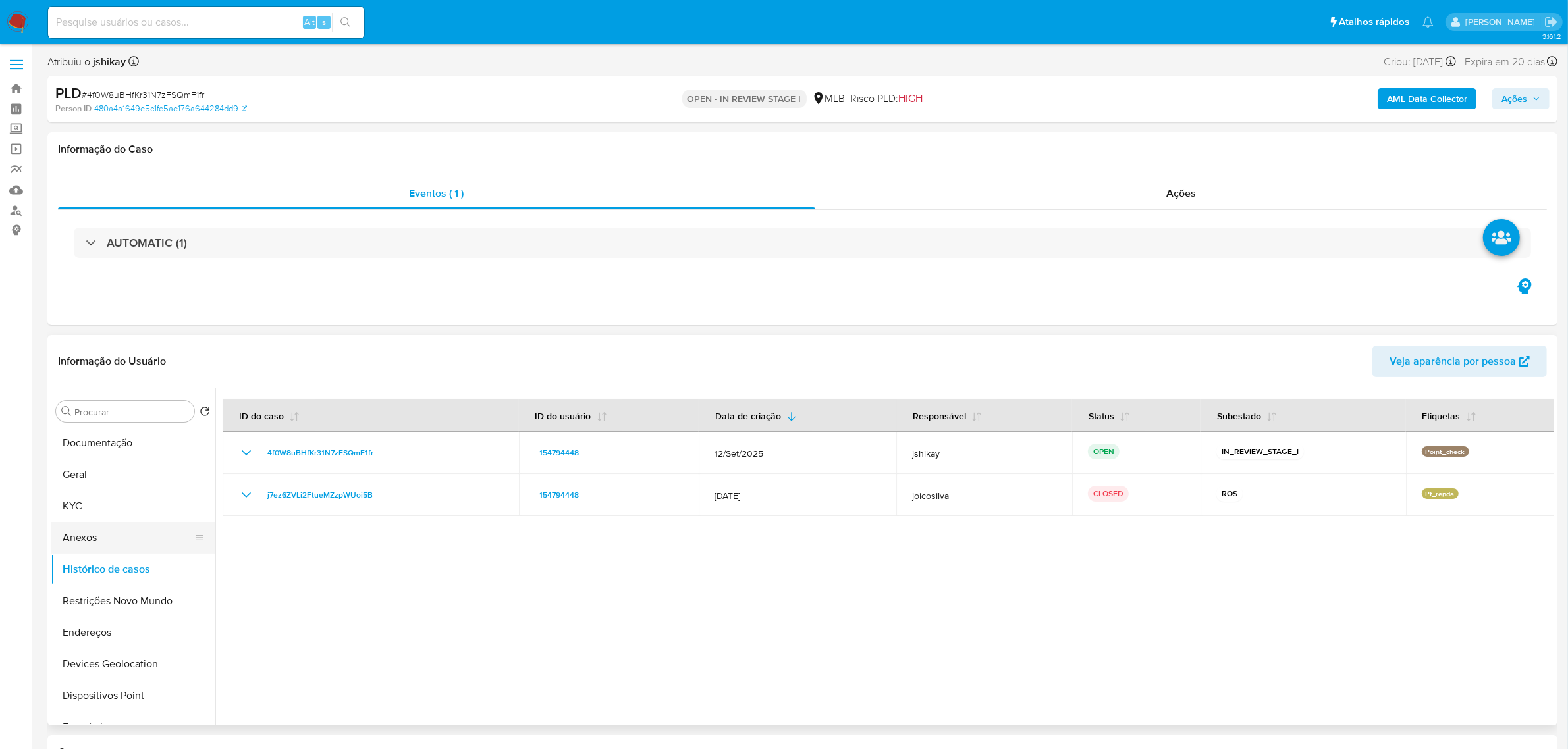
click at [127, 532] on button "Anexos" at bounding box center [127, 537] width 154 height 31
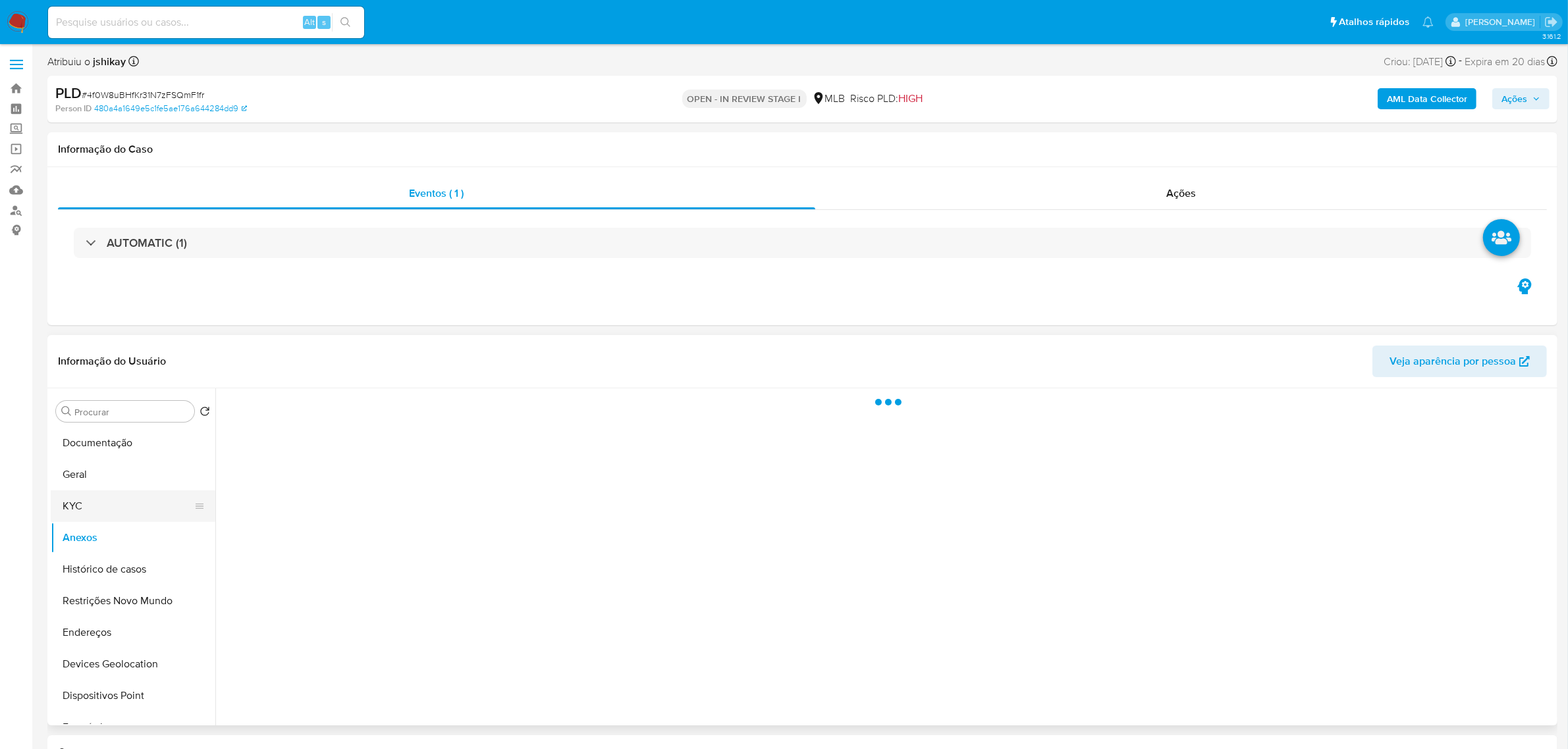
click at [107, 510] on button "KYC" at bounding box center [127, 506] width 154 height 31
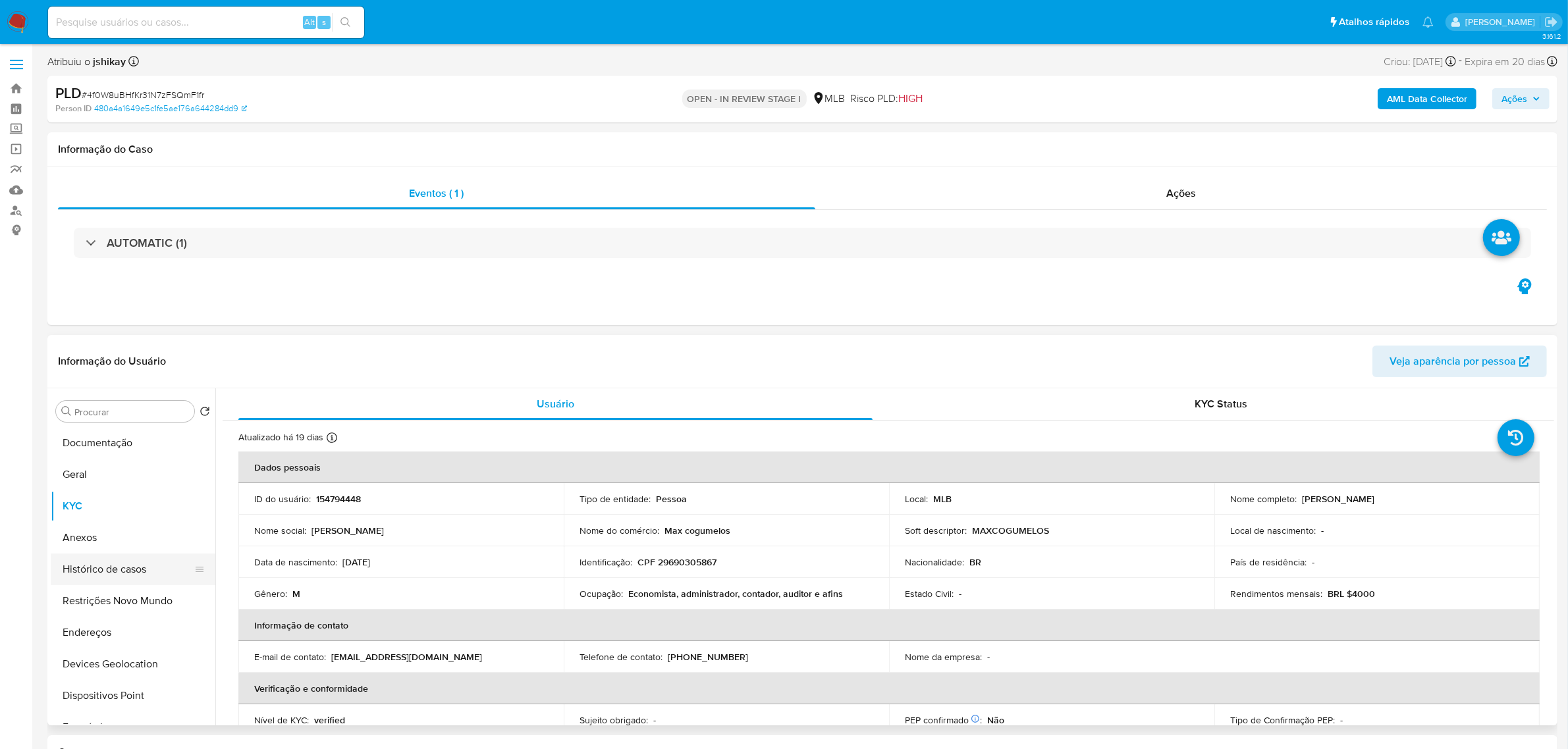
click at [121, 566] on button "Histórico de casos" at bounding box center [127, 569] width 154 height 31
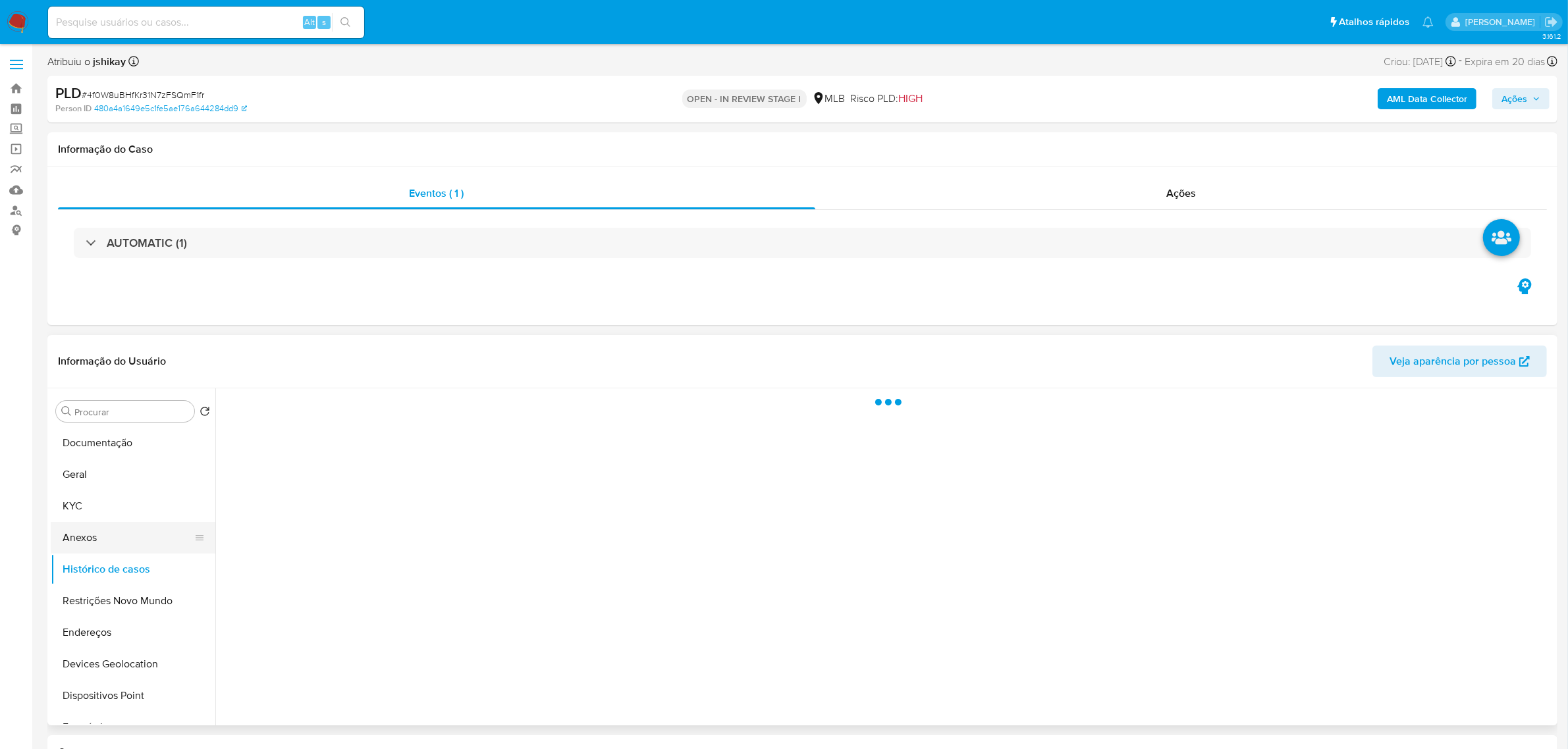
click at [123, 539] on button "Anexos" at bounding box center [127, 537] width 154 height 31
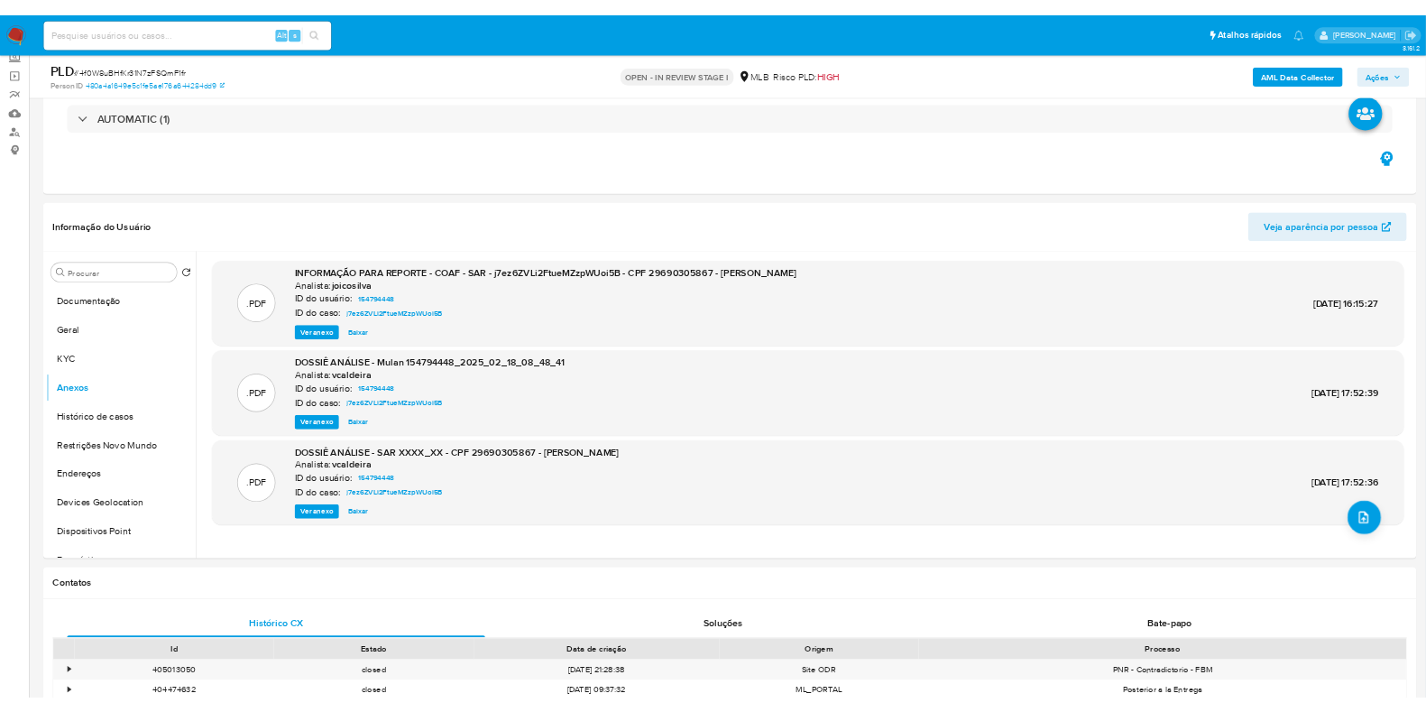
scroll to position [112, 0]
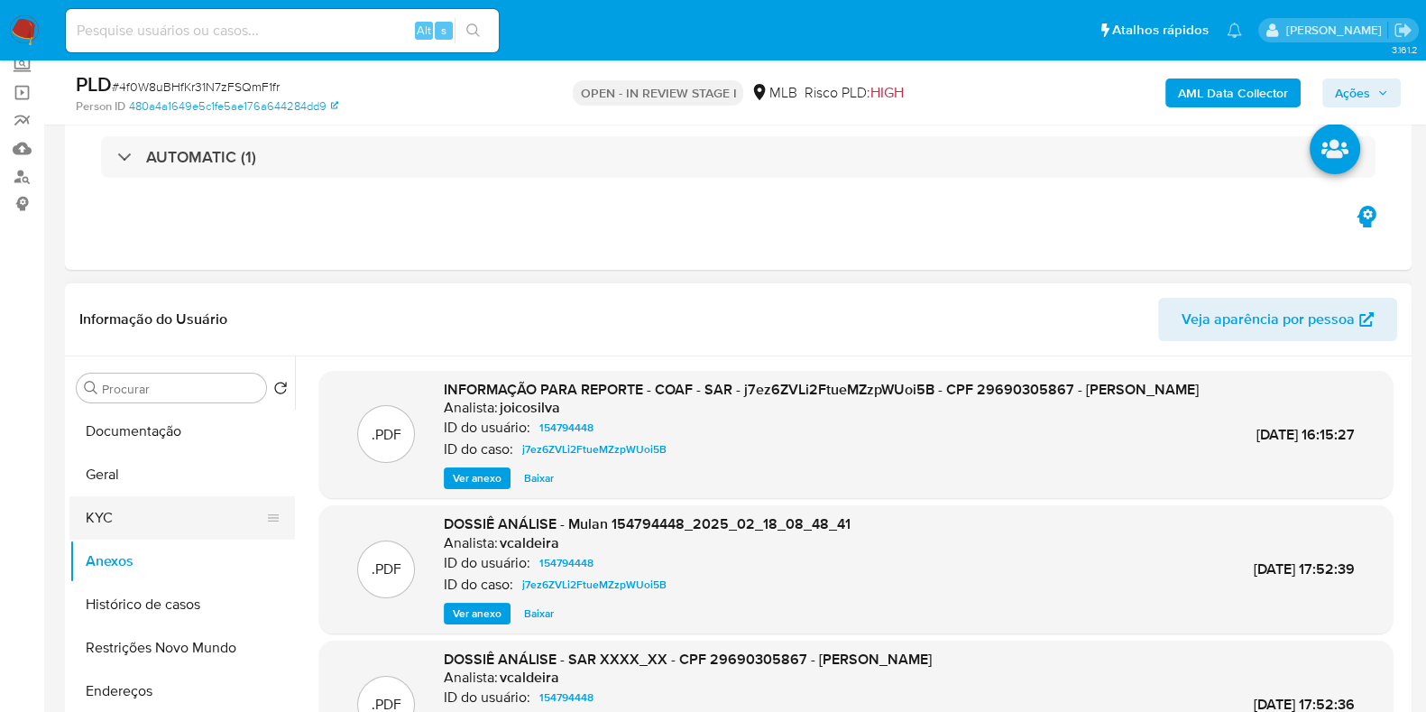
click at [124, 513] on button "KYC" at bounding box center [174, 517] width 211 height 43
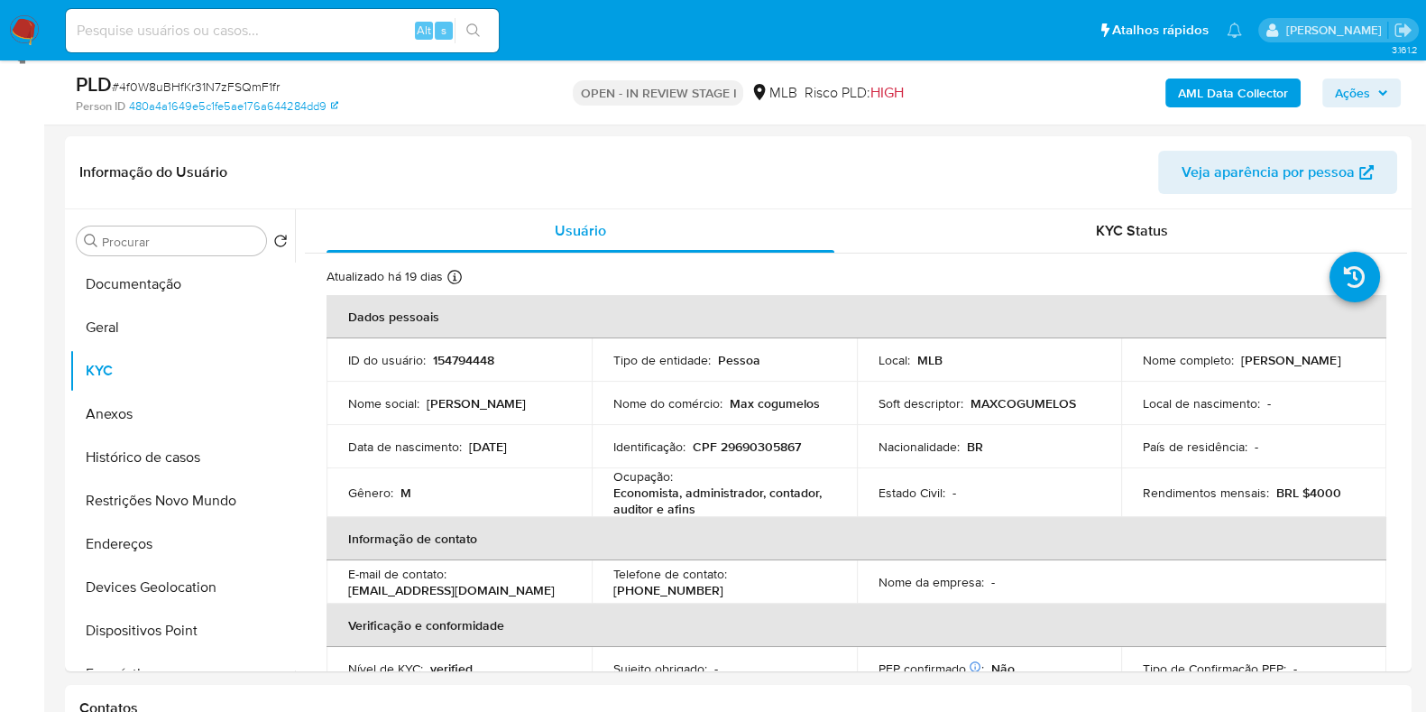
scroll to position [225, 0]
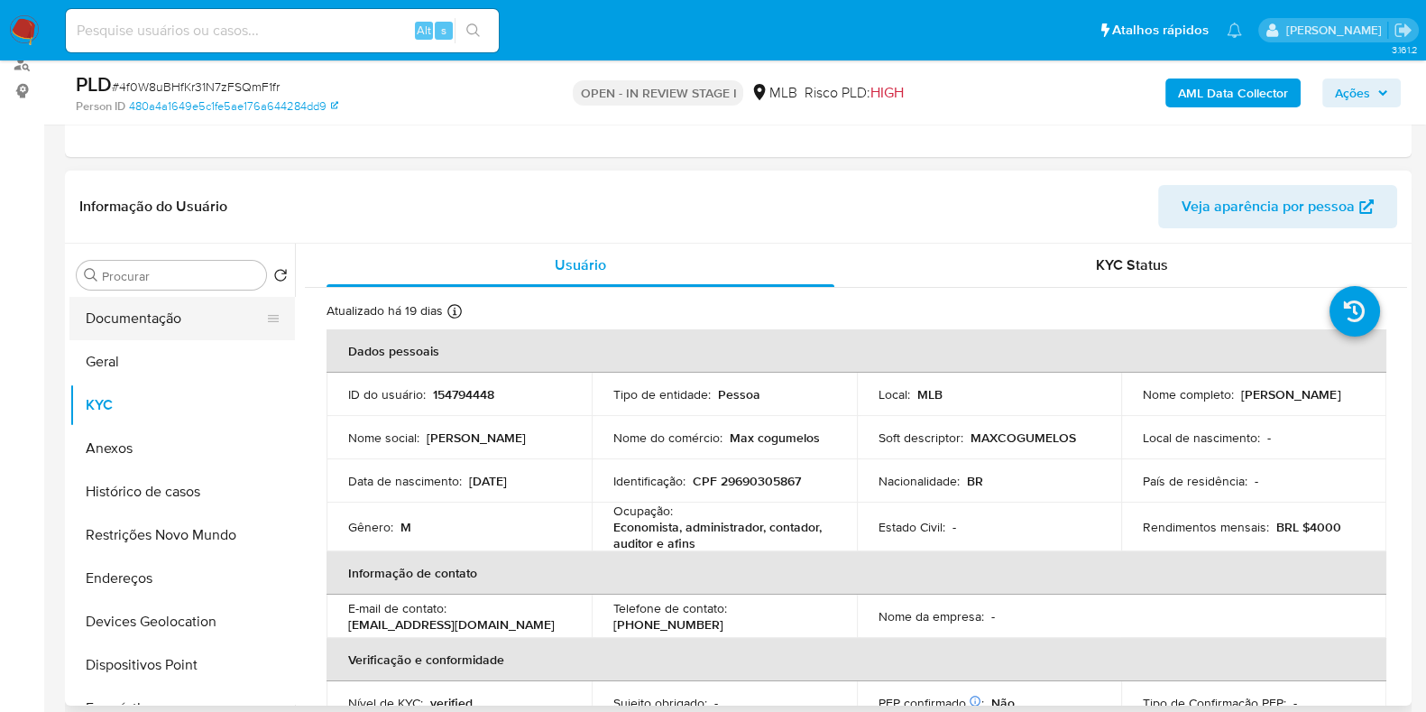
click at [154, 320] on button "Documentação" at bounding box center [174, 318] width 211 height 43
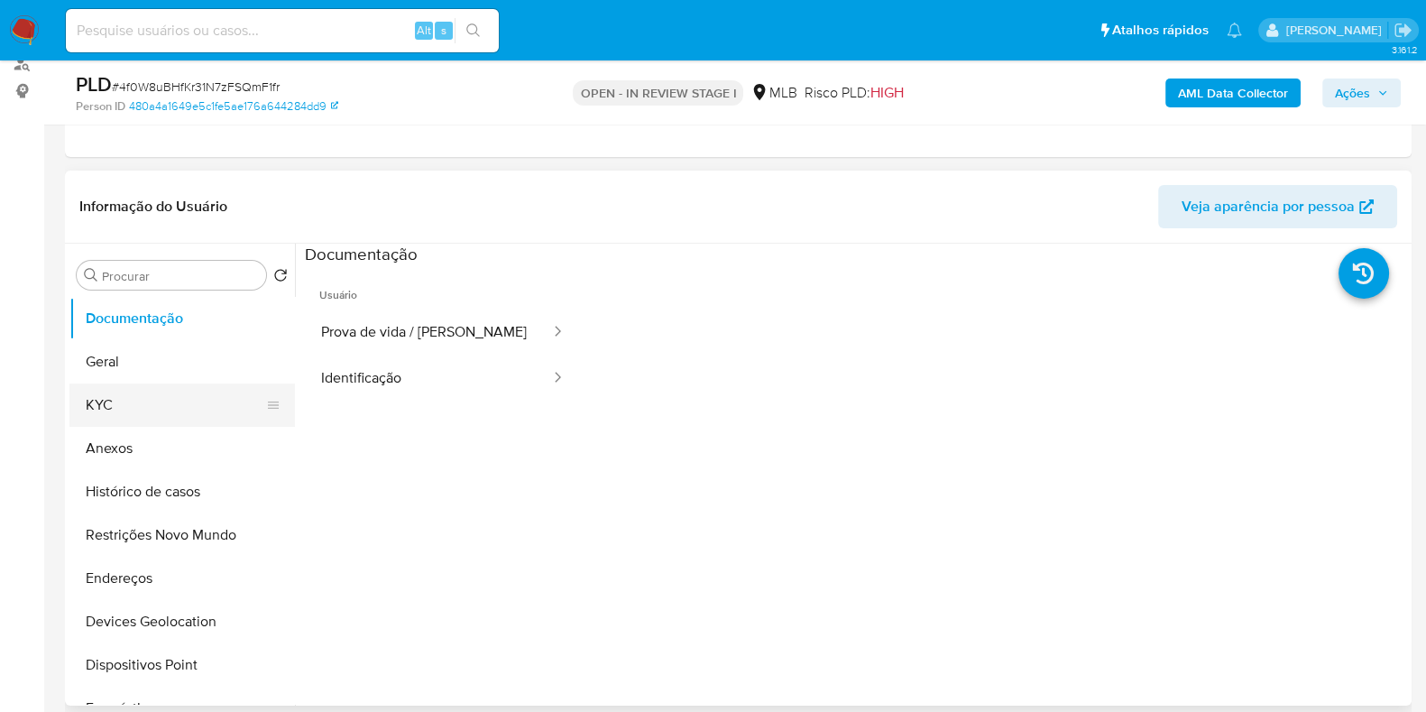
click at [158, 417] on button "KYC" at bounding box center [174, 404] width 211 height 43
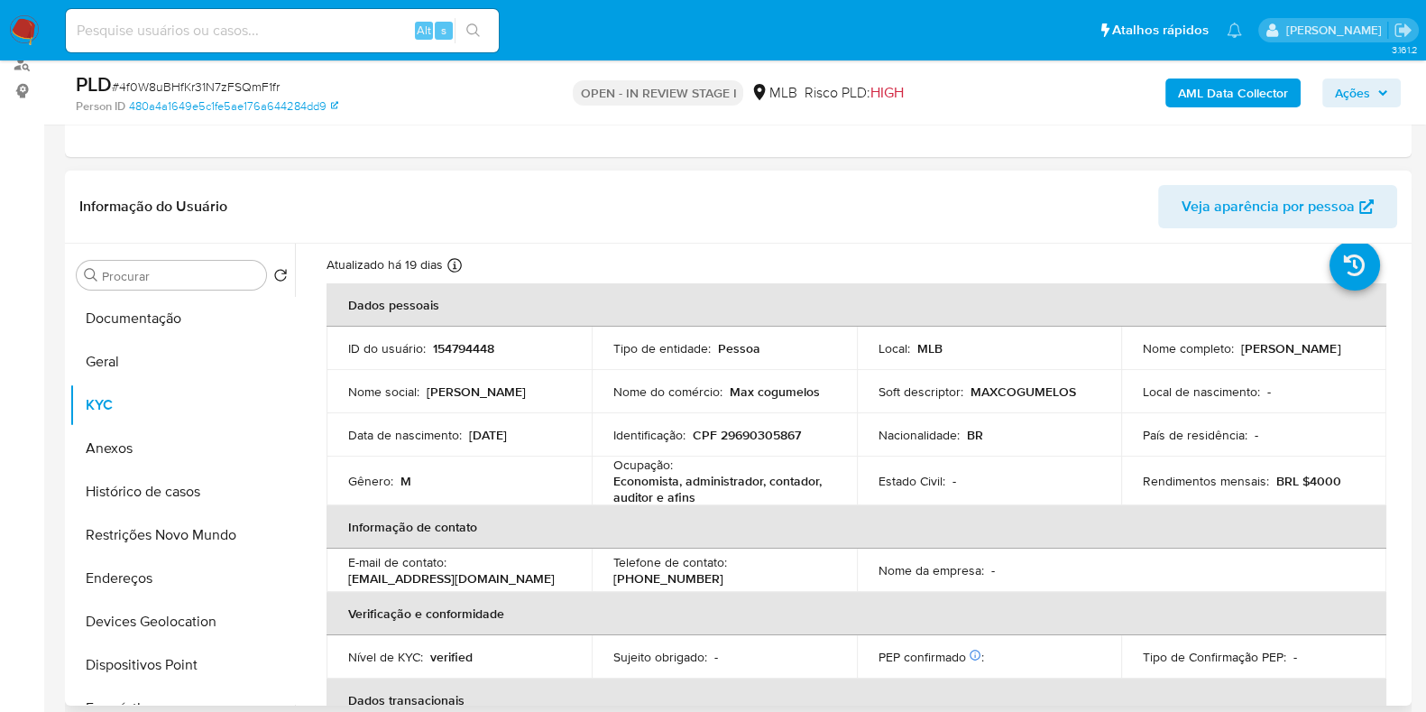
scroll to position [112, 0]
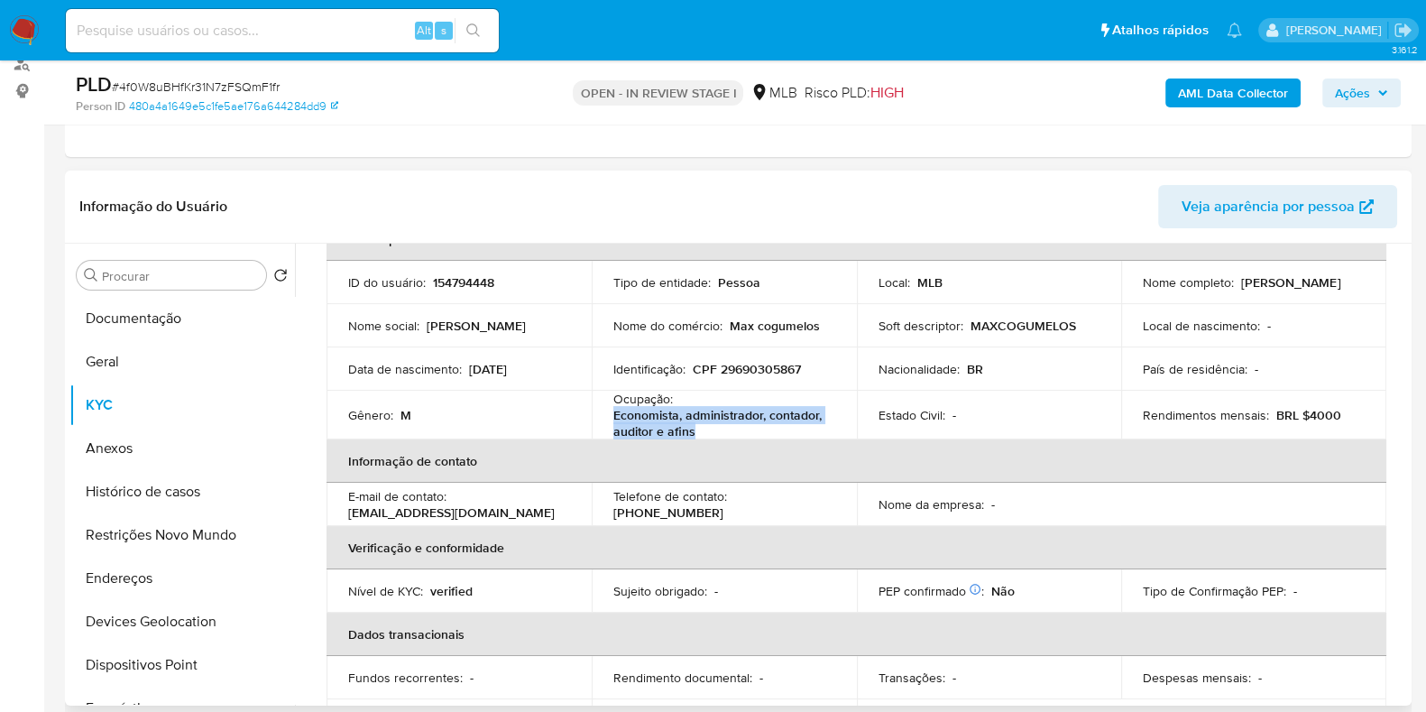
drag, startPoint x: 694, startPoint y: 427, endPoint x: 604, endPoint y: 414, distance: 91.2
click at [604, 414] on td "Ocupação : Economista, administrador, contador, auditor e afins" at bounding box center [724, 414] width 265 height 49
copy p "Economista, administrador, contador, auditor e afins"
drag, startPoint x: 729, startPoint y: 322, endPoint x: 816, endPoint y: 329, distance: 87.8
click at [816, 329] on div "Nome do comércio : Max cogumelos" at bounding box center [724, 325] width 222 height 16
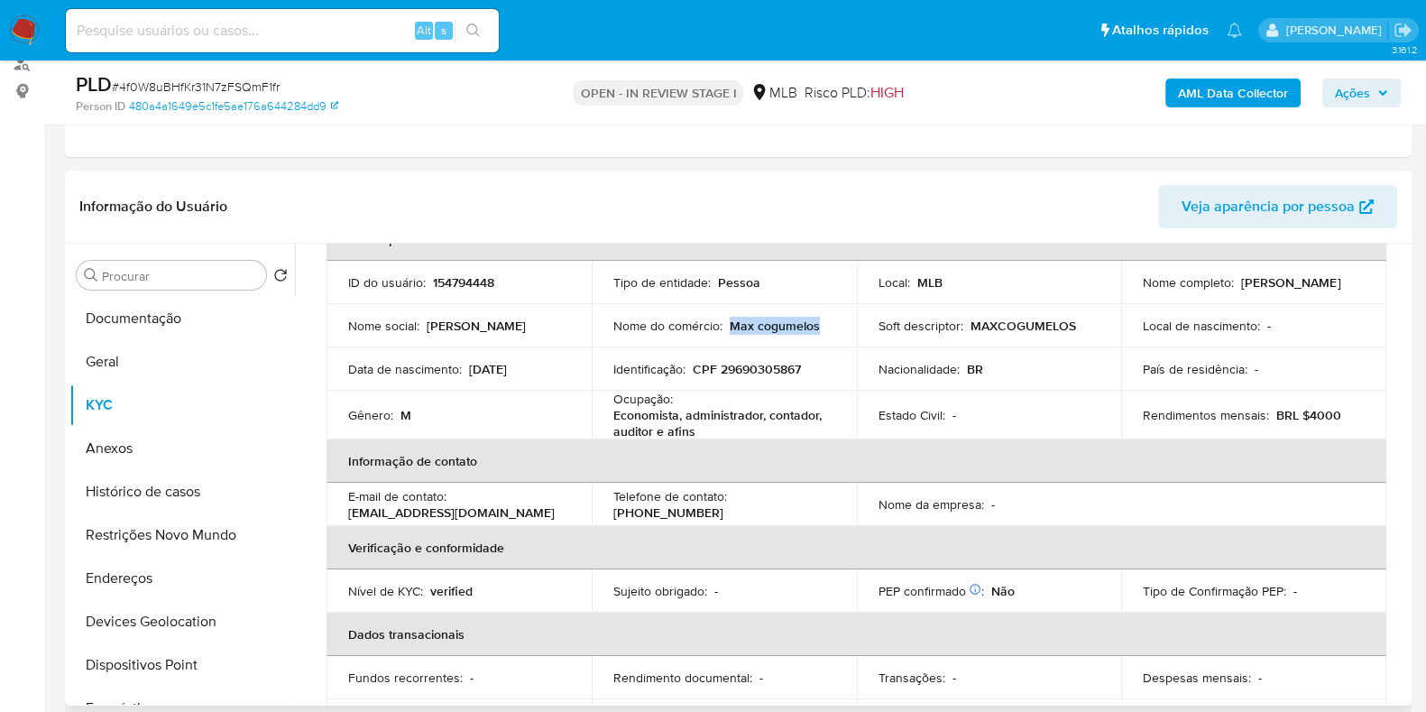
copy p "Max cogumelos"
click at [145, 371] on button "Geral" at bounding box center [174, 361] width 211 height 43
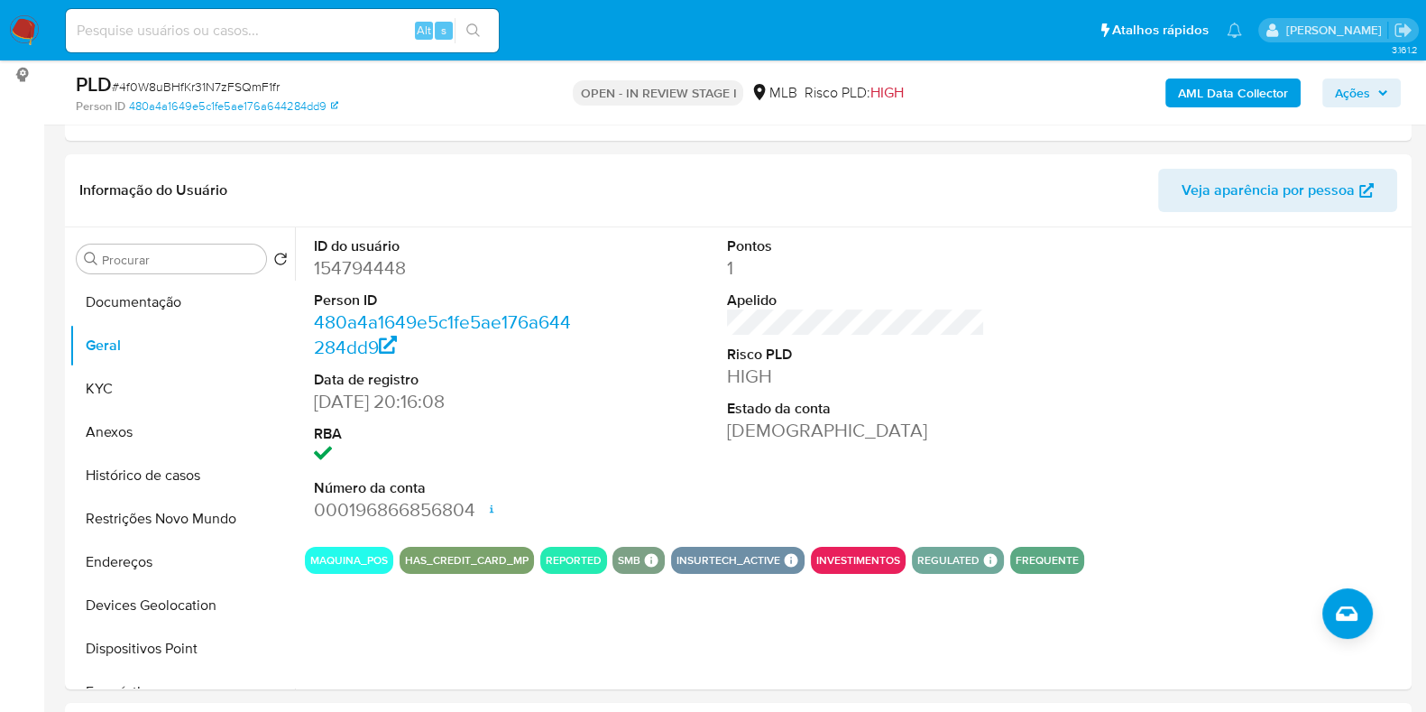
scroll to position [230, 0]
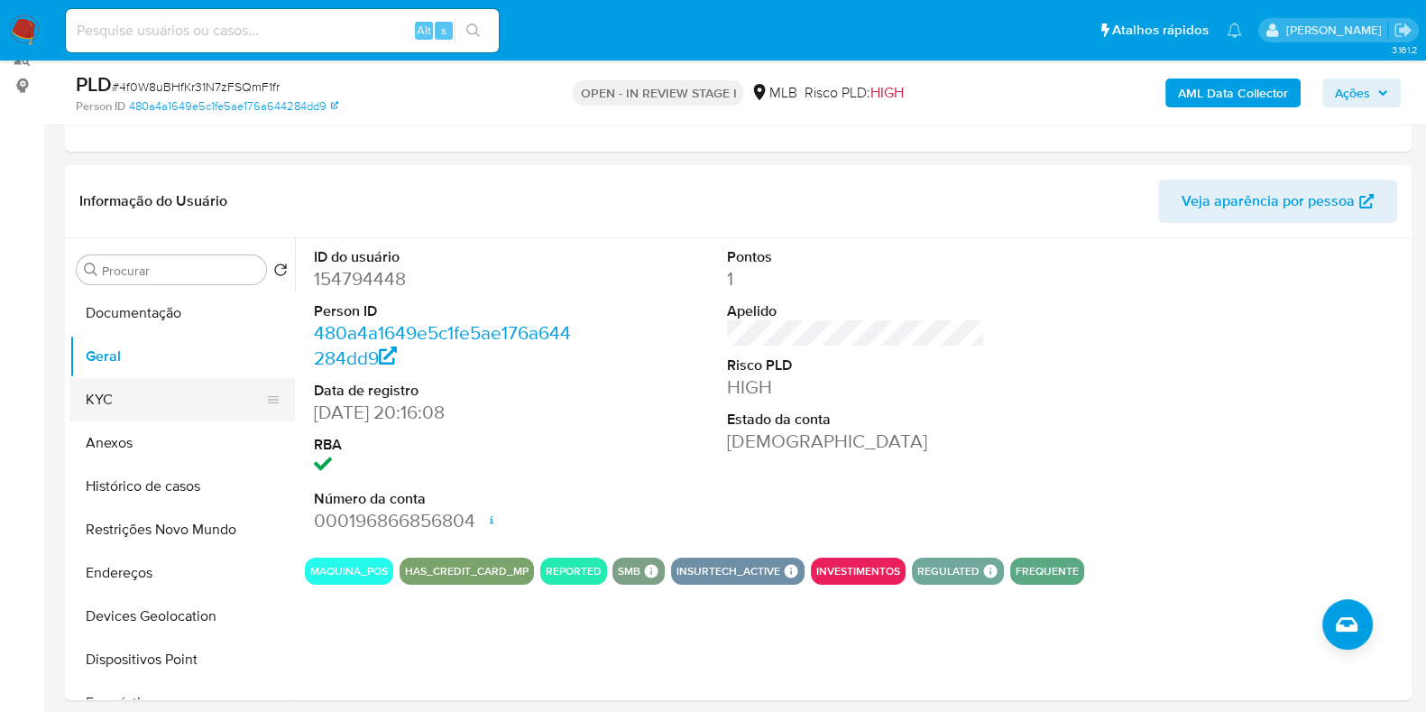
click at [116, 421] on button "Anexos" at bounding box center [181, 442] width 225 height 43
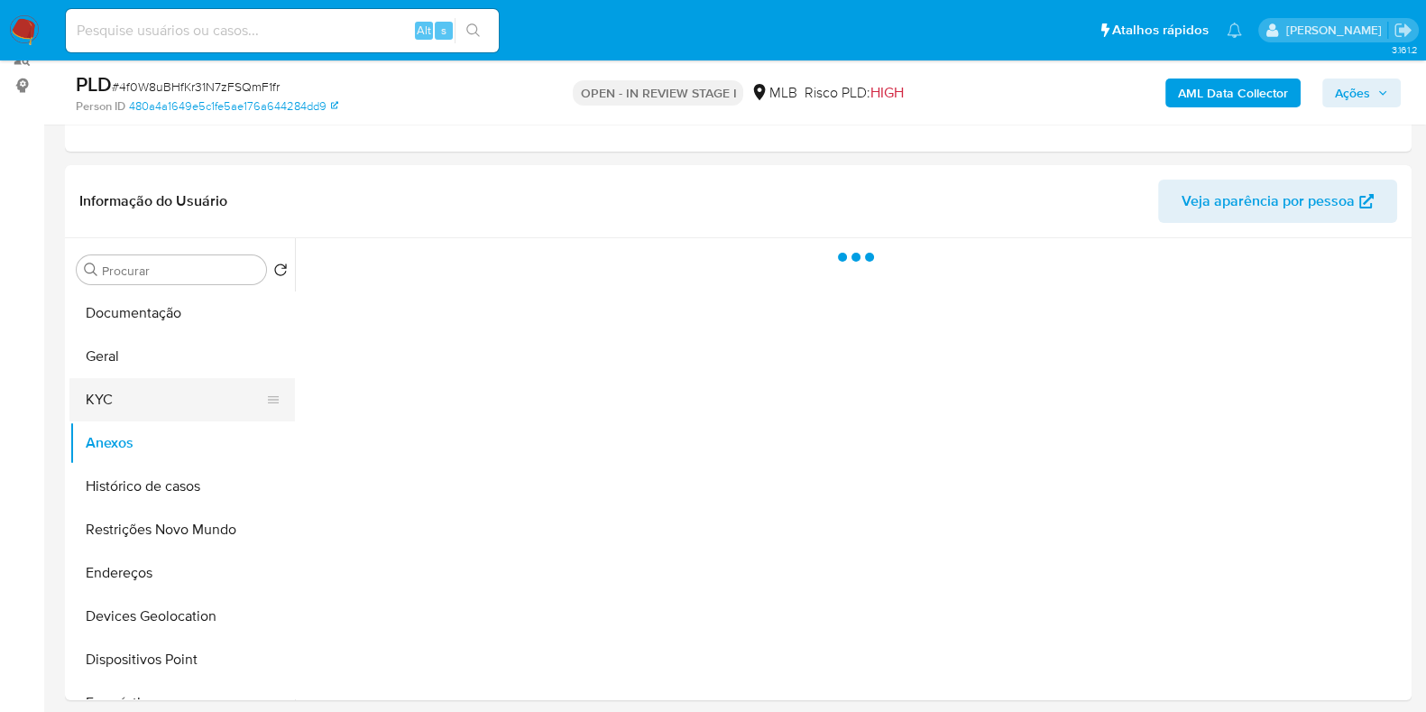
click at [122, 402] on button "KYC" at bounding box center [174, 399] width 211 height 43
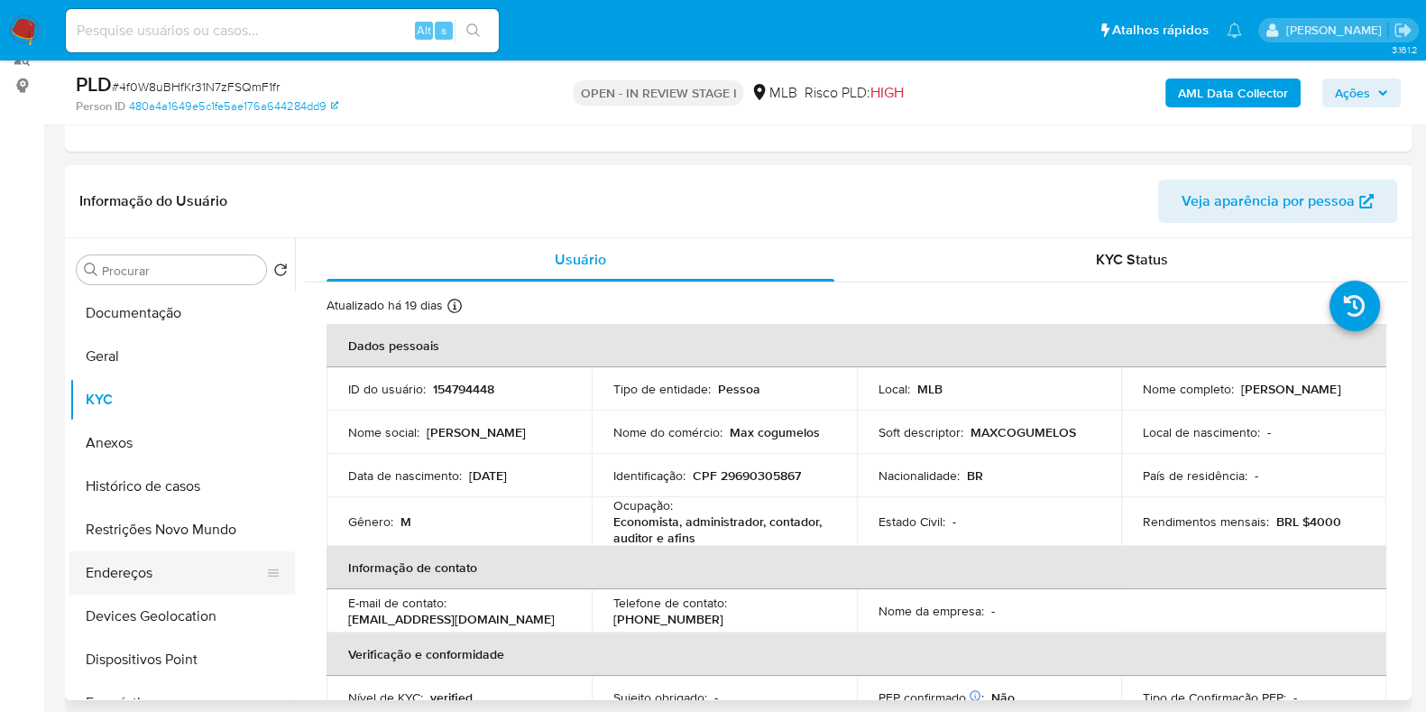
drag, startPoint x: 112, startPoint y: 567, endPoint x: 185, endPoint y: 553, distance: 74.5
click at [113, 567] on button "Endereços" at bounding box center [174, 572] width 211 height 43
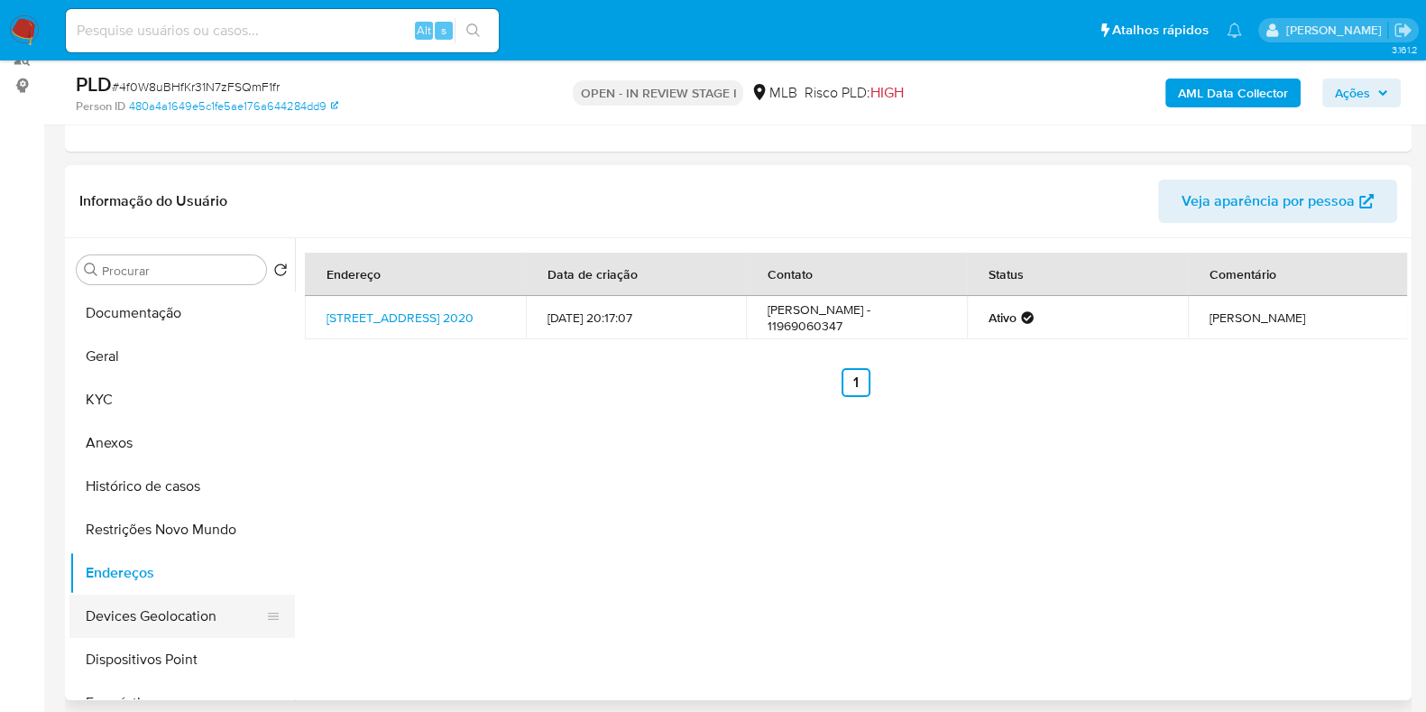
click at [153, 611] on button "Devices Geolocation" at bounding box center [174, 615] width 211 height 43
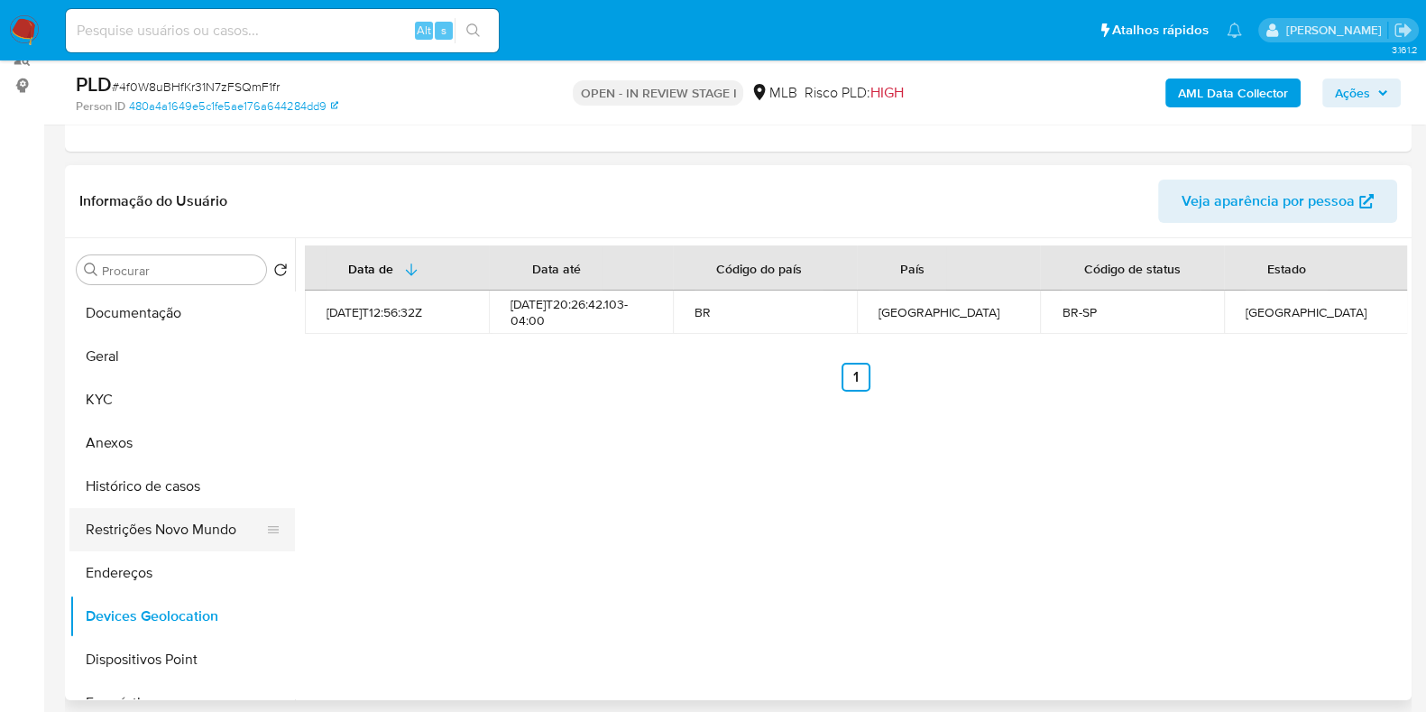
drag, startPoint x: 140, startPoint y: 513, endPoint x: 215, endPoint y: 523, distance: 75.5
click at [140, 513] on button "Restrições Novo Mundo" at bounding box center [174, 529] width 211 height 43
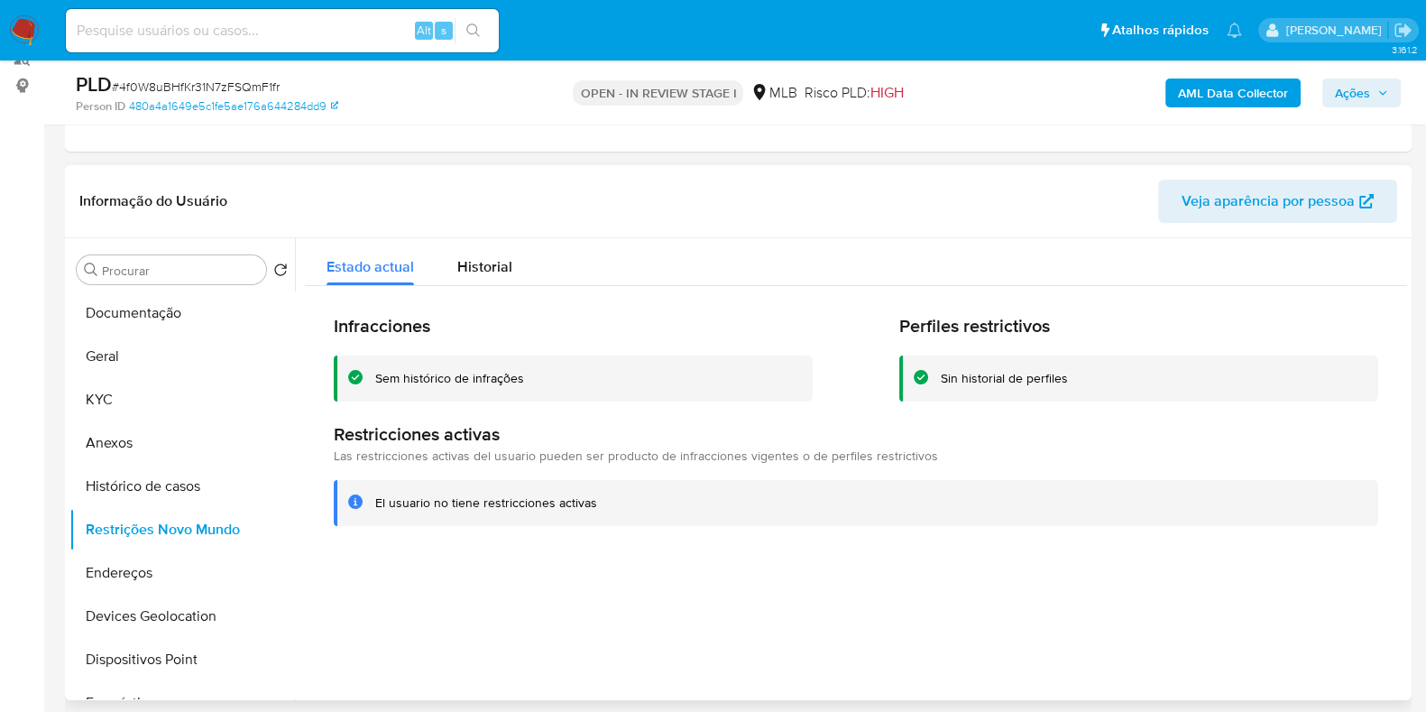
drag, startPoint x: 158, startPoint y: 646, endPoint x: 450, endPoint y: 614, distance: 293.9
click at [159, 647] on button "Dispositivos Point" at bounding box center [181, 659] width 225 height 43
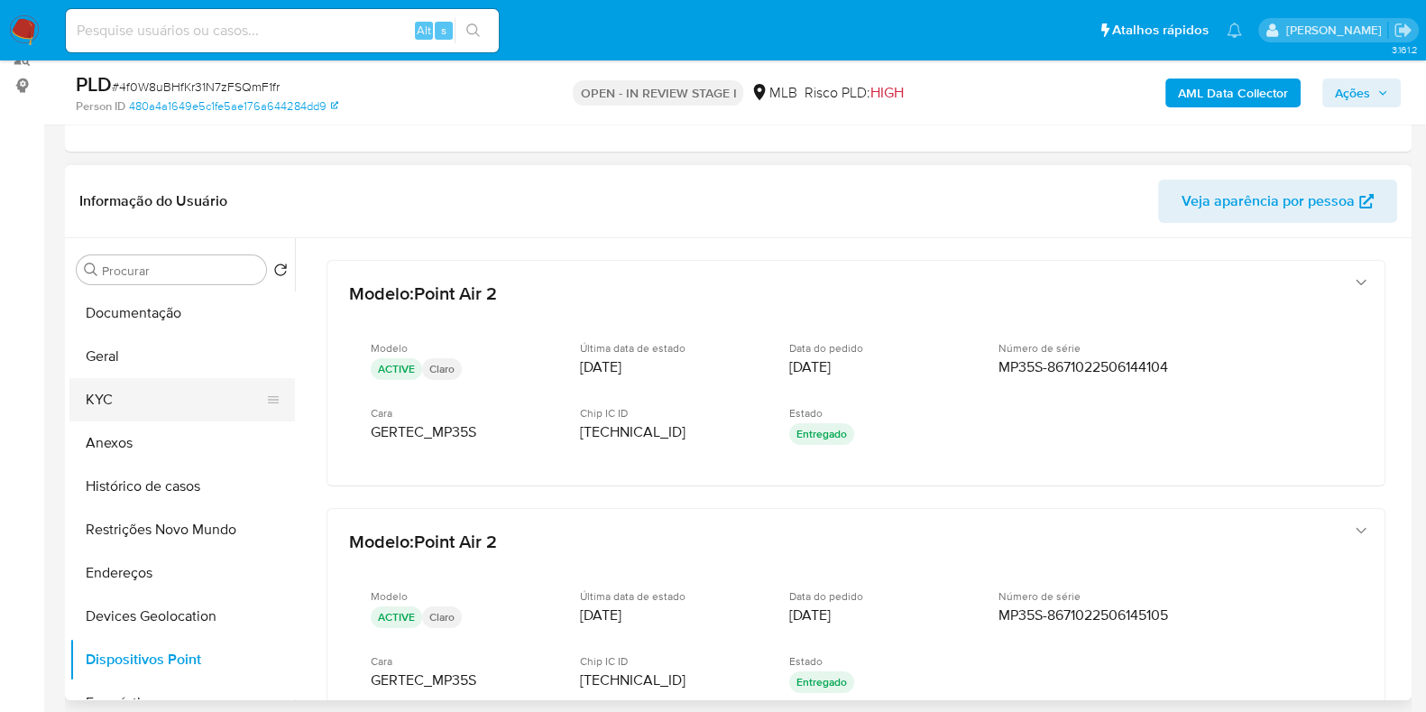
click at [130, 385] on button "KYC" at bounding box center [174, 399] width 211 height 43
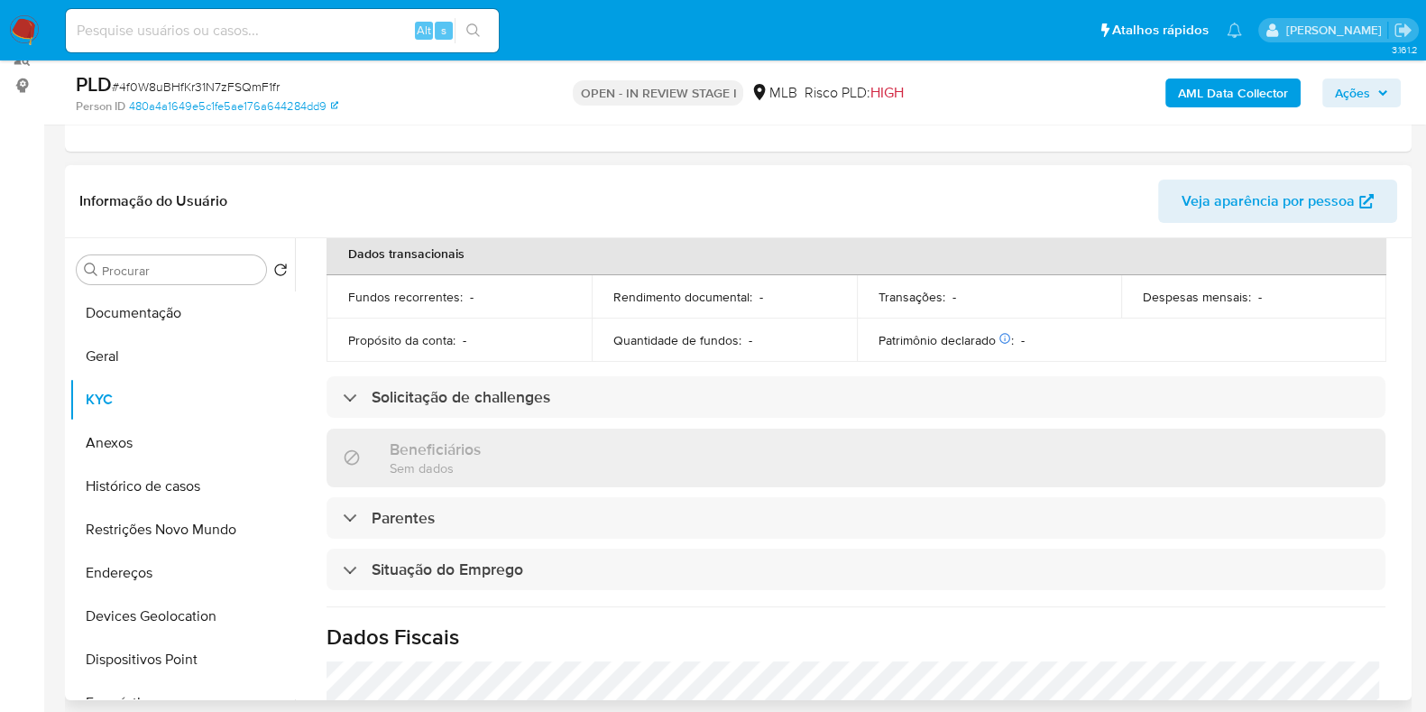
scroll to position [788, 0]
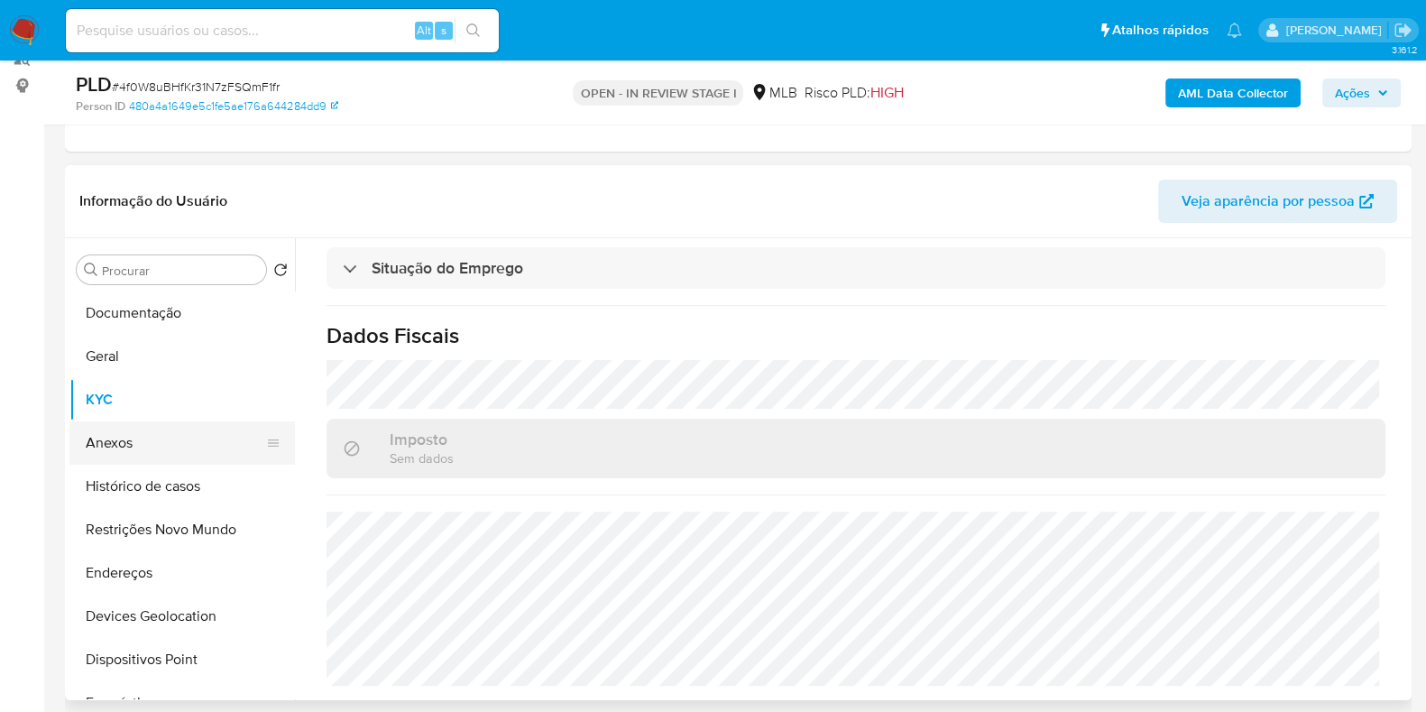
click at [113, 453] on button "Anexos" at bounding box center [174, 442] width 211 height 43
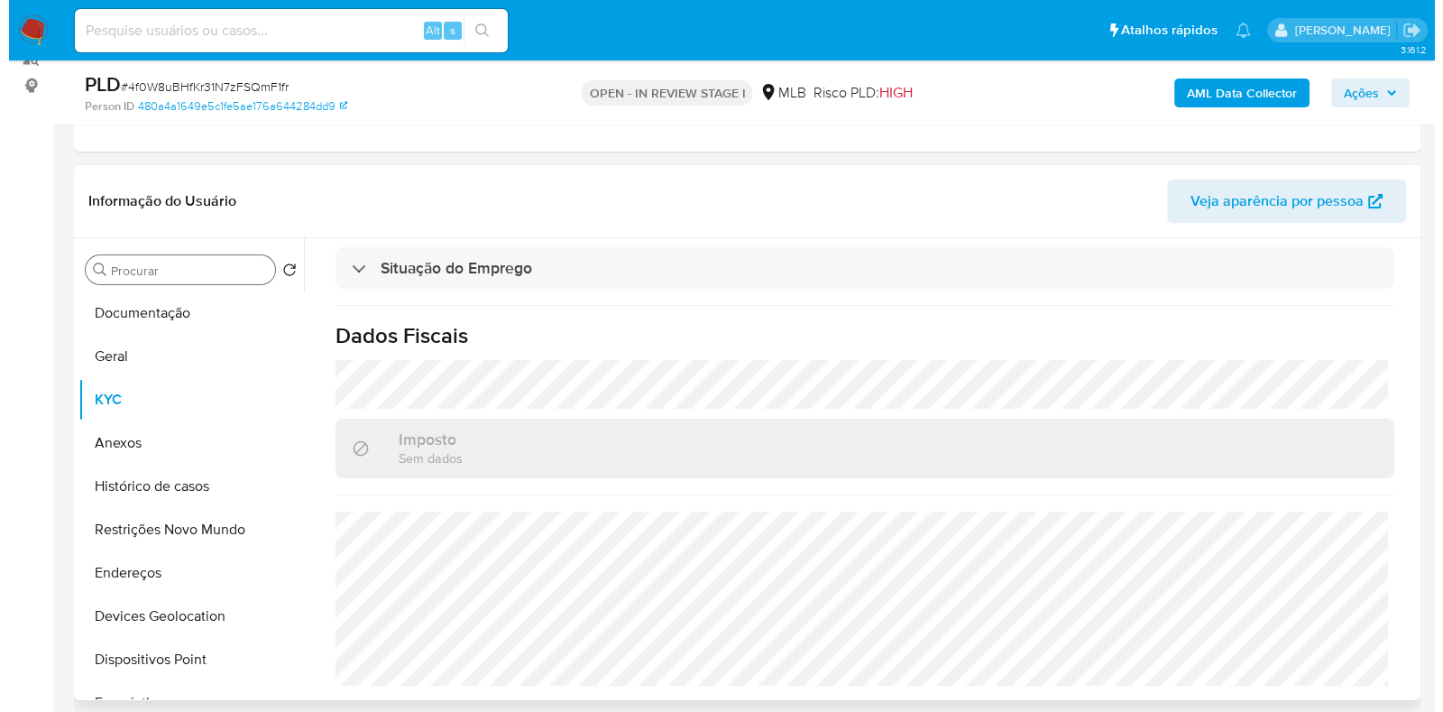
scroll to position [0, 0]
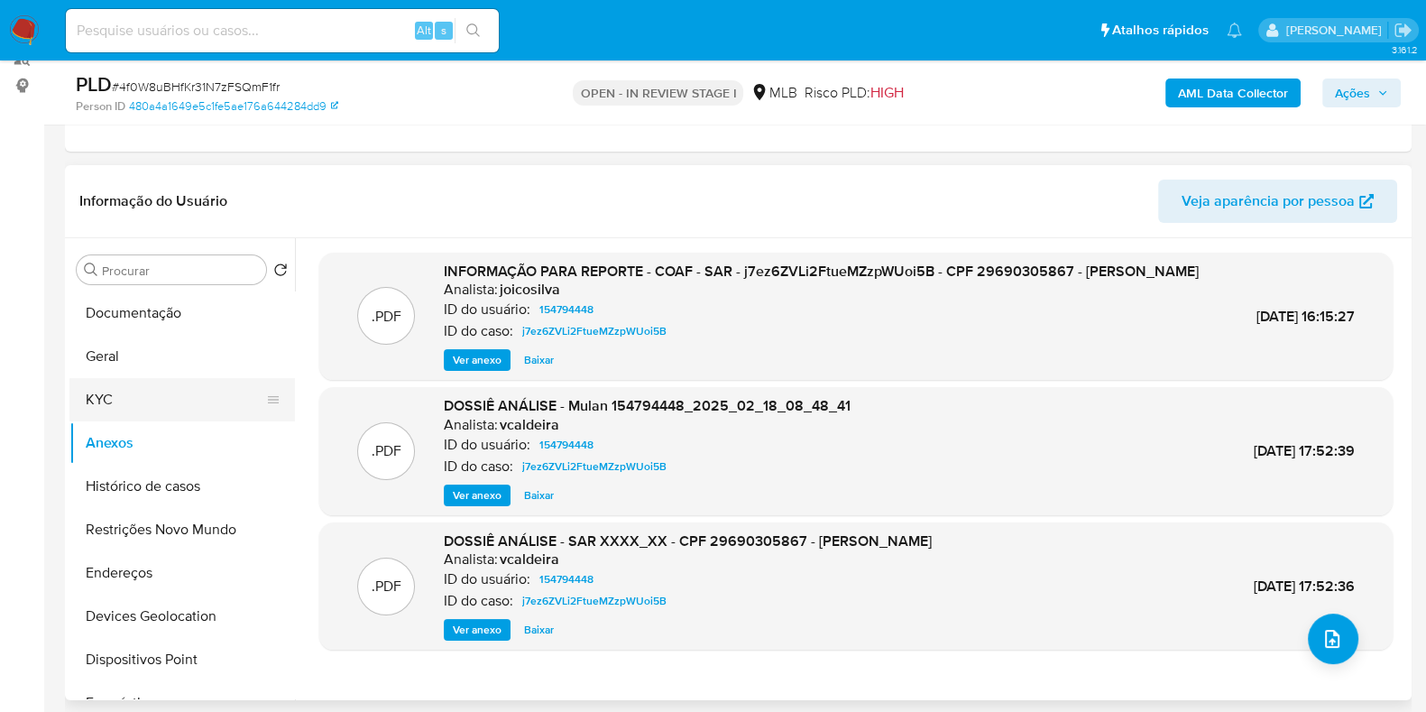
click at [130, 404] on button "KYC" at bounding box center [174, 399] width 211 height 43
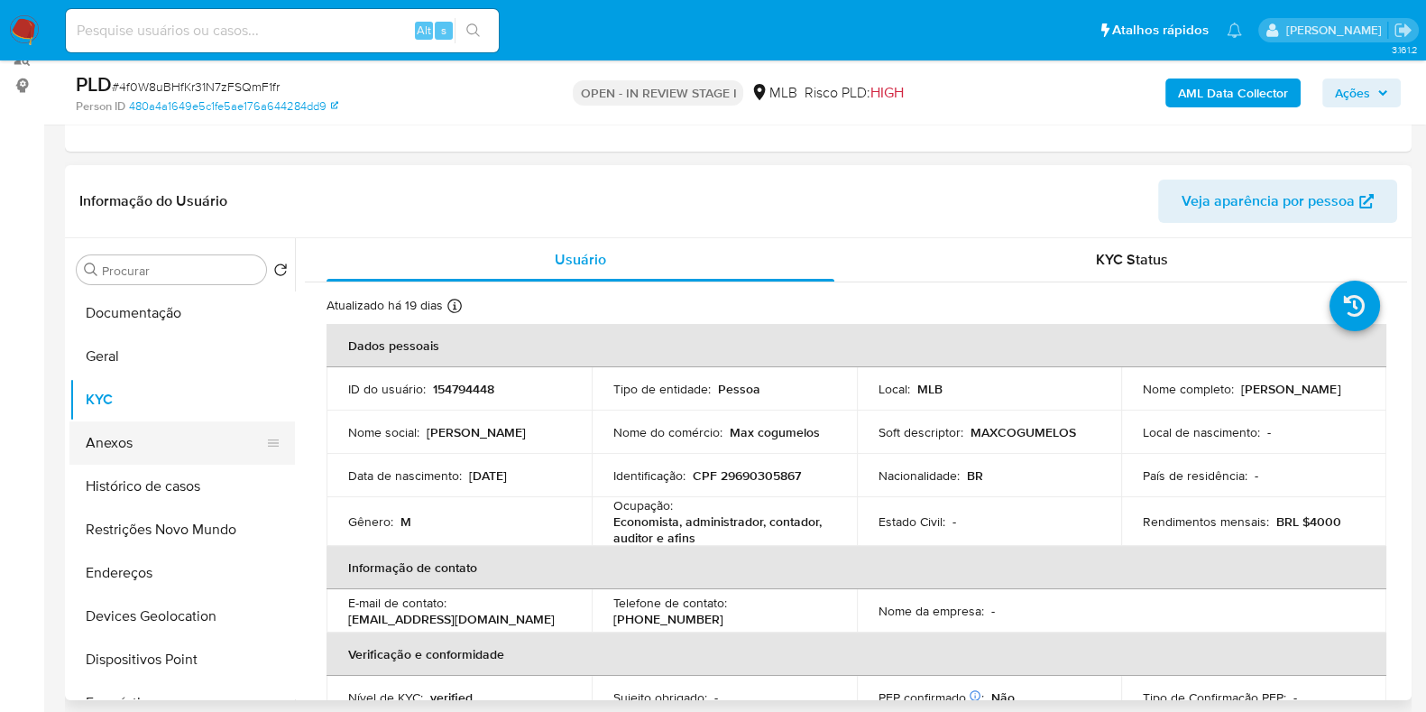
click at [152, 446] on button "Anexos" at bounding box center [174, 442] width 211 height 43
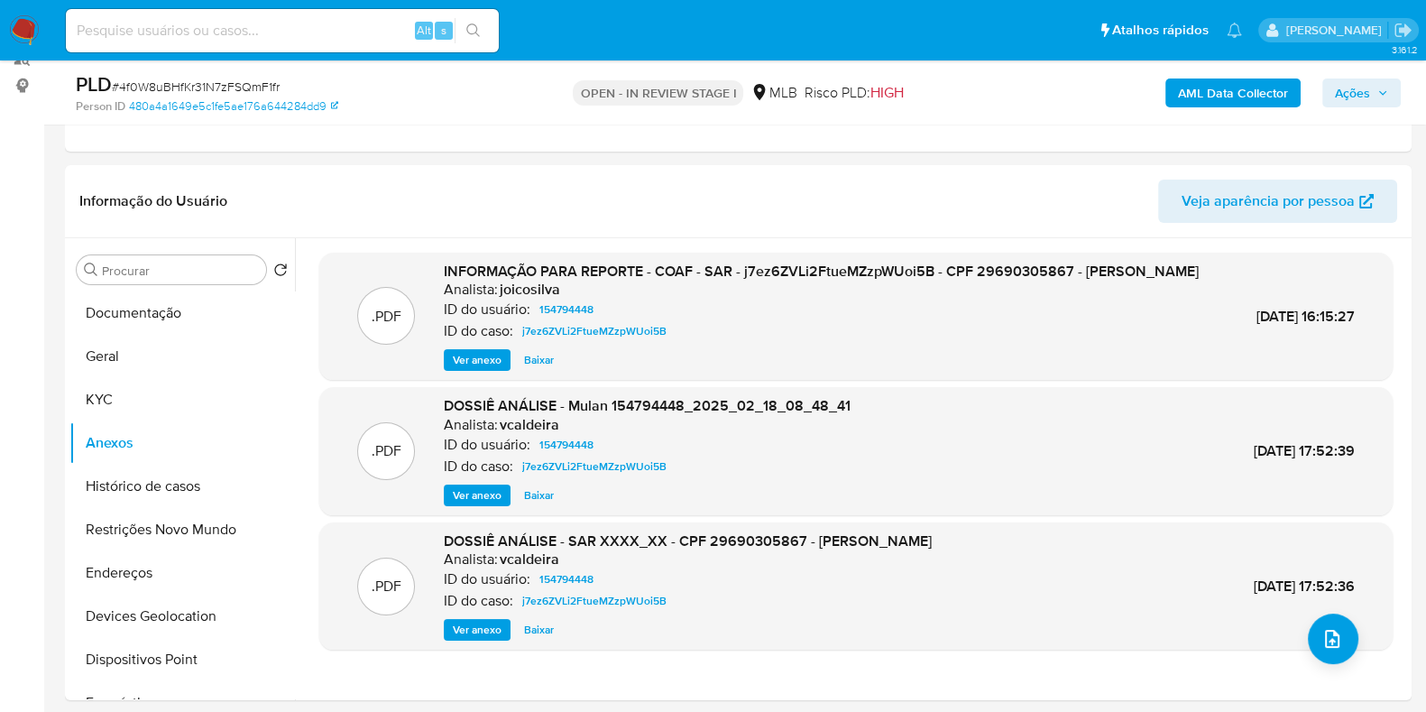
click at [1195, 90] on b "AML Data Collector" at bounding box center [1233, 92] width 110 height 29
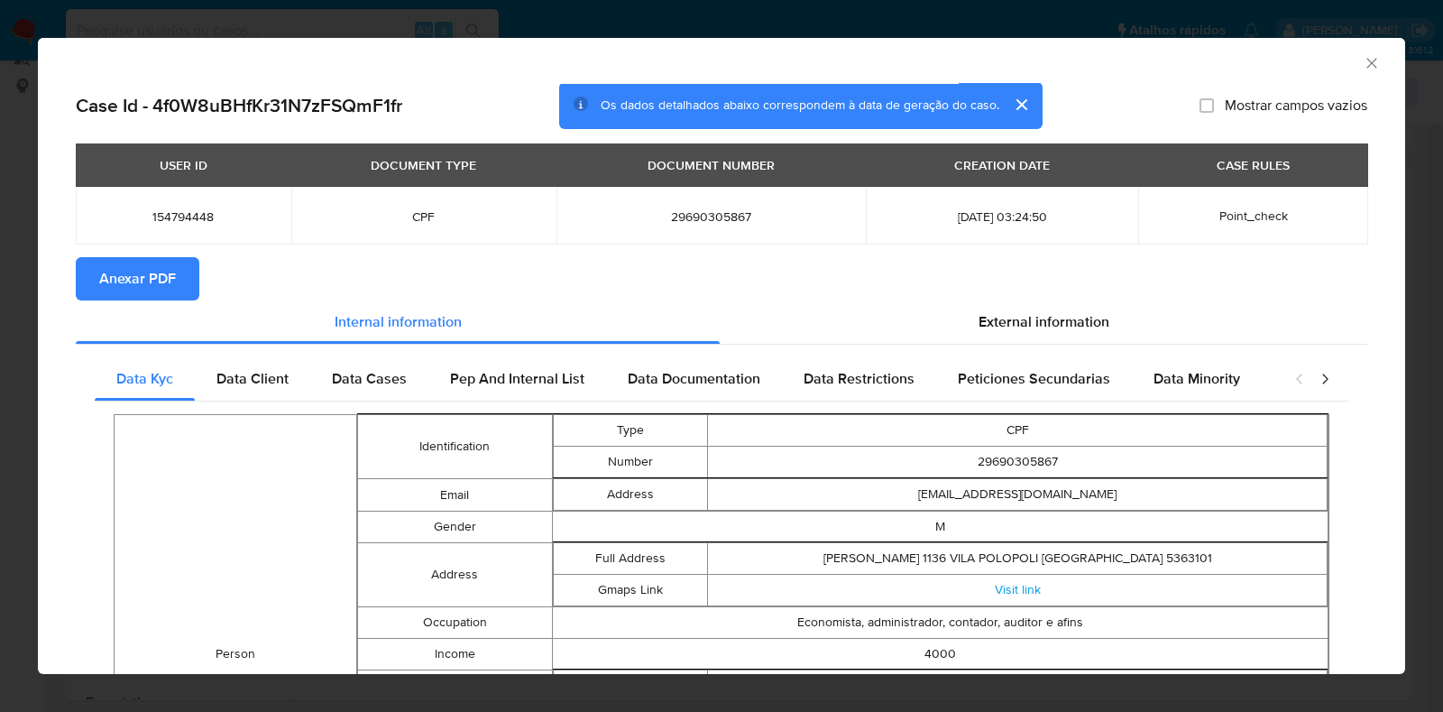
drag, startPoint x: 1007, startPoint y: 304, endPoint x: 1020, endPoint y: 352, distance: 49.4
click at [1009, 304] on div "External information" at bounding box center [1043, 321] width 647 height 43
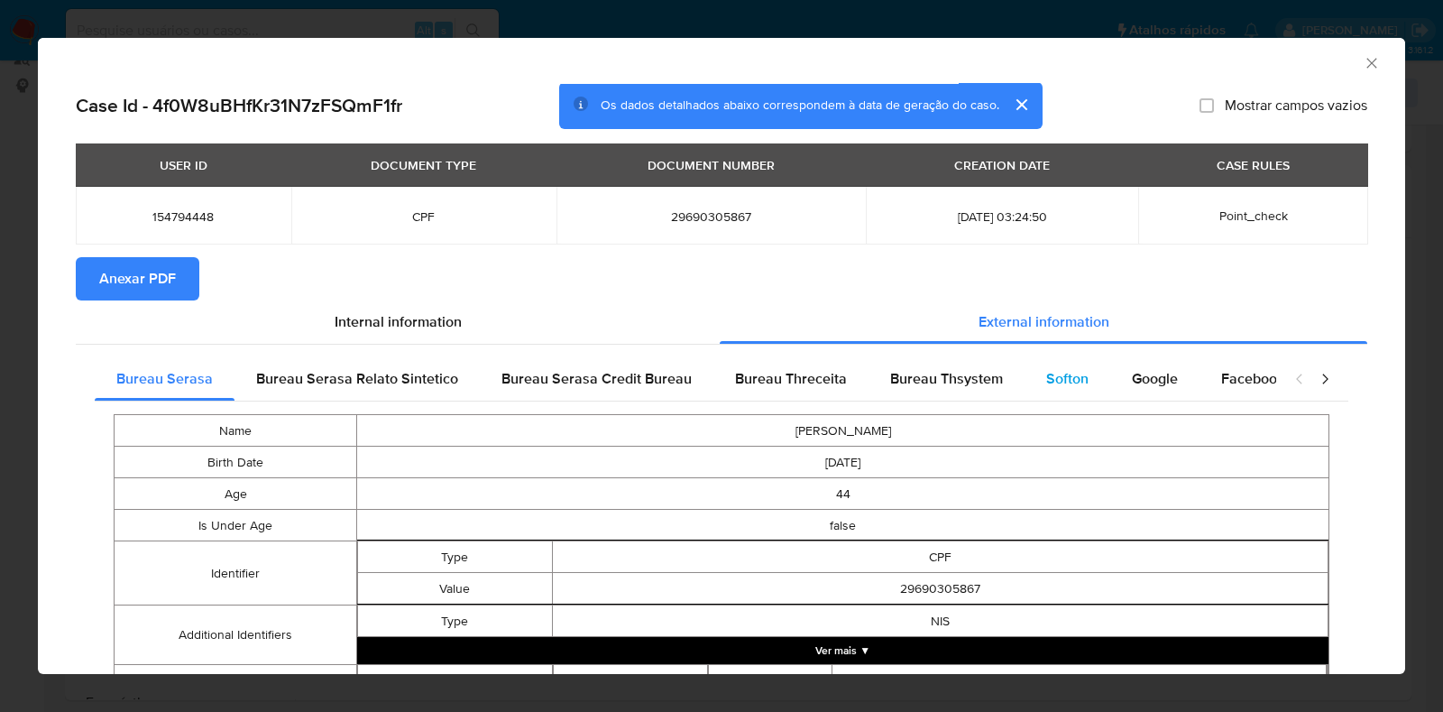
click at [1025, 372] on div "Softon" at bounding box center [1067, 378] width 86 height 43
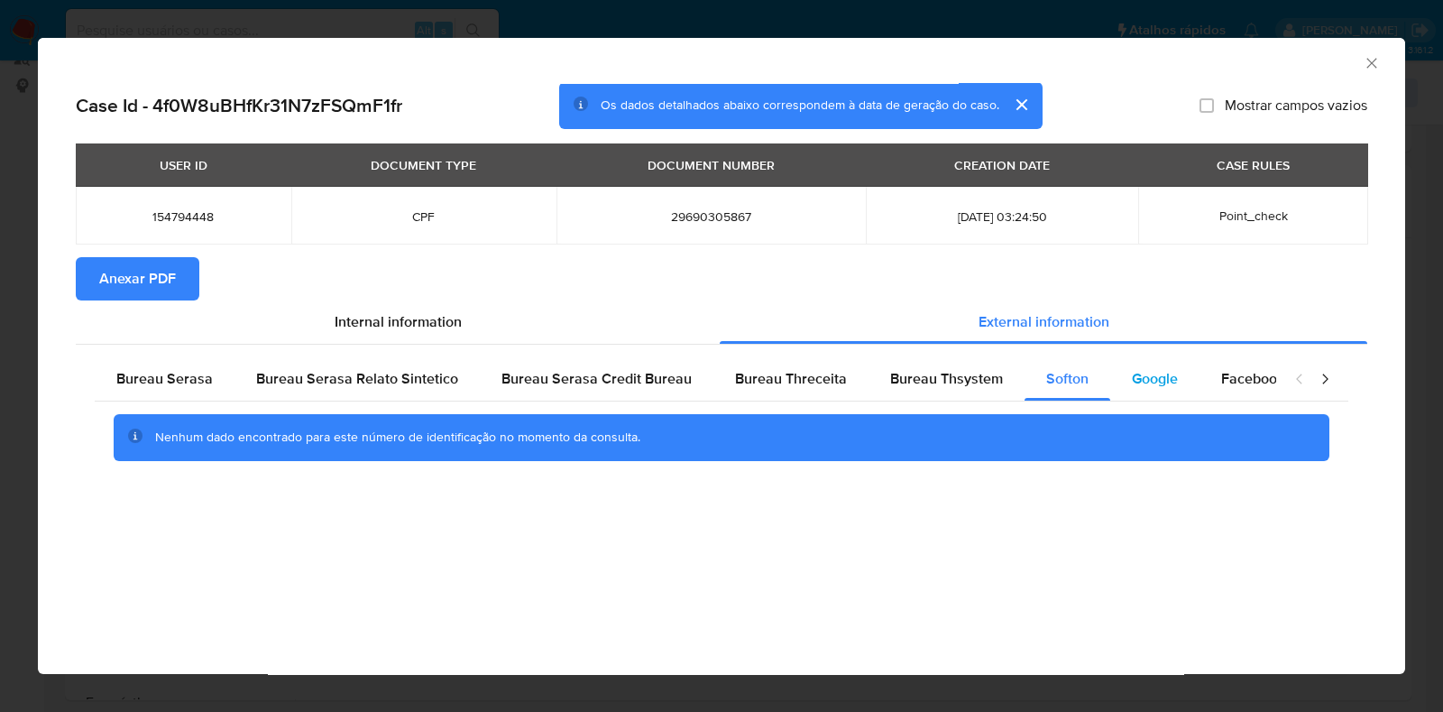
click at [1152, 379] on span "Google" at bounding box center [1155, 378] width 46 height 21
click at [170, 280] on span "Anexar PDF" at bounding box center [137, 279] width 77 height 40
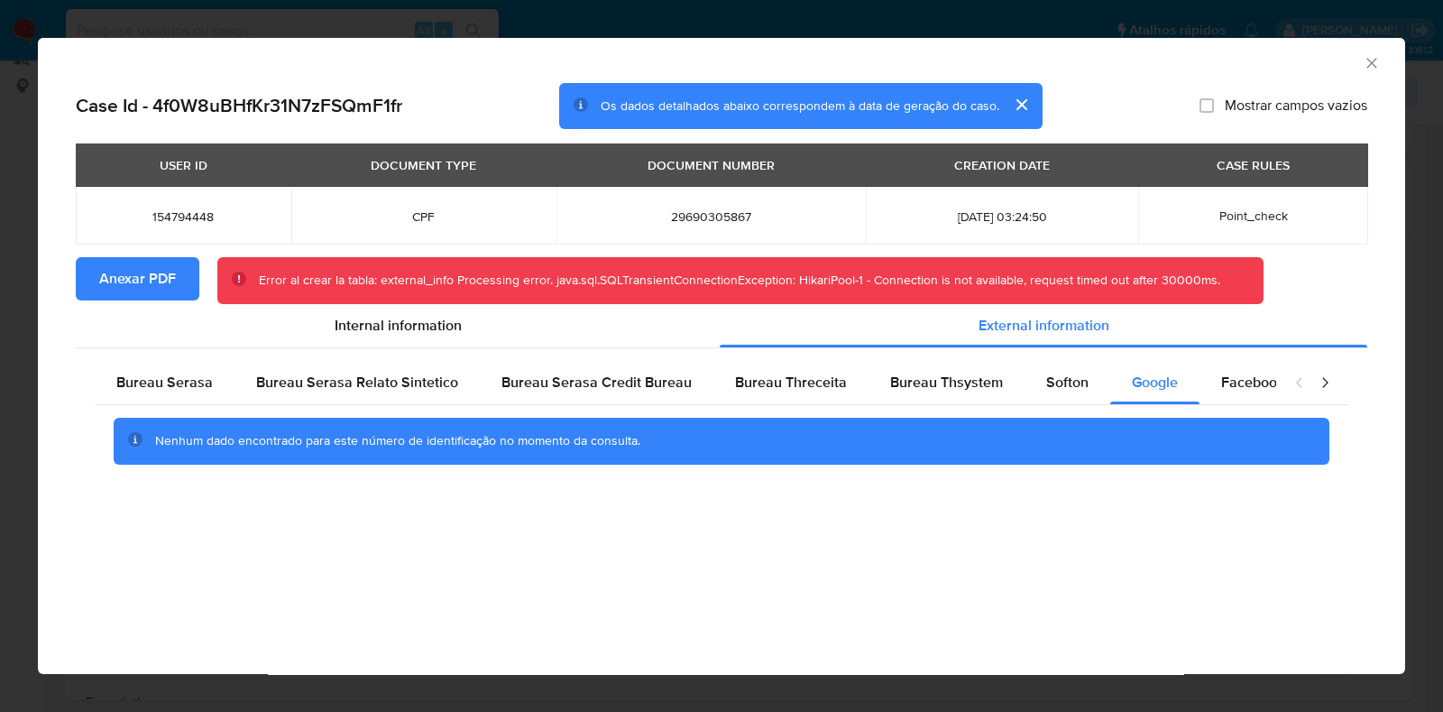
click at [1378, 60] on icon "Fechar a janela" at bounding box center [1372, 63] width 18 height 18
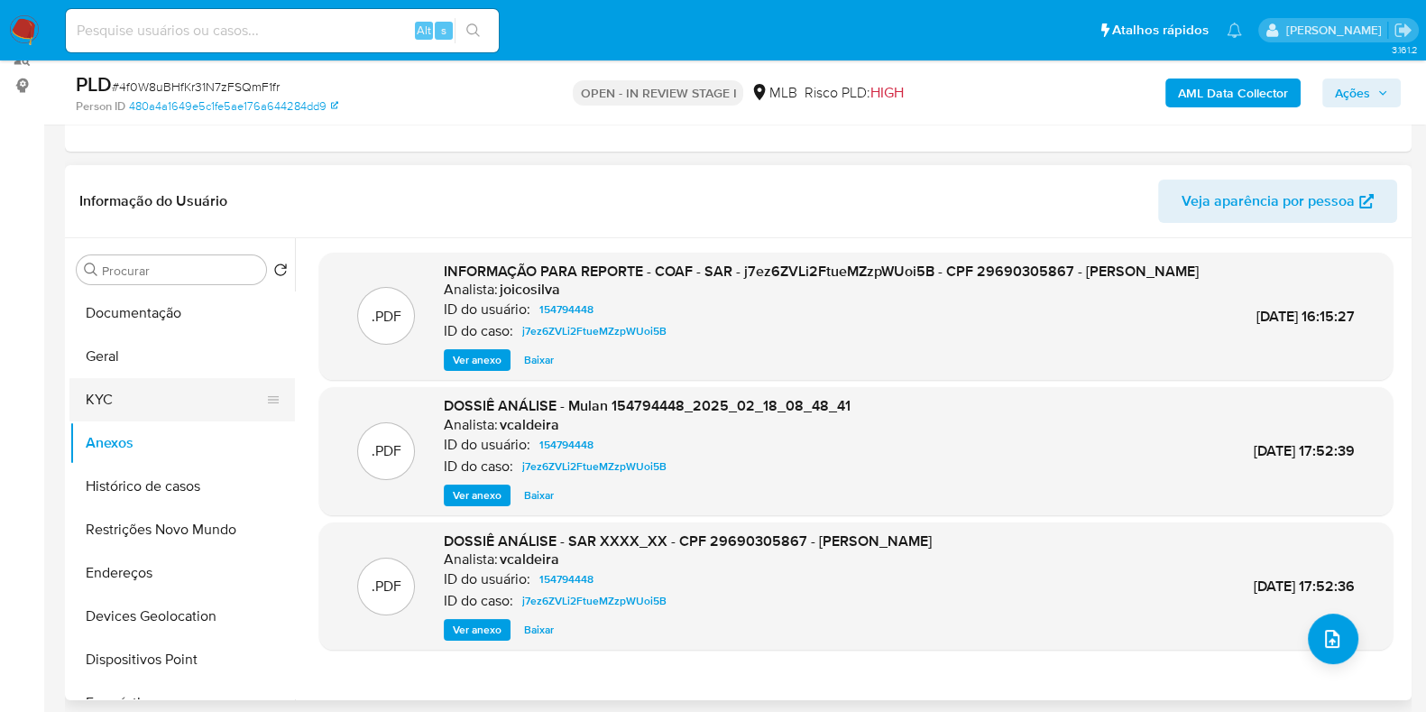
click at [142, 413] on button "KYC" at bounding box center [174, 399] width 211 height 43
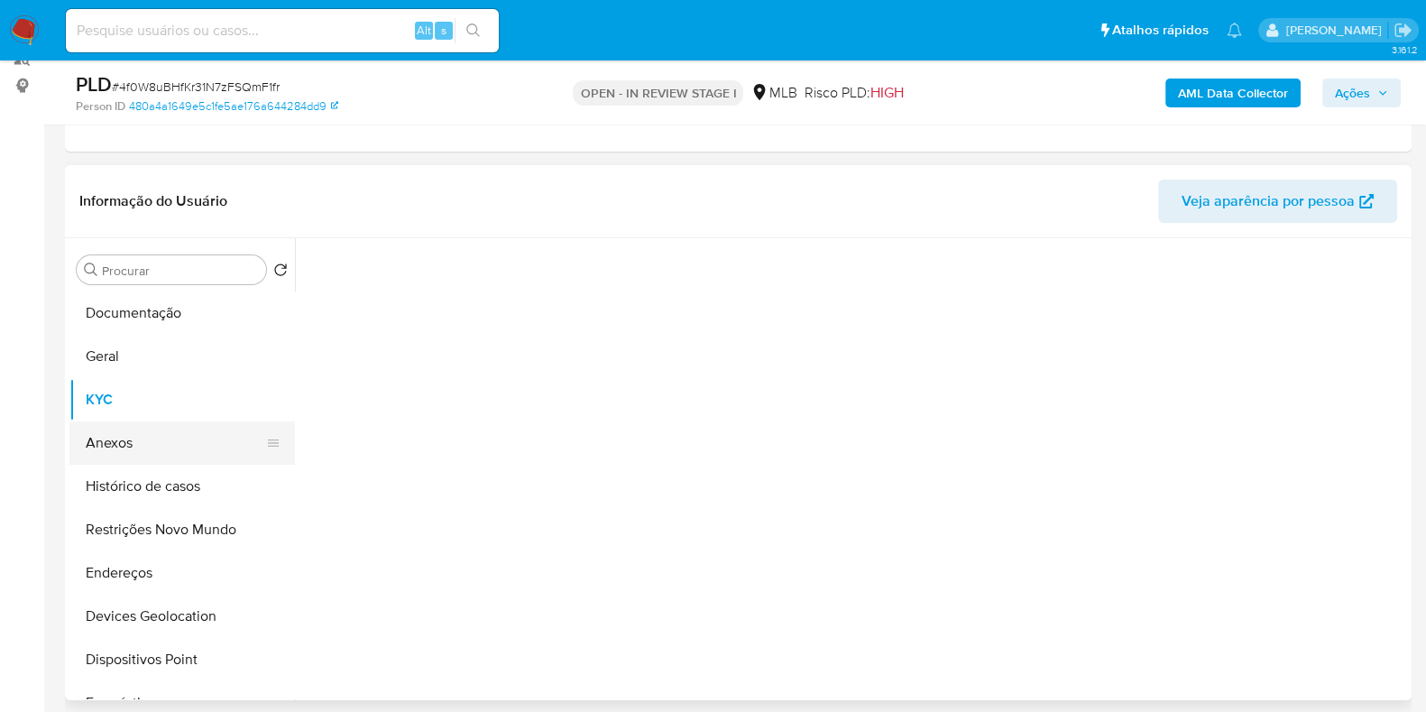
click at [138, 434] on button "Anexos" at bounding box center [174, 442] width 211 height 43
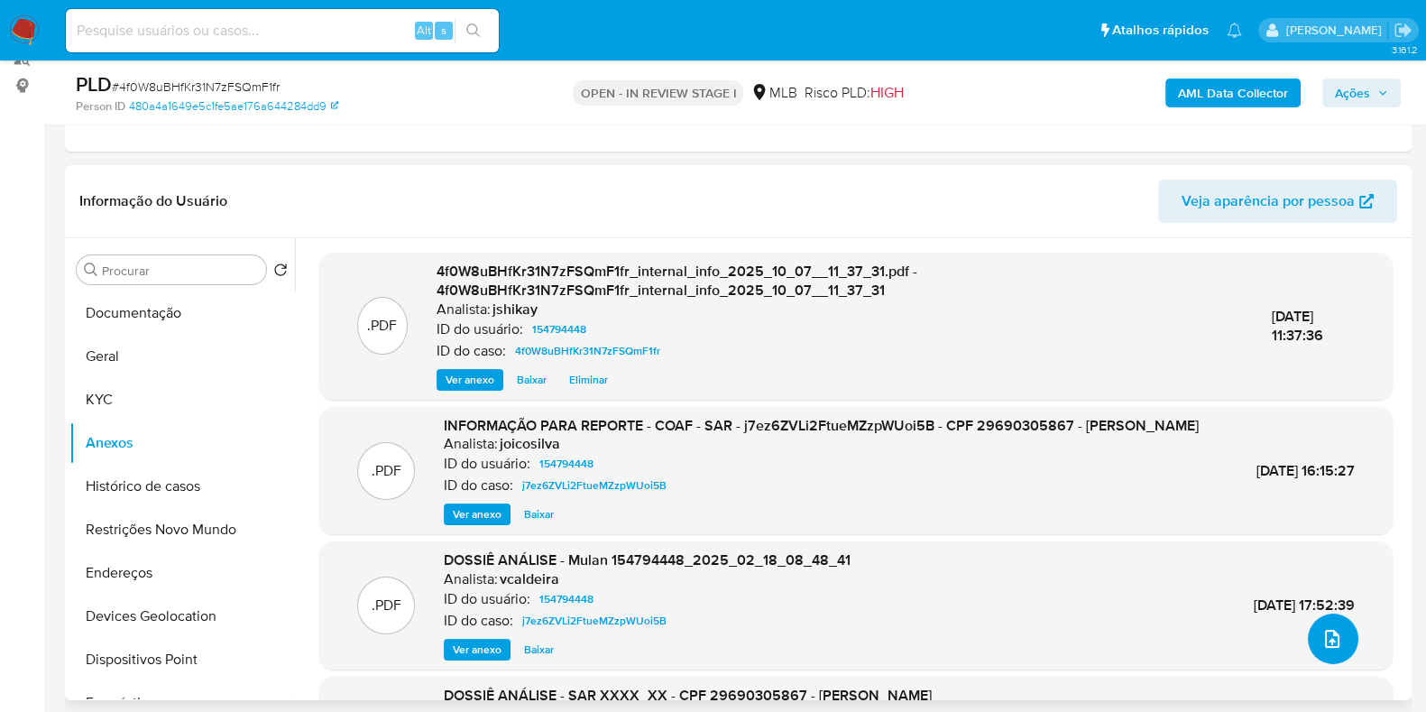
click at [1330, 648] on button "upload-file" at bounding box center [1333, 638] width 50 height 50
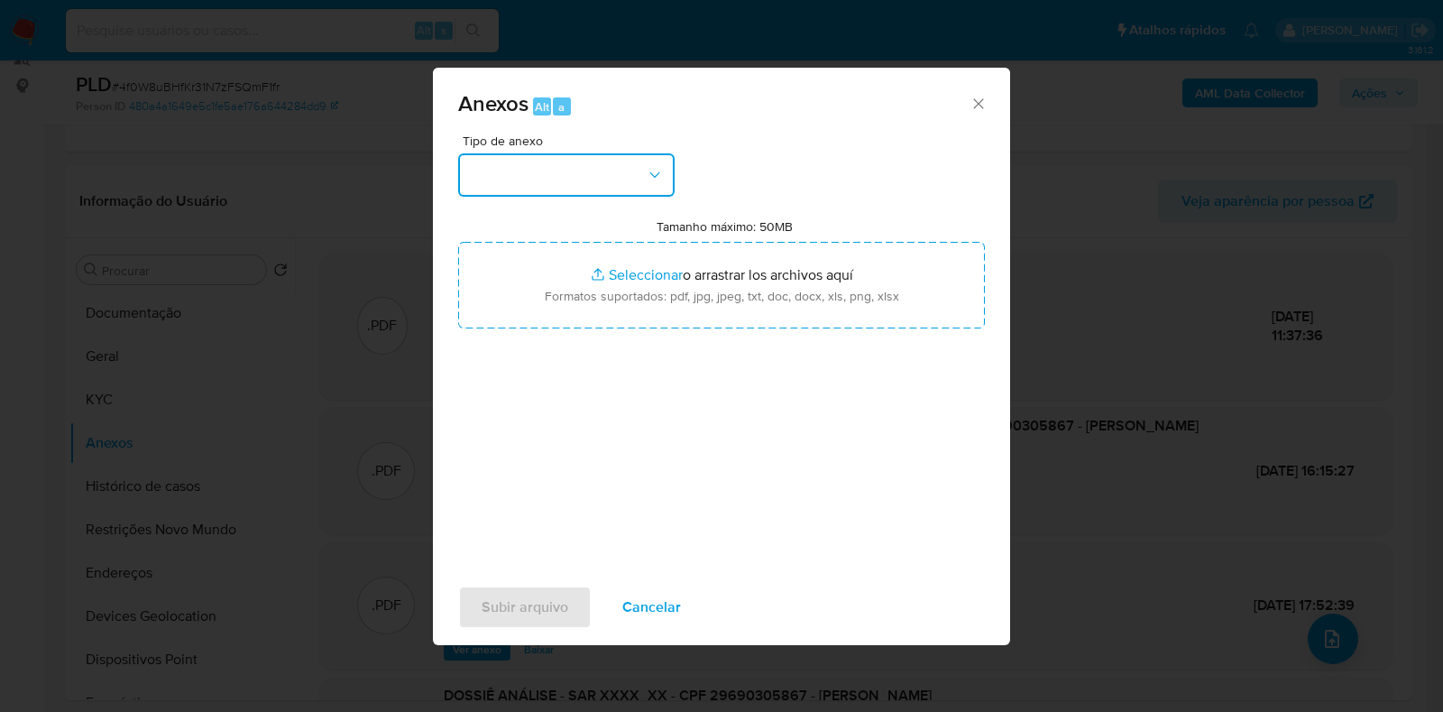
click at [484, 165] on button "button" at bounding box center [566, 174] width 216 height 43
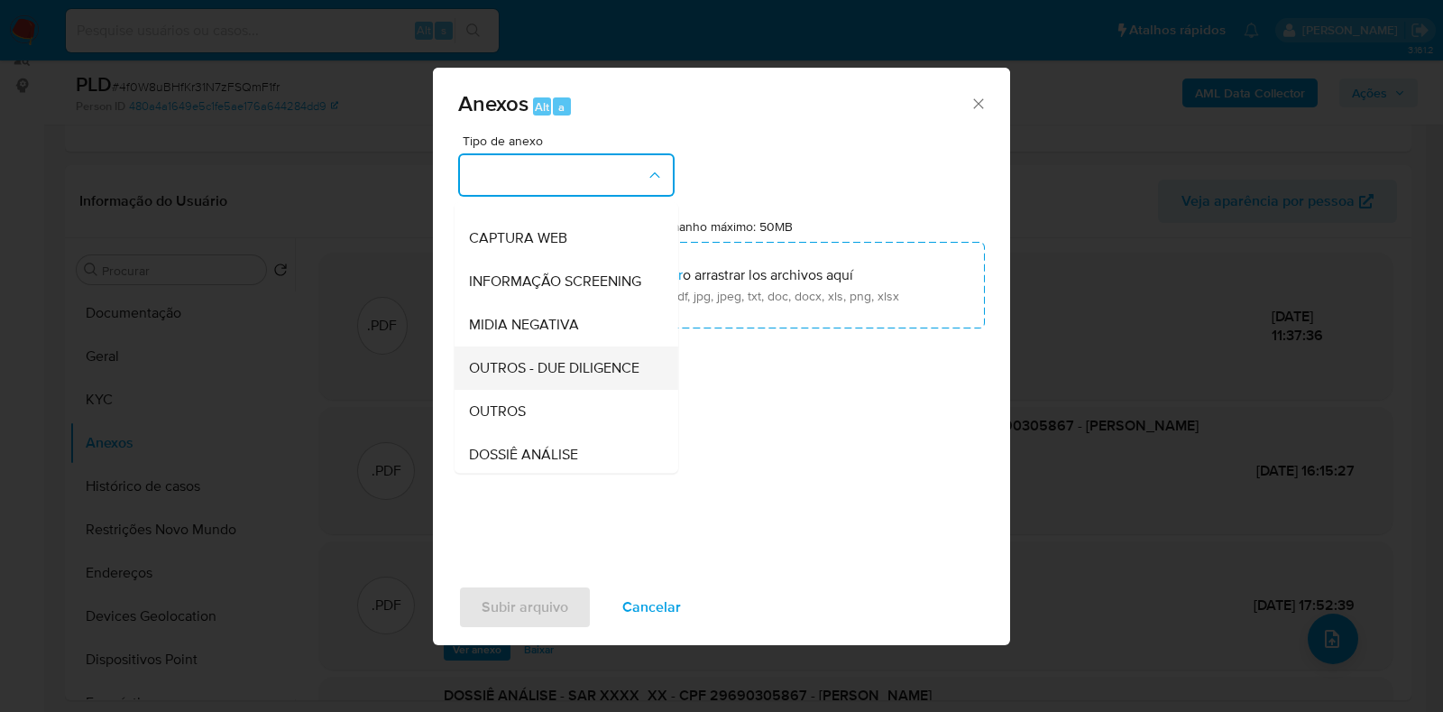
scroll to position [225, 0]
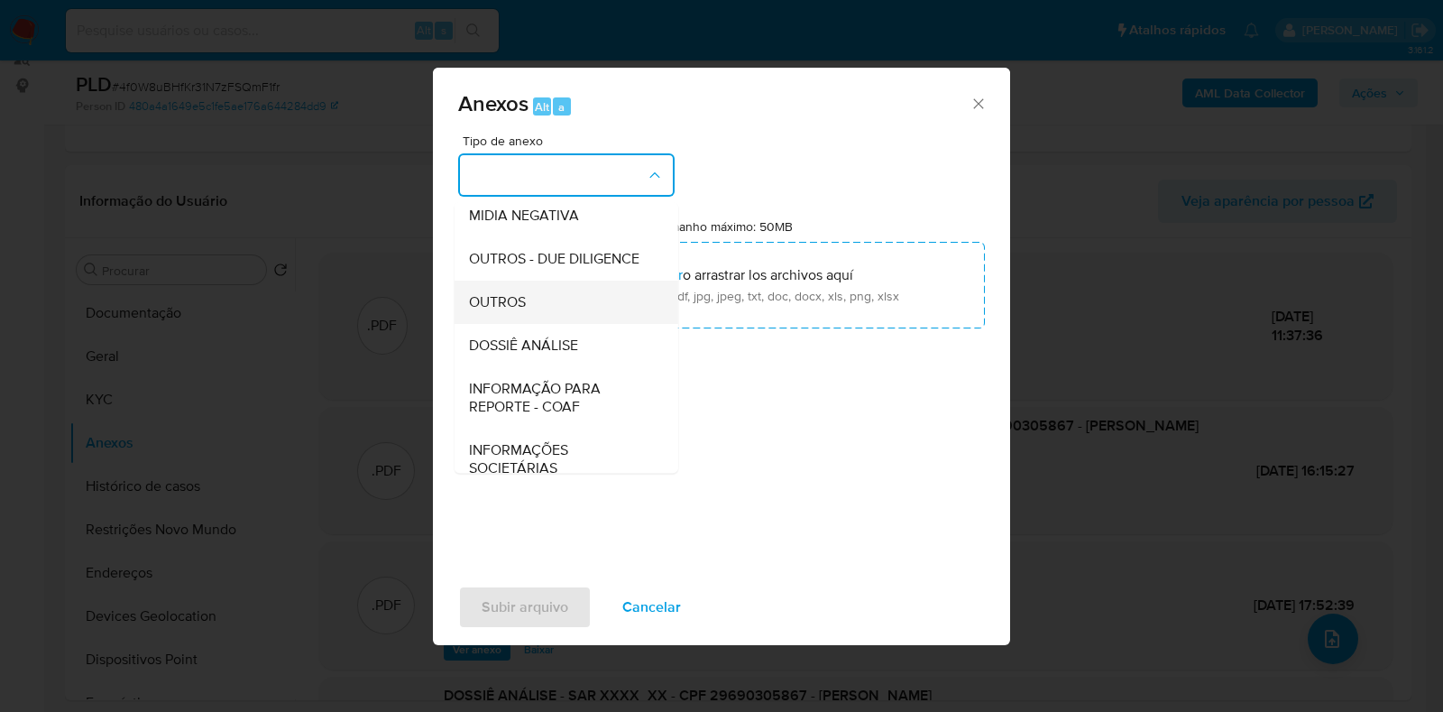
click at [537, 324] on div "OUTROS" at bounding box center [561, 301] width 184 height 43
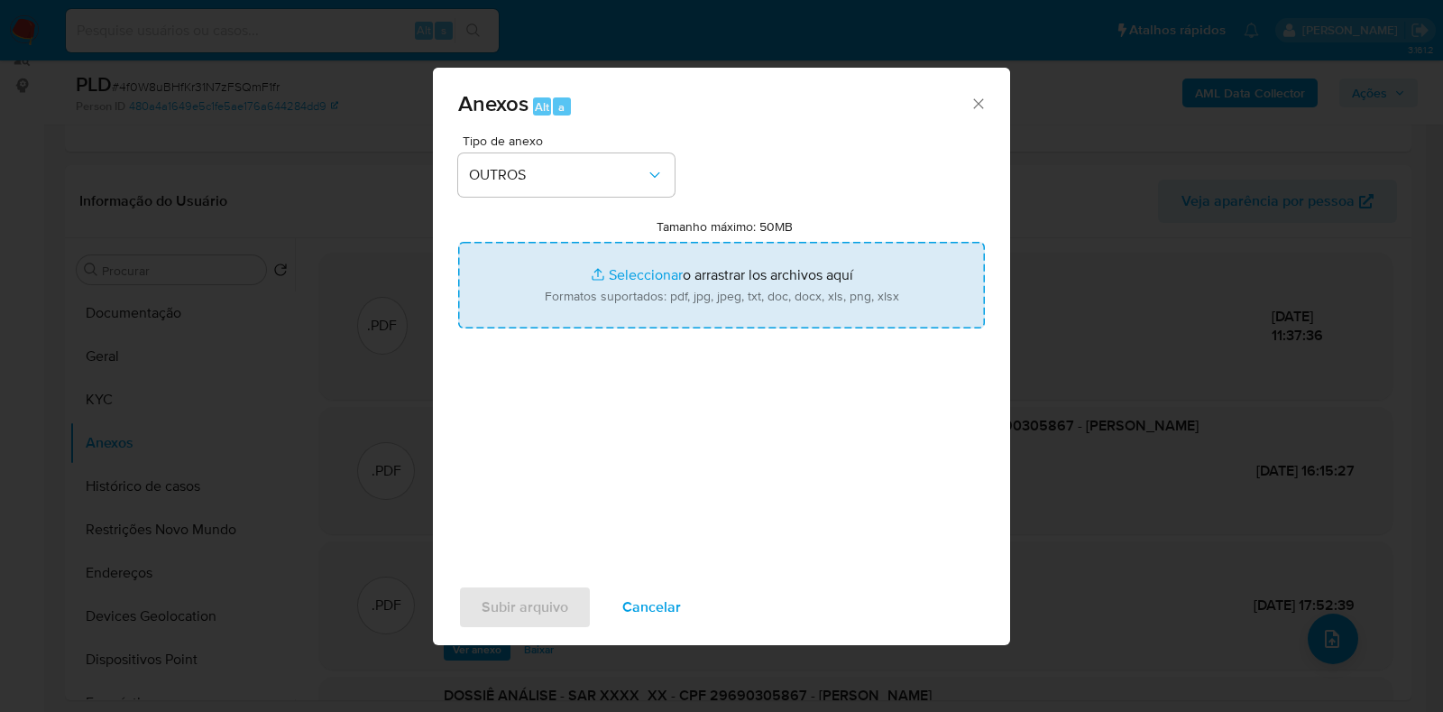
click at [586, 281] on input "Tamanho máximo: 50MB Seleccionar archivos" at bounding box center [721, 285] width 527 height 87
type input "C:\fakepath\2° SAR - XXXX - CPF 29690305867 - ROBSON LUIZ DE SOUZA ARISTIDES.pdf"
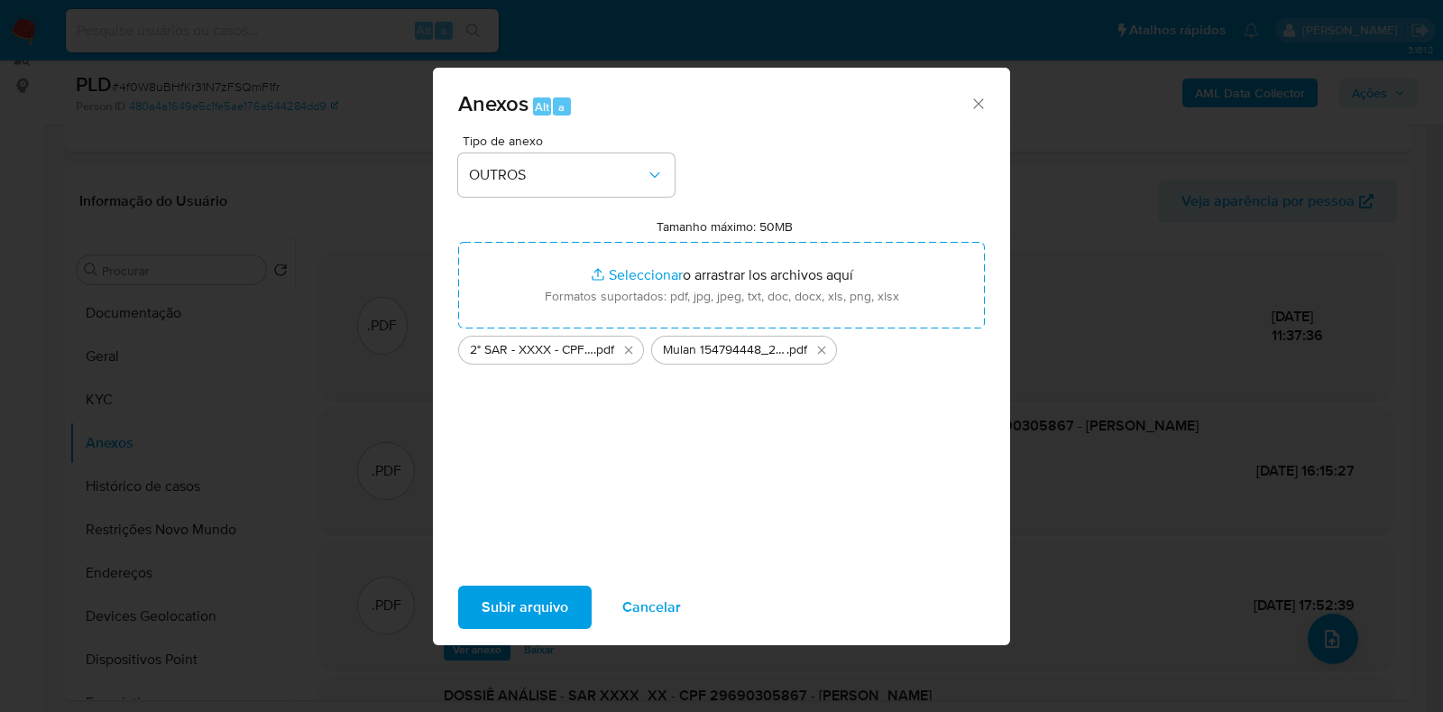
click at [533, 604] on span "Subir arquivo" at bounding box center [525, 607] width 87 height 40
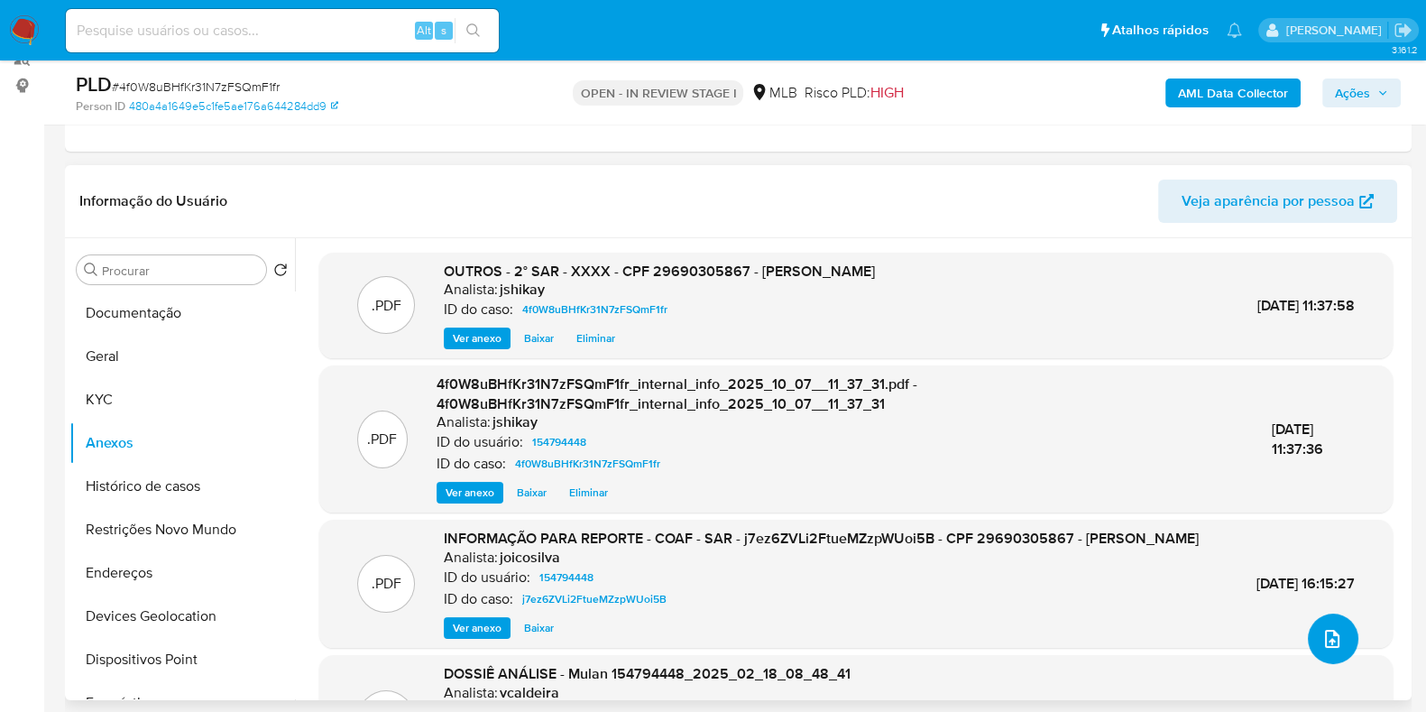
click at [1321, 633] on icon "upload-file" at bounding box center [1332, 639] width 22 height 22
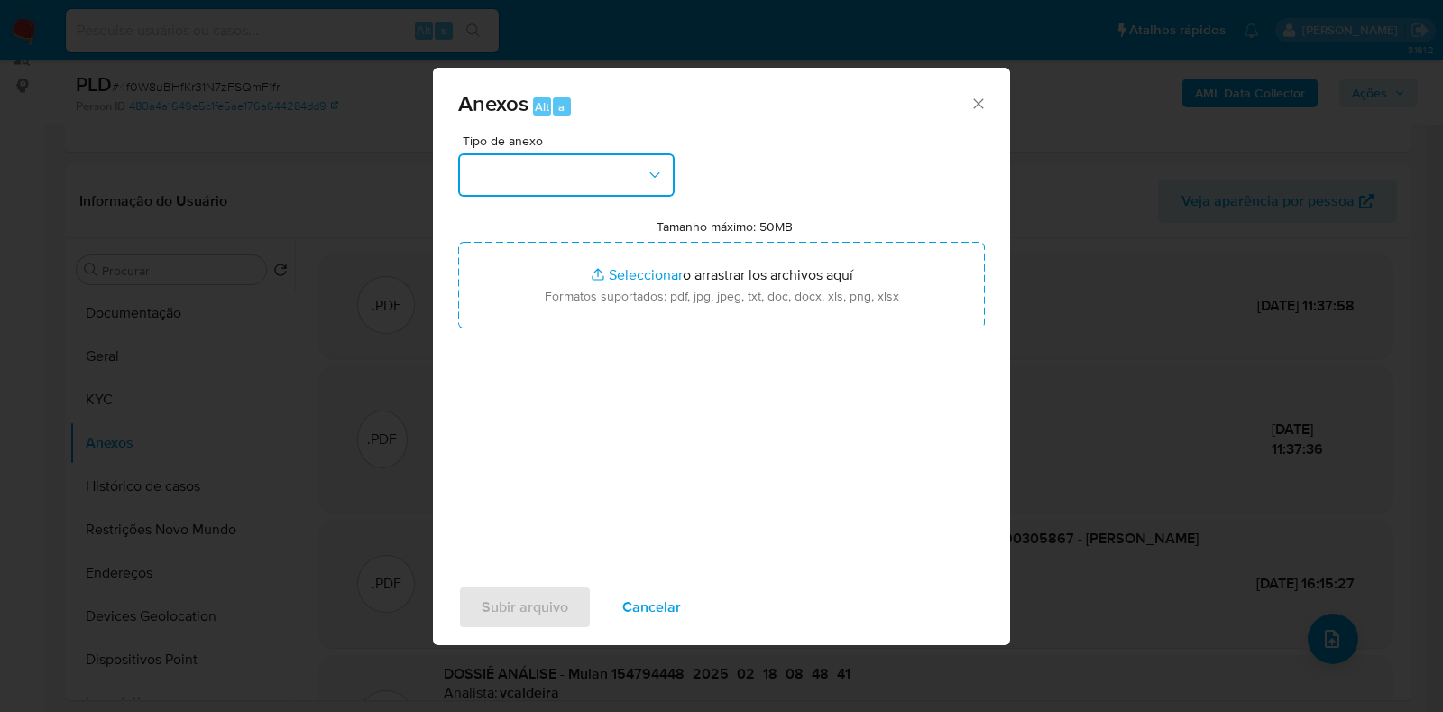
click at [595, 183] on button "button" at bounding box center [566, 174] width 216 height 43
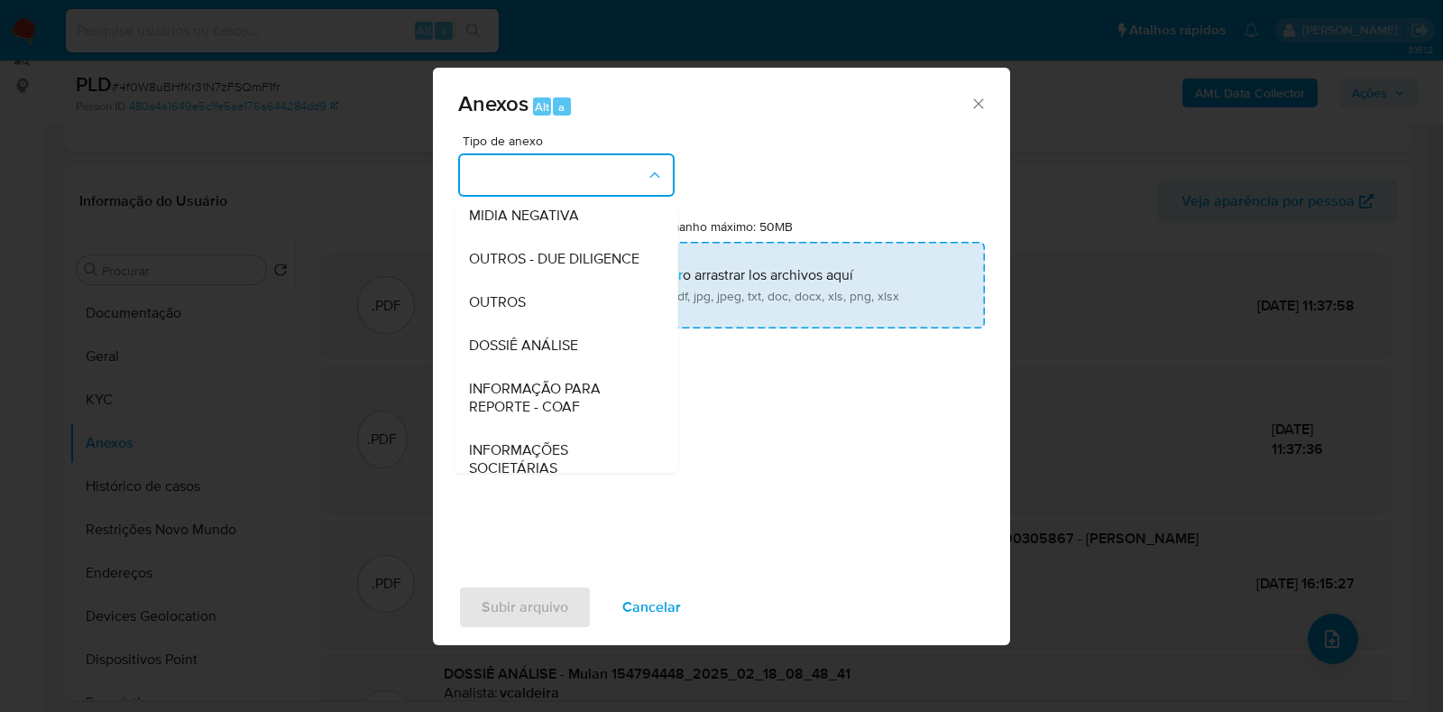
drag, startPoint x: 534, startPoint y: 340, endPoint x: 546, endPoint y: 326, distance: 18.5
click at [534, 324] on div "OUTROS" at bounding box center [561, 301] width 184 height 43
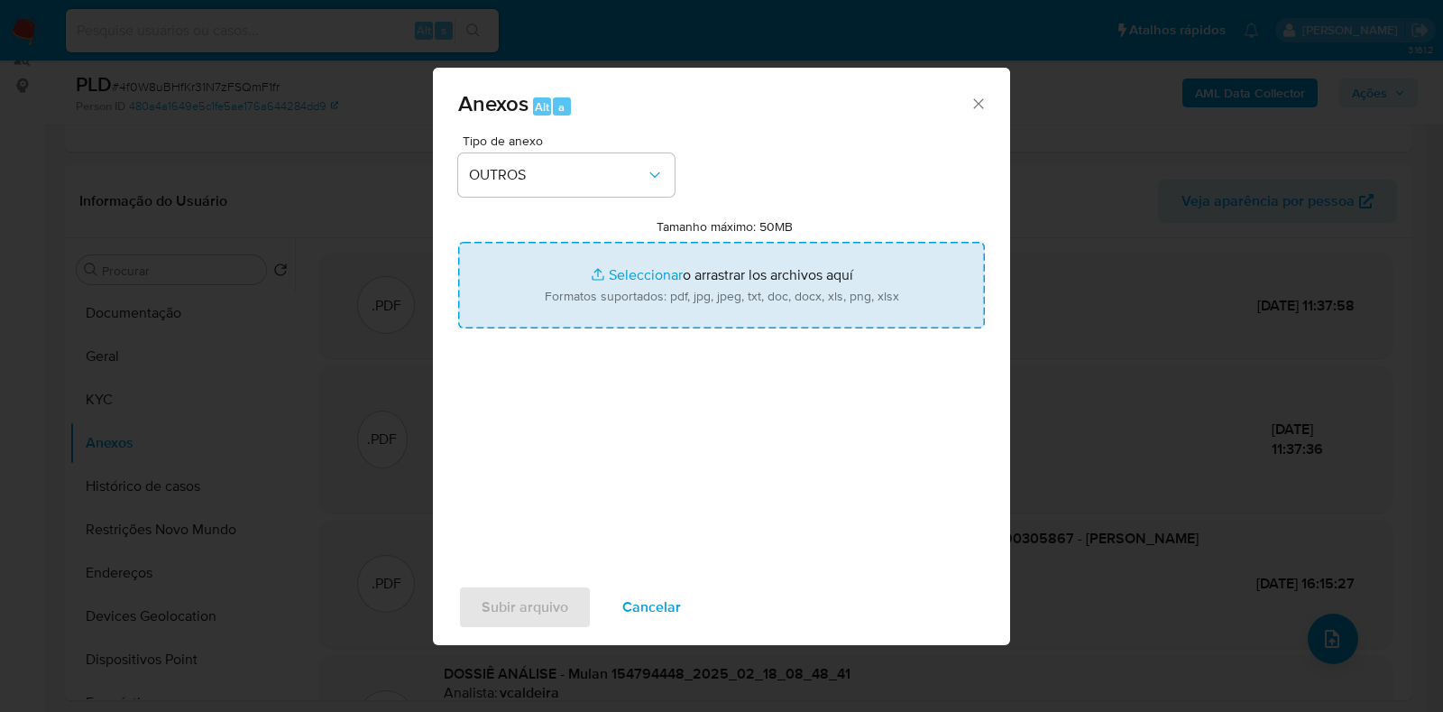
click at [632, 268] on input "Tamanho máximo: 50MB Seleccionar archivos" at bounding box center [721, 285] width 527 height 87
type input "C:\fakepath\Mulan 154794448_2025_10_06_17_17_26 - Resumen TX.pdf"
click at [516, 597] on span "Subir arquivo" at bounding box center [525, 607] width 87 height 40
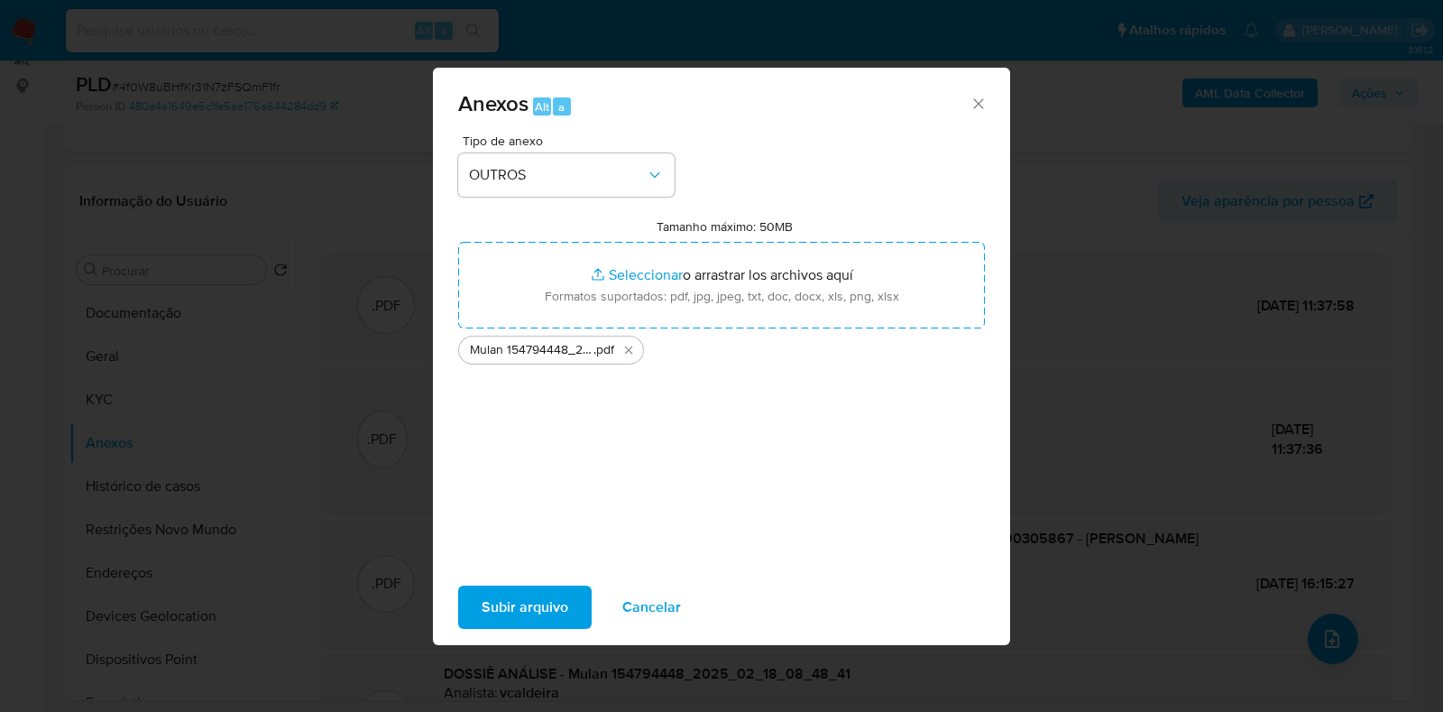
click at [973, 100] on icon "Cerrar" at bounding box center [978, 104] width 18 height 18
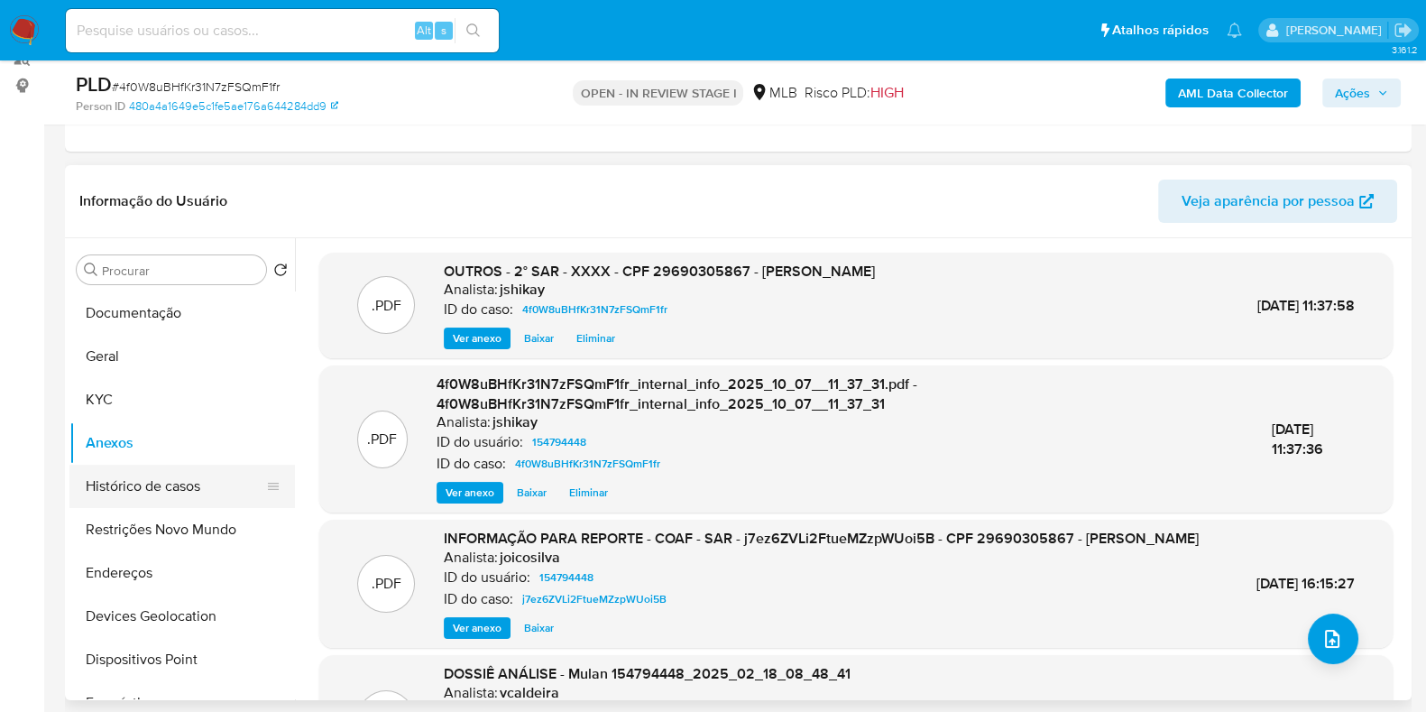
click at [161, 475] on button "Histórico de casos" at bounding box center [174, 485] width 211 height 43
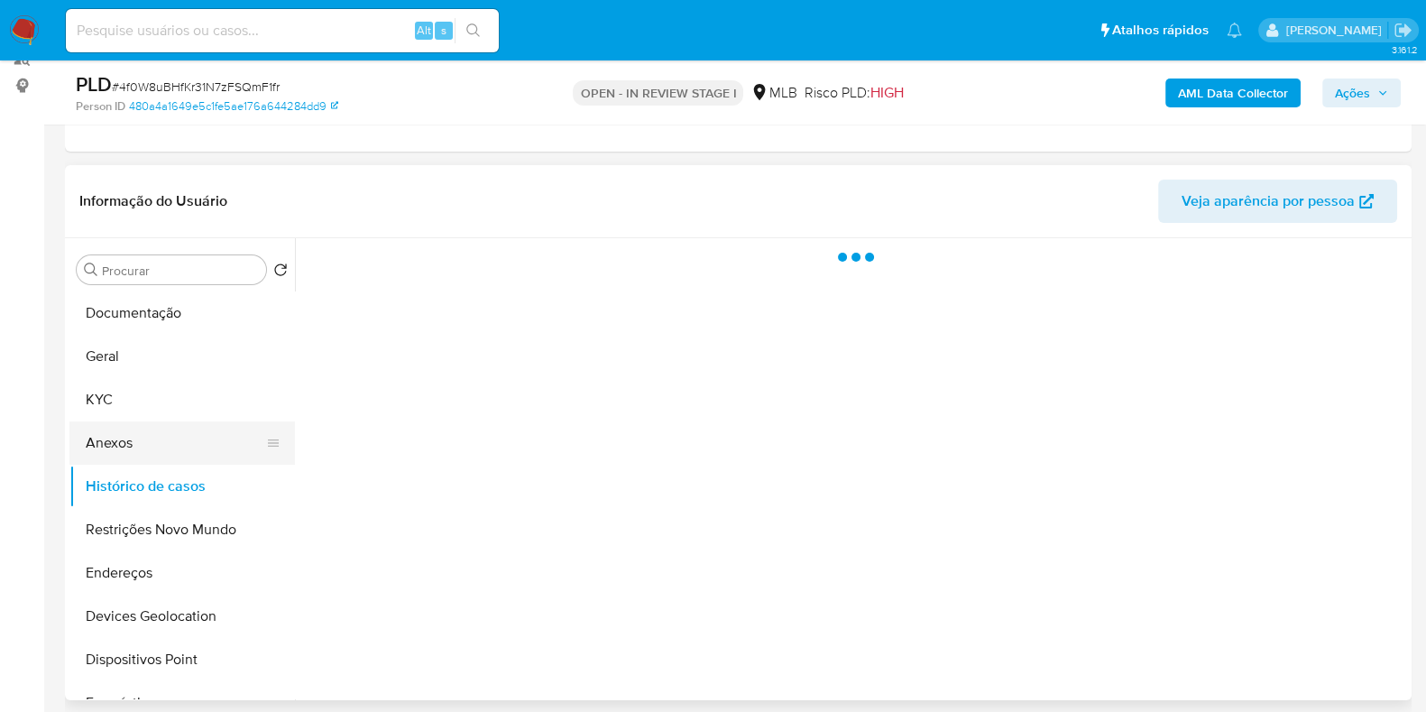
click at [179, 437] on button "Anexos" at bounding box center [174, 442] width 211 height 43
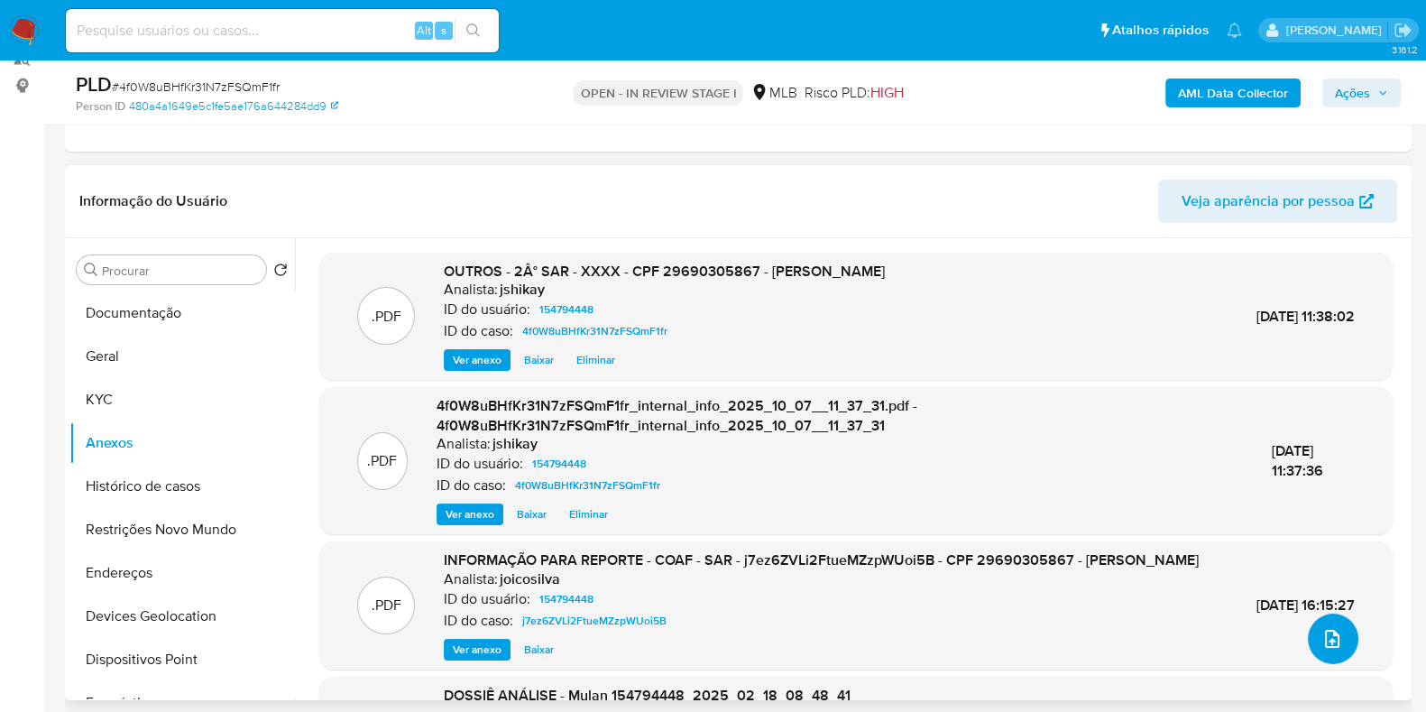
click at [1327, 650] on button "upload-file" at bounding box center [1333, 638] width 50 height 50
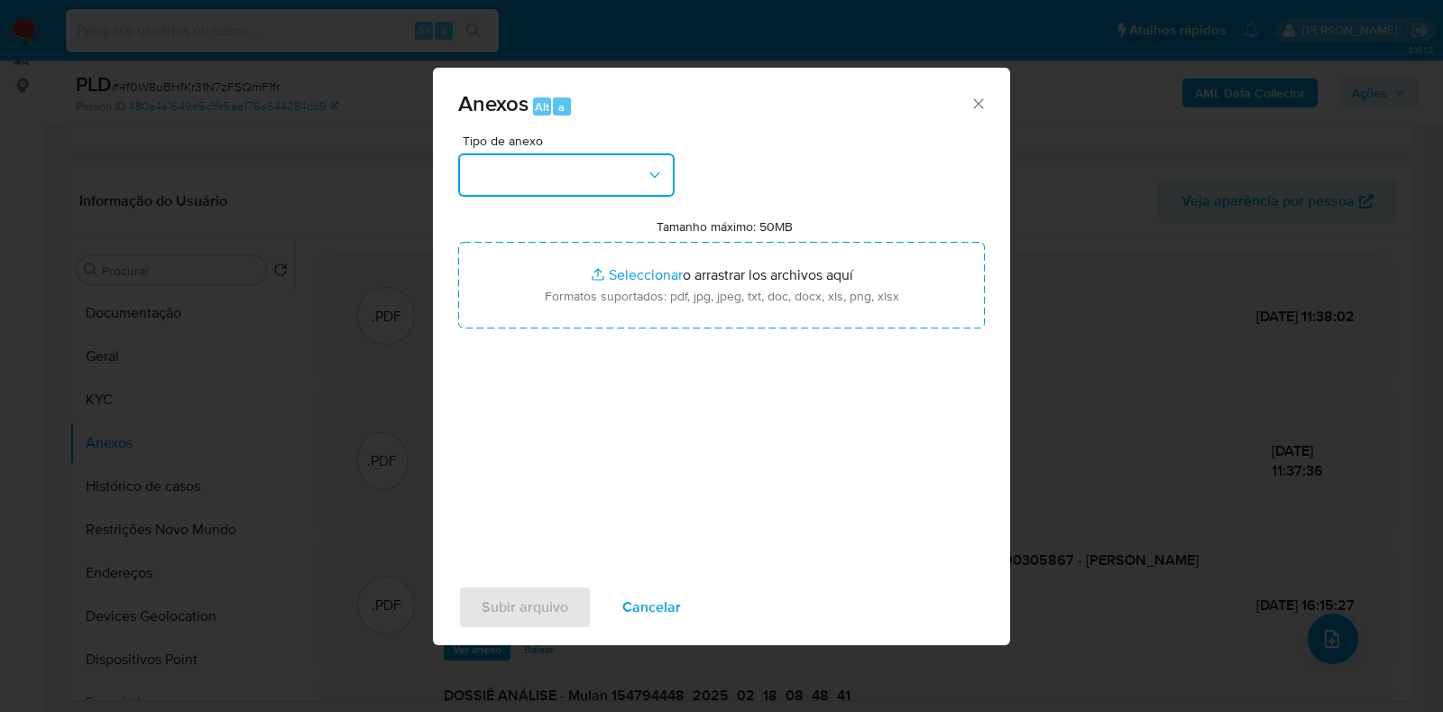
click at [611, 179] on button "button" at bounding box center [566, 174] width 216 height 43
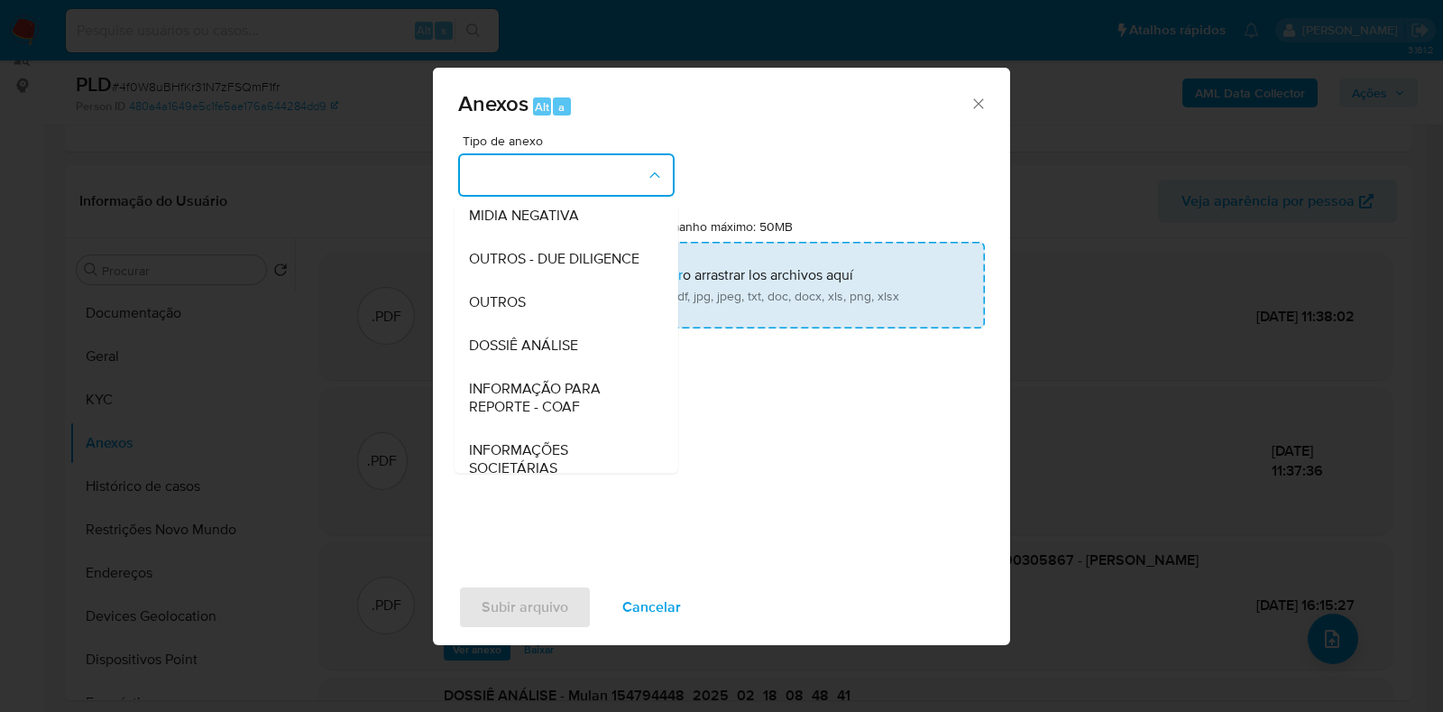
drag, startPoint x: 516, startPoint y: 342, endPoint x: 565, endPoint y: 309, distance: 58.5
click at [516, 311] on span "OUTROS" at bounding box center [497, 302] width 57 height 18
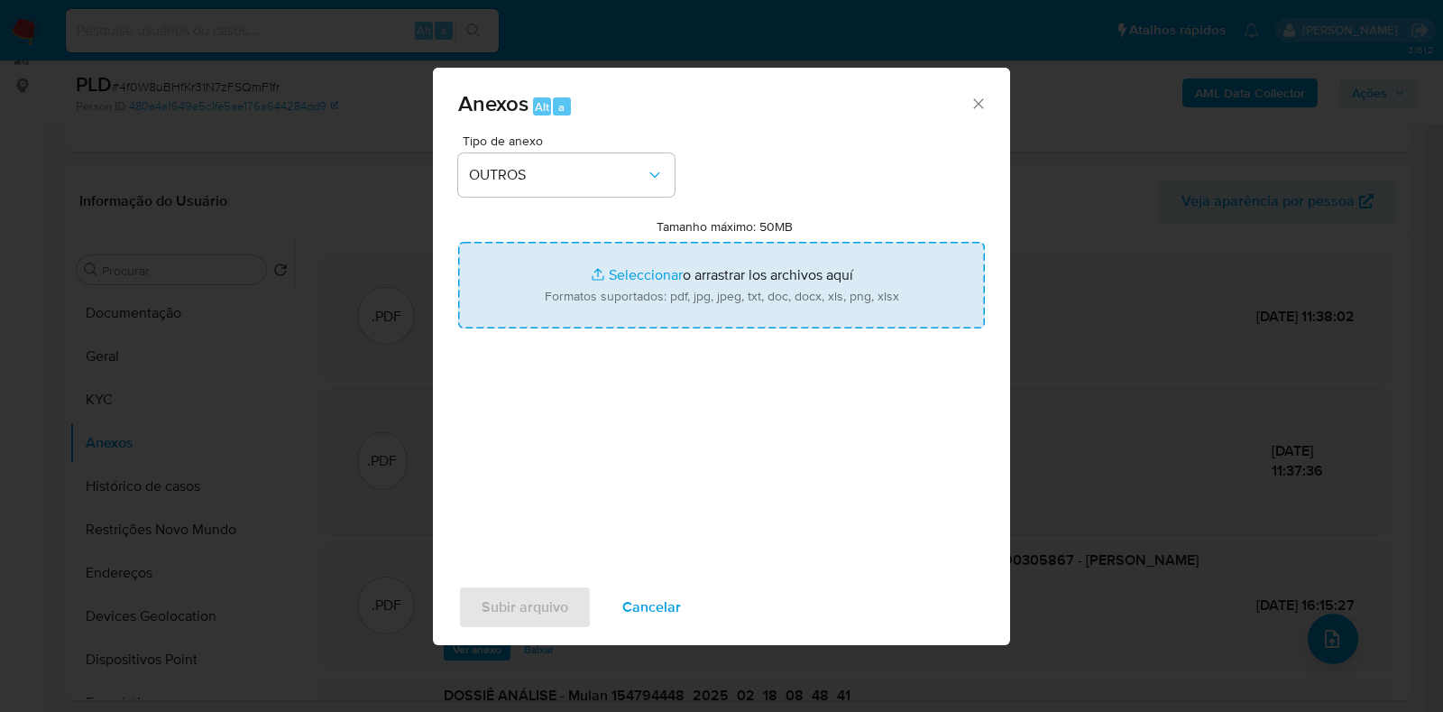
click at [585, 296] on input "Tamanho máximo: 50MB Seleccionar archivos" at bounding box center [721, 285] width 527 height 87
type input "C:\fakepath\Mulan 154794448_2025_10_06_17_17_26 - Resumen TX.pdf"
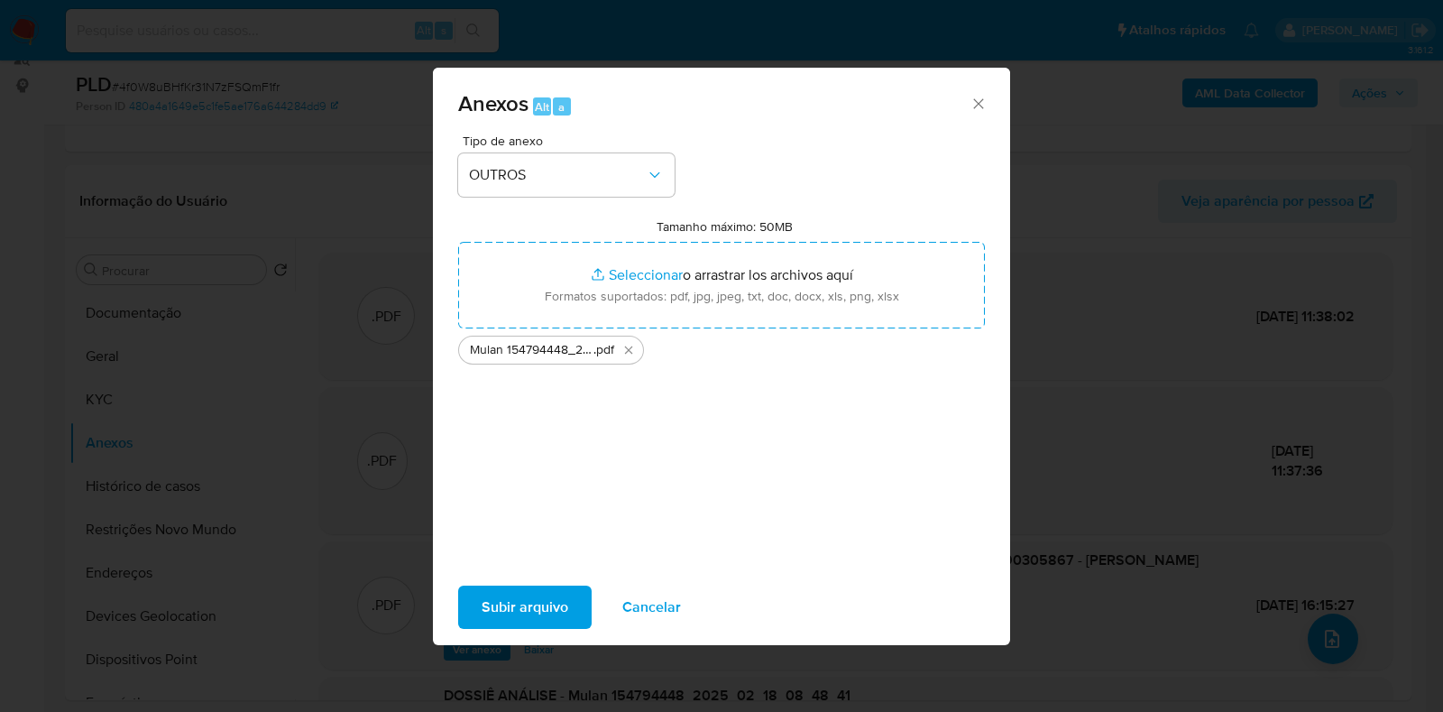
click at [550, 593] on span "Subir arquivo" at bounding box center [525, 607] width 87 height 40
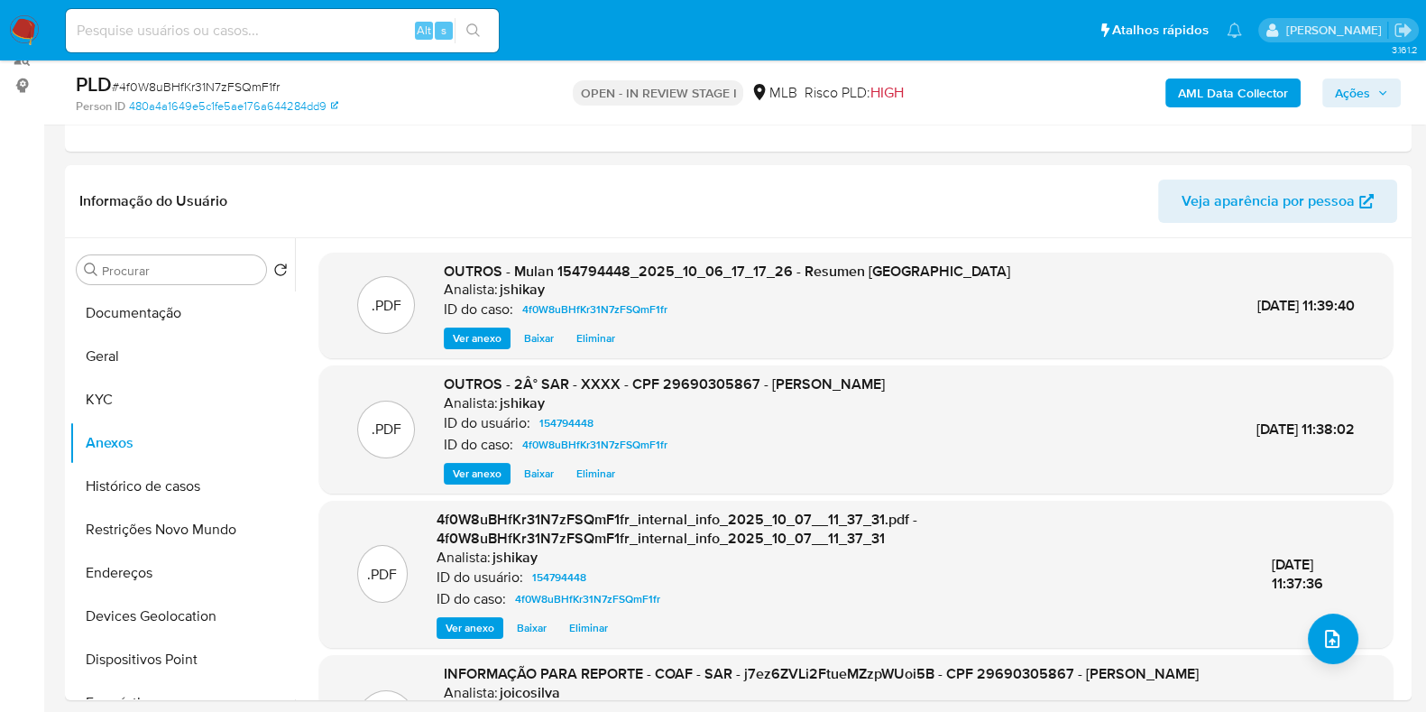
click at [1370, 96] on span "Ações" at bounding box center [1352, 92] width 35 height 29
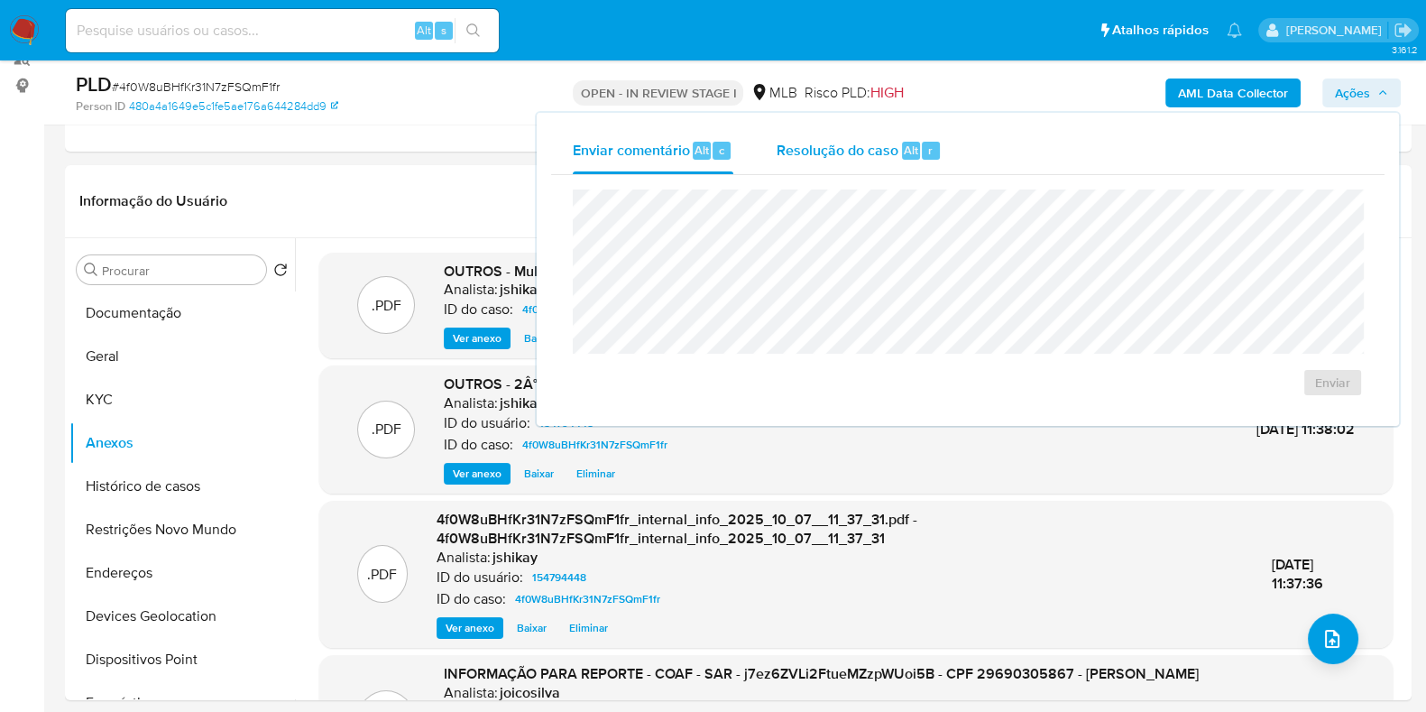
drag, startPoint x: 864, startPoint y: 164, endPoint x: 854, endPoint y: 171, distance: 12.3
click at [864, 163] on div "Resolução do caso Alt r" at bounding box center [858, 150] width 165 height 47
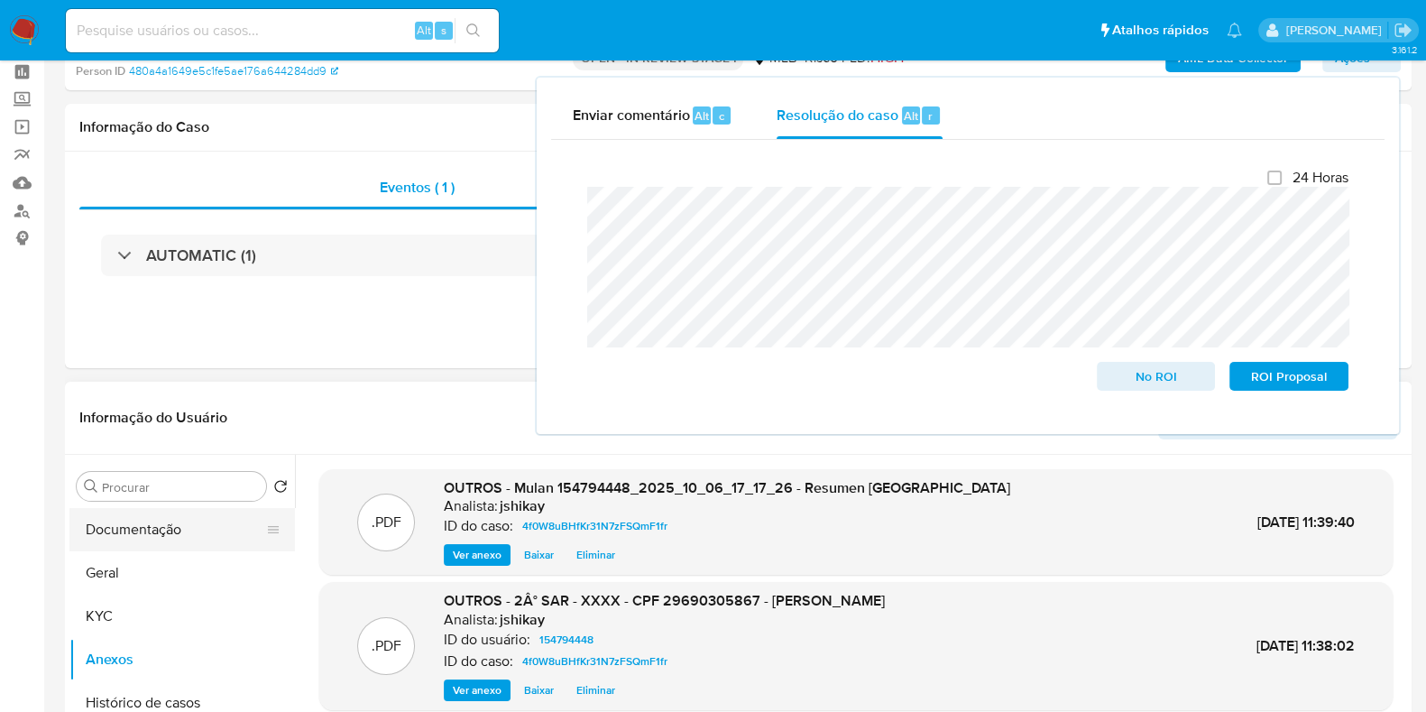
scroll to position [112, 0]
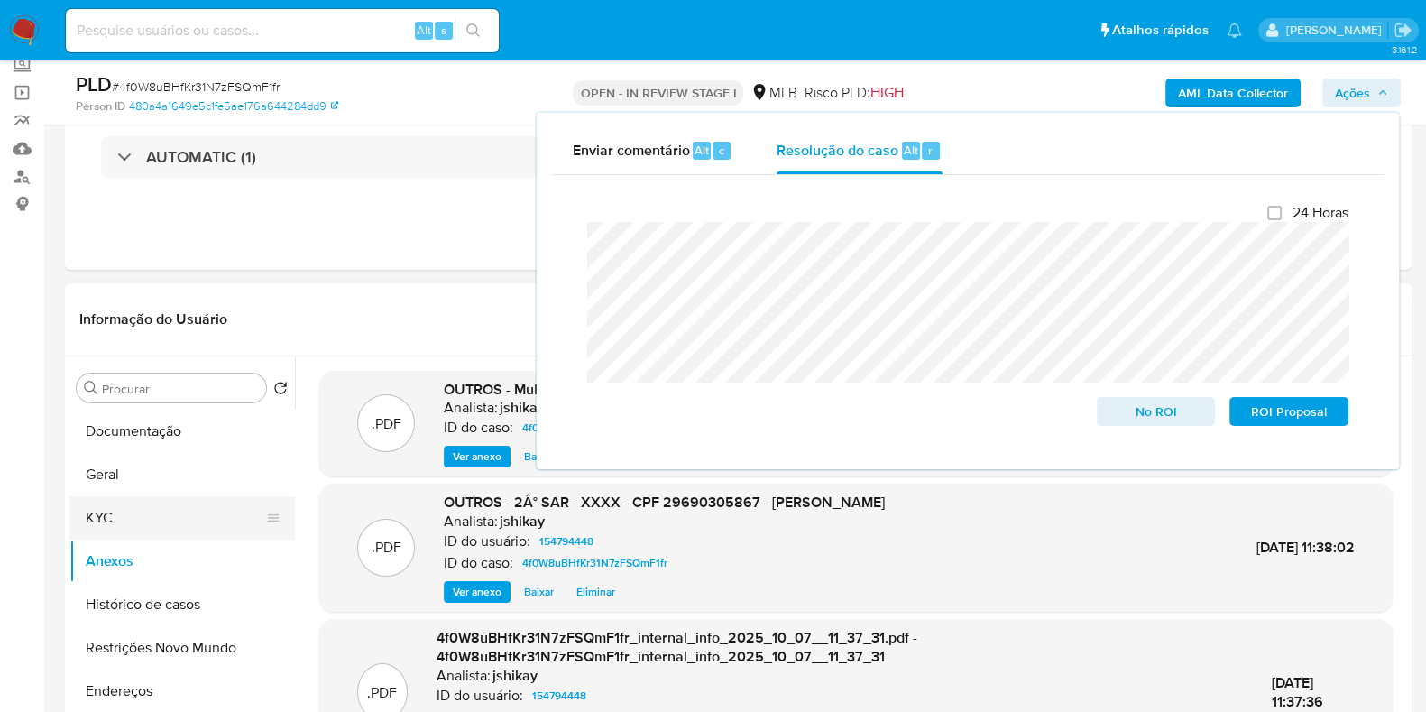
click at [137, 517] on button "KYC" at bounding box center [174, 517] width 211 height 43
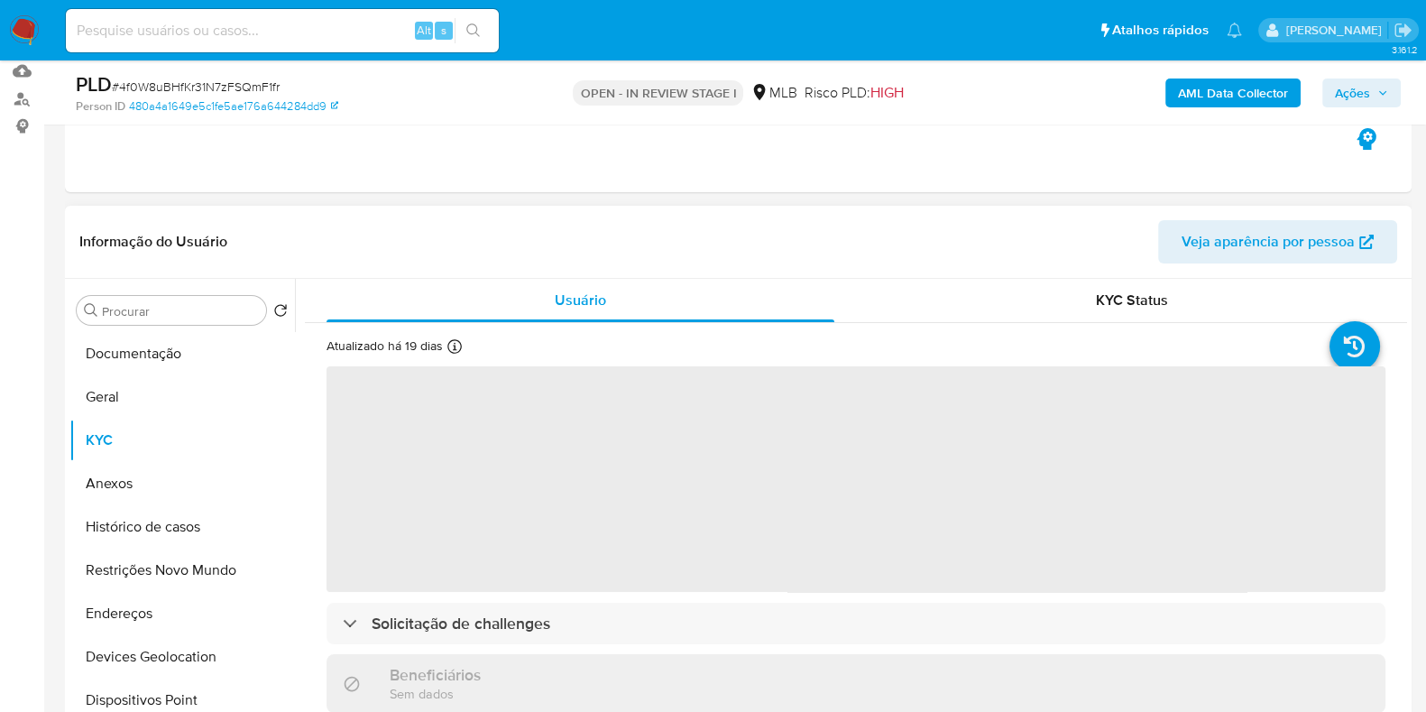
scroll to position [225, 0]
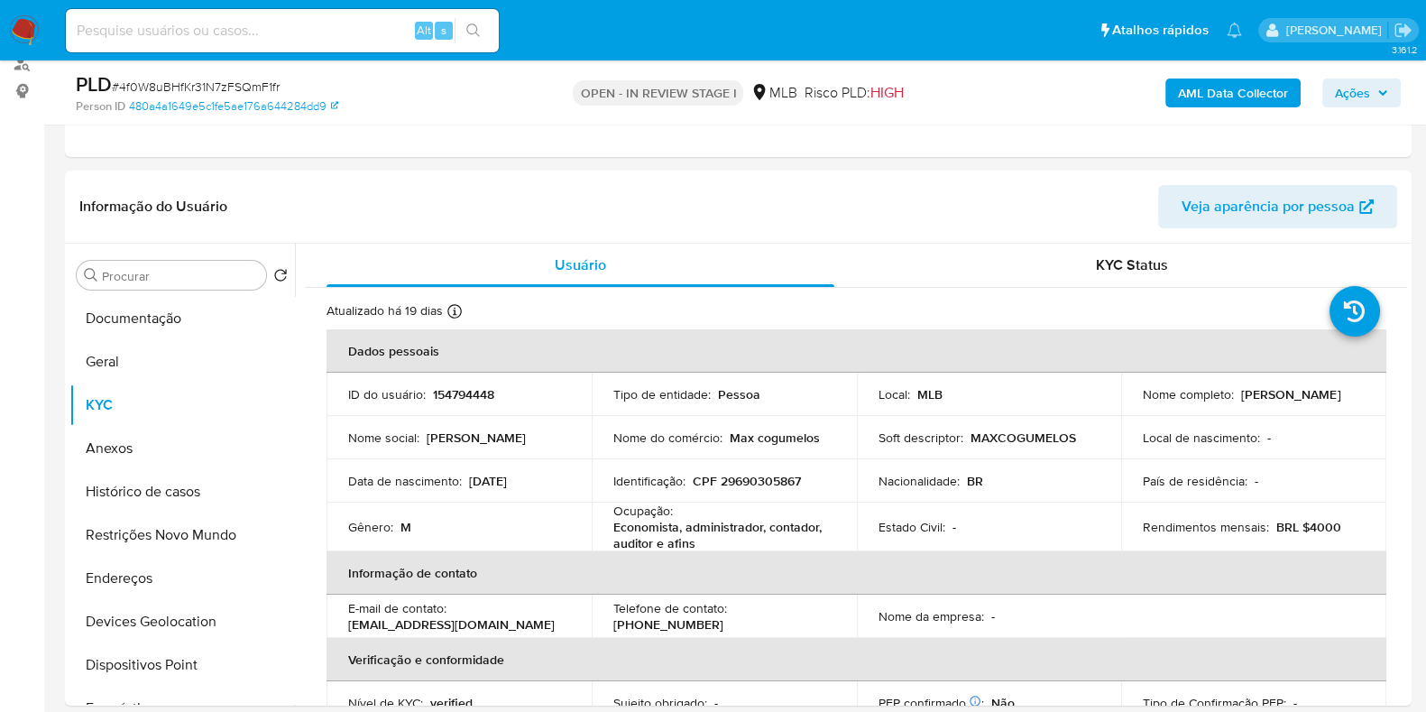
click at [1345, 95] on span "Ações" at bounding box center [1352, 92] width 35 height 29
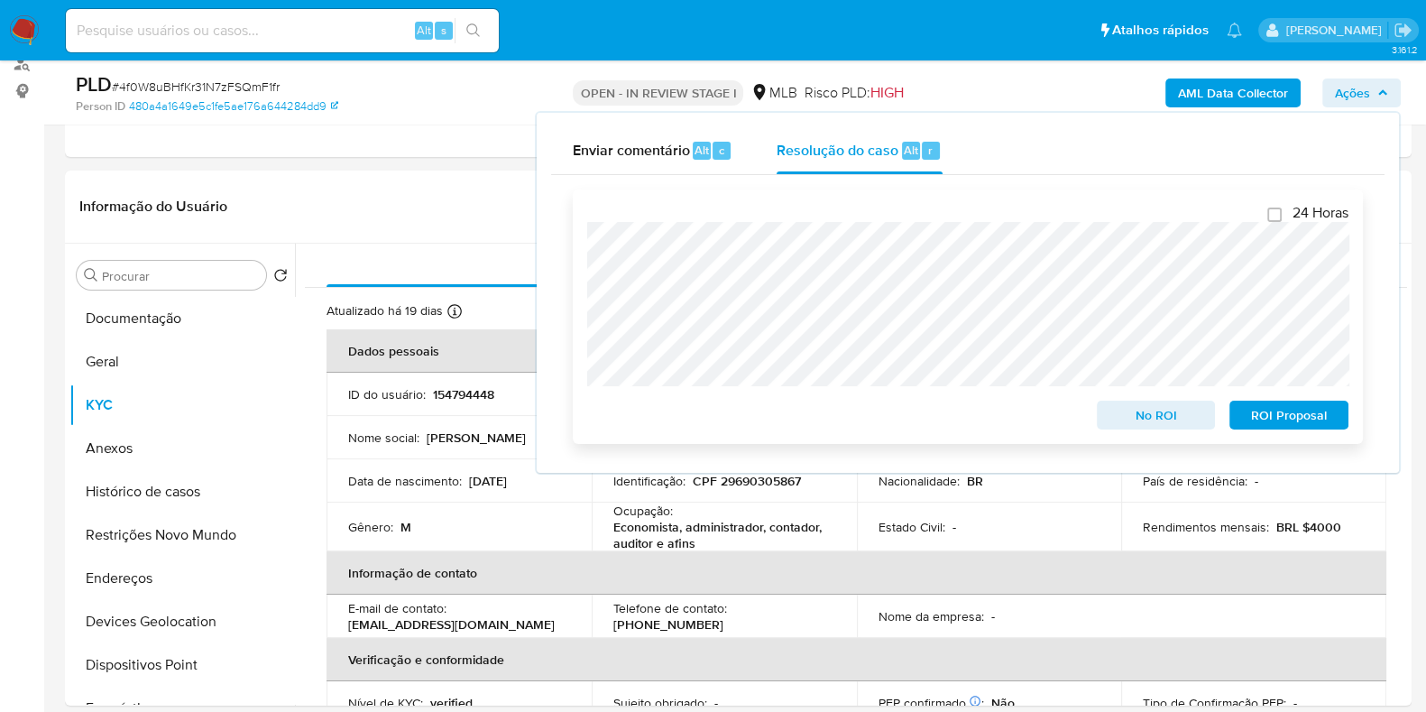
click at [1257, 411] on span "ROI Proposal" at bounding box center [1289, 414] width 94 height 25
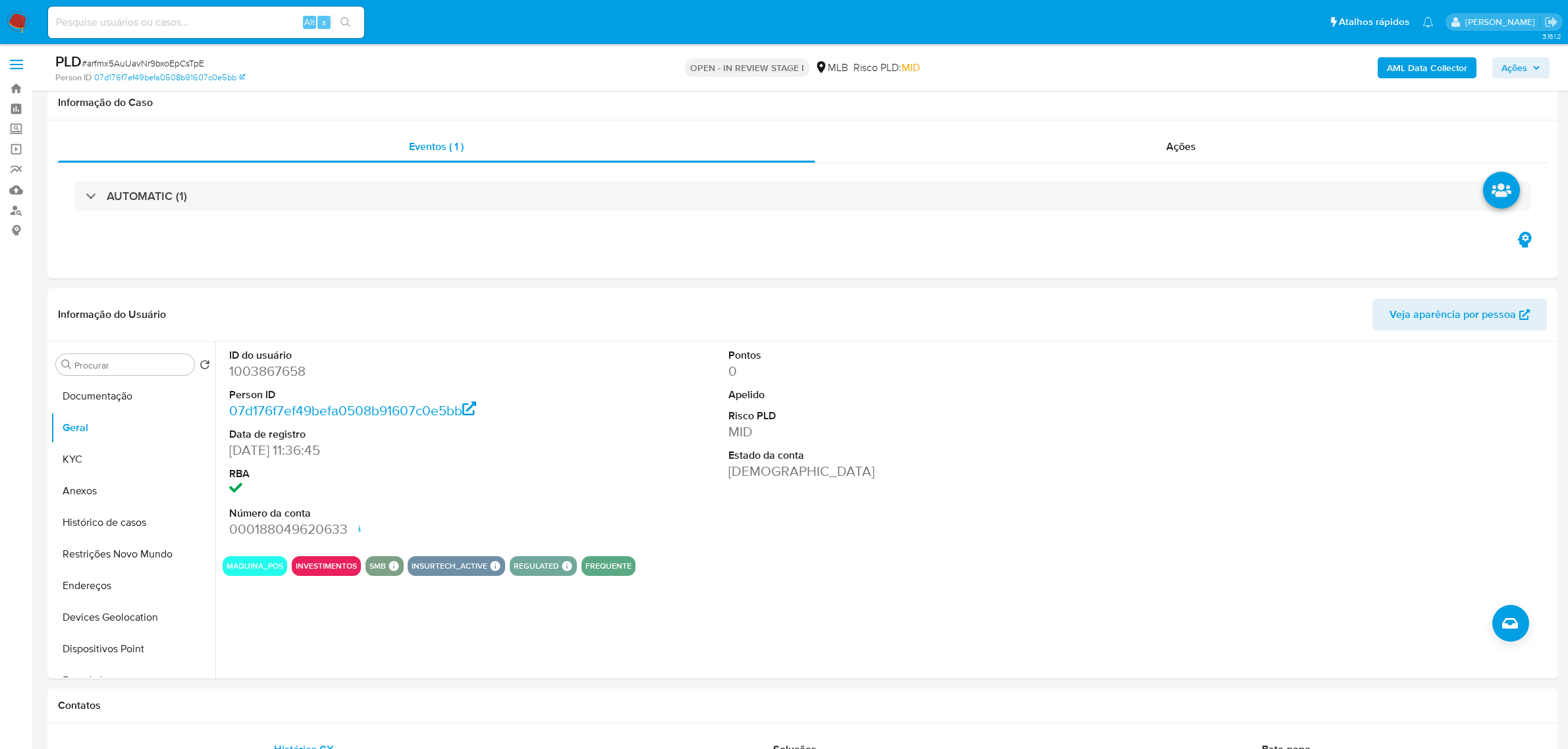
select select "10"
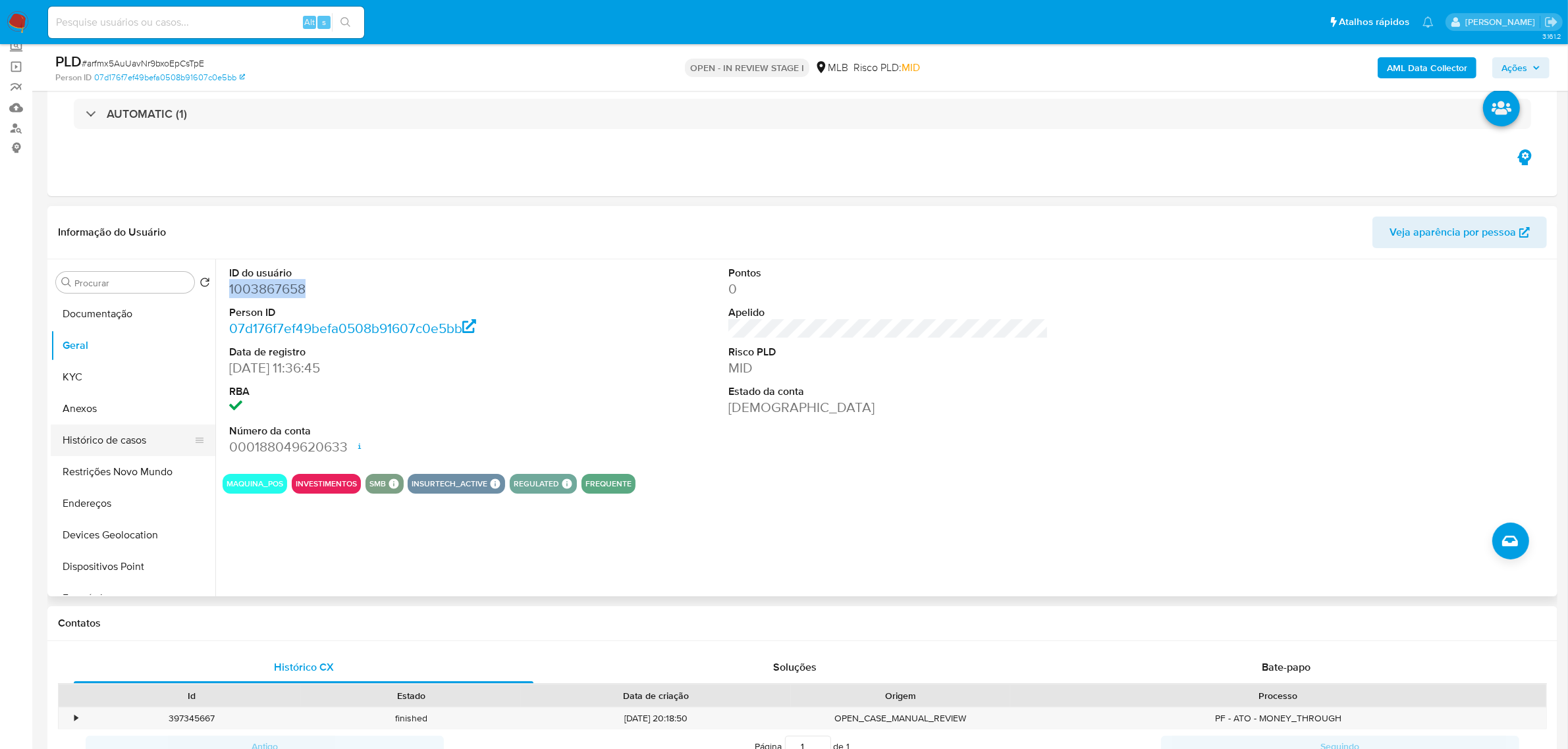
click at [145, 441] on button "Histórico de casos" at bounding box center [127, 440] width 154 height 31
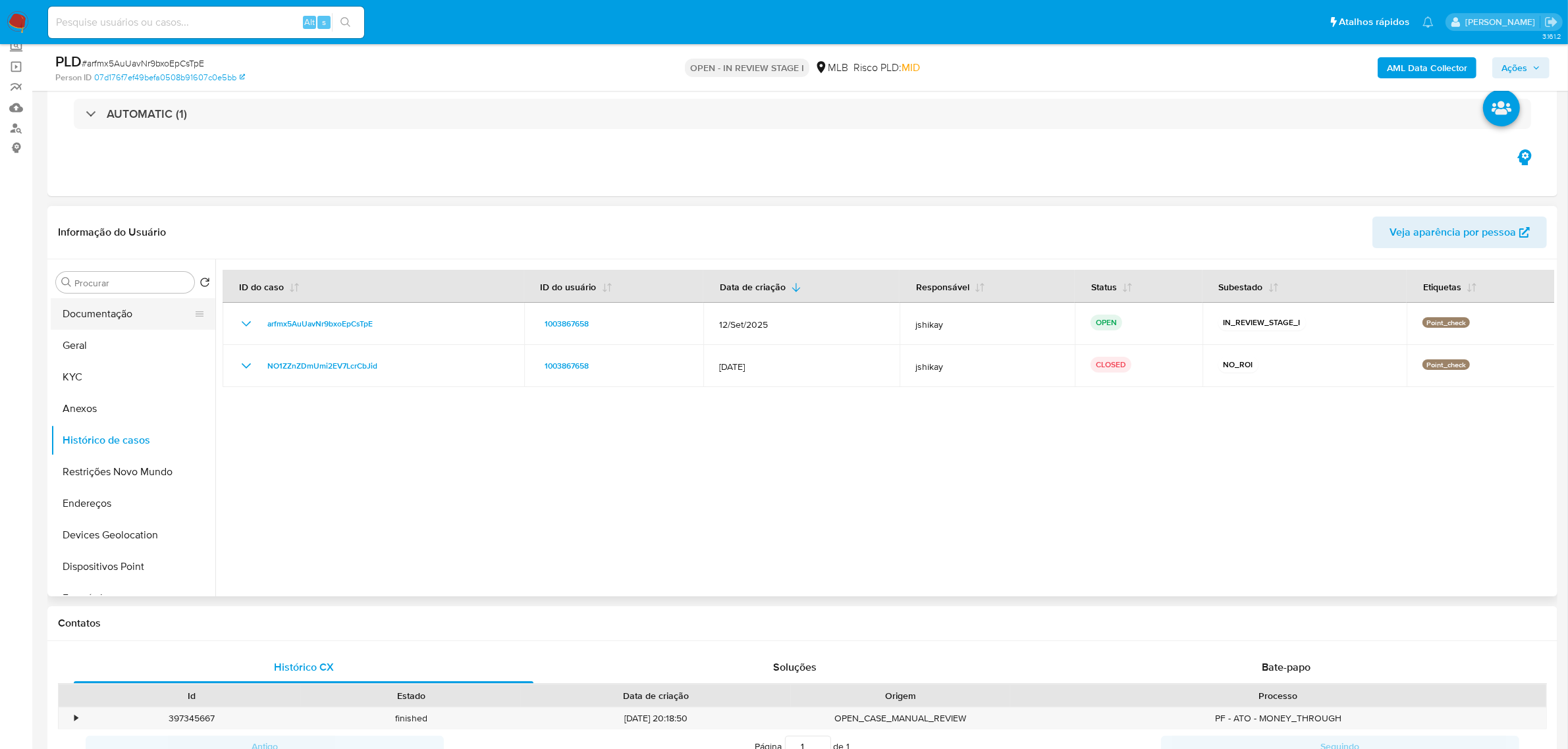
click at [116, 320] on button "Documentação" at bounding box center [127, 314] width 154 height 31
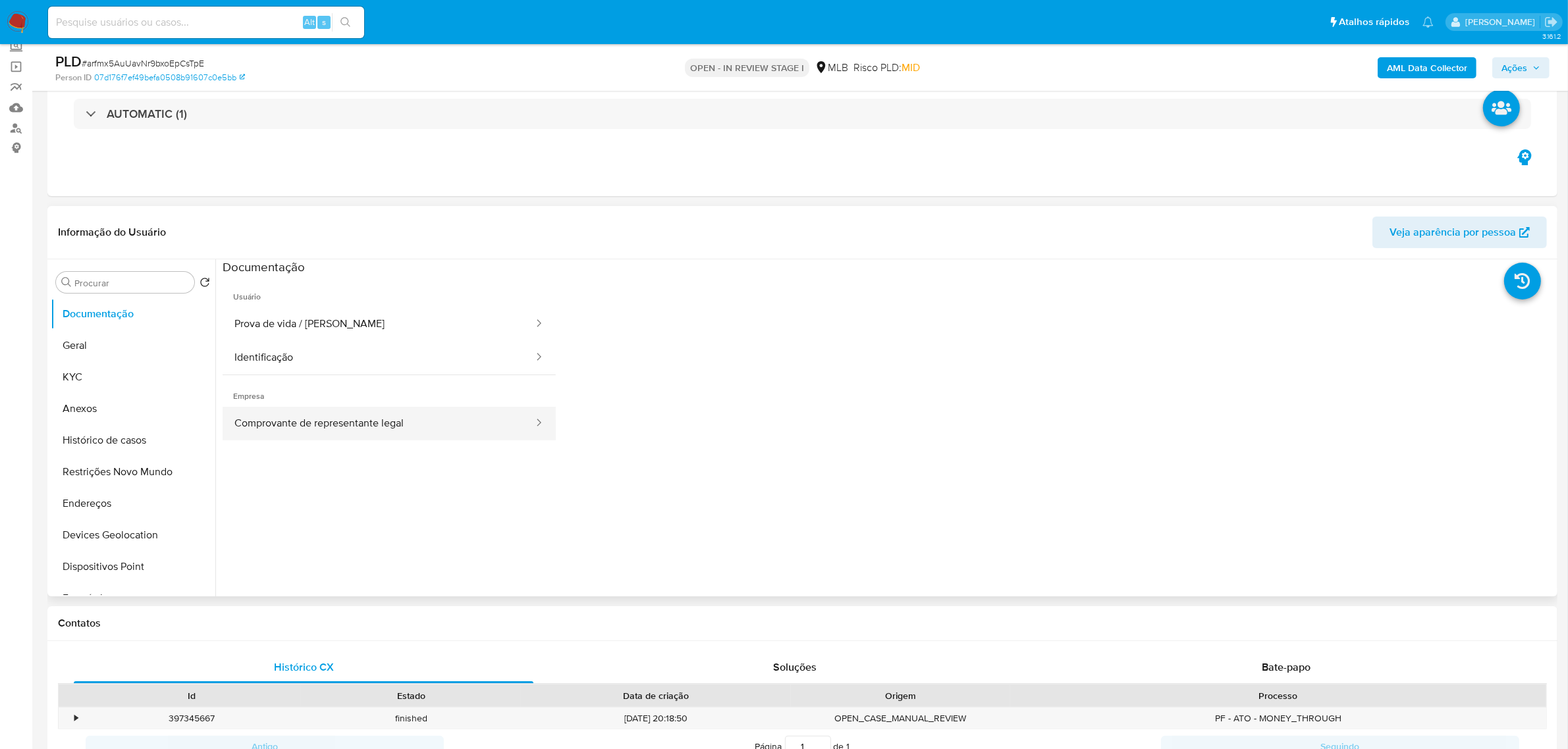
click at [346, 410] on button "Comprovante de representante legal" at bounding box center [378, 423] width 312 height 34
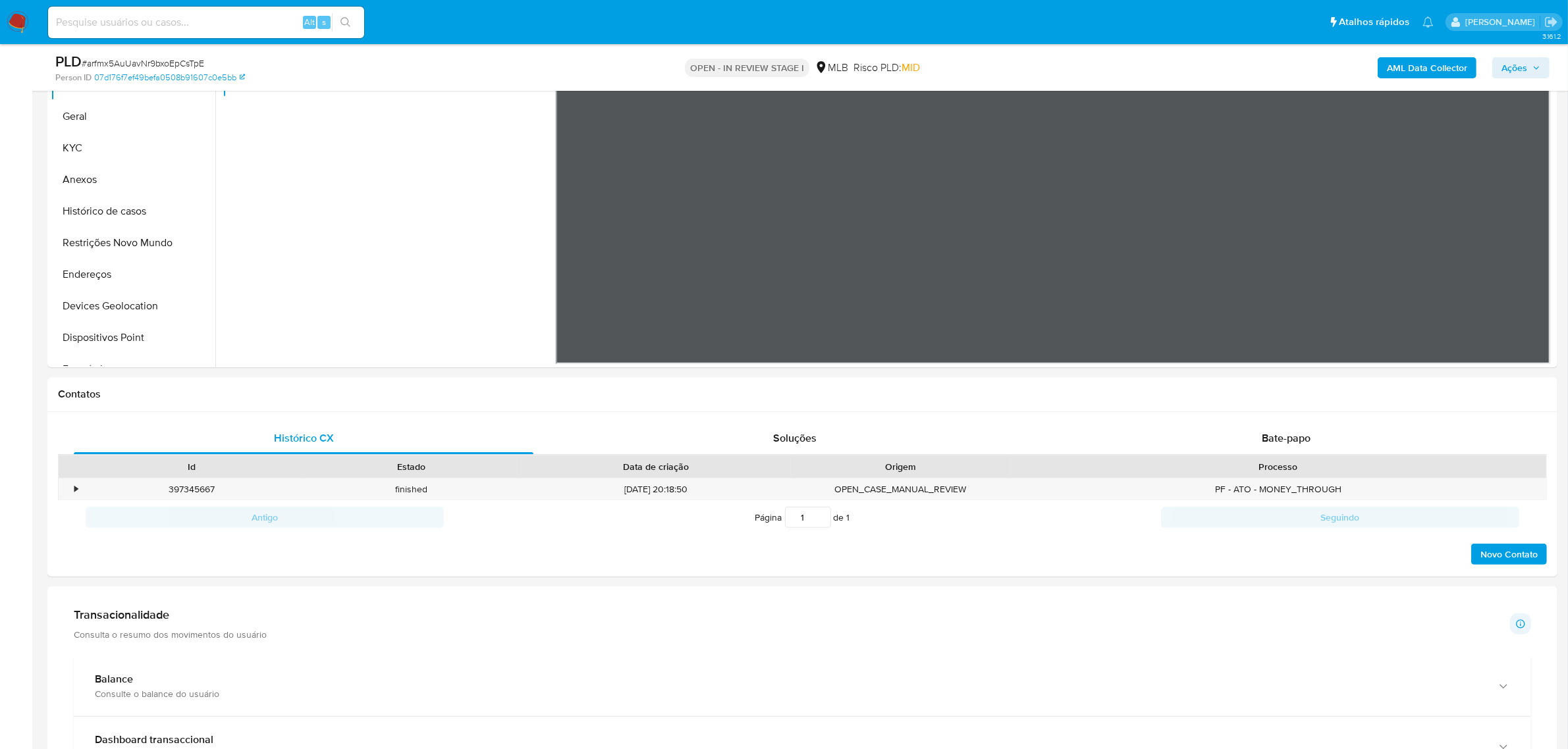
scroll to position [412, 0]
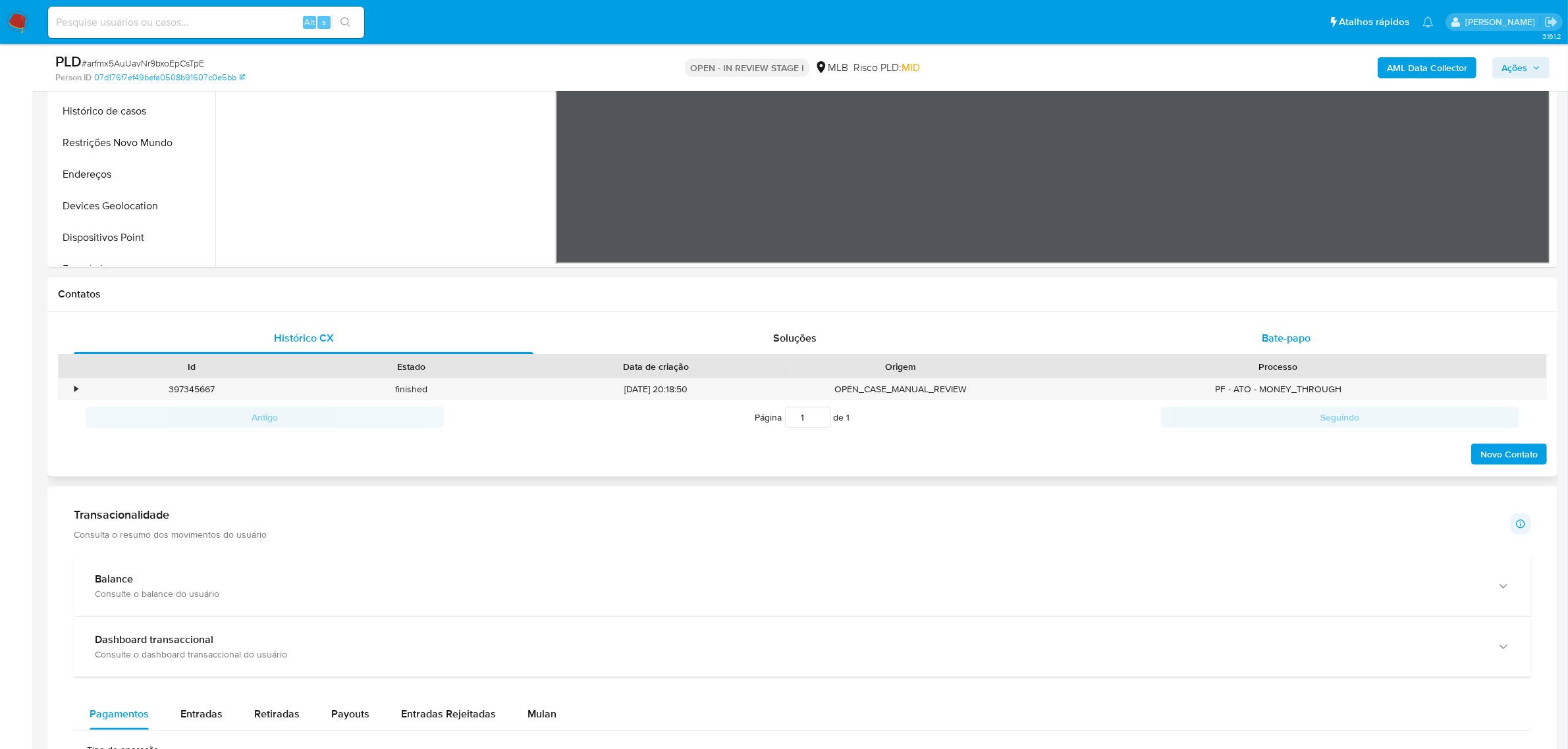
click at [1218, 332] on div "Bate-papo" at bounding box center [1285, 338] width 459 height 31
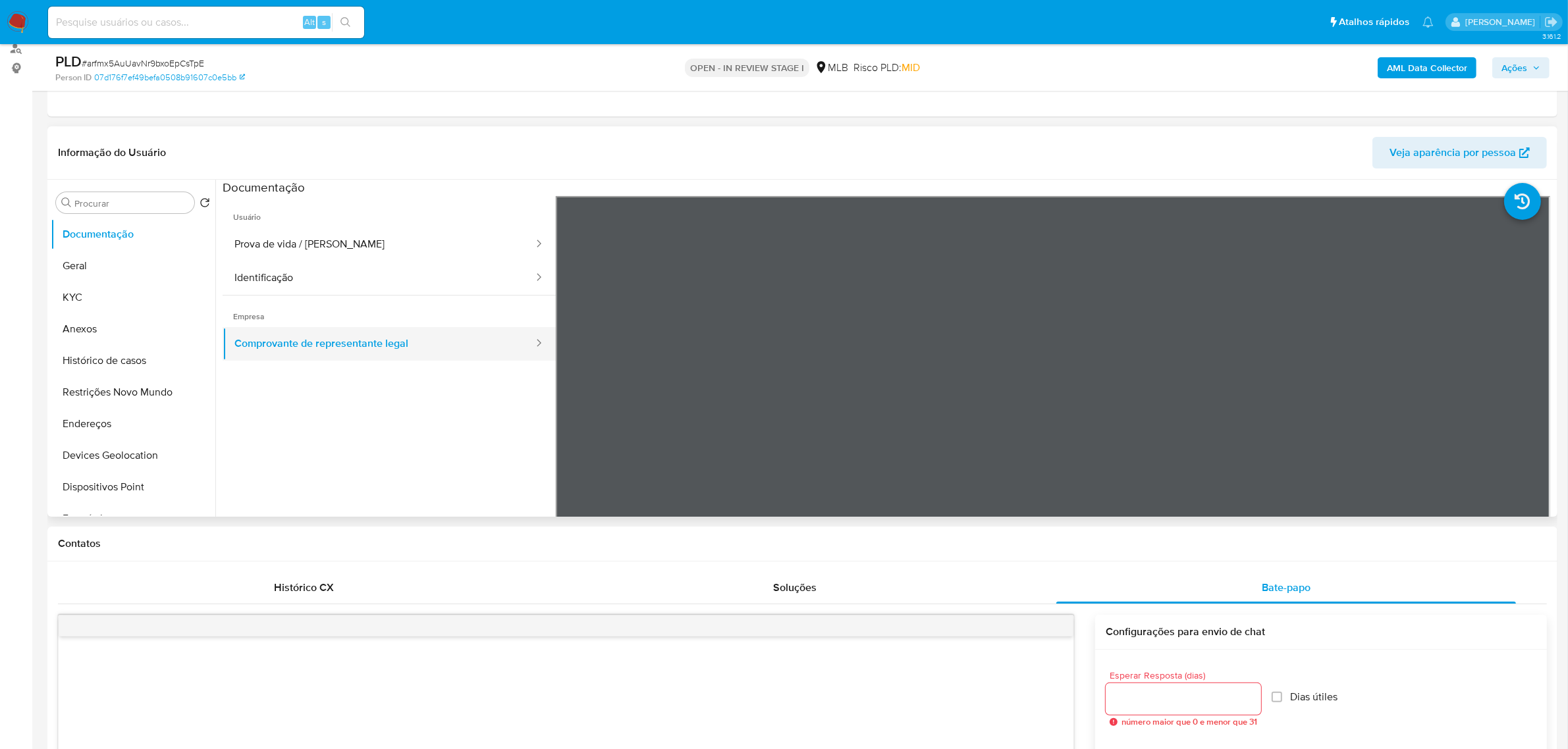
scroll to position [82, 0]
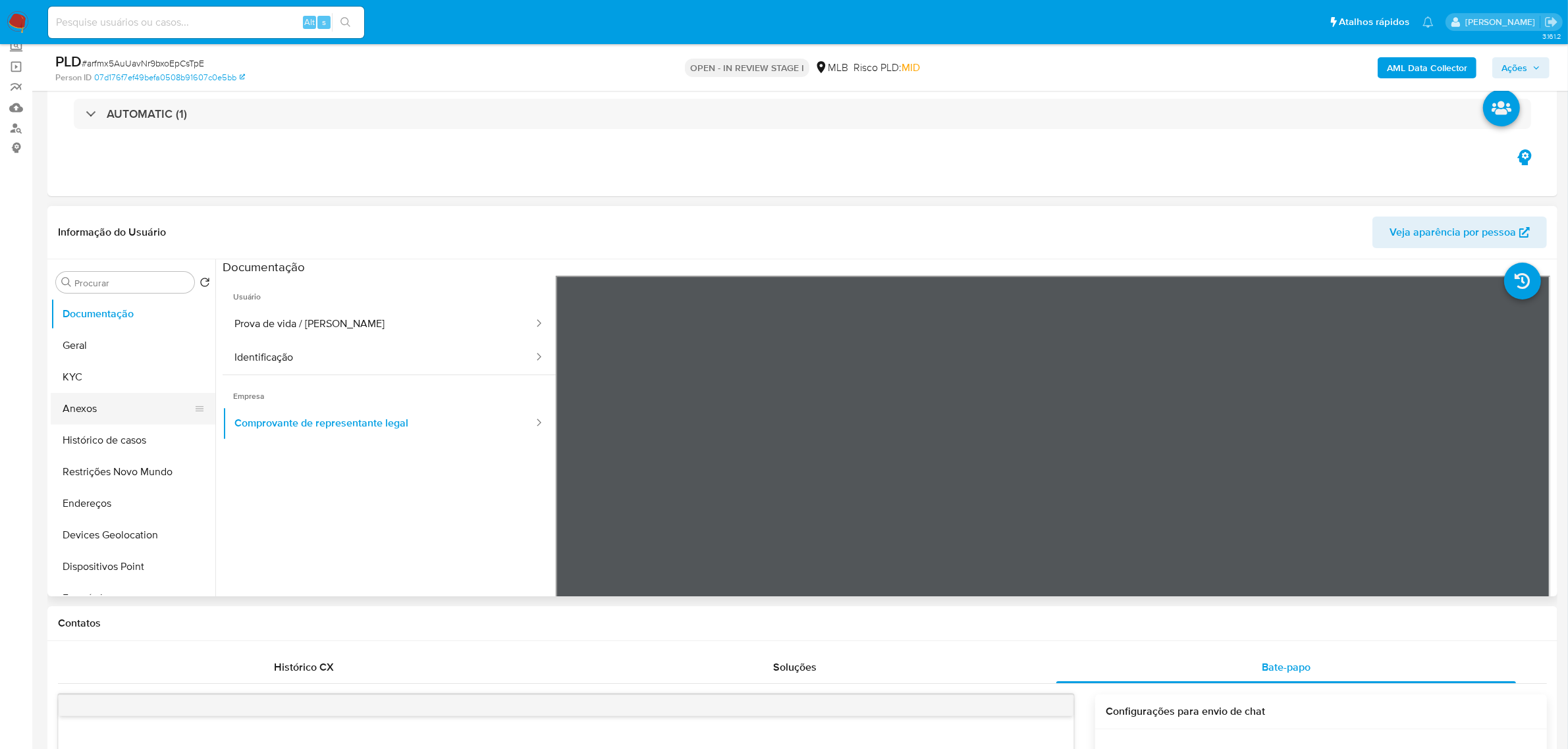
click at [112, 406] on button "Anexos" at bounding box center [127, 408] width 154 height 31
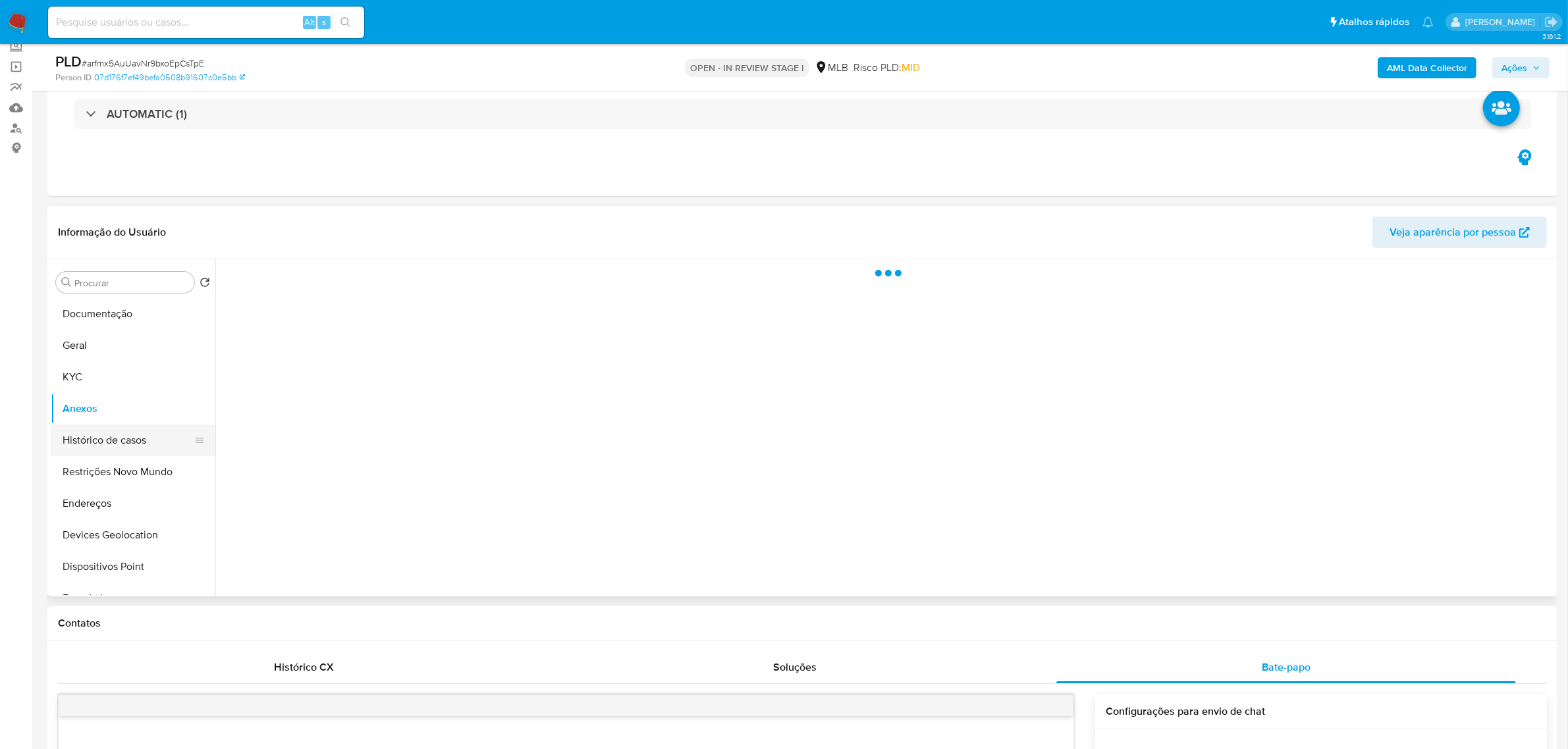
click at [107, 441] on button "Histórico de casos" at bounding box center [127, 440] width 154 height 31
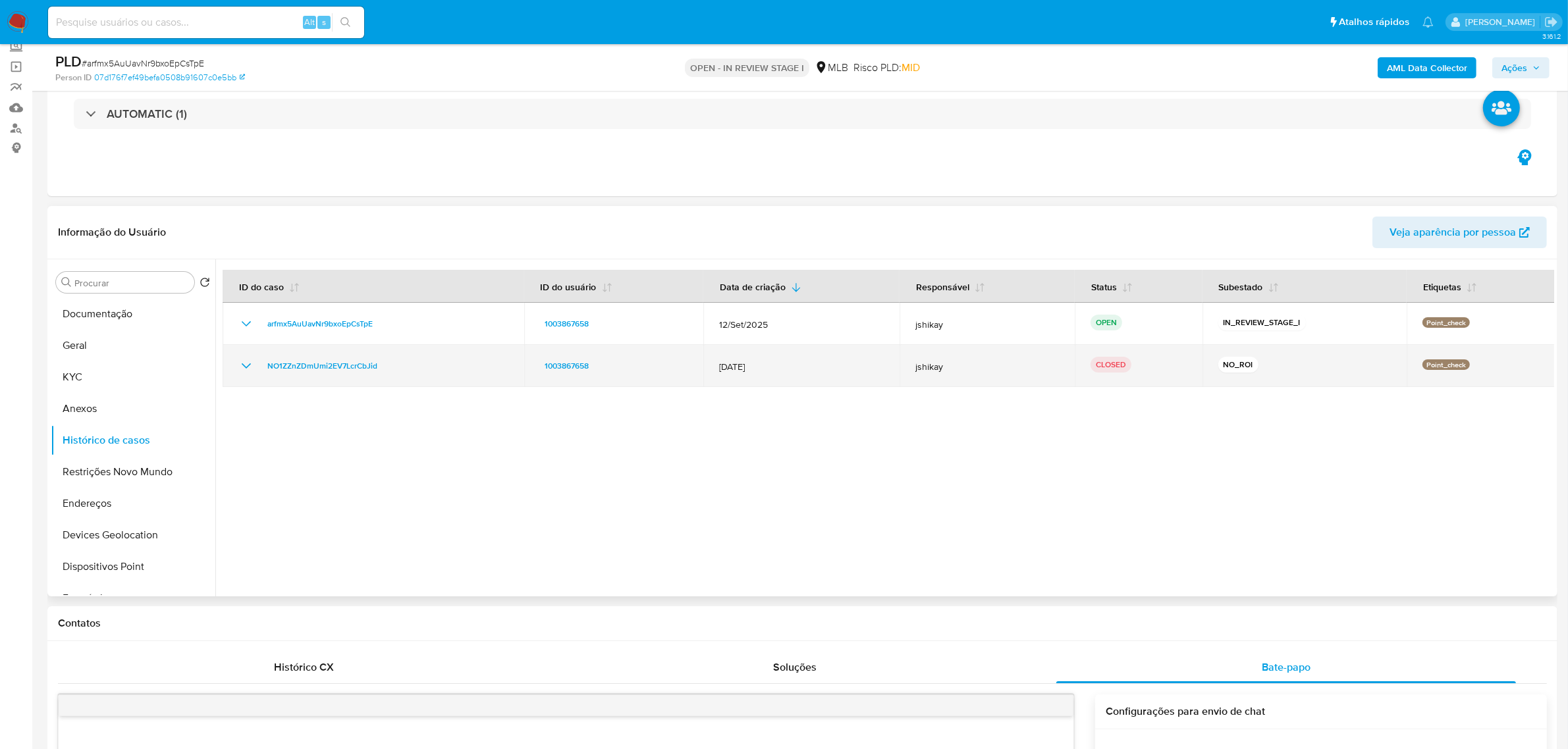
click at [239, 365] on icon "Mostrar/Ocultar" at bounding box center [246, 366] width 16 height 16
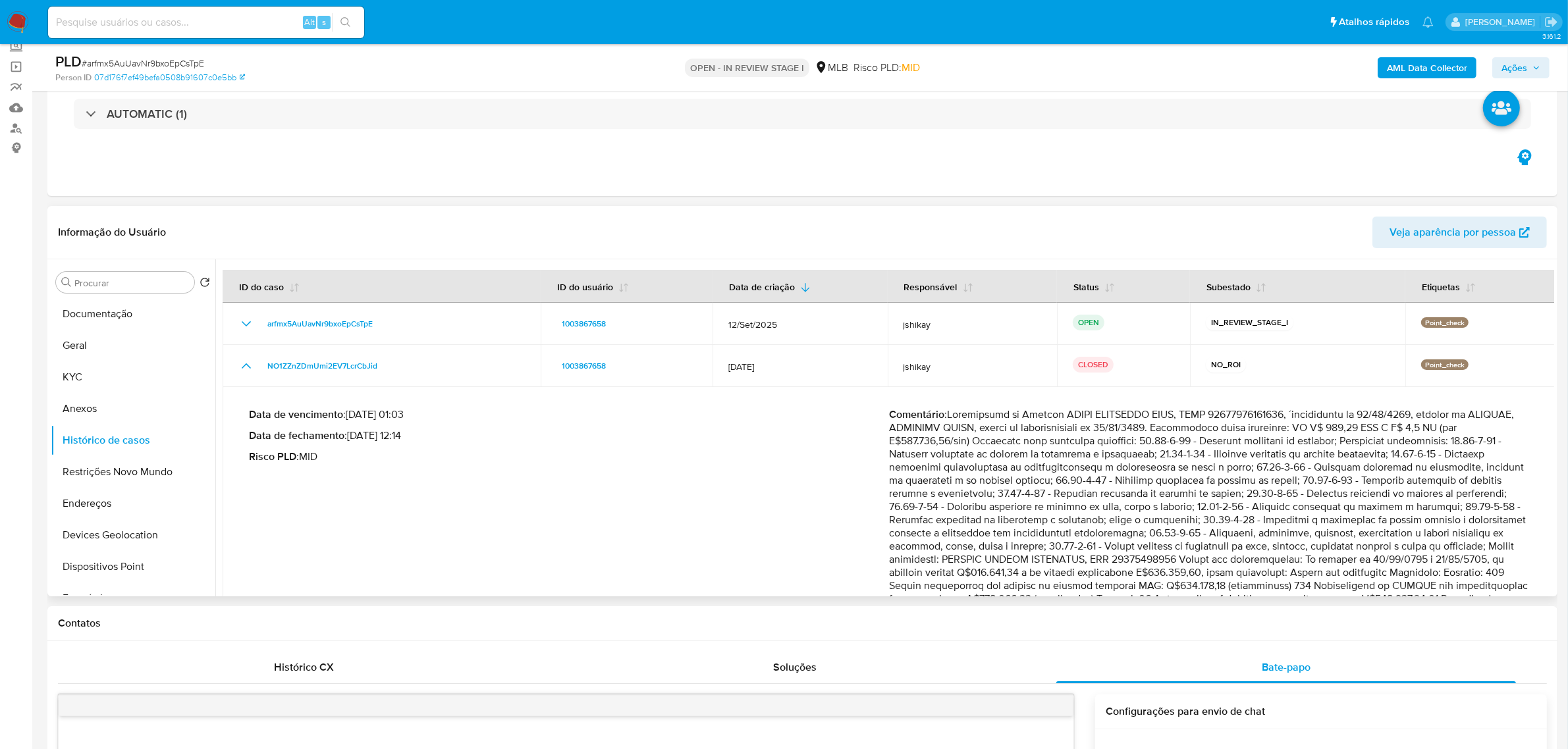
drag, startPoint x: 1013, startPoint y: 441, endPoint x: 1466, endPoint y: 512, distance: 458.5
click at [1466, 512] on p "Comentário :" at bounding box center [1209, 579] width 640 height 342
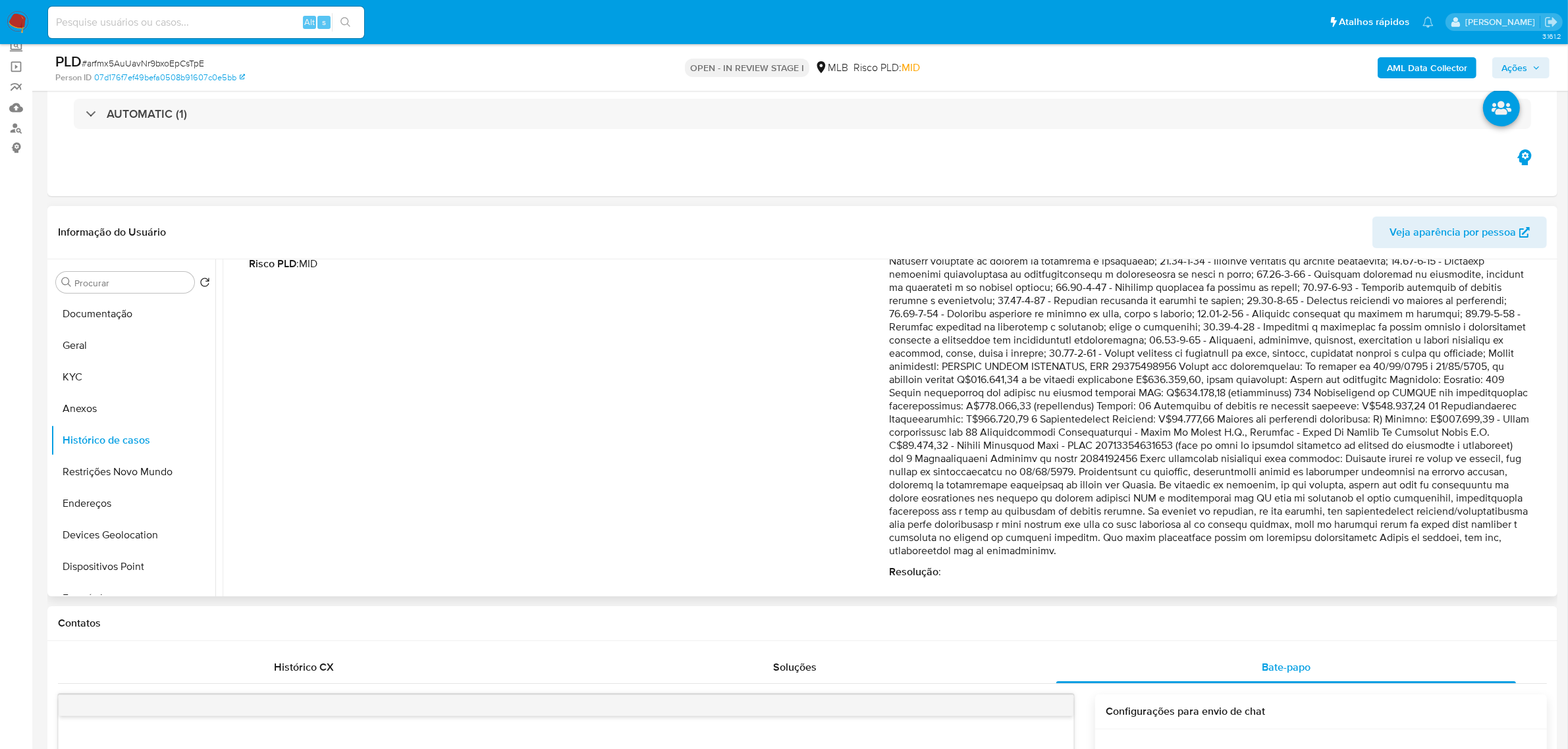
scroll to position [202, 0]
drag, startPoint x: 1098, startPoint y: 415, endPoint x: 1427, endPoint y: 537, distance: 350.9
click at [1427, 537] on p "Comentário :" at bounding box center [1209, 377] width 640 height 342
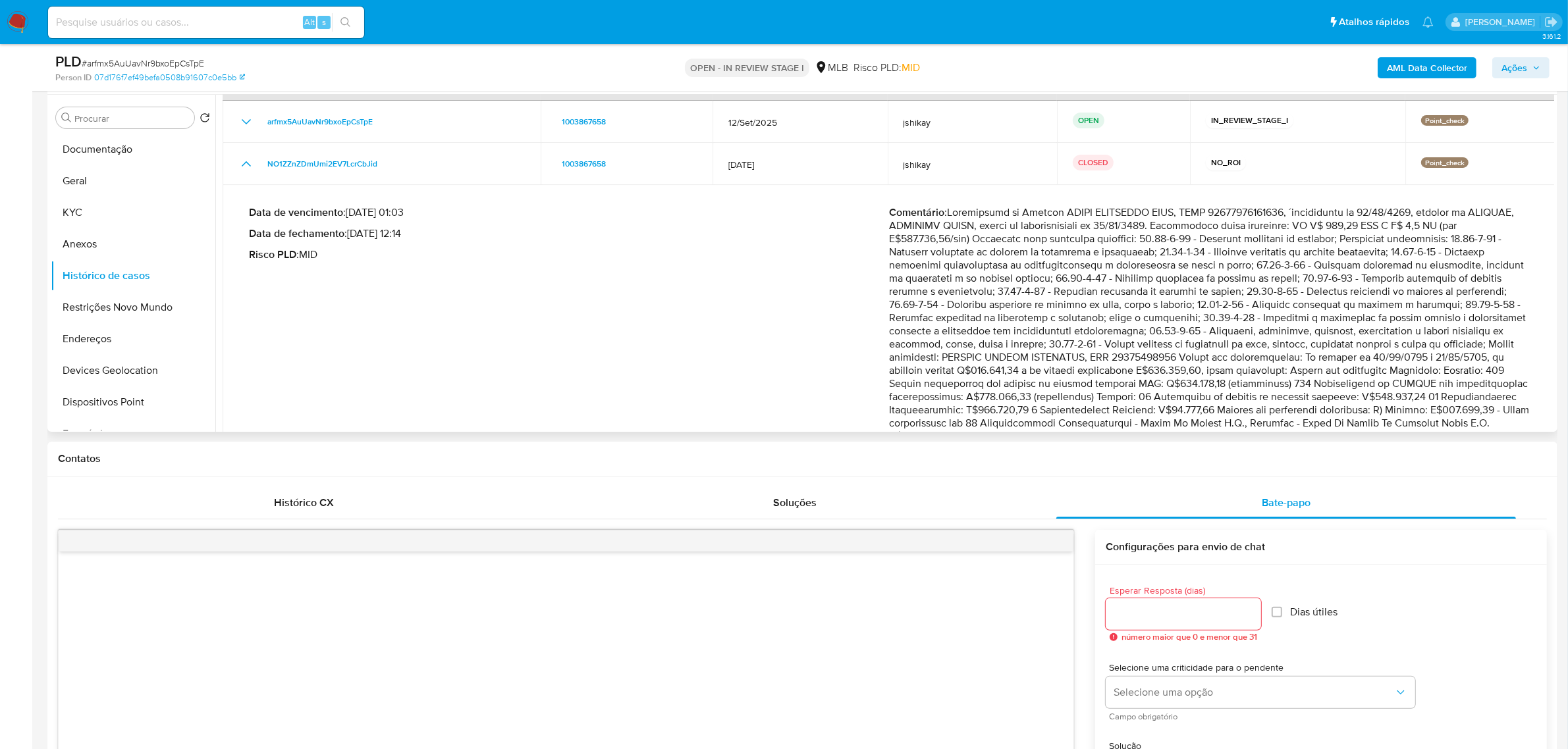
scroll to position [120, 0]
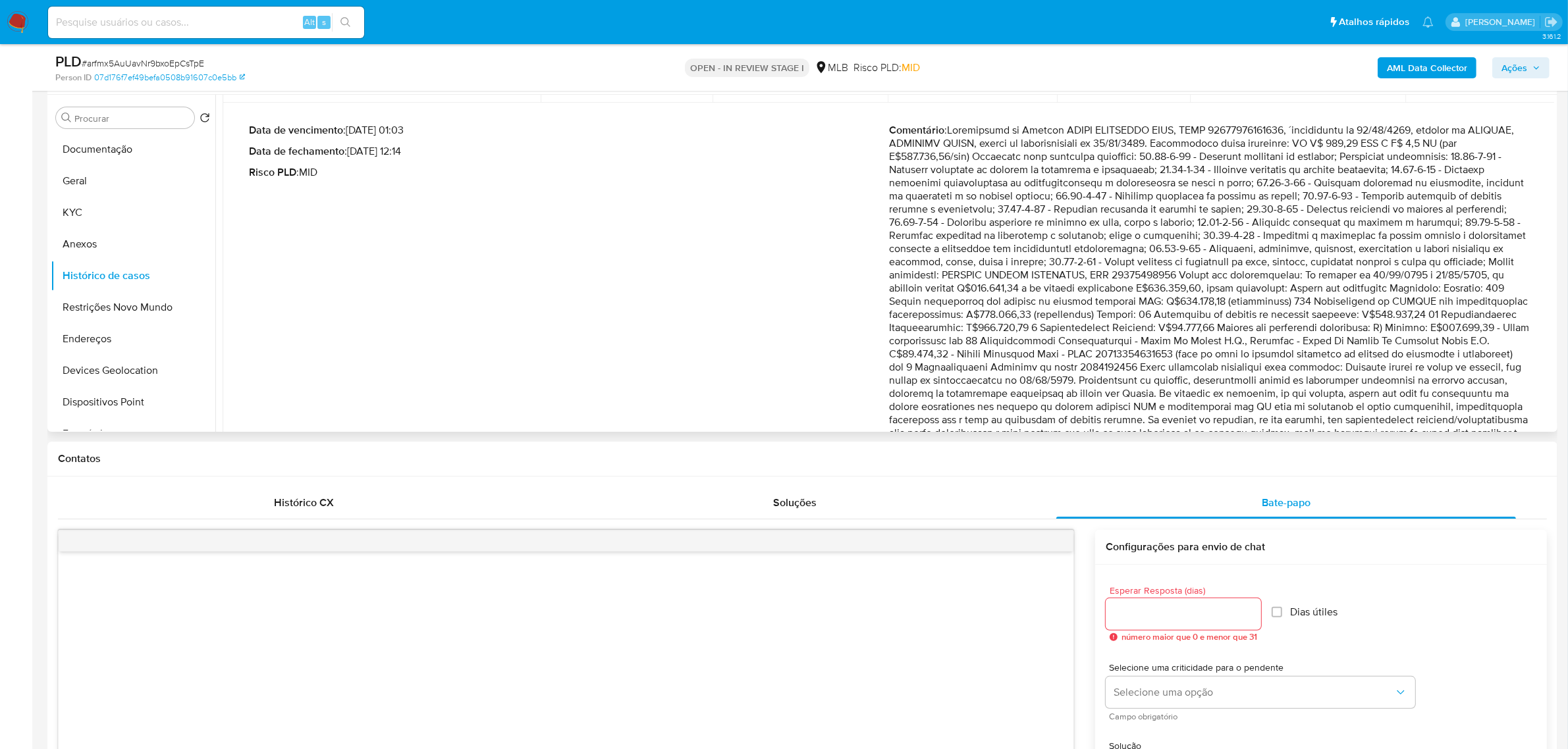
drag, startPoint x: 890, startPoint y: 277, endPoint x: 1482, endPoint y: 278, distance: 592.0
click at [1482, 278] on p "Comentário :" at bounding box center [1209, 295] width 640 height 342
click at [1093, 282] on p "Comentário :" at bounding box center [1209, 295] width 640 height 342
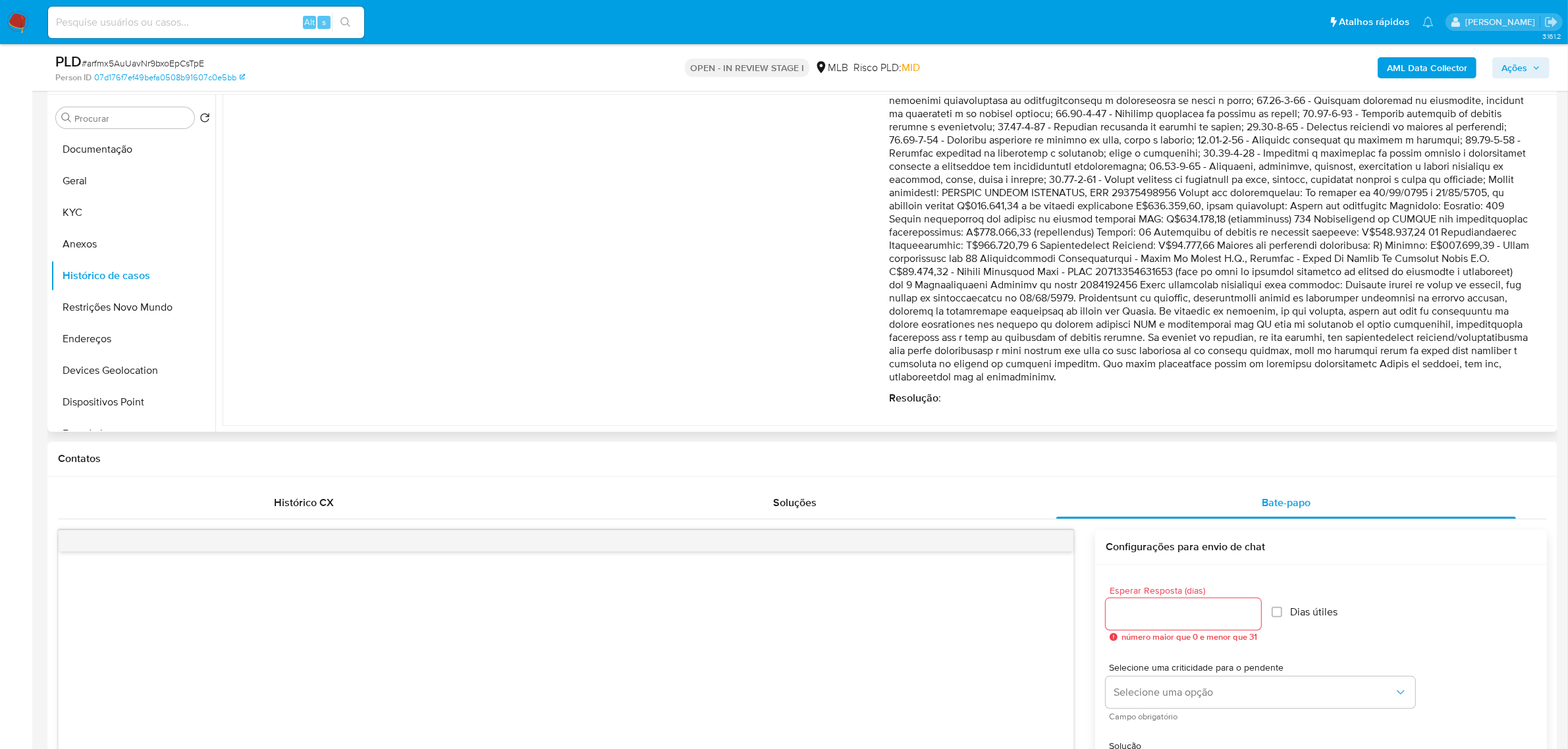
drag, startPoint x: 953, startPoint y: 282, endPoint x: 1349, endPoint y: 385, distance: 409.2
click at [1349, 385] on div "Comentário : Resolução :" at bounding box center [1209, 223] width 640 height 364
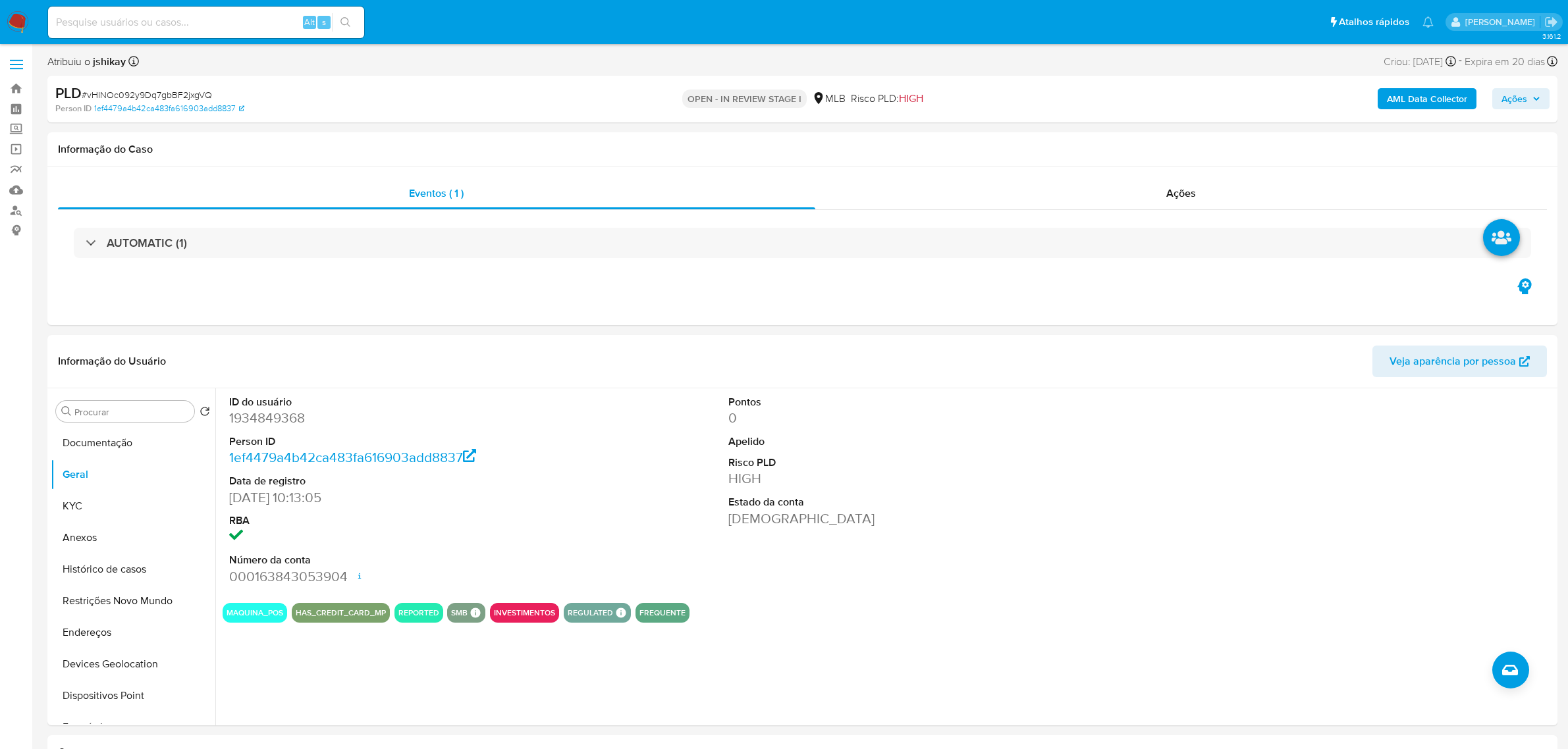
select select "10"
click at [145, 574] on button "Histórico de casos" at bounding box center [127, 569] width 154 height 31
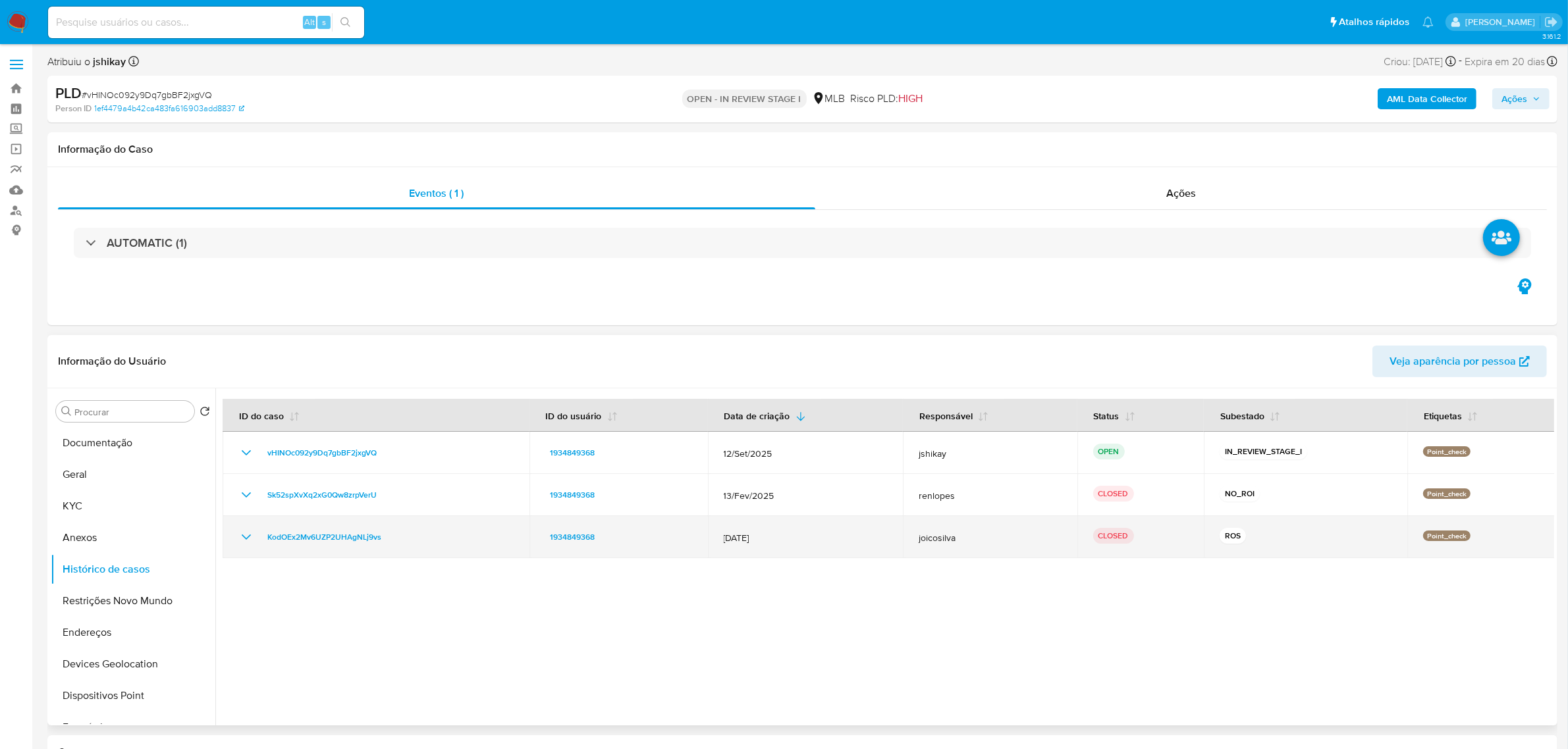
click at [242, 538] on icon "Mostrar/Ocultar" at bounding box center [246, 537] width 16 height 16
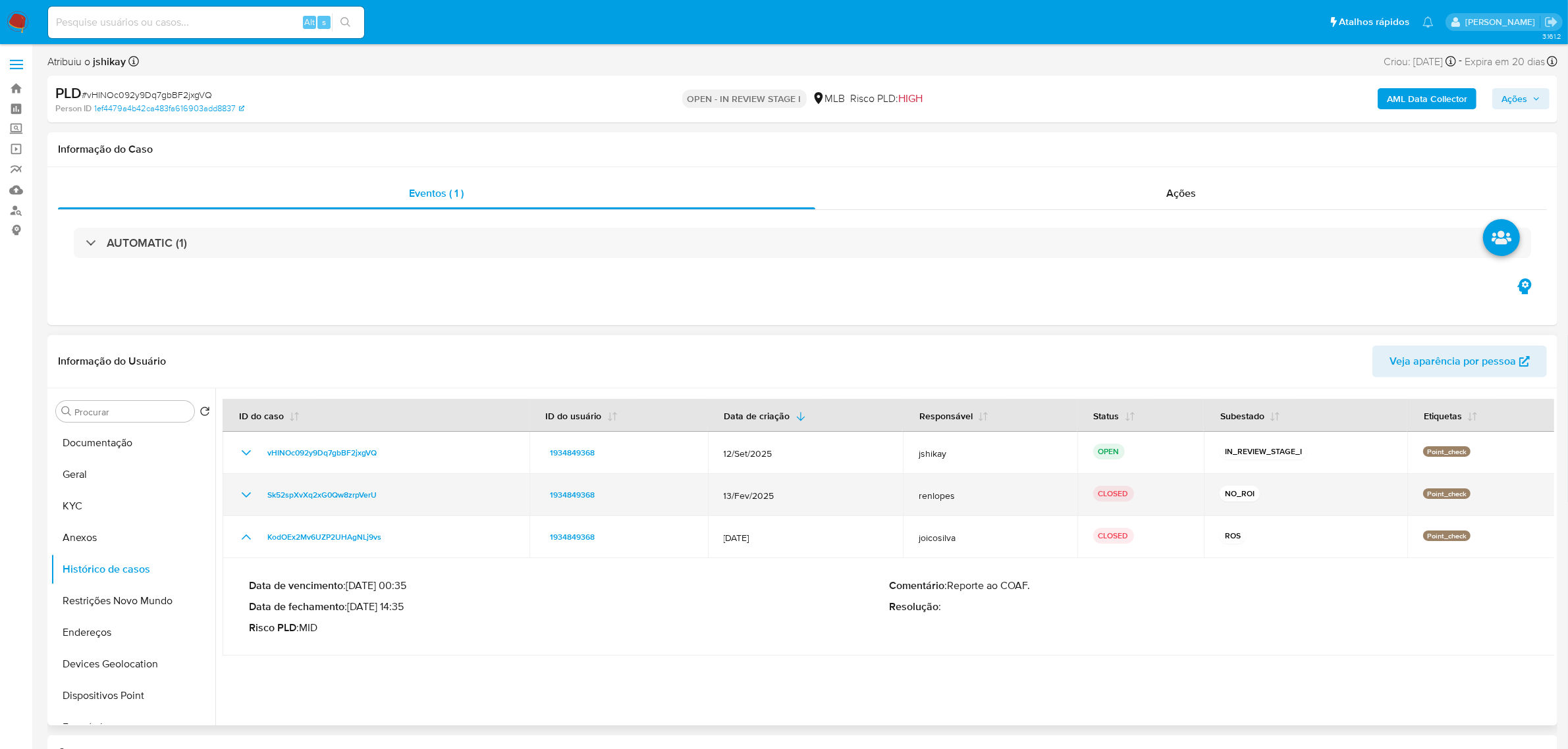
click at [249, 505] on td "Sk52spXvXq2xG0Qw8zrpVerU" at bounding box center [376, 495] width 307 height 42
click at [244, 500] on icon "Mostrar/Ocultar" at bounding box center [246, 495] width 16 height 16
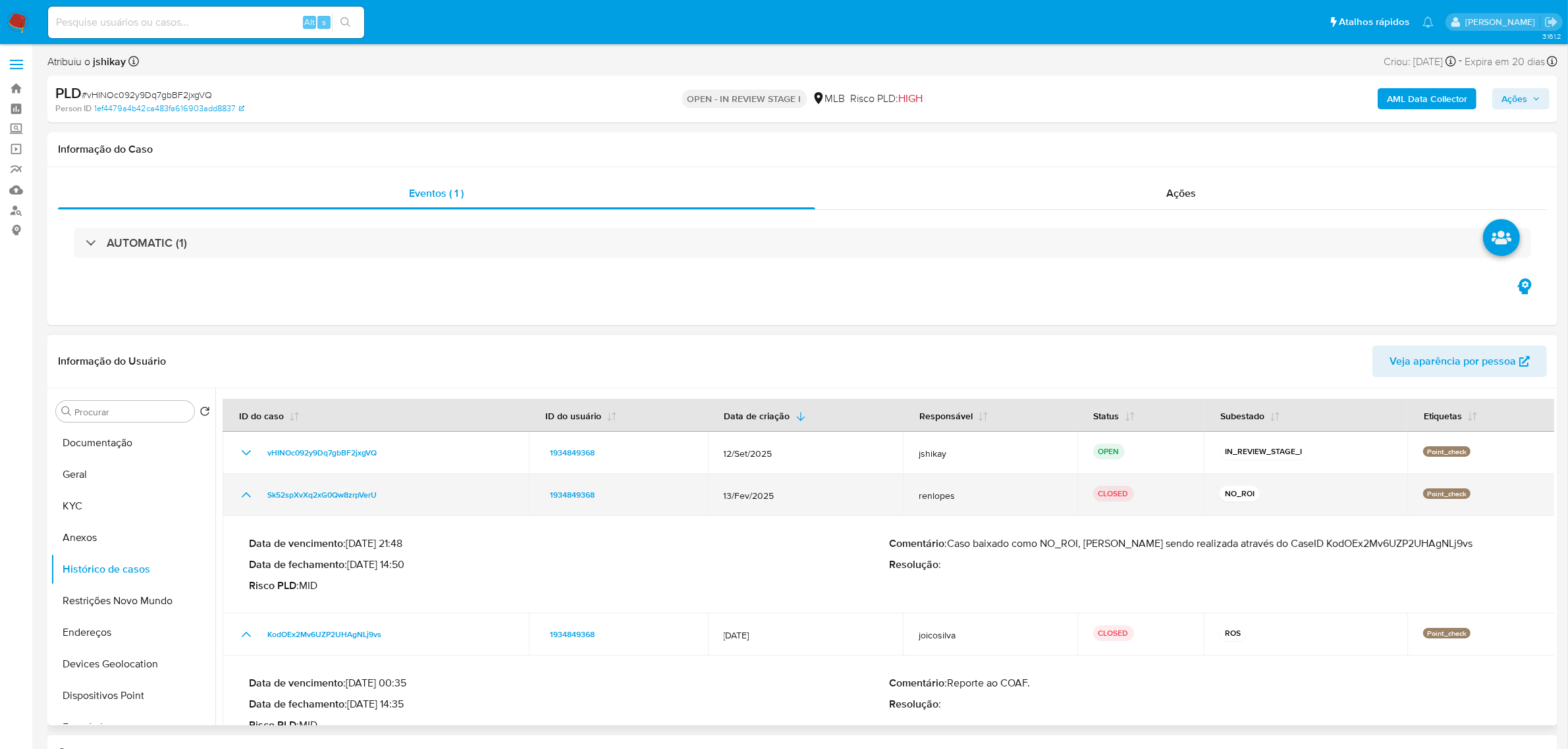
click at [245, 500] on icon "Mostrar/Ocultar" at bounding box center [246, 495] width 16 height 16
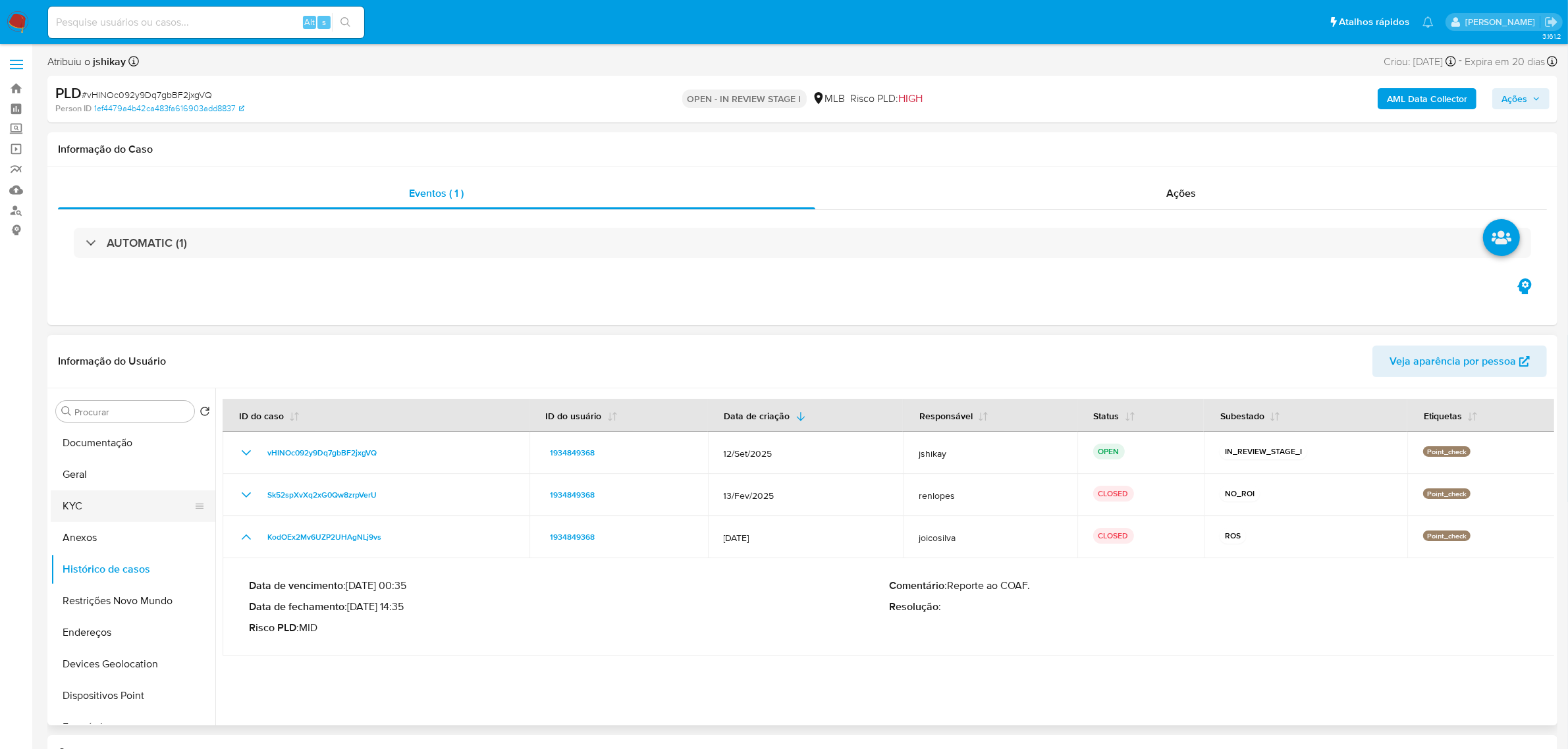
click at [133, 515] on button "KYC" at bounding box center [127, 506] width 154 height 31
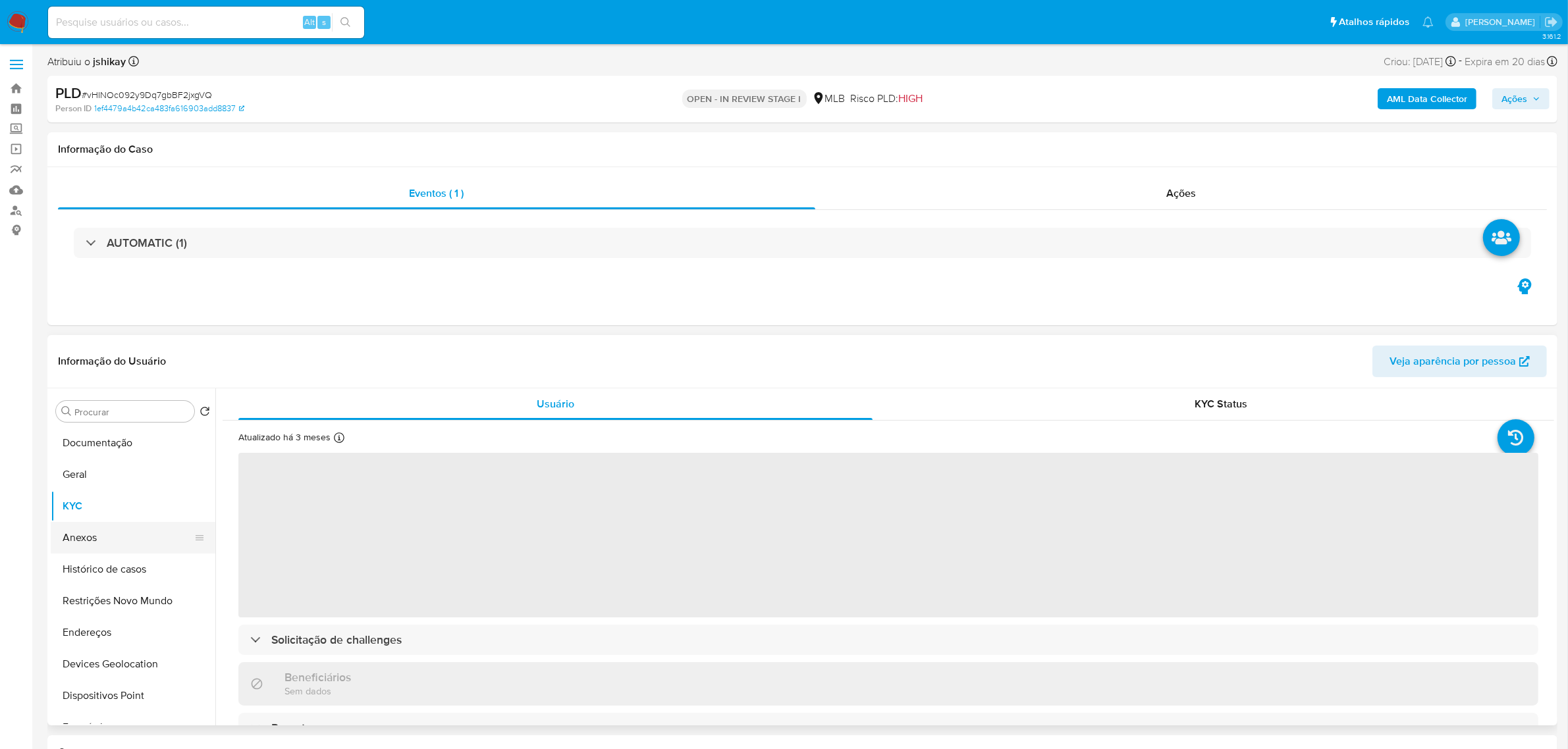
click at [123, 543] on button "Anexos" at bounding box center [127, 537] width 154 height 31
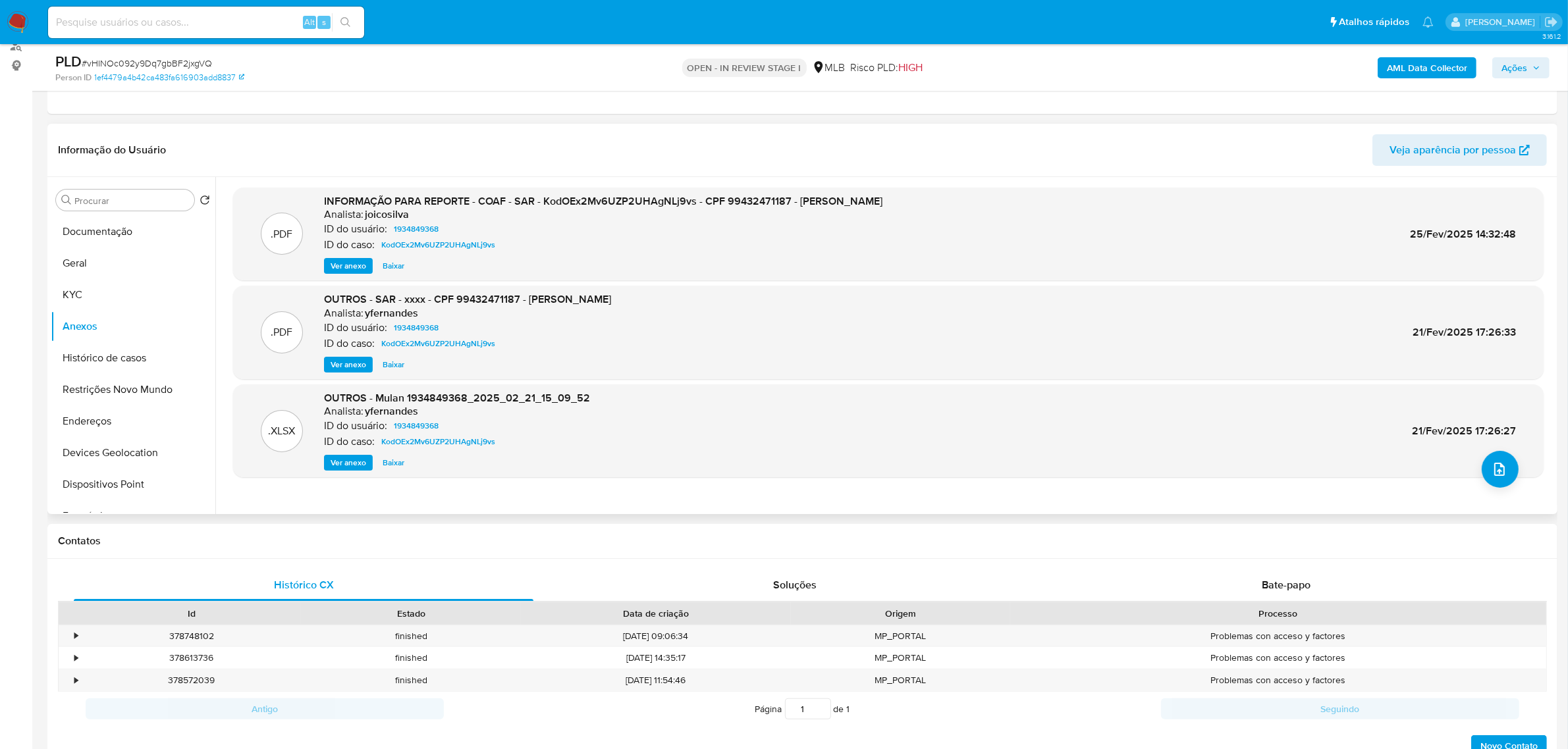
scroll to position [82, 0]
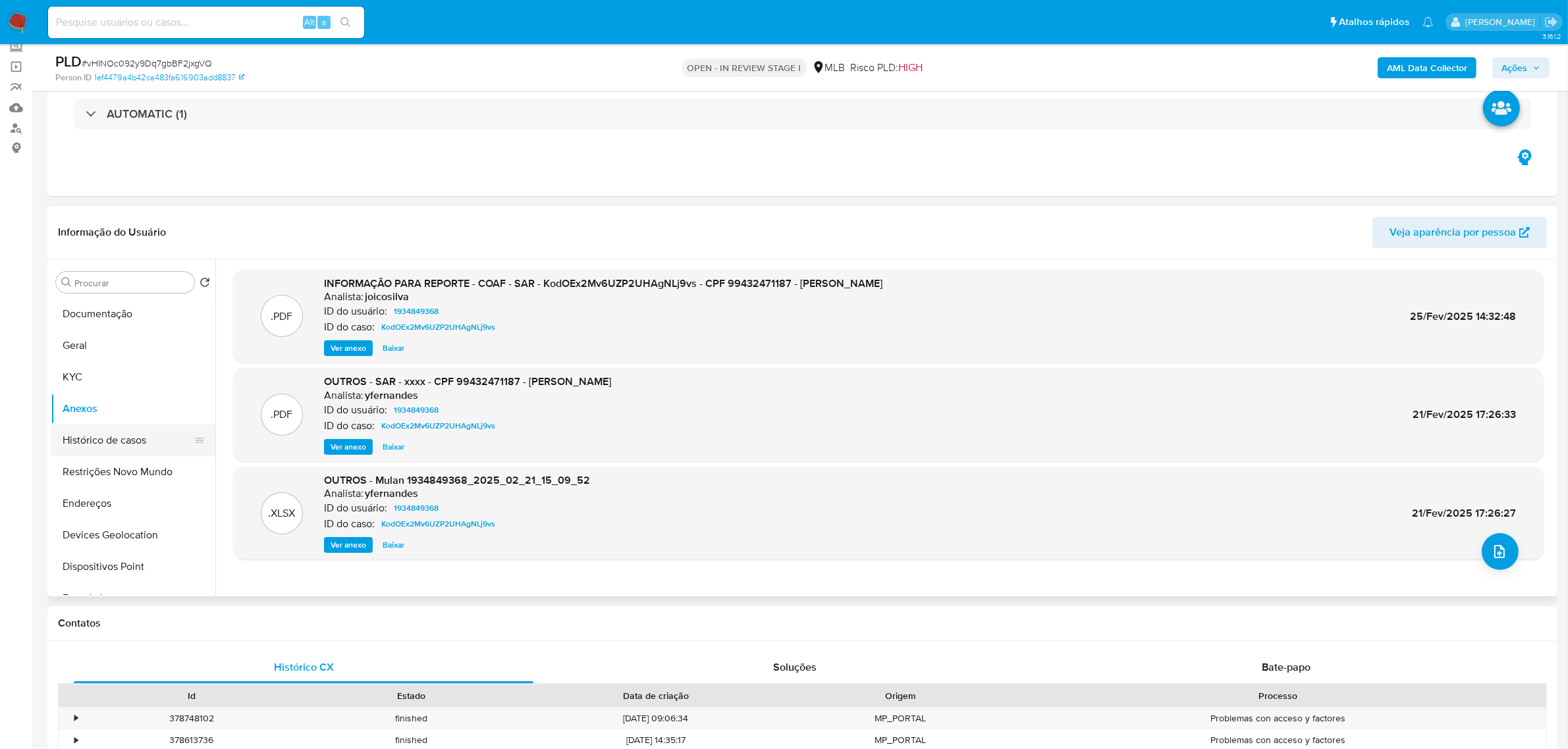
click at [127, 433] on button "Histórico de casos" at bounding box center [127, 440] width 154 height 31
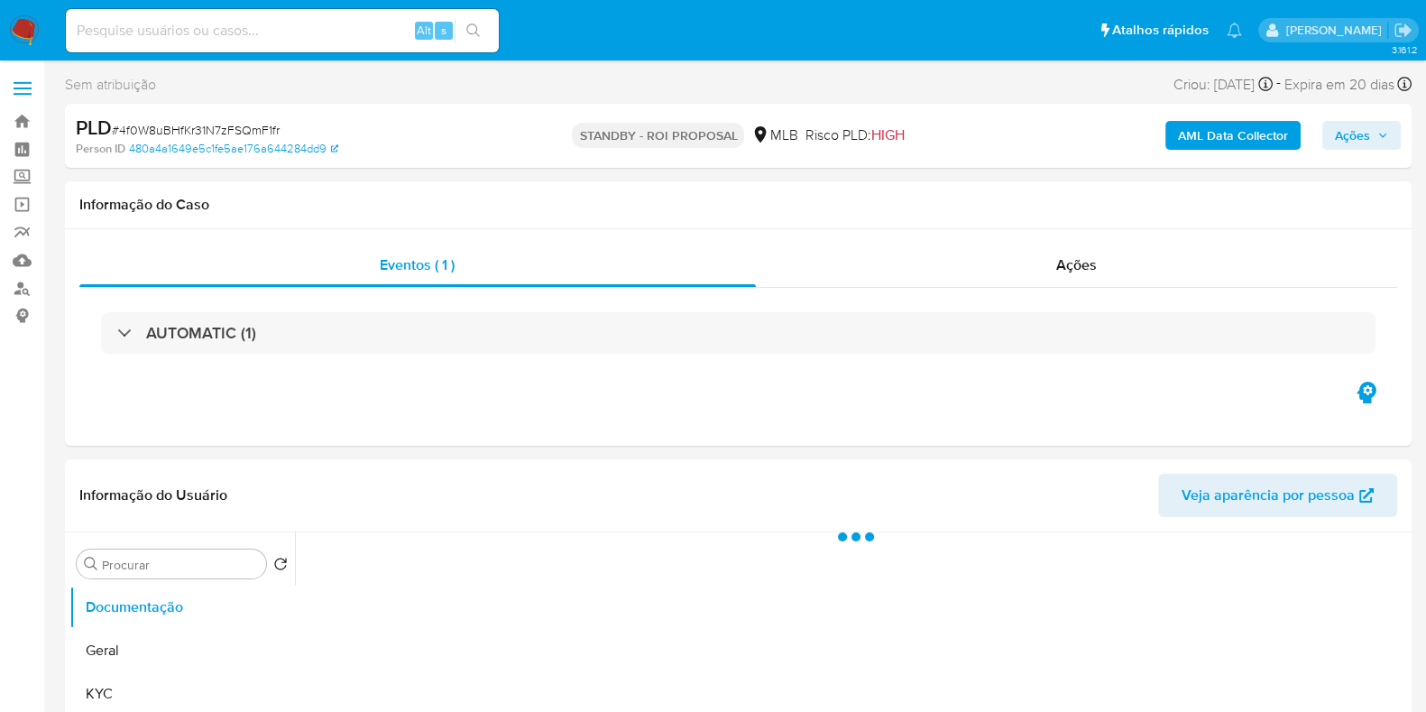
select select "10"
